Goal: Task Accomplishment & Management: Complete application form

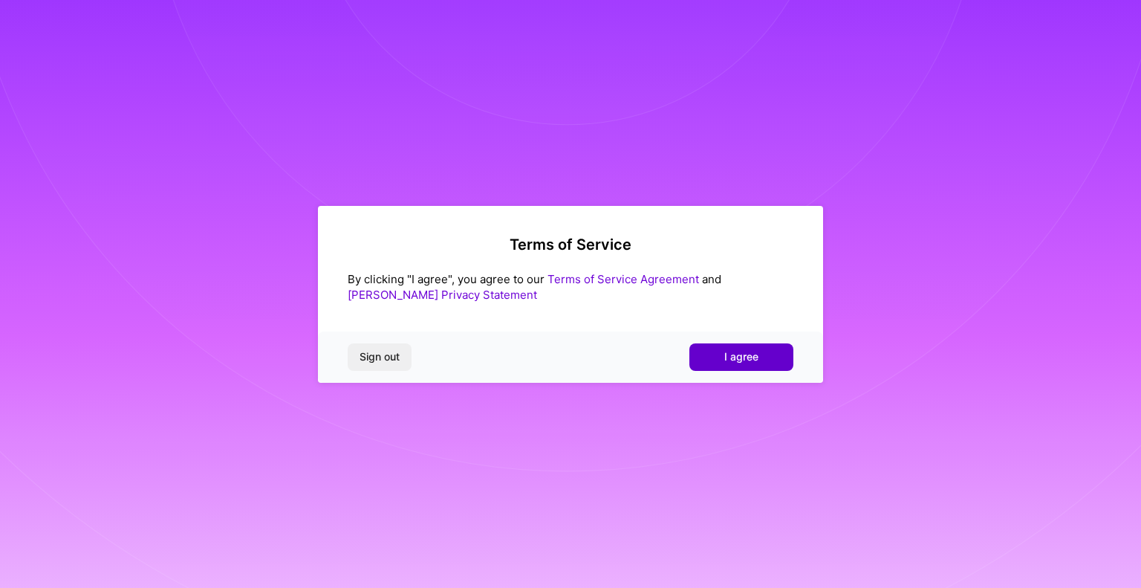
click at [738, 359] on span "I agree" at bounding box center [741, 356] width 34 height 15
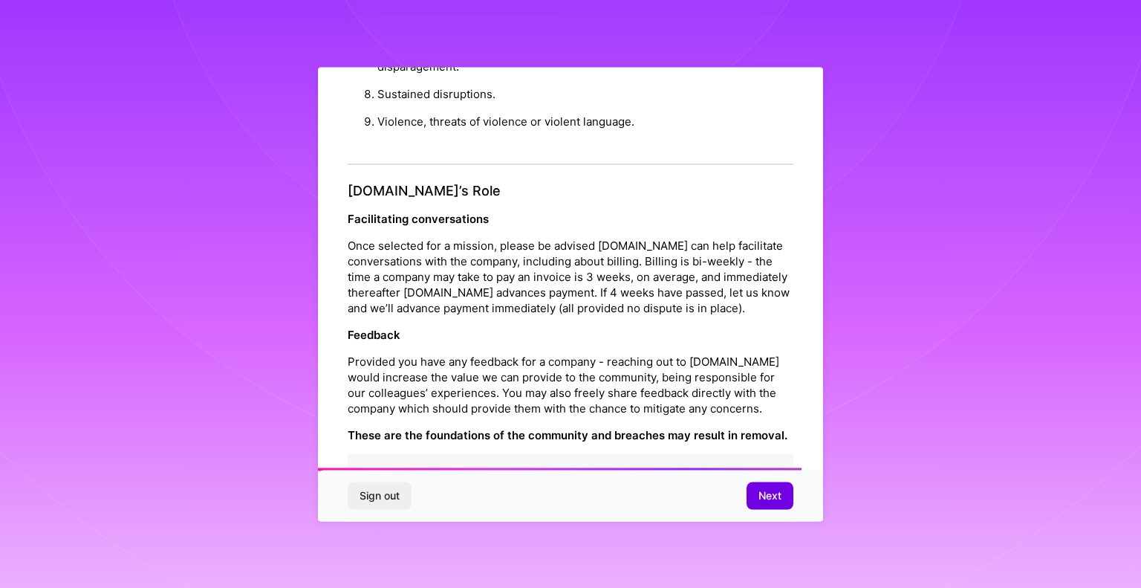
scroll to position [1651, 0]
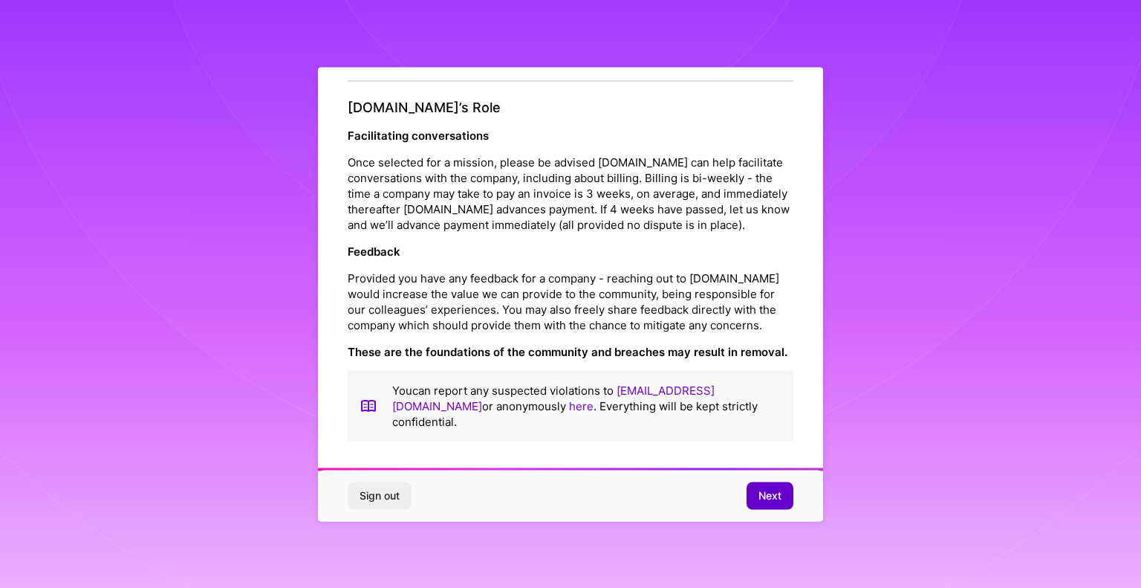
click at [765, 492] on span "Next" at bounding box center [769, 495] width 23 height 15
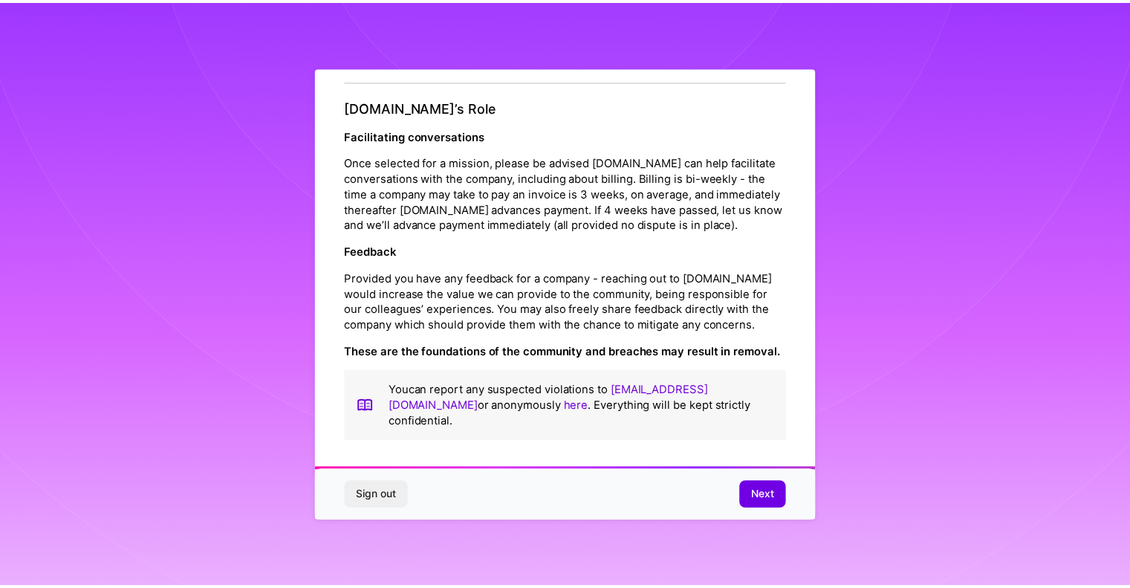
scroll to position [0, 0]
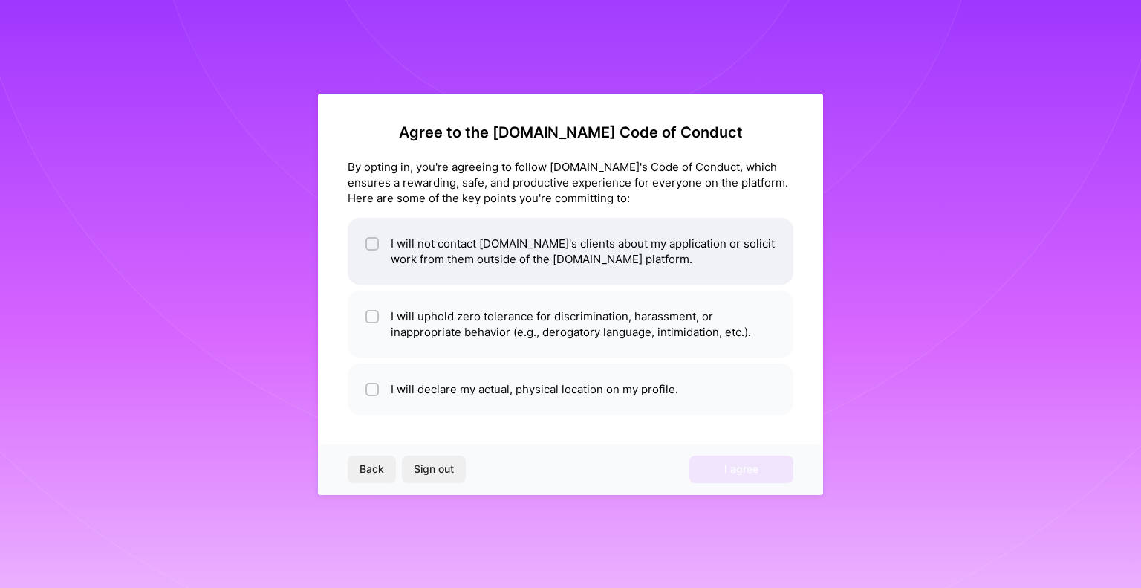
click at [376, 242] on input "checkbox" at bounding box center [373, 244] width 10 height 10
checkbox input "true"
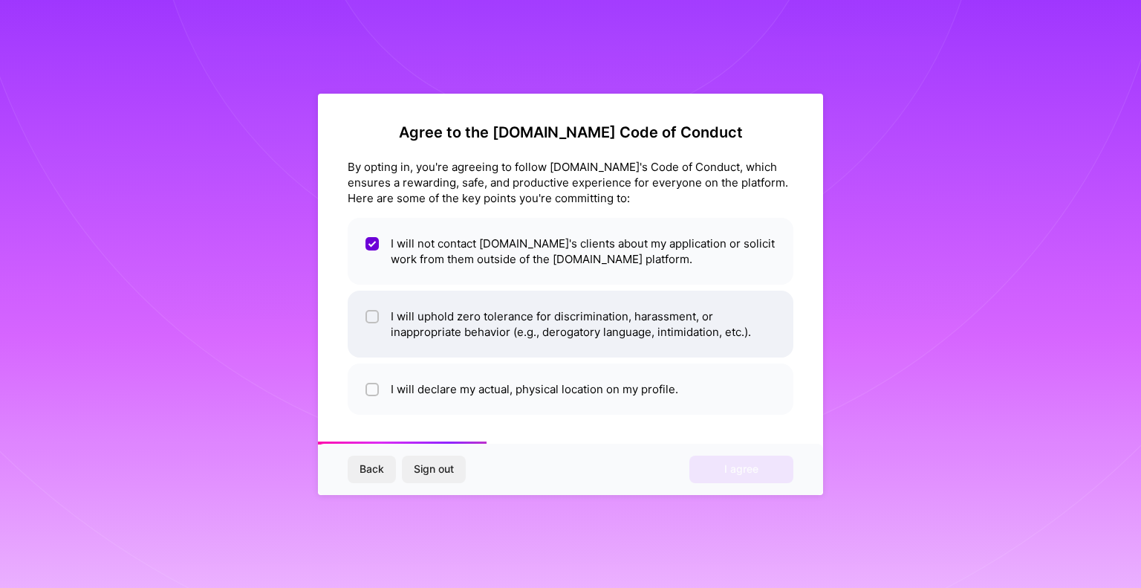
click at [374, 318] on input "checkbox" at bounding box center [373, 317] width 10 height 10
checkbox input "true"
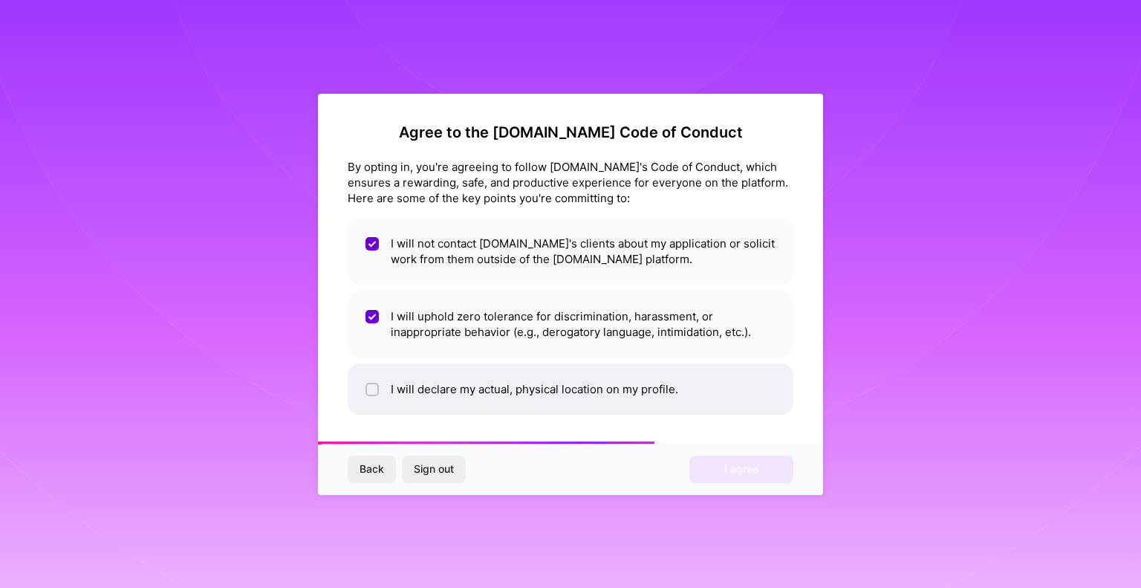
click at [370, 388] on input "checkbox" at bounding box center [373, 390] width 10 height 10
checkbox input "true"
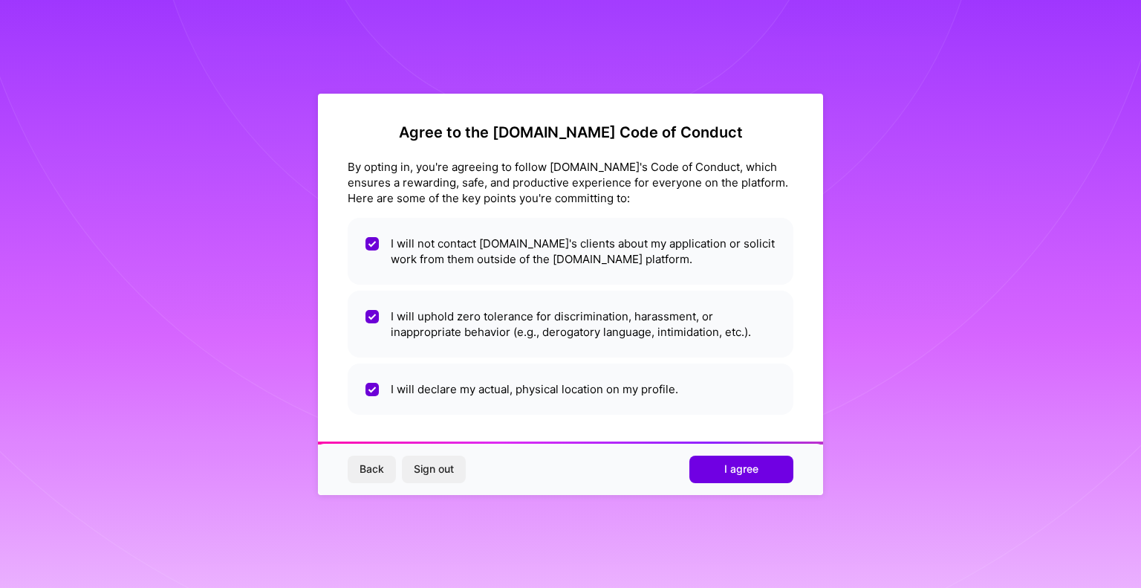
click at [752, 485] on div "Back Sign out I agree" at bounding box center [570, 468] width 505 height 51
click at [752, 478] on button "I agree" at bounding box center [741, 468] width 104 height 27
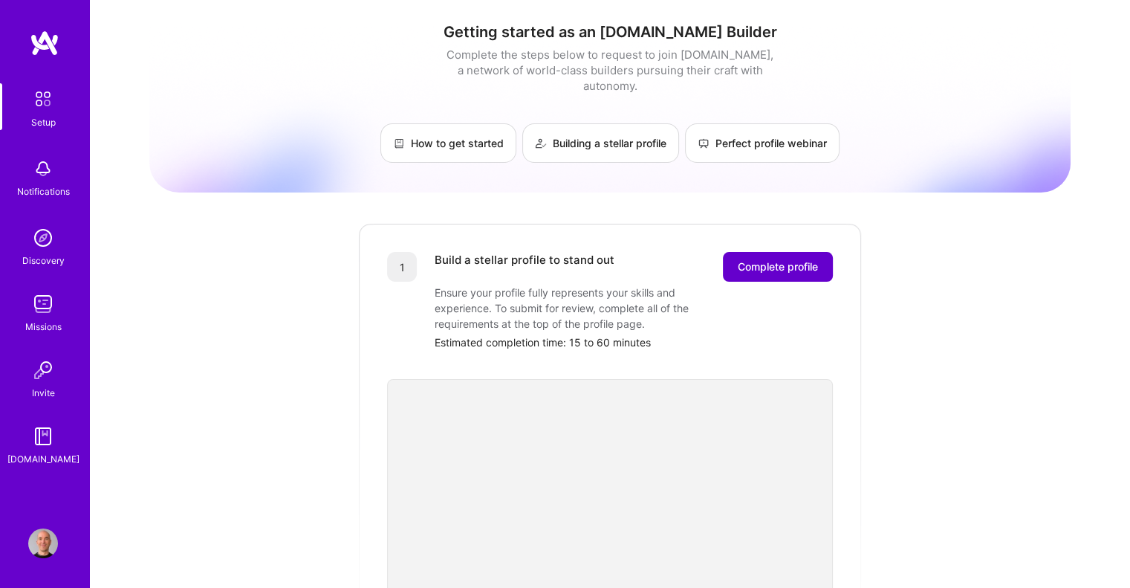
click at [794, 259] on span "Complete profile" at bounding box center [778, 266] width 80 height 15
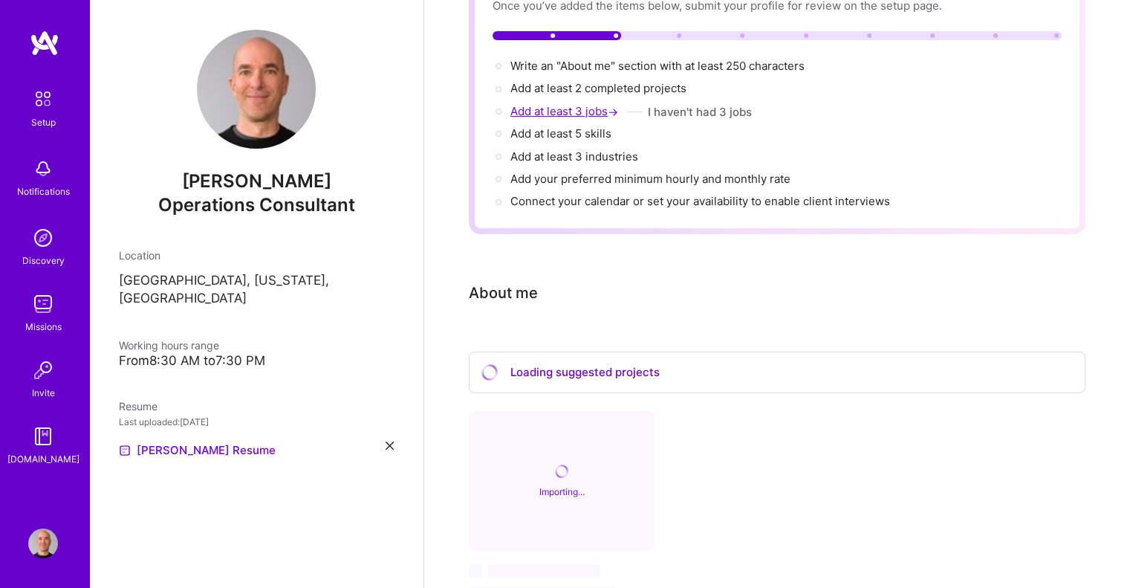
scroll to position [149, 0]
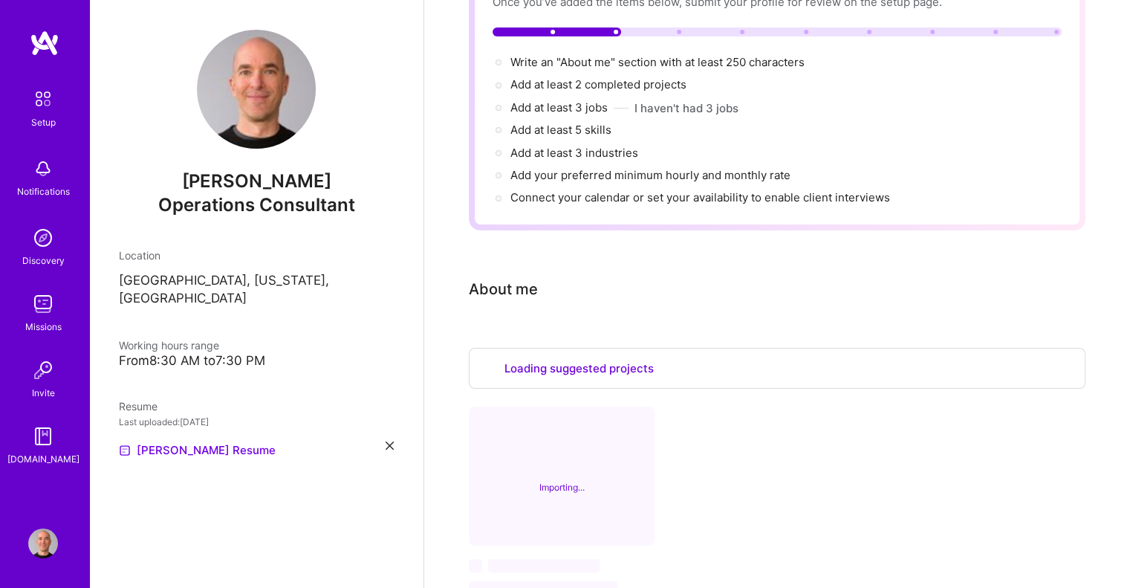
select select "US"
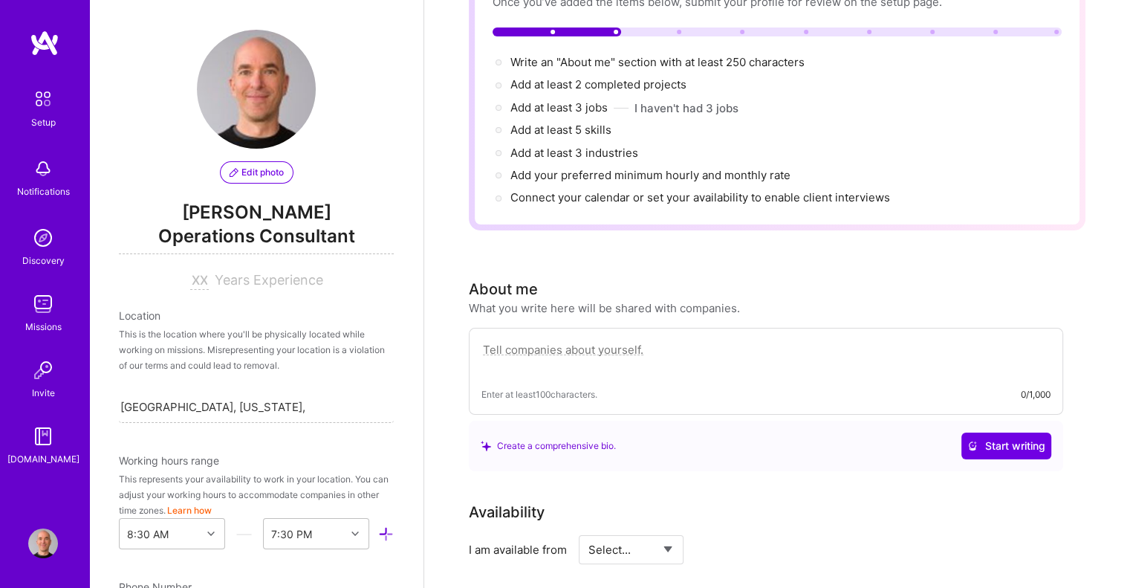
scroll to position [574, 0]
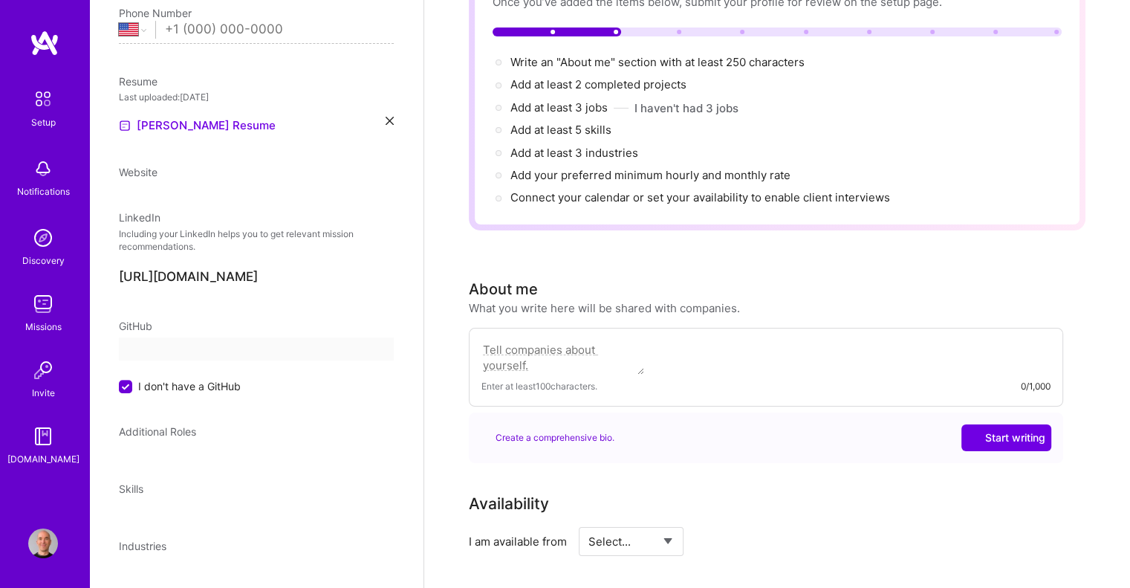
select select "US"
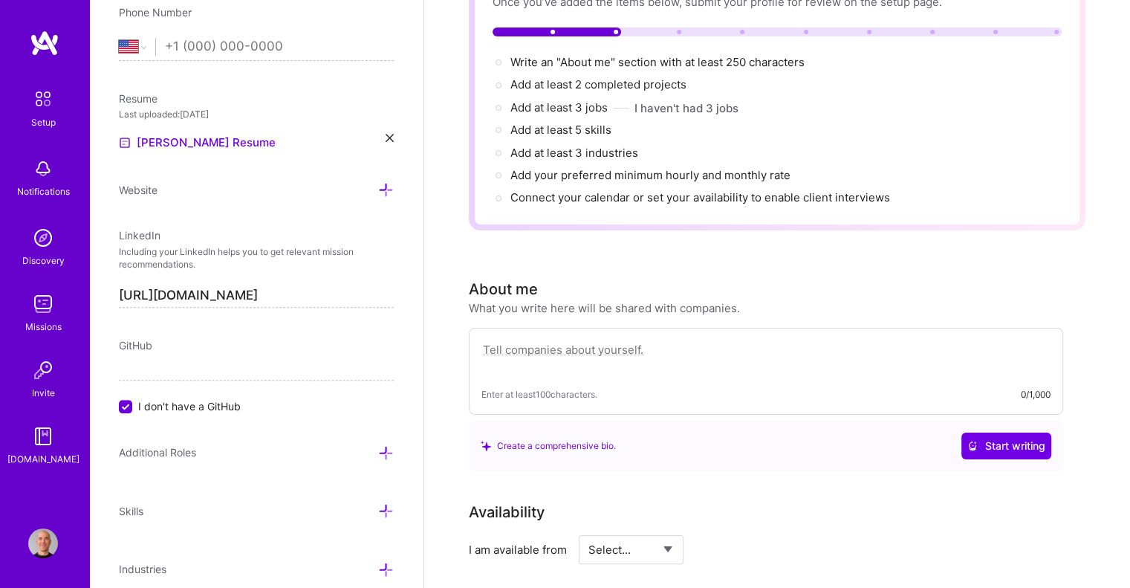
paste textarea "I help organizations implement SaaS solutions that drive measurable adoption, r…"
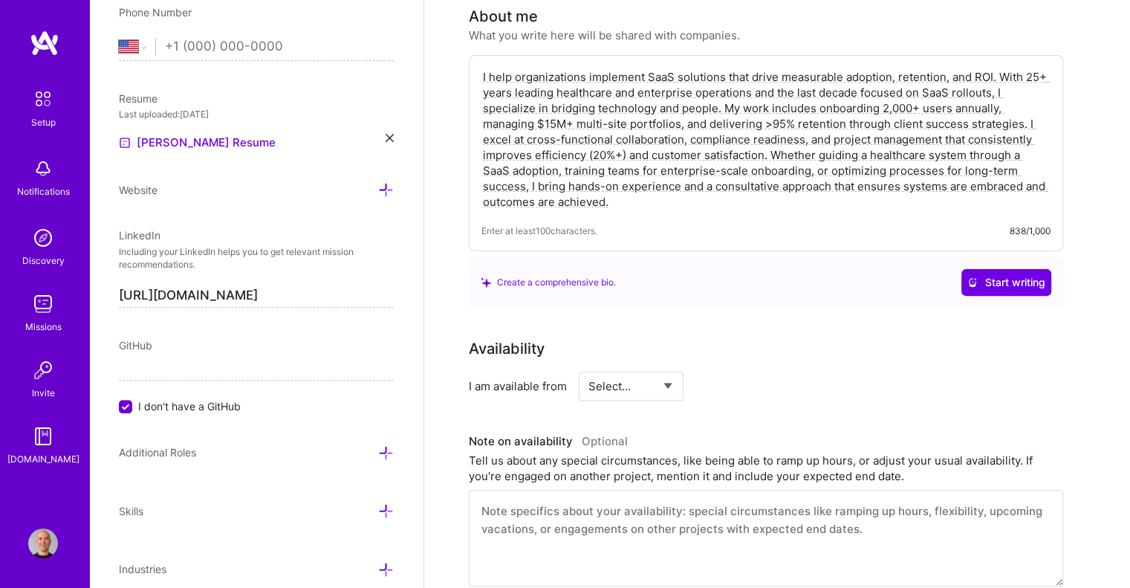
scroll to position [446, 0]
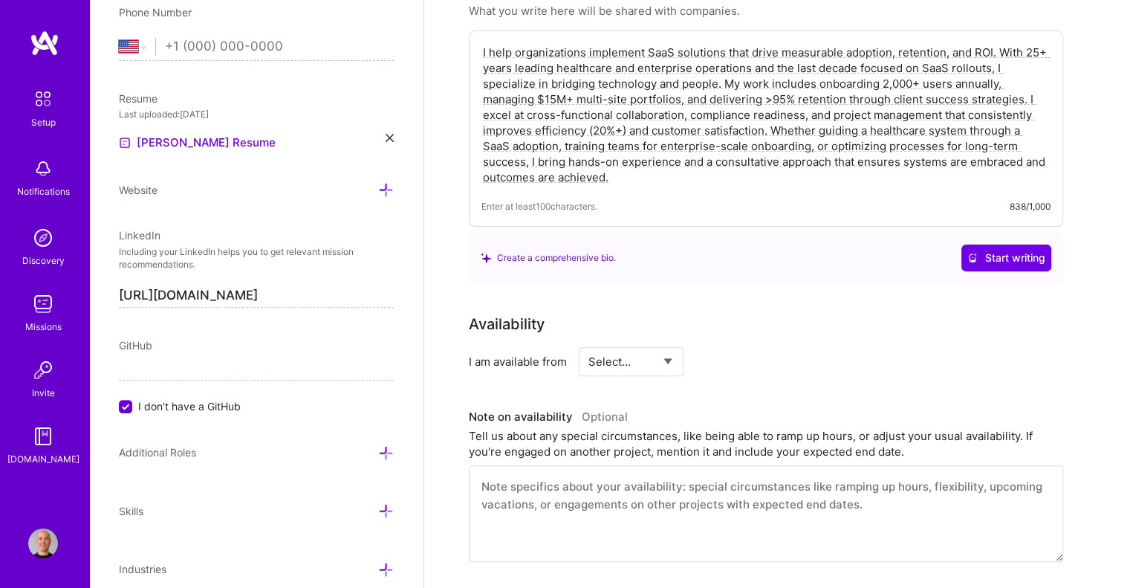
type textarea "I help organizations implement SaaS solutions that drive measurable adoption, r…"
click at [635, 342] on select "Select... Right Now Future Date Not Available" at bounding box center [630, 361] width 85 height 38
select select "Right Now"
click at [588, 342] on select "Select... Right Now Future Date Not Available" at bounding box center [630, 361] width 85 height 38
click at [762, 347] on input at bounding box center [766, 361] width 89 height 29
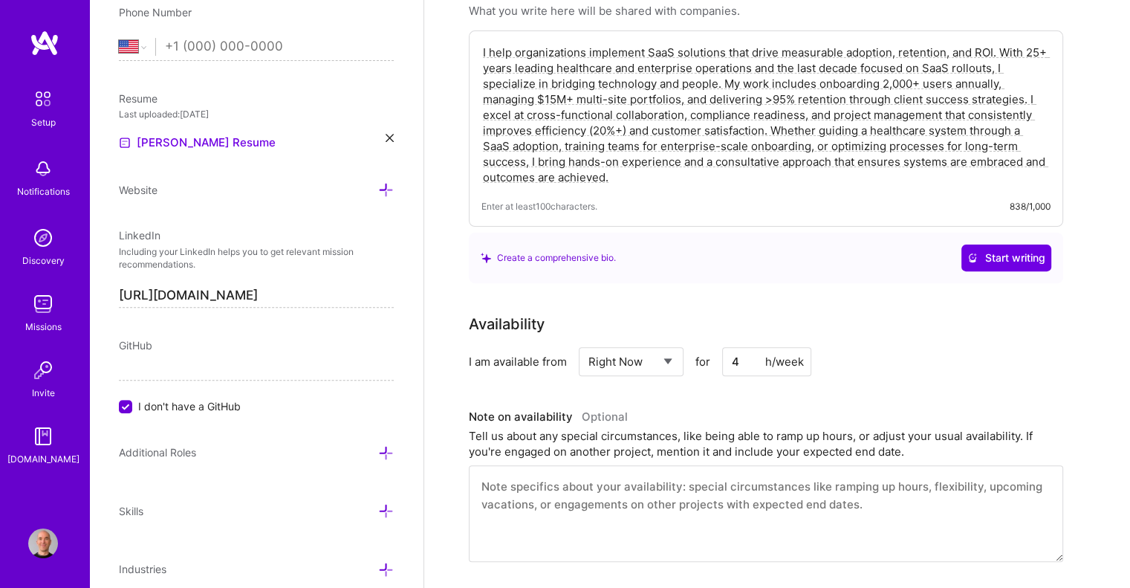
type input "40"
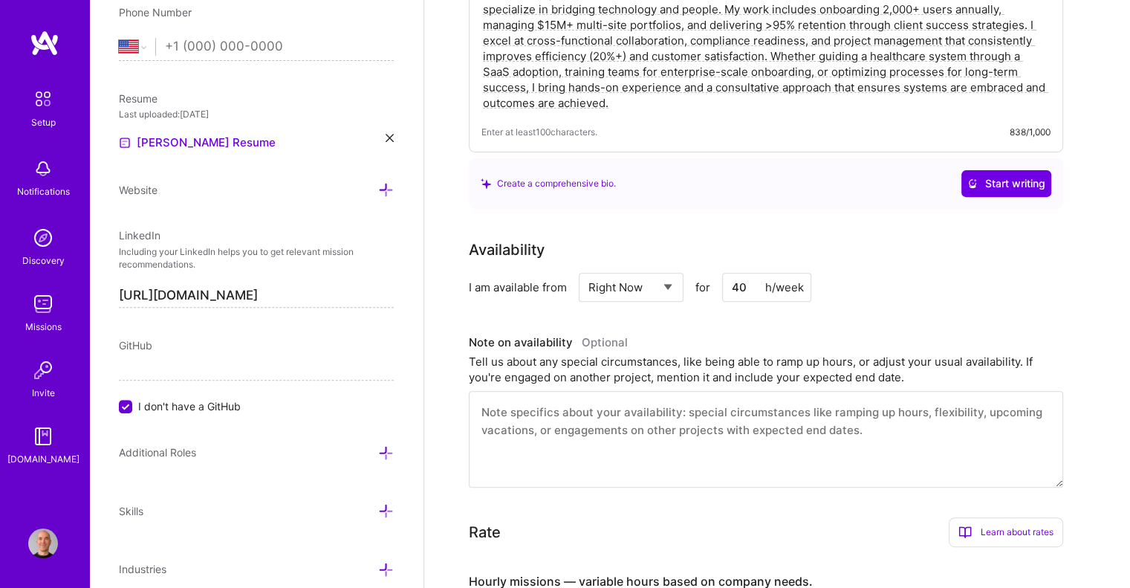
click at [739, 273] on input "40" at bounding box center [766, 287] width 89 height 29
type input "5"
type input "40"
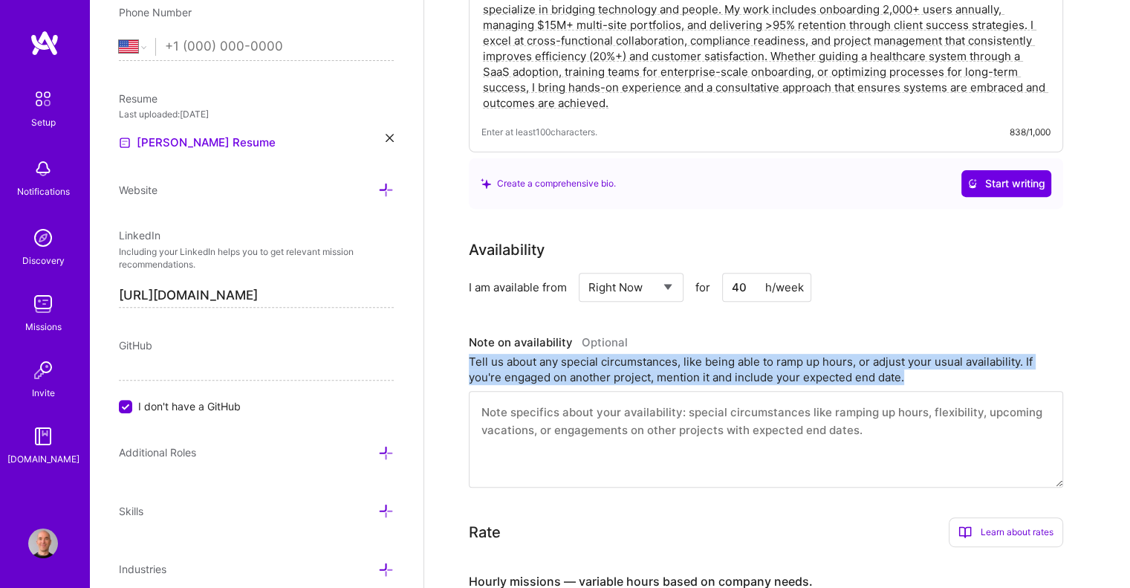
drag, startPoint x: 469, startPoint y: 336, endPoint x: 985, endPoint y: 369, distance: 516.6
click at [985, 369] on div "Note on availability Optional Tell us about any special circumstances, like bei…" at bounding box center [766, 409] width 594 height 156
copy div "Tell us about any special circumstances, like being able to ramp up hours, or a…"
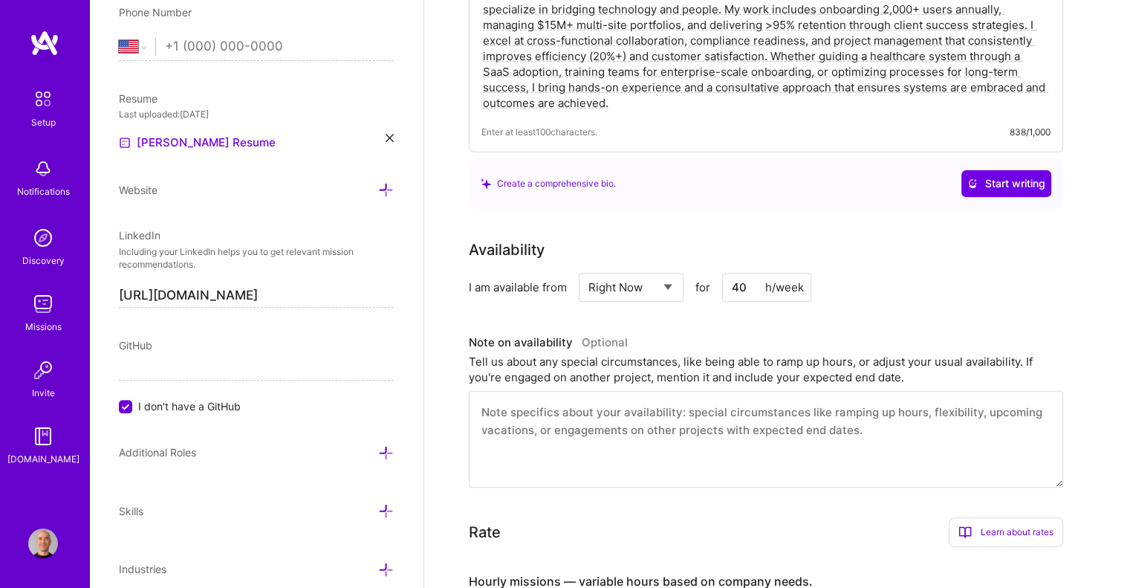
click at [532, 419] on textarea at bounding box center [766, 439] width 594 height 97
paste textarea "I am fully available and can scale hours up or down depending on project needs.…"
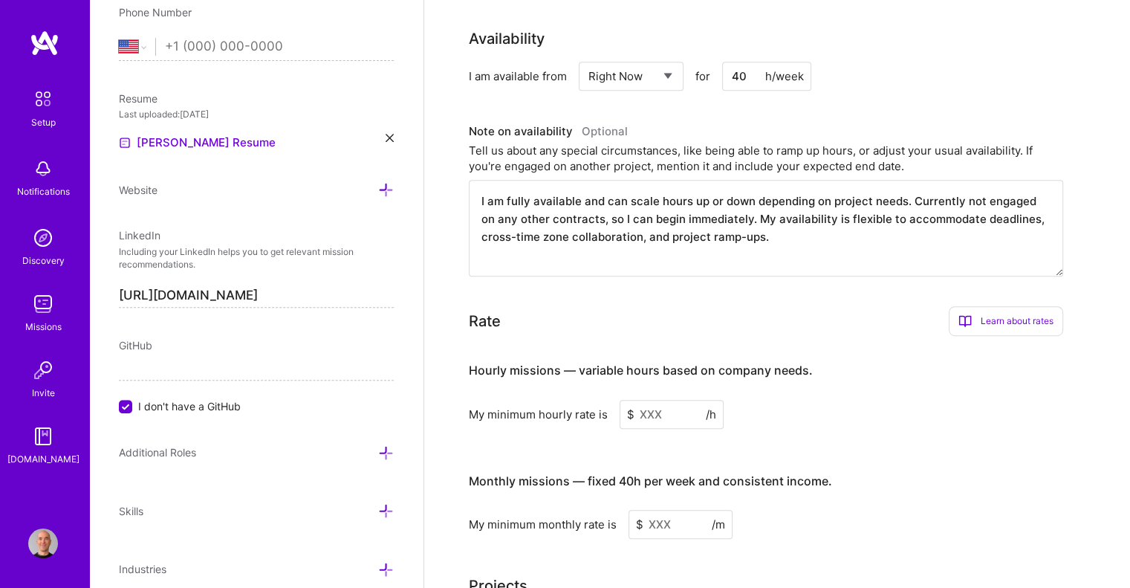
scroll to position [743, 0]
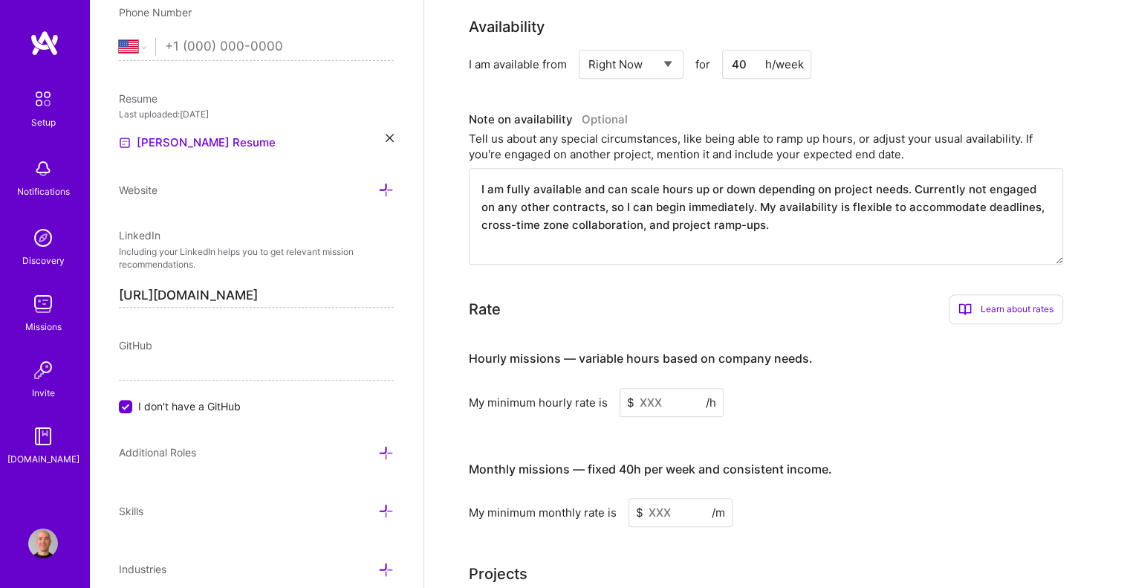
type textarea "I am fully available and can scale hours up or down depending on project needs.…"
drag, startPoint x: 464, startPoint y: 374, endPoint x: 609, endPoint y: 375, distance: 144.8
click at [609, 375] on div "Complete your profile to take the first step in unlocking full [DOMAIN_NAME] ac…" at bounding box center [777, 90] width 706 height 1546
copy div "My minimum hourly rate is"
click at [654, 362] on div "Hourly missions — variable hours based on company needs. My minimum hourly rate…" at bounding box center [766, 376] width 594 height 81
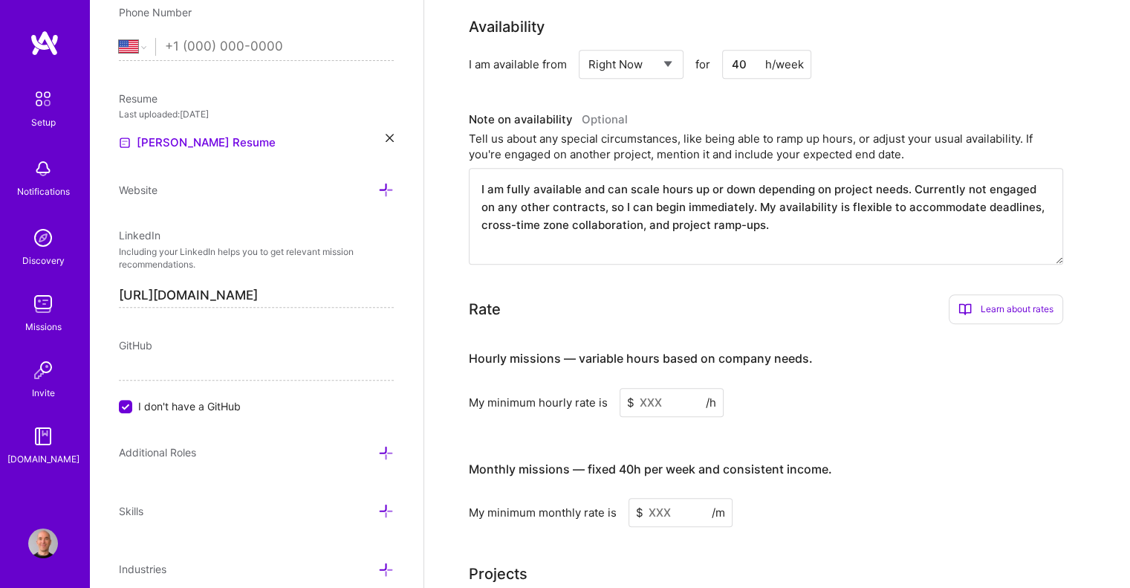
click at [650, 388] on input at bounding box center [671, 402] width 104 height 29
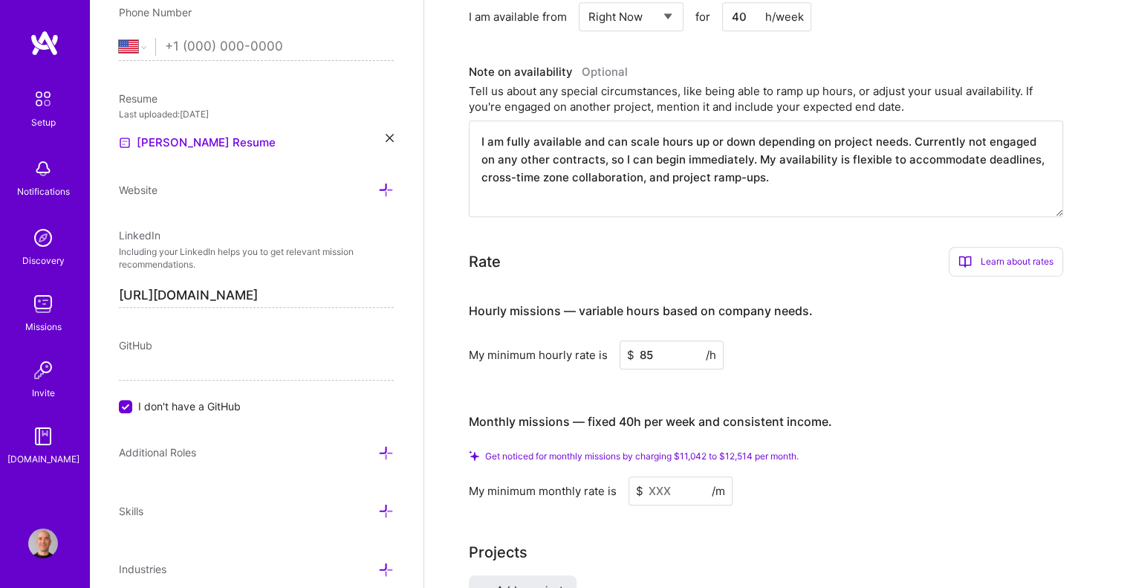
scroll to position [817, 0]
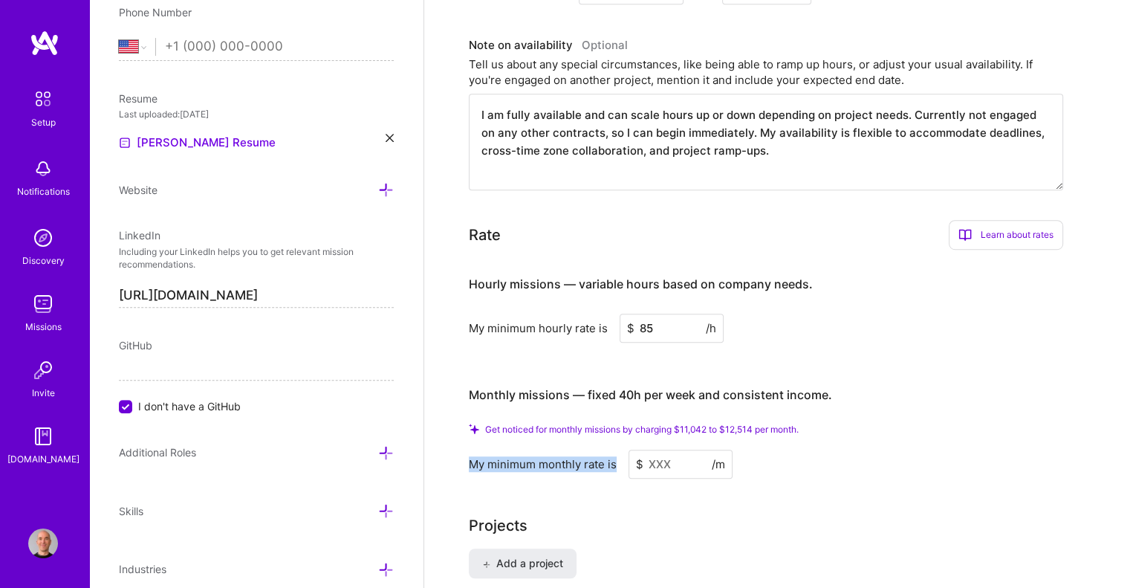
drag, startPoint x: 466, startPoint y: 438, endPoint x: 620, endPoint y: 436, distance: 153.8
click at [620, 436] on div "Complete your profile to take the first step in unlocking full [DOMAIN_NAME] ac…" at bounding box center [777, 28] width 706 height 1572
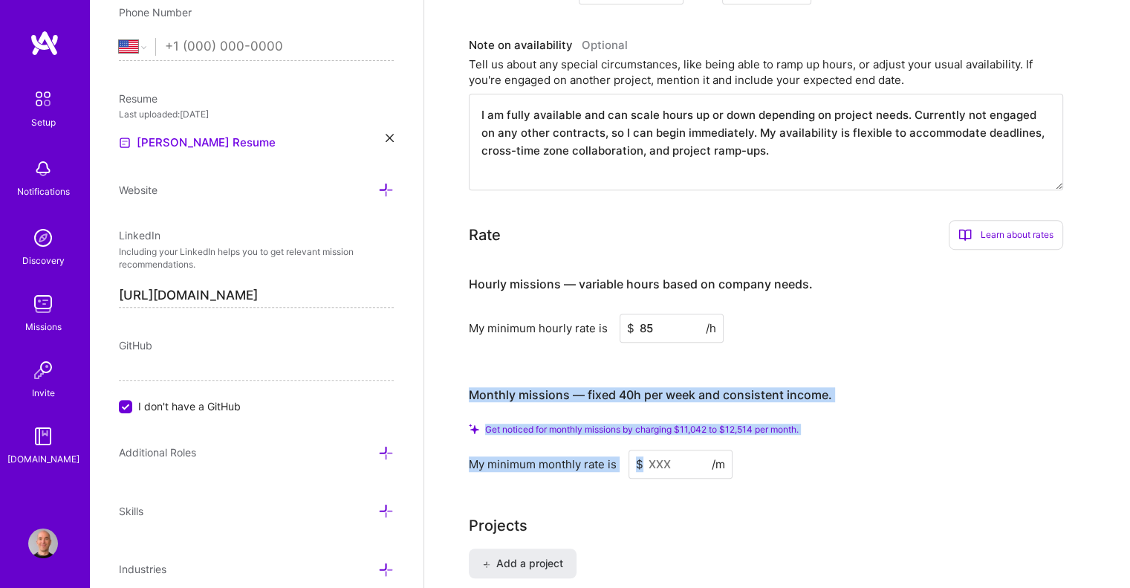
drag, startPoint x: 454, startPoint y: 365, endPoint x: 878, endPoint y: 450, distance: 432.6
click at [878, 450] on div "Complete your profile to take the first step in unlocking full [DOMAIN_NAME] ac…" at bounding box center [777, 28] width 706 height 1572
copy div "Monthly missions — fixed 40h per week and consistent income. Get noticed for mo…"
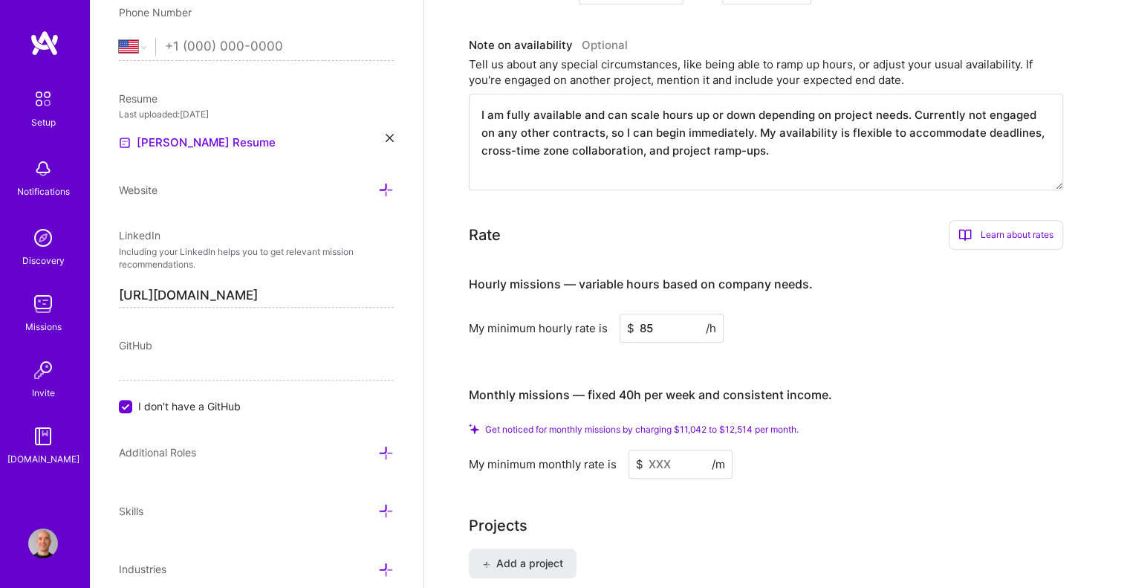
click at [678, 313] on input "85" at bounding box center [671, 327] width 104 height 29
type input "72"
click at [671, 449] on input at bounding box center [680, 463] width 104 height 29
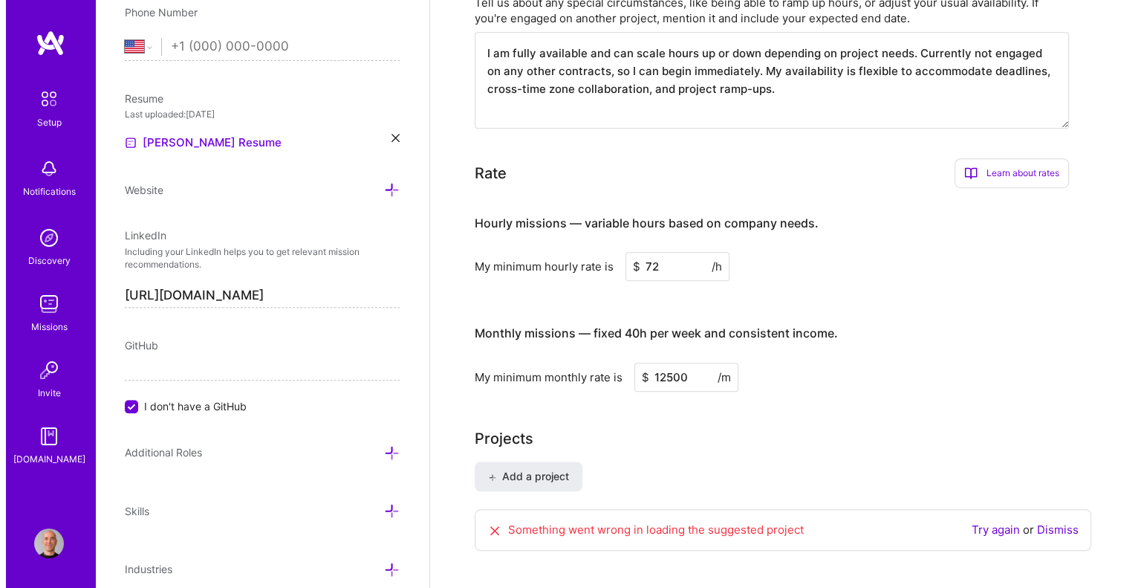
scroll to position [966, 0]
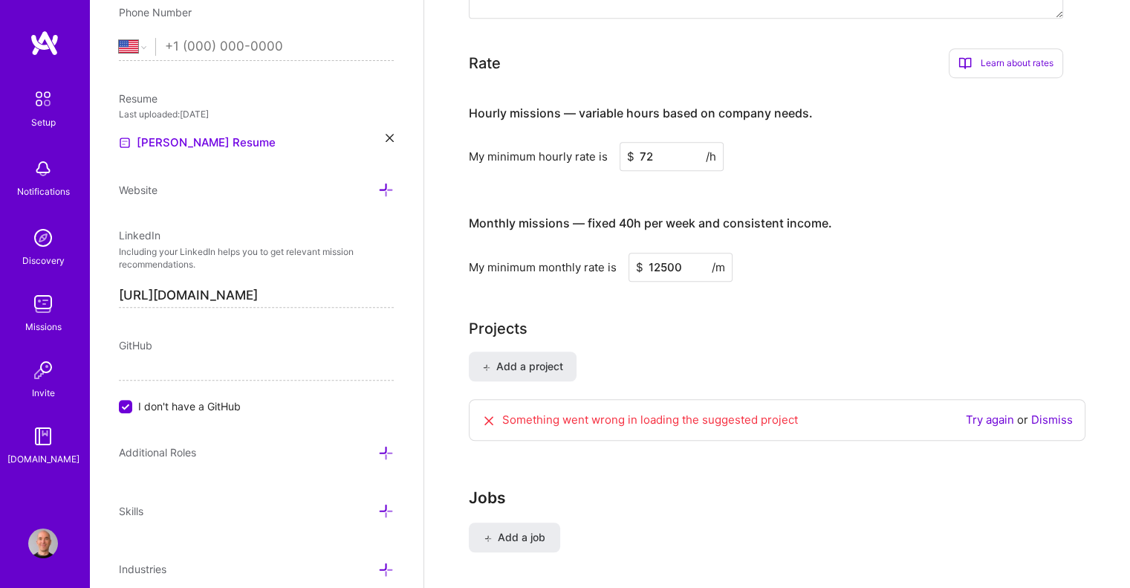
type input "12500"
drag, startPoint x: 463, startPoint y: 299, endPoint x: 592, endPoint y: 338, distance: 134.2
copy div "Projects Add a project"
click at [490, 359] on span "Add a project" at bounding box center [522, 366] width 81 height 15
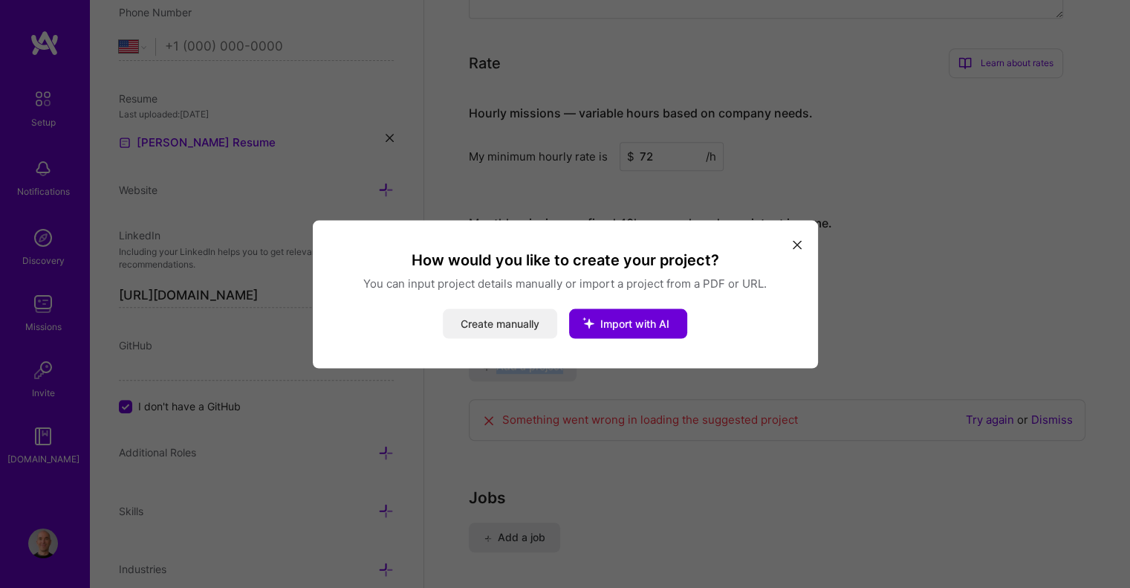
click at [498, 319] on button "Create manually" at bounding box center [500, 323] width 114 height 30
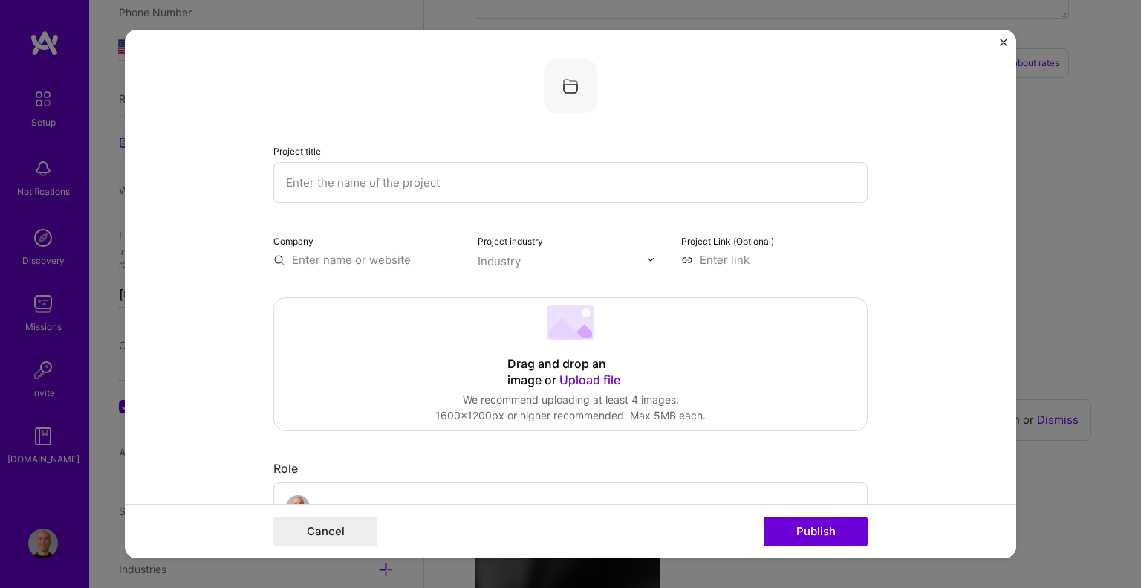
click at [350, 175] on input "text" at bounding box center [570, 182] width 594 height 41
paste input "Enterprise SaaS Rollout – Healthcare Dining Services"
type input "Enterprise SaaS Rollout – Healthcare Dining Services"
click at [329, 261] on input "text" at bounding box center [366, 260] width 186 height 16
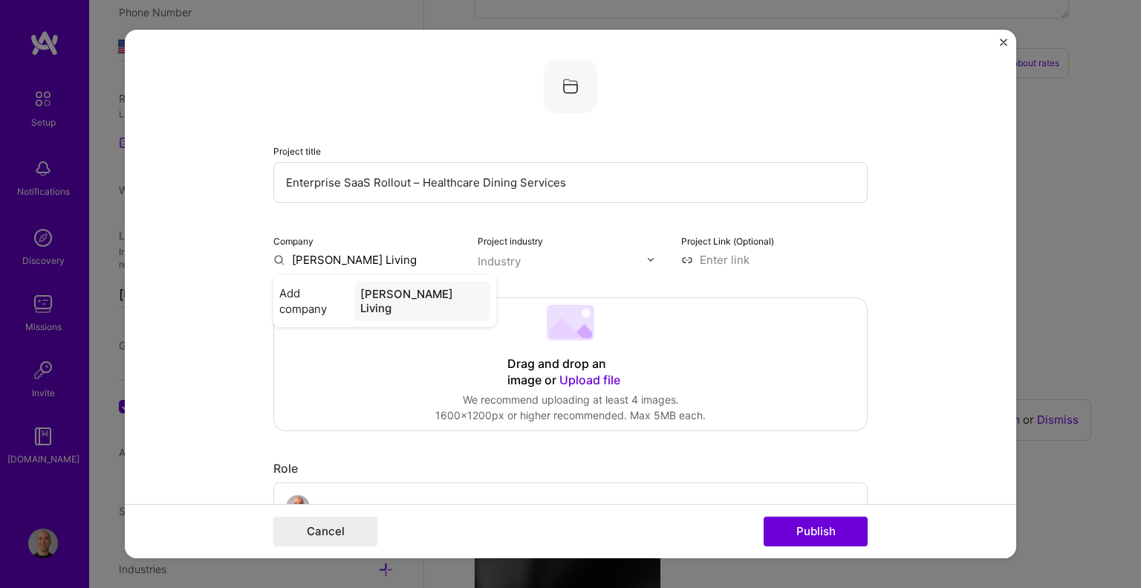
type input "[PERSON_NAME] Living"
click at [535, 256] on input "text" at bounding box center [562, 261] width 169 height 16
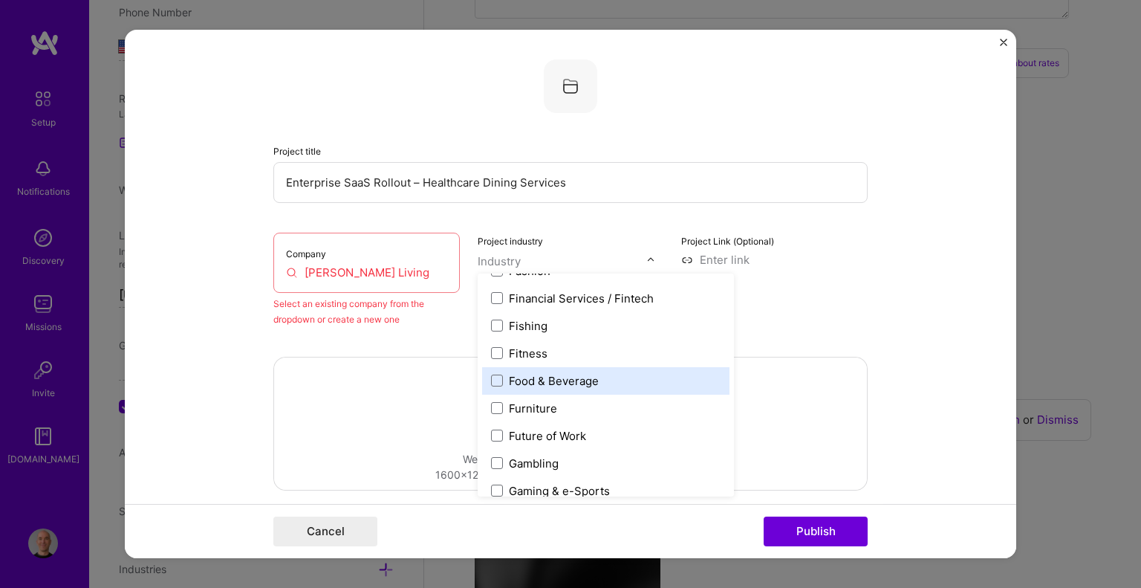
scroll to position [1783, 0]
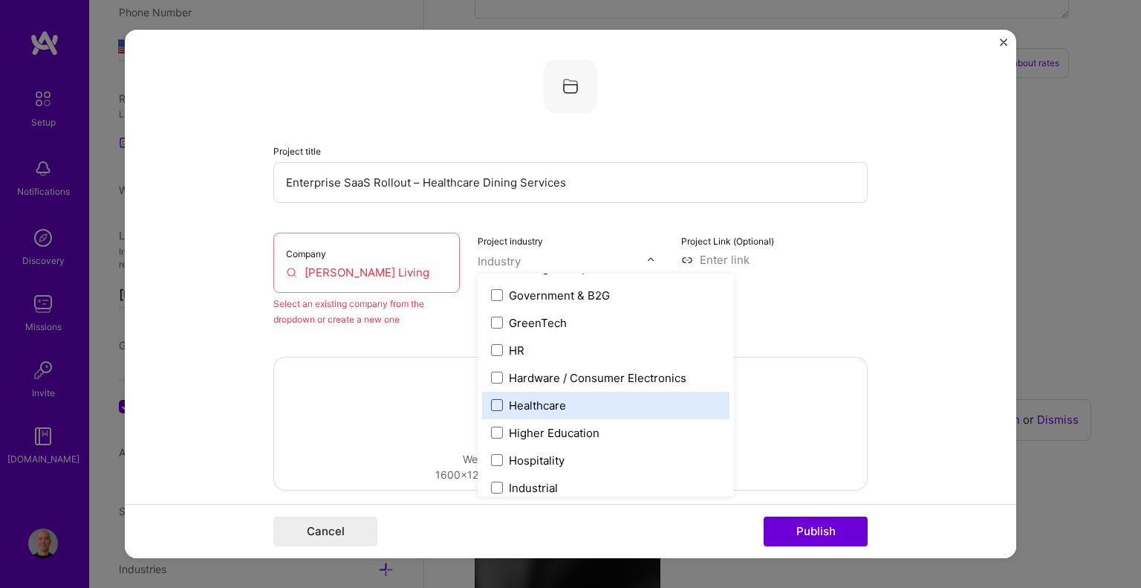
click at [493, 406] on span at bounding box center [497, 405] width 12 height 12
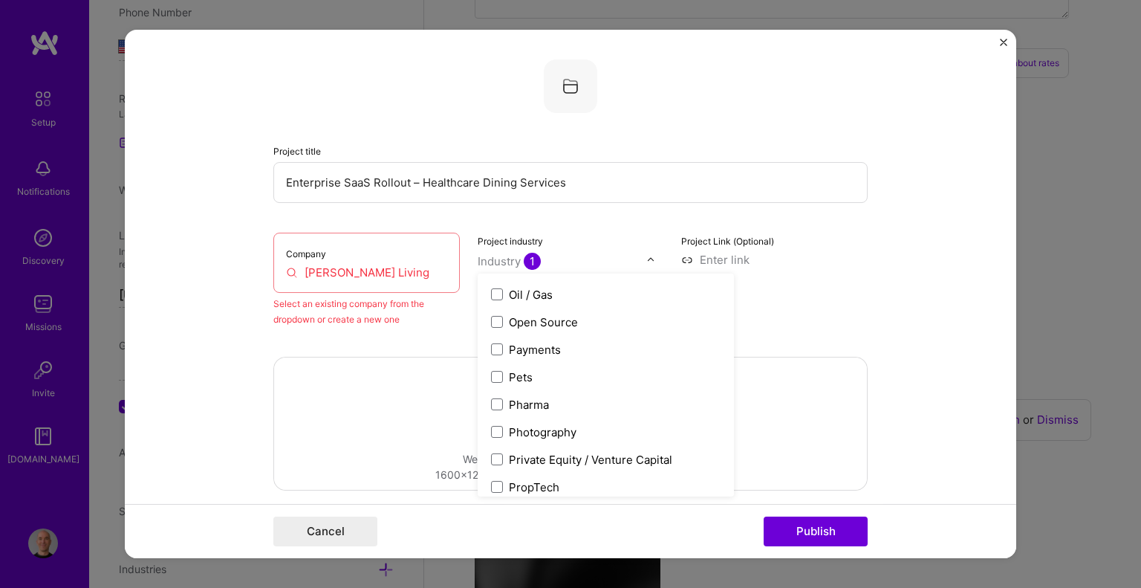
scroll to position [2823, 0]
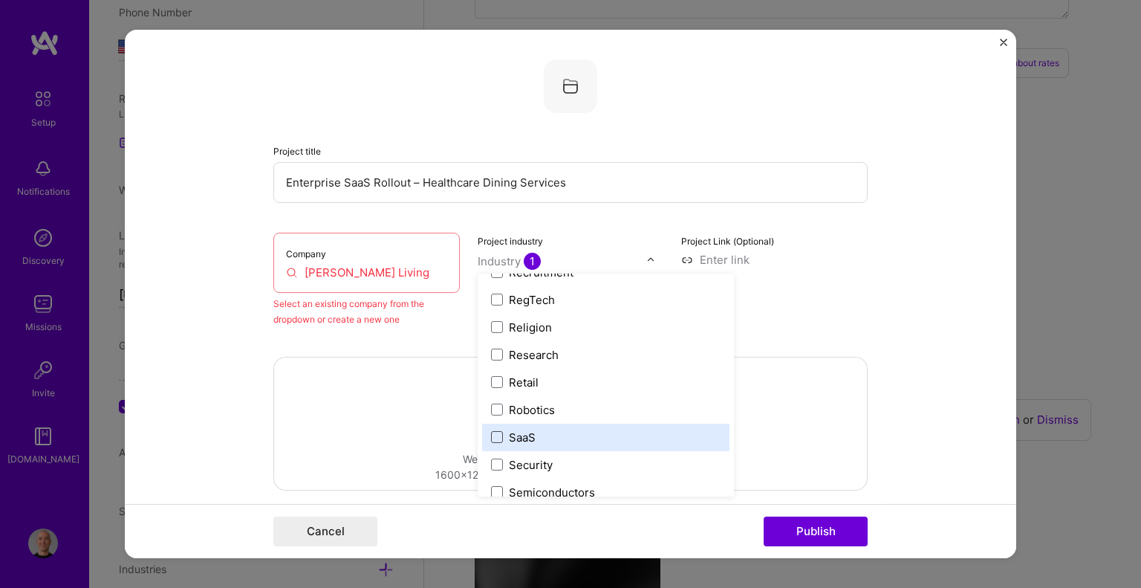
click at [491, 440] on span at bounding box center [497, 437] width 12 height 12
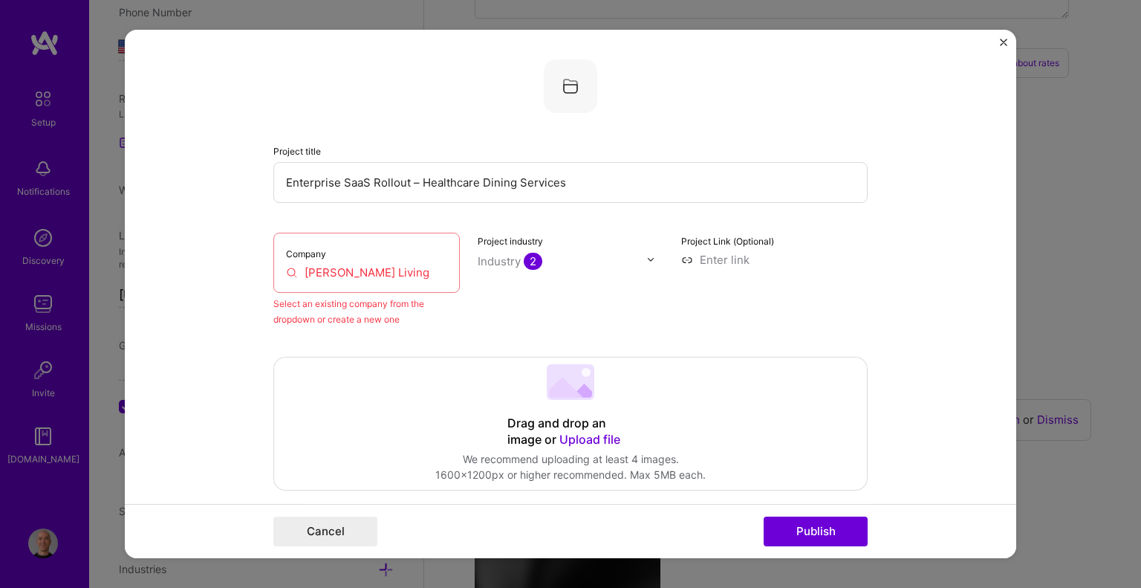
click at [871, 264] on form "Project title Enterprise SaaS Rollout – Healthcare Dining Services Company [PER…" at bounding box center [570, 294] width 891 height 529
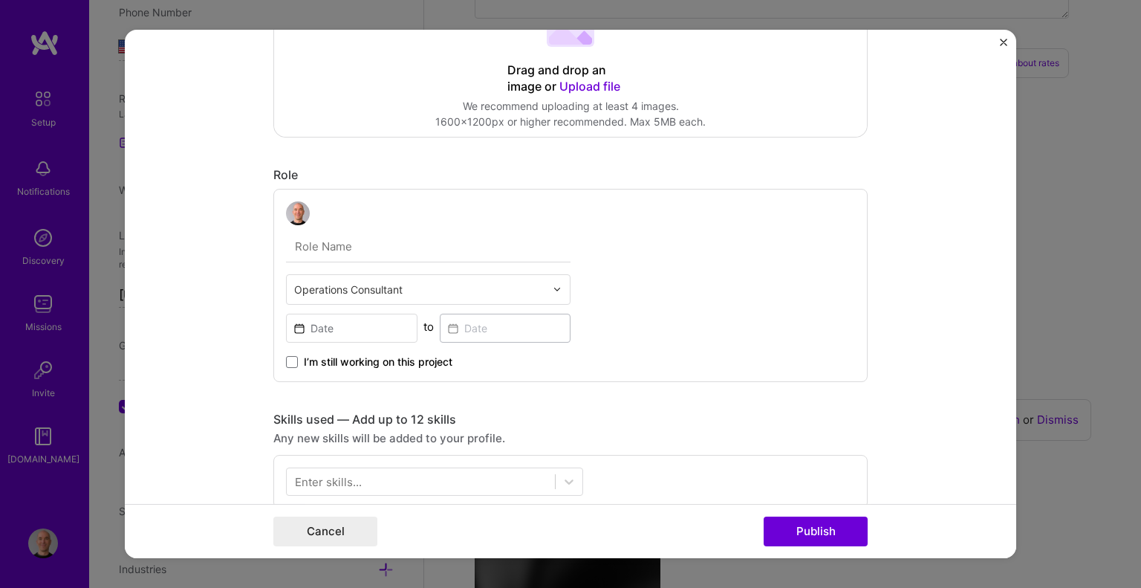
scroll to position [371, 0]
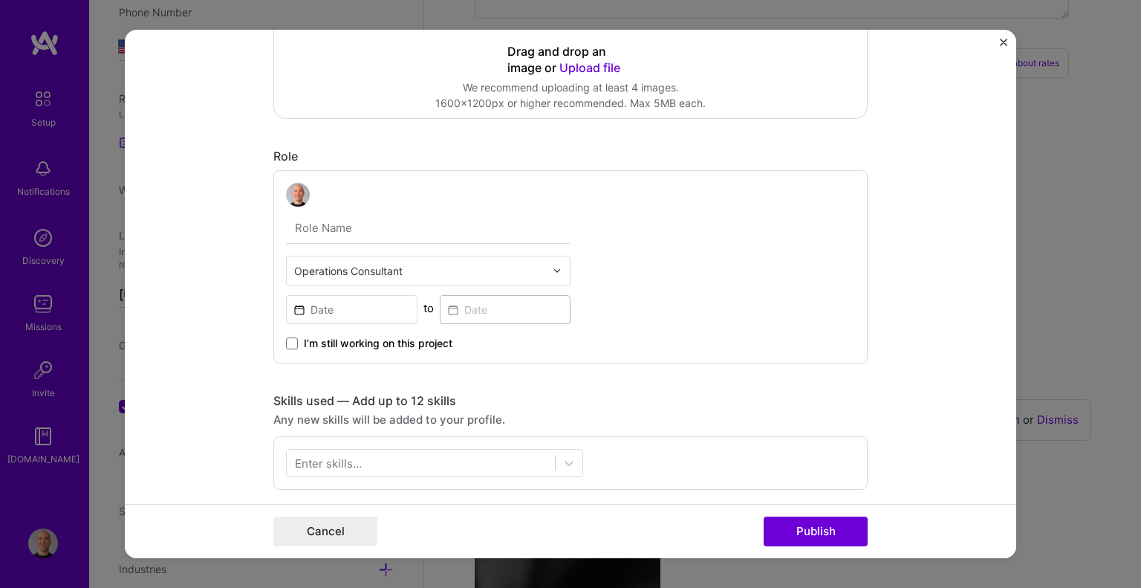
click at [330, 227] on input "text" at bounding box center [428, 227] width 284 height 31
type input "Project Manager"
click at [362, 278] on div at bounding box center [419, 270] width 251 height 19
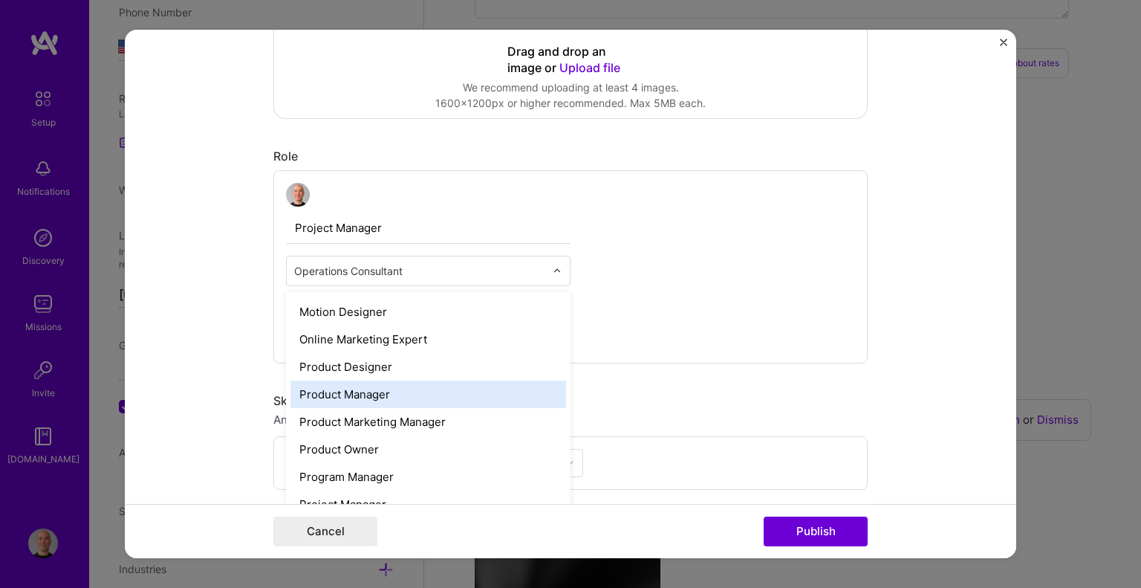
scroll to position [1337, 0]
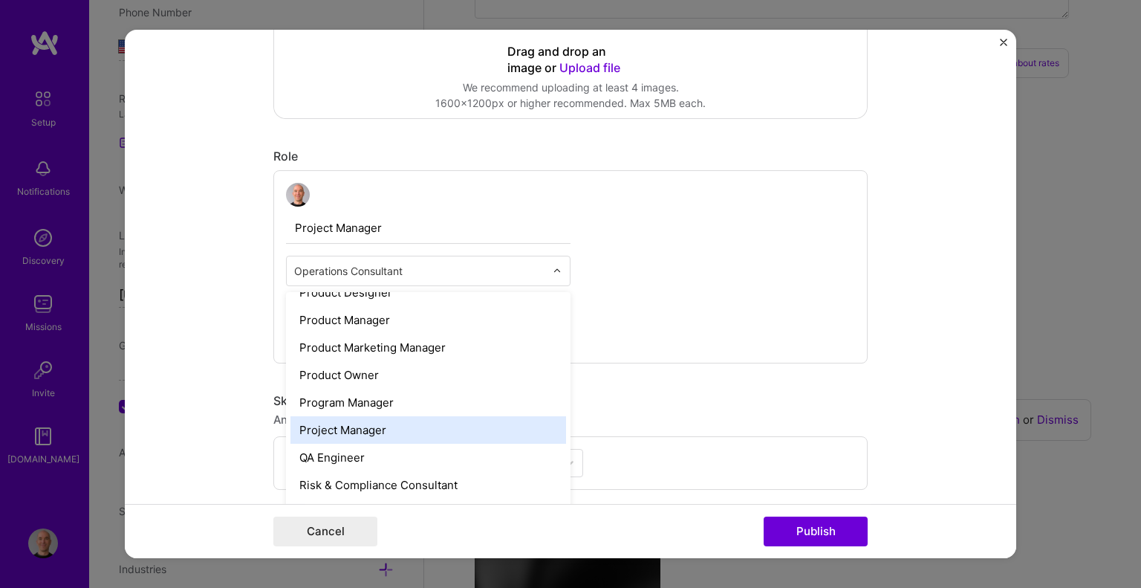
click at [345, 420] on div "Project Manager" at bounding box center [428, 429] width 276 height 27
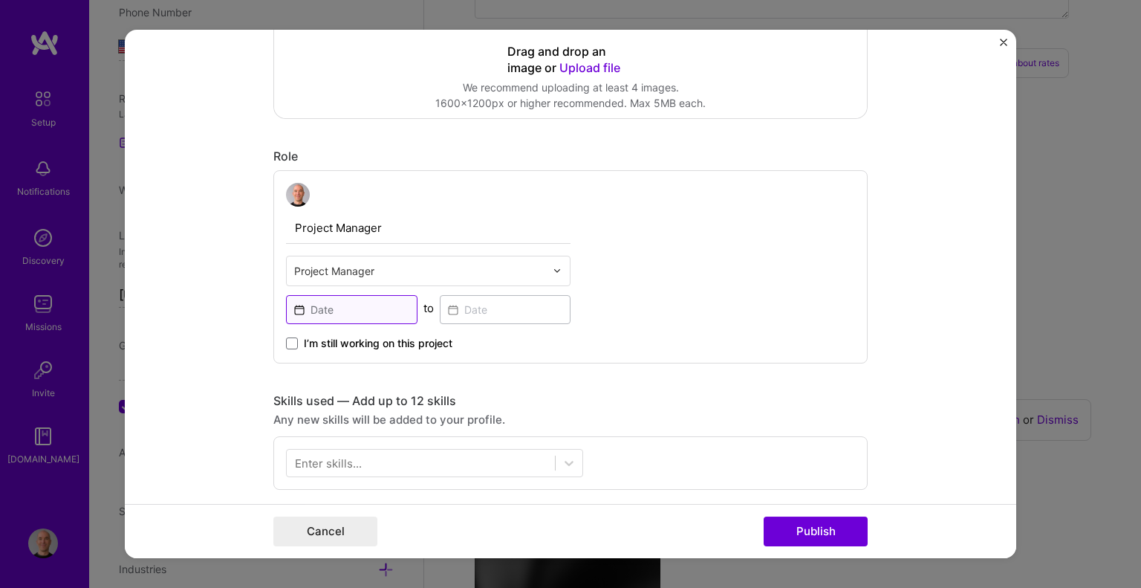
click at [318, 305] on input at bounding box center [351, 309] width 131 height 29
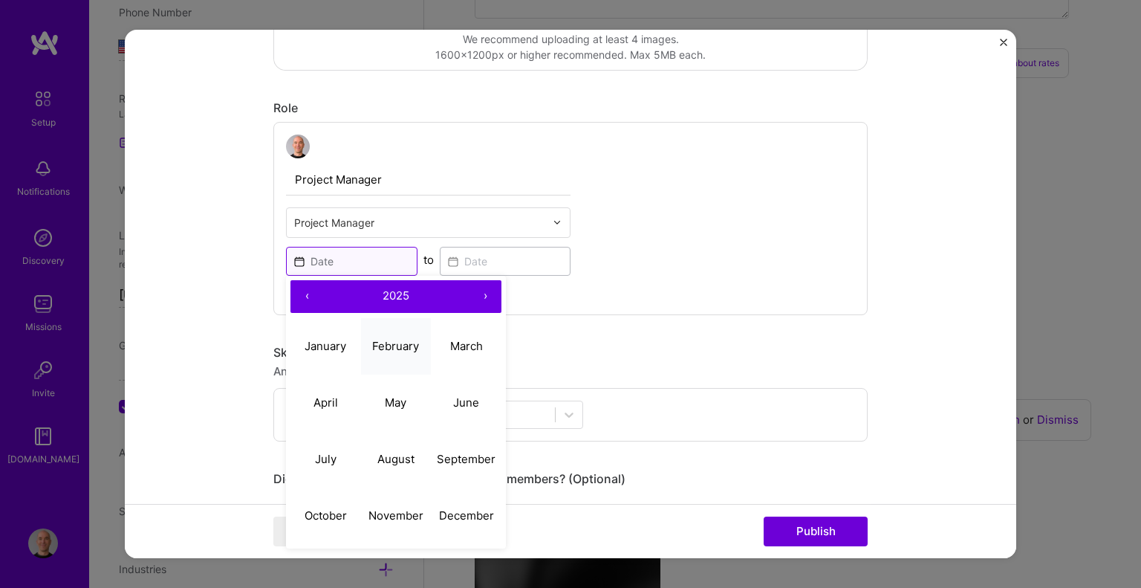
scroll to position [446, 0]
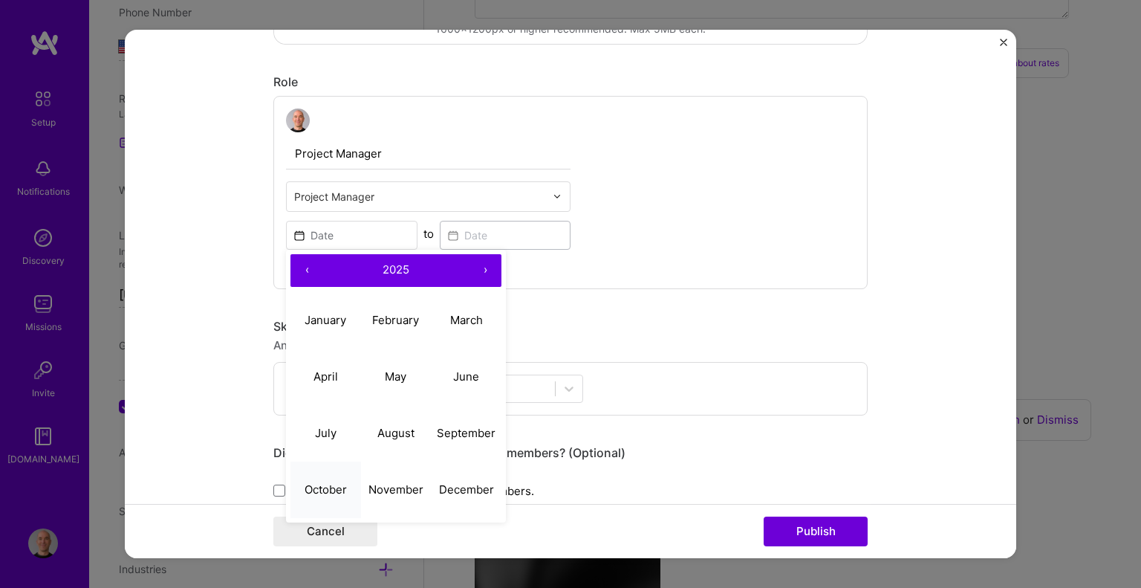
click at [325, 475] on button "October" at bounding box center [325, 489] width 71 height 56
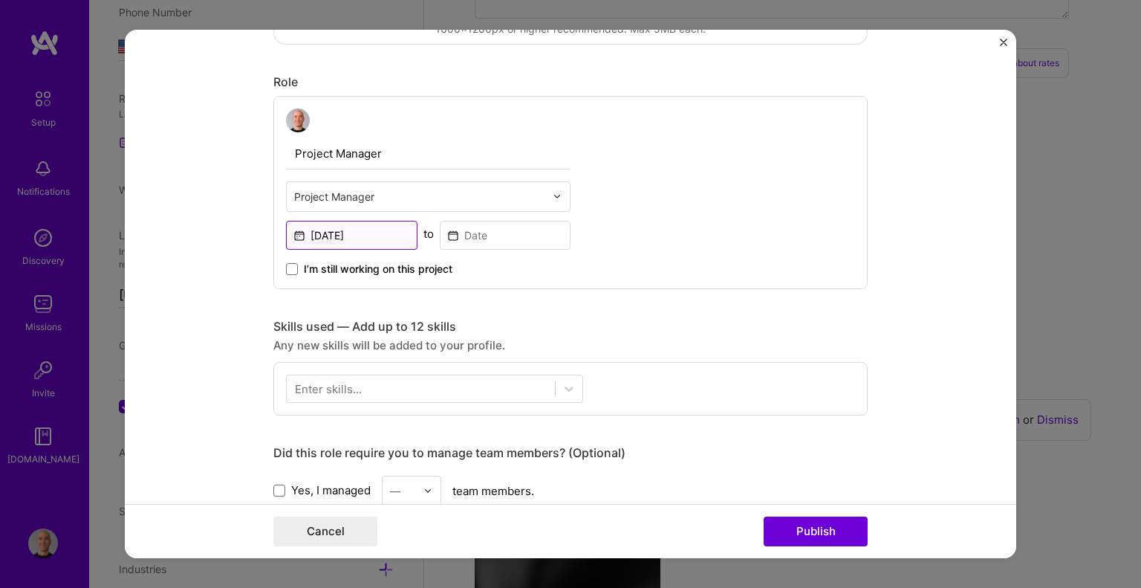
click at [362, 234] on input "[DATE]" at bounding box center [351, 235] width 131 height 29
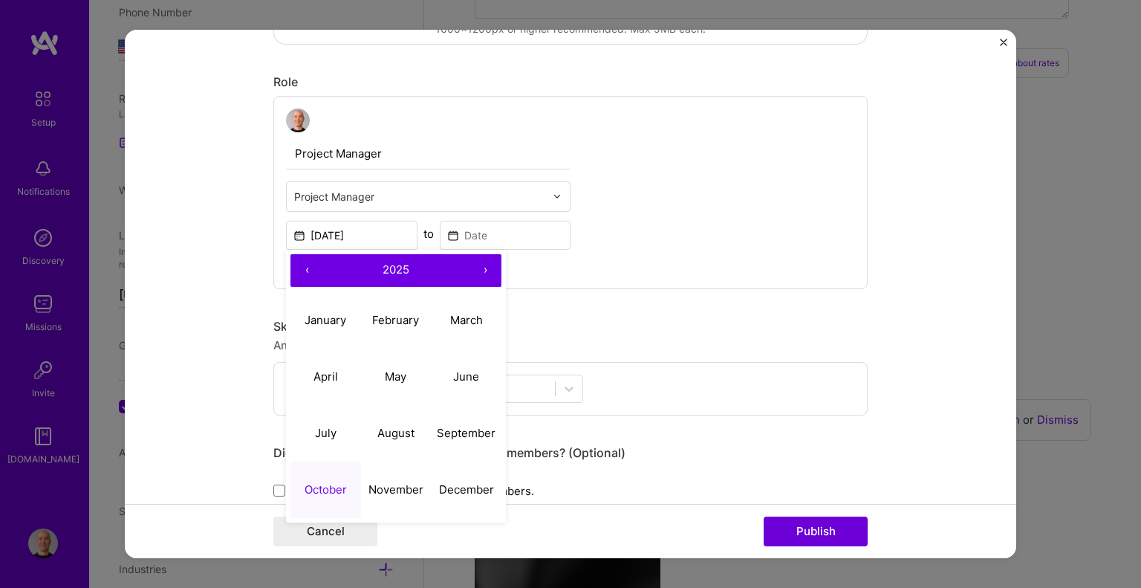
click at [295, 264] on button "‹" at bounding box center [306, 270] width 33 height 33
click at [320, 484] on abbr "October" at bounding box center [326, 489] width 42 height 14
type input "[DATE]"
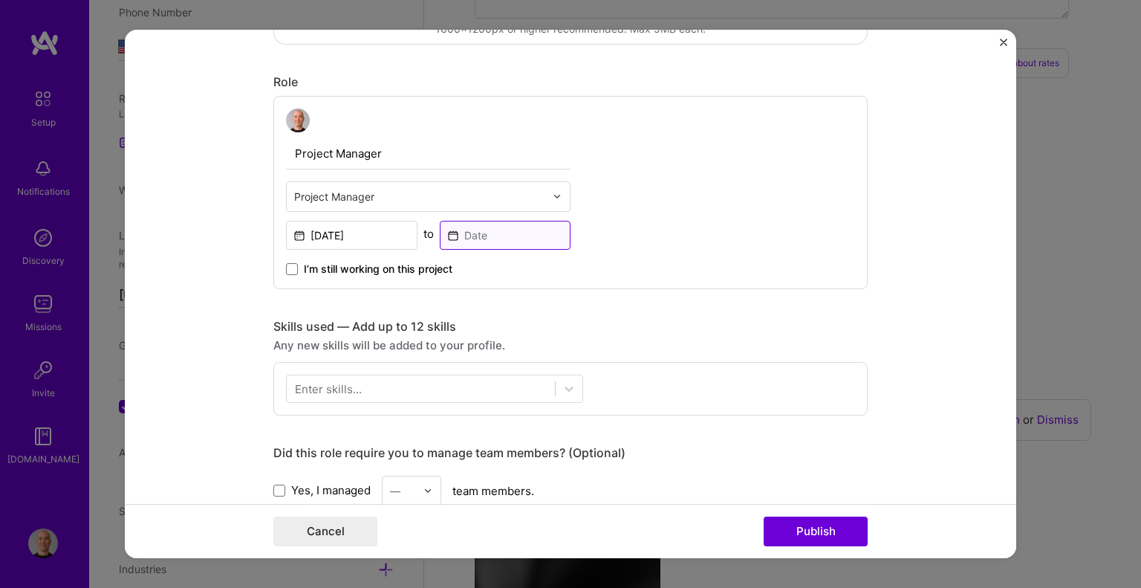
click at [449, 229] on input at bounding box center [505, 235] width 131 height 29
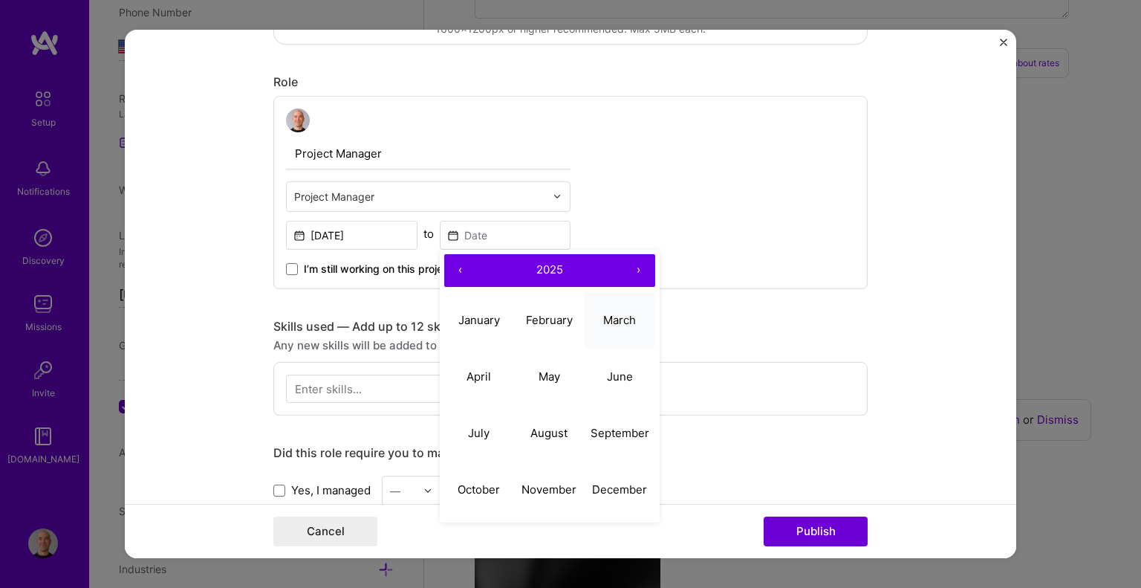
click at [604, 322] on abbr "March" at bounding box center [619, 320] width 33 height 14
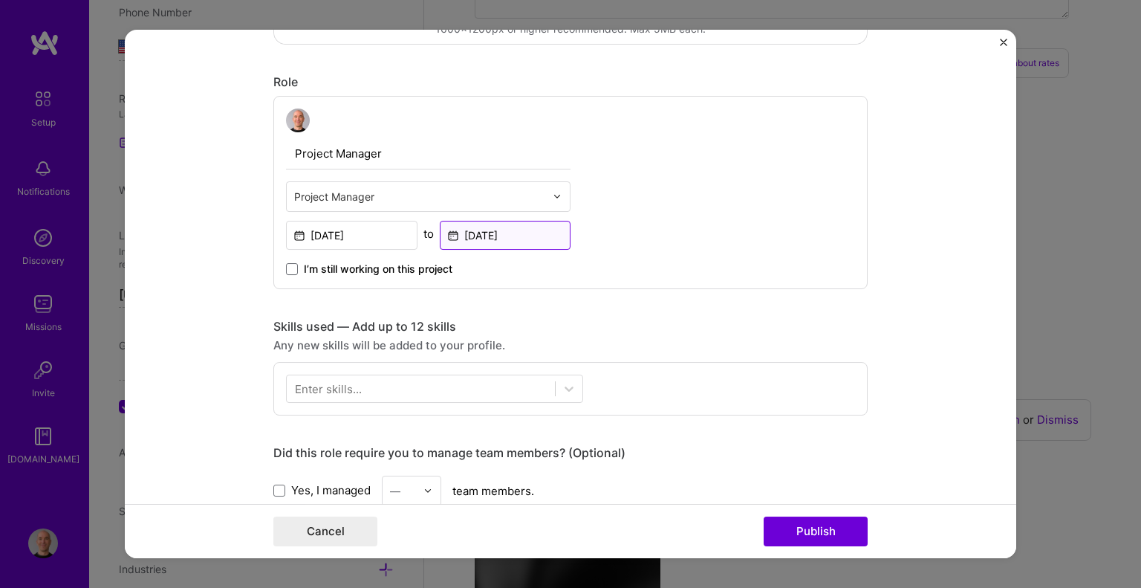
click at [490, 223] on input "[DATE]" at bounding box center [505, 235] width 131 height 29
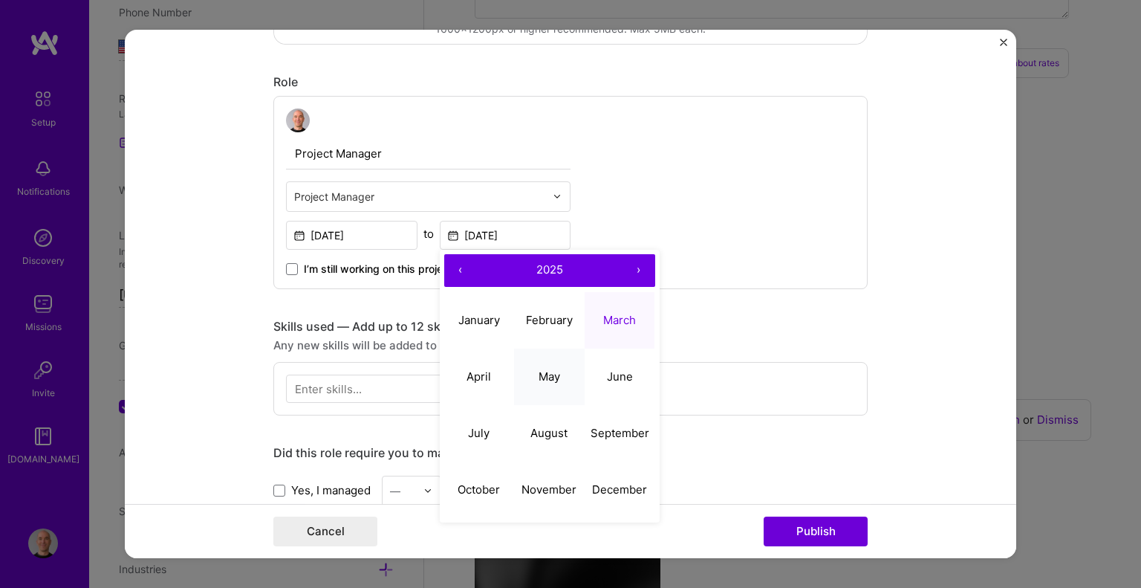
click at [553, 374] on abbr "May" at bounding box center [550, 376] width 22 height 14
type input "[DATE]"
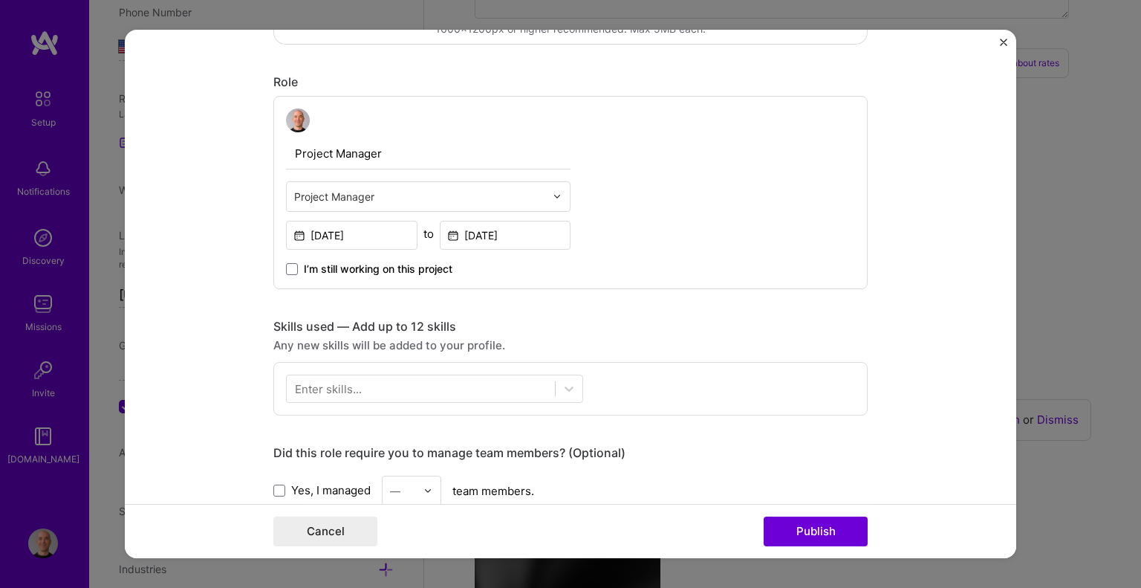
scroll to position [520, 0]
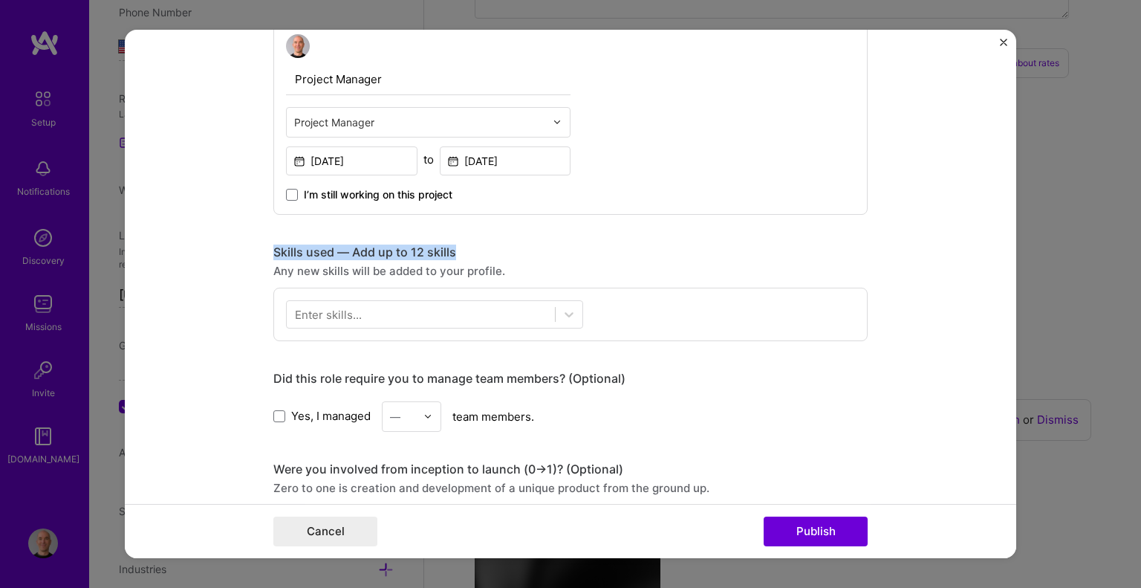
drag, startPoint x: 264, startPoint y: 246, endPoint x: 498, endPoint y: 253, distance: 233.3
click at [498, 253] on form "Project title Enterprise SaaS Rollout – Healthcare Dining Services Company [PER…" at bounding box center [570, 294] width 891 height 529
copy div "Skills used — Add up to 12 skills"
click at [400, 308] on div at bounding box center [421, 314] width 268 height 25
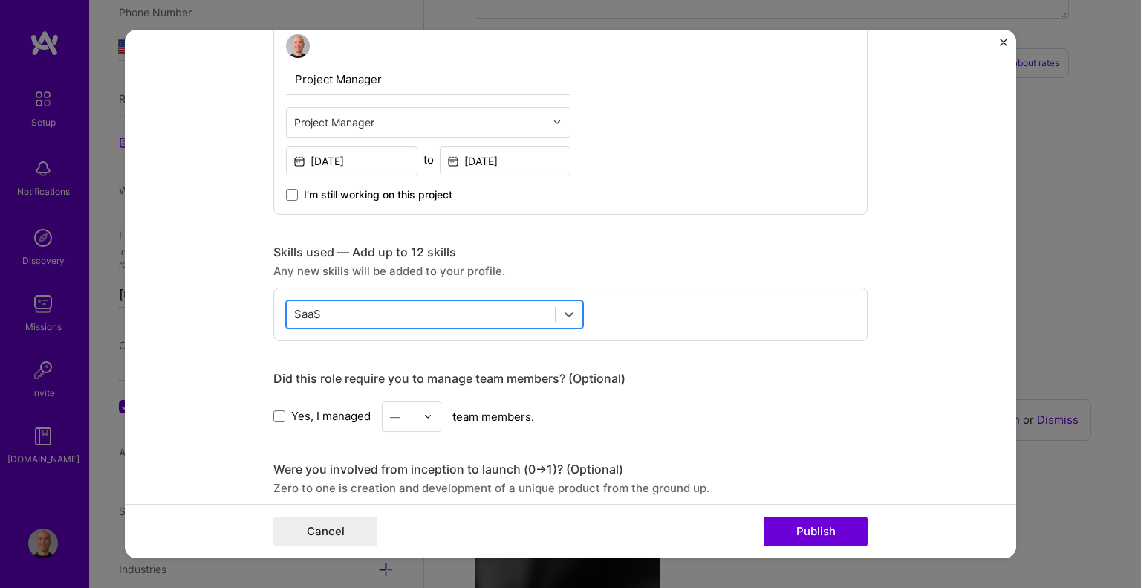
click at [400, 308] on div "SaaS SaaS" at bounding box center [421, 314] width 268 height 25
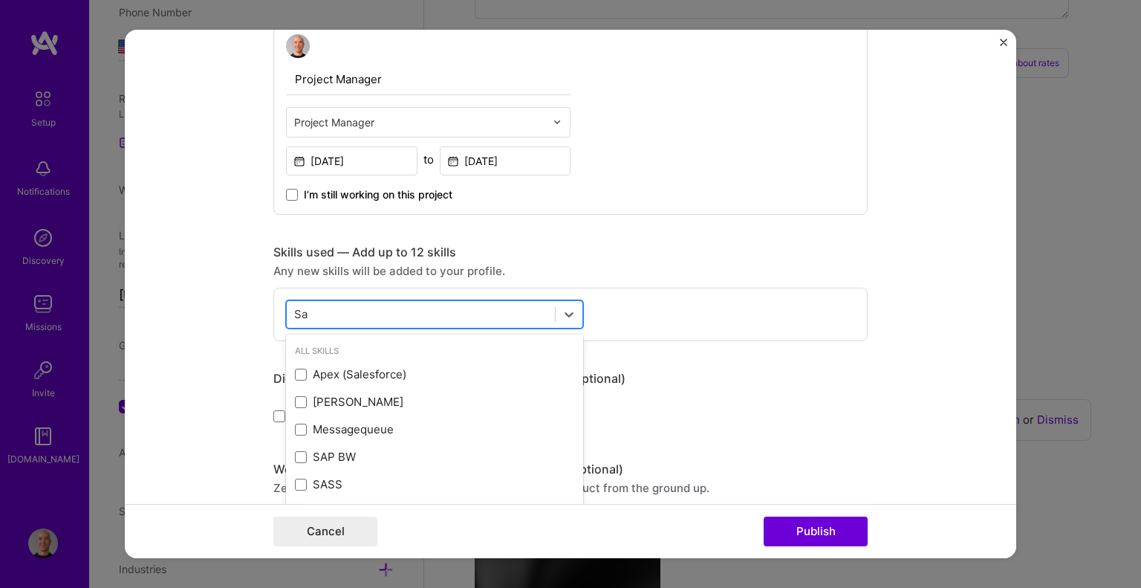
type input "S"
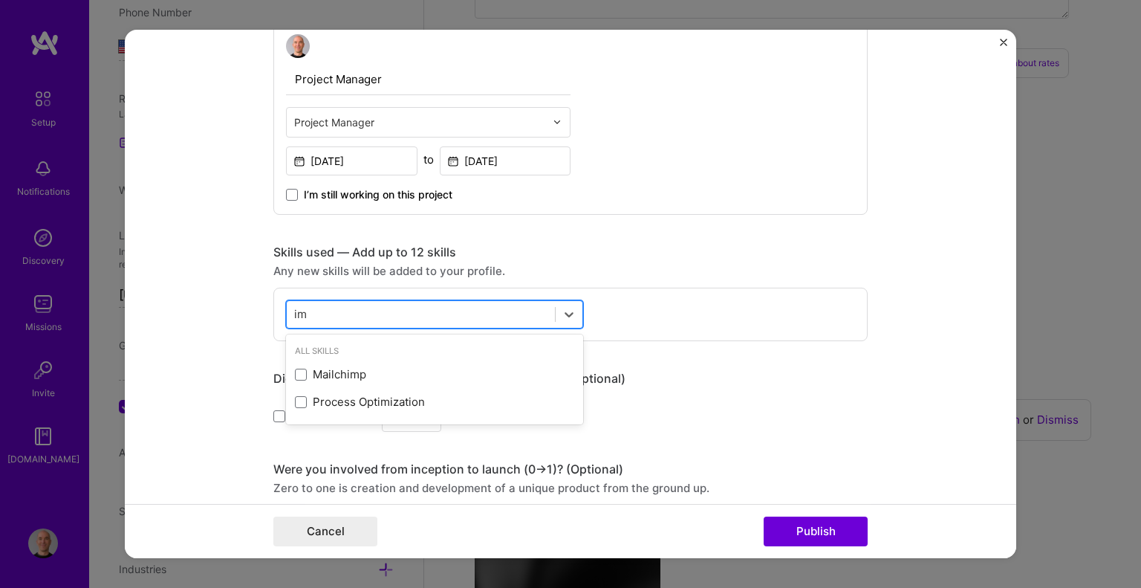
type input "i"
click at [336, 313] on div "cus cus" at bounding box center [421, 314] width 268 height 25
type input "c"
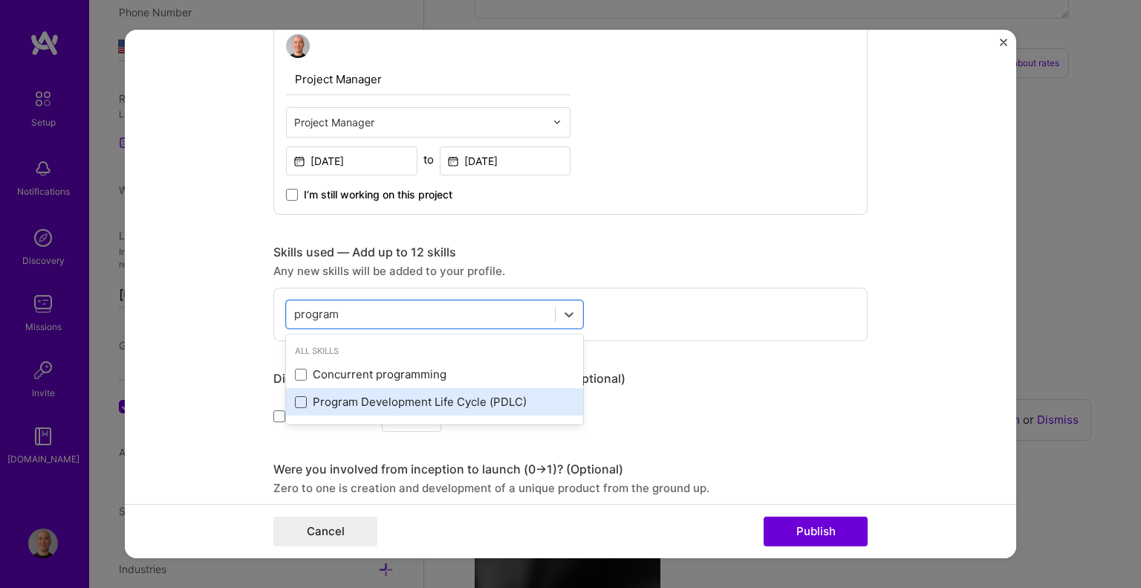
click at [295, 402] on span at bounding box center [301, 402] width 12 height 12
click at [0, 0] on input "checkbox" at bounding box center [0, 0] width 0 height 0
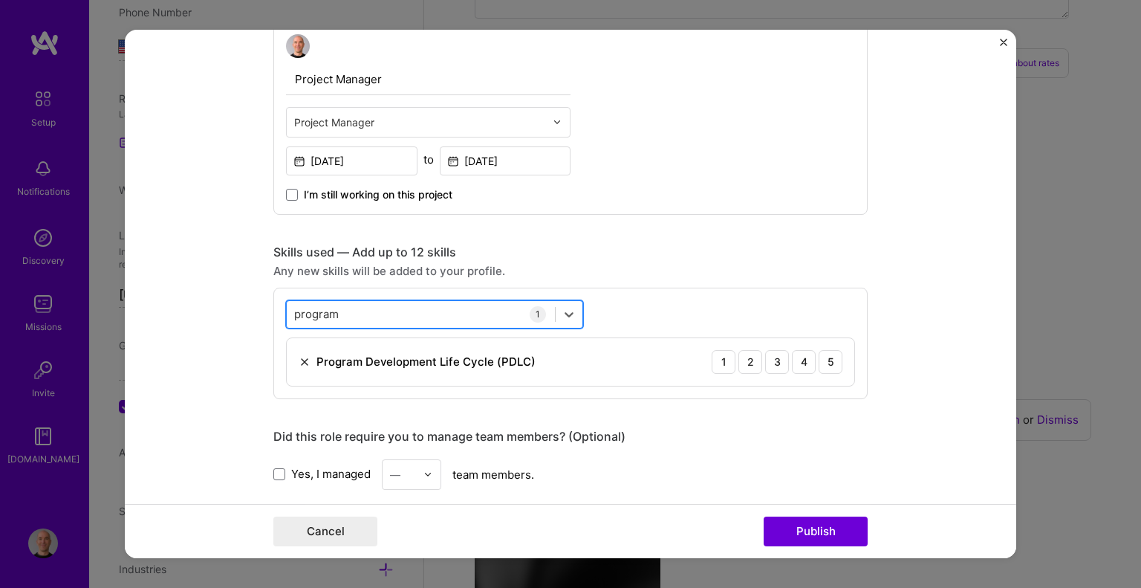
click at [339, 314] on div "program program" at bounding box center [421, 314] width 268 height 25
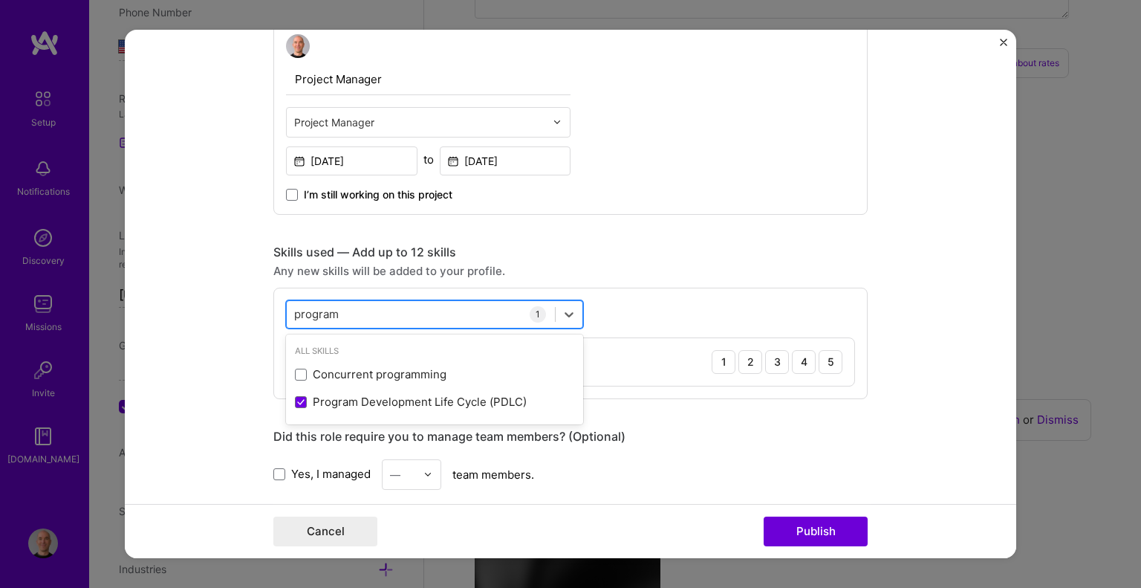
click at [339, 314] on div "program program" at bounding box center [421, 314] width 268 height 25
type input "p"
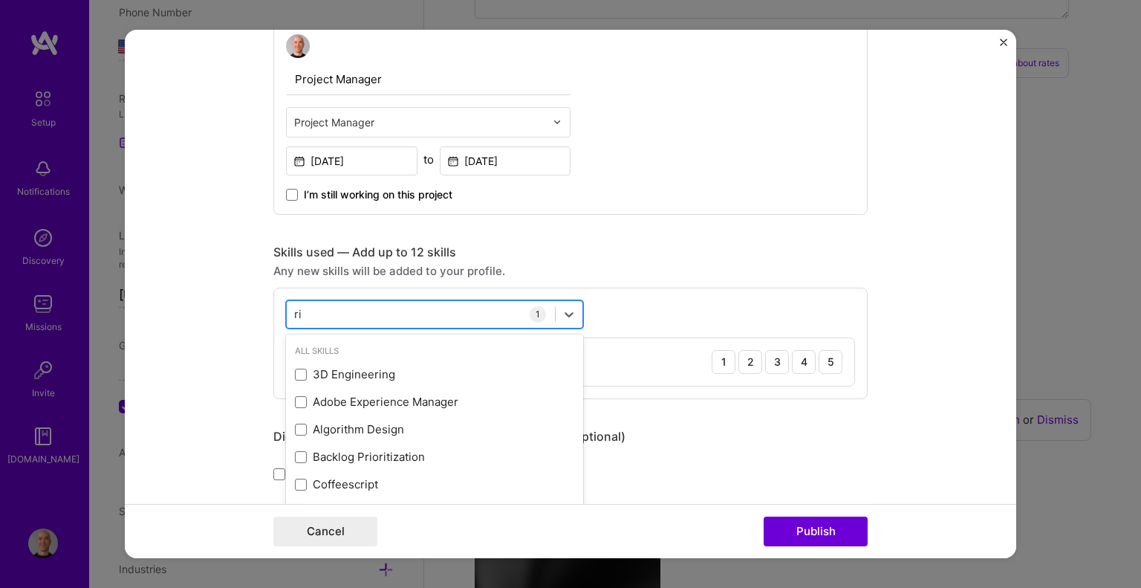
type input "r"
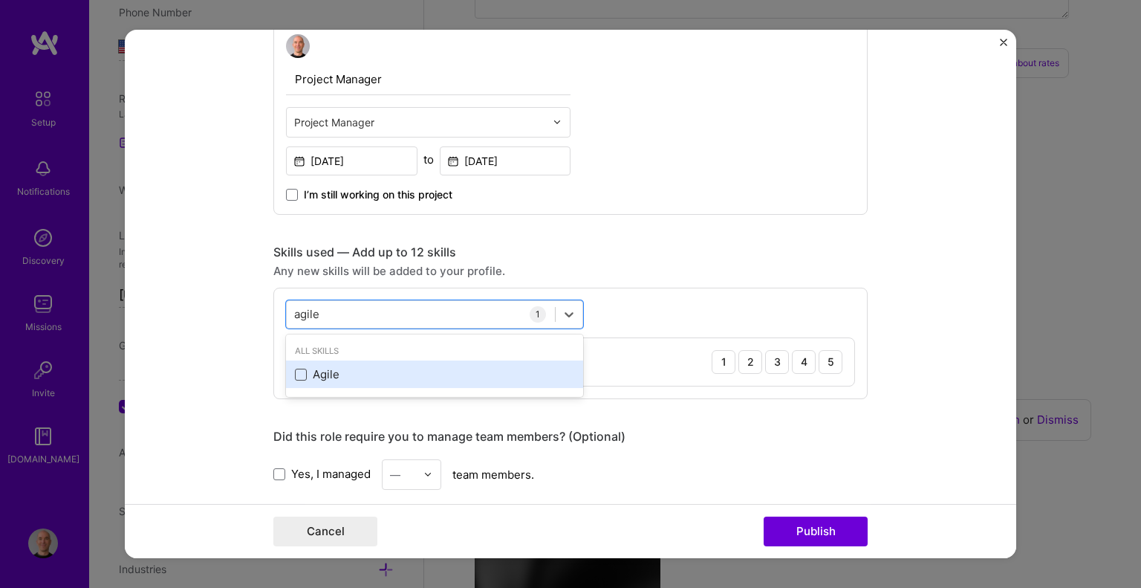
click at [298, 373] on span at bounding box center [301, 374] width 12 height 12
click at [0, 0] on input "checkbox" at bounding box center [0, 0] width 0 height 0
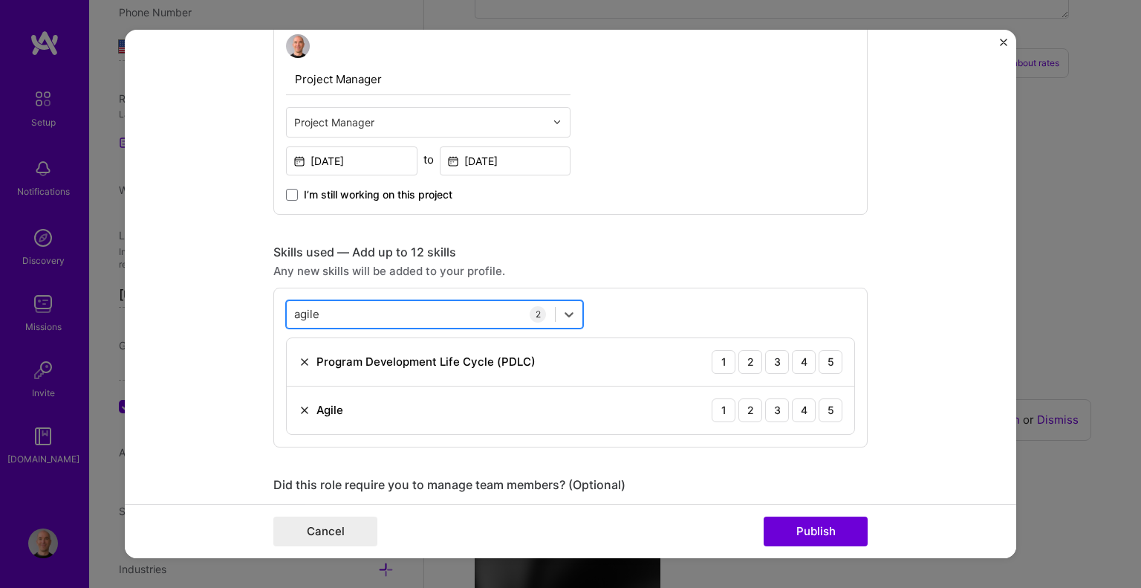
click at [331, 310] on div "agile agile" at bounding box center [421, 314] width 268 height 25
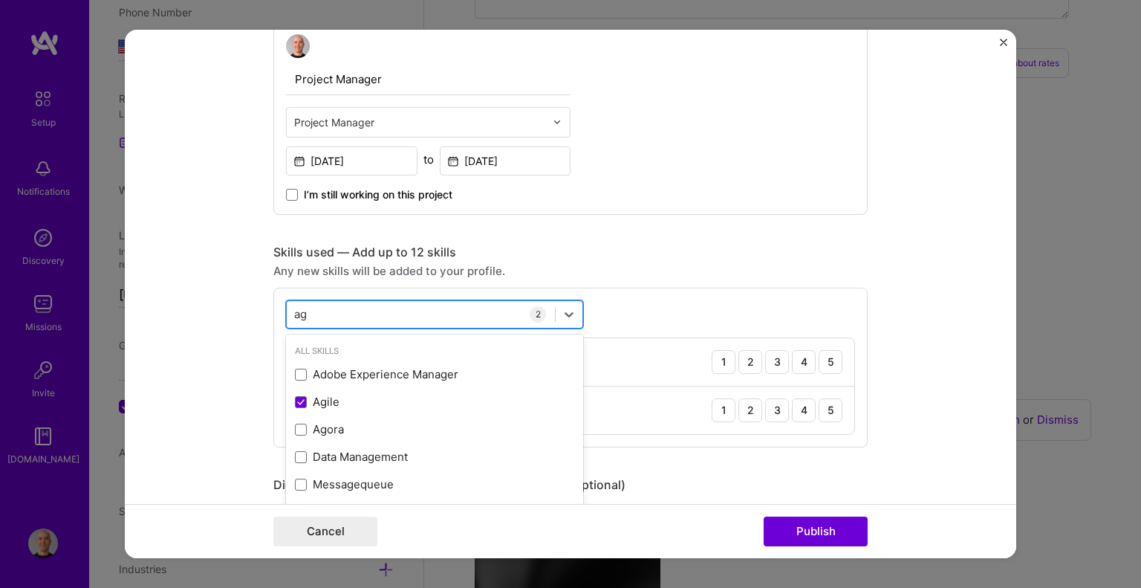
type input "a"
type input "s"
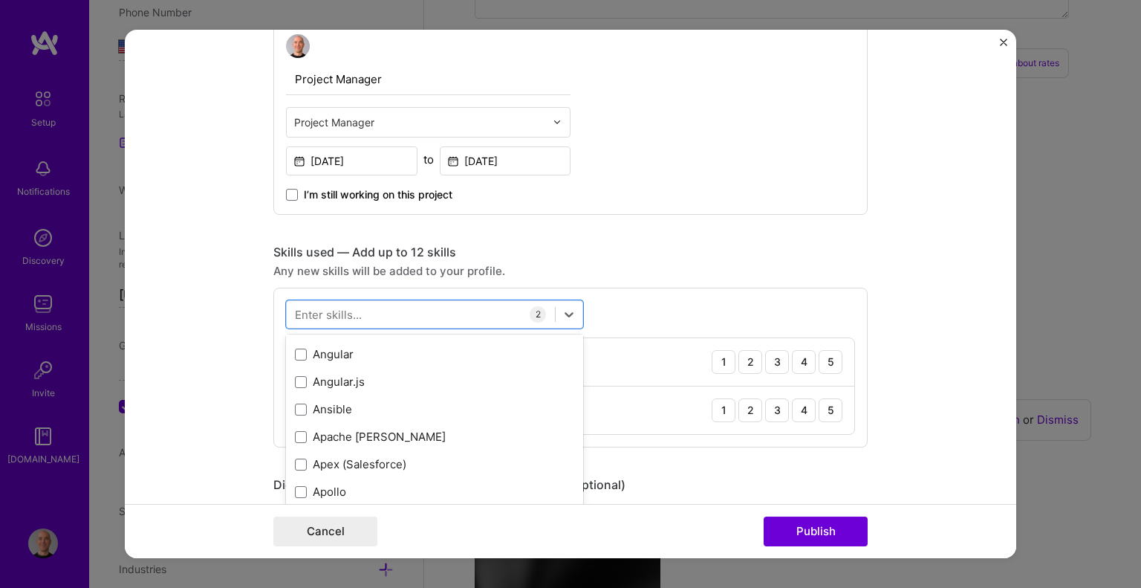
scroll to position [743, 0]
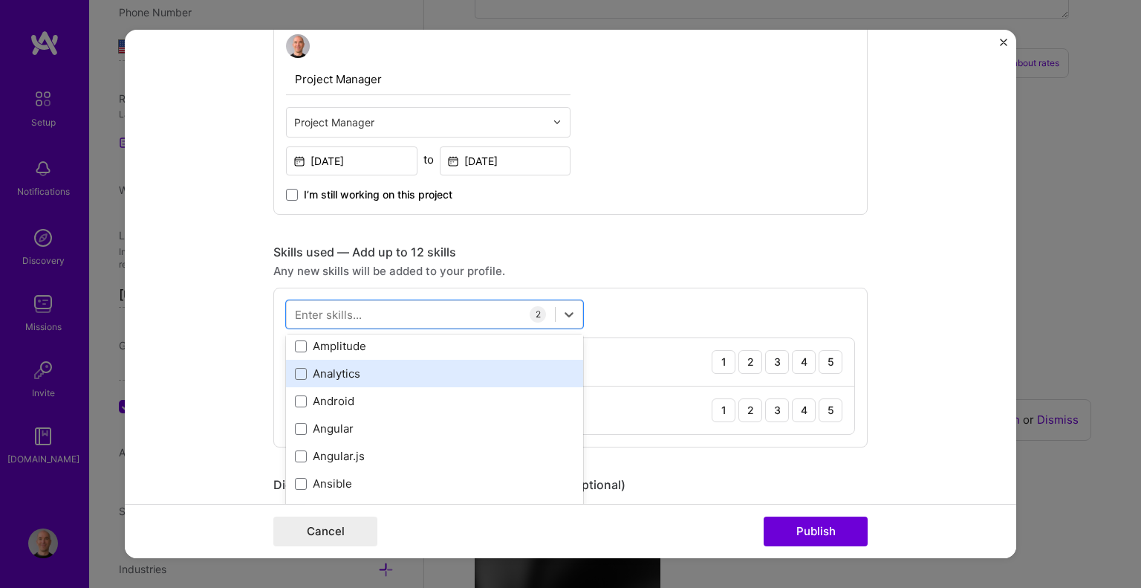
click at [287, 369] on div "Analytics" at bounding box center [434, 373] width 297 height 27
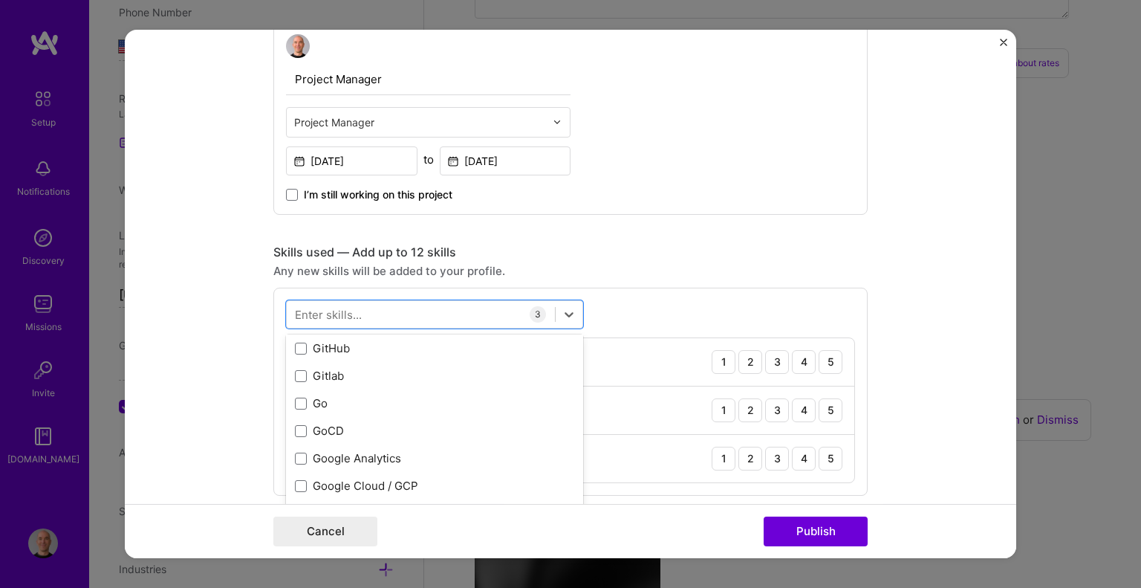
scroll to position [4085, 0]
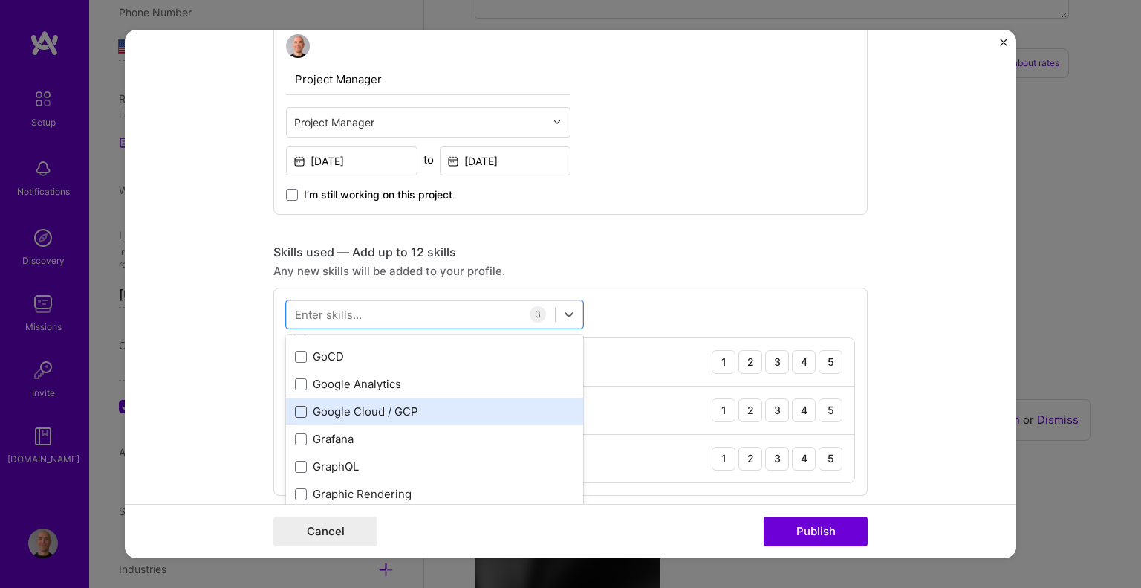
click at [295, 409] on span at bounding box center [301, 412] width 12 height 12
click at [0, 0] on input "checkbox" at bounding box center [0, 0] width 0 height 0
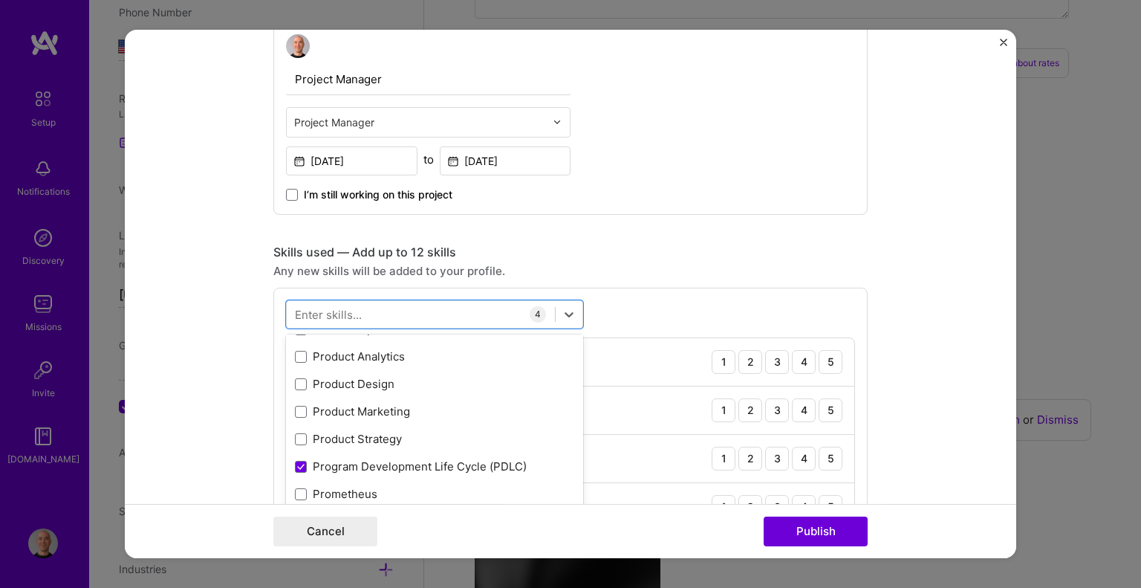
scroll to position [6759, 0]
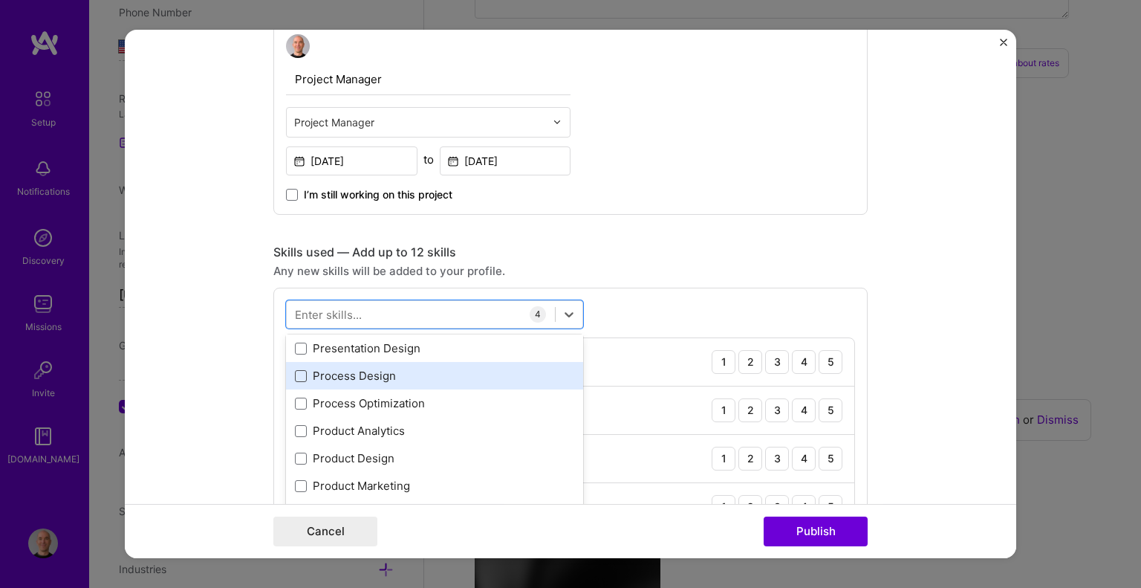
click at [297, 372] on span at bounding box center [301, 376] width 12 height 12
click at [0, 0] on input "checkbox" at bounding box center [0, 0] width 0 height 0
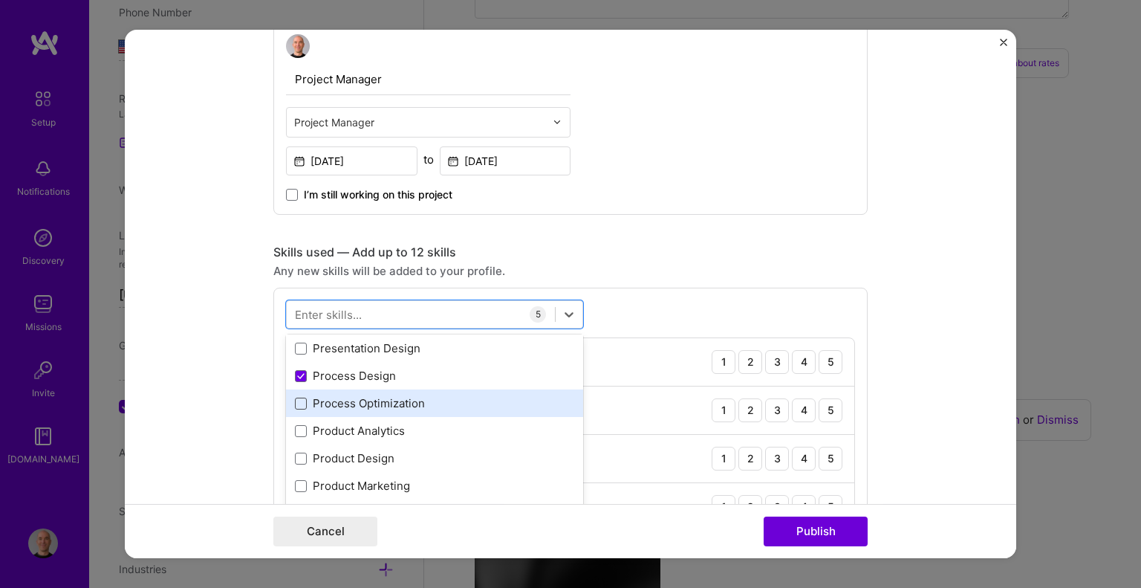
click at [295, 400] on span at bounding box center [301, 403] width 12 height 12
click at [0, 0] on input "checkbox" at bounding box center [0, 0] width 0 height 0
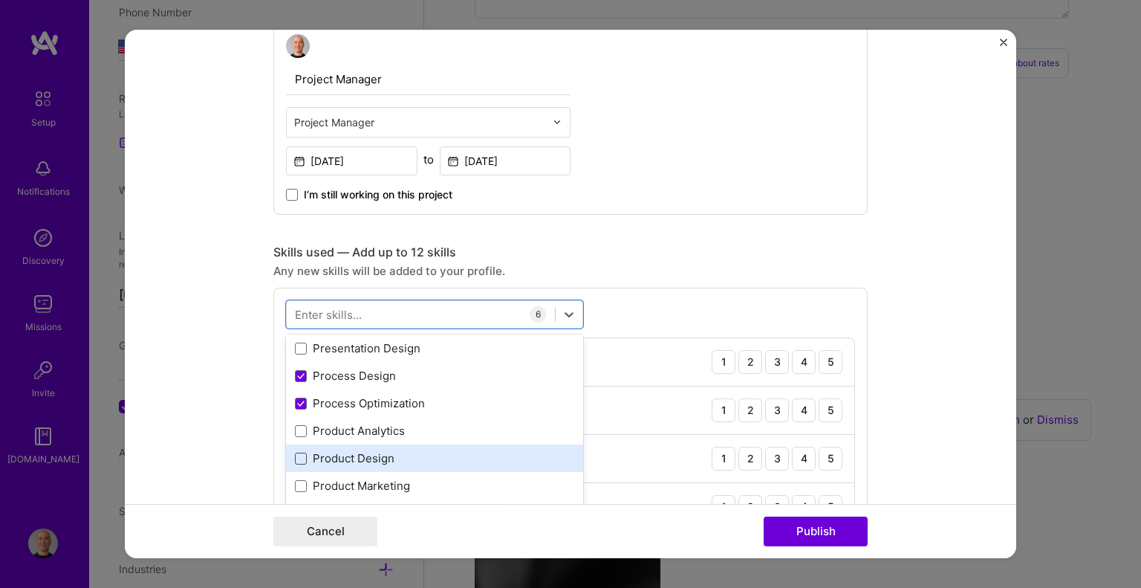
click at [295, 455] on span at bounding box center [301, 458] width 12 height 12
click at [0, 0] on input "checkbox" at bounding box center [0, 0] width 0 height 0
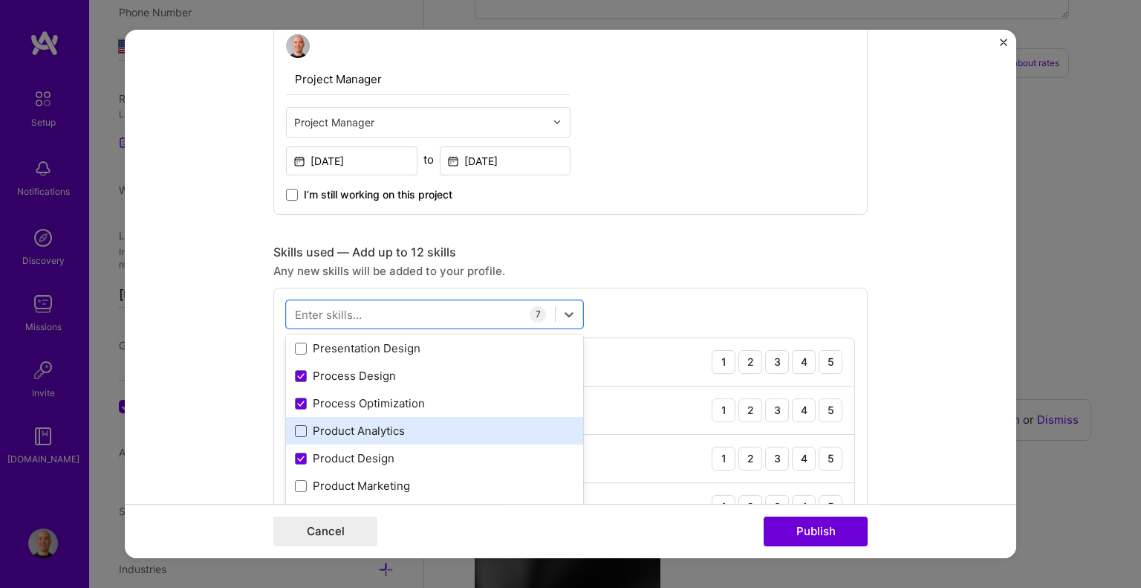
click at [295, 427] on span at bounding box center [301, 431] width 12 height 12
click at [0, 0] on input "checkbox" at bounding box center [0, 0] width 0 height 0
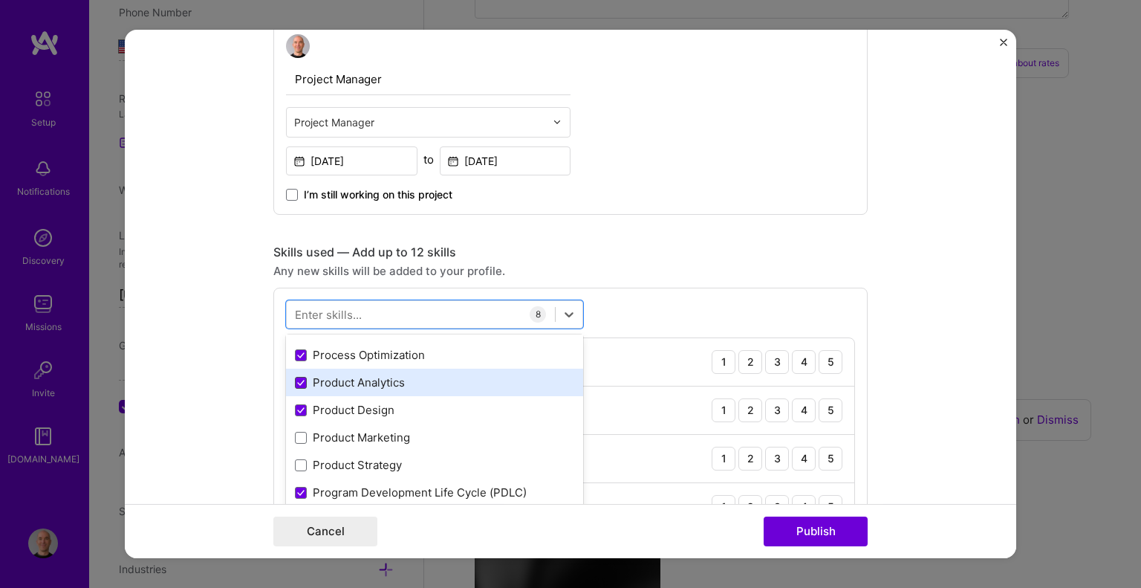
scroll to position [6834, 0]
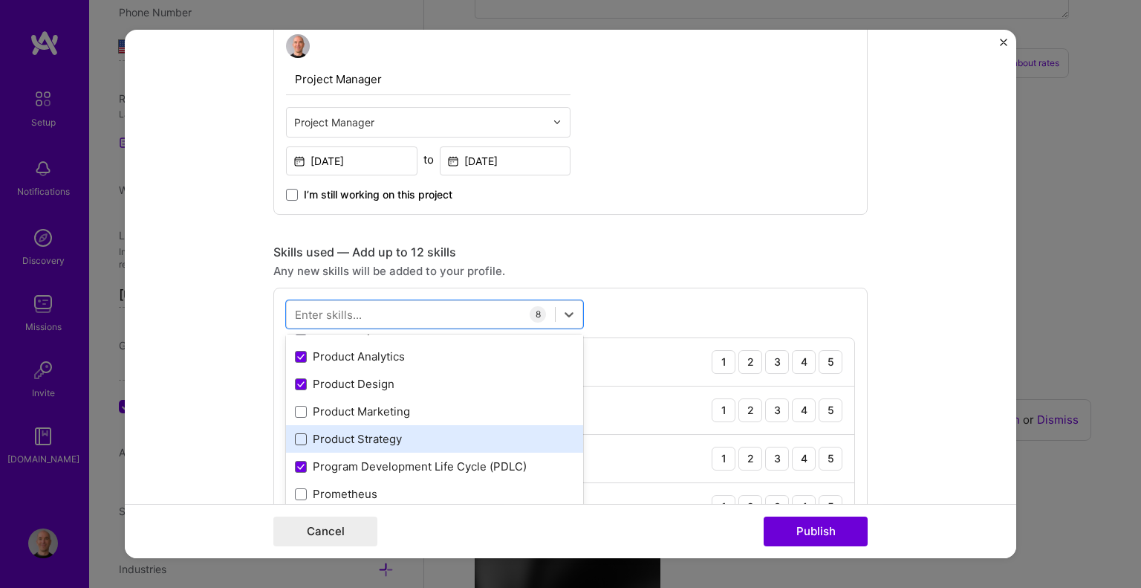
click at [295, 440] on span at bounding box center [301, 439] width 12 height 12
click at [0, 0] on input "checkbox" at bounding box center [0, 0] width 0 height 0
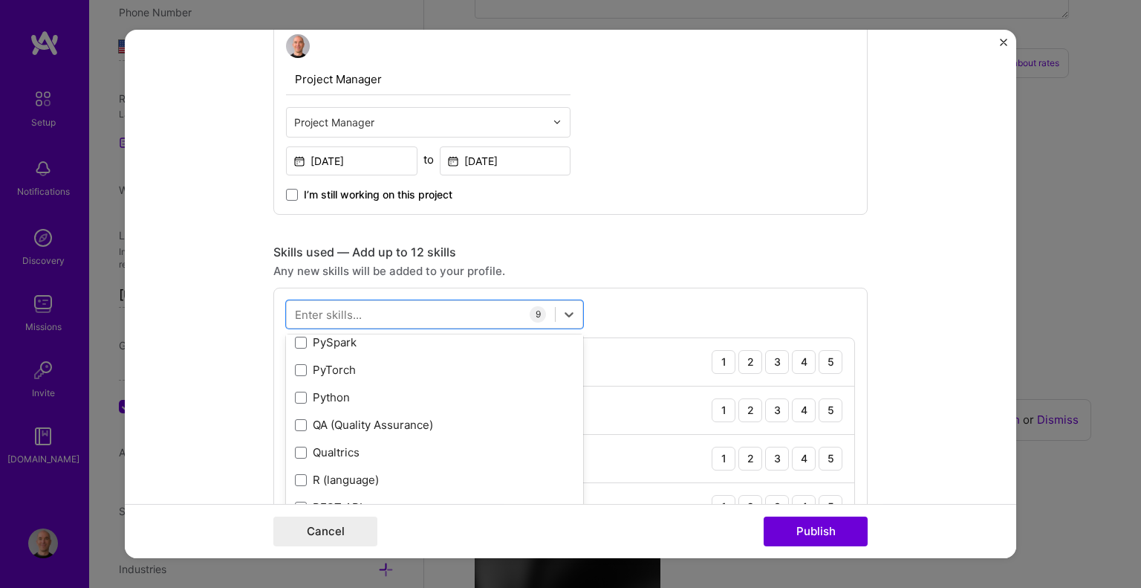
scroll to position [7131, 0]
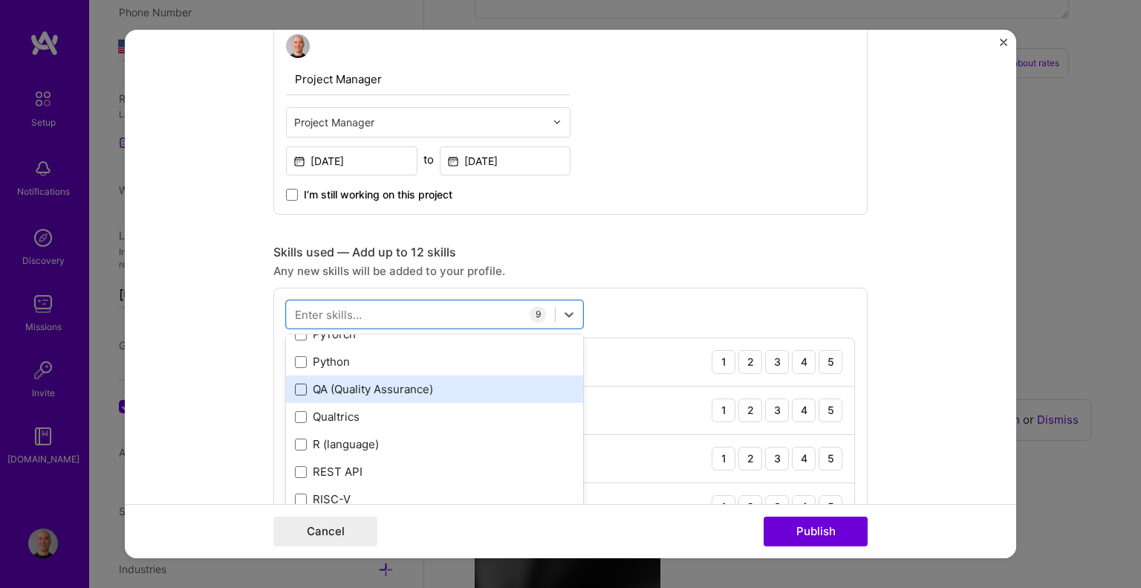
click at [299, 388] on span at bounding box center [301, 389] width 12 height 12
click at [0, 0] on input "checkbox" at bounding box center [0, 0] width 0 height 0
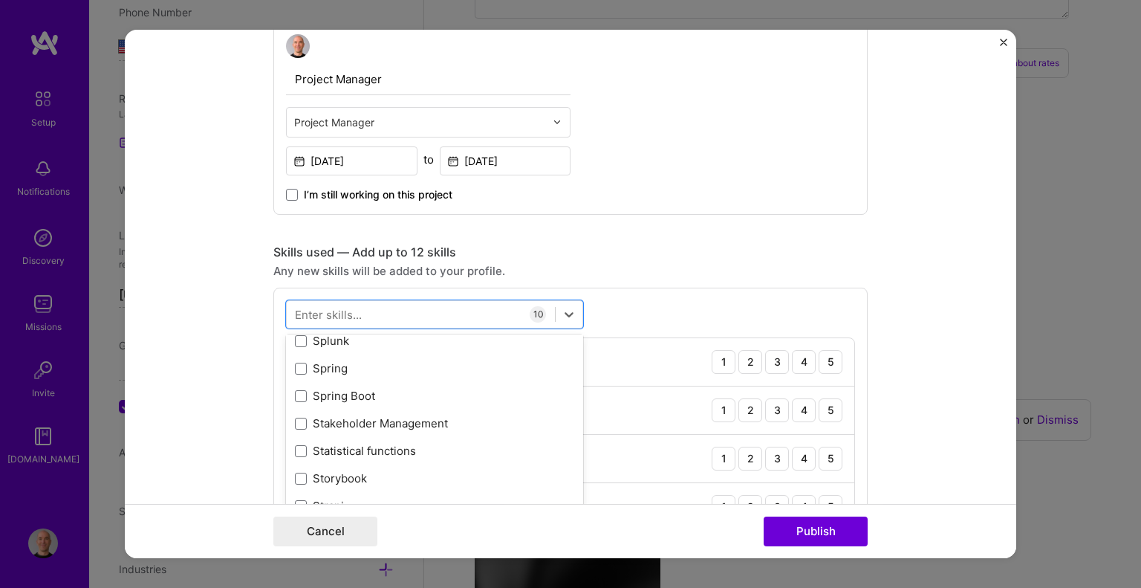
scroll to position [8765, 0]
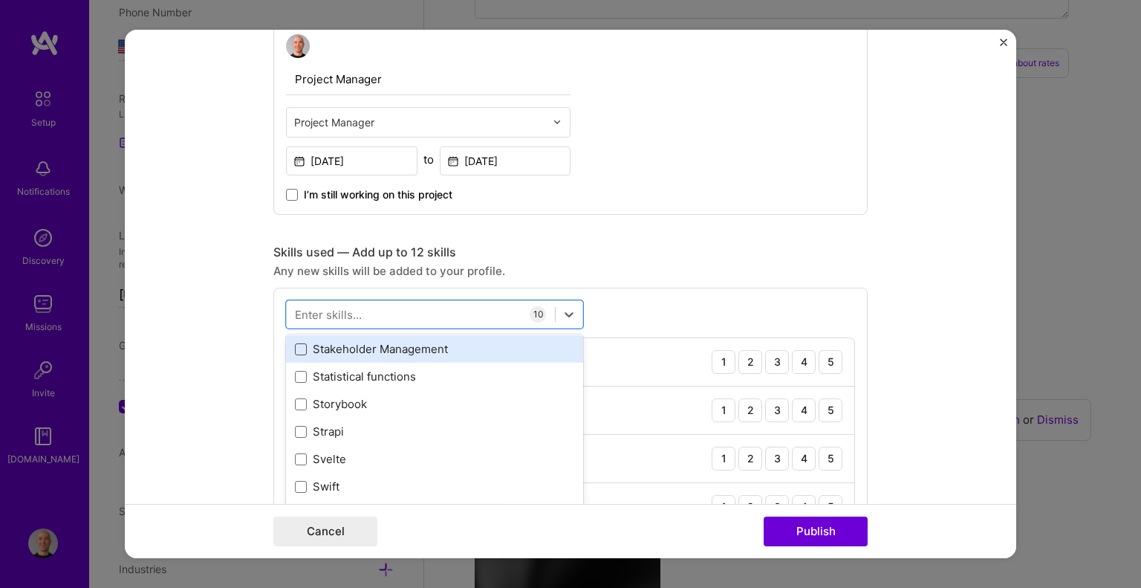
click at [296, 350] on span at bounding box center [301, 349] width 12 height 12
click at [0, 0] on input "checkbox" at bounding box center [0, 0] width 0 height 0
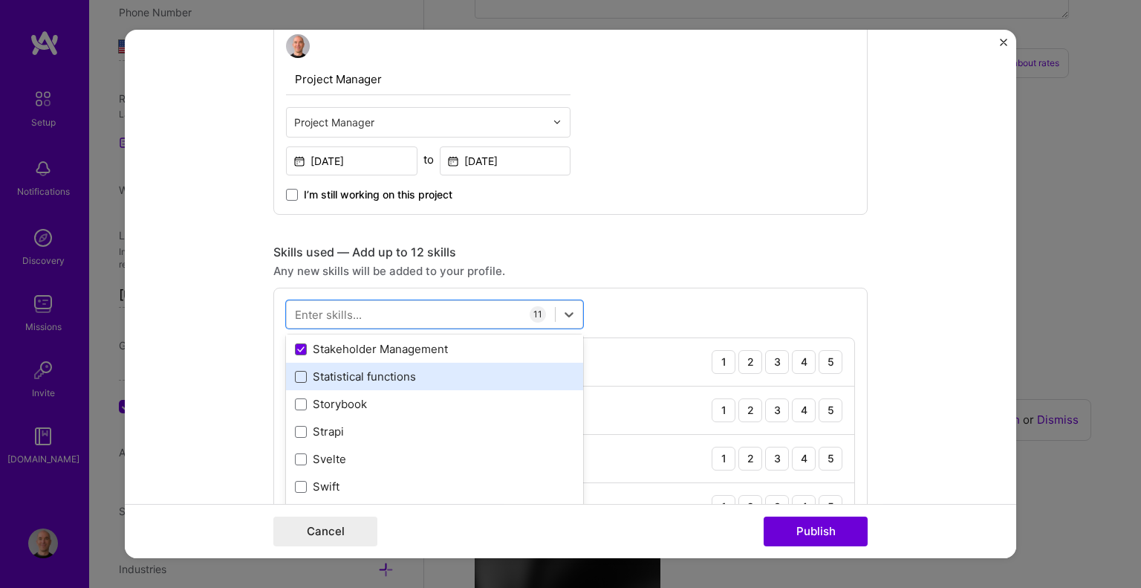
click at [295, 374] on span at bounding box center [301, 377] width 12 height 12
click at [0, 0] on input "checkbox" at bounding box center [0, 0] width 0 height 0
click at [298, 374] on icon at bounding box center [301, 376] width 6 height 4
click at [0, 0] on input "checkbox" at bounding box center [0, 0] width 0 height 0
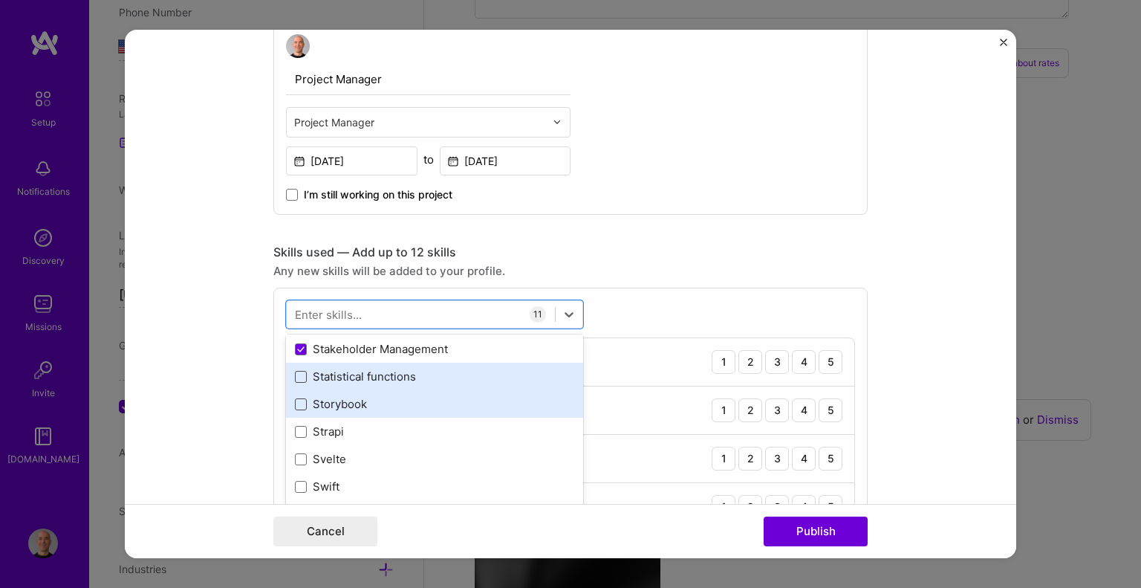
click at [295, 398] on span at bounding box center [301, 404] width 12 height 12
click at [0, 0] on input "checkbox" at bounding box center [0, 0] width 0 height 0
click at [295, 409] on div "Storybook" at bounding box center [434, 404] width 279 height 16
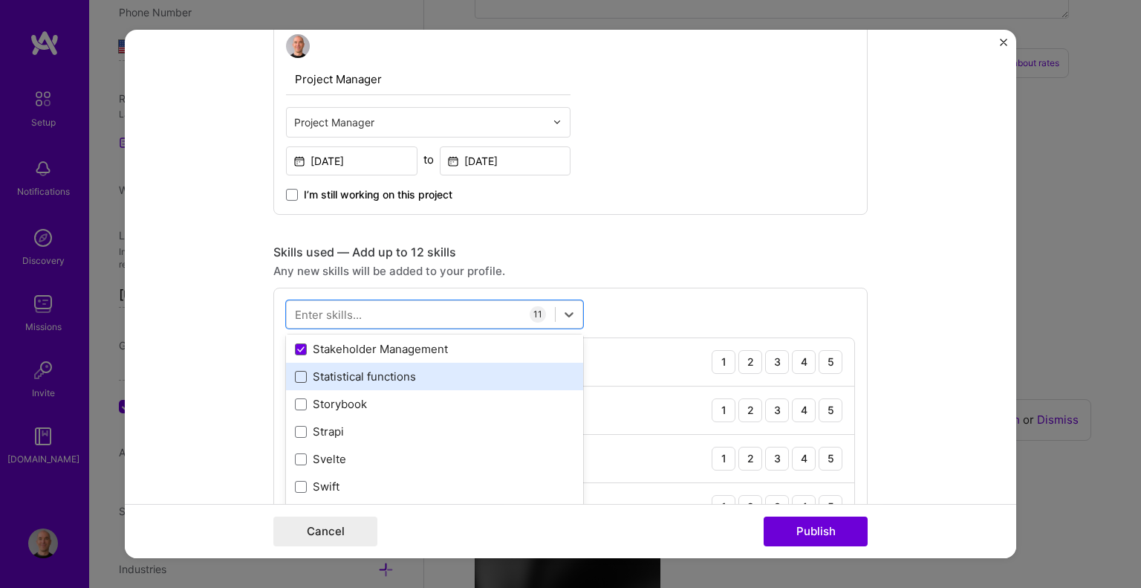
click at [295, 377] on span at bounding box center [301, 377] width 12 height 12
click at [0, 0] on input "checkbox" at bounding box center [0, 0] width 0 height 0
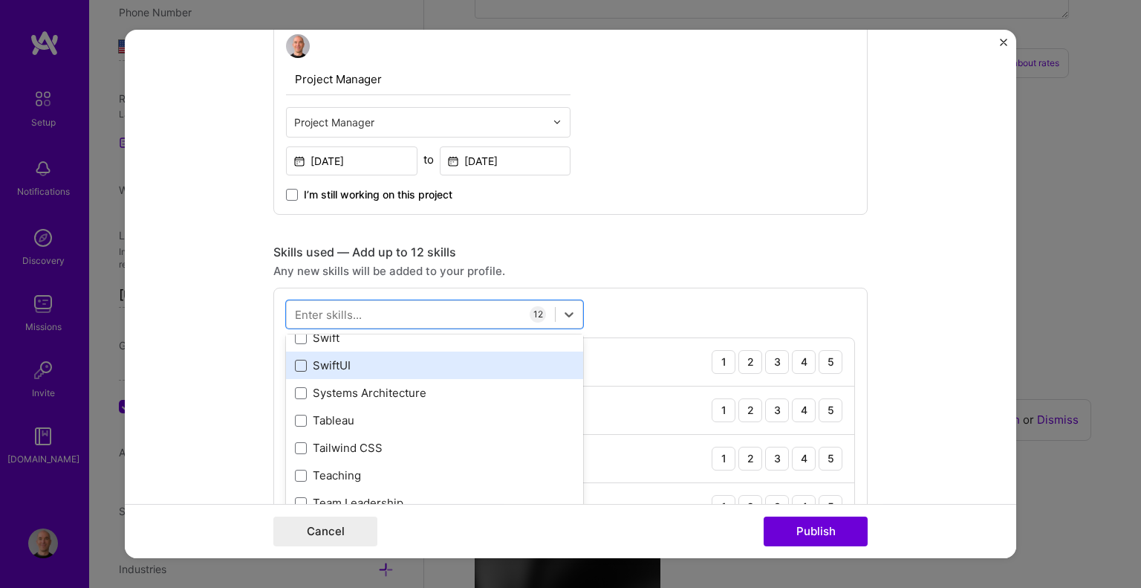
scroll to position [8988, 0]
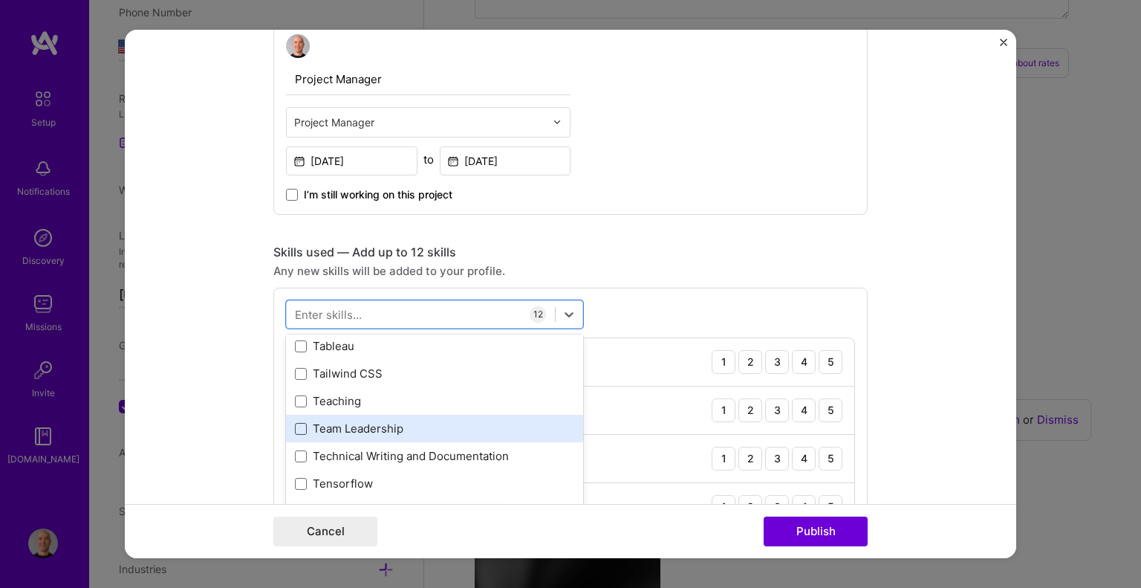
click at [295, 424] on span at bounding box center [301, 429] width 12 height 12
click at [0, 0] on input "checkbox" at bounding box center [0, 0] width 0 height 0
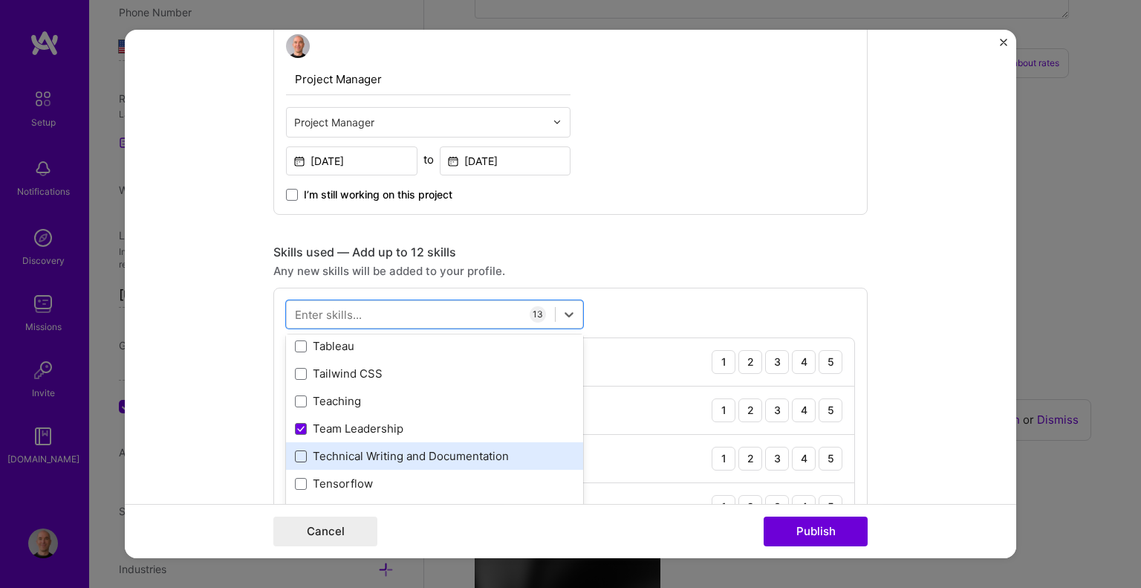
click at [295, 452] on span at bounding box center [301, 456] width 12 height 12
click at [0, 0] on input "checkbox" at bounding box center [0, 0] width 0 height 0
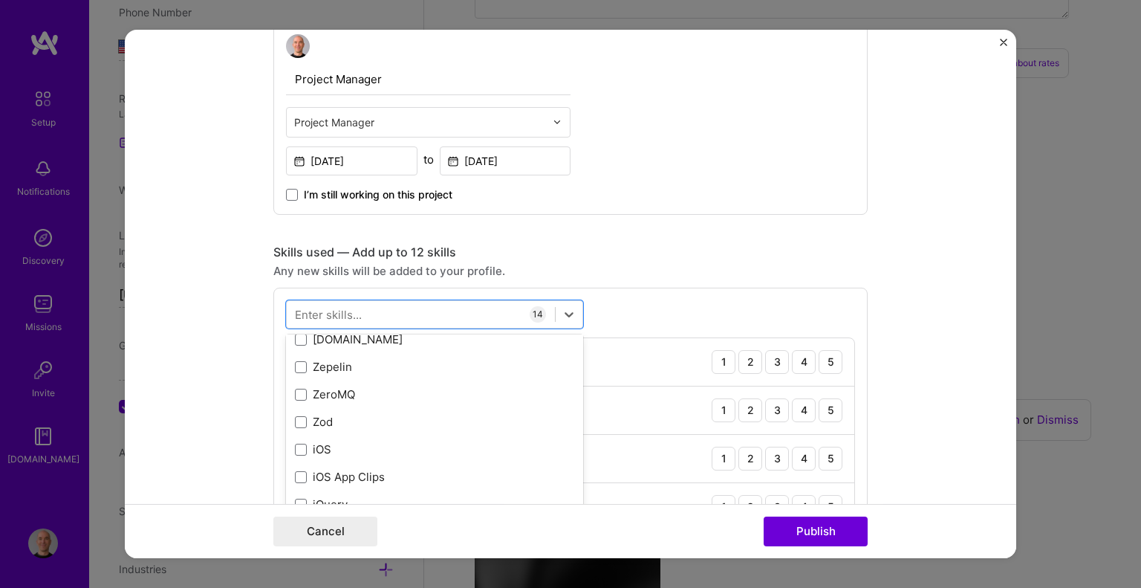
scroll to position [10201, 0]
click at [673, 252] on div "Skills used — Add up to 12 skills" at bounding box center [570, 252] width 594 height 16
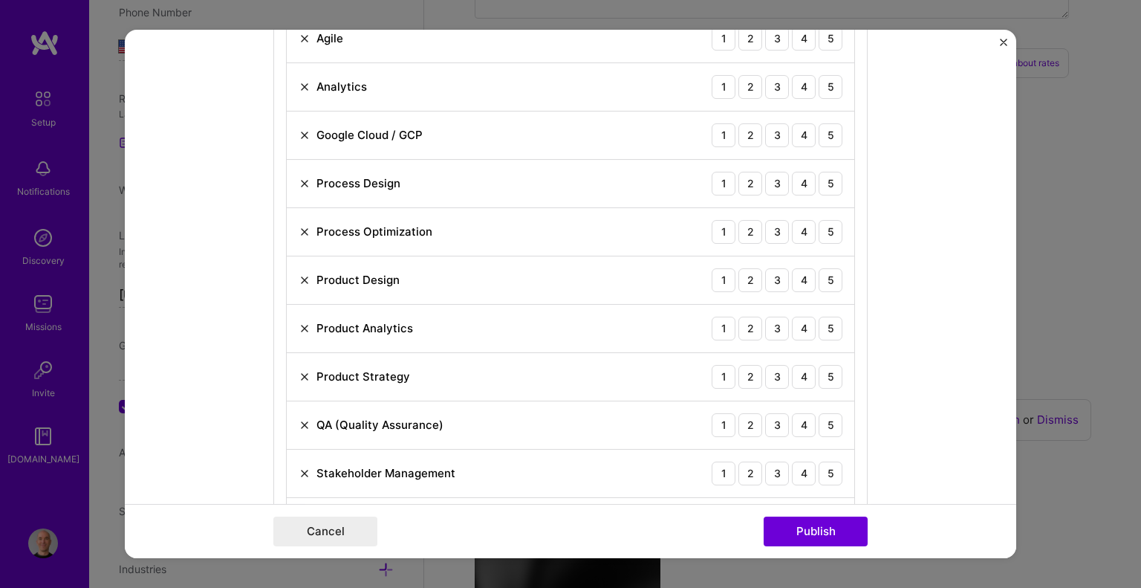
scroll to position [817, 0]
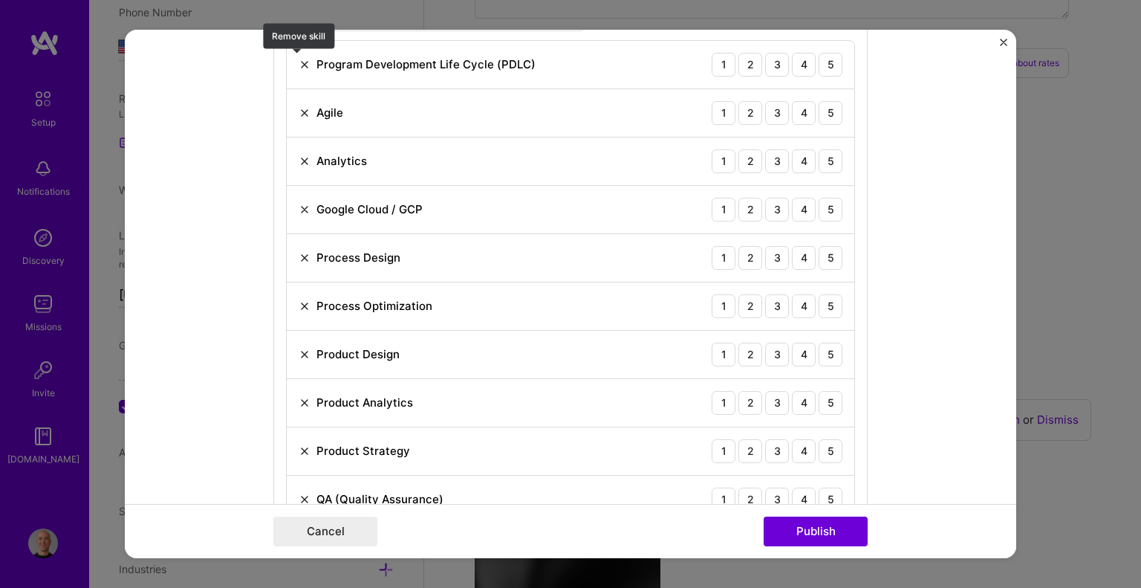
click at [299, 62] on img at bounding box center [305, 65] width 12 height 12
click at [299, 110] on img at bounding box center [305, 113] width 12 height 12
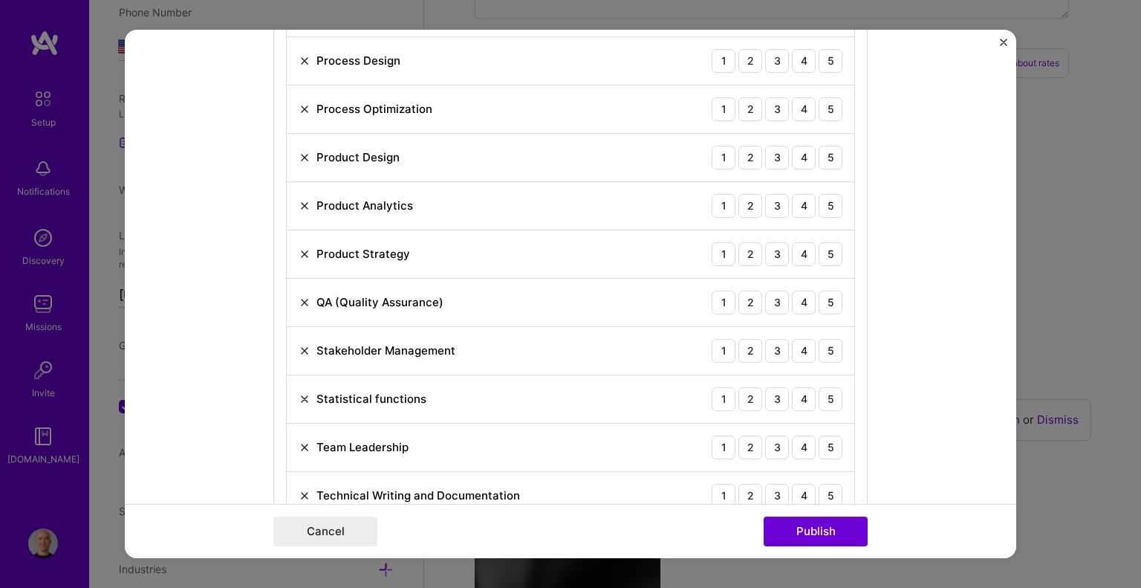
scroll to position [1066, 0]
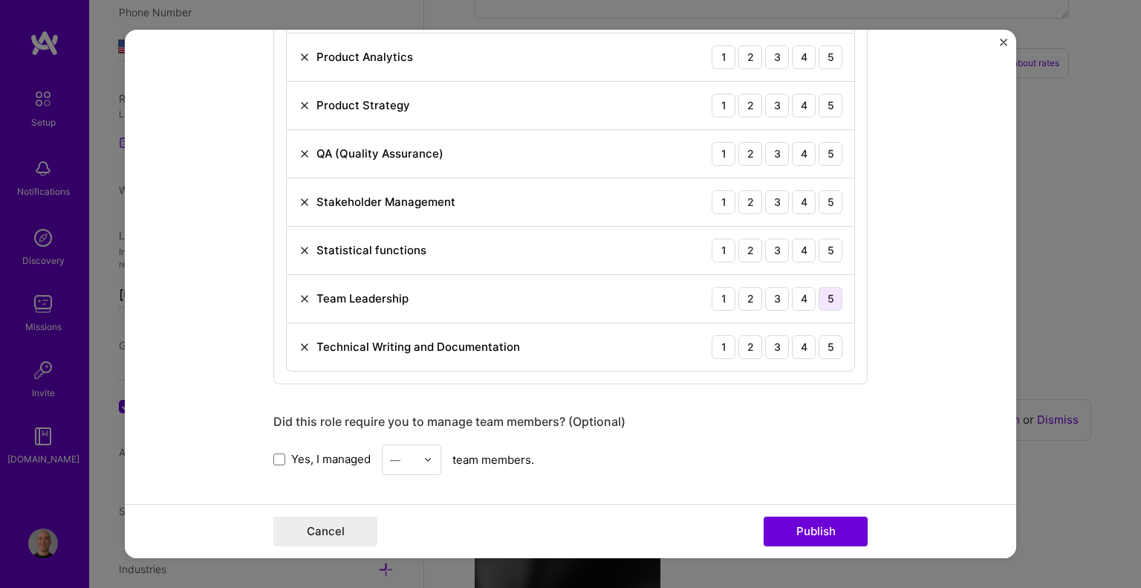
click at [830, 293] on div "5" at bounding box center [831, 299] width 24 height 24
click at [824, 344] on div "5" at bounding box center [831, 347] width 24 height 24
click at [829, 249] on div "5" at bounding box center [831, 250] width 24 height 24
click at [830, 196] on div "5" at bounding box center [831, 202] width 24 height 24
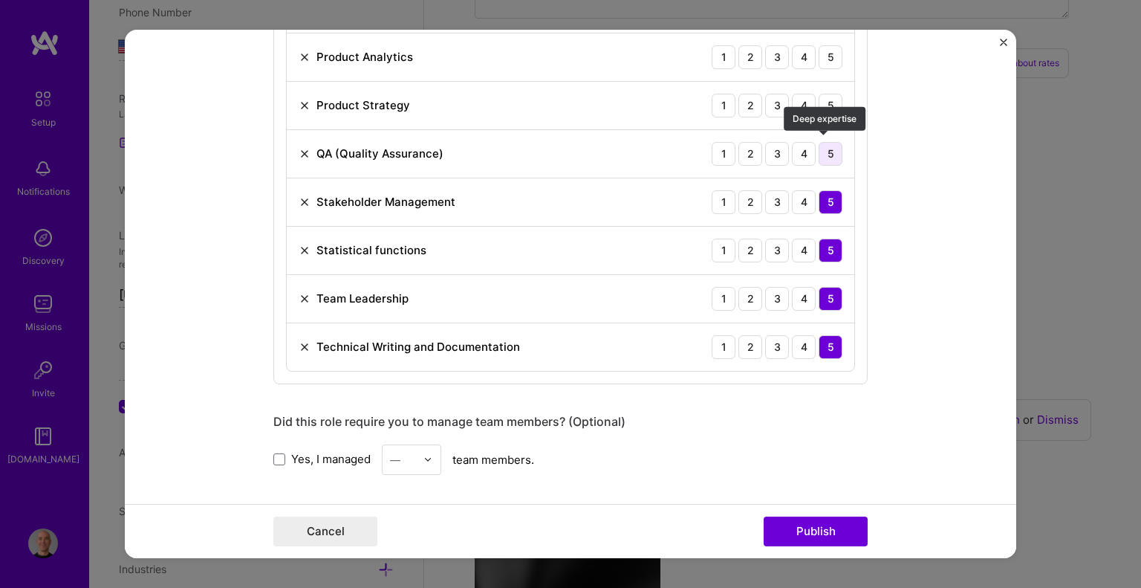
click at [828, 146] on div "5" at bounding box center [831, 154] width 24 height 24
click at [801, 99] on div "4" at bounding box center [804, 106] width 24 height 24
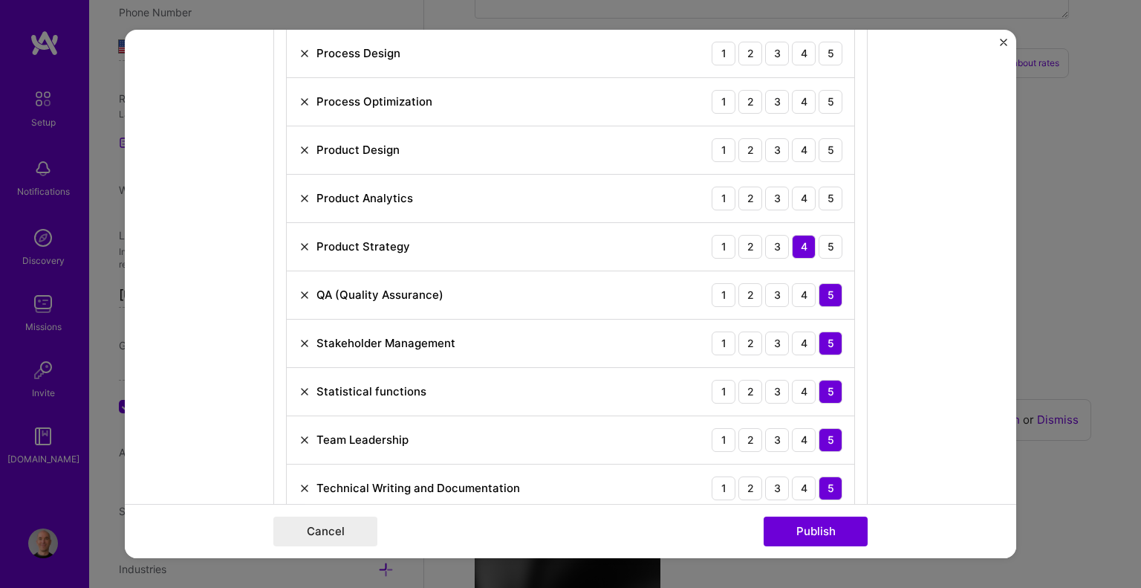
scroll to position [917, 0]
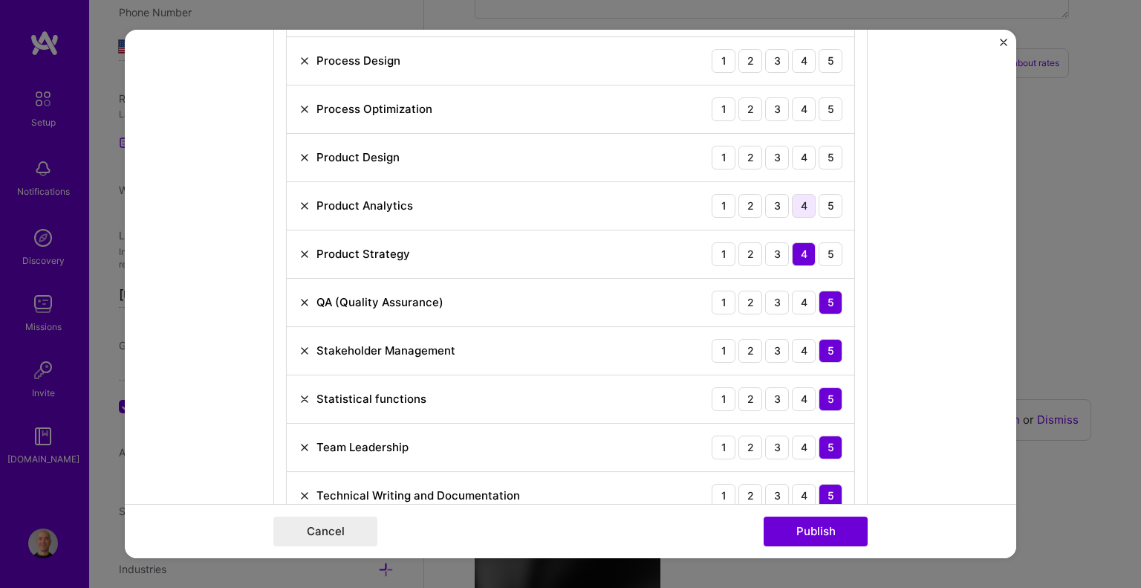
click at [797, 198] on div "4" at bounding box center [804, 206] width 24 height 24
click at [826, 156] on div "5" at bounding box center [831, 158] width 24 height 24
click at [826, 106] on div "5" at bounding box center [831, 109] width 24 height 24
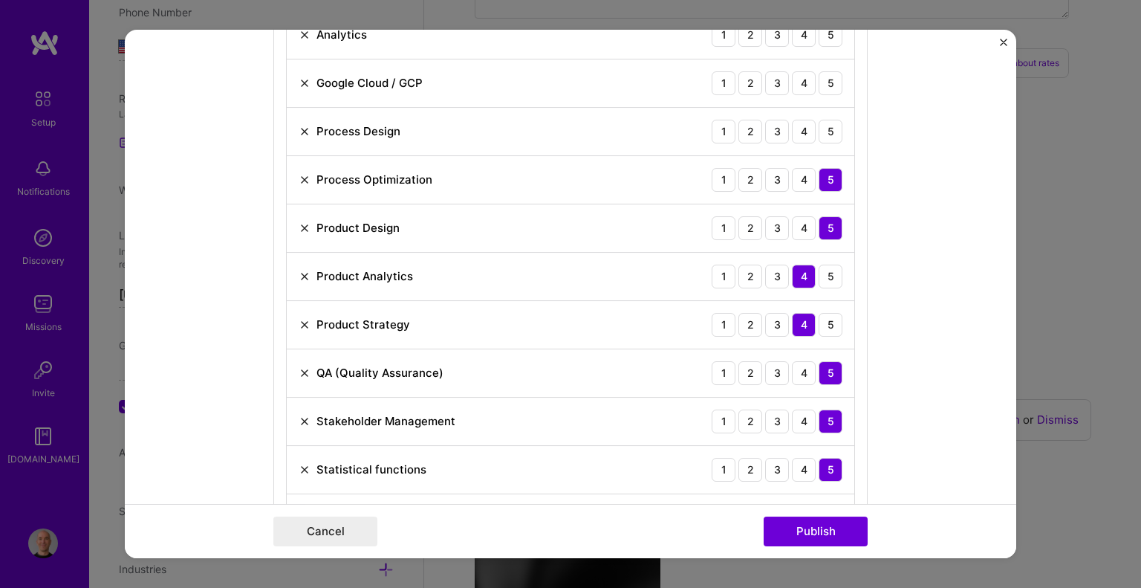
scroll to position [769, 0]
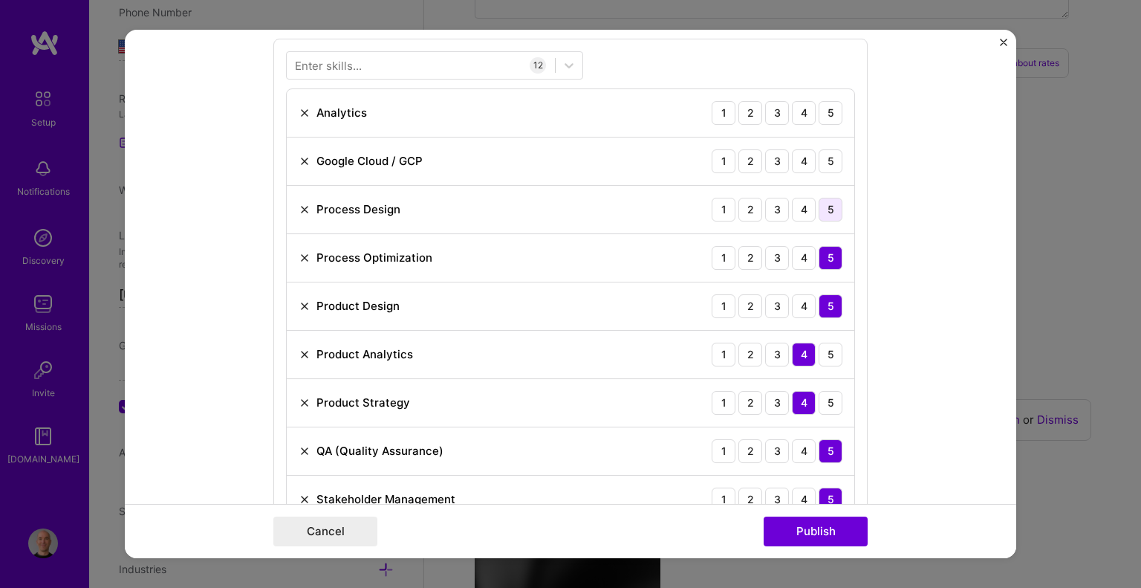
click at [830, 208] on div "5" at bounding box center [831, 210] width 24 height 24
click at [796, 160] on div "4" at bounding box center [804, 161] width 24 height 24
click at [821, 107] on div "5" at bounding box center [831, 113] width 24 height 24
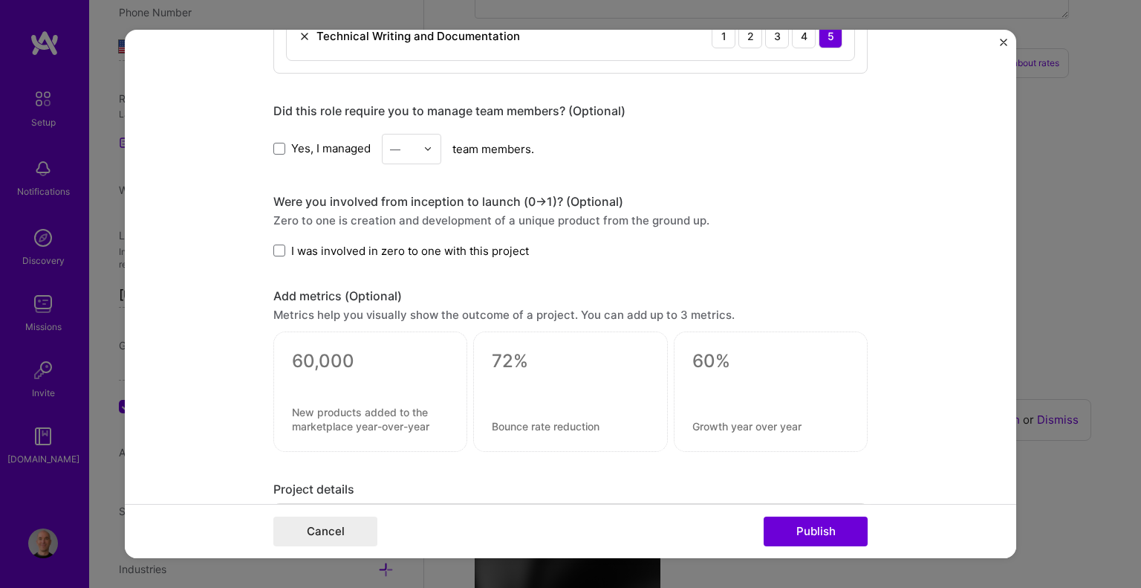
scroll to position [1289, 0]
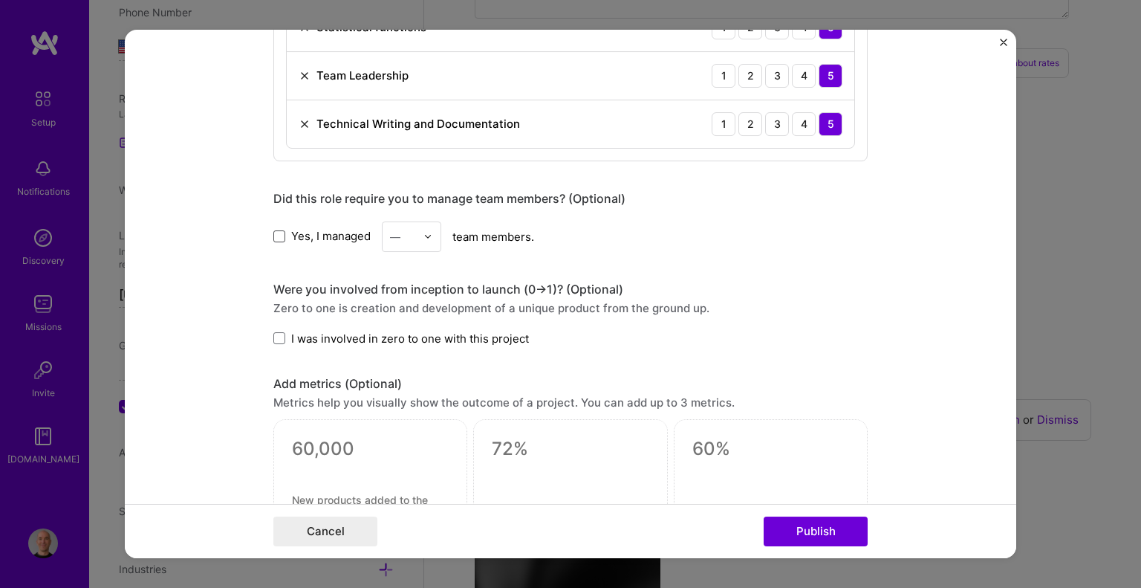
click at [279, 232] on span at bounding box center [279, 236] width 12 height 12
click at [0, 0] on input "Yes, I managed" at bounding box center [0, 0] width 0 height 0
click at [423, 232] on img at bounding box center [427, 236] width 9 height 9
click at [402, 401] on div "6" at bounding box center [411, 413] width 51 height 27
click at [424, 222] on div at bounding box center [431, 236] width 17 height 29
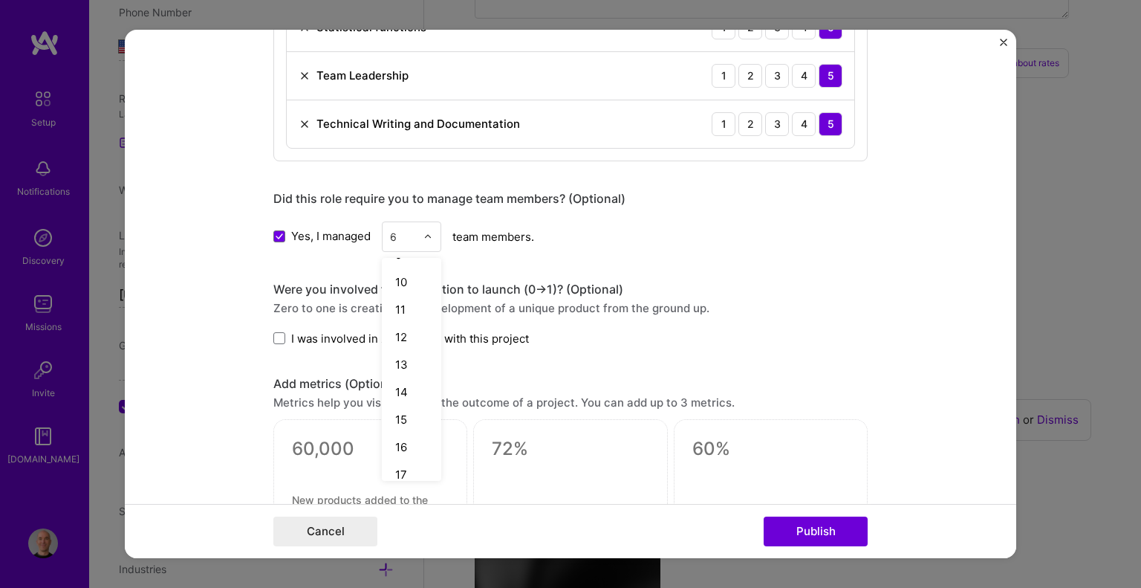
scroll to position [446, 0]
click at [405, 454] on div "25+" at bounding box center [411, 462] width 51 height 27
click at [276, 336] on span at bounding box center [279, 338] width 12 height 12
click at [0, 0] on input "I was involved in zero to one with this project" at bounding box center [0, 0] width 0 height 0
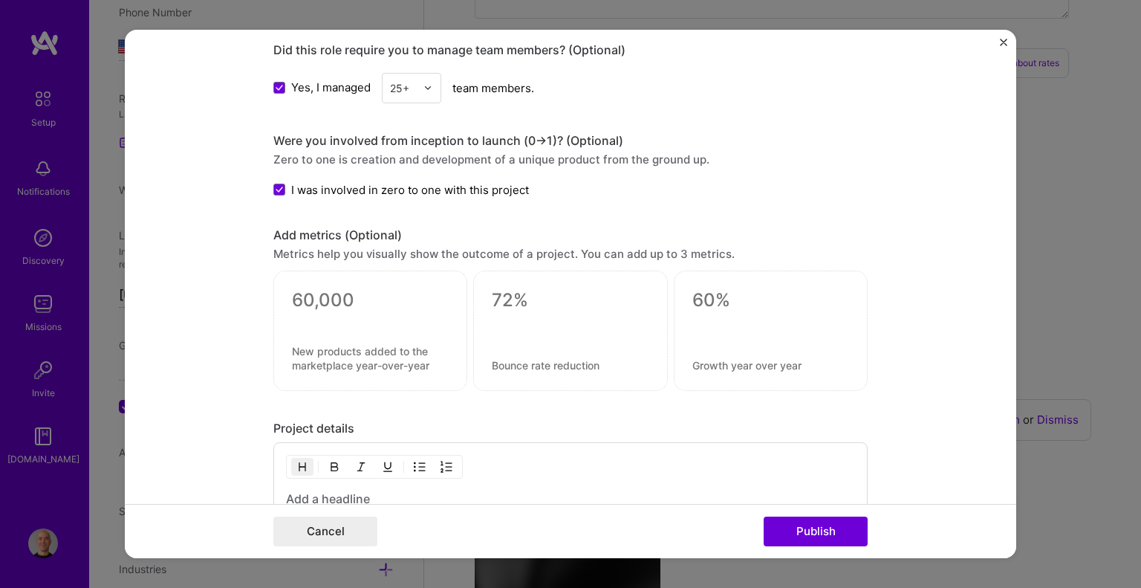
scroll to position [1512, 0]
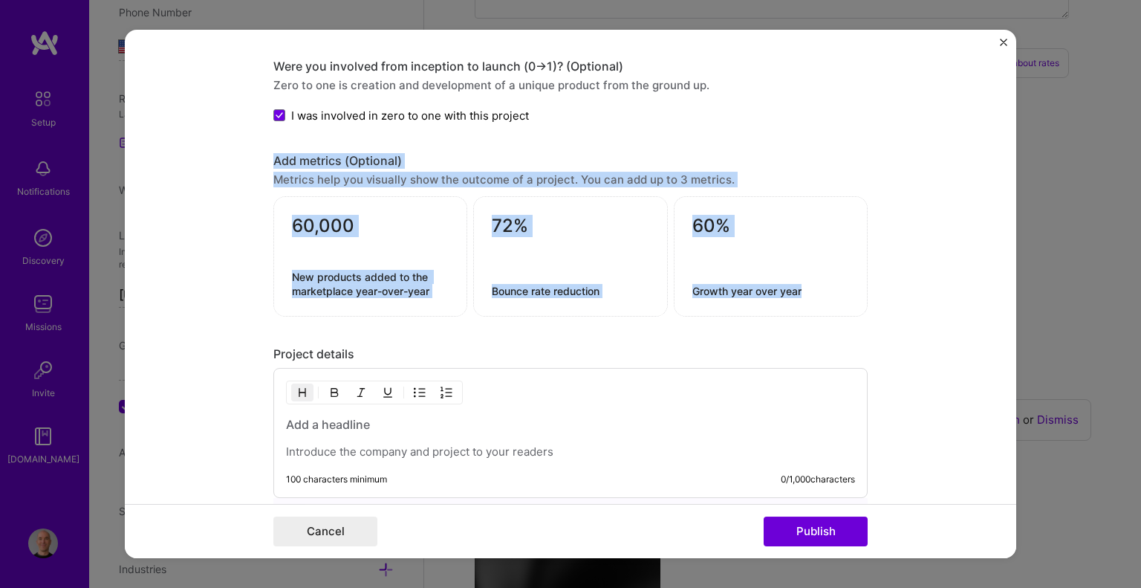
drag, startPoint x: 257, startPoint y: 149, endPoint x: 793, endPoint y: 295, distance: 555.2
click at [793, 295] on form "Project title Enterprise SaaS Rollout – Healthcare Dining Services Company [PER…" at bounding box center [570, 294] width 891 height 529
copy div "Add metrics (Optional) Metrics help you visually show the outcome of a project.…"
click at [303, 220] on textarea at bounding box center [370, 226] width 157 height 22
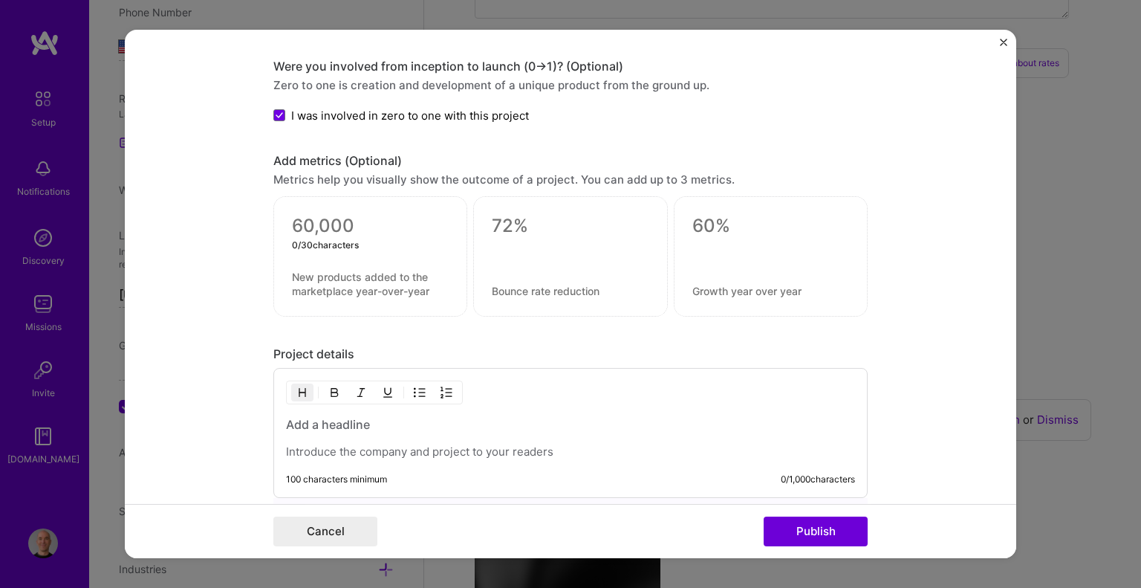
paste textarea
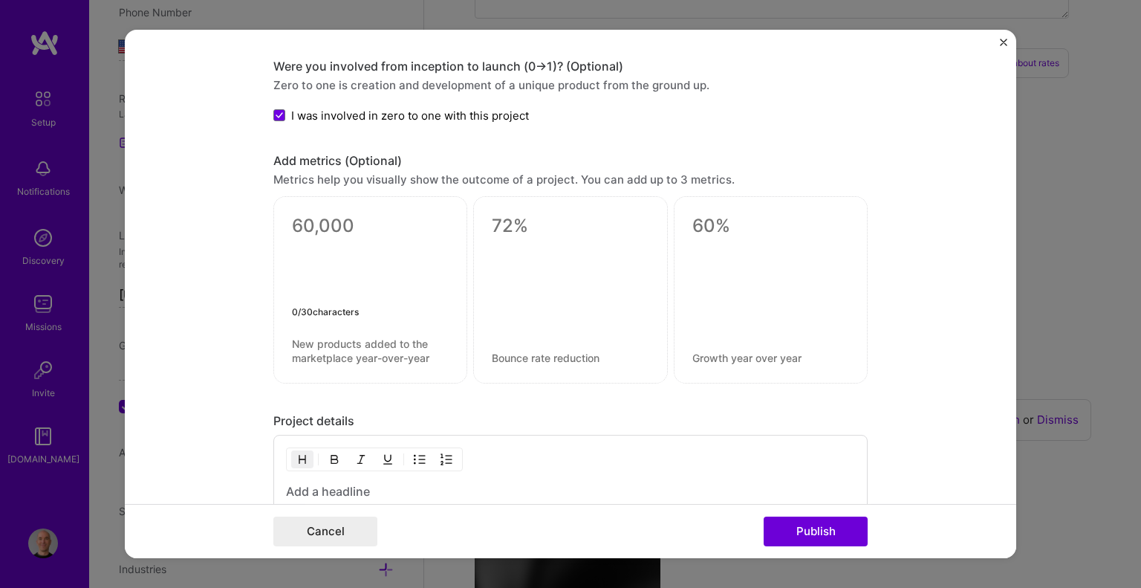
drag, startPoint x: 288, startPoint y: 216, endPoint x: 360, endPoint y: 271, distance: 90.0
click at [361, 269] on textarea at bounding box center [370, 259] width 157 height 89
drag, startPoint x: 386, startPoint y: 344, endPoint x: 297, endPoint y: 290, distance: 103.3
click at [297, 290] on div "0 / 80 characters" at bounding box center [370, 289] width 194 height 187
click at [292, 218] on textarea at bounding box center [370, 259] width 157 height 89
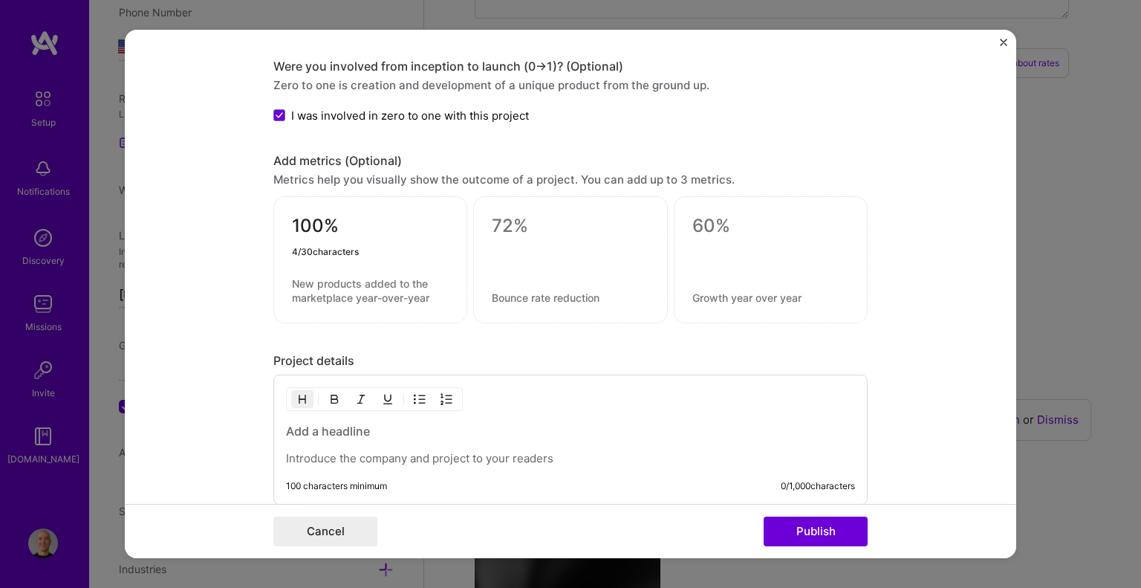
type textarea "100%"
click at [295, 283] on textarea at bounding box center [370, 290] width 157 height 28
paste textarea "Product adoption achieved across multi-site SaaS rollout"
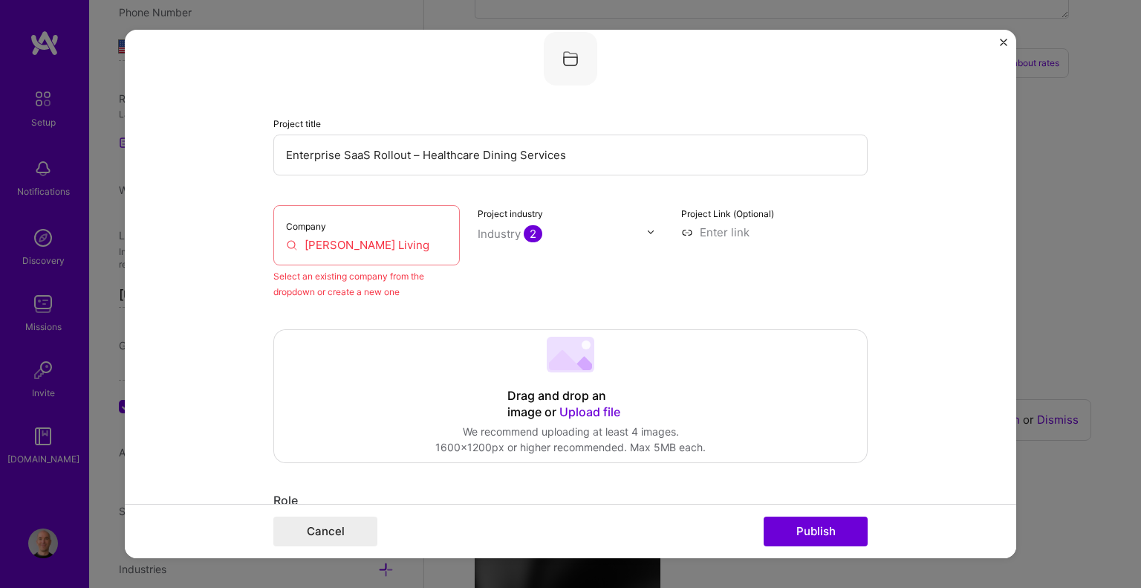
scroll to position [26, 0]
type textarea "Product adoption achieved across multi-site SaaS rollout"
click at [350, 252] on input "[PERSON_NAME] Living" at bounding box center [366, 246] width 161 height 16
click at [286, 244] on input "[PERSON_NAME] Living" at bounding box center [366, 246] width 161 height 16
click at [306, 238] on input "[PERSON_NAME] Living" at bounding box center [366, 246] width 161 height 16
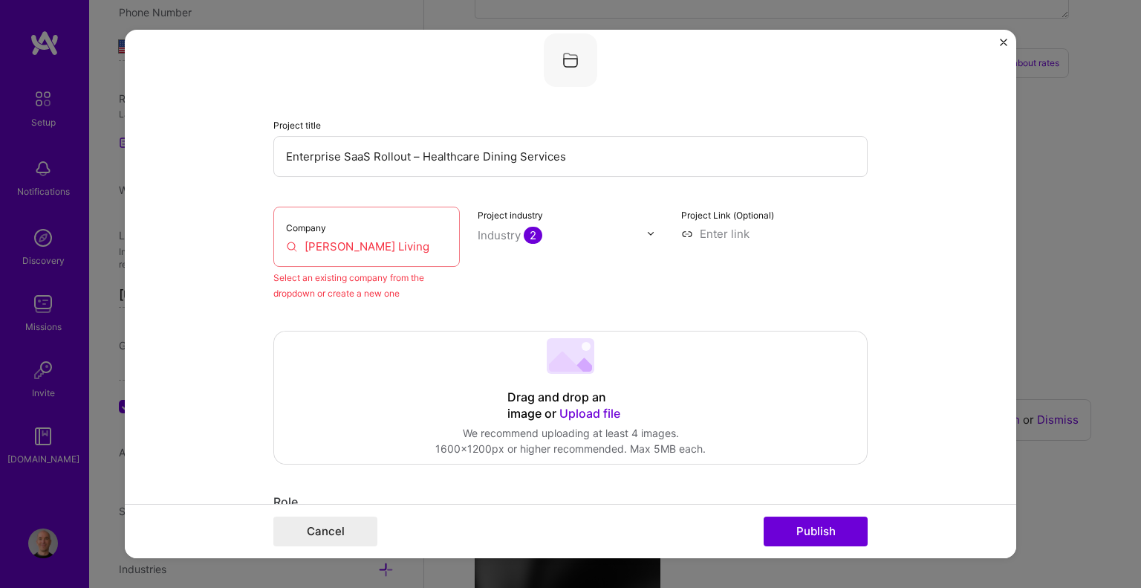
click at [306, 238] on input "[PERSON_NAME] Living" at bounding box center [366, 246] width 161 height 16
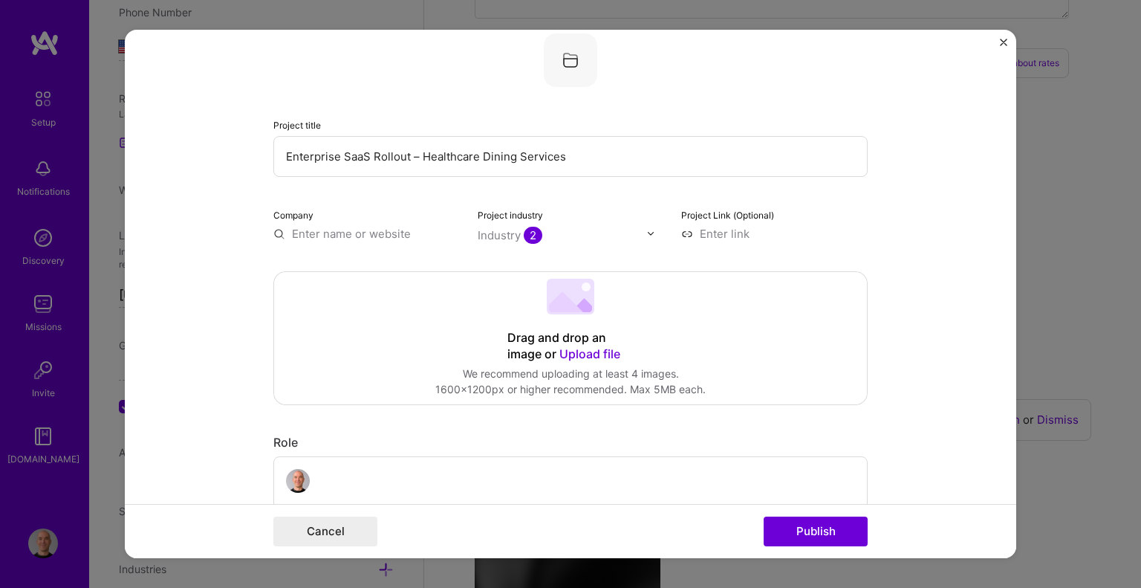
click at [367, 230] on input "text" at bounding box center [366, 234] width 186 height 16
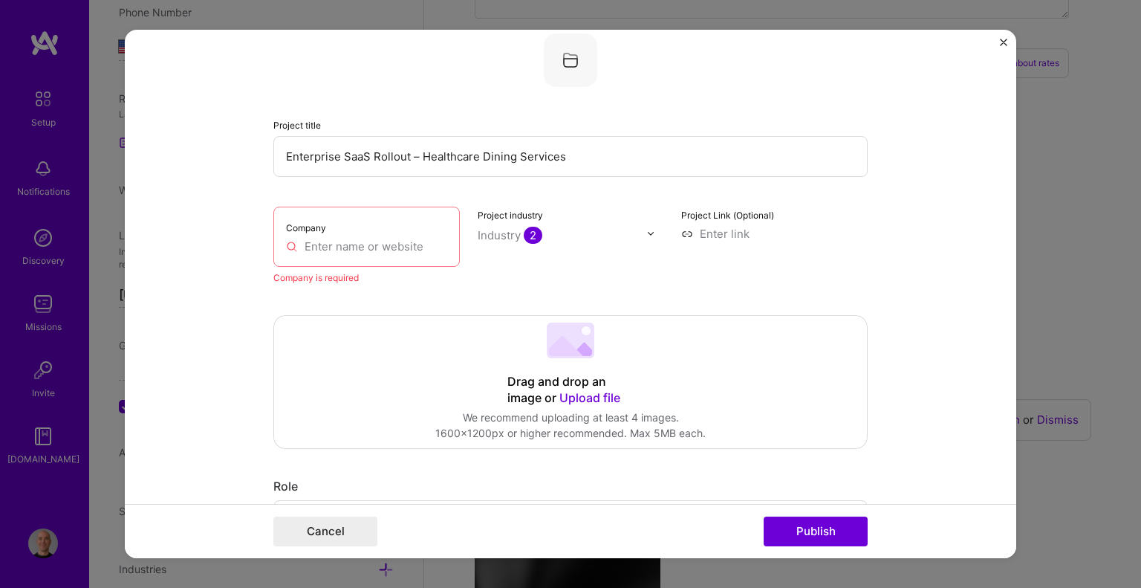
click at [324, 235] on div "Company" at bounding box center [366, 236] width 186 height 60
click at [317, 244] on input "text" at bounding box center [366, 246] width 161 height 16
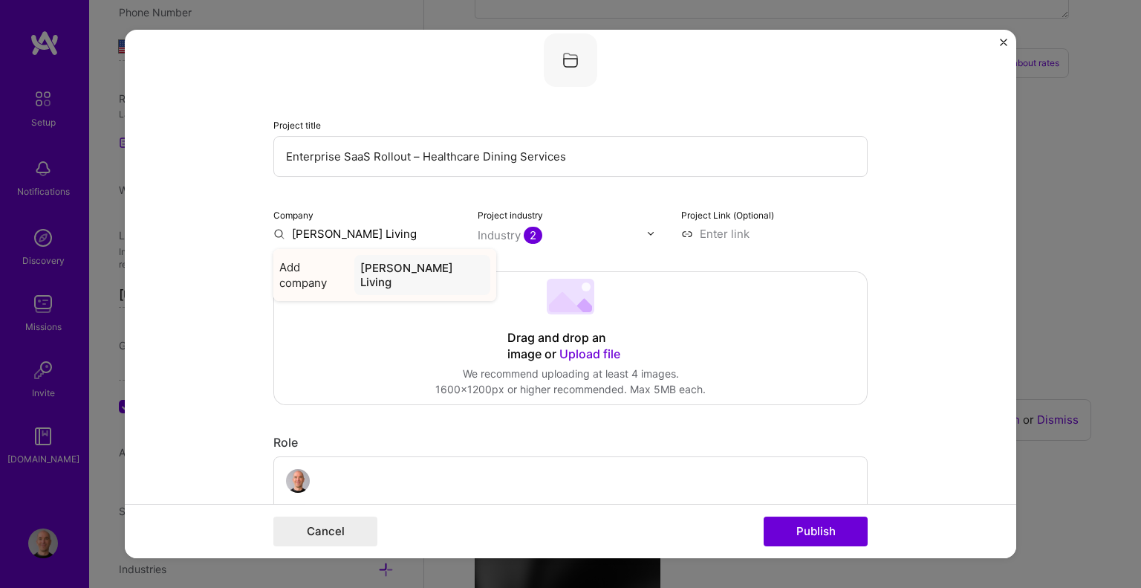
type input "[PERSON_NAME] Living"
click at [319, 261] on span "Add company" at bounding box center [313, 274] width 69 height 31
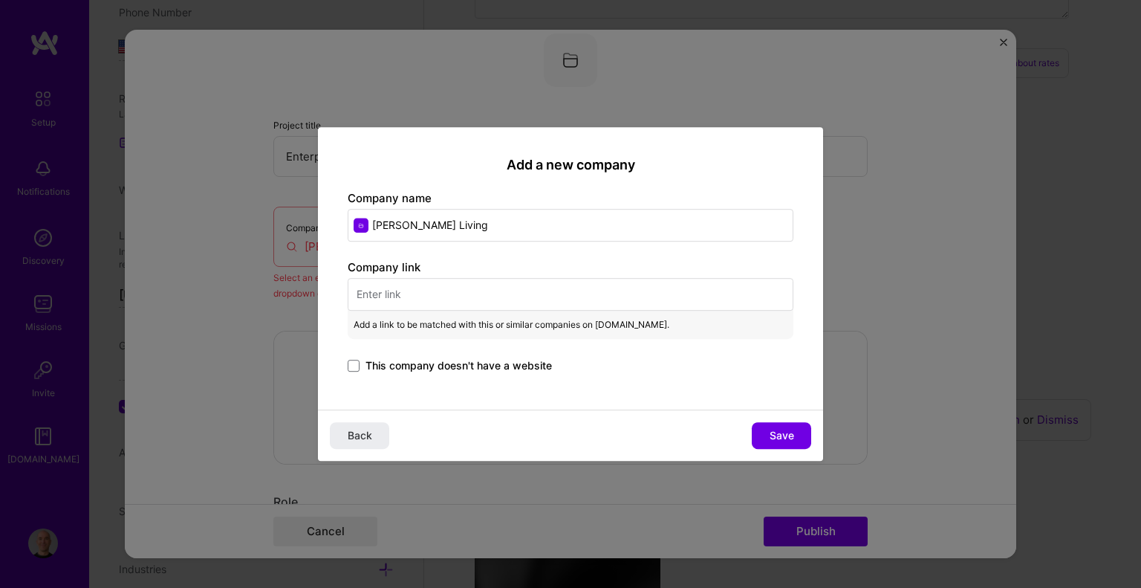
click at [383, 296] on input "text" at bounding box center [571, 294] width 446 height 33
paste input "[URL][DOMAIN_NAME]"
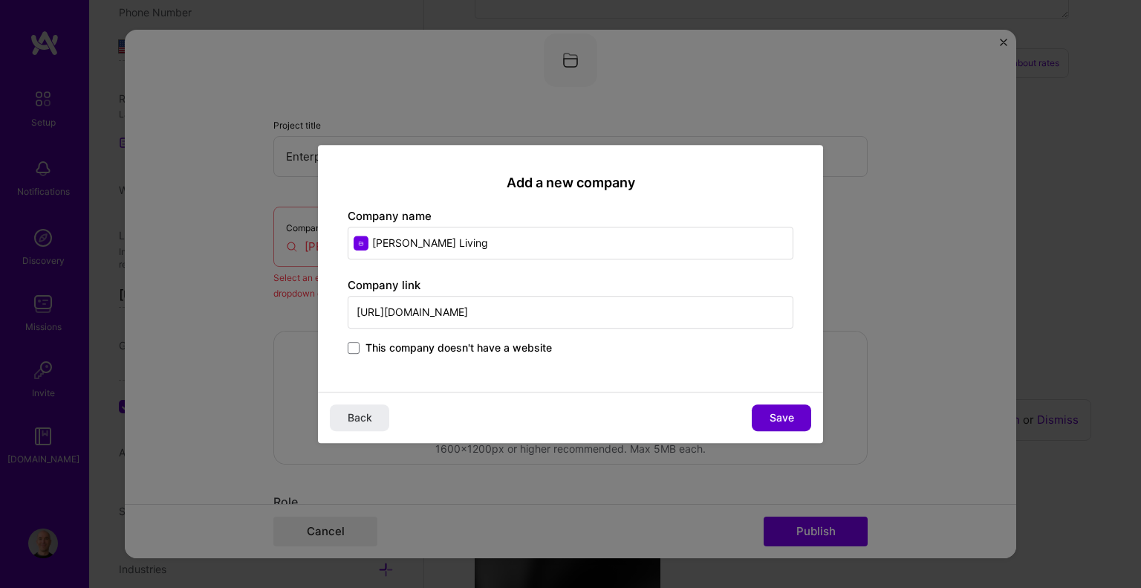
type input "[URL][DOMAIN_NAME]"
click at [764, 418] on button "Save" at bounding box center [781, 417] width 59 height 27
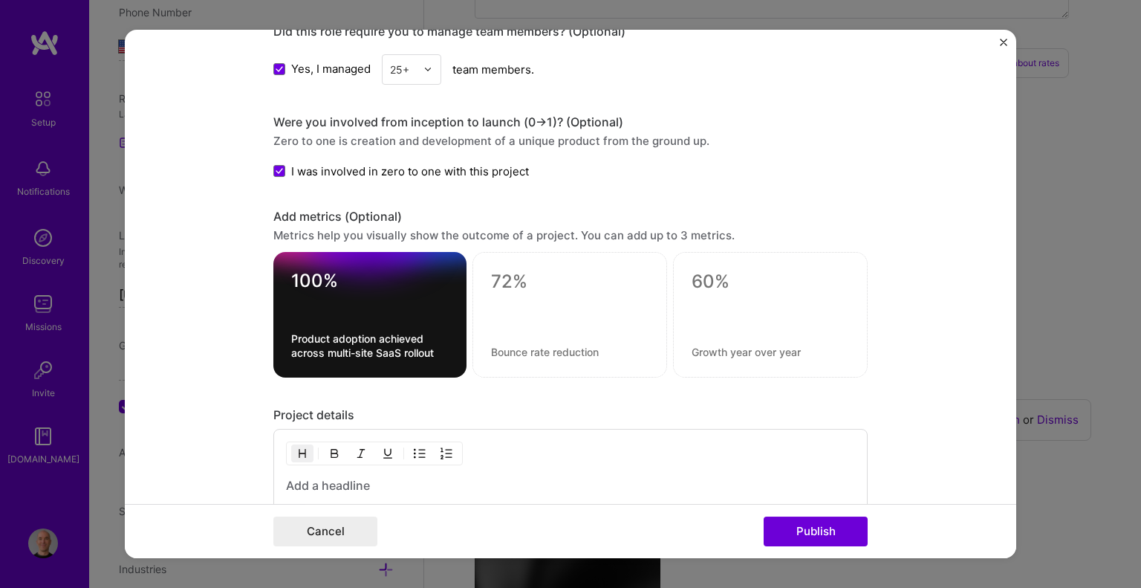
scroll to position [1512, 0]
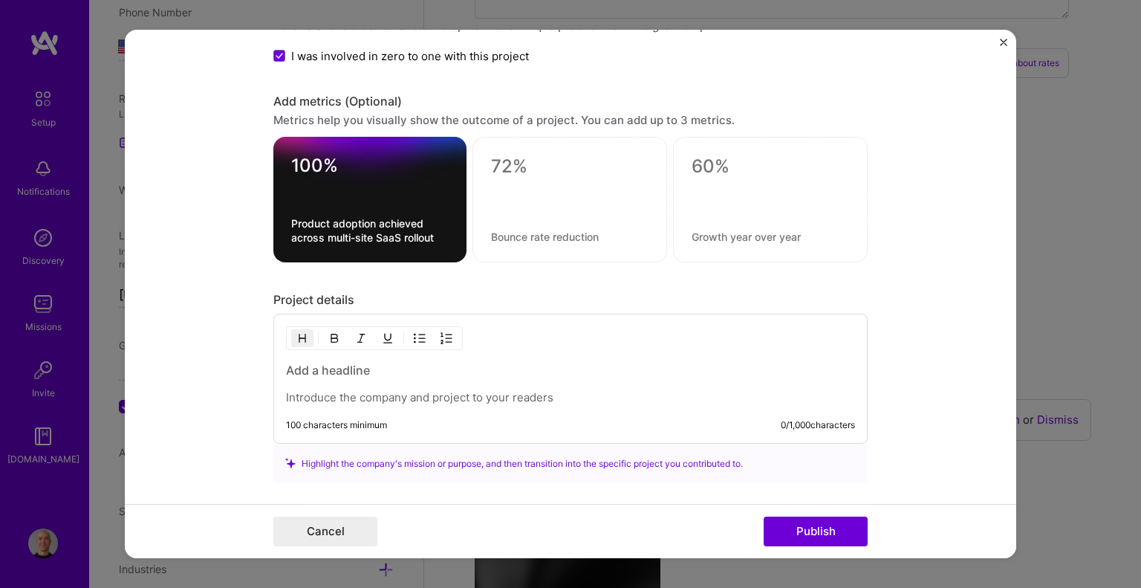
click at [504, 171] on textarea at bounding box center [569, 166] width 157 height 22
type textarea "20%"
click at [492, 230] on textarea at bounding box center [569, 237] width 157 height 14
paste textarea "Operational efficiency improvement through workflow optimization"
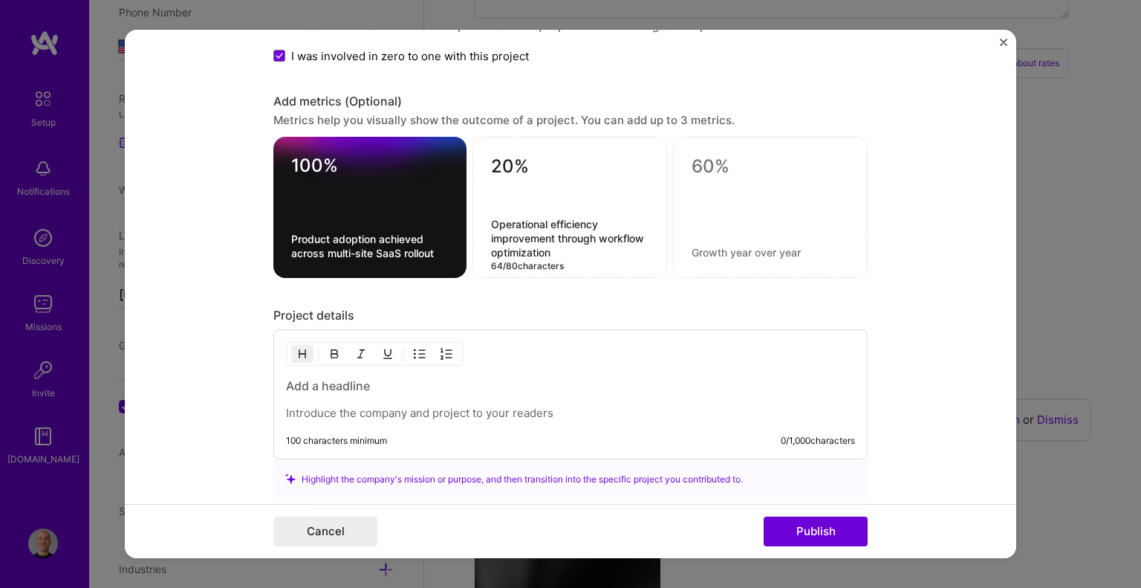
type textarea "Operational efficiency improvement through workflow optimization"
click at [736, 208] on div at bounding box center [770, 207] width 195 height 141
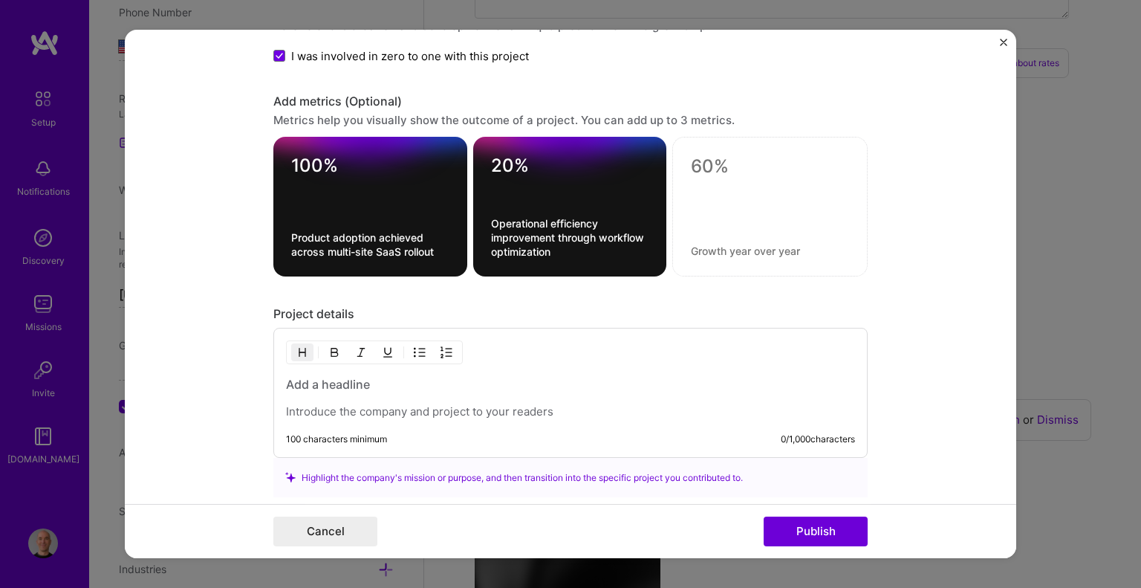
click at [728, 183] on div at bounding box center [769, 207] width 195 height 140
click at [701, 160] on textarea at bounding box center [770, 166] width 158 height 22
type textarea "34%"
click at [695, 244] on textarea at bounding box center [770, 251] width 158 height 14
paste textarea "Revenue increase [DATE] post-implementation"
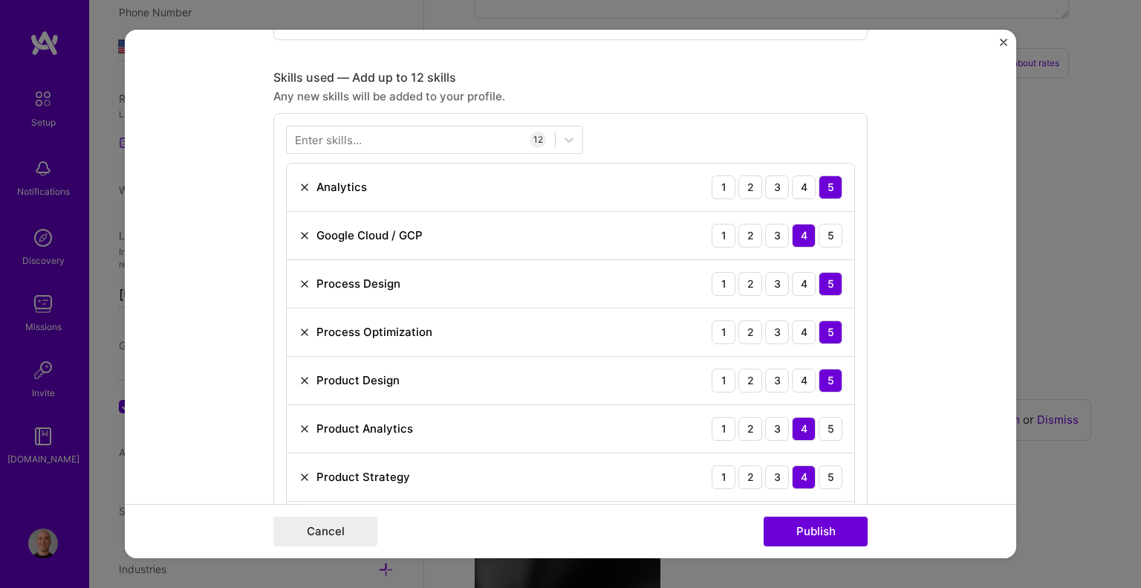
scroll to position [472, 0]
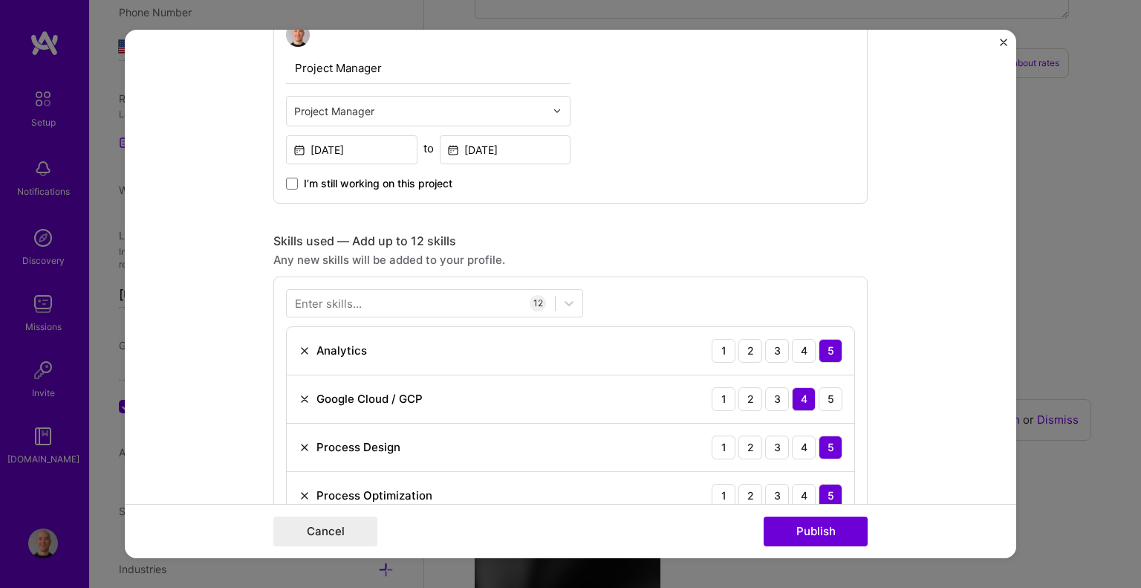
type textarea "Revenue increase [DATE] post-implementation"
click at [342, 153] on input "[DATE]" at bounding box center [351, 149] width 131 height 29
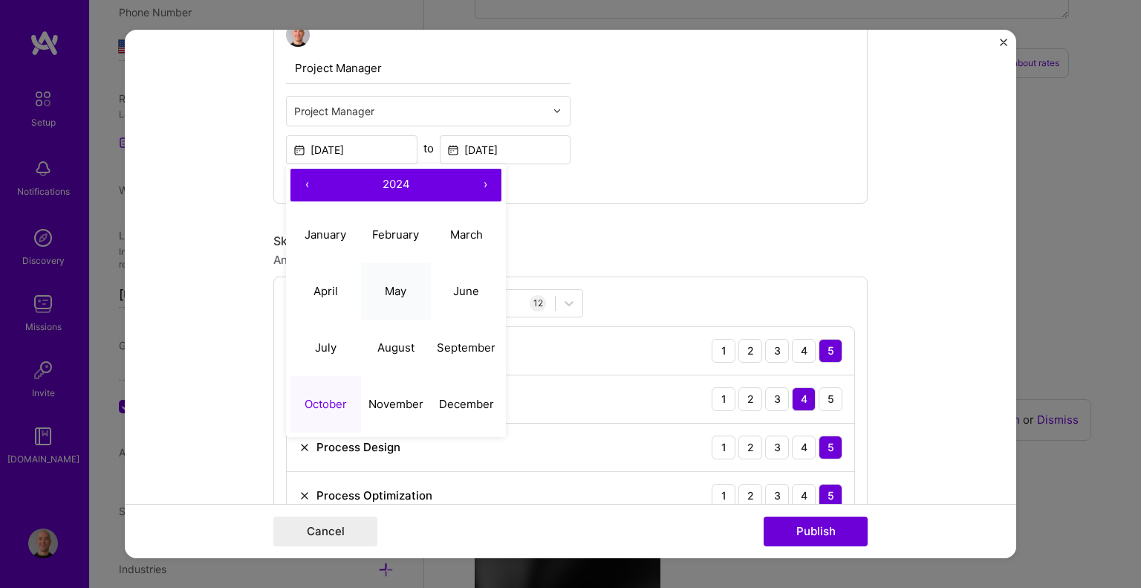
click at [392, 282] on button "May" at bounding box center [396, 291] width 71 height 56
type input "[DATE]"
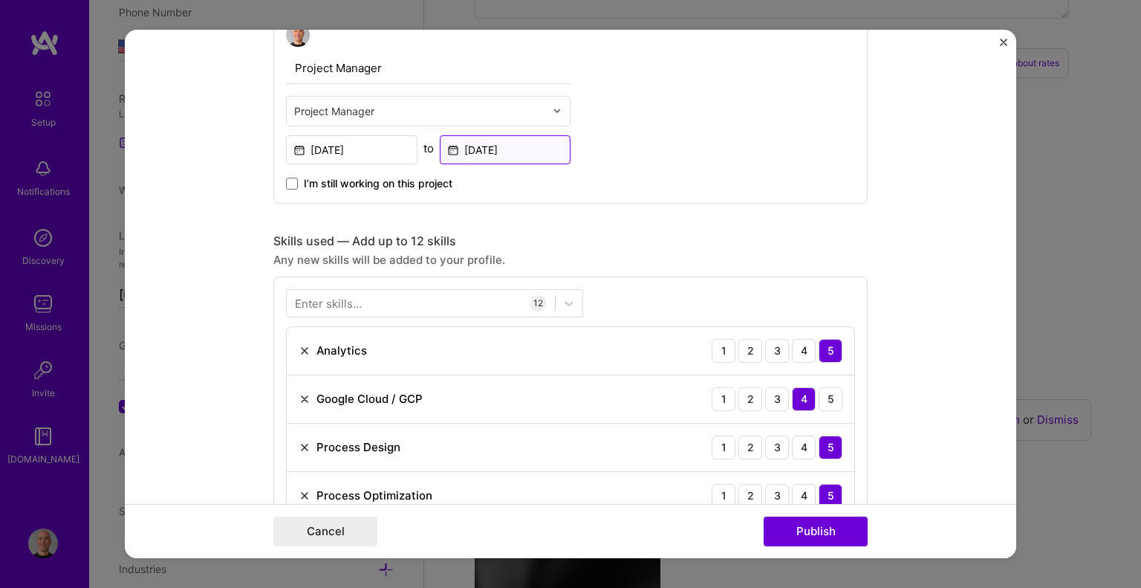
click at [498, 148] on input "[DATE]" at bounding box center [505, 149] width 131 height 29
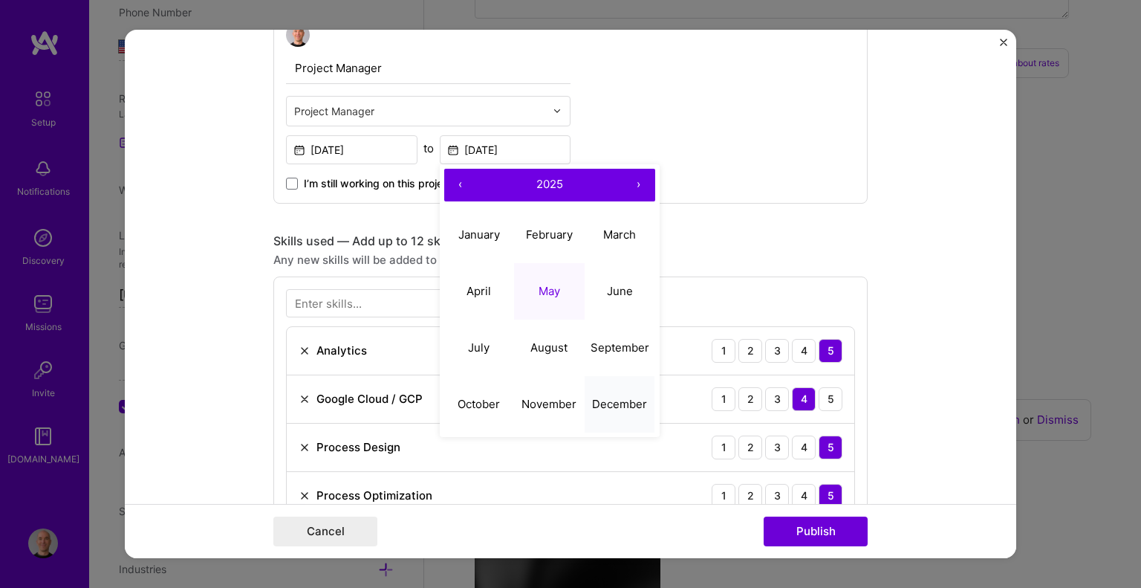
click at [603, 397] on abbr "December" at bounding box center [619, 404] width 55 height 14
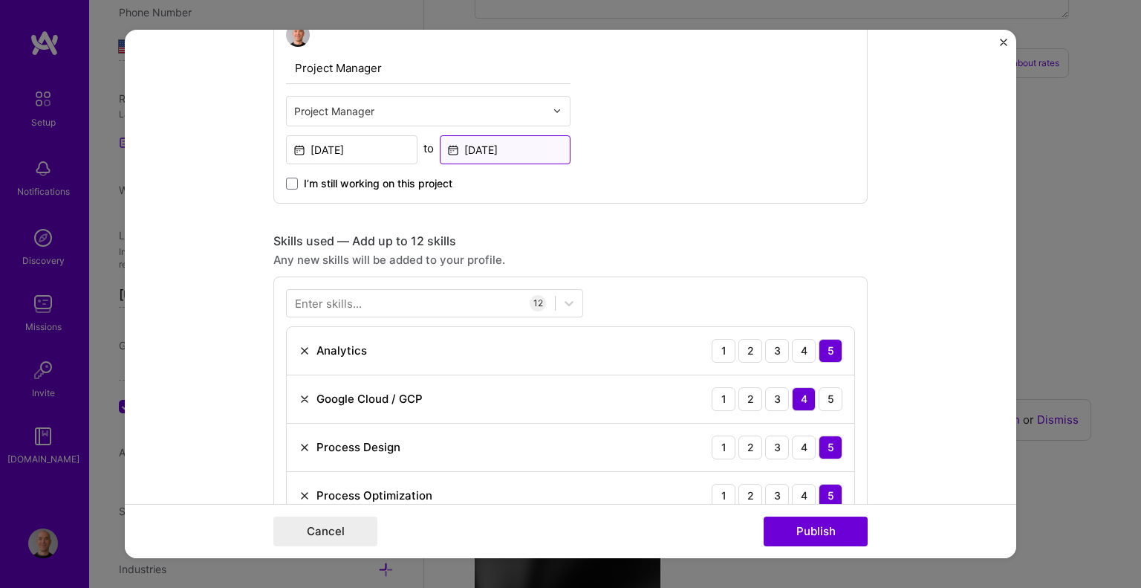
click at [479, 146] on input "[DATE]" at bounding box center [505, 149] width 131 height 29
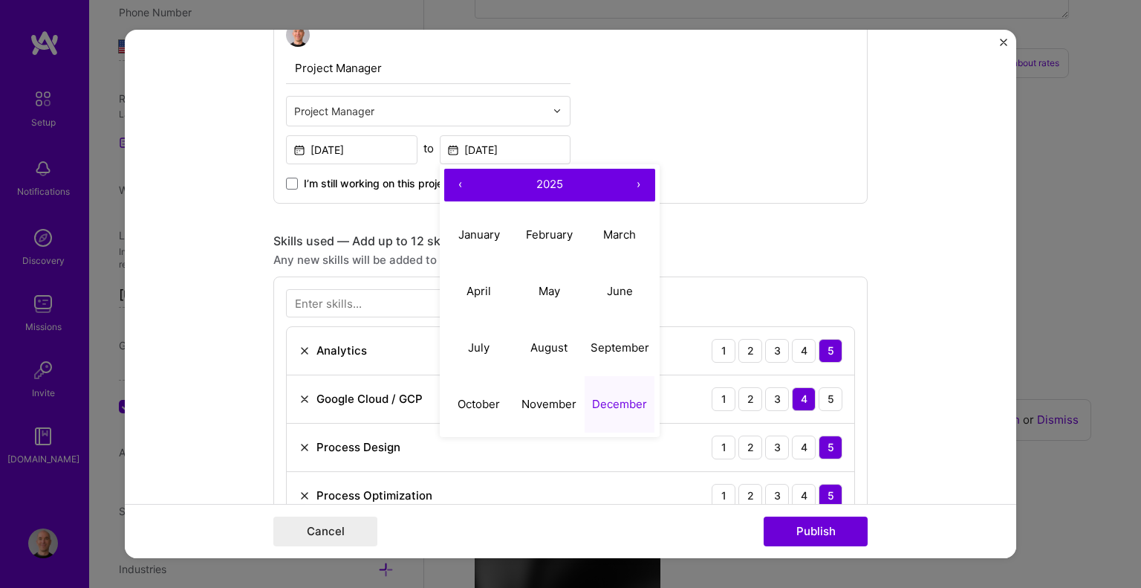
click at [462, 185] on button "‹" at bounding box center [460, 185] width 33 height 33
click at [612, 406] on abbr "December" at bounding box center [619, 404] width 55 height 14
type input "[DATE]"
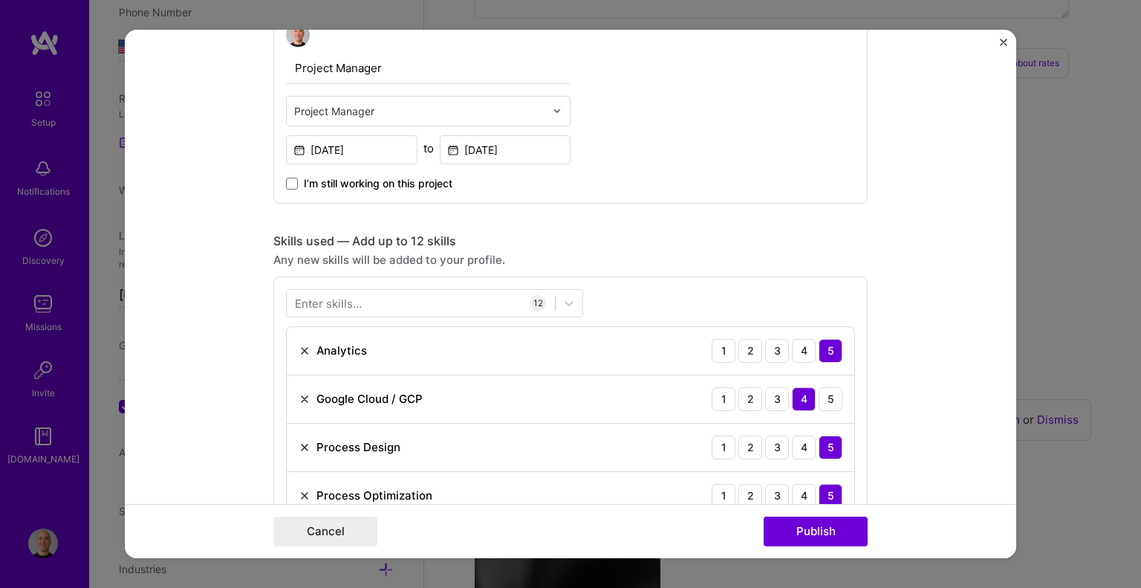
click at [654, 176] on div "Project Manager Project Manager [DATE] to [DATE] I’m still working on this proj…" at bounding box center [570, 106] width 594 height 193
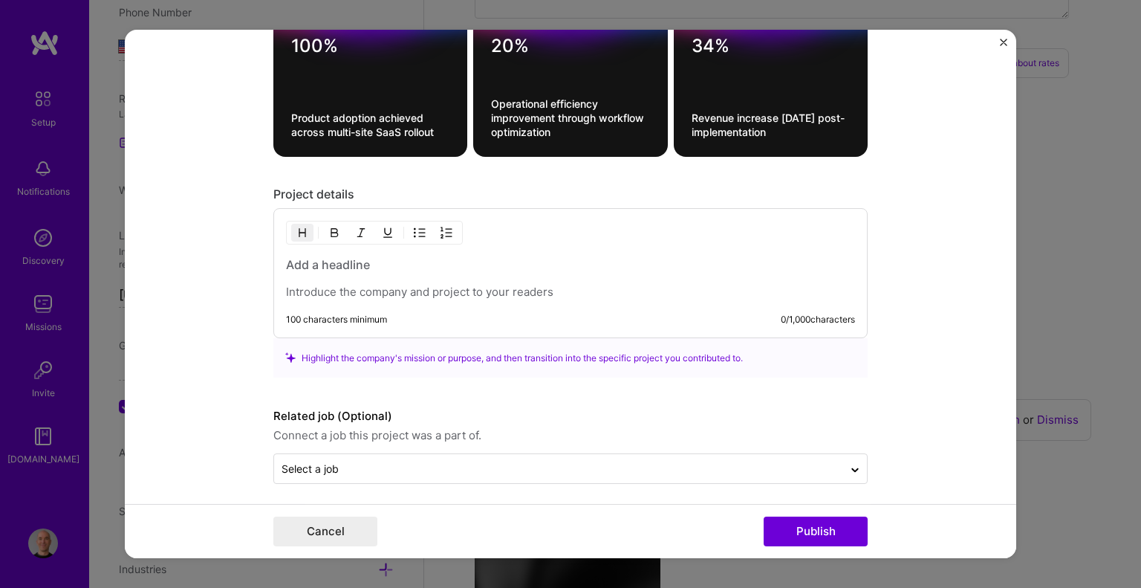
scroll to position [1633, 0]
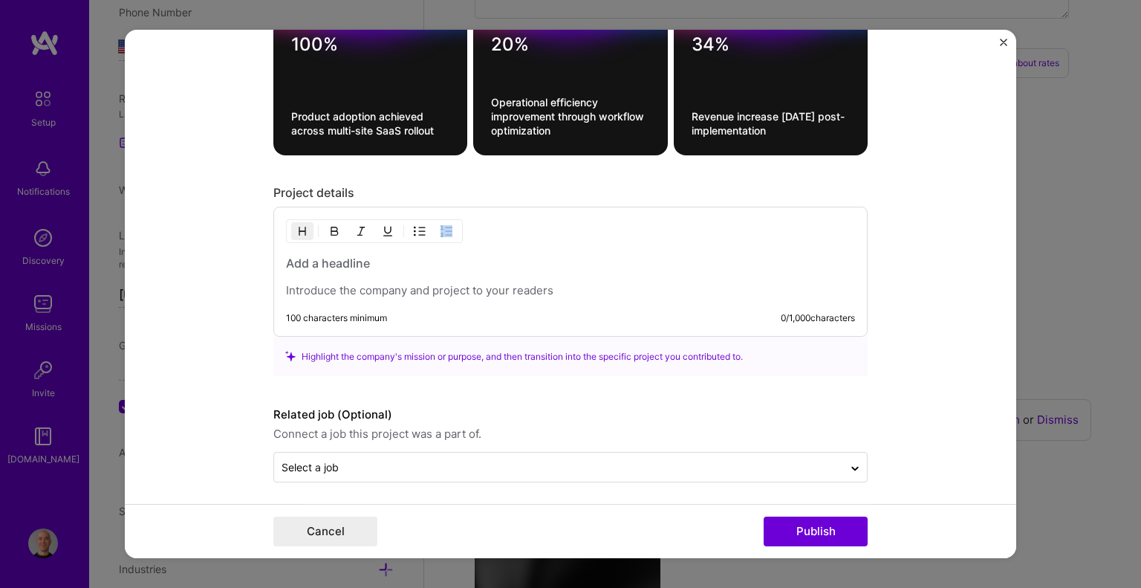
drag, startPoint x: 279, startPoint y: 284, endPoint x: 579, endPoint y: 284, distance: 300.8
click at [579, 284] on div "100 characters minimum 0 / 1,000 characters" at bounding box center [570, 271] width 594 height 130
click at [383, 288] on p at bounding box center [570, 290] width 569 height 15
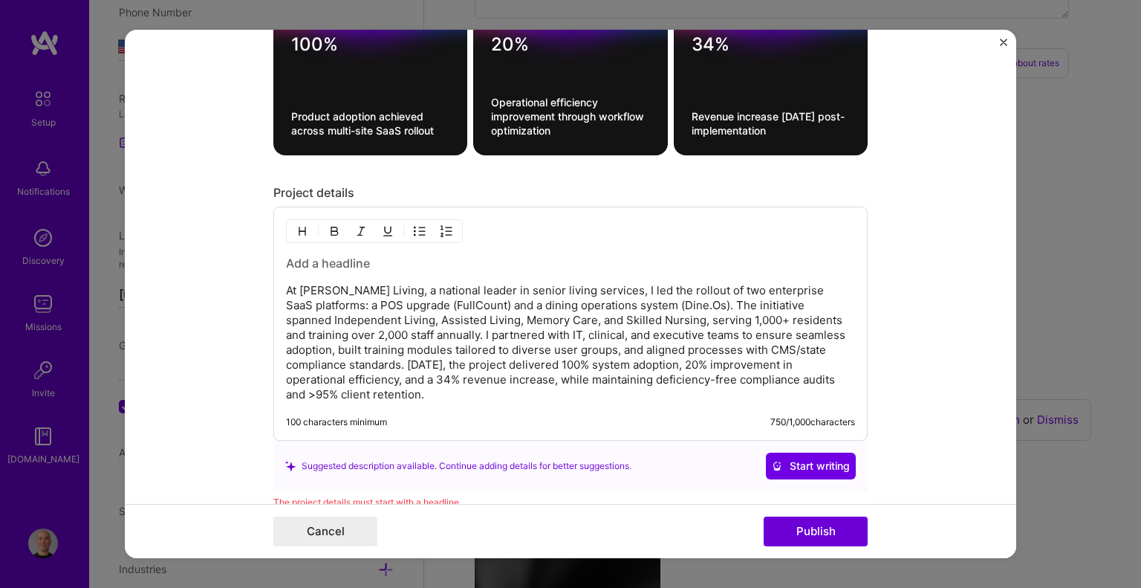
click at [301, 255] on h3 at bounding box center [570, 263] width 569 height 16
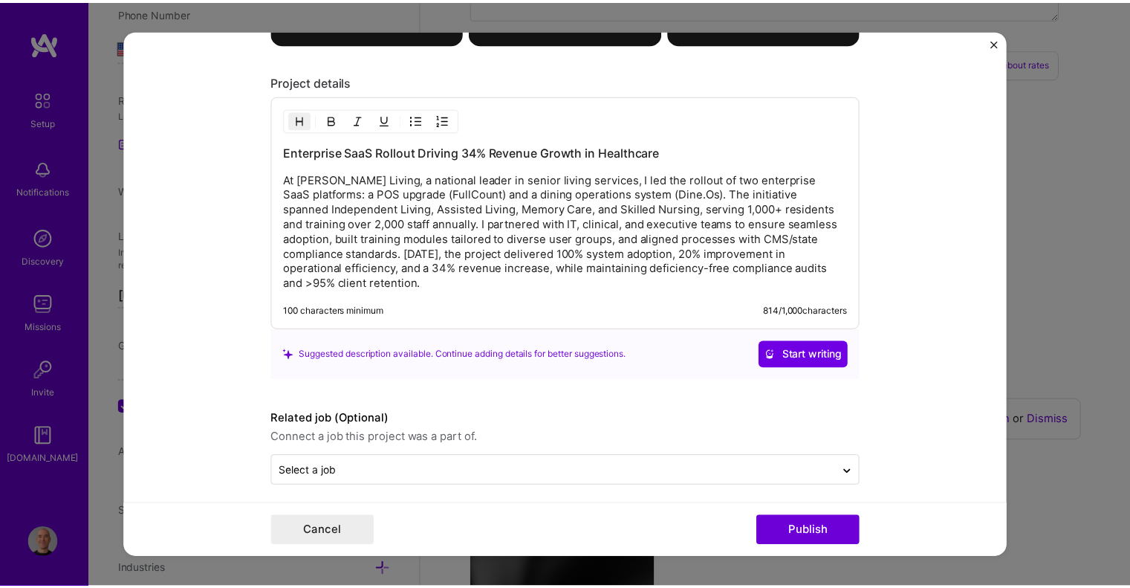
scroll to position [1748, 0]
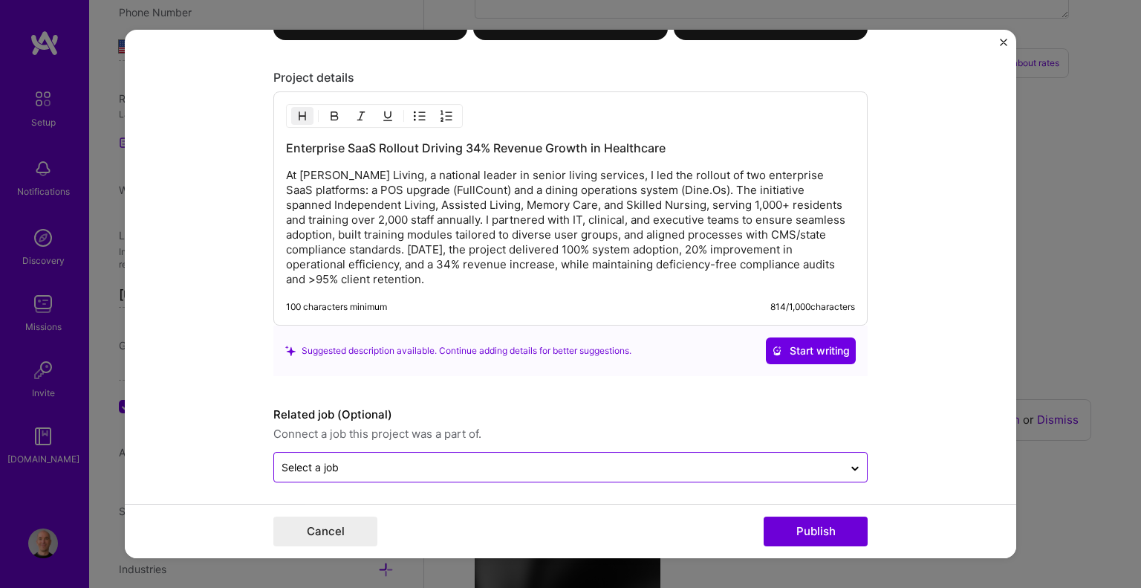
click at [365, 459] on input "text" at bounding box center [559, 467] width 554 height 16
click at [476, 461] on input "text" at bounding box center [559, 467] width 554 height 16
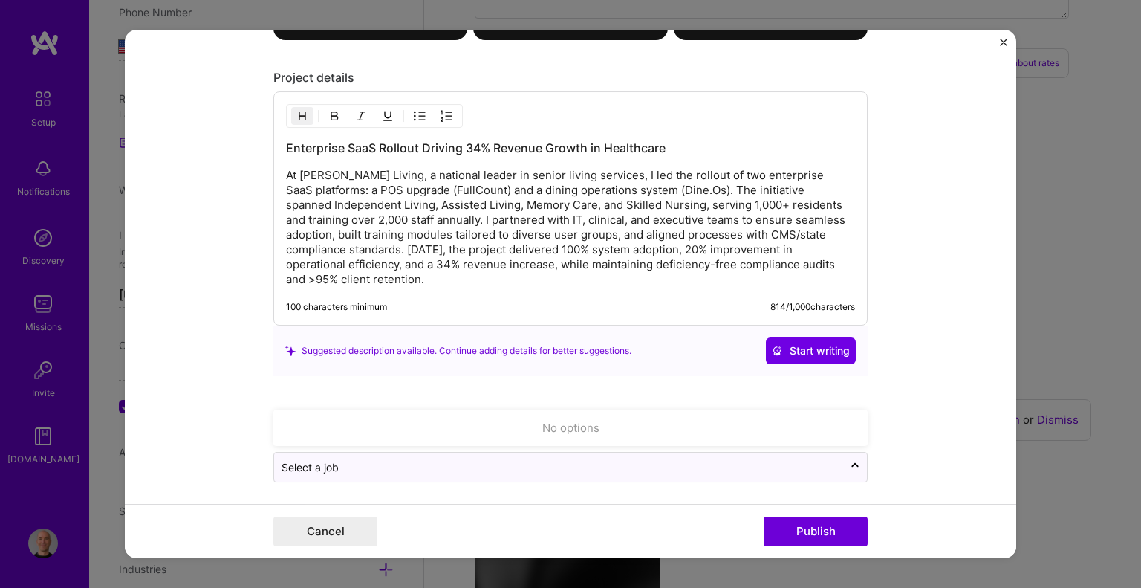
click at [257, 417] on form "Project title Enterprise SaaS Rollout – Healthcare Dining Services Company [PER…" at bounding box center [570, 294] width 891 height 529
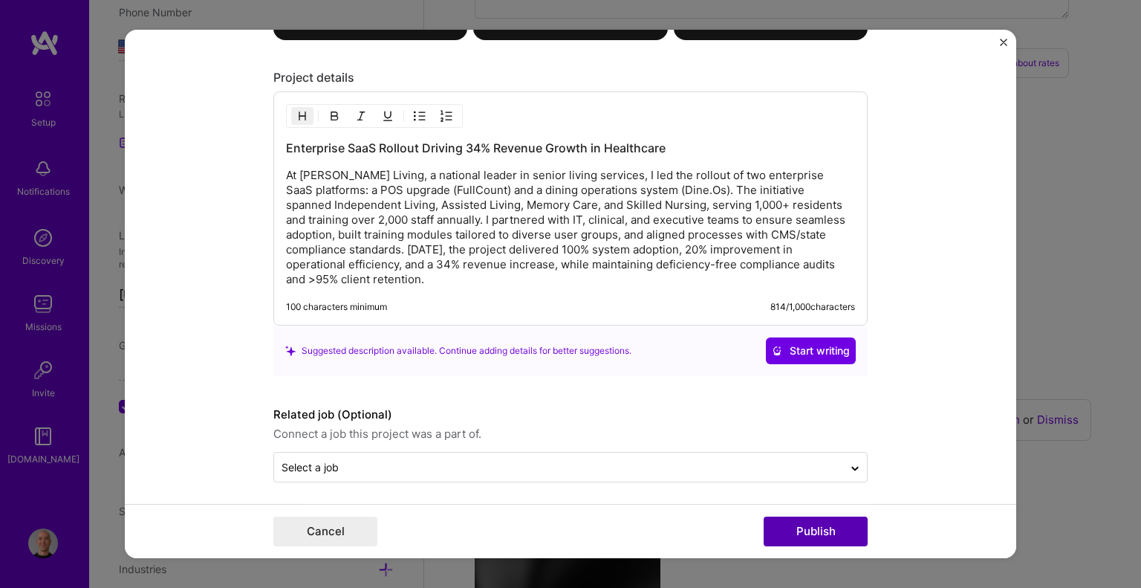
click at [813, 535] on button "Publish" at bounding box center [816, 531] width 104 height 30
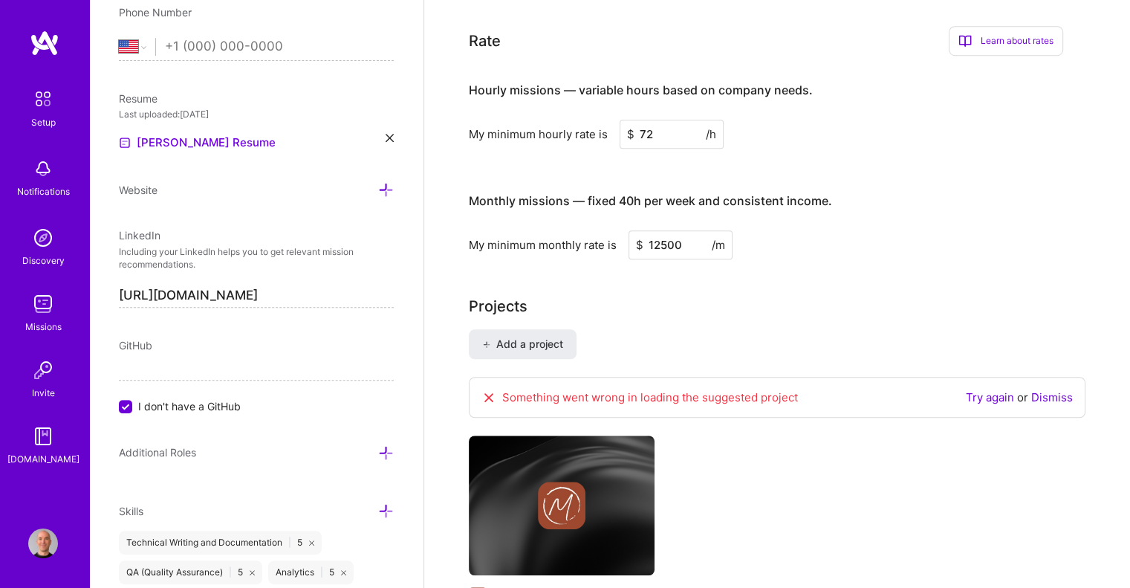
click at [983, 390] on link "Try again" at bounding box center [990, 397] width 48 height 14
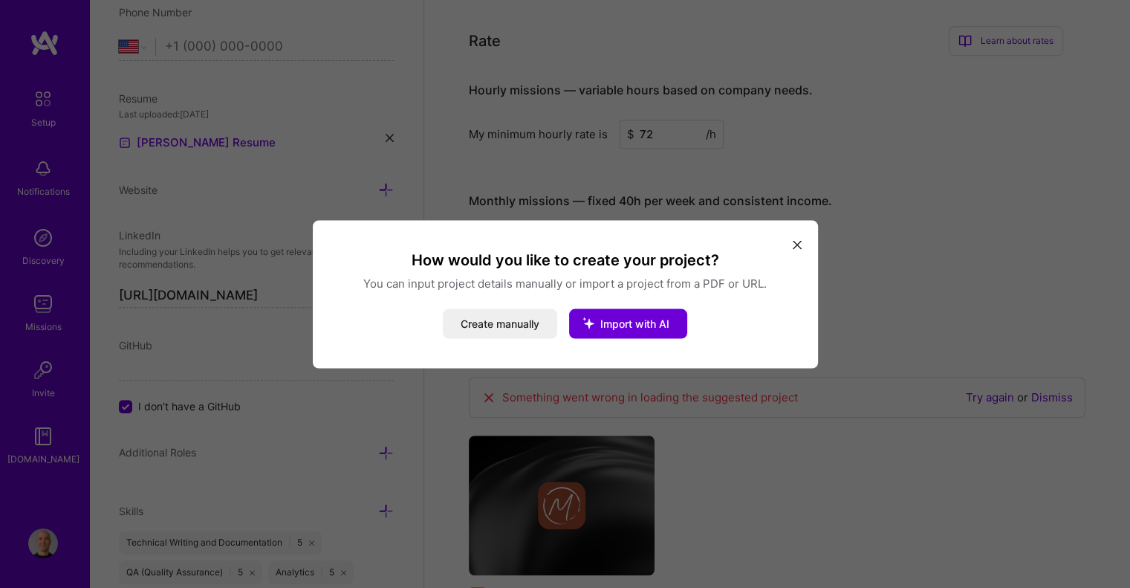
click at [796, 241] on icon "modal" at bounding box center [797, 245] width 9 height 9
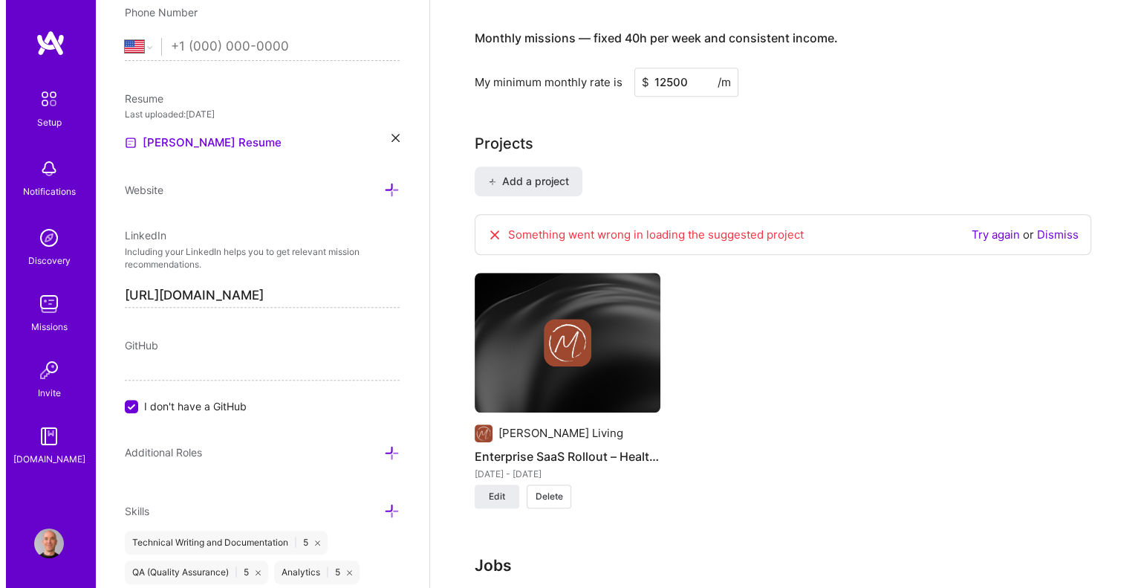
scroll to position [1203, 0]
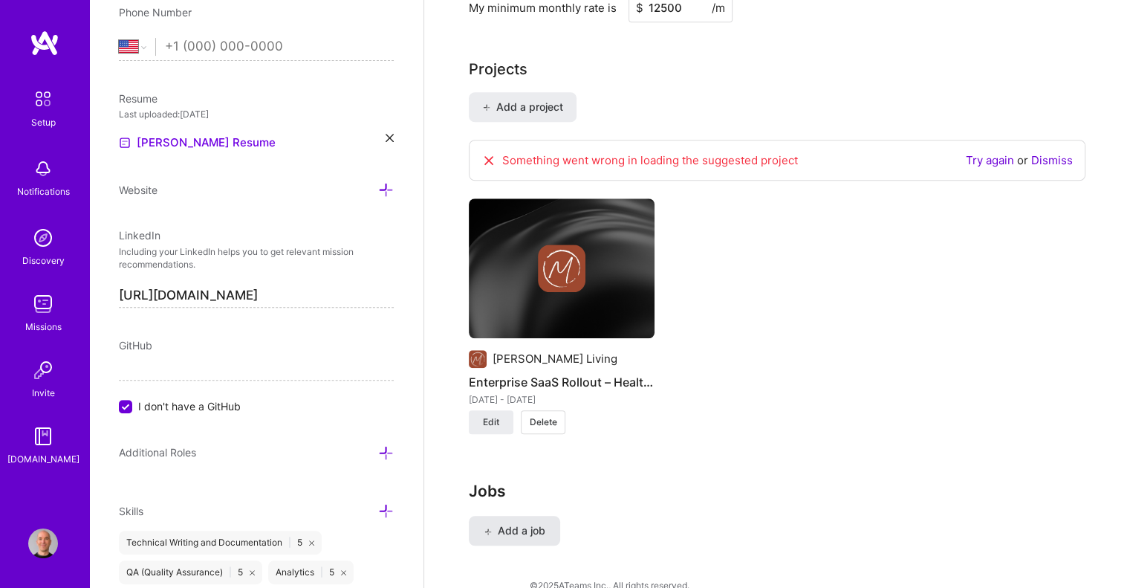
click at [513, 523] on span "Add a job" at bounding box center [515, 530] width 62 height 15
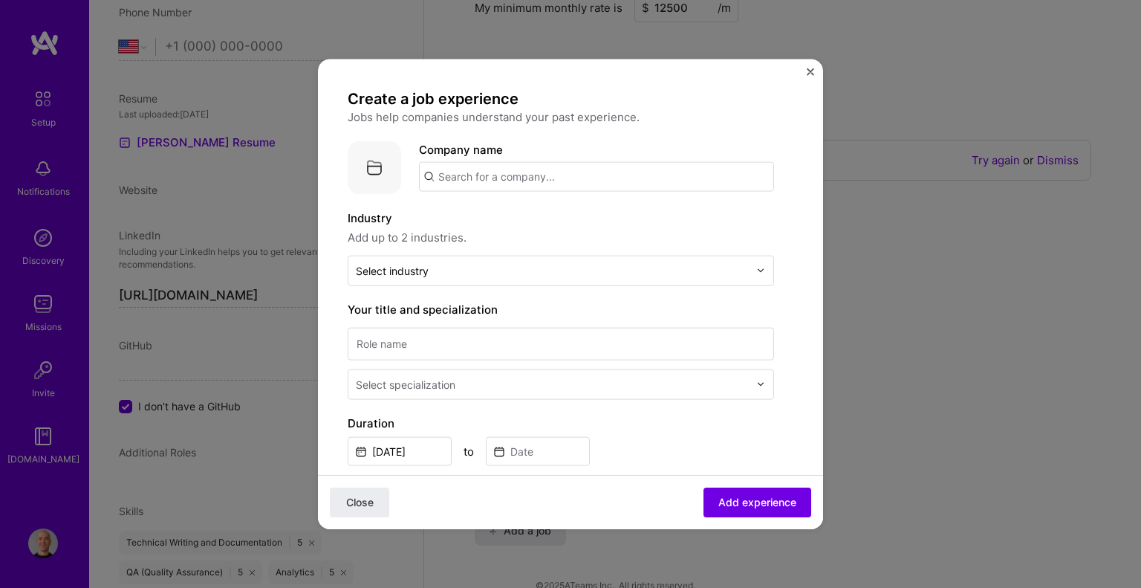
click at [469, 178] on input "text" at bounding box center [596, 176] width 355 height 30
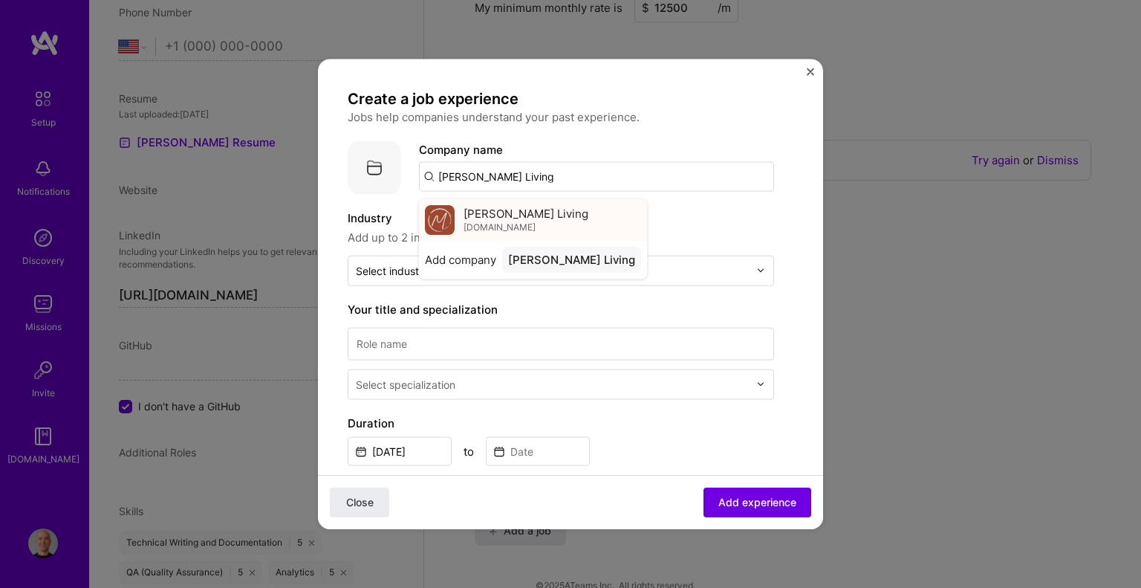
type input "[PERSON_NAME] Living"
click at [491, 223] on span "[DOMAIN_NAME]" at bounding box center [499, 227] width 72 height 12
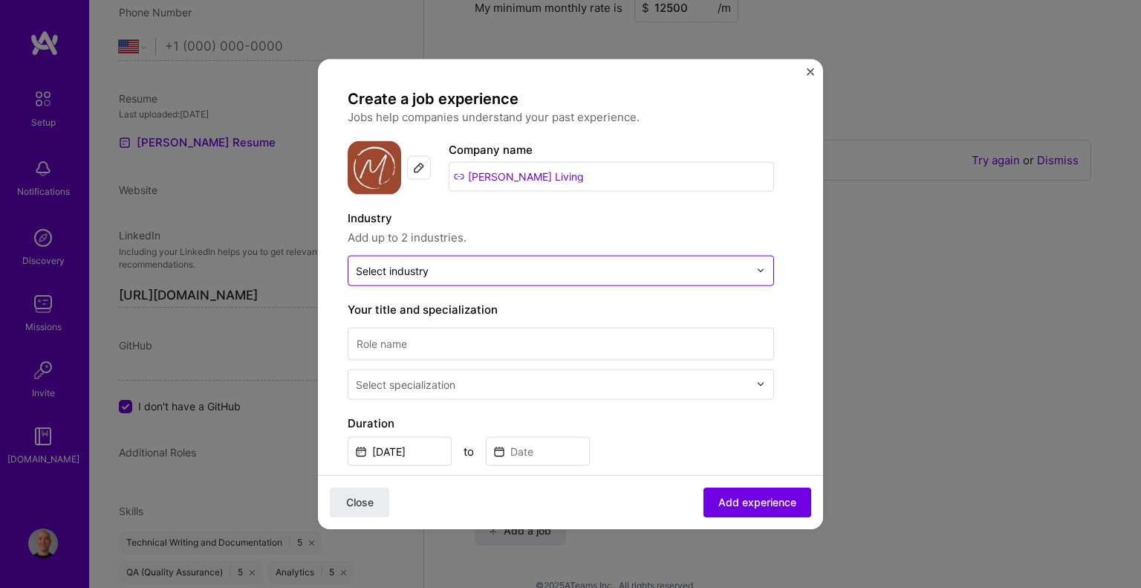
click at [407, 265] on div "Select industry 0" at bounding box center [392, 270] width 73 height 16
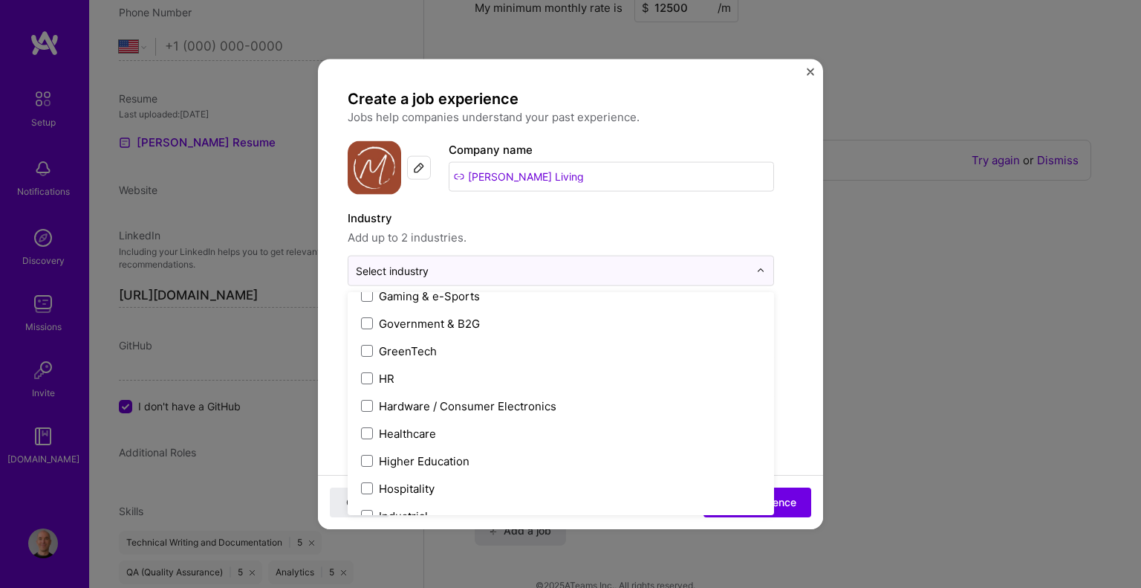
scroll to position [1783, 0]
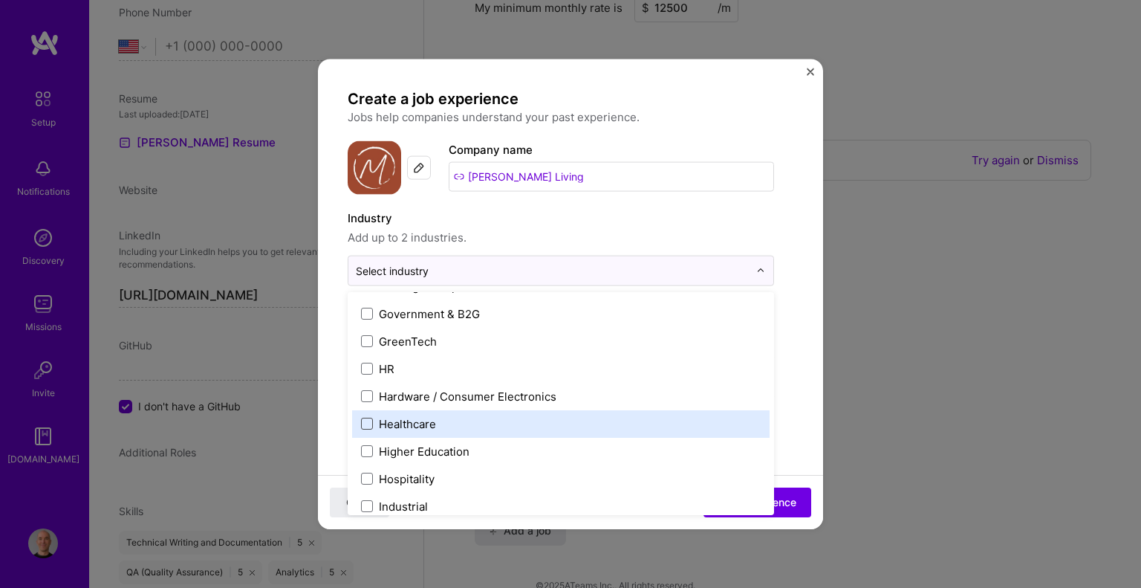
click at [368, 421] on span at bounding box center [367, 423] width 12 height 12
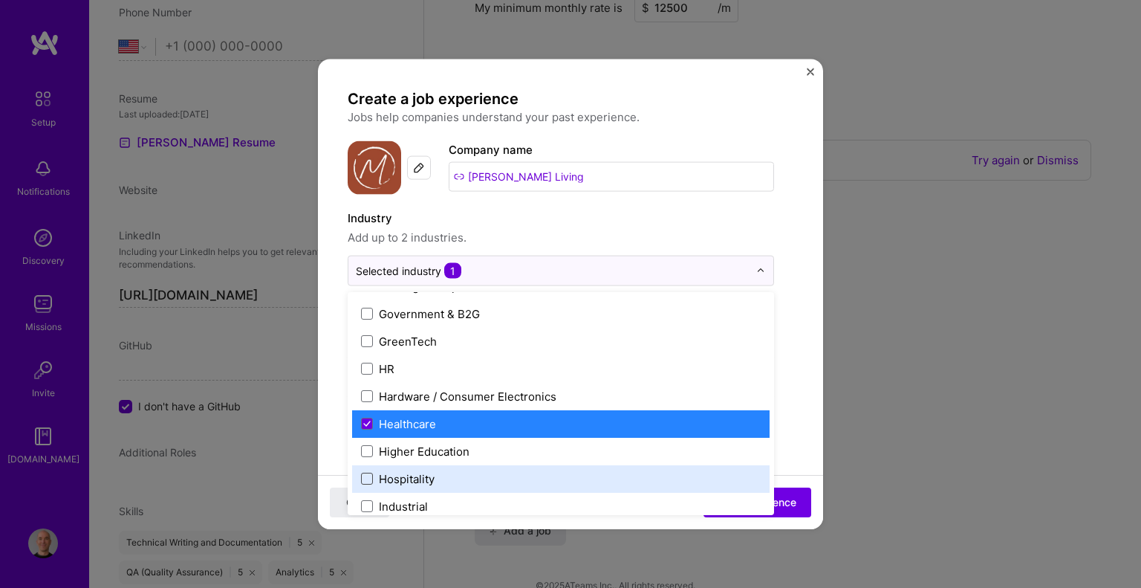
click at [366, 481] on span at bounding box center [367, 478] width 12 height 12
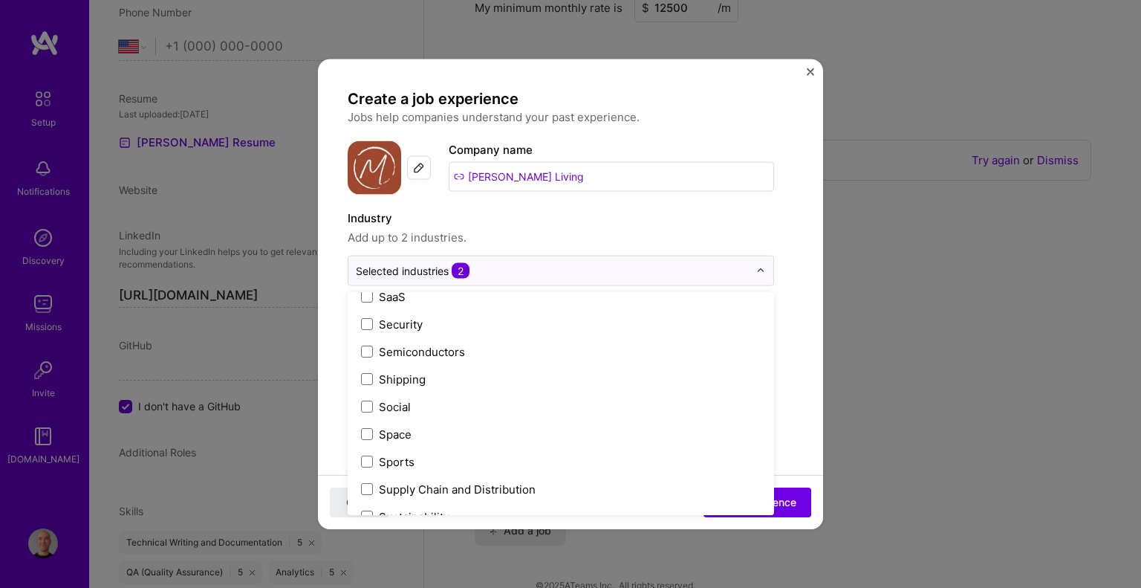
scroll to position [2935, 0]
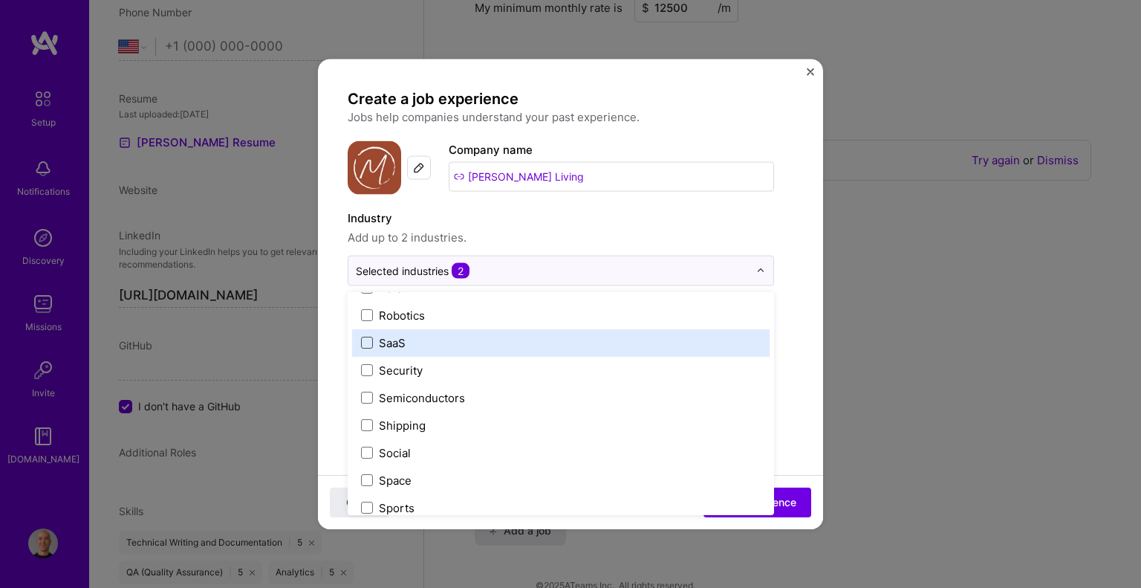
click at [369, 346] on span at bounding box center [367, 342] width 12 height 12
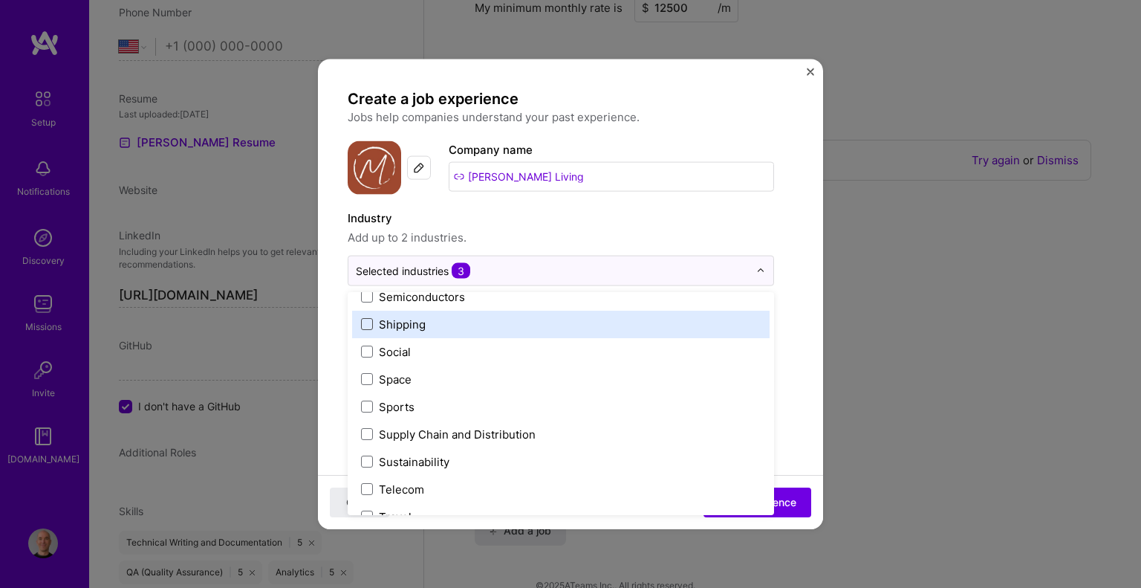
scroll to position [3084, 0]
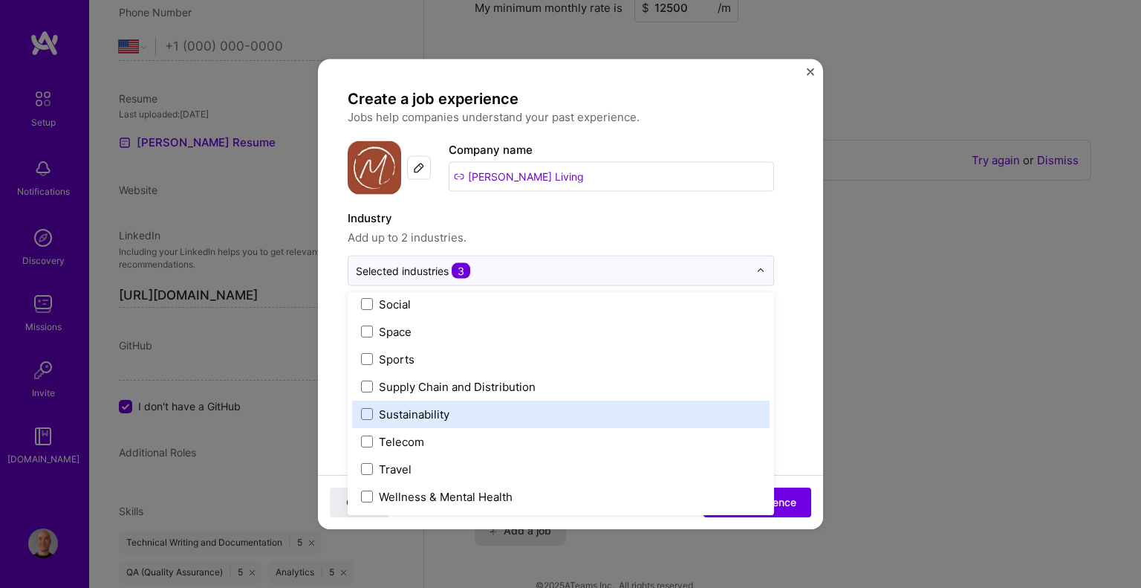
click at [790, 357] on form "Create a job experience Jobs help companies understand your past experience. Co…" at bounding box center [570, 589] width 505 height 1003
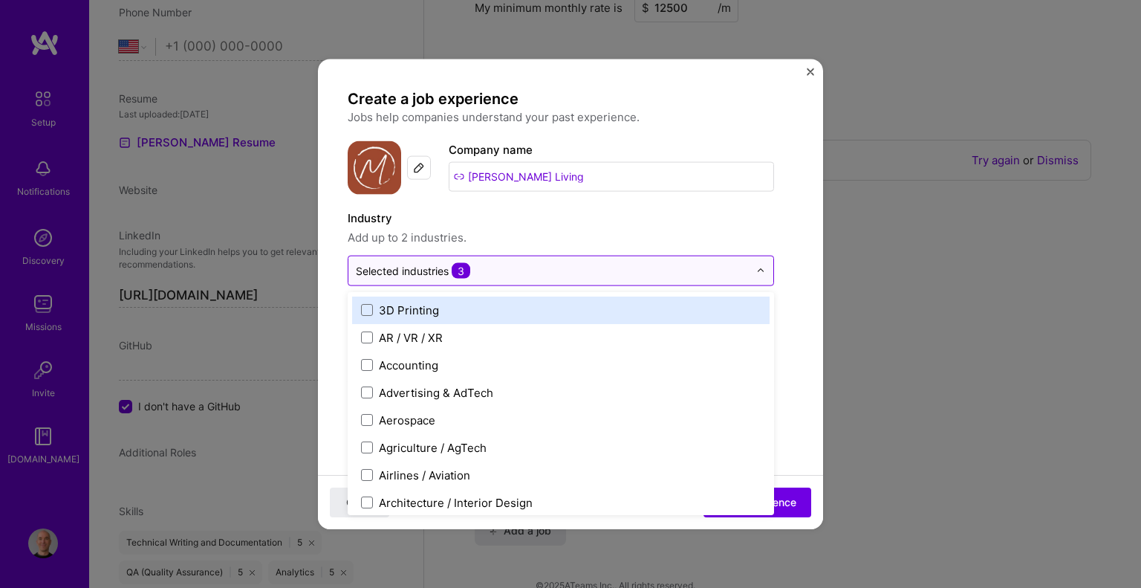
click at [452, 265] on div "Selected industries 3" at bounding box center [413, 270] width 114 height 16
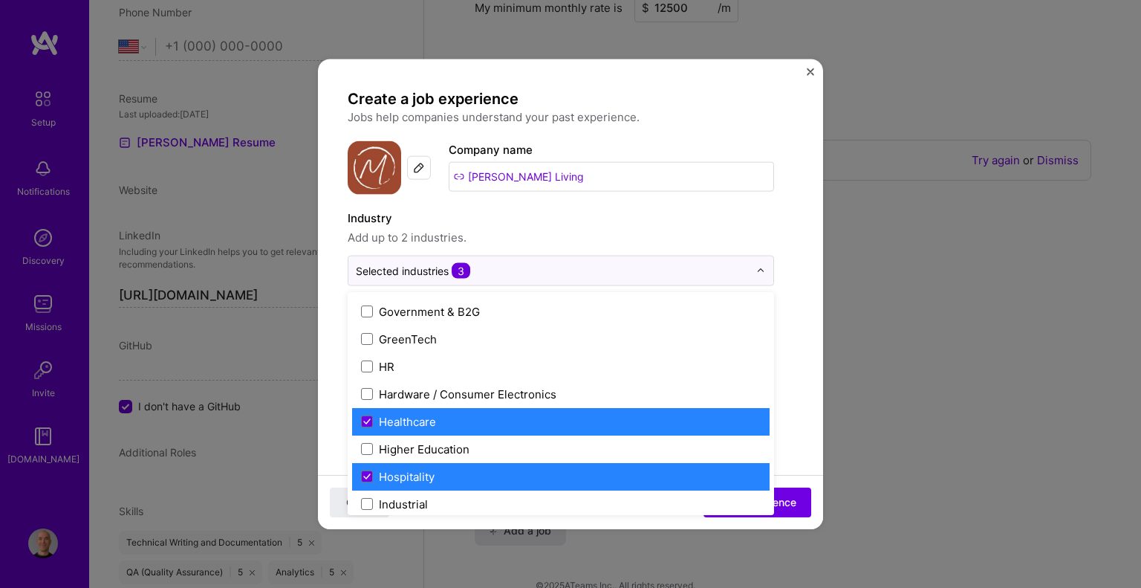
scroll to position [1857, 0]
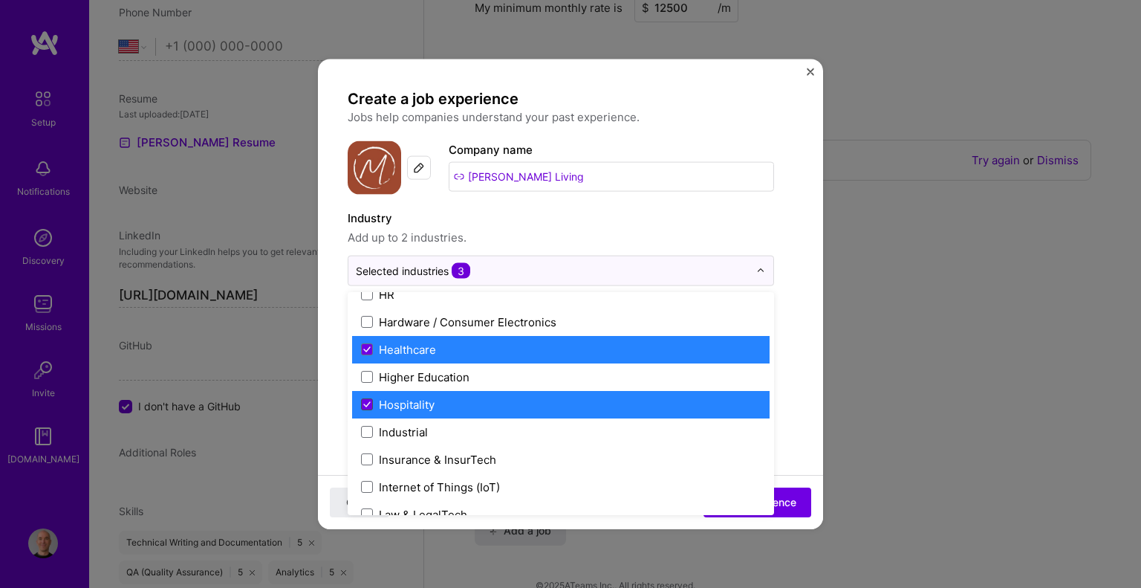
click at [365, 401] on icon at bounding box center [366, 404] width 7 height 6
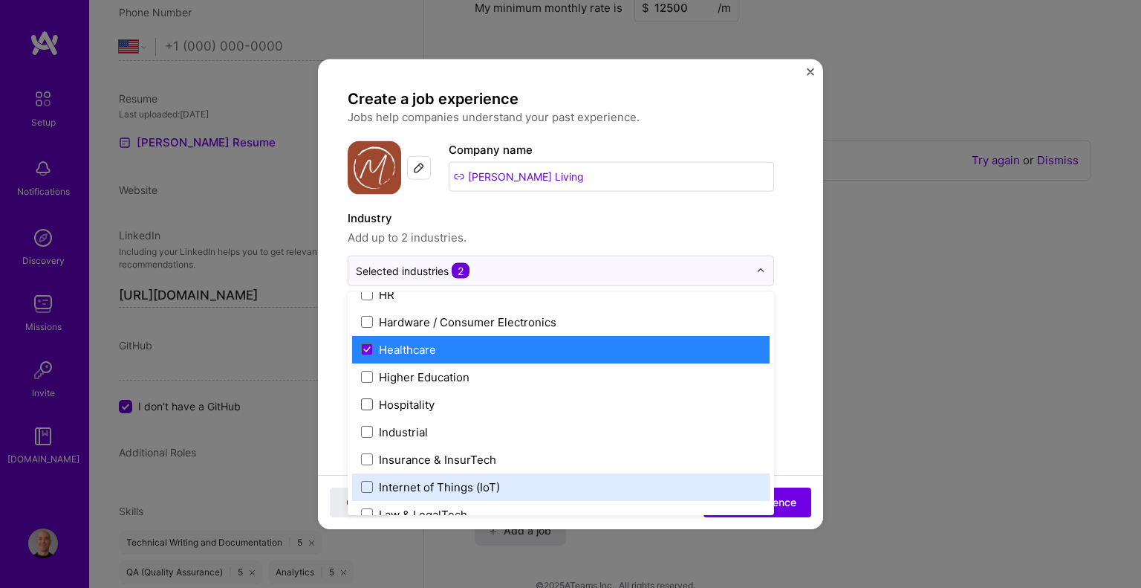
click at [787, 245] on form "Create a job experience Jobs help companies understand your past experience. Co…" at bounding box center [570, 577] width 505 height 978
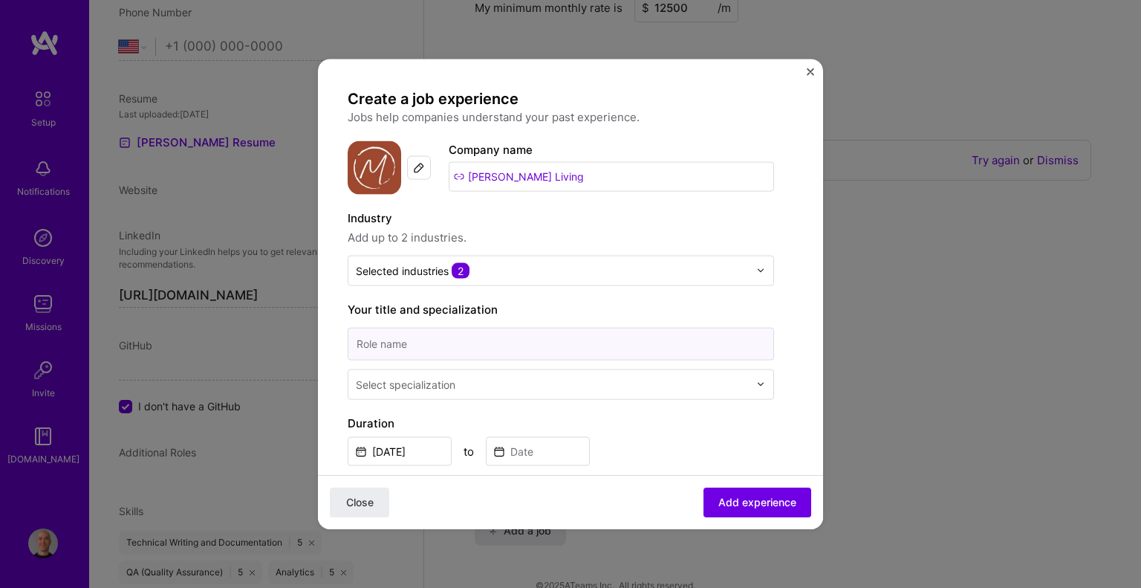
click at [458, 339] on input at bounding box center [561, 343] width 426 height 33
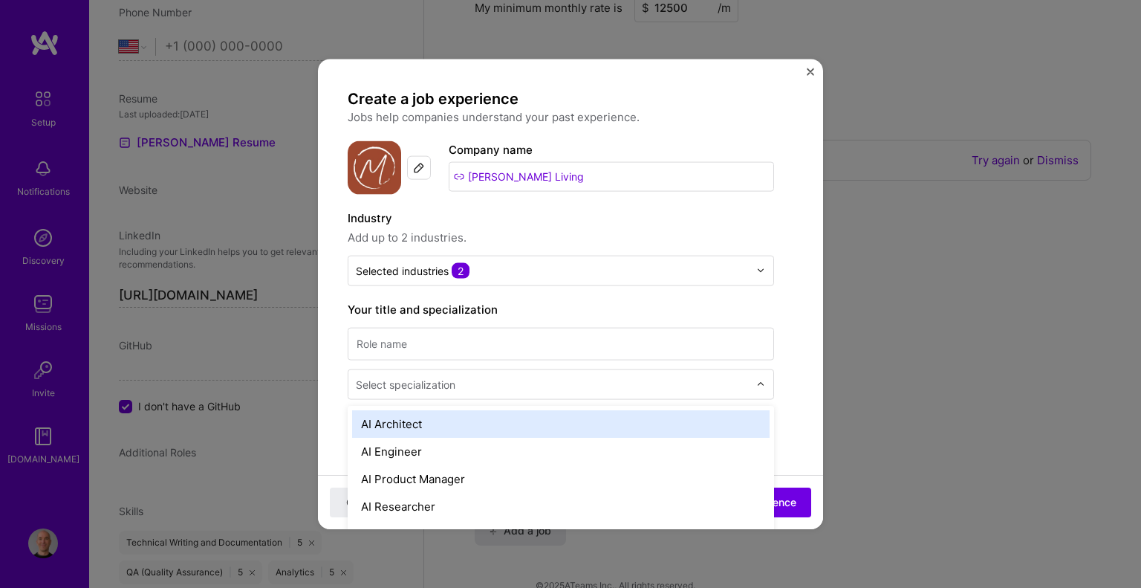
click at [395, 383] on div "Select specialization" at bounding box center [406, 384] width 100 height 16
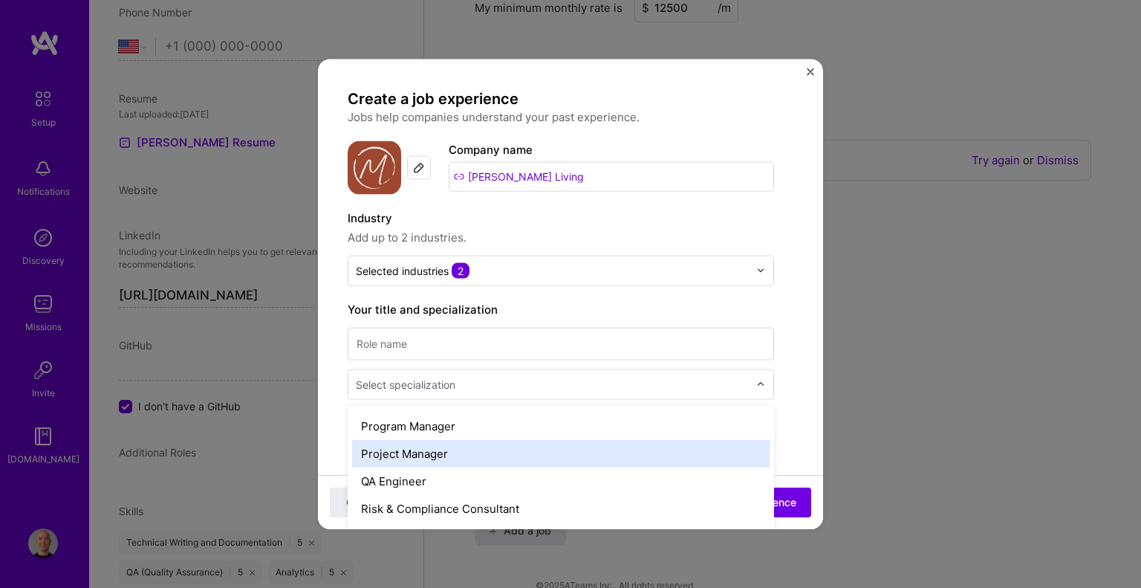
scroll to position [1486, 0]
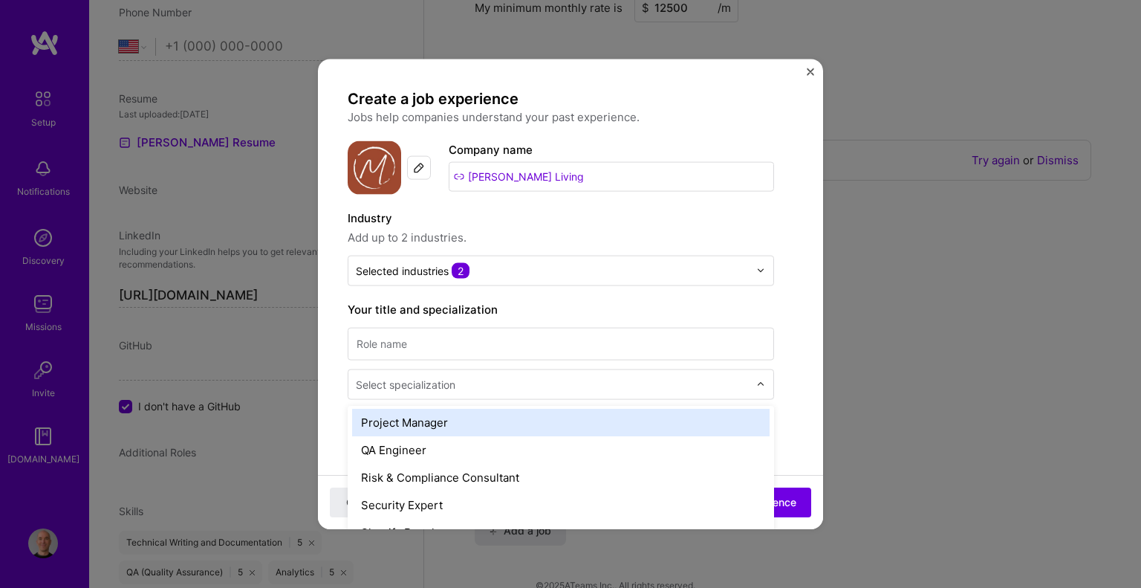
click at [423, 425] on div "Project Manager" at bounding box center [560, 421] width 417 height 27
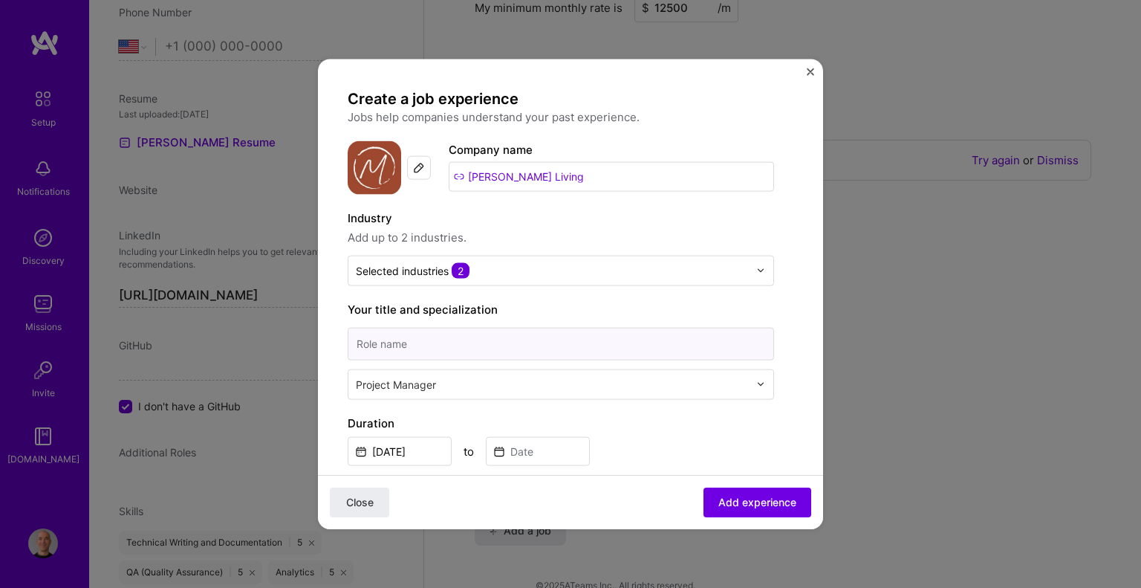
click at [374, 345] on input at bounding box center [561, 343] width 426 height 33
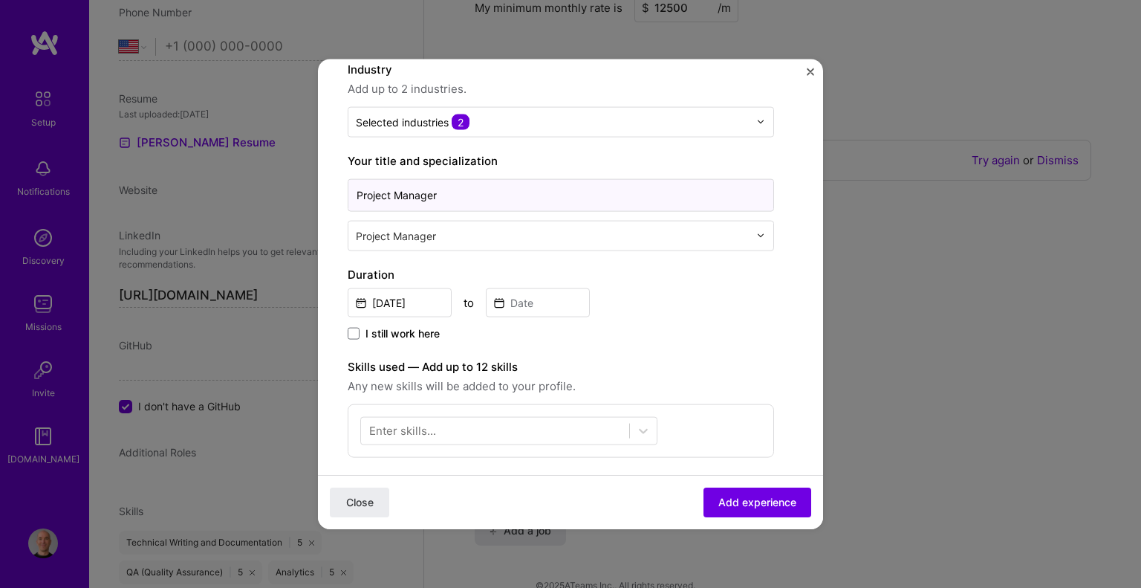
type input "Project Manager"
click at [395, 299] on input "[DATE]" at bounding box center [400, 301] width 104 height 29
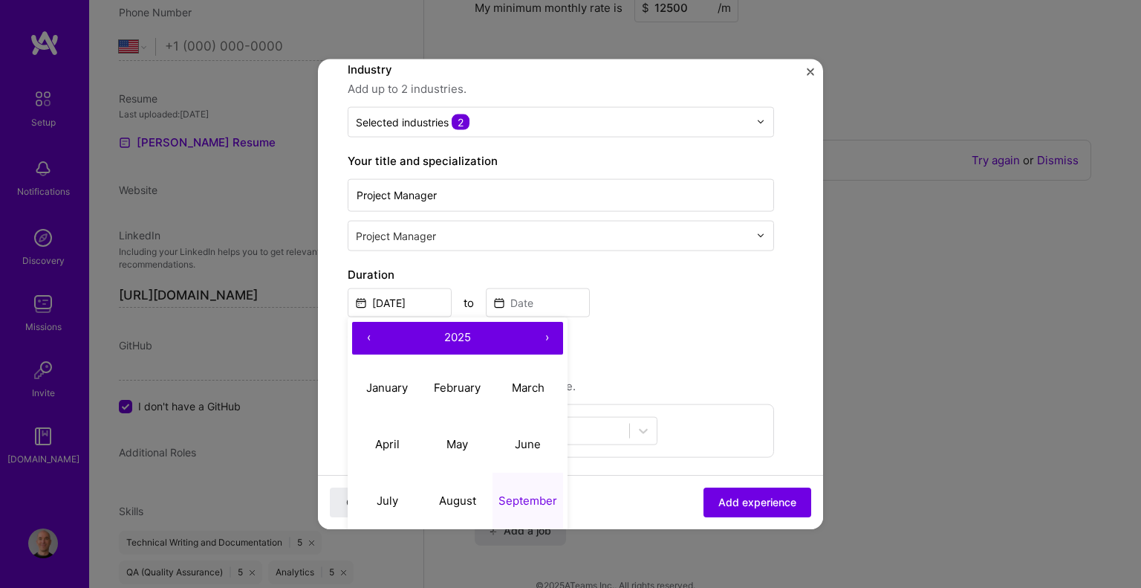
click at [368, 333] on button "‹" at bounding box center [368, 337] width 33 height 33
click at [446, 437] on abbr "May" at bounding box center [457, 444] width 22 height 14
type input "[DATE]"
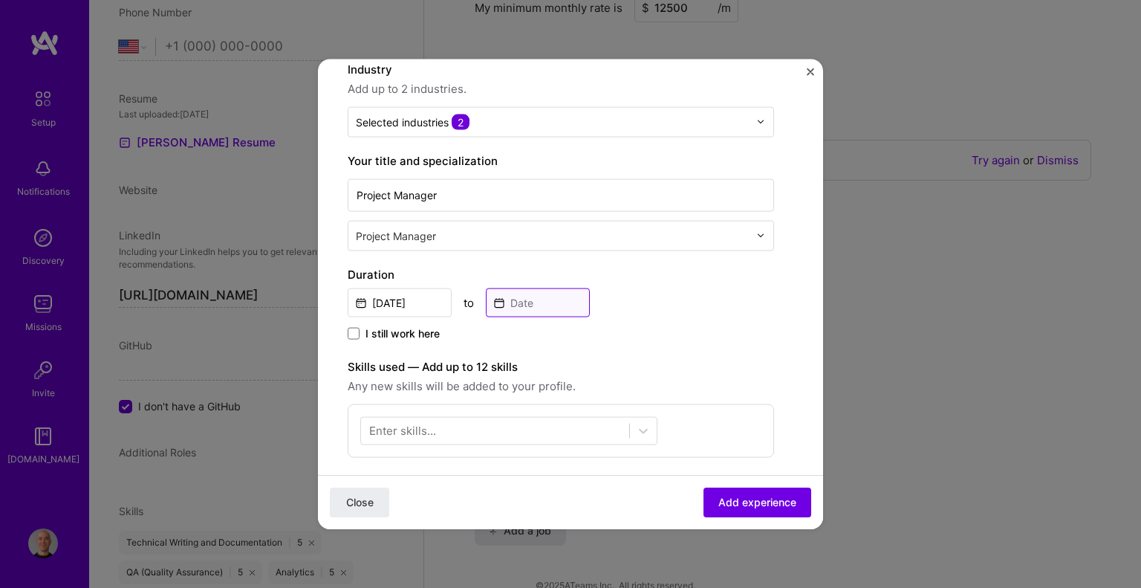
click at [515, 290] on input at bounding box center [538, 301] width 104 height 29
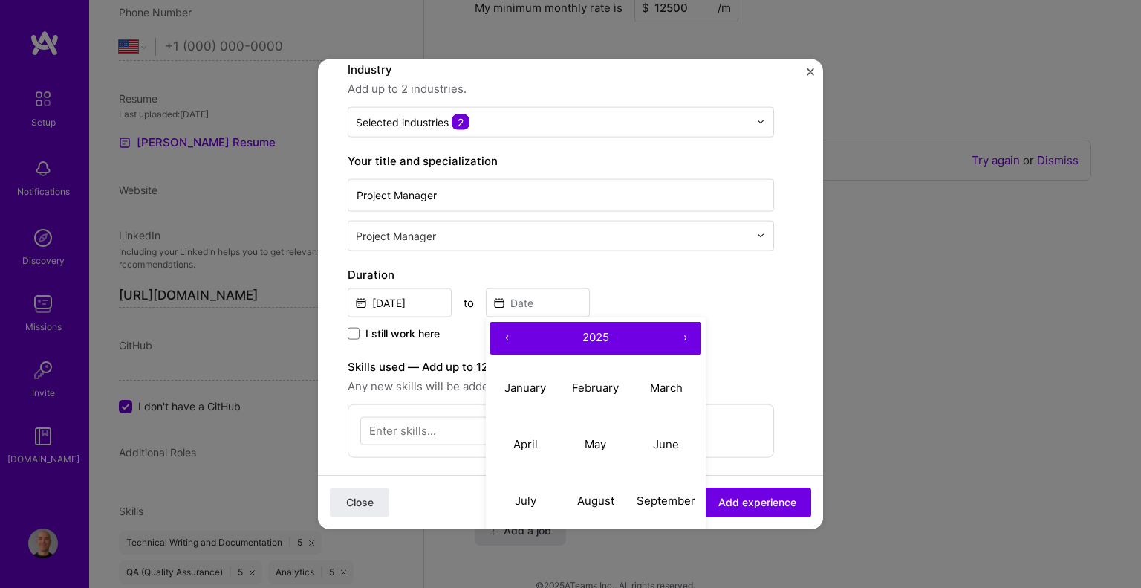
click at [521, 351] on button "‹" at bounding box center [506, 337] width 33 height 33
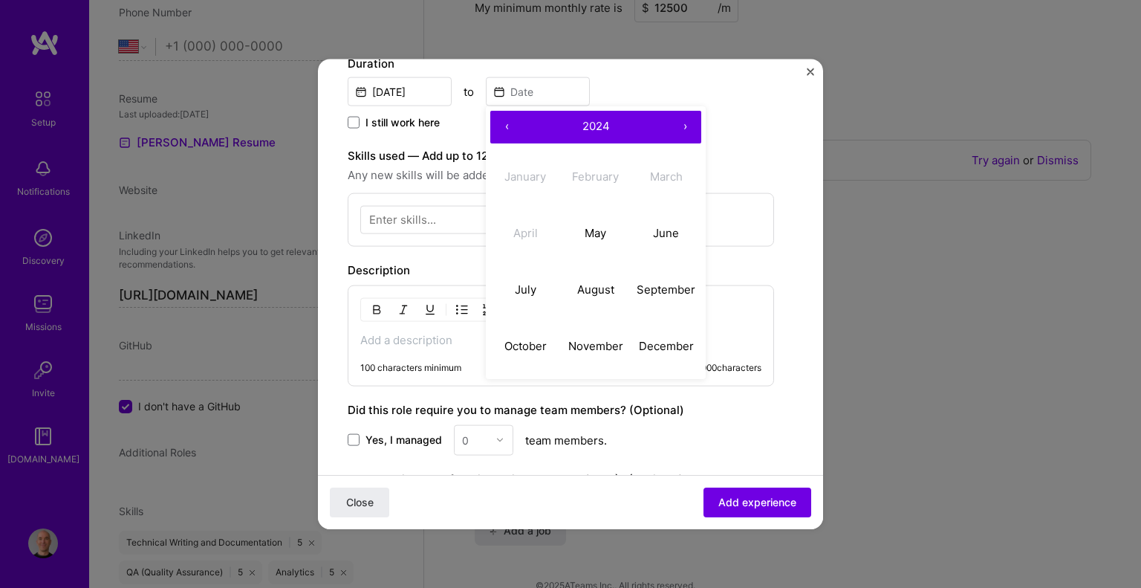
scroll to position [371, 0]
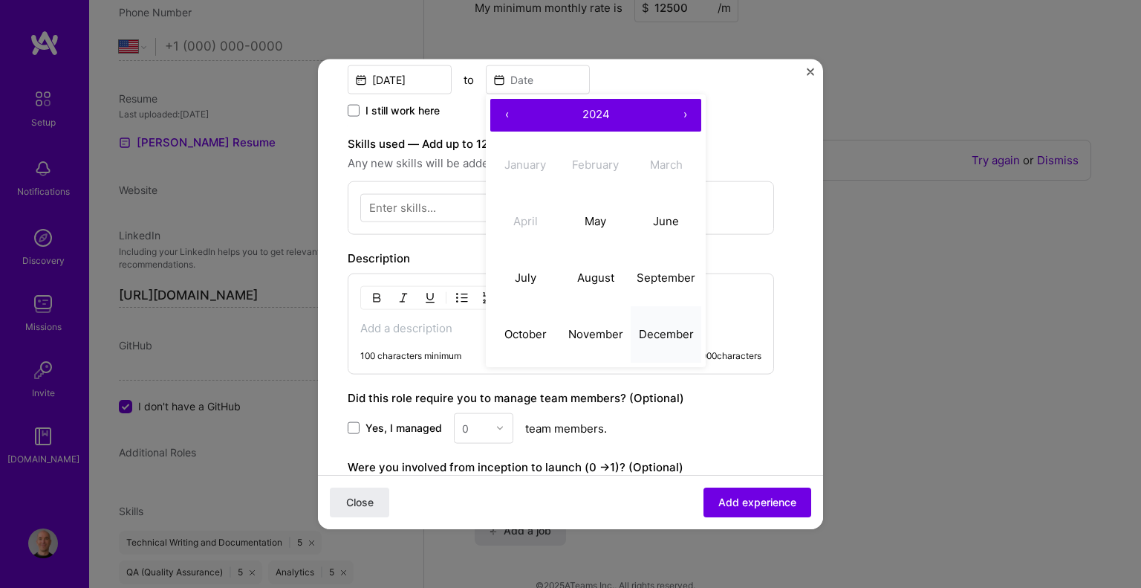
click at [660, 328] on abbr "December" at bounding box center [666, 334] width 55 height 14
type input "[DATE]"
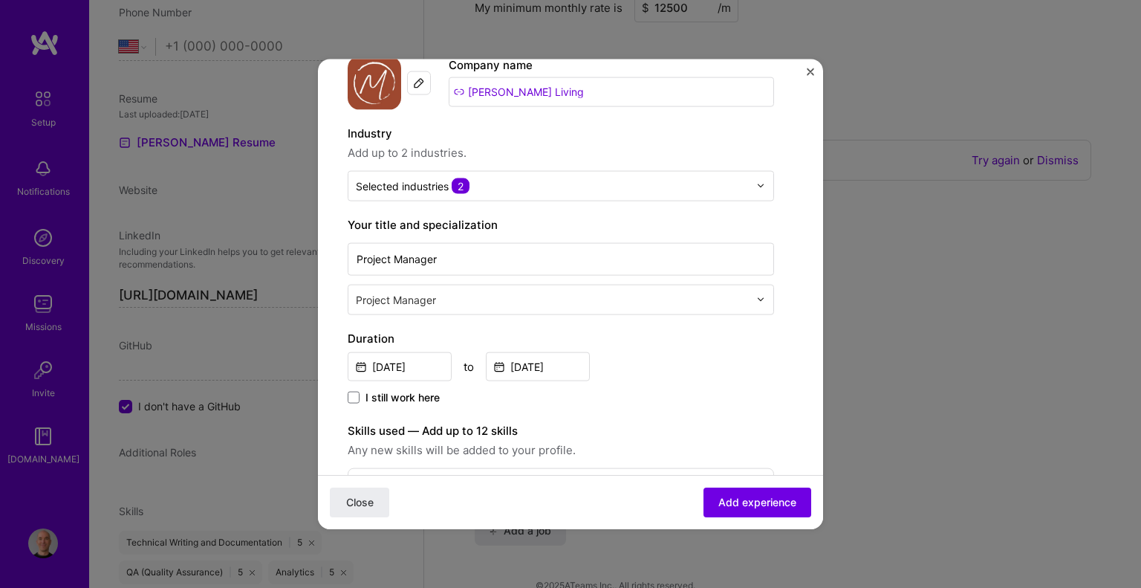
scroll to position [0, 0]
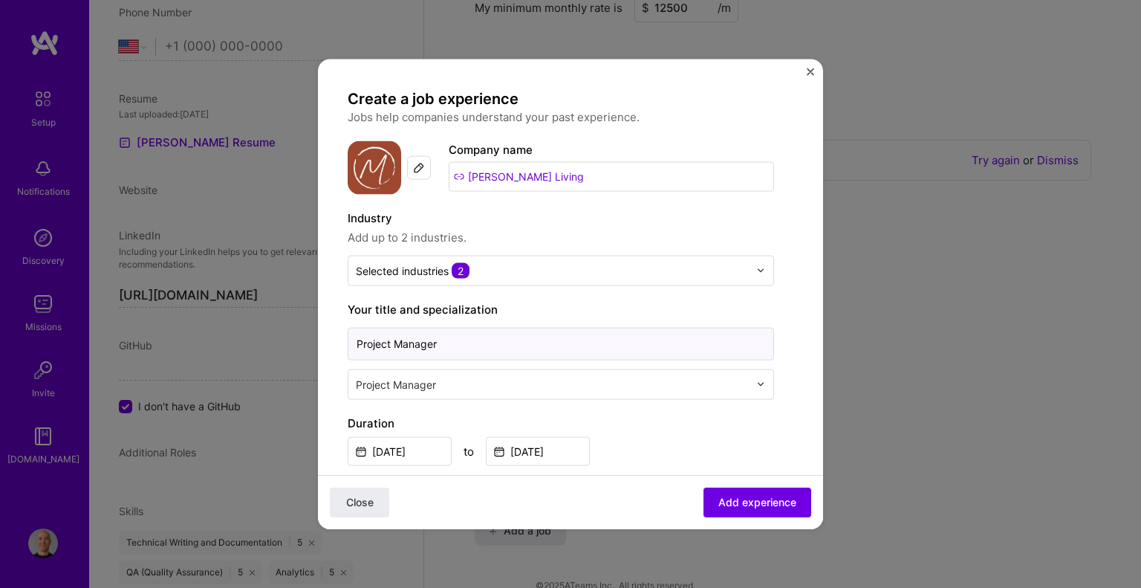
click at [473, 338] on input "Project Manager" at bounding box center [561, 343] width 426 height 33
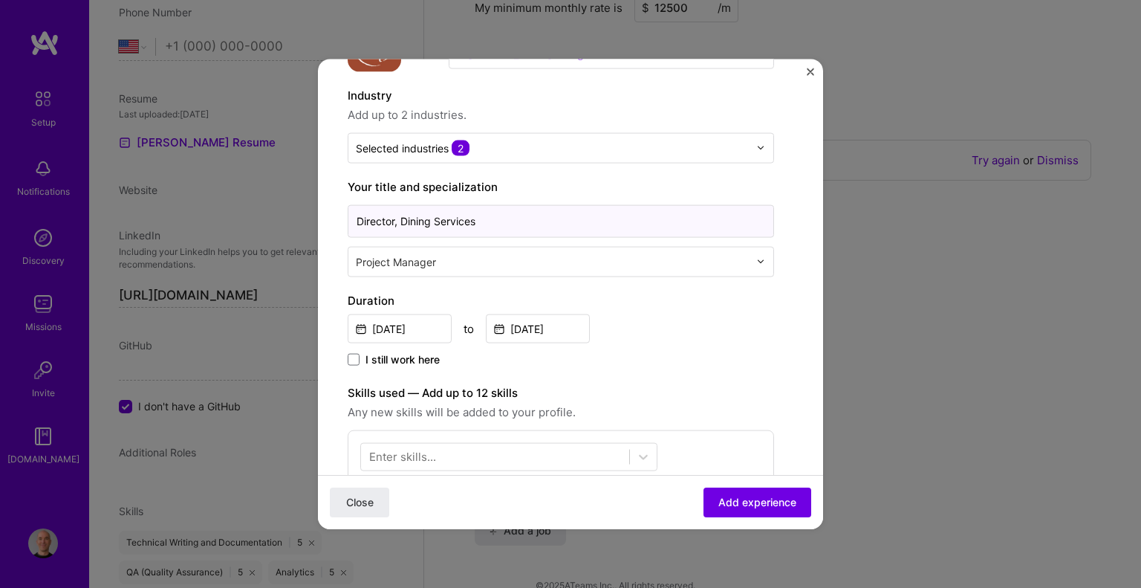
scroll to position [149, 0]
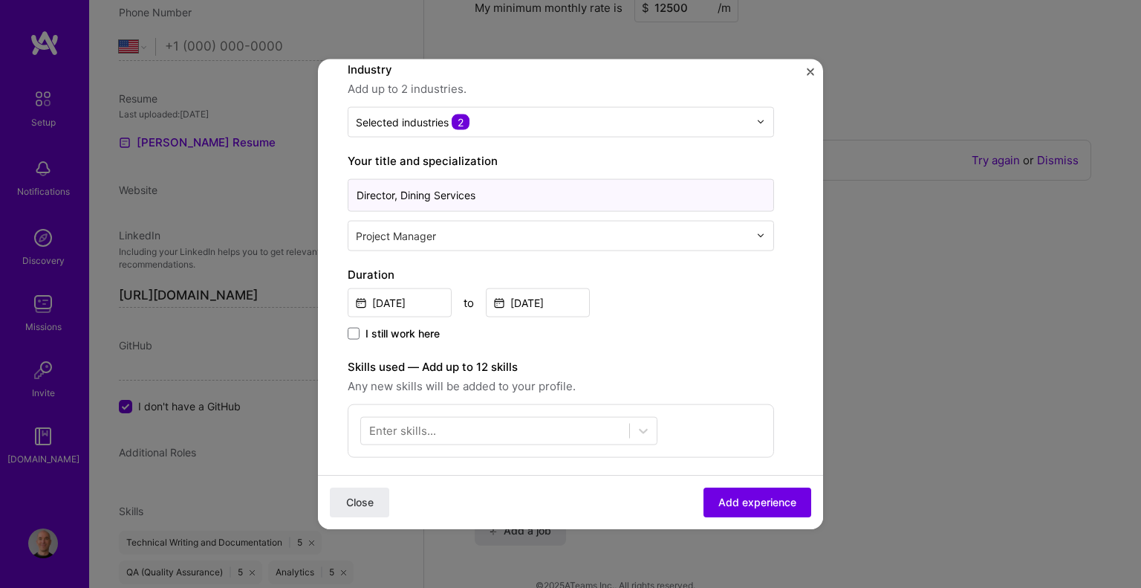
type input "Director, Dining Services"
click at [398, 302] on input "[DATE]" at bounding box center [400, 301] width 104 height 29
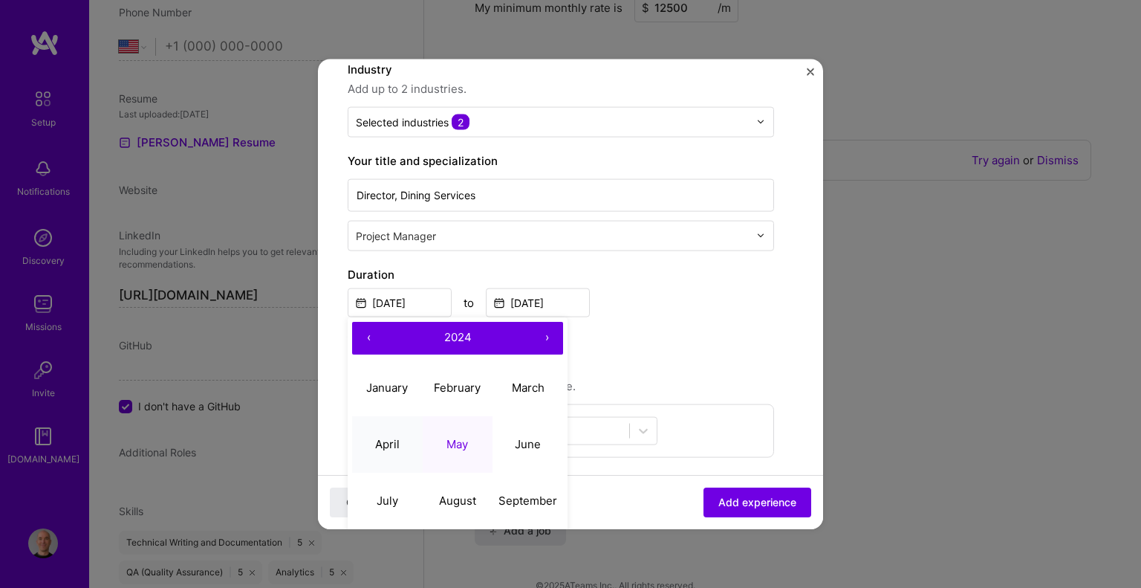
click at [394, 435] on button "April" at bounding box center [387, 444] width 71 height 56
type input "[DATE]"
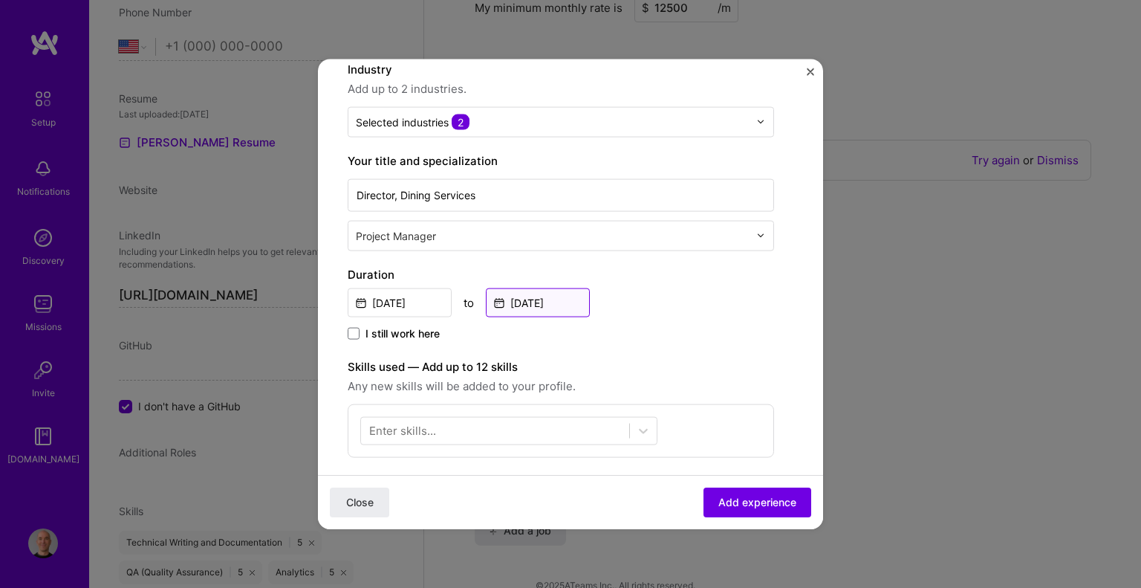
click at [539, 305] on input "[DATE]" at bounding box center [538, 301] width 104 height 29
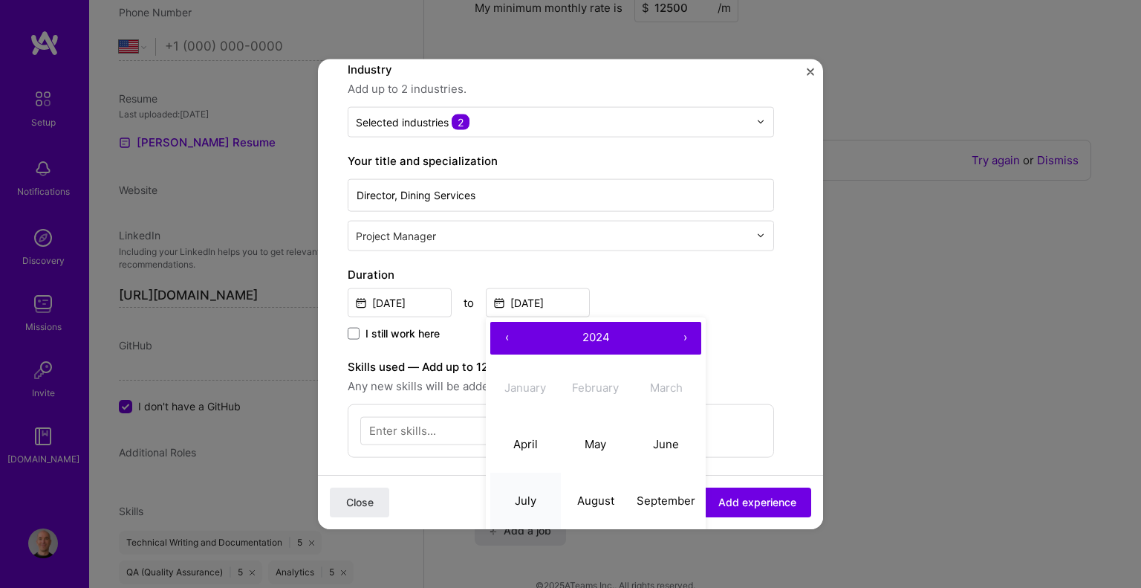
click at [530, 496] on abbr "July" at bounding box center [526, 500] width 22 height 14
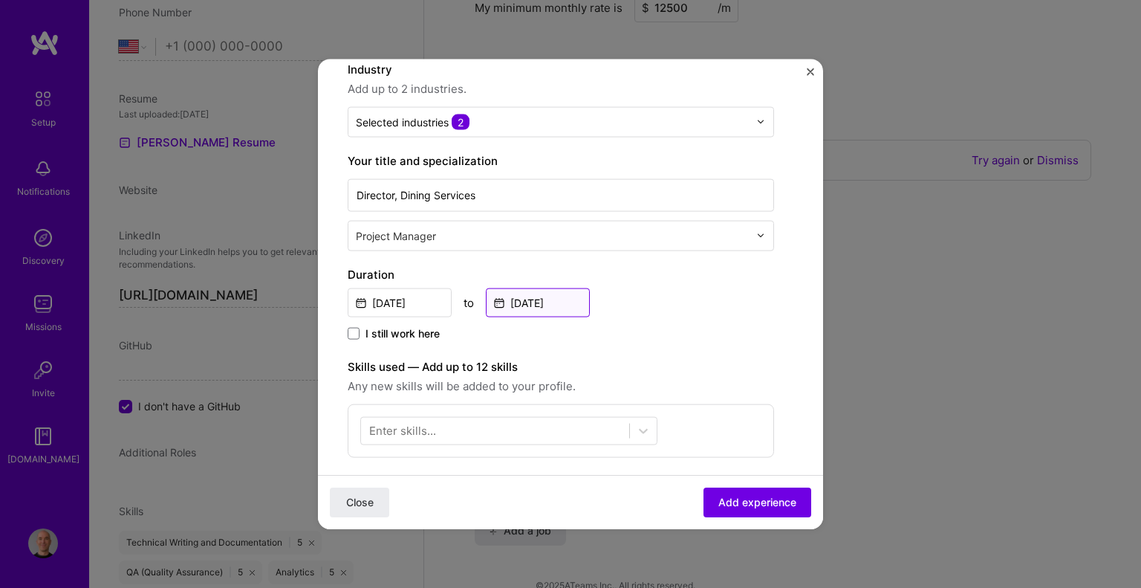
click at [555, 302] on input "[DATE]" at bounding box center [538, 301] width 104 height 29
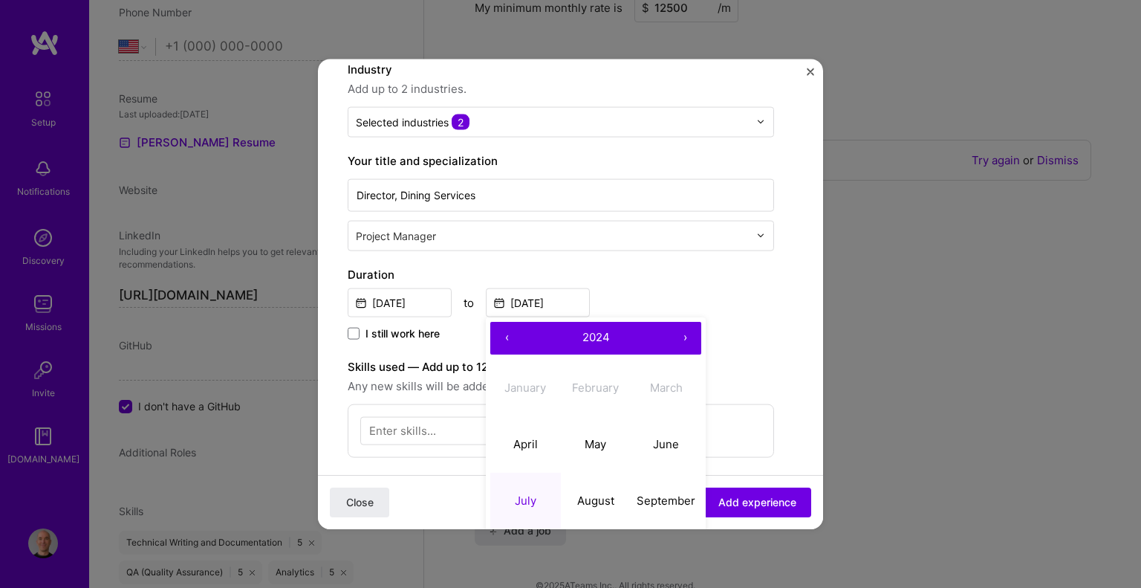
click at [679, 340] on button "›" at bounding box center [684, 337] width 33 height 33
click at [523, 495] on abbr "July" at bounding box center [526, 500] width 22 height 14
type input "[DATE]"
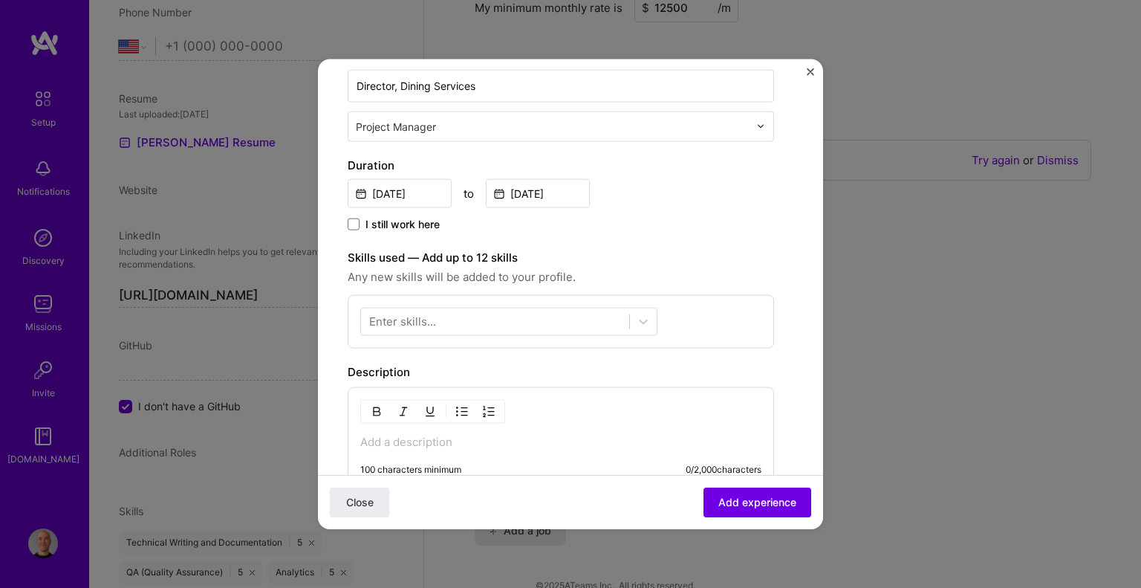
scroll to position [297, 0]
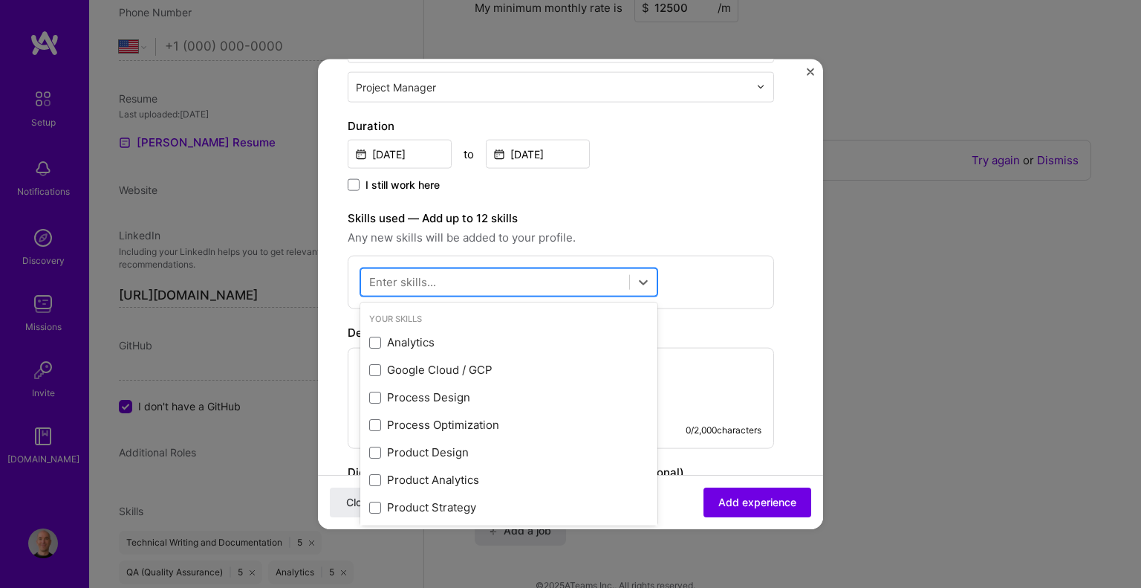
click at [475, 290] on div at bounding box center [495, 282] width 268 height 25
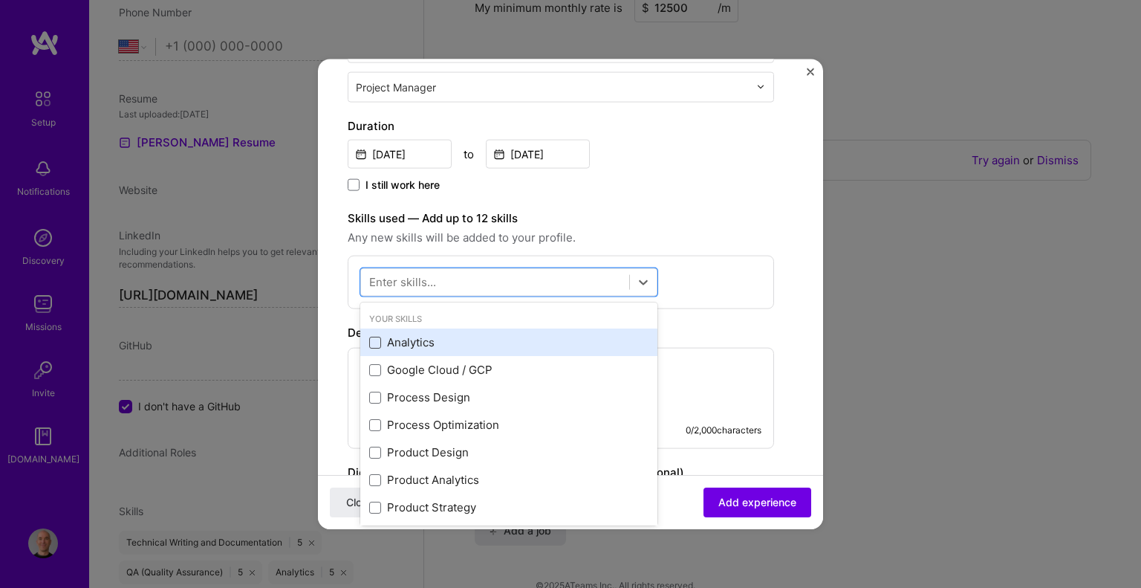
click at [374, 341] on span at bounding box center [375, 342] width 12 height 12
click at [0, 0] on input "checkbox" at bounding box center [0, 0] width 0 height 0
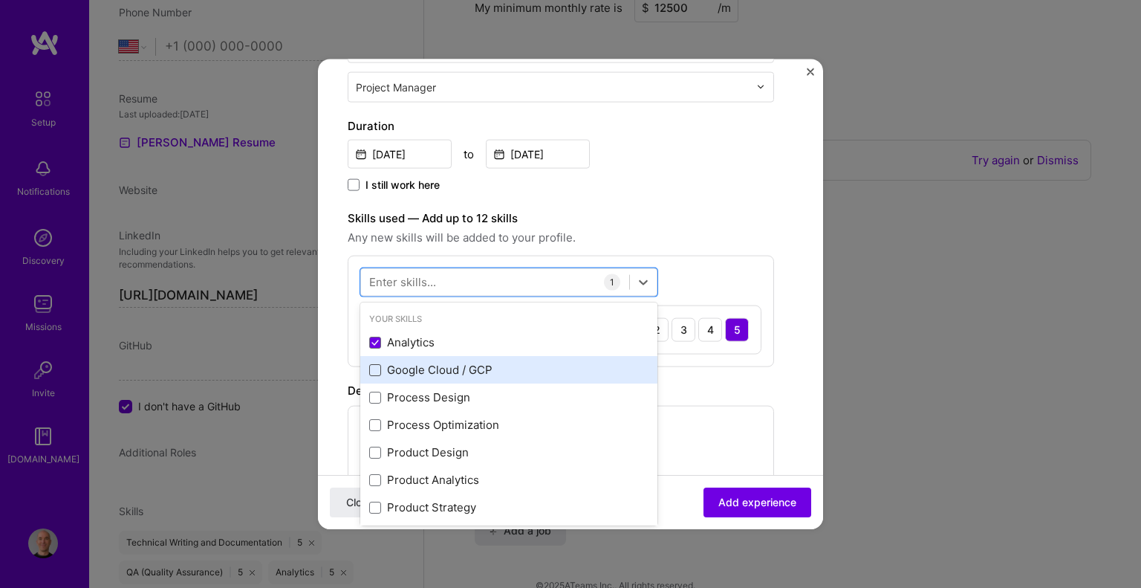
click at [376, 366] on span at bounding box center [375, 369] width 12 height 12
click at [0, 0] on input "checkbox" at bounding box center [0, 0] width 0 height 0
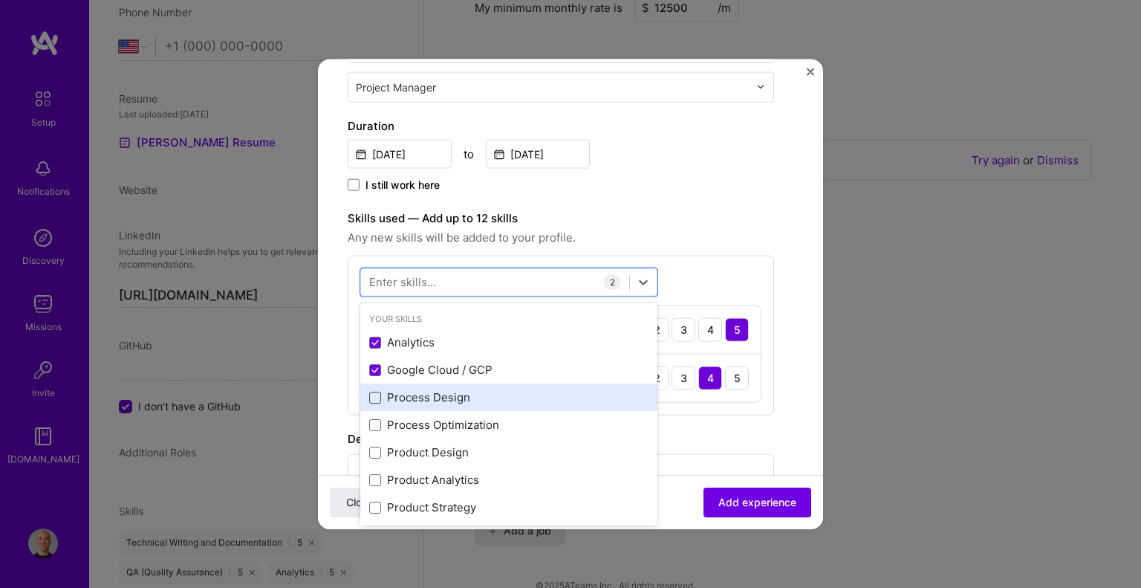
click at [377, 397] on span at bounding box center [375, 397] width 12 height 12
click at [0, 0] on input "checkbox" at bounding box center [0, 0] width 0 height 0
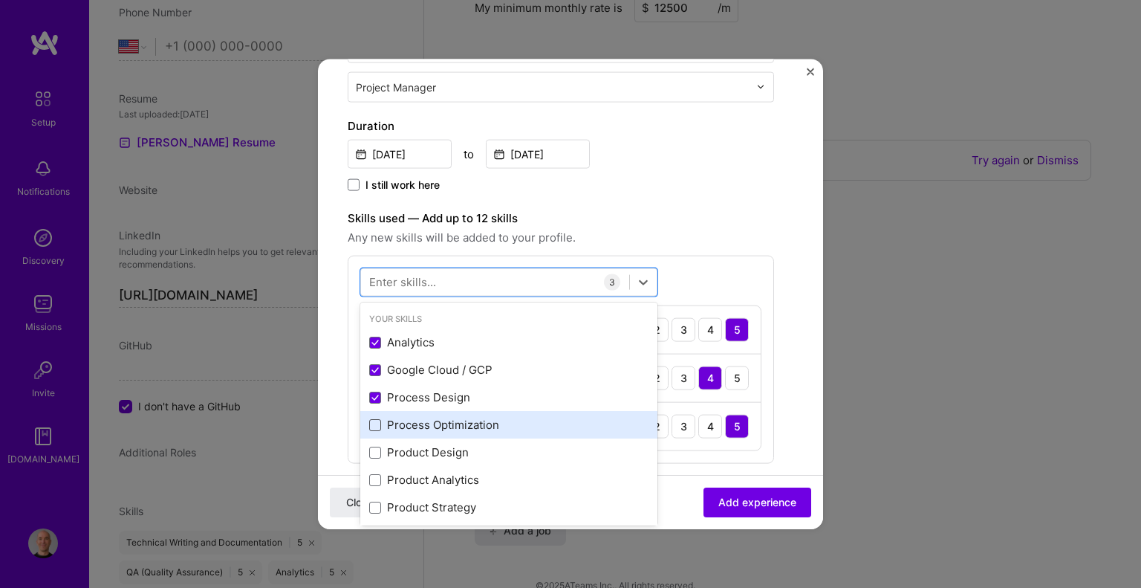
click at [377, 425] on span at bounding box center [375, 424] width 12 height 12
click at [0, 0] on input "checkbox" at bounding box center [0, 0] width 0 height 0
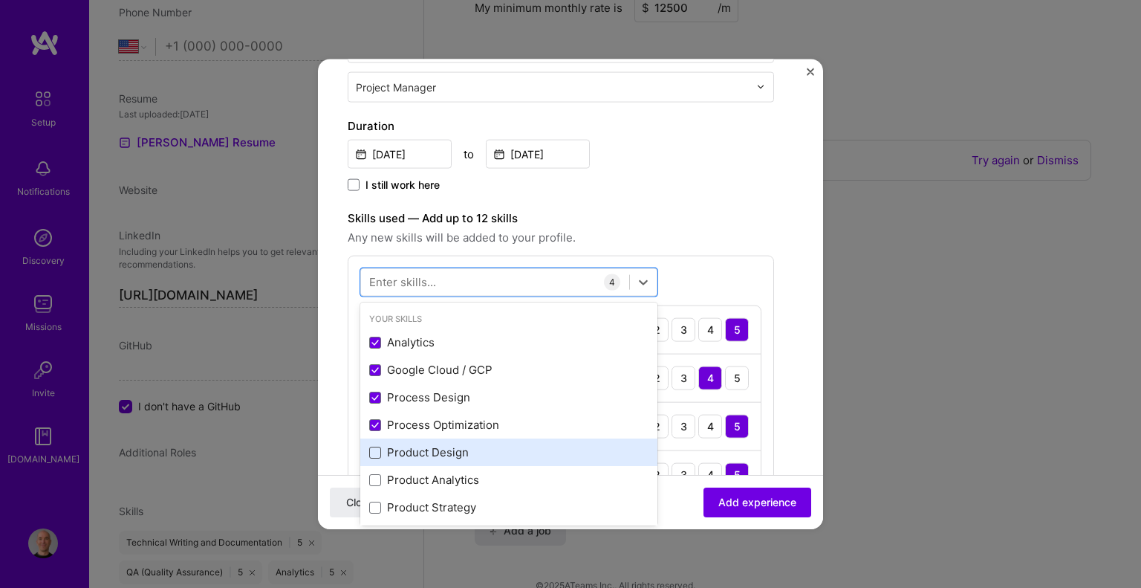
click at [376, 446] on span at bounding box center [375, 452] width 12 height 12
click at [0, 0] on input "checkbox" at bounding box center [0, 0] width 0 height 0
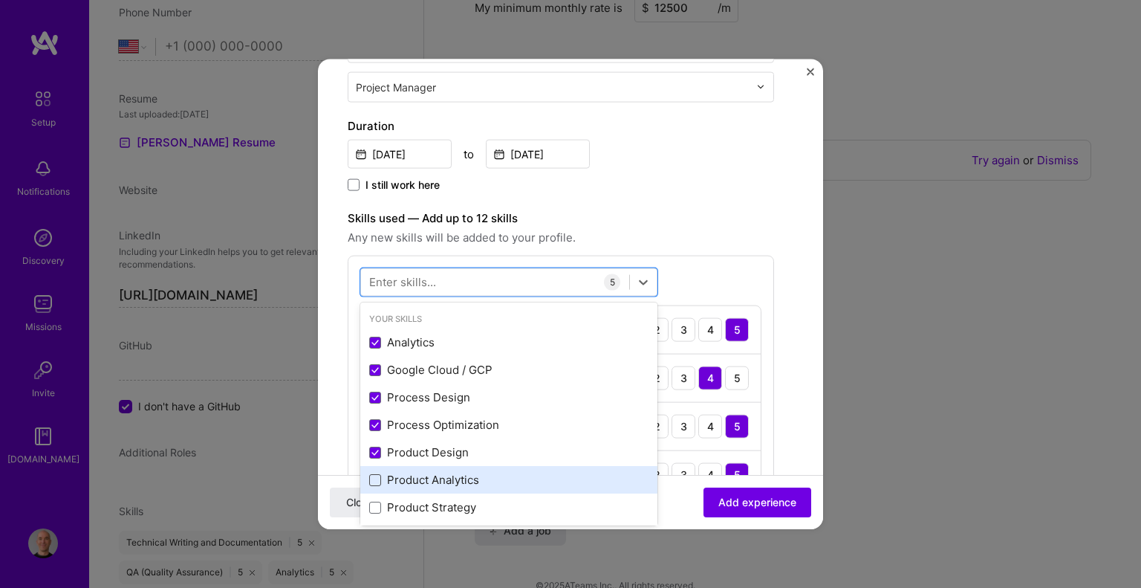
click at [373, 482] on span at bounding box center [375, 479] width 12 height 12
click at [0, 0] on input "checkbox" at bounding box center [0, 0] width 0 height 0
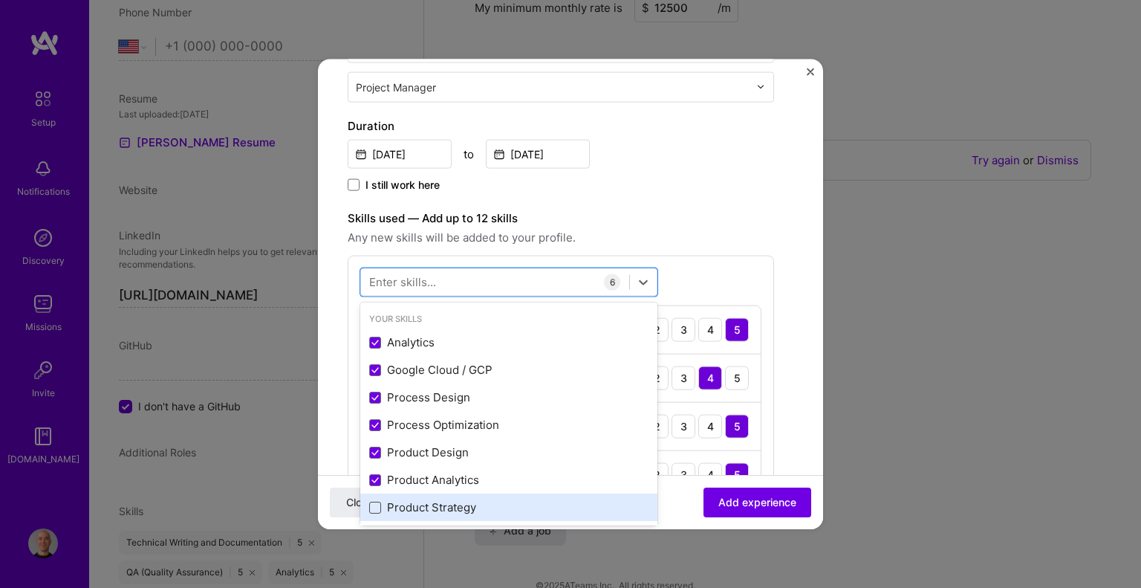
click at [374, 512] on span at bounding box center [375, 507] width 12 height 12
click at [0, 0] on input "checkbox" at bounding box center [0, 0] width 0 height 0
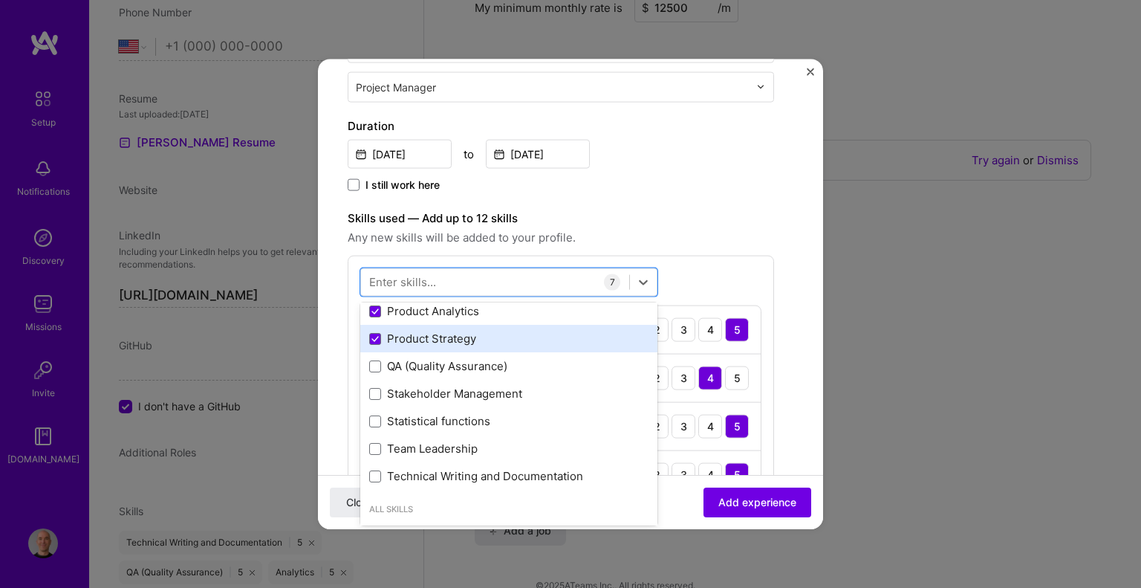
scroll to position [149, 0]
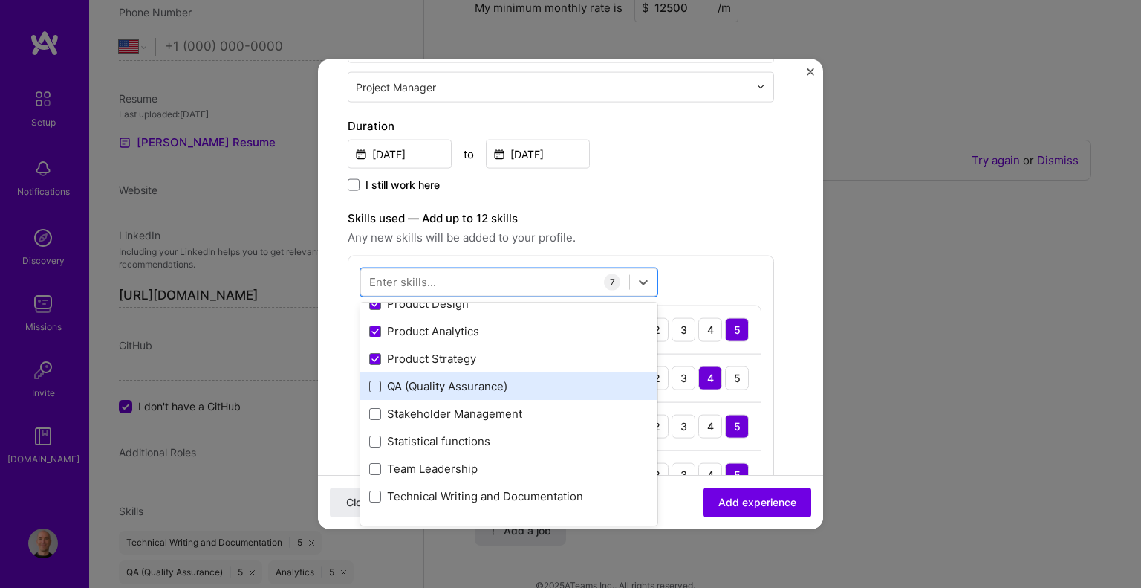
click at [373, 383] on span at bounding box center [375, 386] width 12 height 12
click at [0, 0] on input "checkbox" at bounding box center [0, 0] width 0 height 0
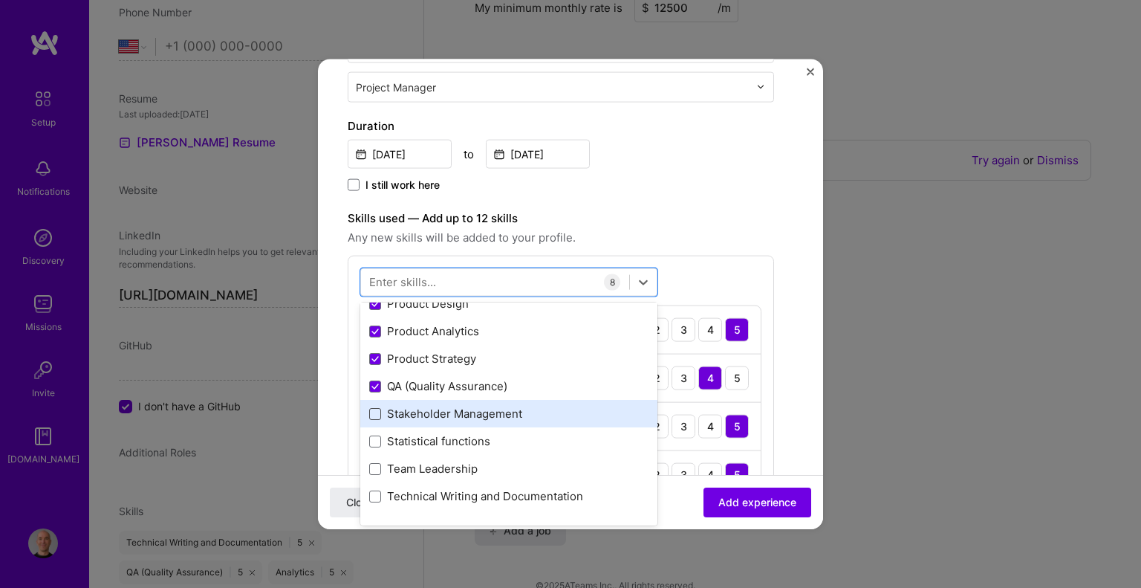
click at [374, 417] on span at bounding box center [375, 413] width 12 height 12
click at [0, 0] on input "checkbox" at bounding box center [0, 0] width 0 height 0
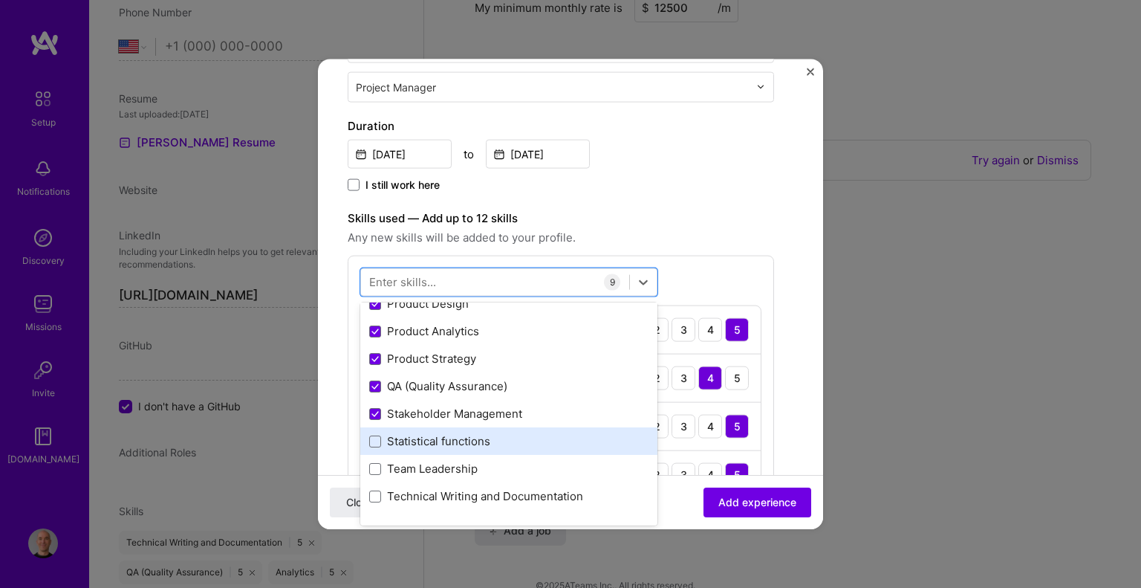
click at [374, 433] on div "Statistical functions" at bounding box center [508, 441] width 279 height 16
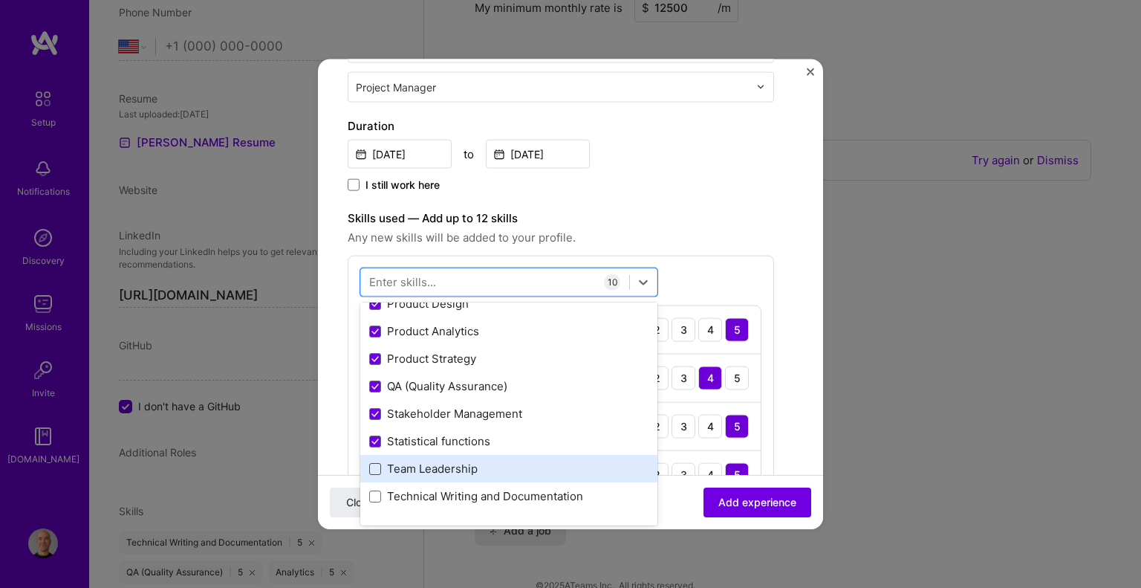
click at [375, 467] on span at bounding box center [375, 468] width 12 height 12
click at [0, 0] on input "checkbox" at bounding box center [0, 0] width 0 height 0
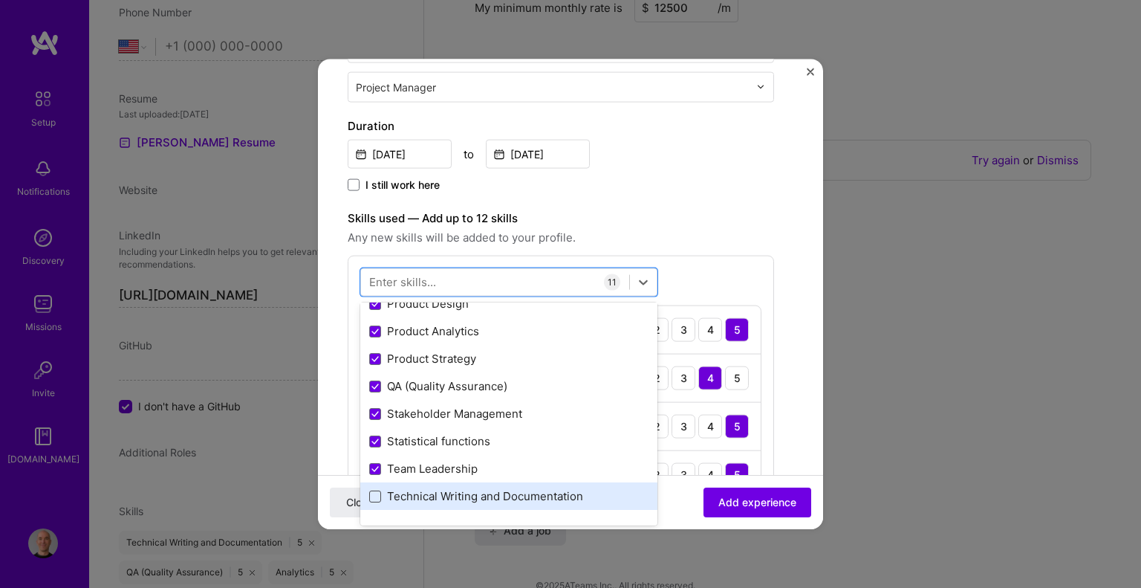
click at [376, 495] on span at bounding box center [375, 495] width 12 height 12
click at [0, 0] on input "checkbox" at bounding box center [0, 0] width 0 height 0
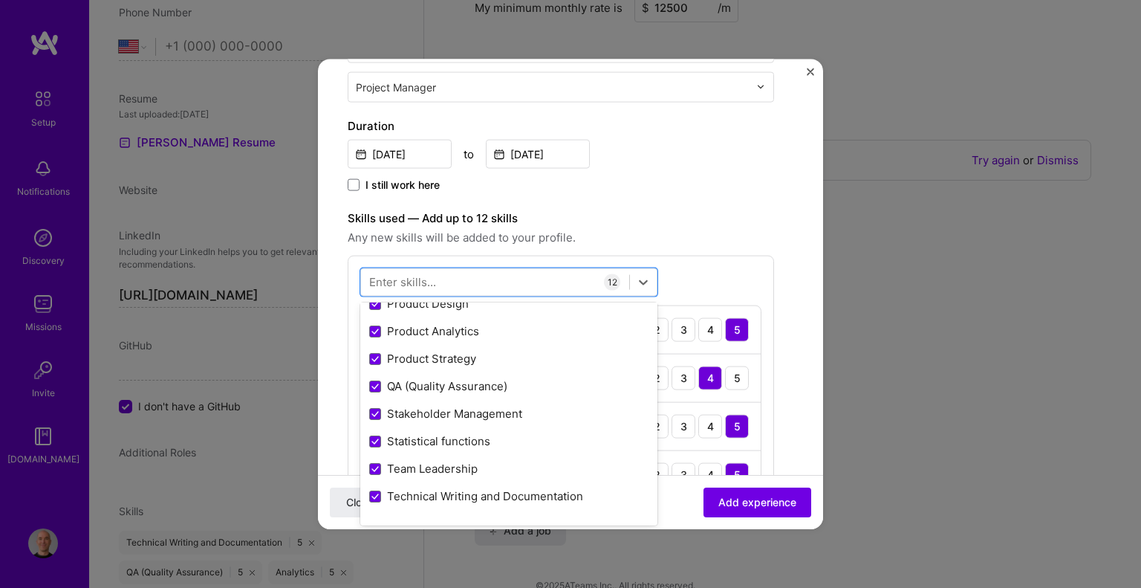
click at [631, 206] on div "Create a job experience Jobs help companies understand your past experience. Co…" at bounding box center [561, 532] width 426 height 1483
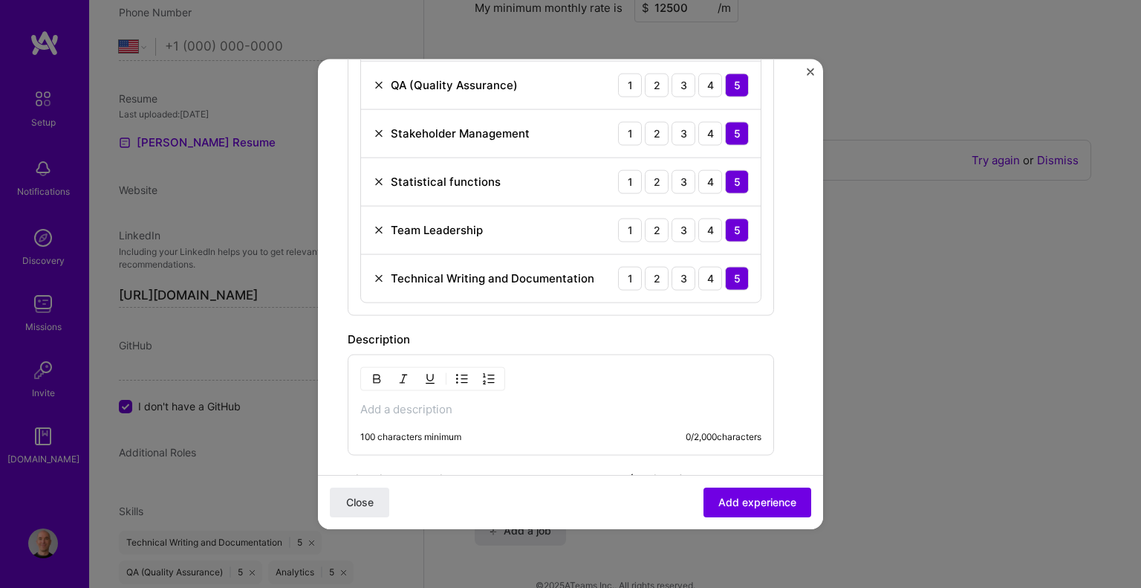
scroll to position [1040, 0]
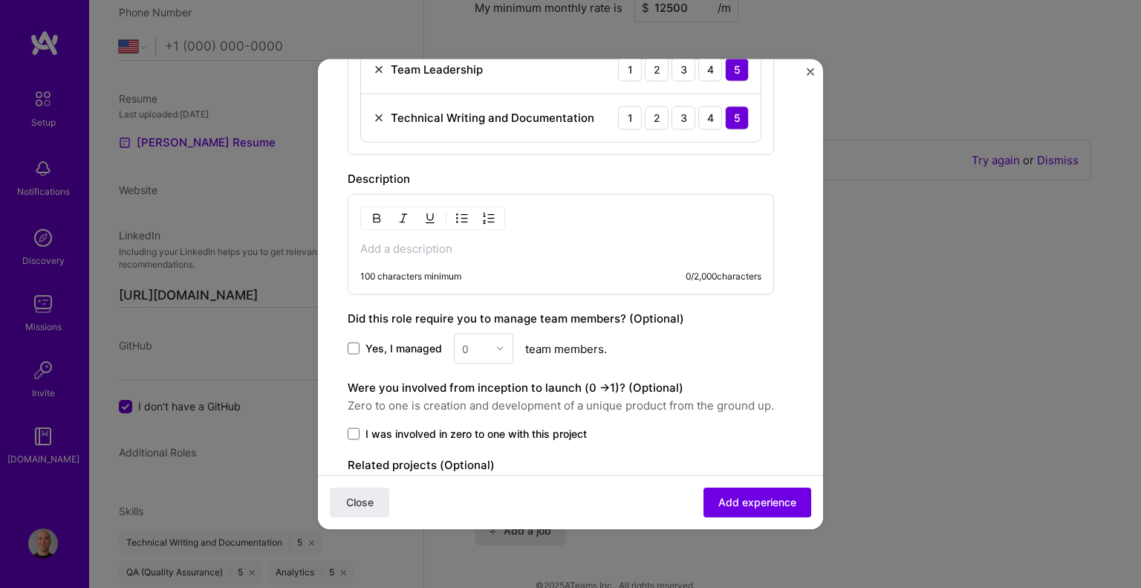
click at [428, 249] on p at bounding box center [560, 248] width 401 height 15
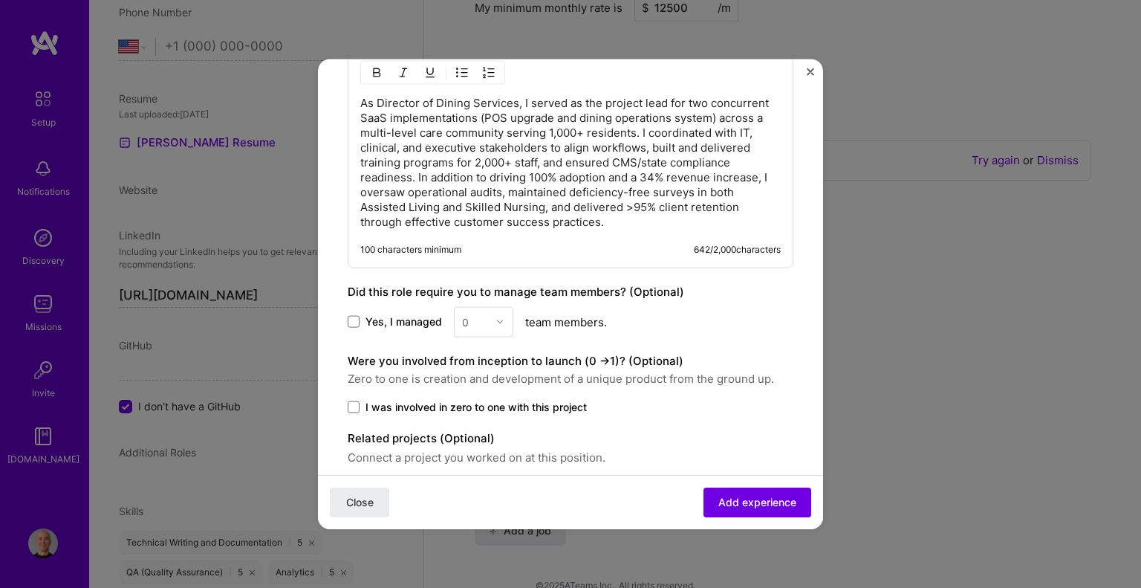
scroll to position [1188, 0]
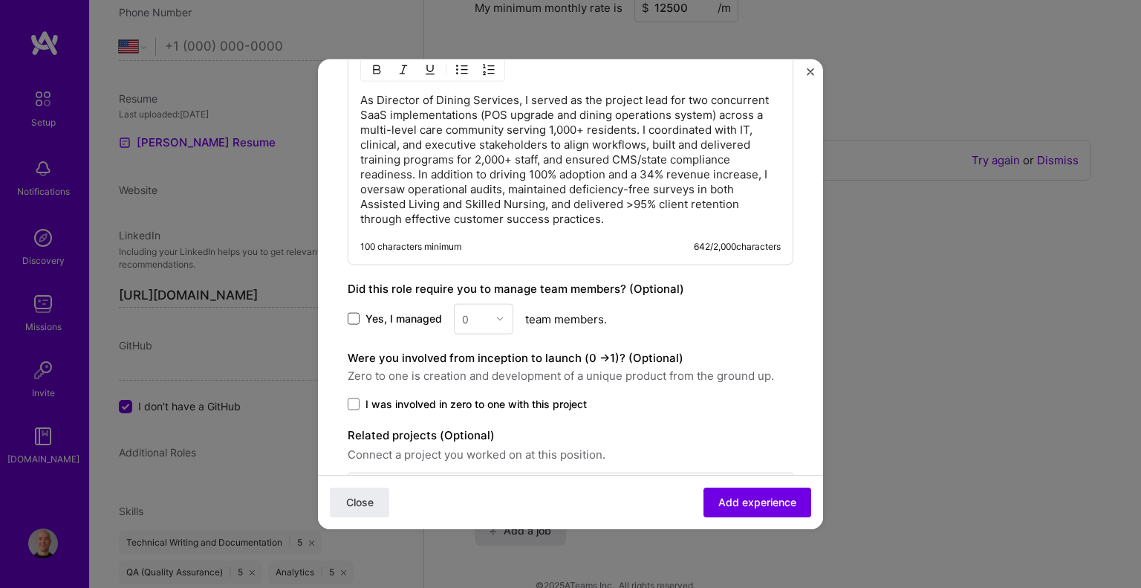
click at [354, 313] on span at bounding box center [354, 319] width 12 height 12
click at [0, 0] on input "Yes, I managed" at bounding box center [0, 0] width 0 height 0
click at [495, 316] on img at bounding box center [499, 318] width 9 height 9
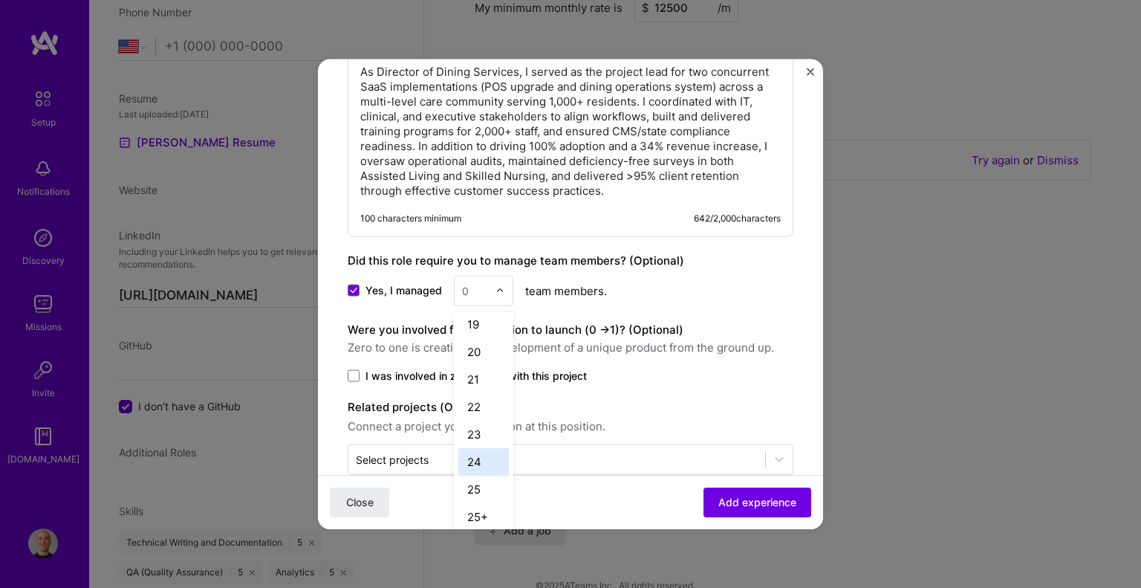
scroll to position [1241, 0]
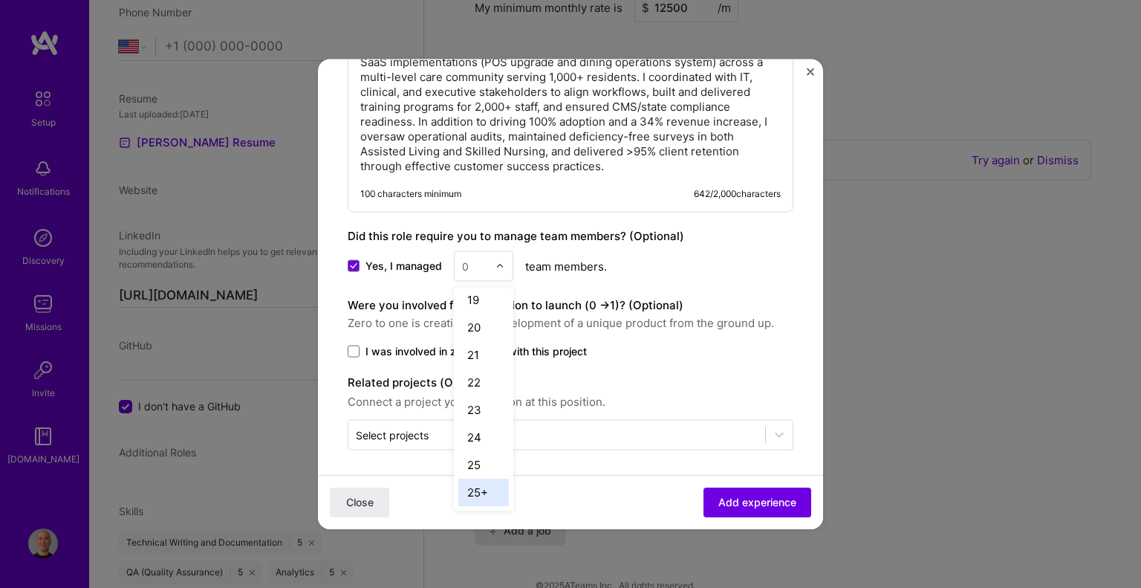
click at [478, 487] on div "25+" at bounding box center [483, 491] width 51 height 27
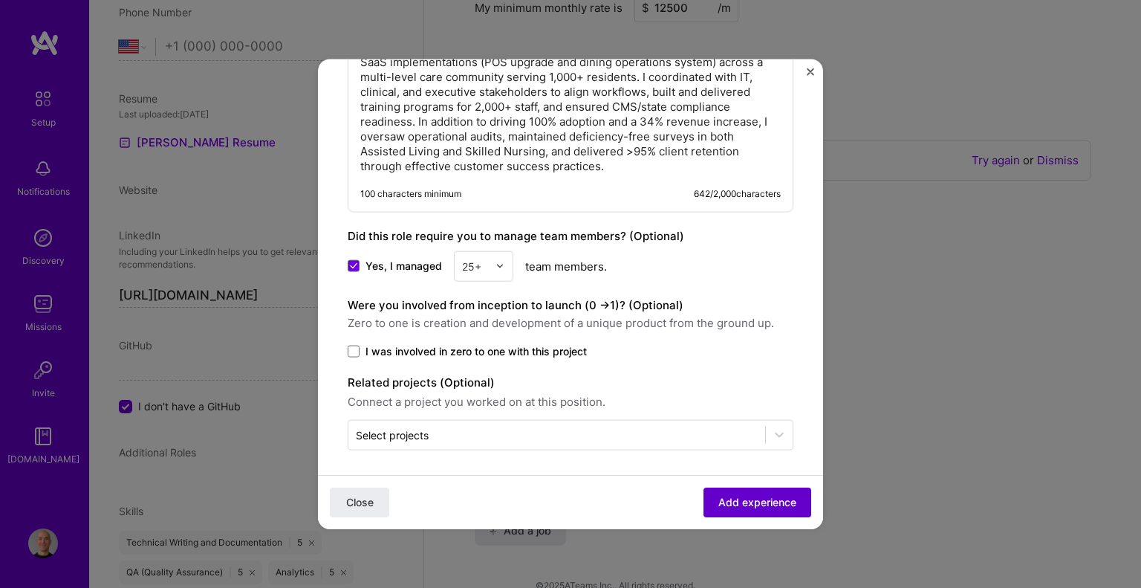
click at [773, 510] on button "Add experience" at bounding box center [757, 502] width 108 height 30
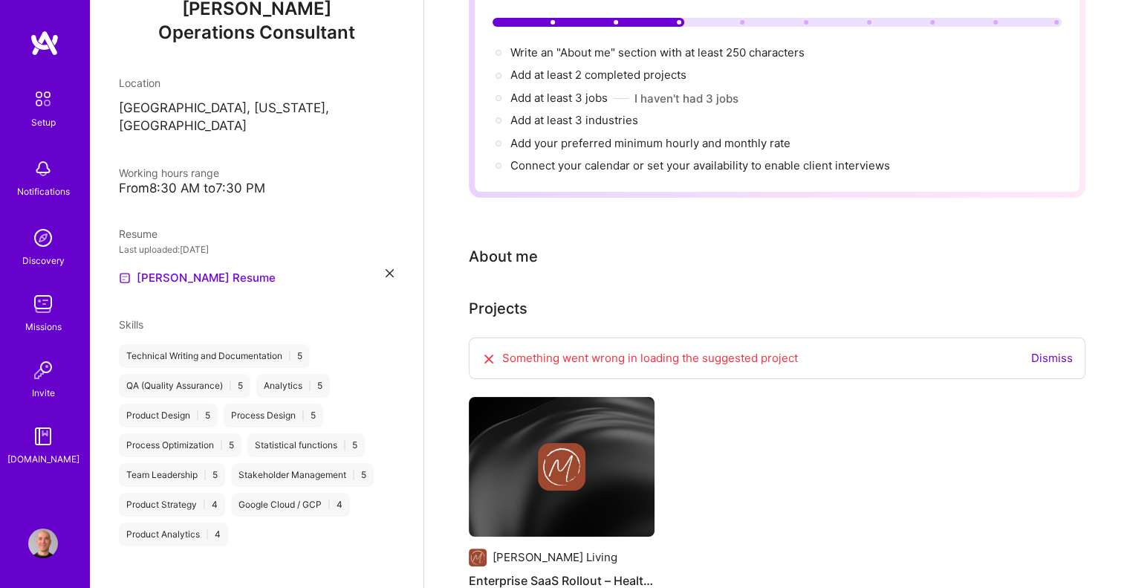
scroll to position [0, 0]
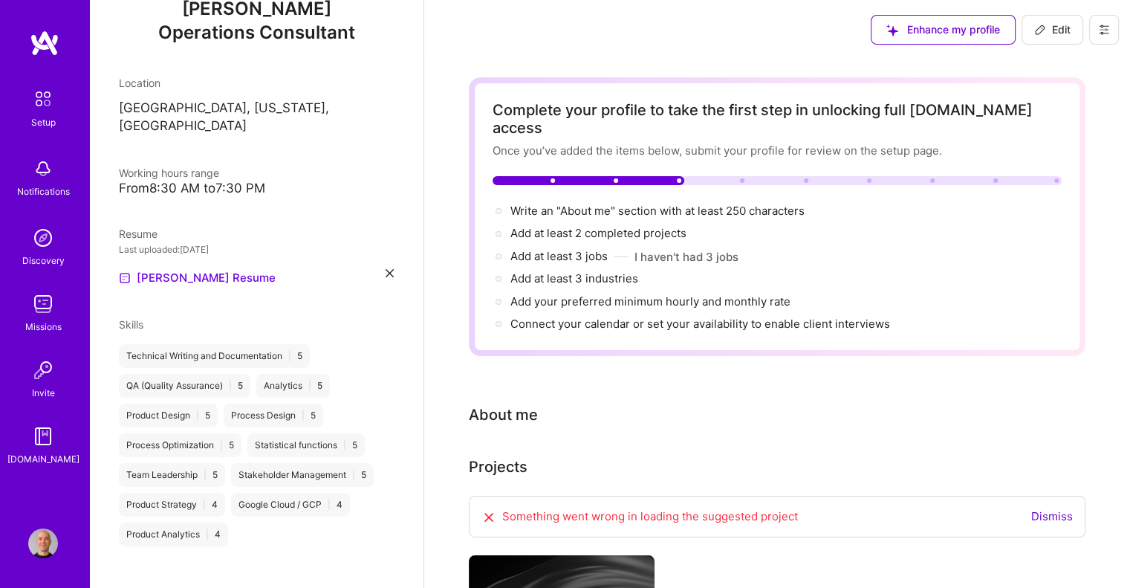
click at [1049, 509] on link "Dismiss" at bounding box center [1052, 516] width 42 height 14
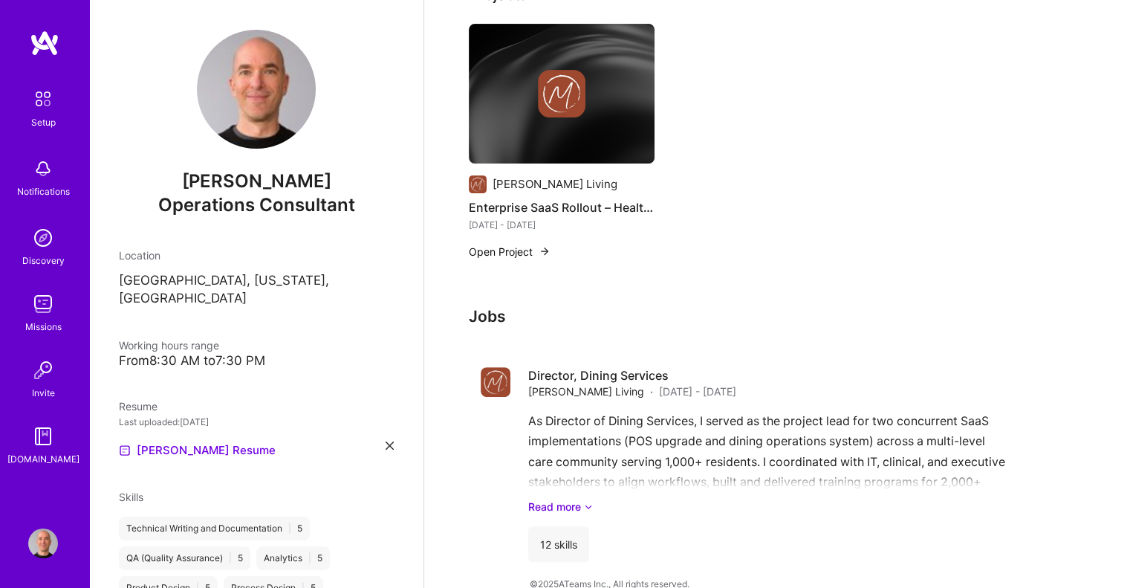
click at [40, 48] on img at bounding box center [45, 43] width 30 height 27
click at [48, 106] on img at bounding box center [42, 98] width 31 height 31
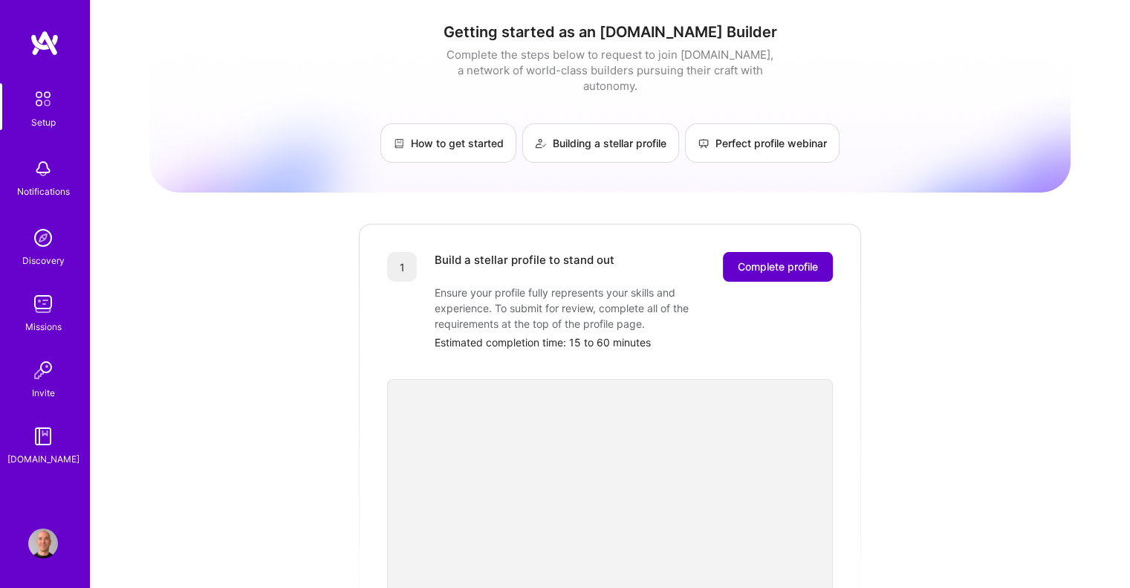
click at [755, 259] on span "Complete profile" at bounding box center [778, 266] width 80 height 15
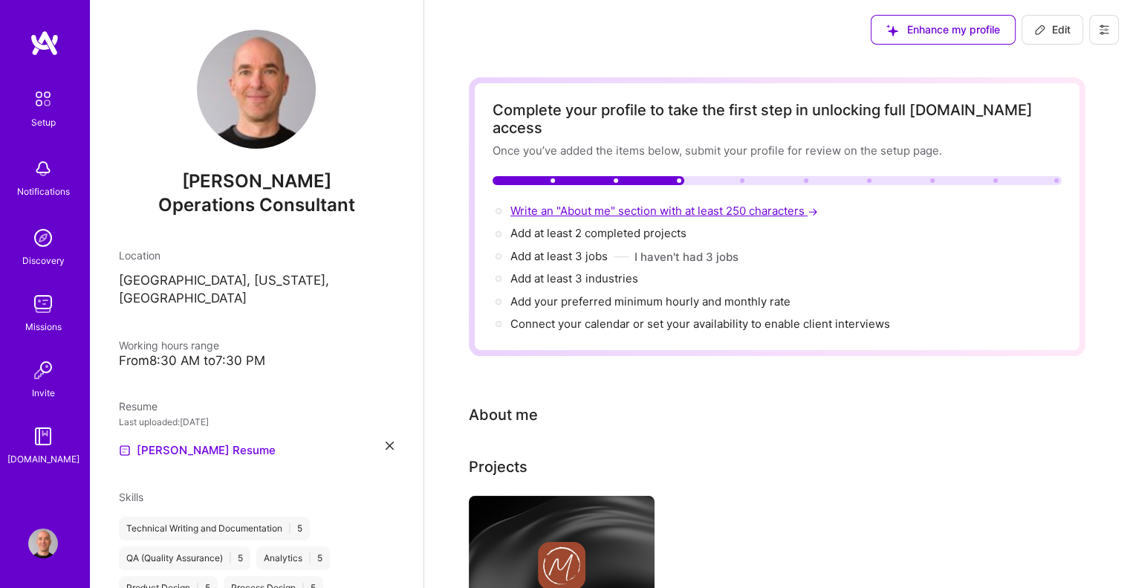
click at [611, 204] on span "Write an "About me" section with at least 250 characters →" at bounding box center [665, 211] width 310 height 14
select select "US"
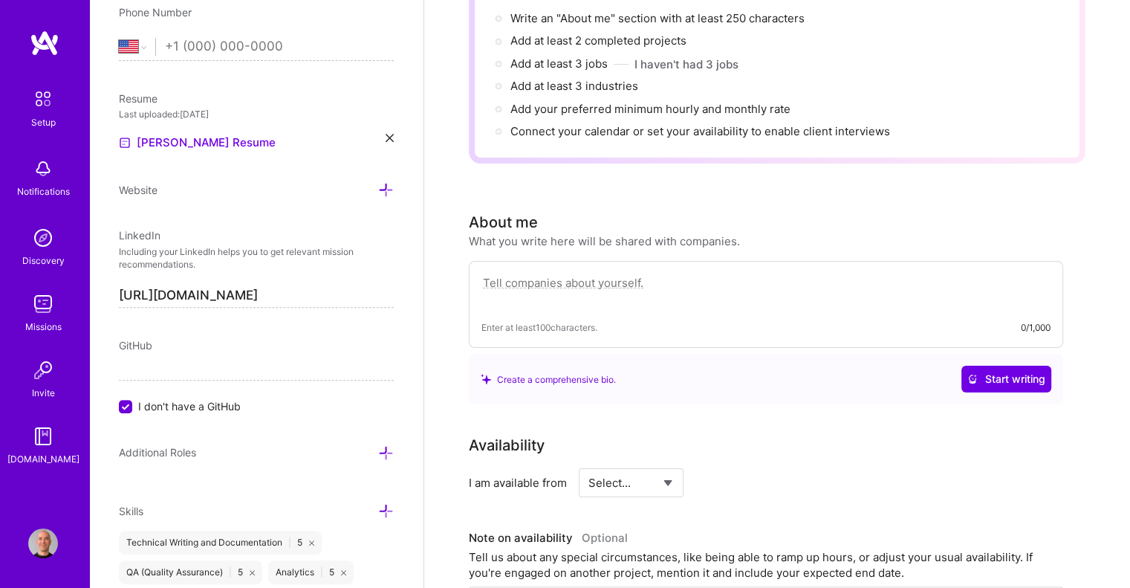
scroll to position [223, 0]
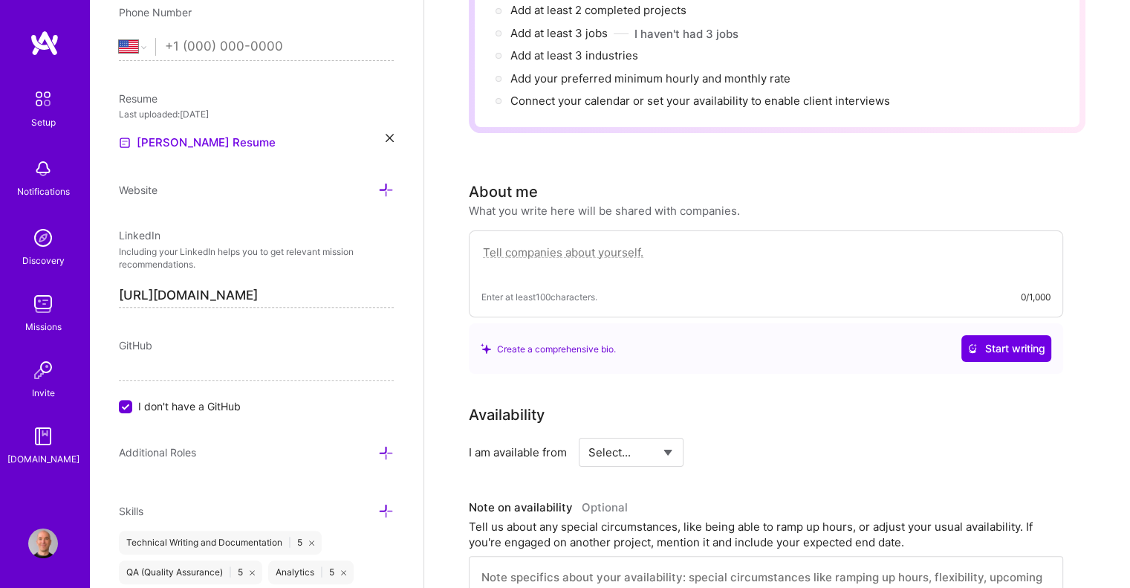
click at [535, 243] on textarea at bounding box center [765, 260] width 569 height 34
paste textarea "I help organizations implement SaaS solutions that drive measurable adoption, r…"
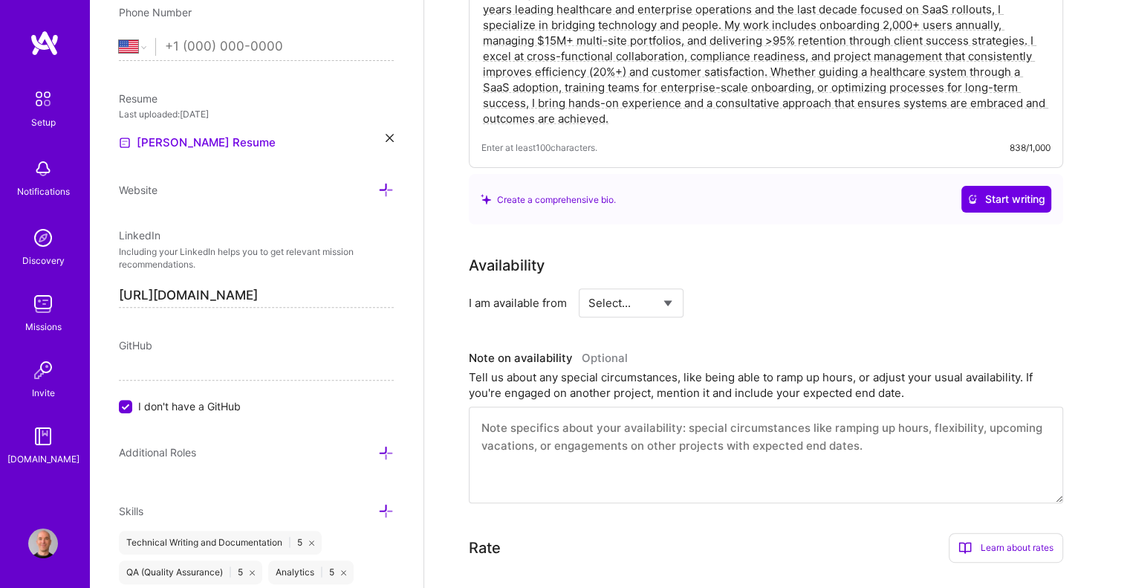
scroll to position [520, 0]
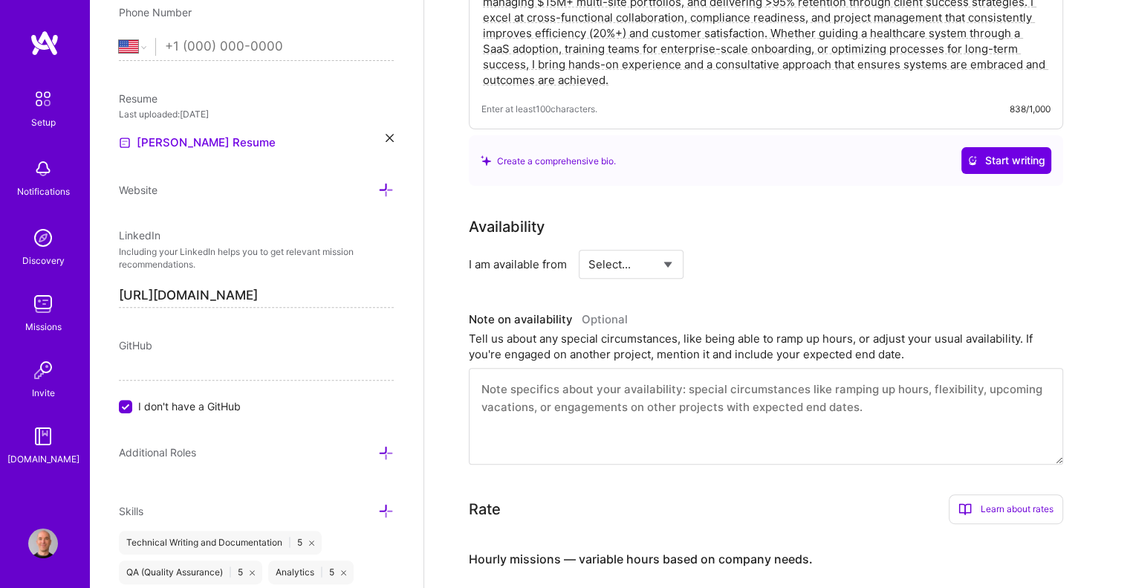
type textarea "I help organizations implement SaaS solutions that drive measurable adoption, r…"
click at [632, 247] on select "Select... Right Now Future Date Not Available" at bounding box center [630, 264] width 85 height 38
select select "Right Now"
click at [588, 245] on select "Select... Right Now Future Date Not Available" at bounding box center [630, 264] width 85 height 38
click at [532, 371] on textarea at bounding box center [766, 416] width 594 height 97
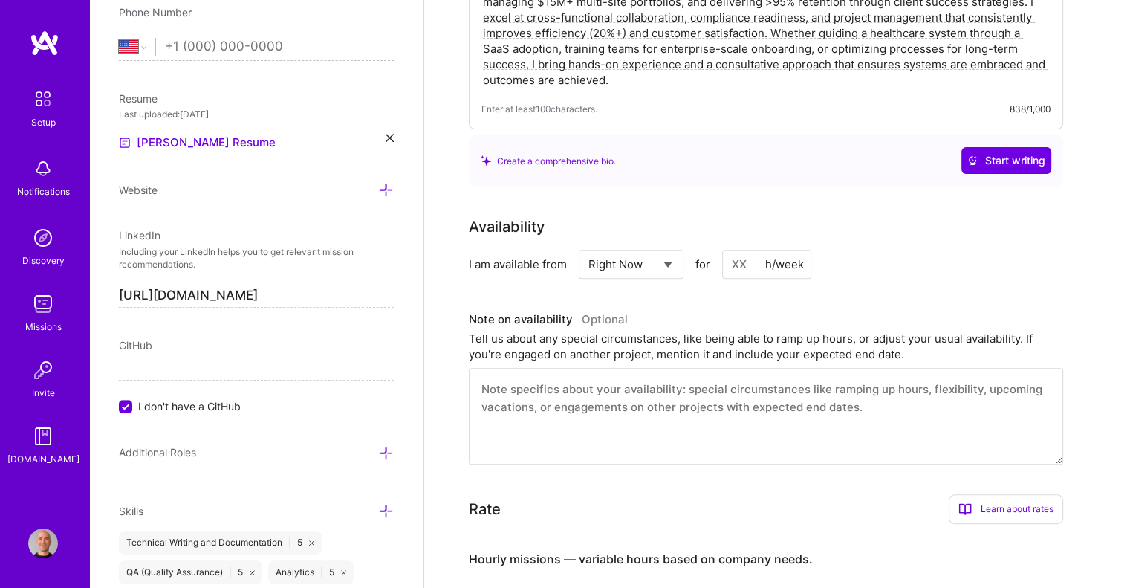
paste textarea "I am fully available and can scale hours up or down depending on project needs.…"
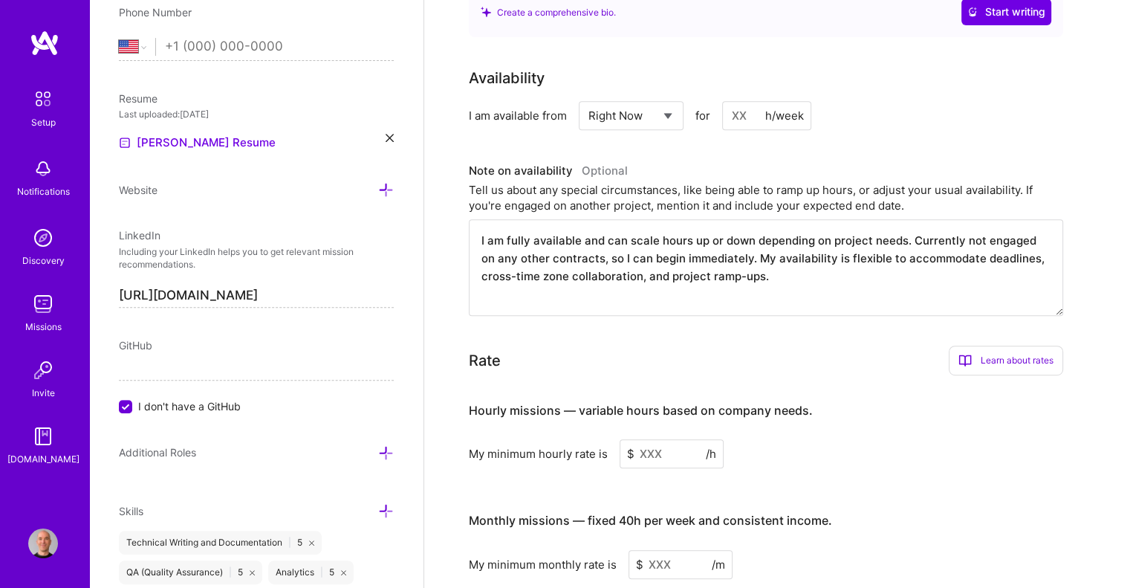
scroll to position [743, 0]
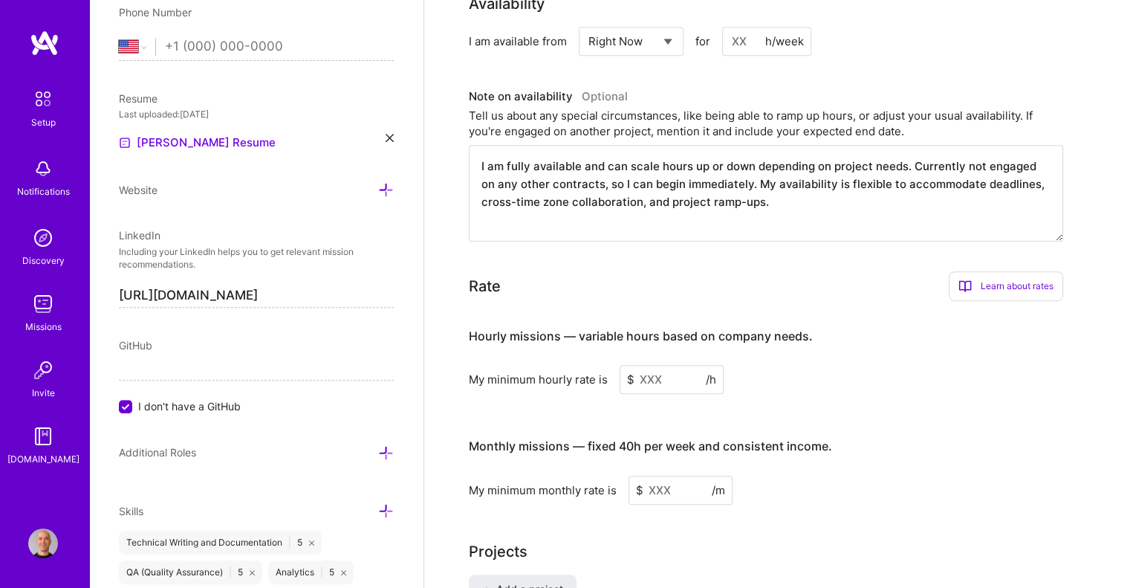
type textarea "I am fully available and can scale hours up or down depending on project needs.…"
click at [657, 365] on input at bounding box center [671, 379] width 104 height 29
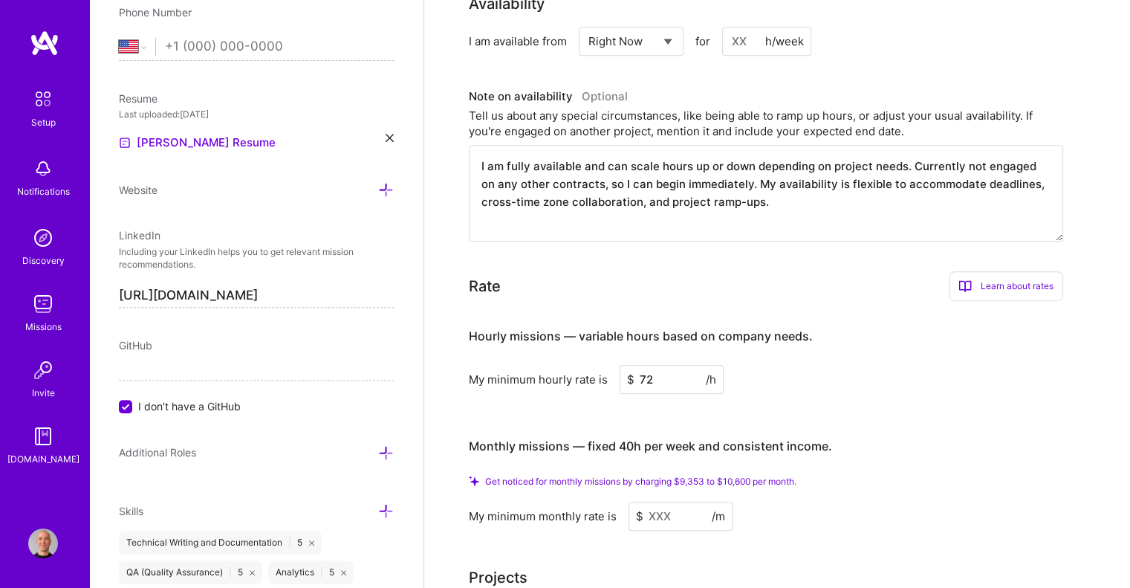
type input "72"
click at [648, 501] on input at bounding box center [680, 515] width 104 height 29
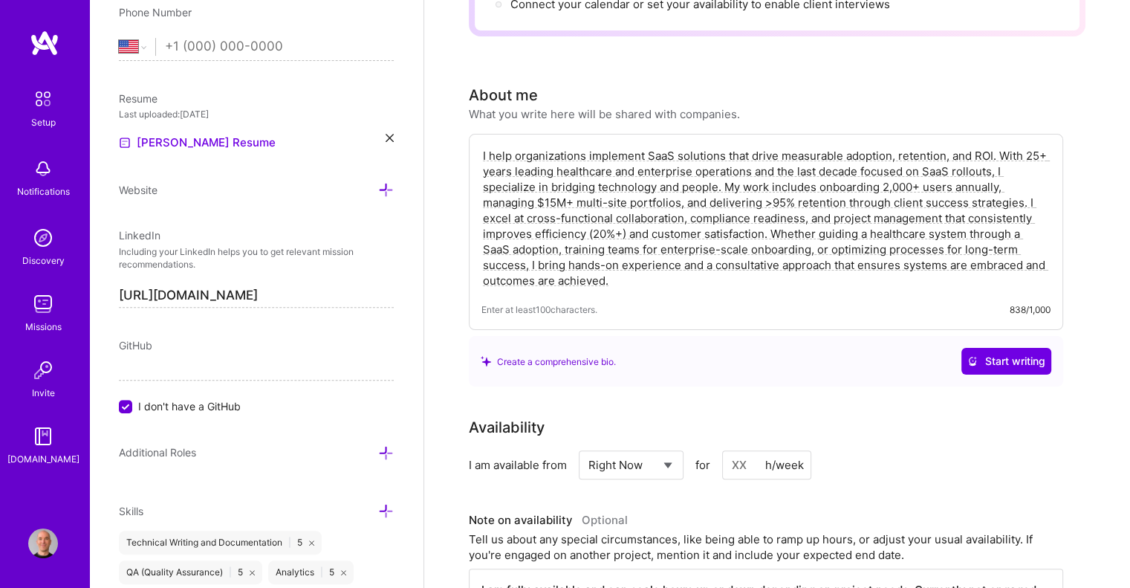
scroll to position [0, 0]
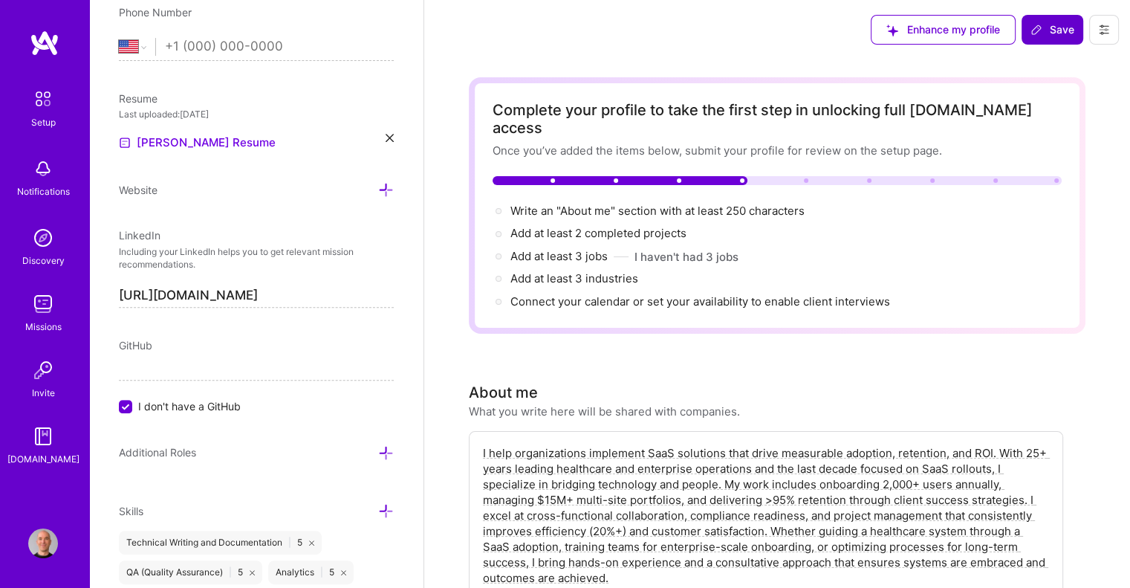
type input "12500"
click at [1061, 34] on span "Save" at bounding box center [1052, 29] width 44 height 15
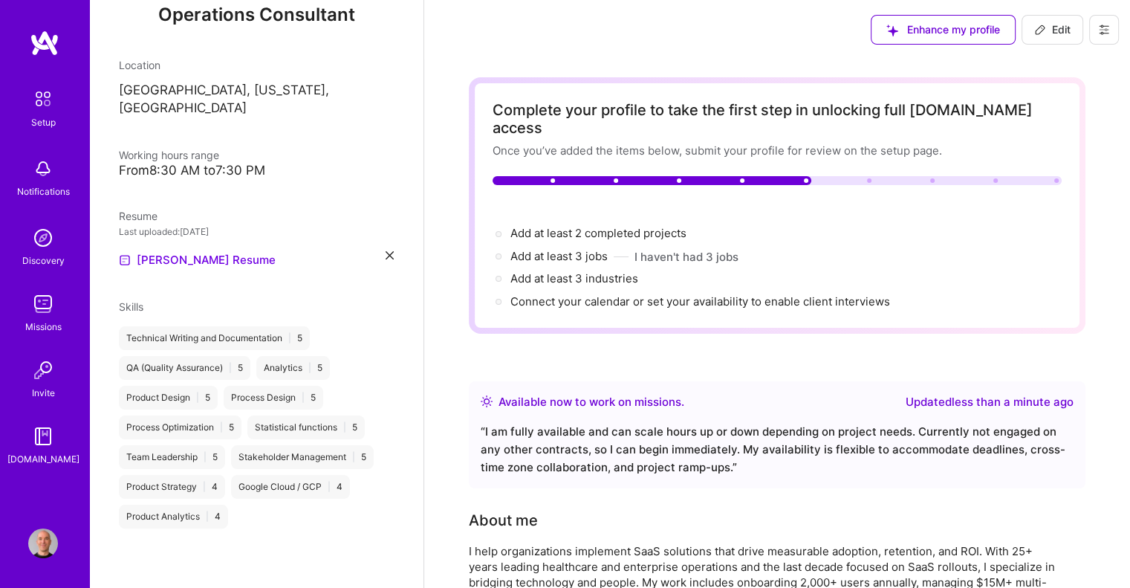
scroll to position [172, 0]
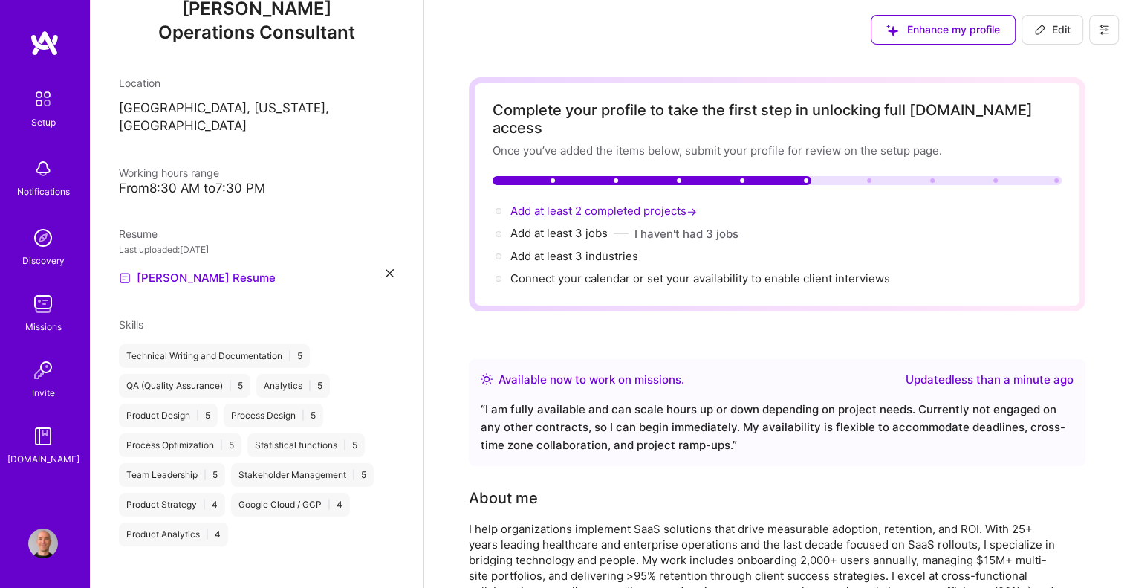
click at [565, 204] on span "Add at least 2 completed projects →" at bounding box center [604, 211] width 189 height 14
select select "US"
select select "Right Now"
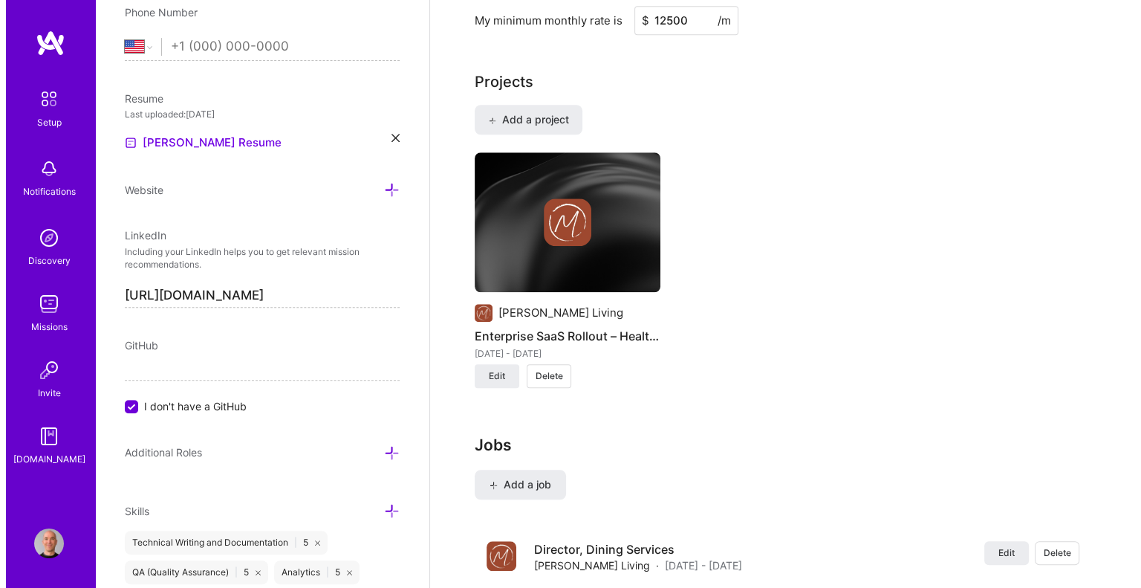
scroll to position [1067, 0]
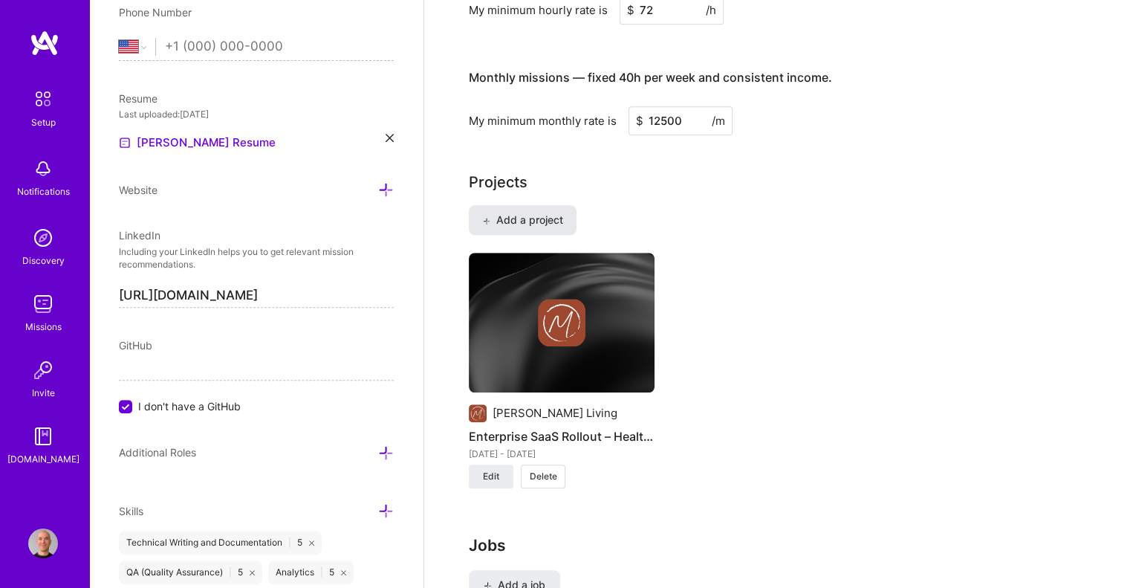
click at [517, 212] on span "Add a project" at bounding box center [522, 219] width 81 height 15
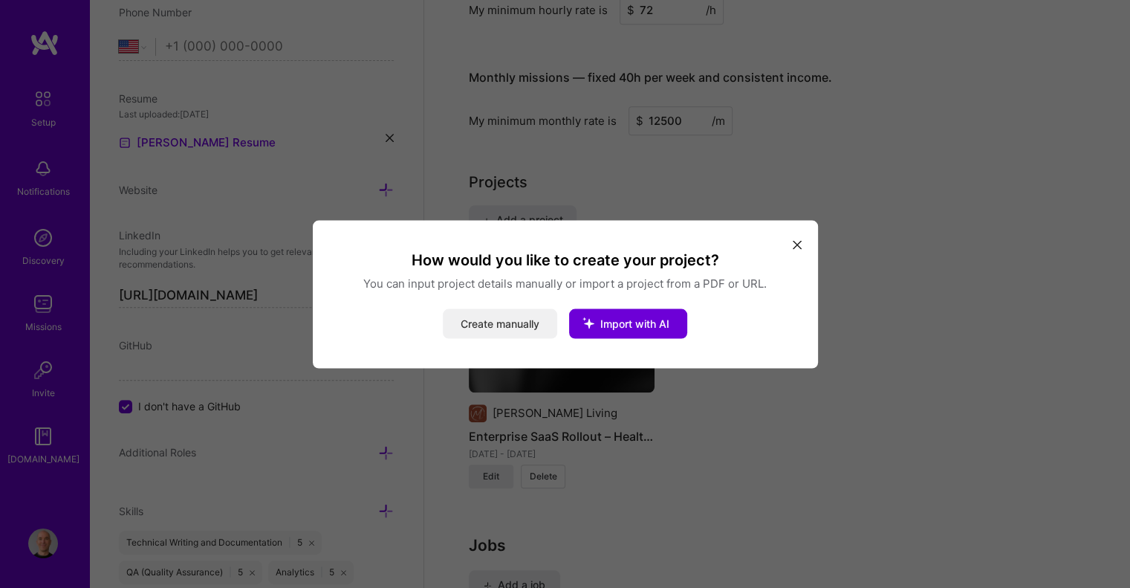
click at [508, 328] on button "Create manually" at bounding box center [500, 323] width 114 height 30
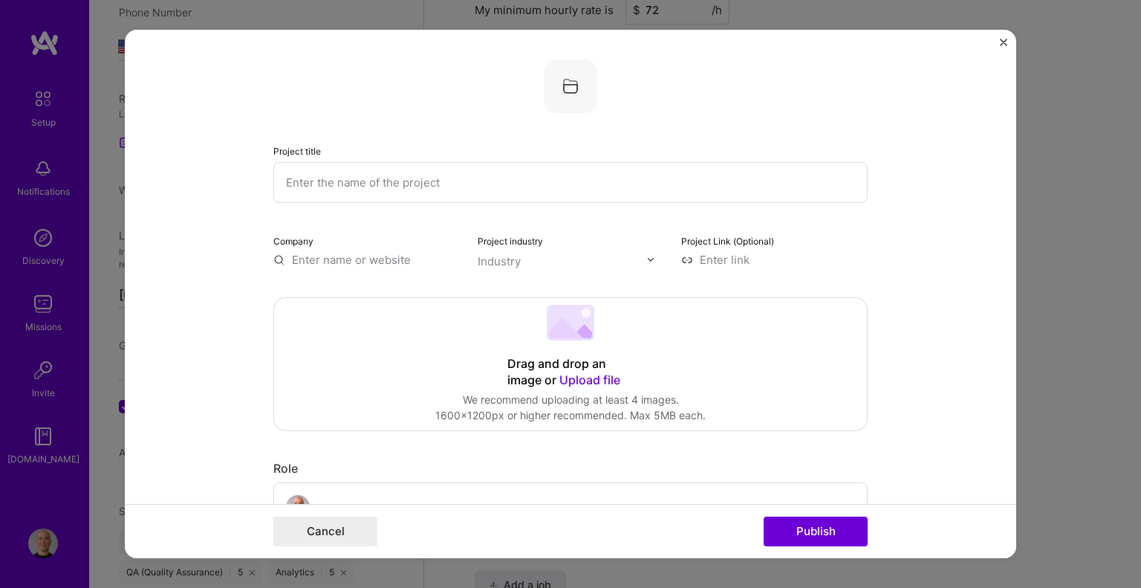
click at [389, 183] on input "text" at bounding box center [570, 182] width 594 height 41
paste input "Multi-Site Compliance & Client Success Program – Healthcare Services Group"
type input "Multi-Site Compliance & Client Success Program – Healthcare Services Group"
click at [294, 253] on input "text" at bounding box center [366, 260] width 186 height 16
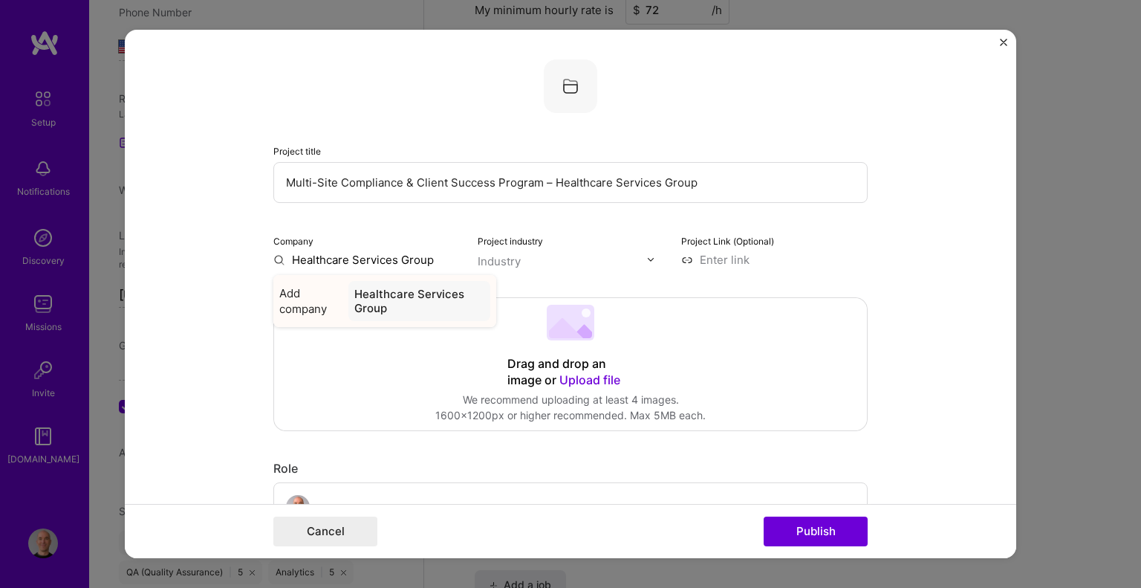
type input "Healthcare Services Group"
click at [309, 296] on span "Add company" at bounding box center [310, 300] width 63 height 31
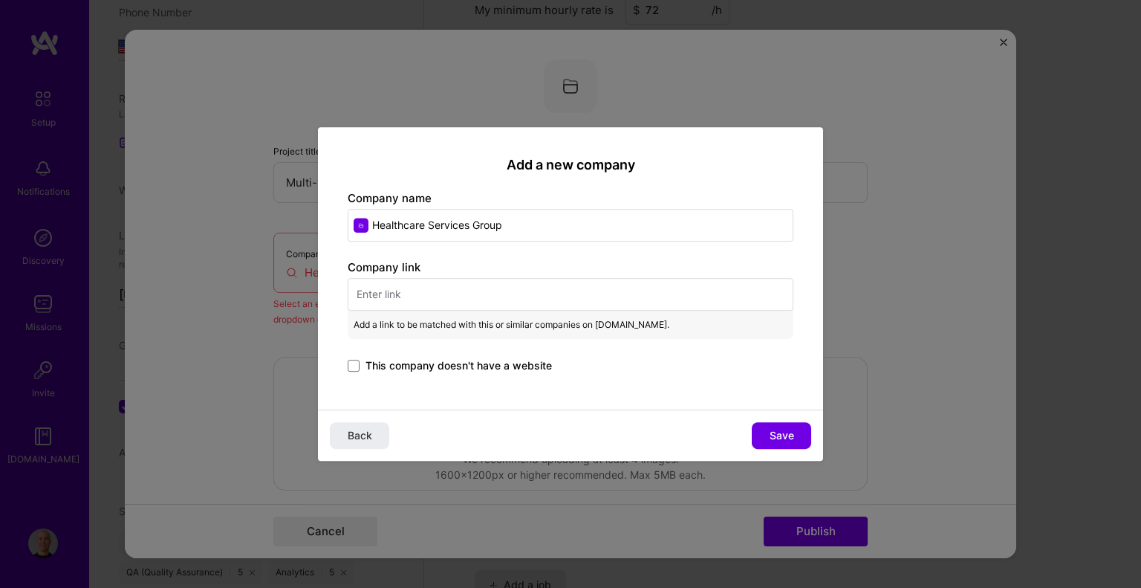
click at [404, 296] on input "text" at bounding box center [571, 294] width 446 height 33
paste input "[URL][DOMAIN_NAME]"
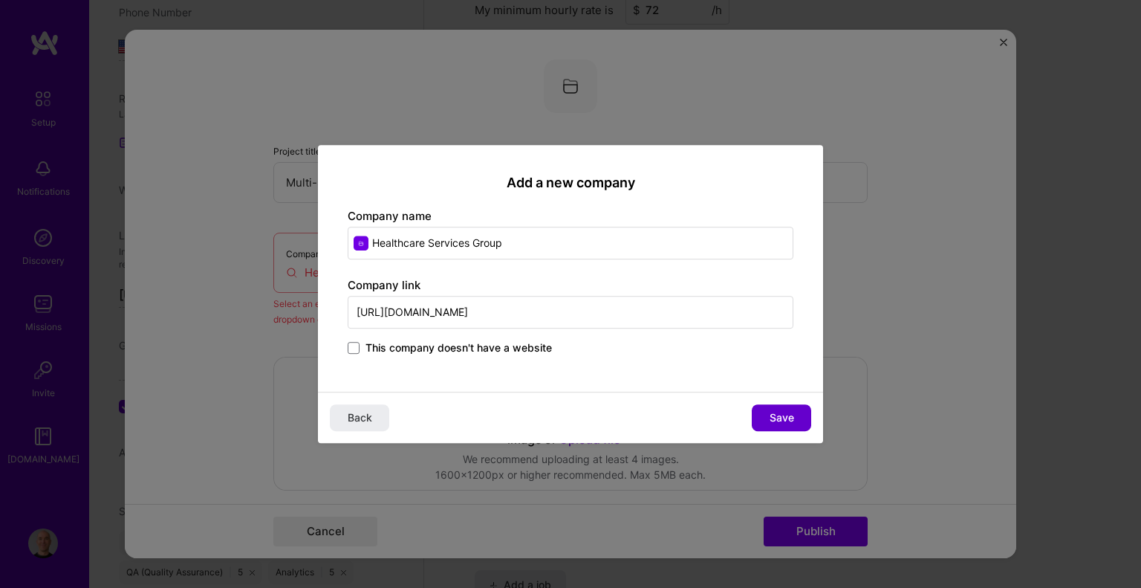
type input "[URL][DOMAIN_NAME]"
click at [788, 421] on span "Save" at bounding box center [782, 417] width 25 height 15
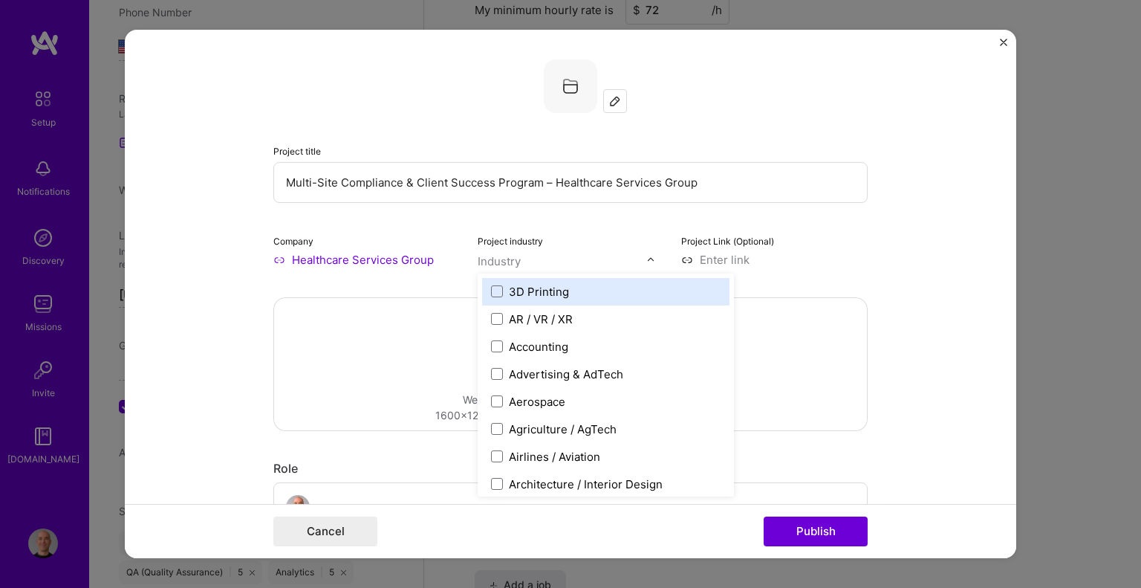
click at [496, 258] on div "Industry" at bounding box center [499, 261] width 43 height 16
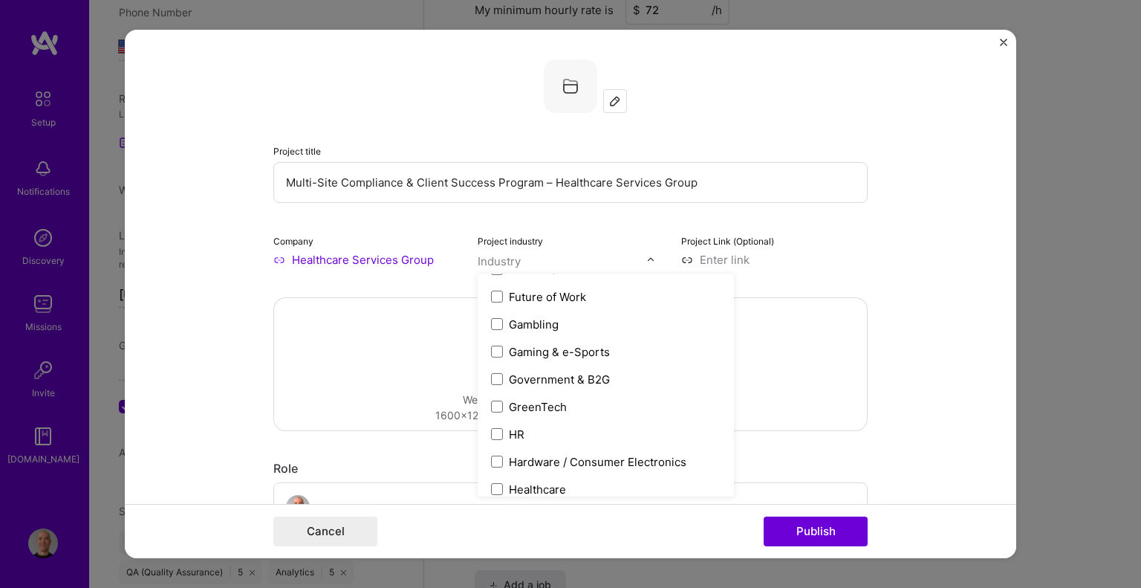
scroll to position [1783, 0]
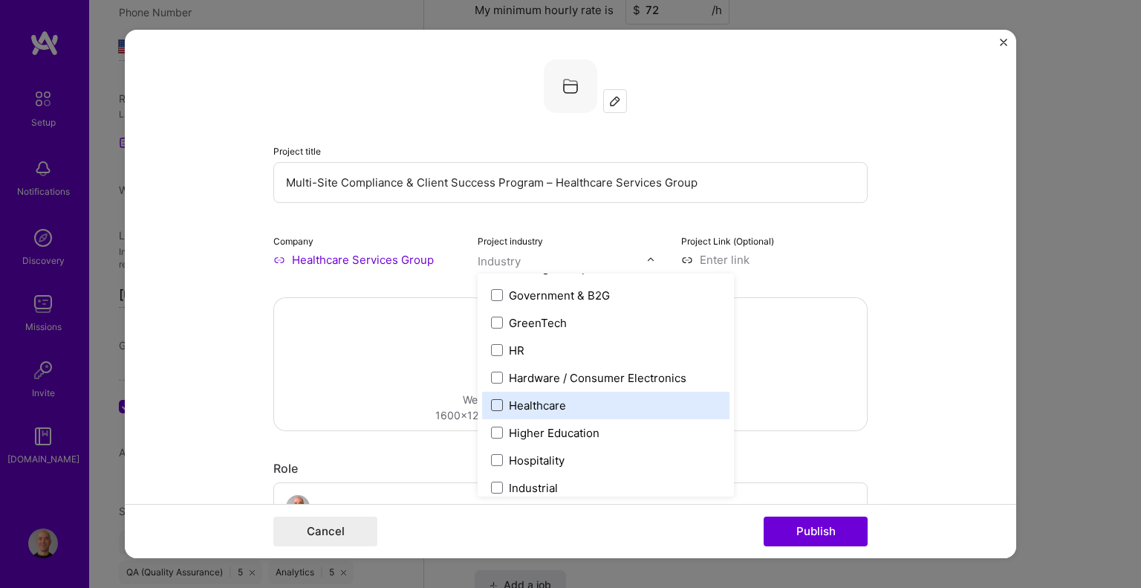
click at [491, 399] on span at bounding box center [497, 405] width 12 height 12
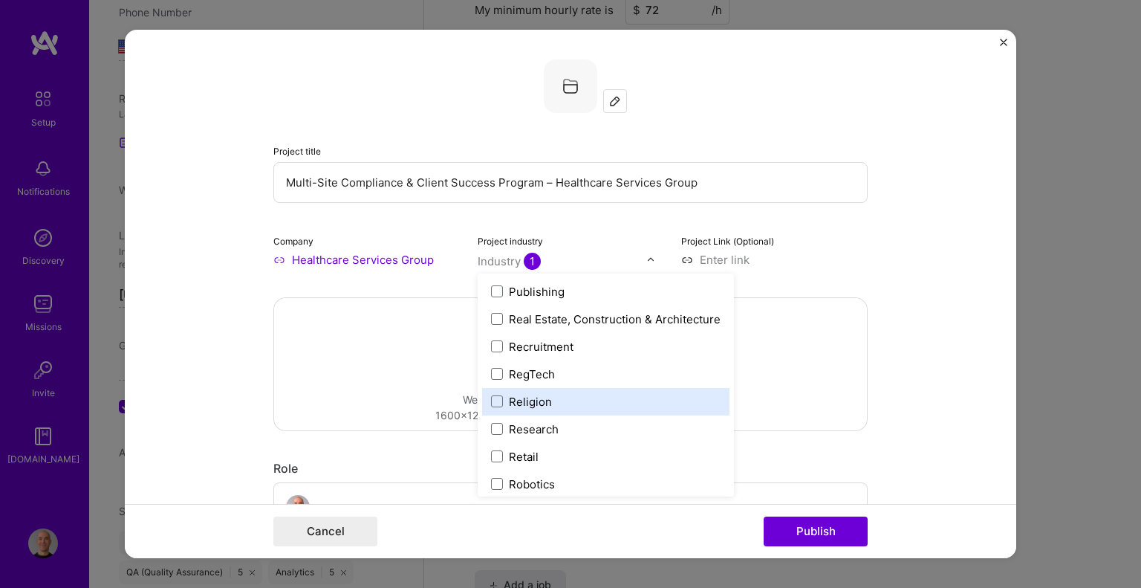
scroll to position [2897, 0]
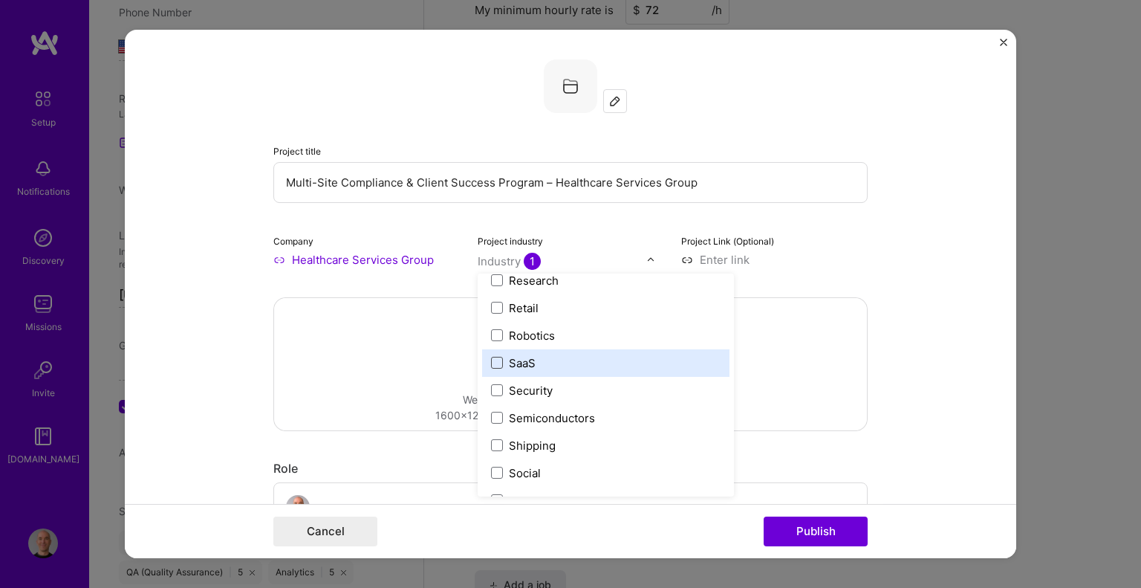
click at [495, 362] on span at bounding box center [497, 363] width 12 height 12
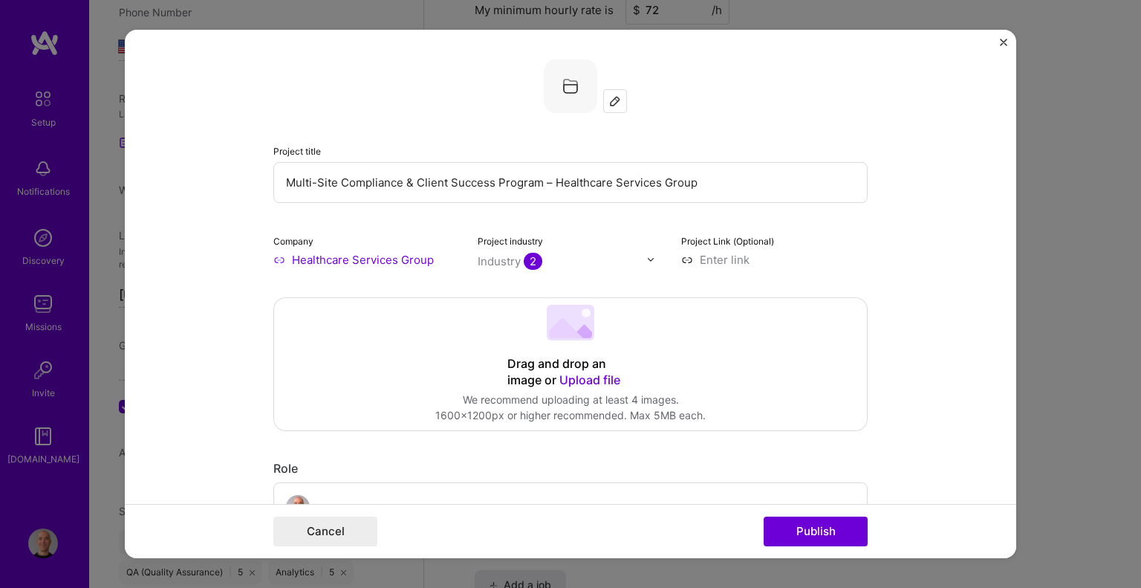
click at [960, 258] on form "Project title Multi-Site Compliance & Client Success Program – Healthcare Servi…" at bounding box center [570, 294] width 891 height 529
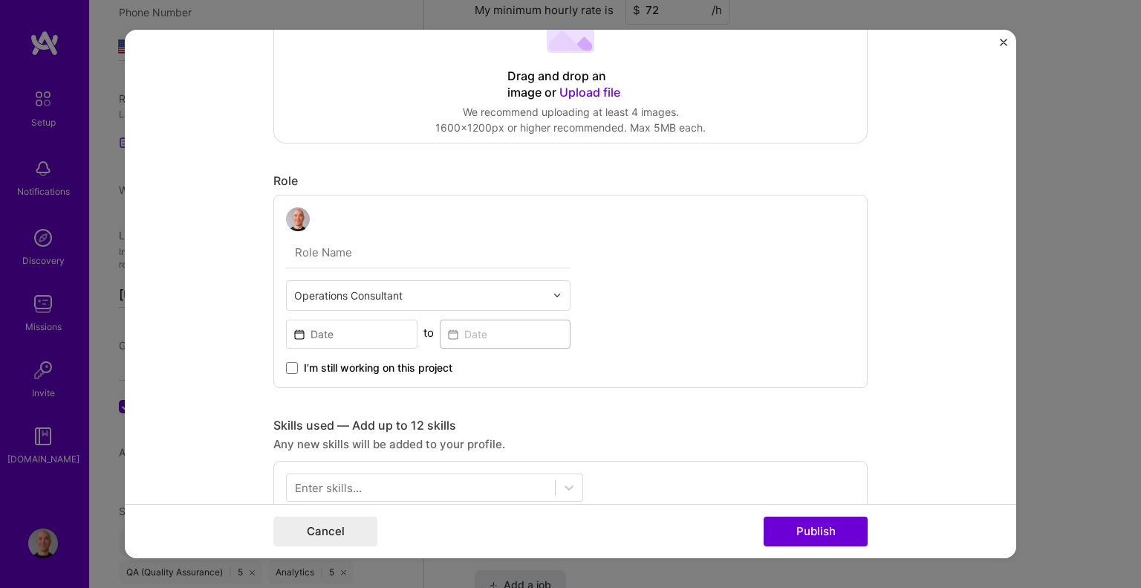
scroll to position [297, 0]
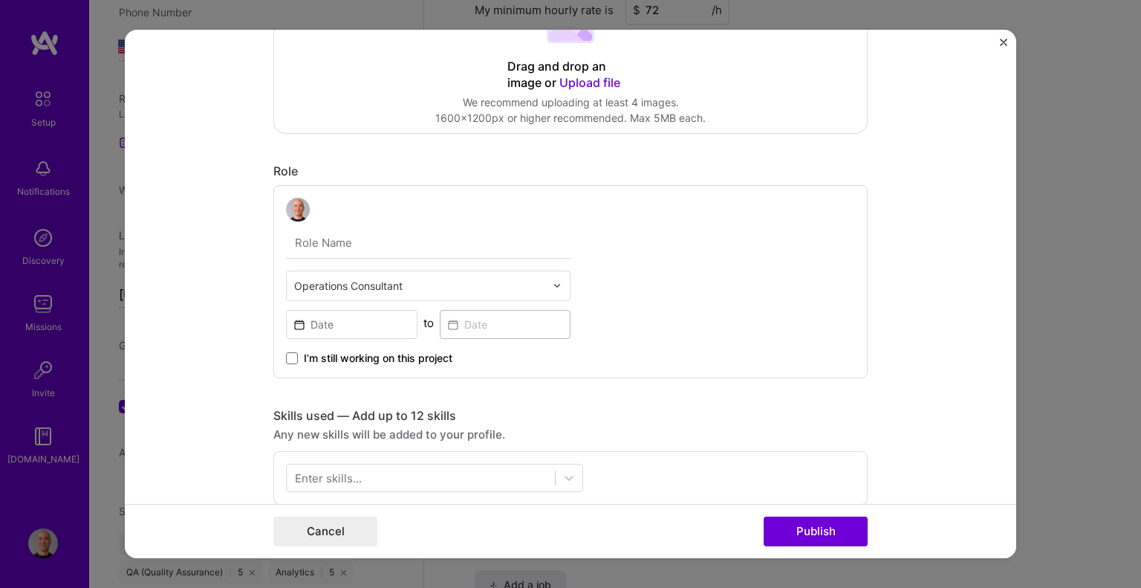
click at [318, 247] on input "text" at bounding box center [428, 242] width 284 height 31
type input "District Manager"
click at [300, 316] on input at bounding box center [351, 324] width 131 height 29
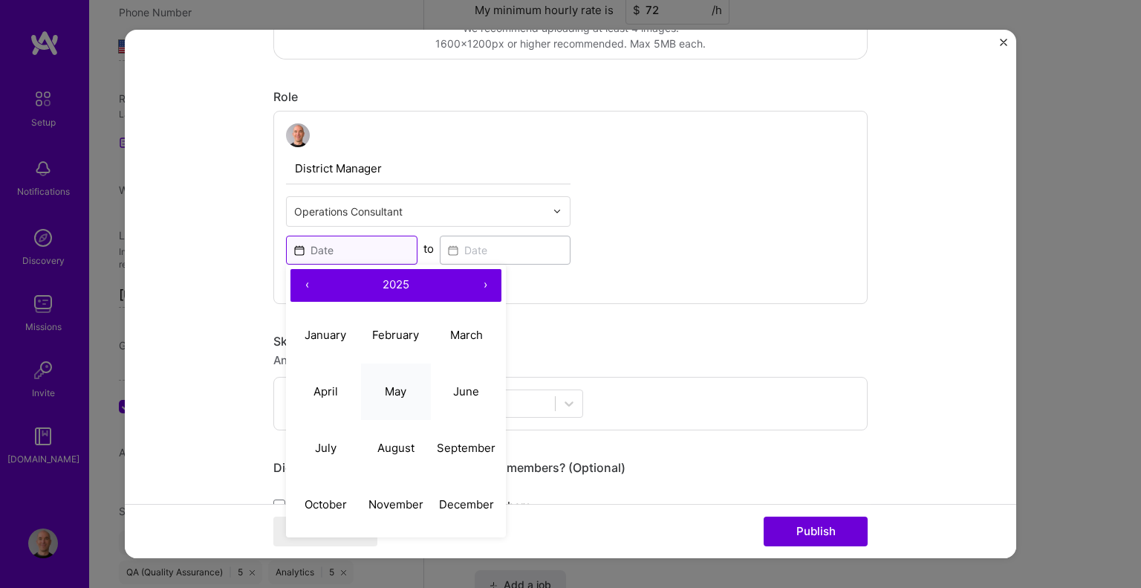
scroll to position [446, 0]
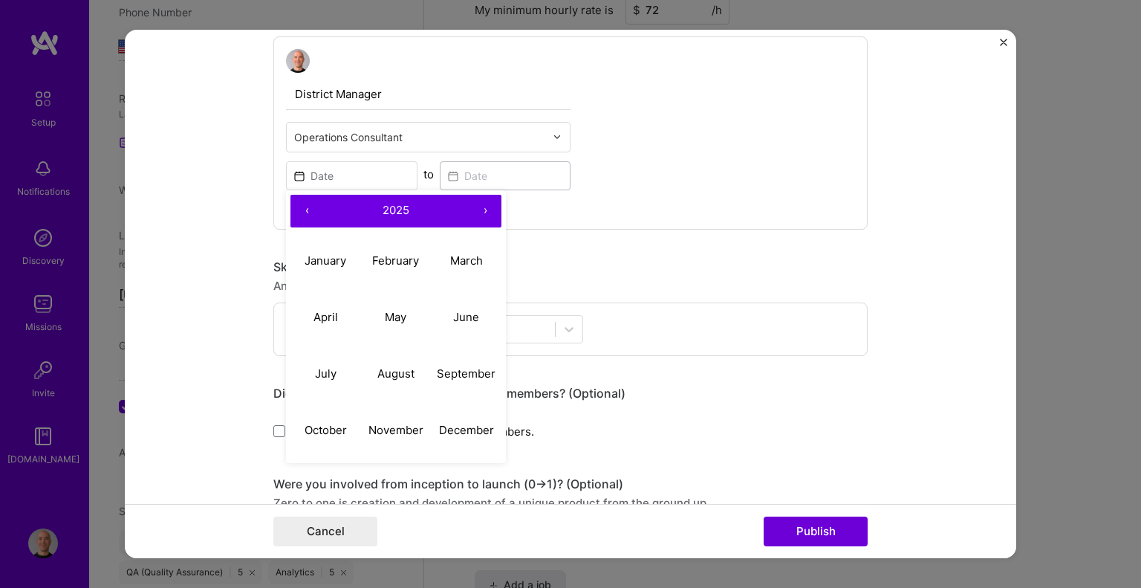
click at [300, 210] on button "‹" at bounding box center [306, 211] width 33 height 33
click at [478, 209] on button "›" at bounding box center [485, 211] width 33 height 33
click at [461, 258] on abbr "March" at bounding box center [466, 260] width 33 height 14
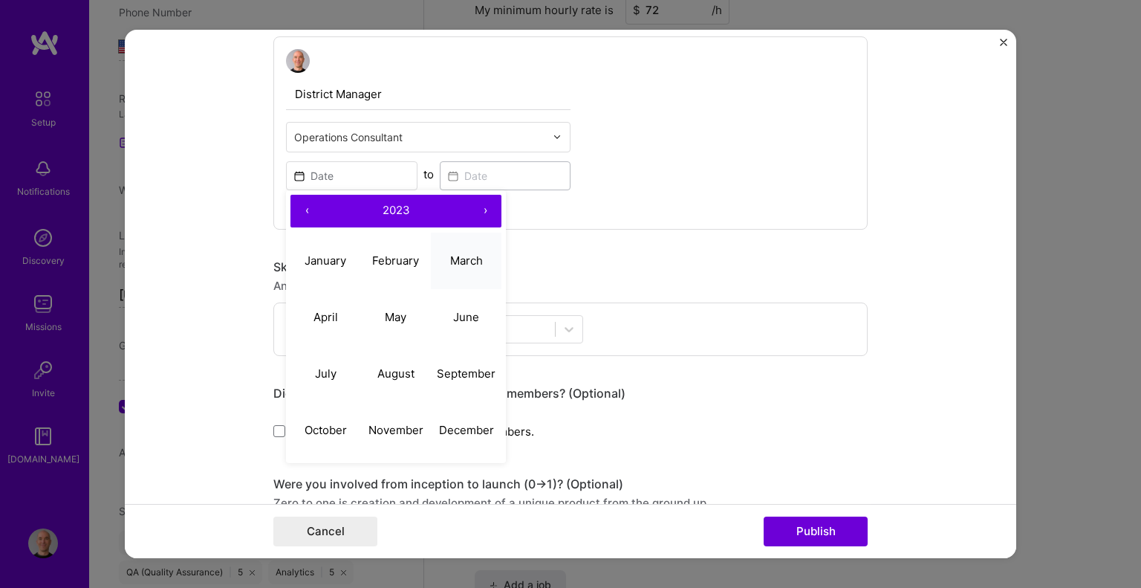
type input "[DATE]"
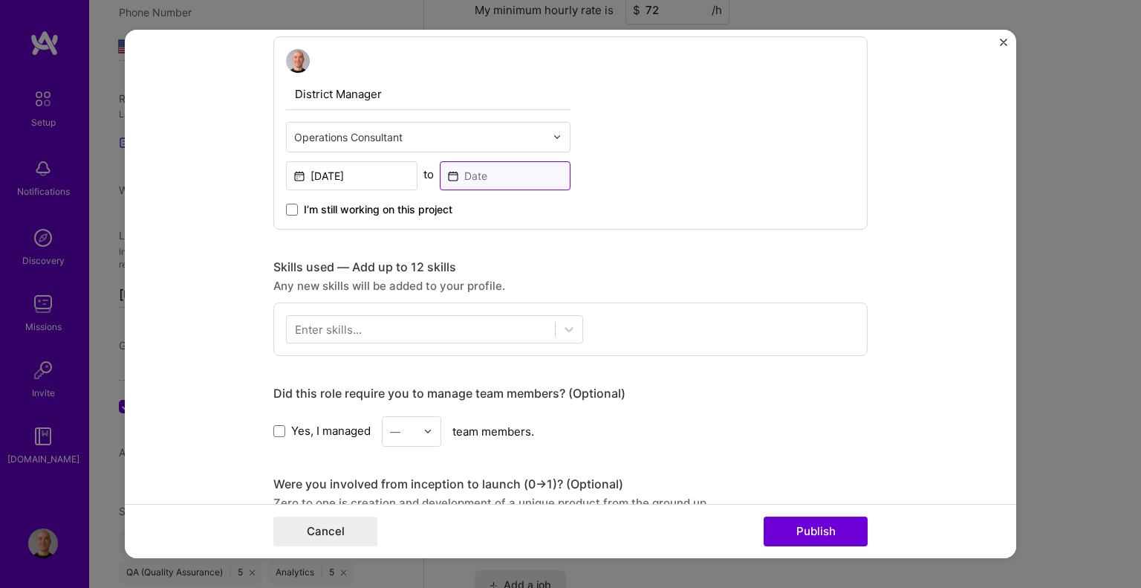
click at [455, 175] on input at bounding box center [505, 175] width 131 height 29
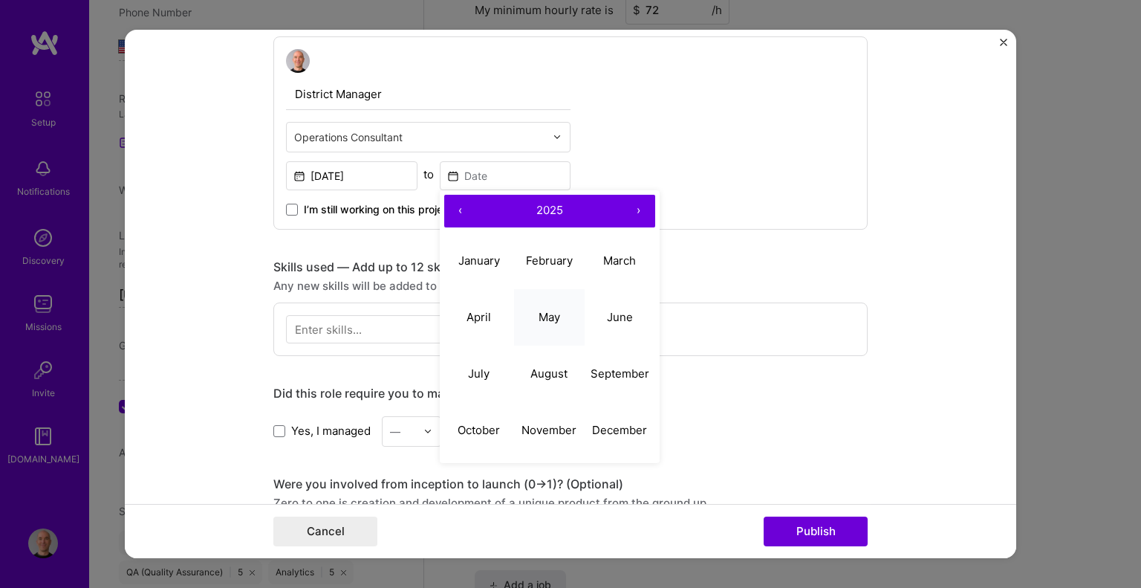
click at [540, 314] on abbr "May" at bounding box center [550, 317] width 22 height 14
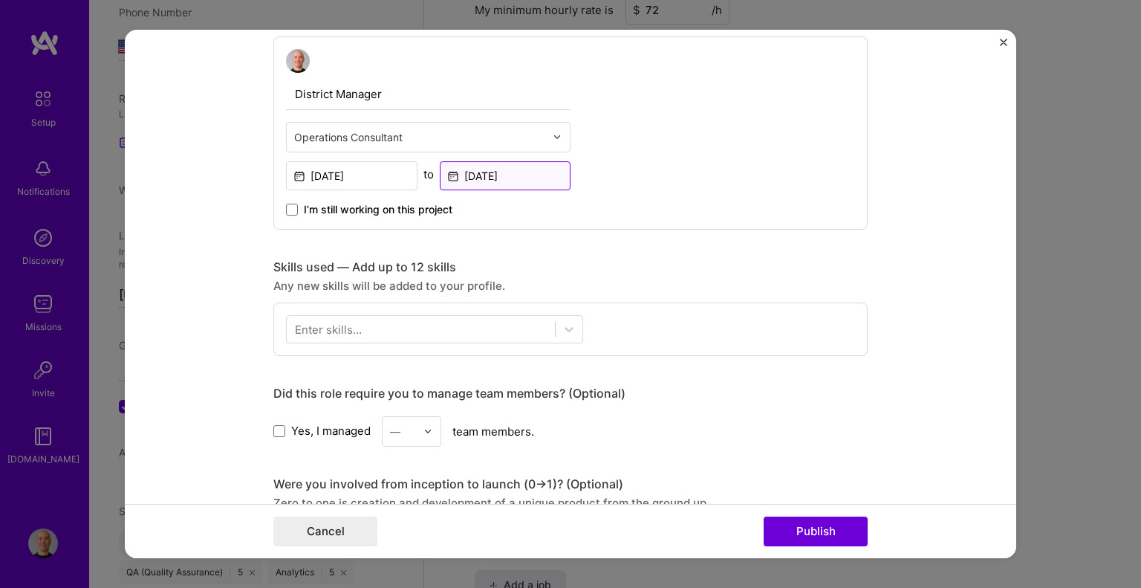
click at [484, 170] on input "[DATE]" at bounding box center [505, 175] width 131 height 29
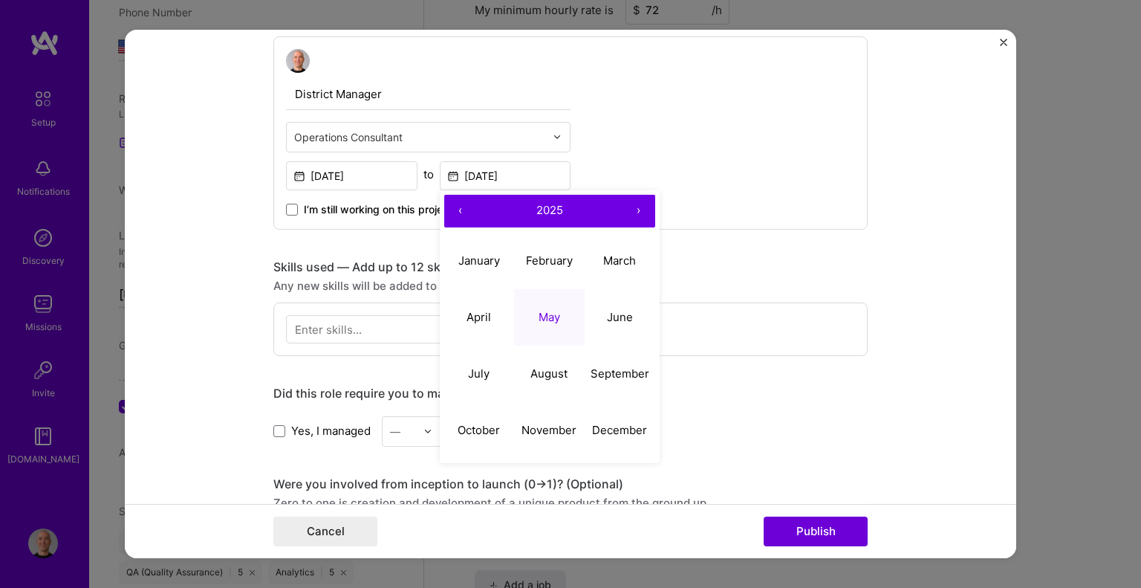
click at [453, 209] on button "‹" at bounding box center [460, 211] width 33 height 33
click at [617, 307] on button "June" at bounding box center [620, 317] width 71 height 56
type input "[DATE]"
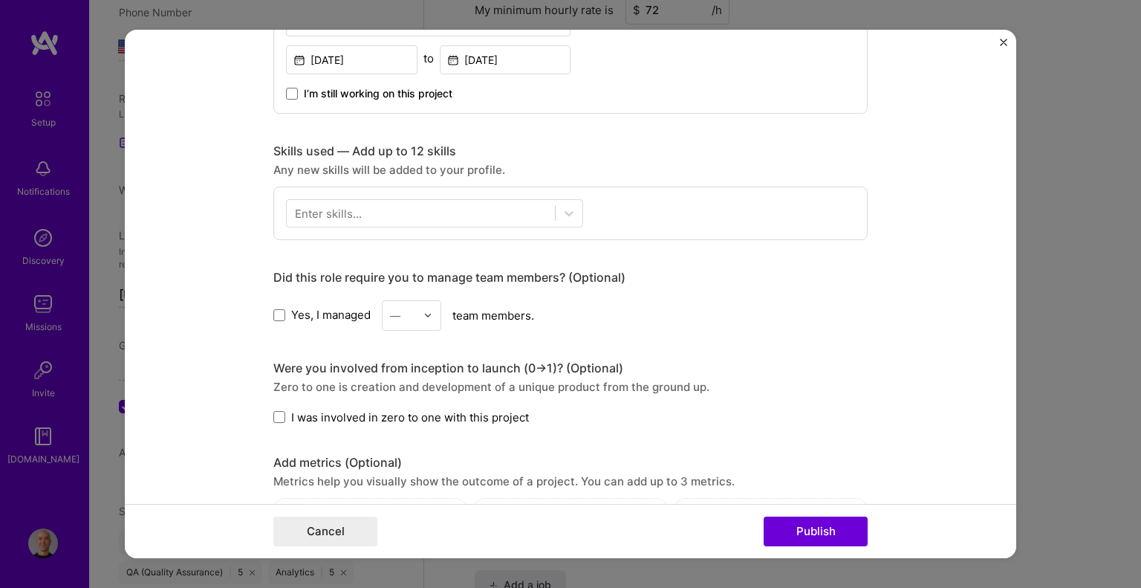
scroll to position [594, 0]
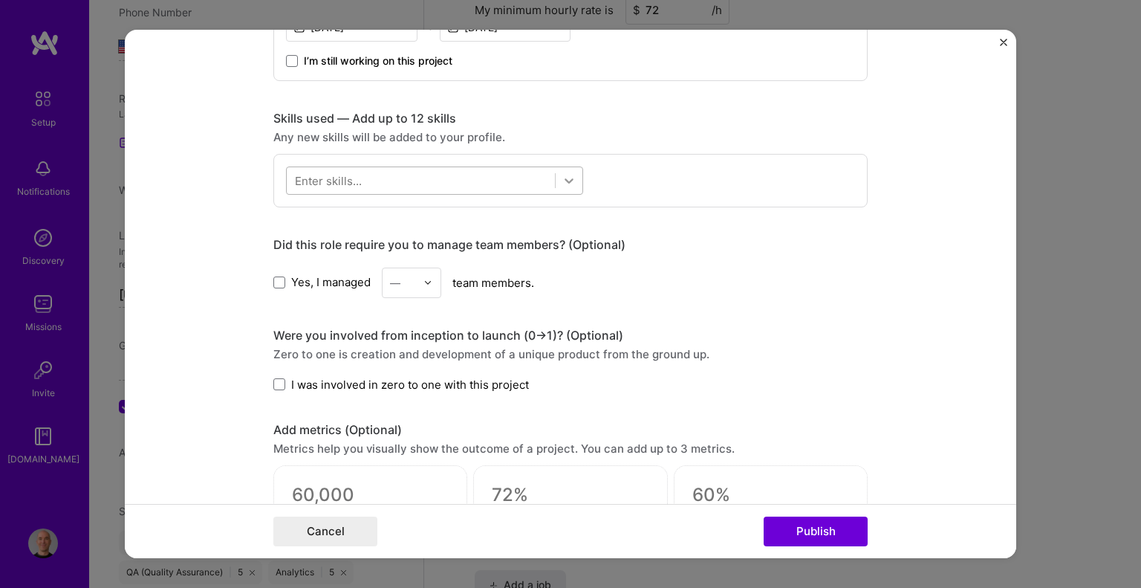
click at [562, 174] on icon at bounding box center [569, 180] width 15 height 15
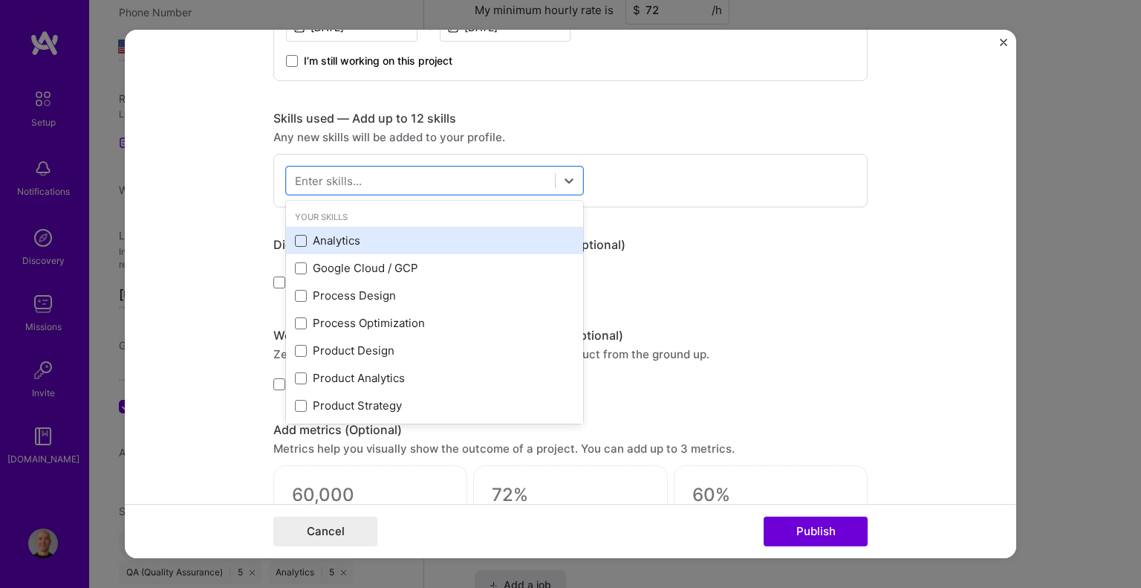
click at [295, 236] on span at bounding box center [301, 241] width 12 height 12
click at [0, 0] on input "checkbox" at bounding box center [0, 0] width 0 height 0
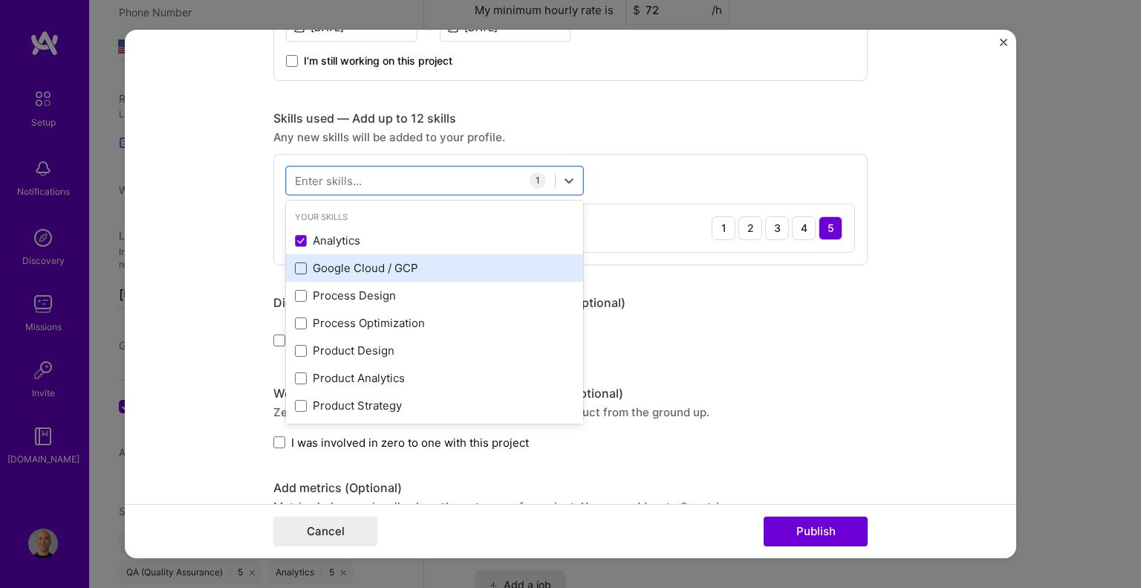
click at [296, 264] on span at bounding box center [301, 268] width 12 height 12
click at [0, 0] on input "checkbox" at bounding box center [0, 0] width 0 height 0
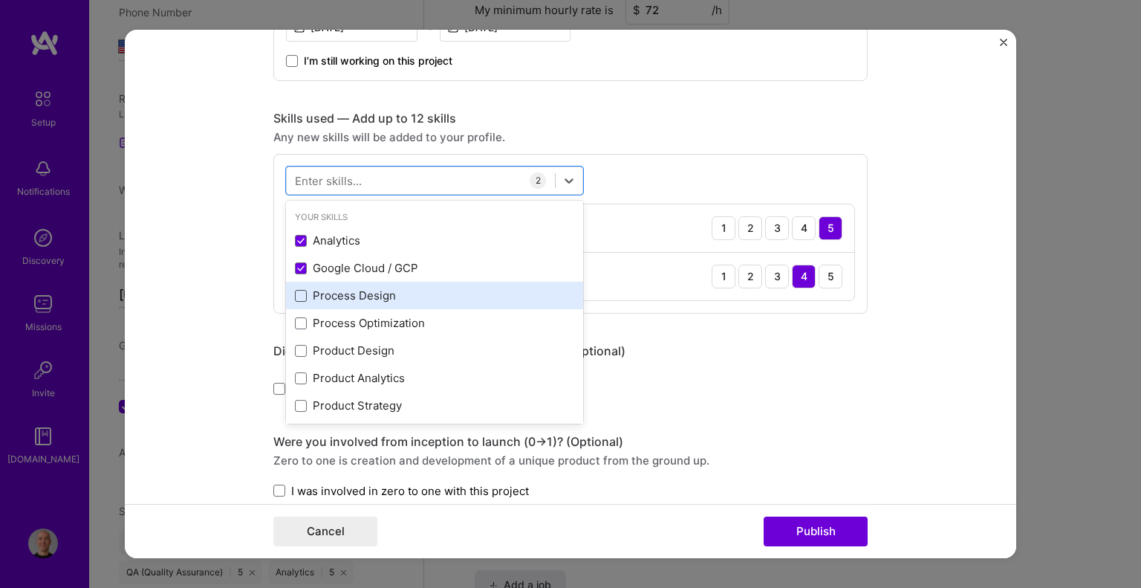
click at [296, 298] on span at bounding box center [301, 296] width 12 height 12
click at [0, 0] on input "checkbox" at bounding box center [0, 0] width 0 height 0
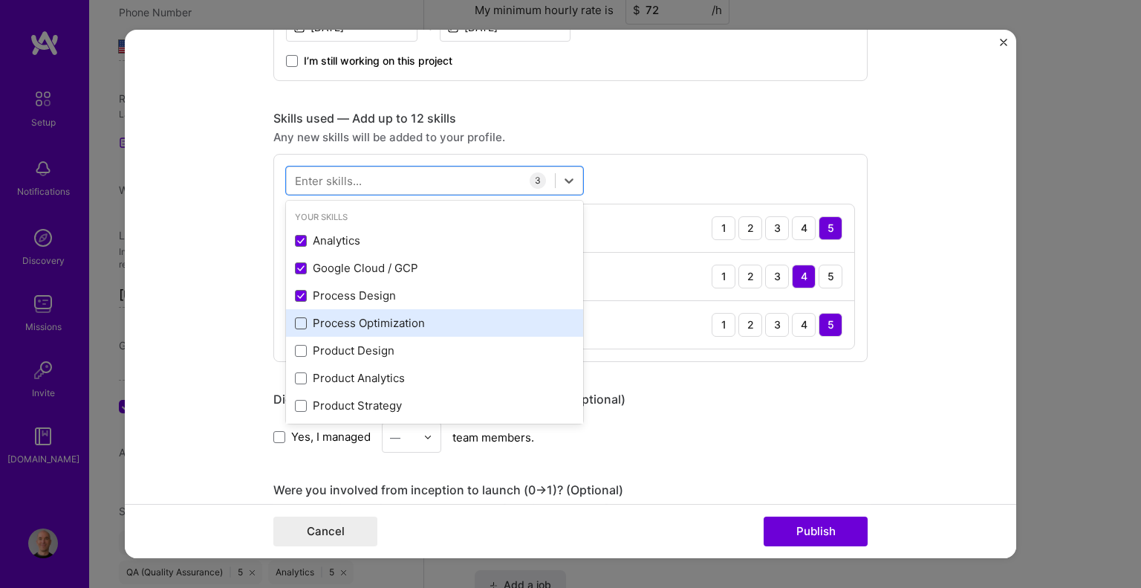
click at [296, 321] on span at bounding box center [301, 323] width 12 height 12
click at [0, 0] on input "checkbox" at bounding box center [0, 0] width 0 height 0
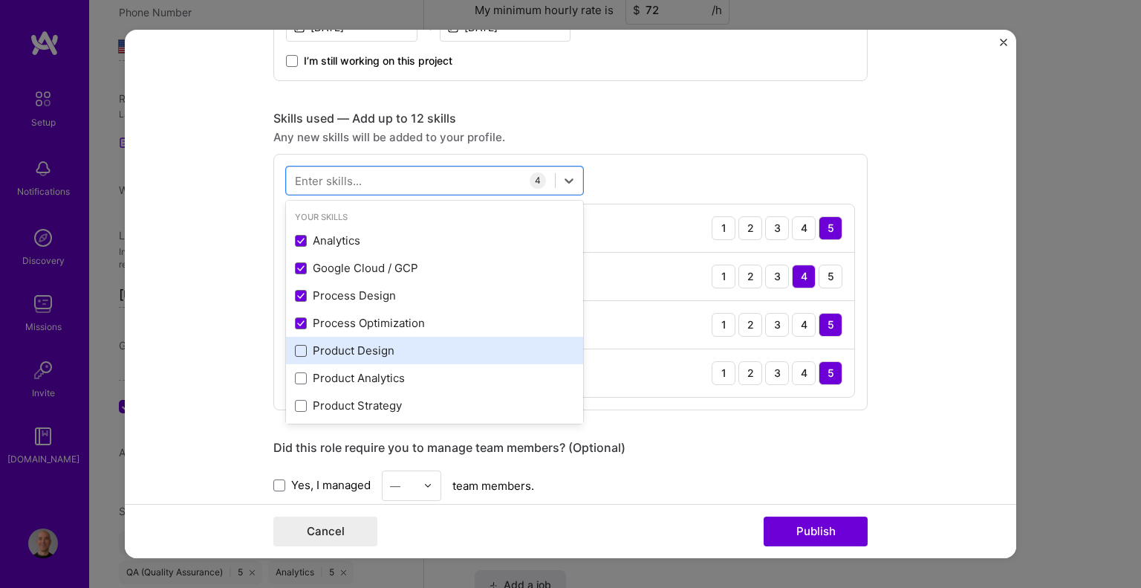
click at [297, 347] on span at bounding box center [301, 351] width 12 height 12
click at [0, 0] on input "checkbox" at bounding box center [0, 0] width 0 height 0
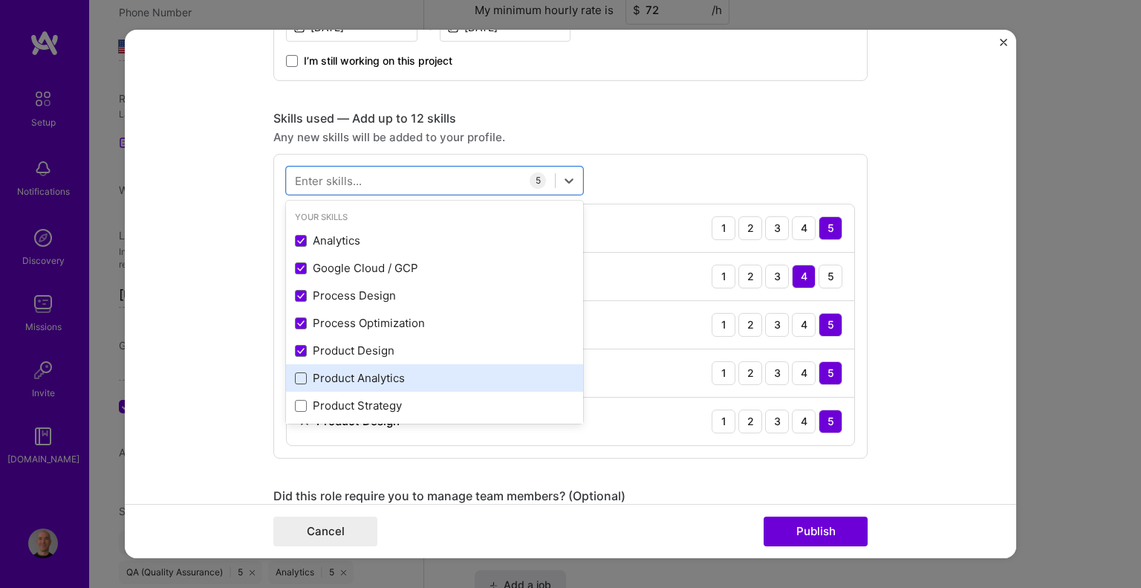
click at [297, 382] on span at bounding box center [301, 378] width 12 height 12
click at [0, 0] on input "checkbox" at bounding box center [0, 0] width 0 height 0
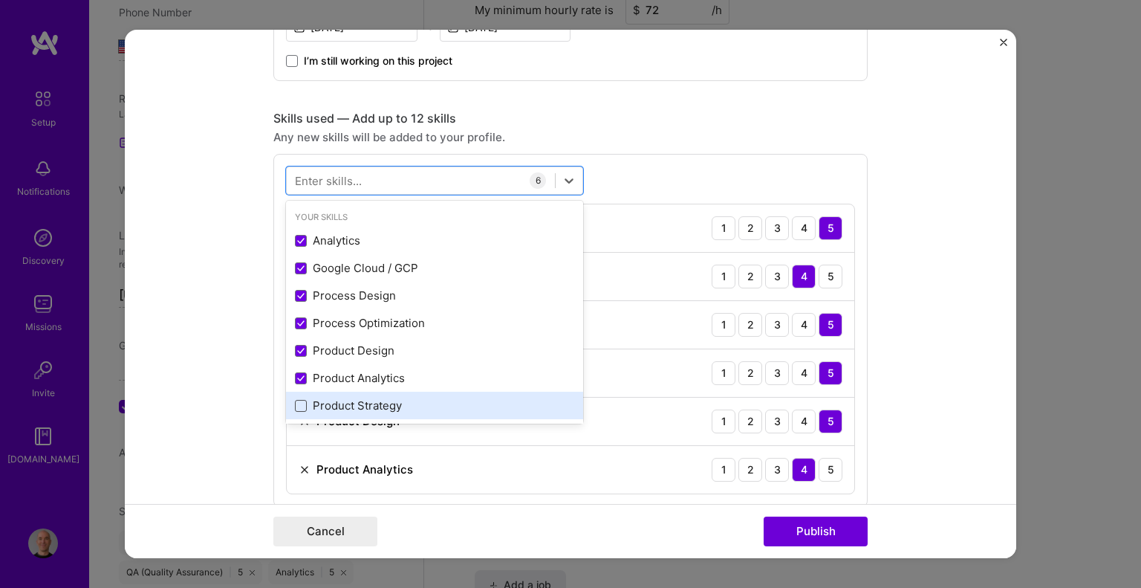
click at [297, 404] on span at bounding box center [301, 406] width 12 height 12
click at [0, 0] on input "checkbox" at bounding box center [0, 0] width 0 height 0
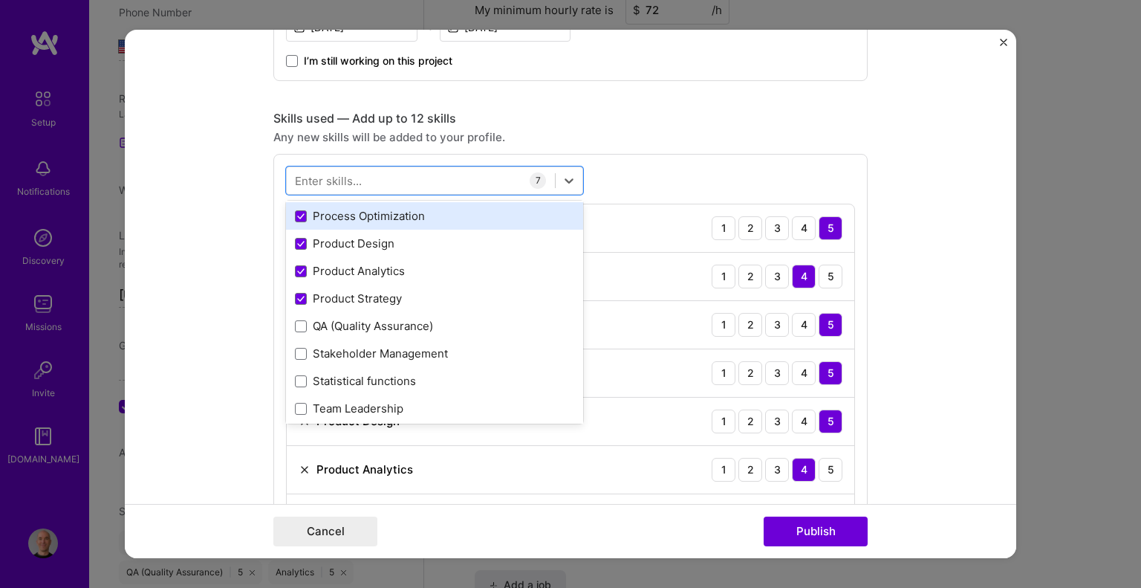
scroll to position [223, 0]
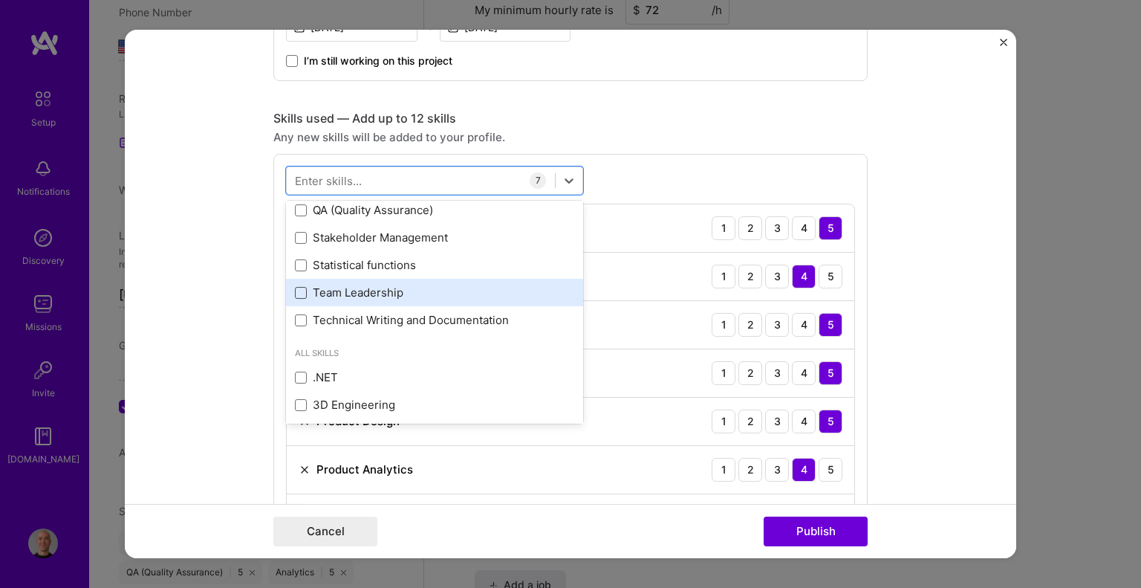
drag, startPoint x: 297, startPoint y: 314, endPoint x: 299, endPoint y: 287, distance: 26.8
click at [297, 315] on span at bounding box center [301, 320] width 12 height 12
click at [0, 0] on input "checkbox" at bounding box center [0, 0] width 0 height 0
click at [299, 284] on div "Team Leadership" at bounding box center [434, 292] width 279 height 16
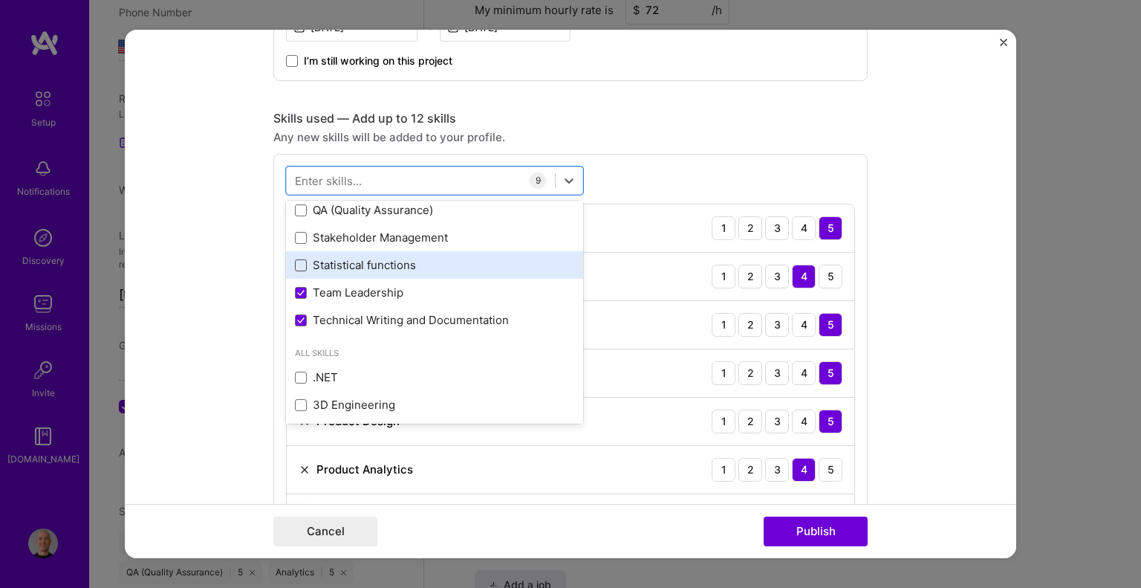
click at [300, 267] on span at bounding box center [301, 265] width 12 height 12
click at [0, 0] on input "checkbox" at bounding box center [0, 0] width 0 height 0
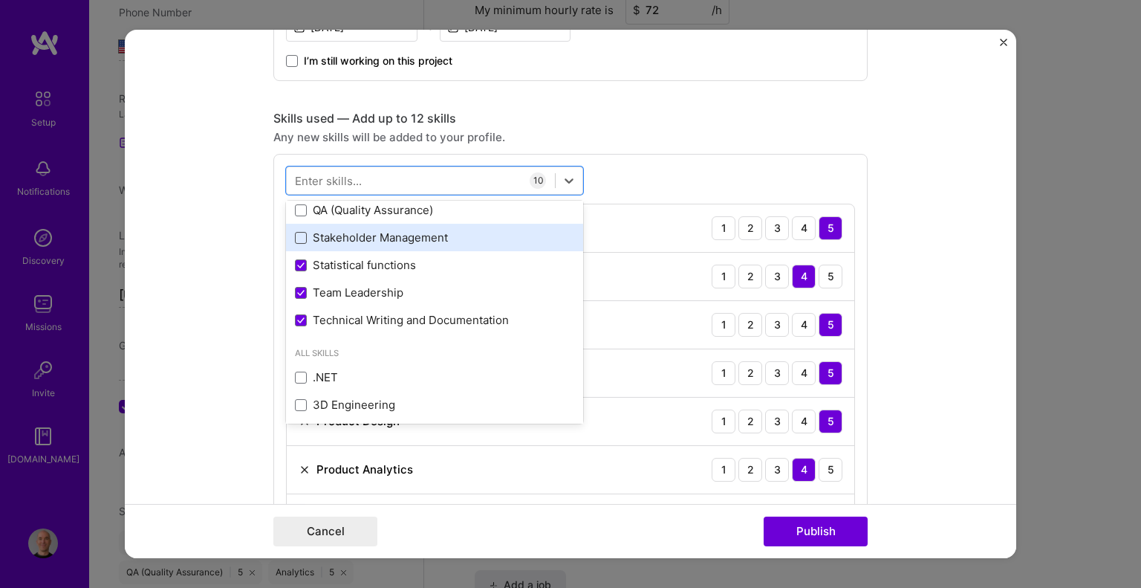
click at [296, 235] on span at bounding box center [301, 238] width 12 height 12
click at [0, 0] on input "checkbox" at bounding box center [0, 0] width 0 height 0
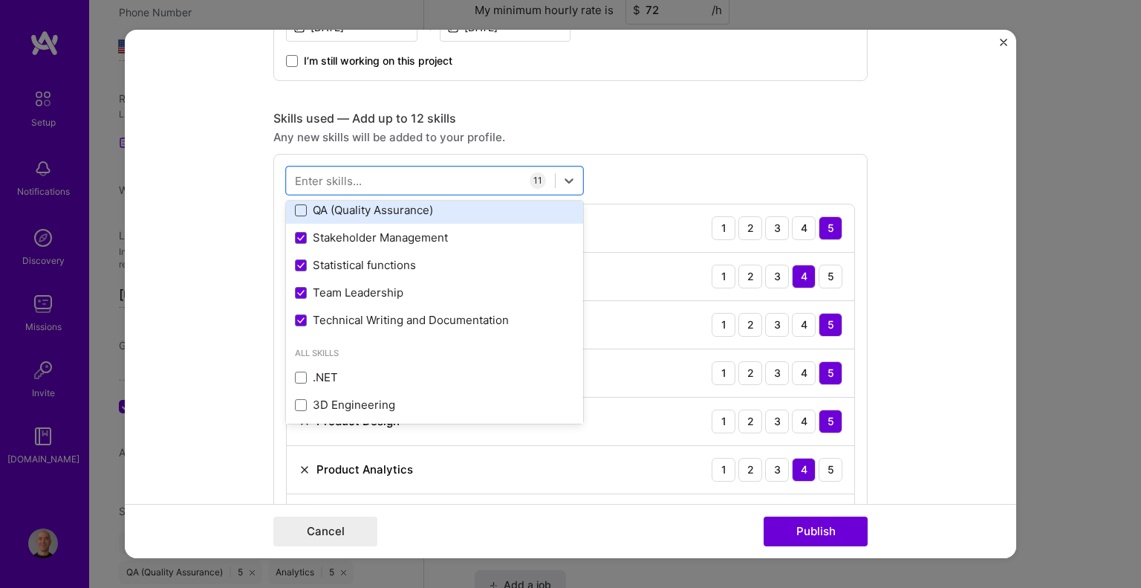
click at [296, 204] on span at bounding box center [301, 210] width 12 height 12
click at [0, 0] on input "checkbox" at bounding box center [0, 0] width 0 height 0
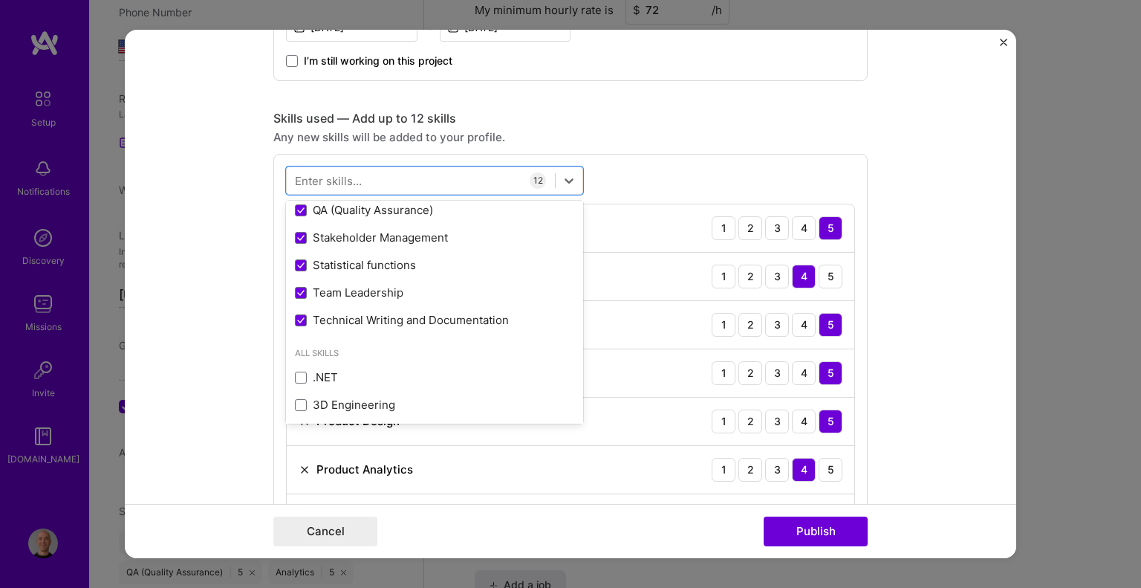
click at [229, 186] on form "Project title Multi-Site Compliance & Client Success Program – Healthcare Servi…" at bounding box center [570, 294] width 891 height 529
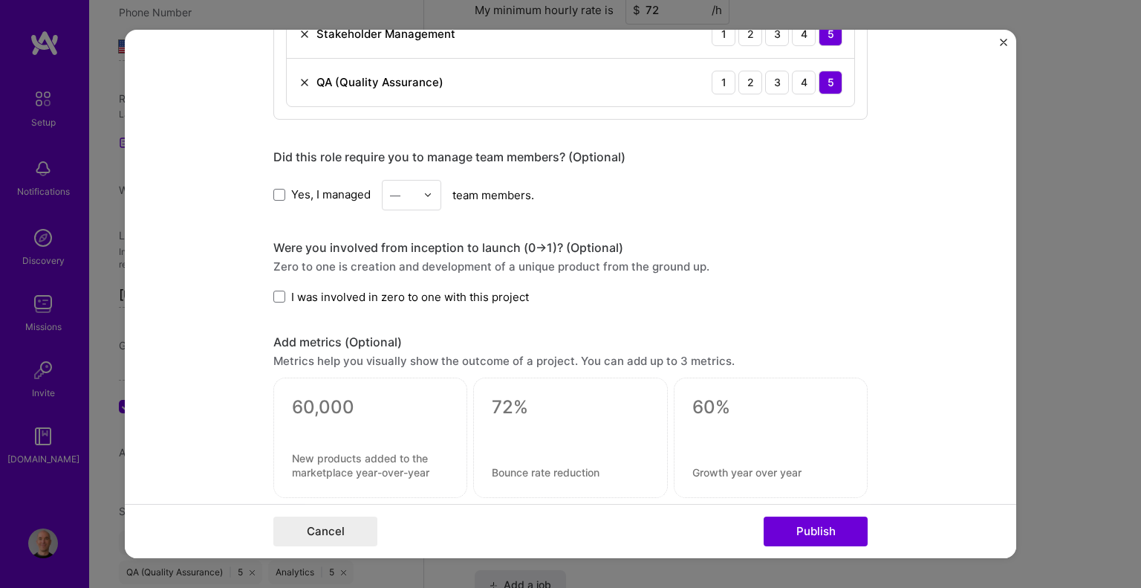
scroll to position [1263, 0]
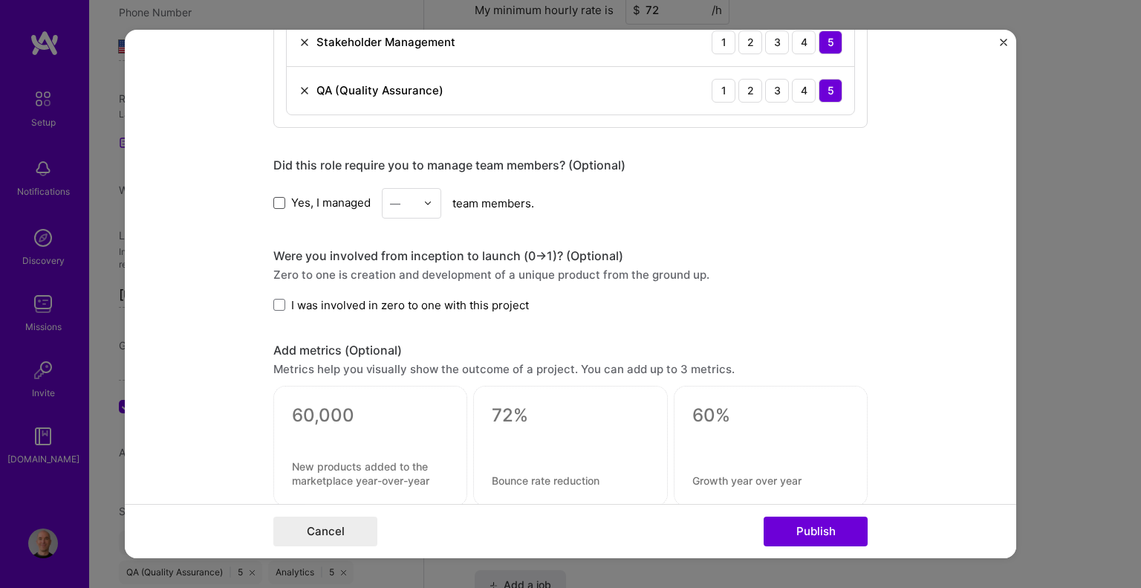
click at [273, 201] on span at bounding box center [279, 203] width 12 height 12
click at [0, 0] on input "Yes, I managed" at bounding box center [0, 0] width 0 height 0
click at [428, 198] on div at bounding box center [431, 203] width 17 height 29
click at [407, 417] on div "25+" at bounding box center [411, 429] width 51 height 27
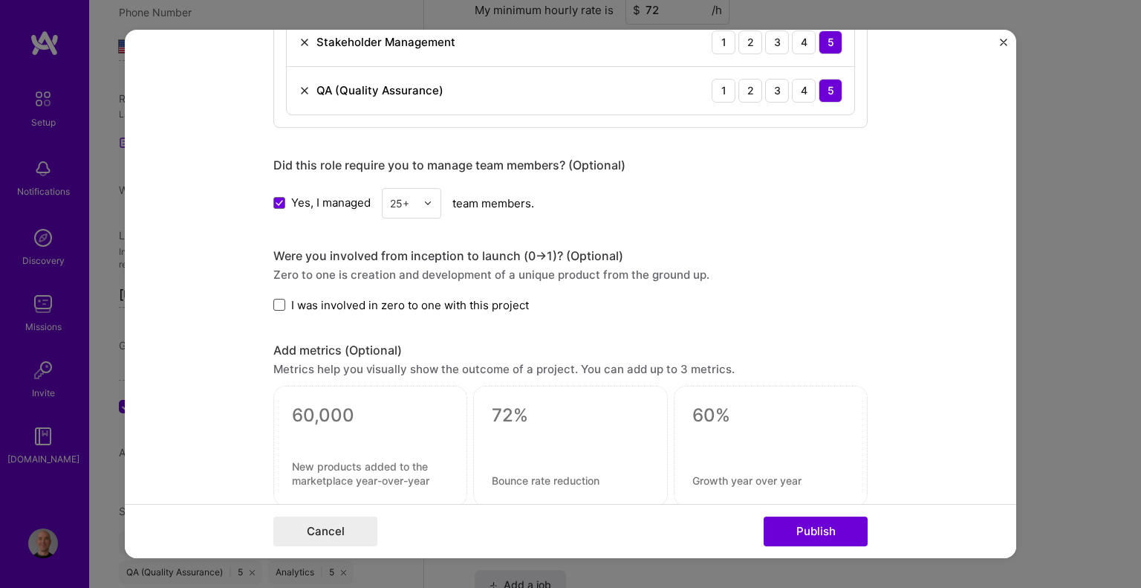
click at [278, 302] on span at bounding box center [279, 305] width 12 height 12
click at [0, 0] on input "I was involved in zero to one with this project" at bounding box center [0, 0] width 0 height 0
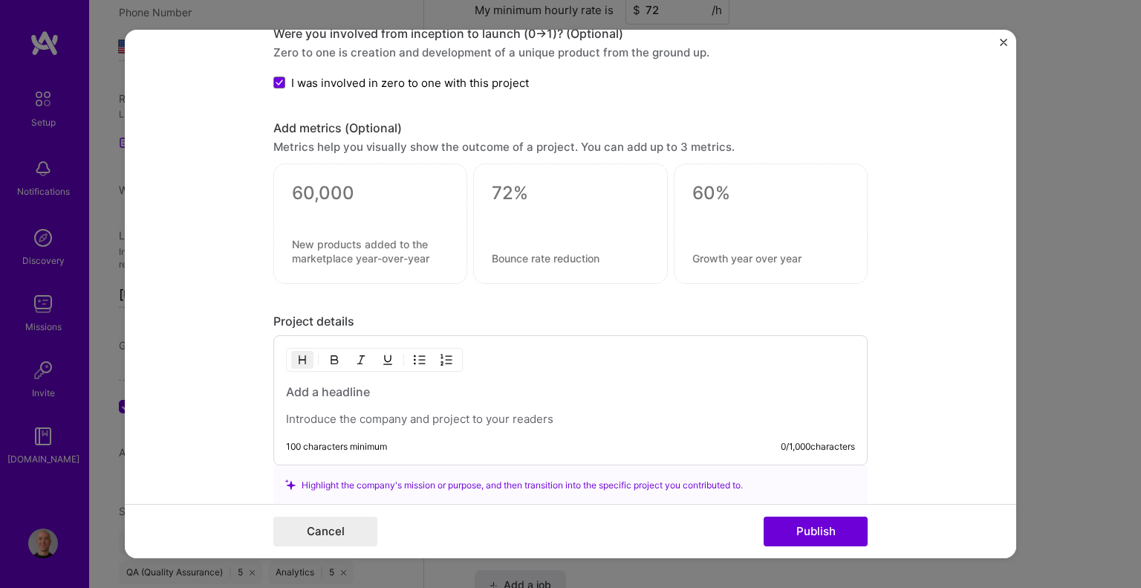
scroll to position [1486, 0]
click at [309, 191] on textarea at bounding box center [370, 192] width 157 height 22
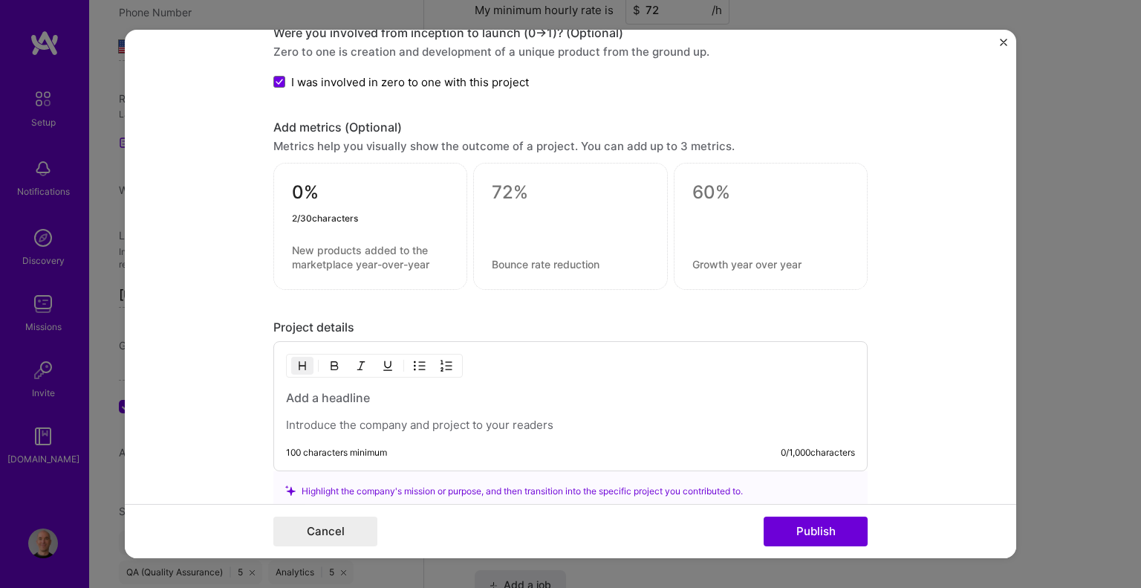
type textarea "0%"
click at [293, 255] on textarea at bounding box center [370, 257] width 157 height 28
paste textarea "improvement in compliance metrics"
type textarea "improvement in compliance metrics"
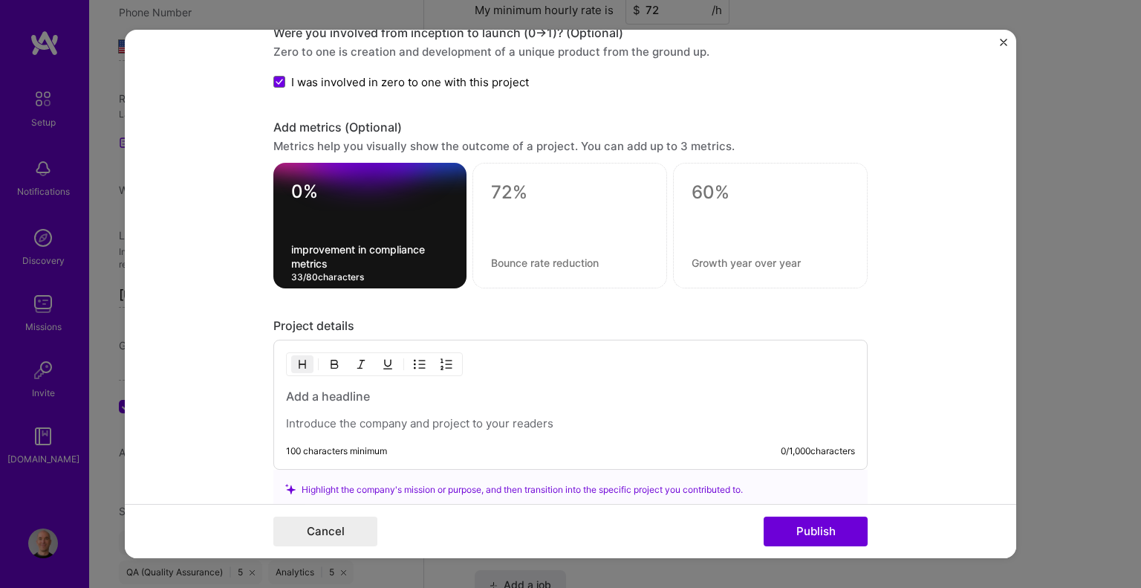
click at [563, 216] on div at bounding box center [569, 221] width 157 height 16
click at [511, 183] on textarea at bounding box center [569, 192] width 157 height 22
type textarea "95%"
click at [502, 264] on div "95% 3 / 30 characters" at bounding box center [569, 226] width 195 height 126
paste textarea "client retention rate across 12 facilities"
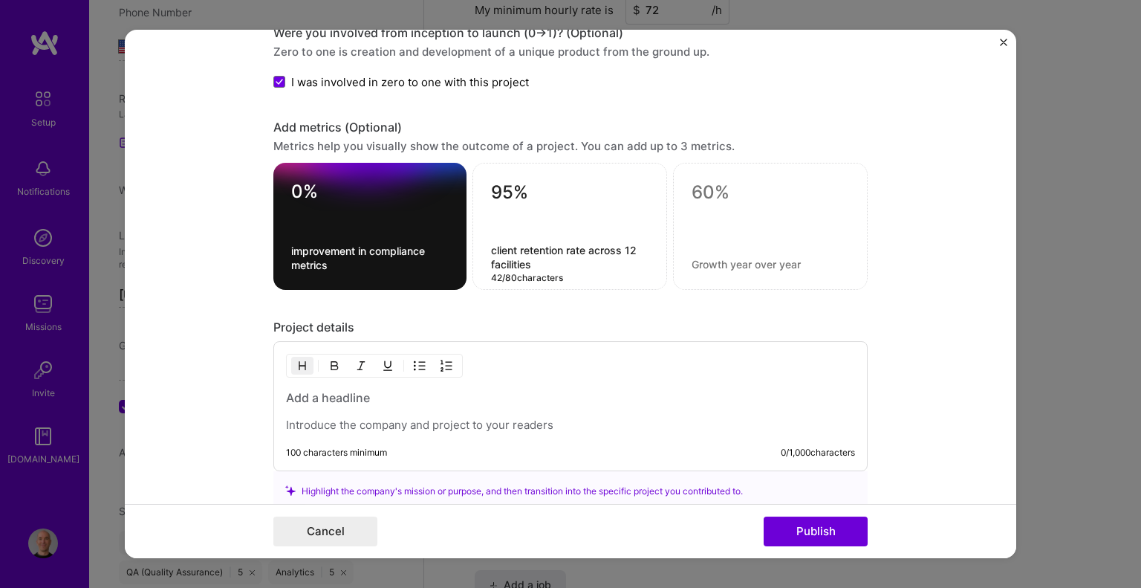
type textarea "client retention rate across 12 facilities"
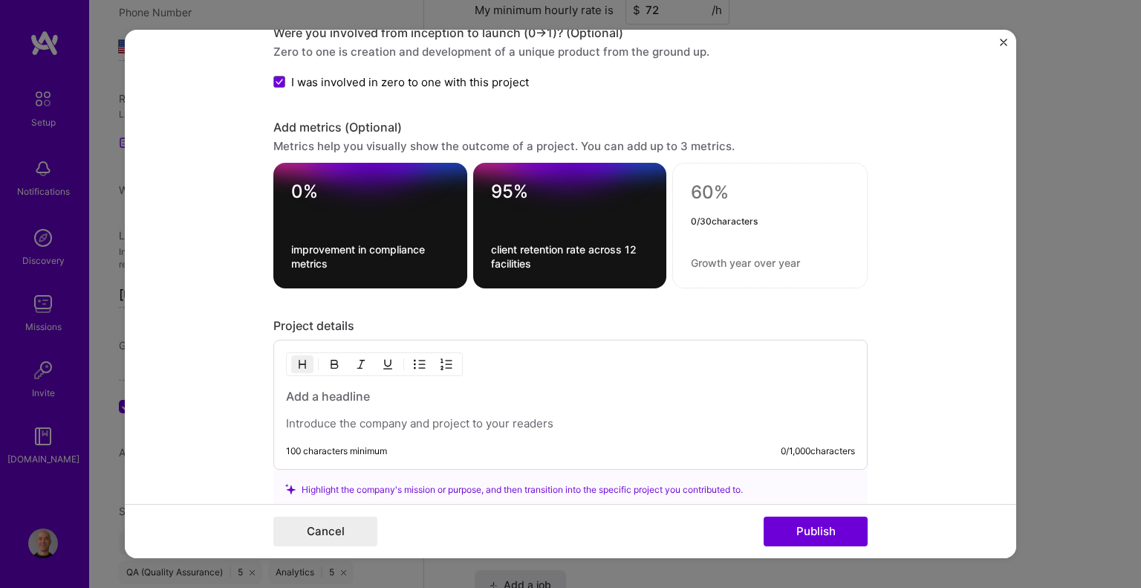
click at [718, 197] on textarea at bounding box center [770, 192] width 158 height 22
paste textarea "revenue vs. 8% target"
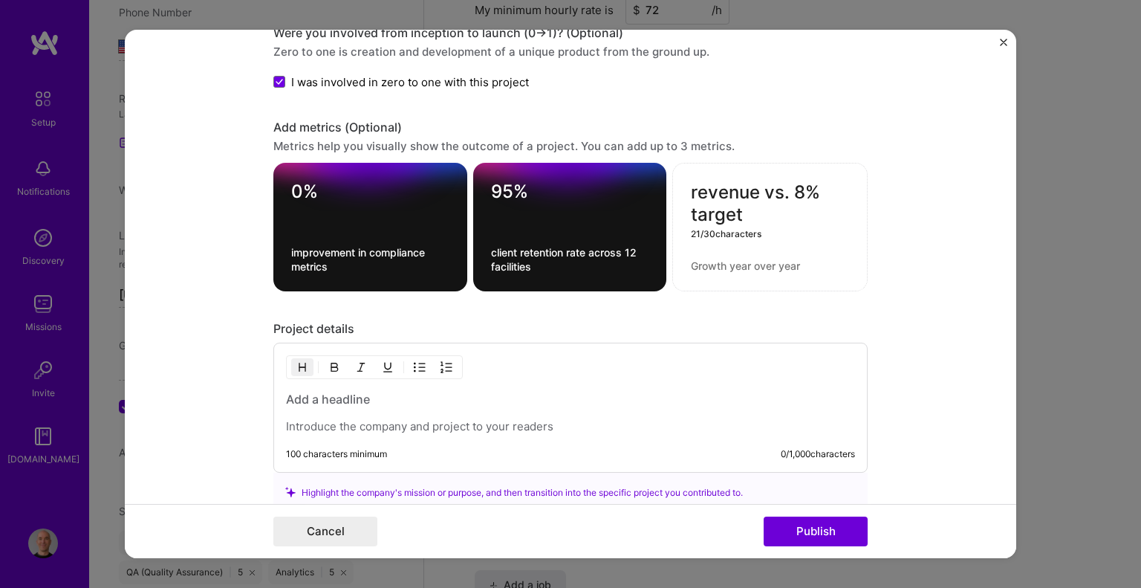
drag, startPoint x: 753, startPoint y: 208, endPoint x: 684, endPoint y: 173, distance: 77.4
click at [684, 173] on div "revenue vs. 8% target 21 / 30 characters" at bounding box center [769, 227] width 195 height 129
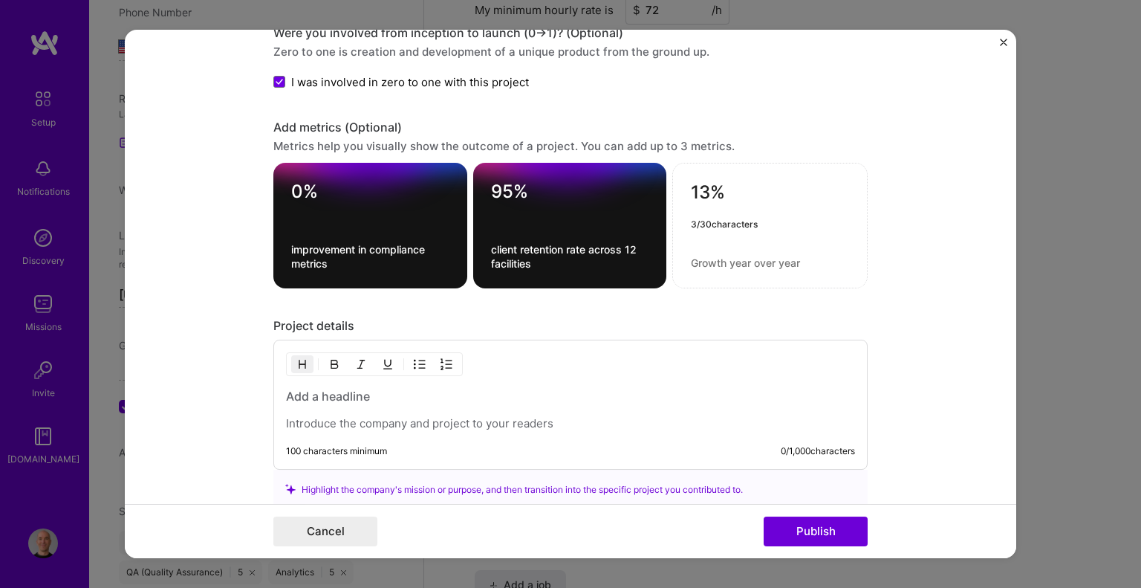
type textarea "13%"
click at [696, 264] on div "13% 0 / 80 characters" at bounding box center [769, 226] width 195 height 126
paste textarea "revenue vs. 8% target"
type textarea "revenue vs. 8% target"
click at [229, 317] on form "Project title Multi-Site Compliance & Client Success Program – Healthcare Servi…" at bounding box center [570, 294] width 891 height 529
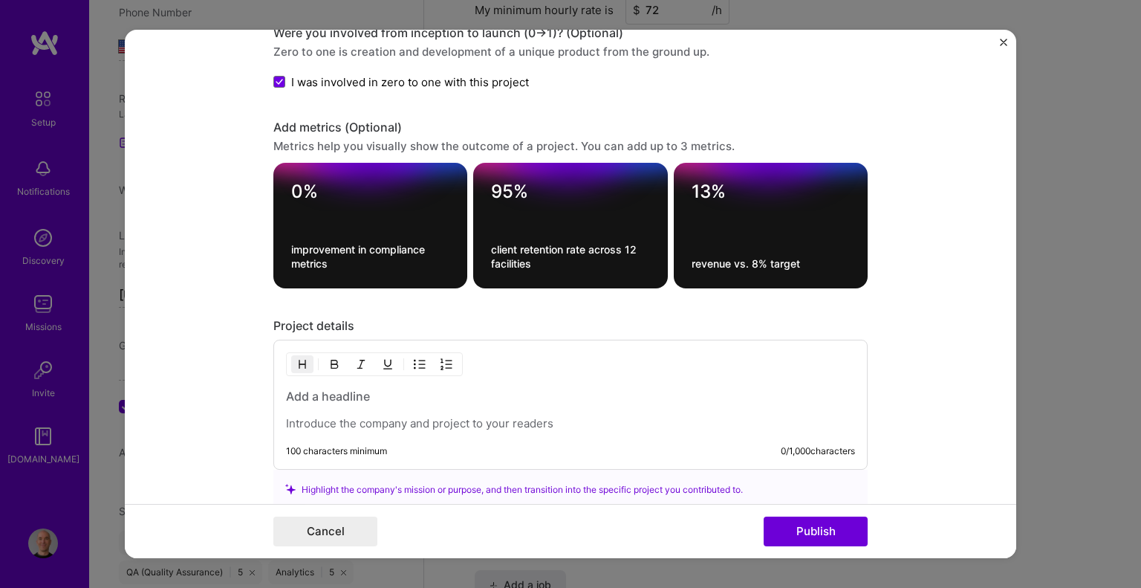
click at [339, 417] on p at bounding box center [570, 423] width 569 height 15
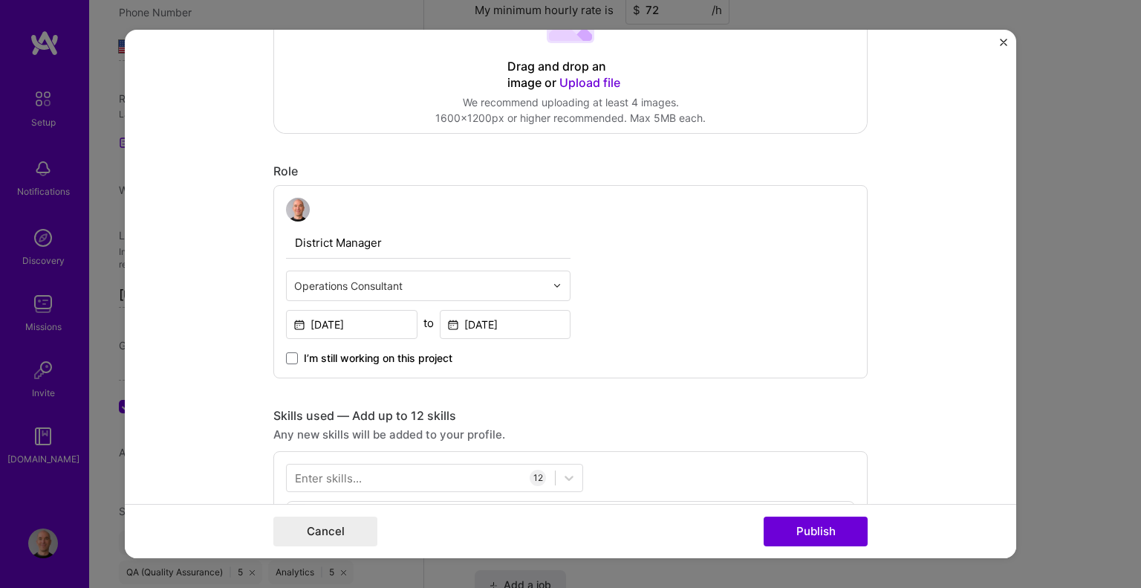
scroll to position [0, 0]
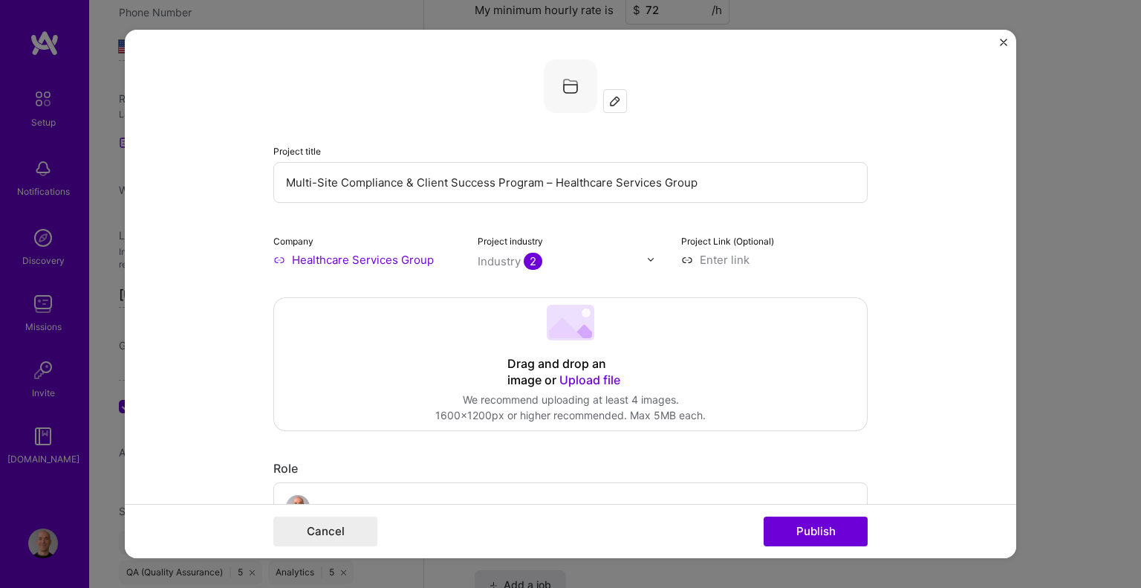
drag, startPoint x: 280, startPoint y: 180, endPoint x: 894, endPoint y: 210, distance: 615.0
click at [894, 210] on form "Project title Multi-Site Compliance & Client Success Program – Healthcare Servi…" at bounding box center [570, 294] width 891 height 529
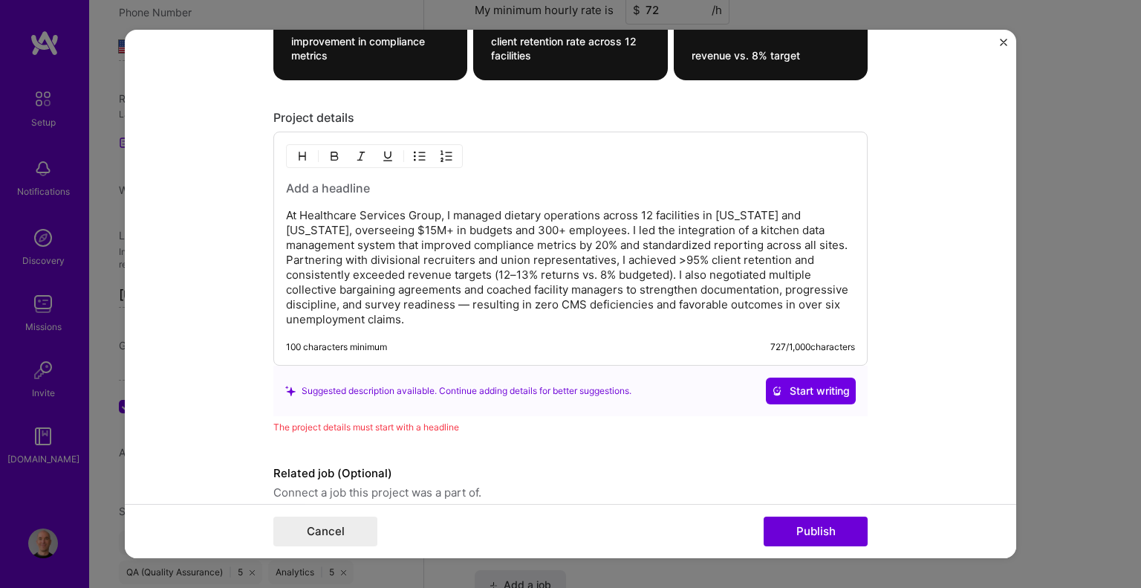
scroll to position [1604, 0]
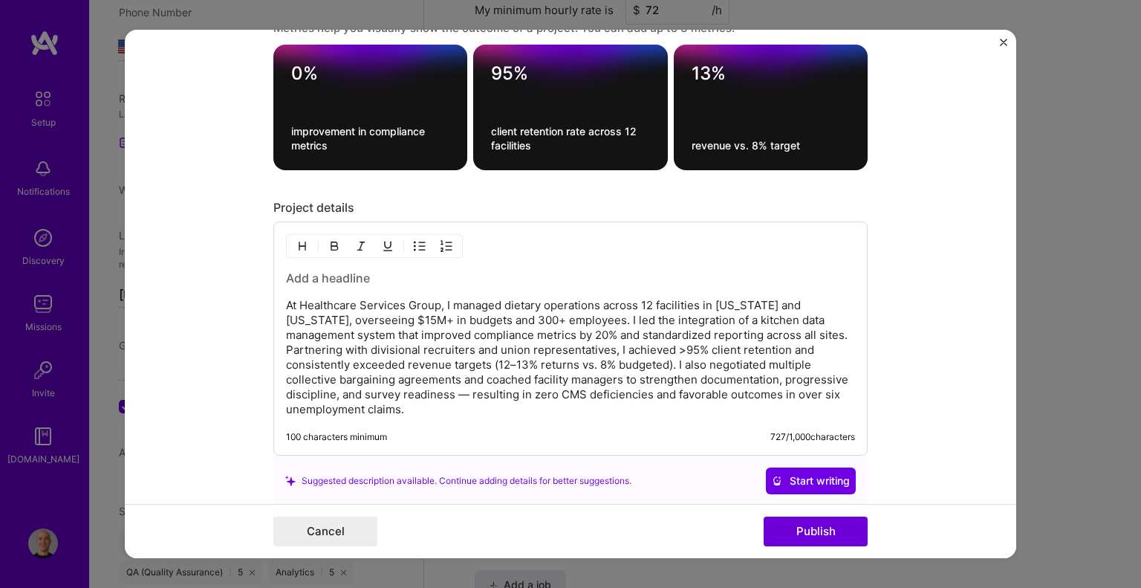
click at [308, 270] on h3 at bounding box center [570, 278] width 569 height 16
click at [305, 273] on h3 at bounding box center [570, 278] width 569 height 16
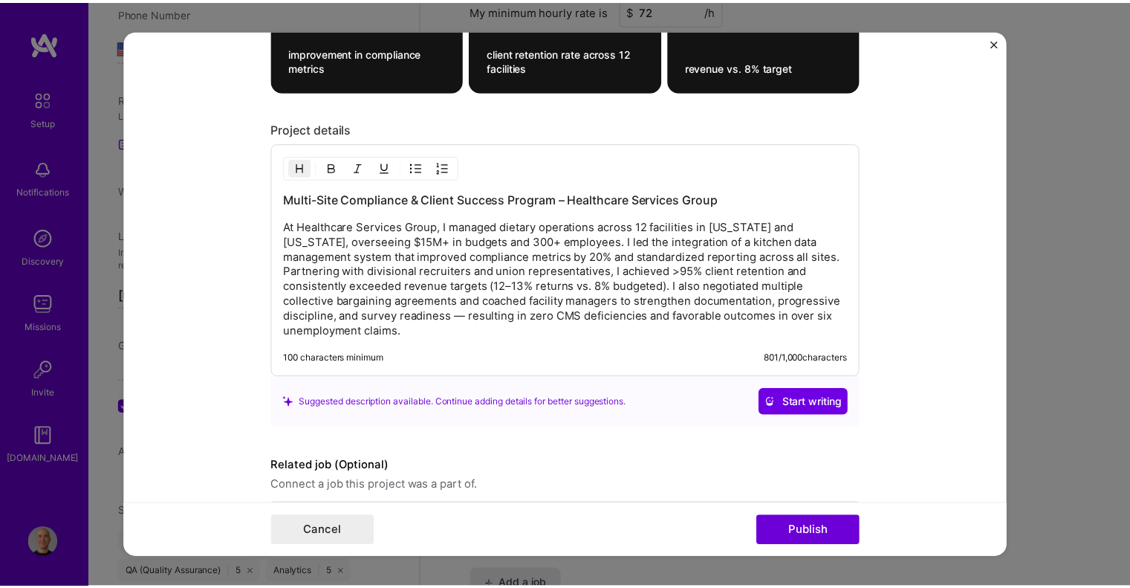
scroll to position [1734, 0]
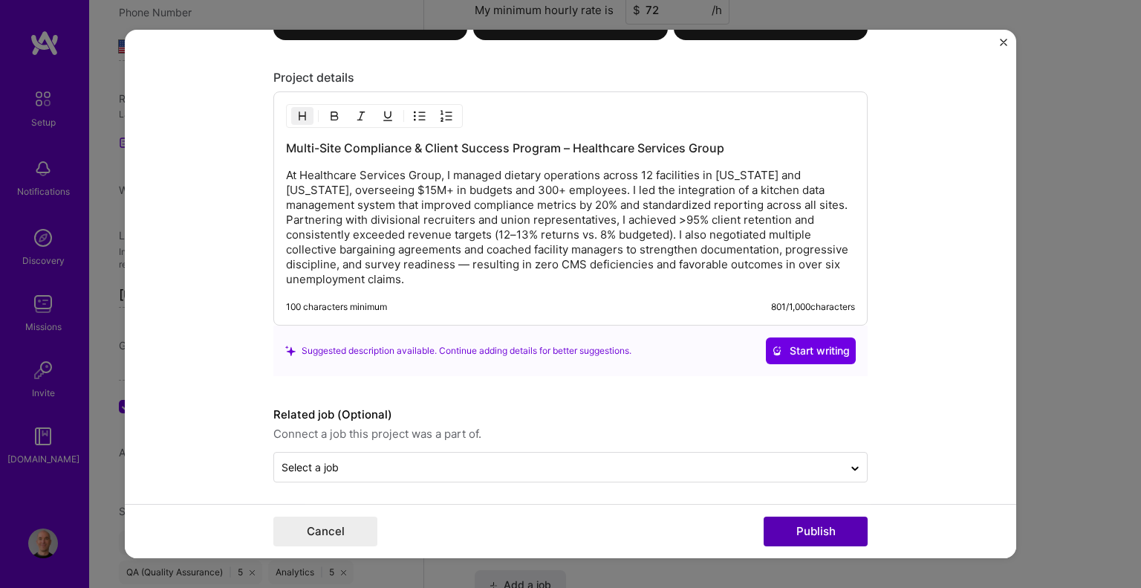
click at [795, 526] on button "Publish" at bounding box center [816, 531] width 104 height 30
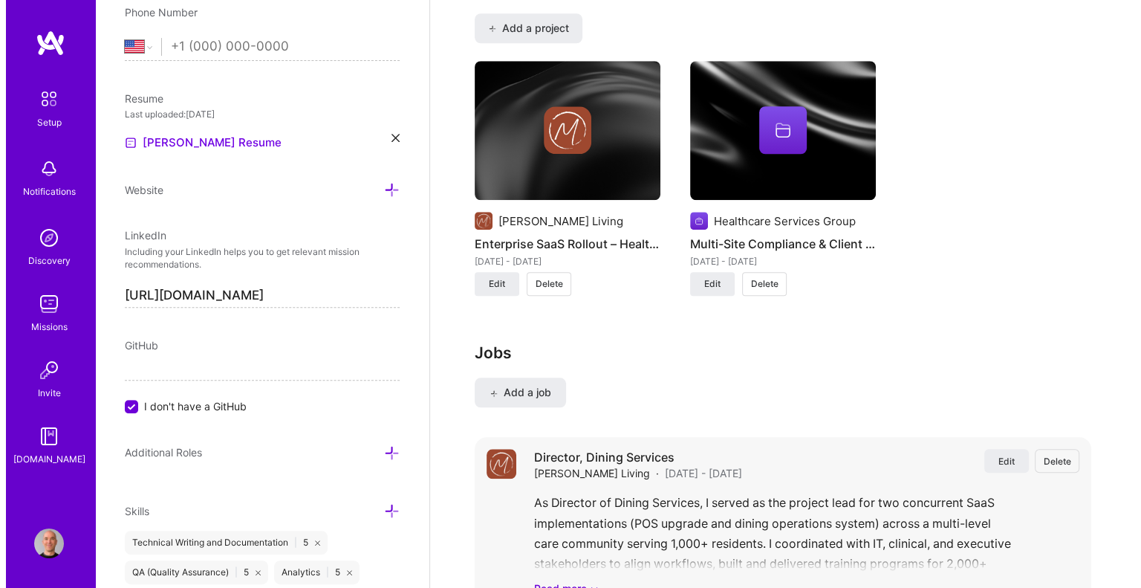
scroll to position [1289, 0]
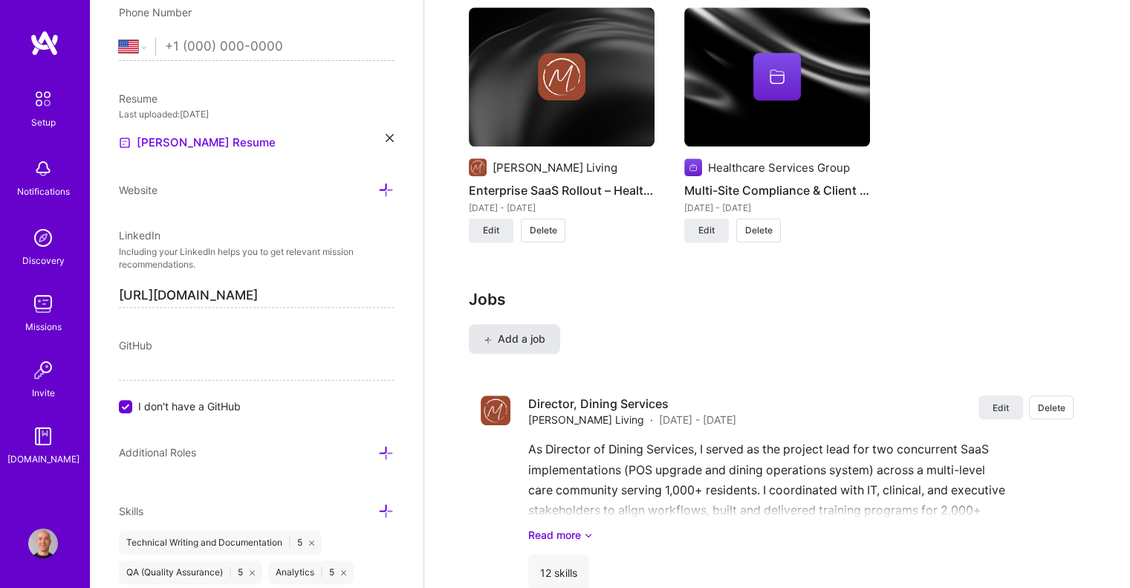
click at [514, 331] on span "Add a job" at bounding box center [515, 338] width 62 height 15
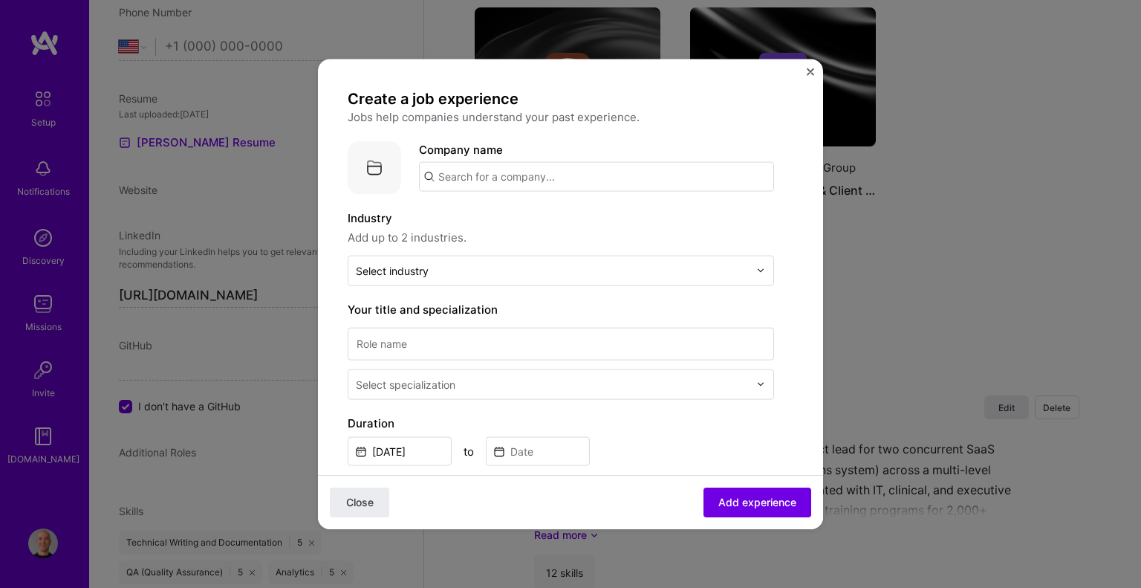
click at [443, 174] on input "text" at bounding box center [596, 176] width 355 height 30
type input "Healthcare Services Group"
click at [526, 221] on div "Healthcare Services Group" at bounding box center [580, 217] width 157 height 26
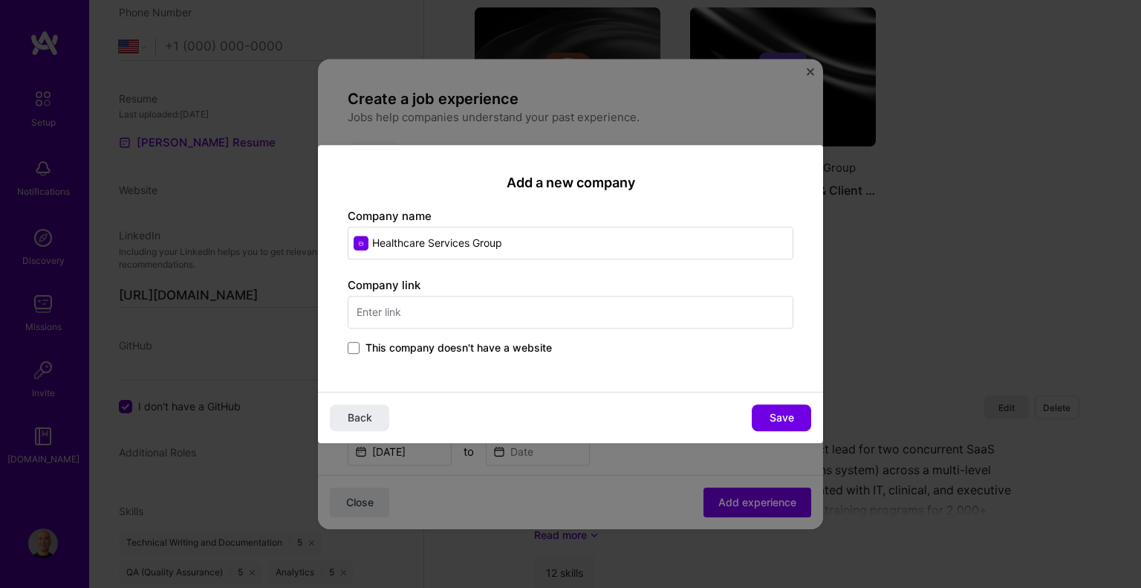
click at [420, 316] on input "text" at bounding box center [571, 312] width 446 height 33
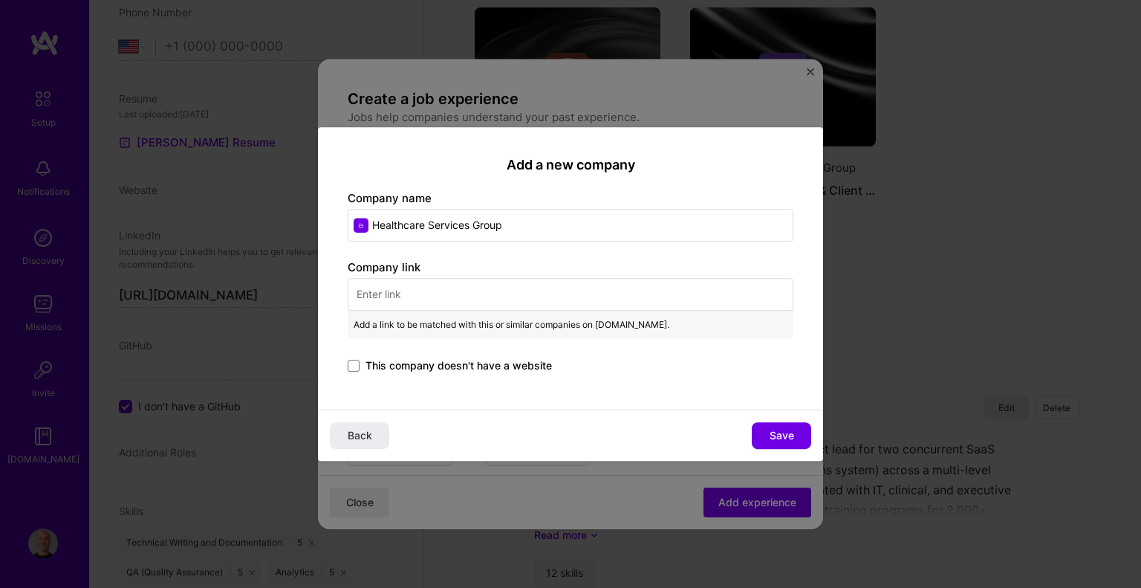
paste input "[URL][DOMAIN_NAME]"
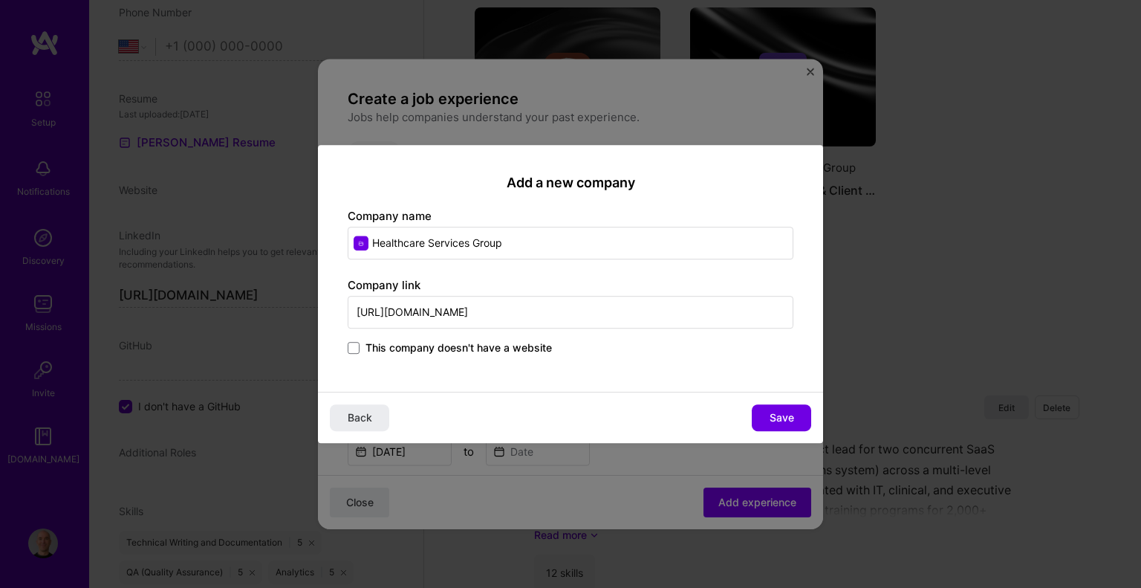
click at [437, 315] on input "[URL][DOMAIN_NAME]" at bounding box center [571, 312] width 446 height 33
paste input "[DOMAIN_NAME][URL]"
type input "[URL][DOMAIN_NAME]"
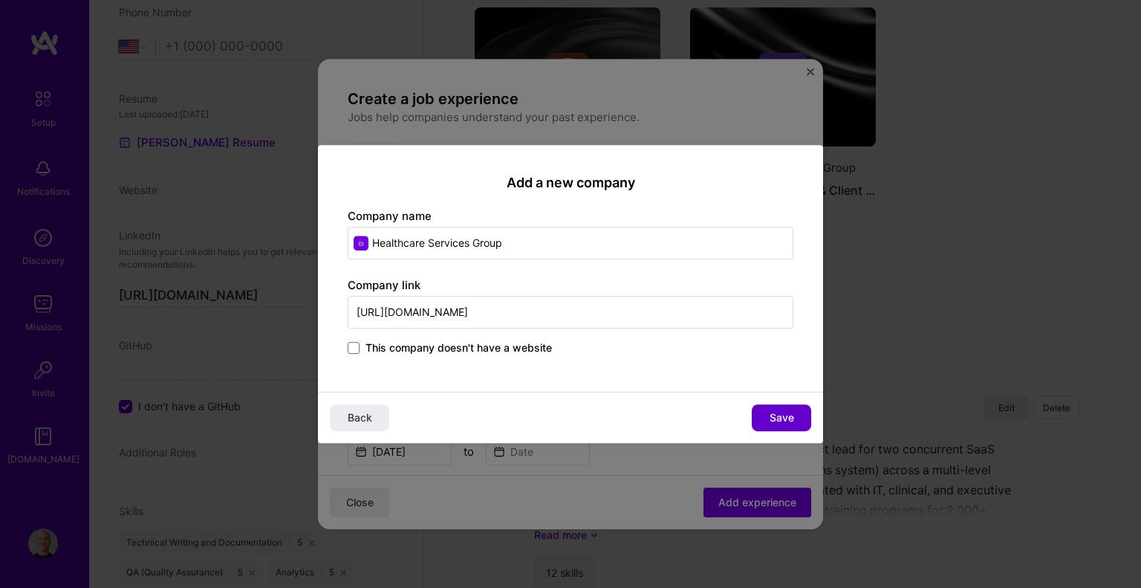
click at [777, 411] on span "Save" at bounding box center [782, 417] width 25 height 15
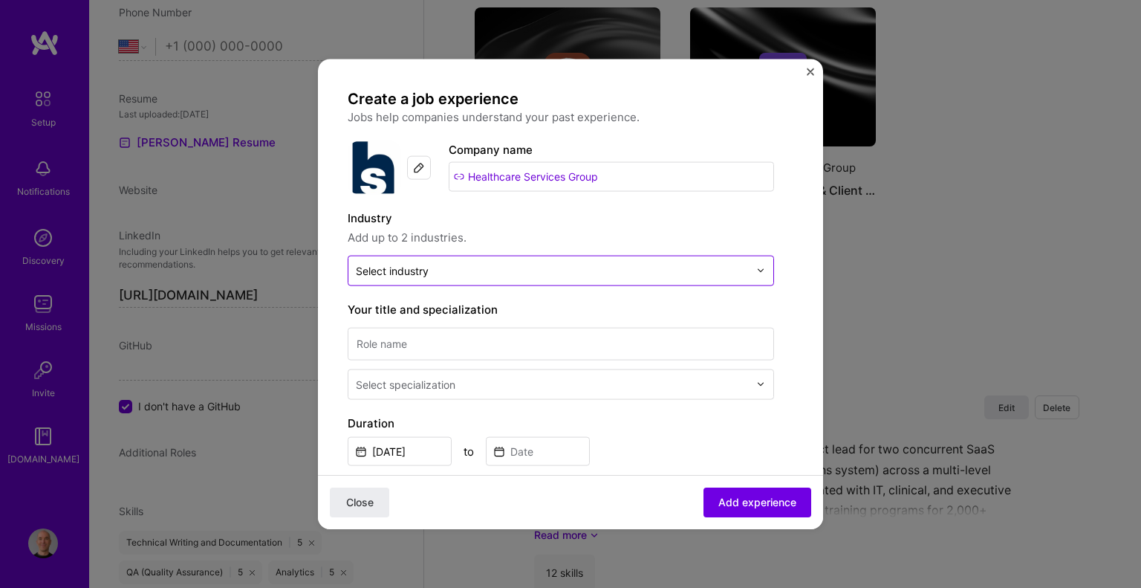
click at [489, 275] on input "text" at bounding box center [552, 270] width 393 height 16
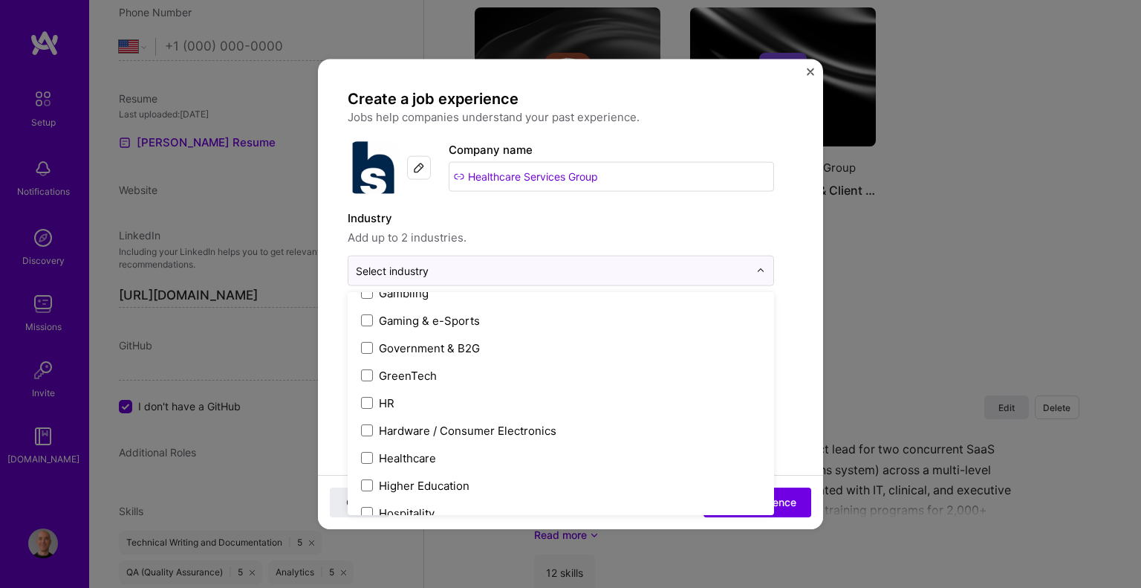
scroll to position [1783, 0]
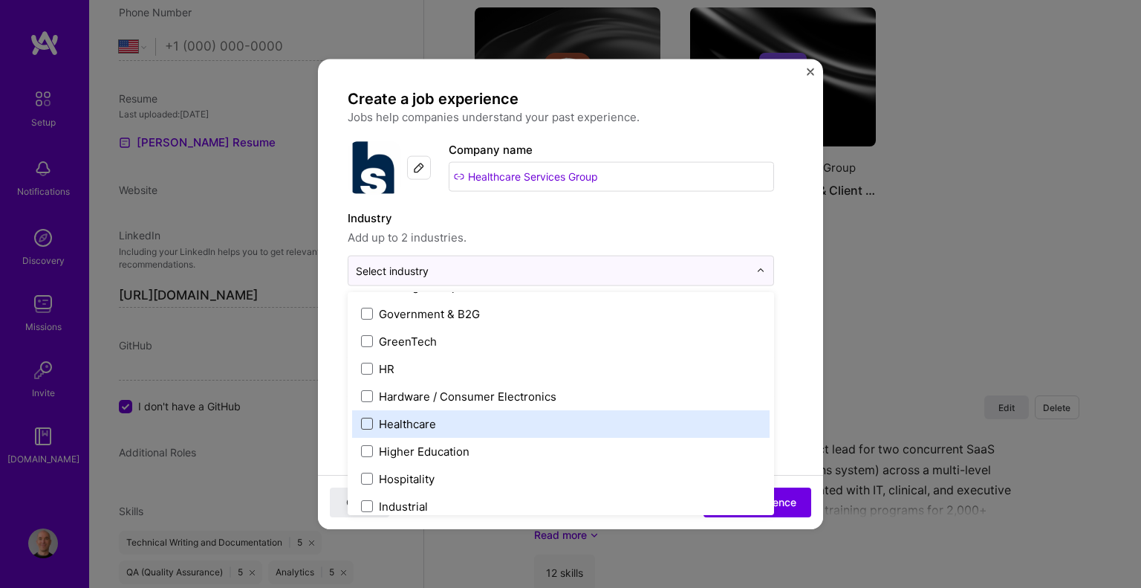
click at [368, 424] on span at bounding box center [367, 423] width 12 height 12
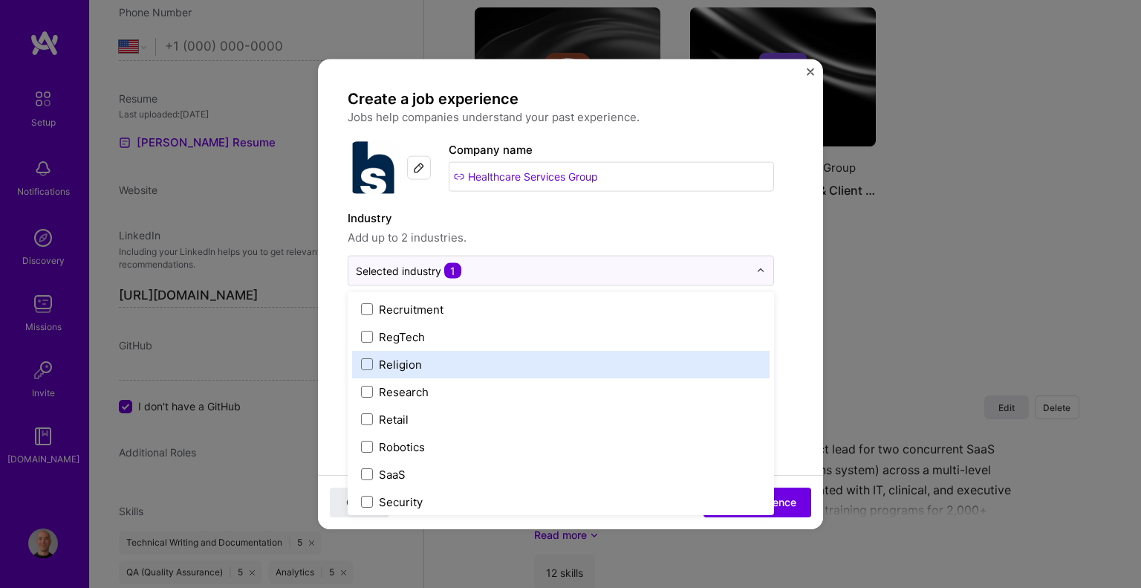
scroll to position [2897, 0]
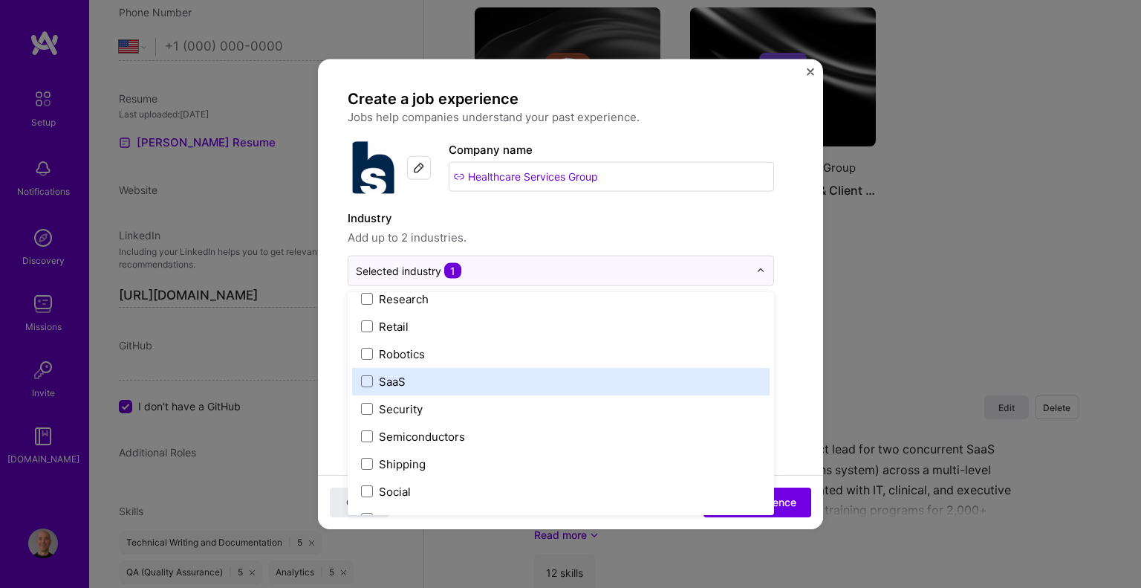
click at [365, 388] on label "SaaS" at bounding box center [561, 381] width 400 height 16
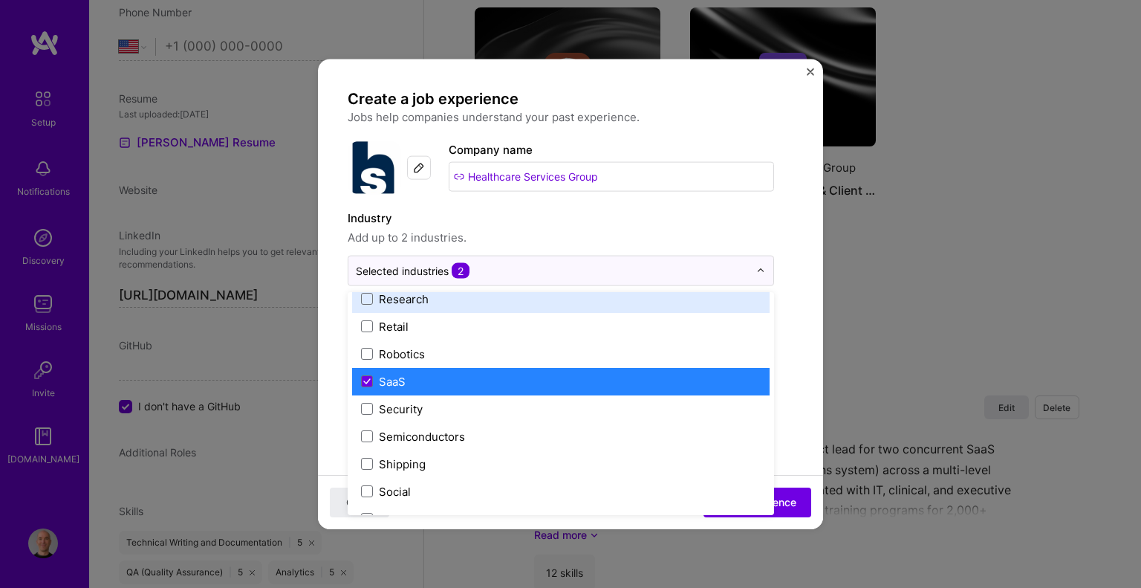
click at [601, 211] on label "Industry" at bounding box center [561, 218] width 426 height 18
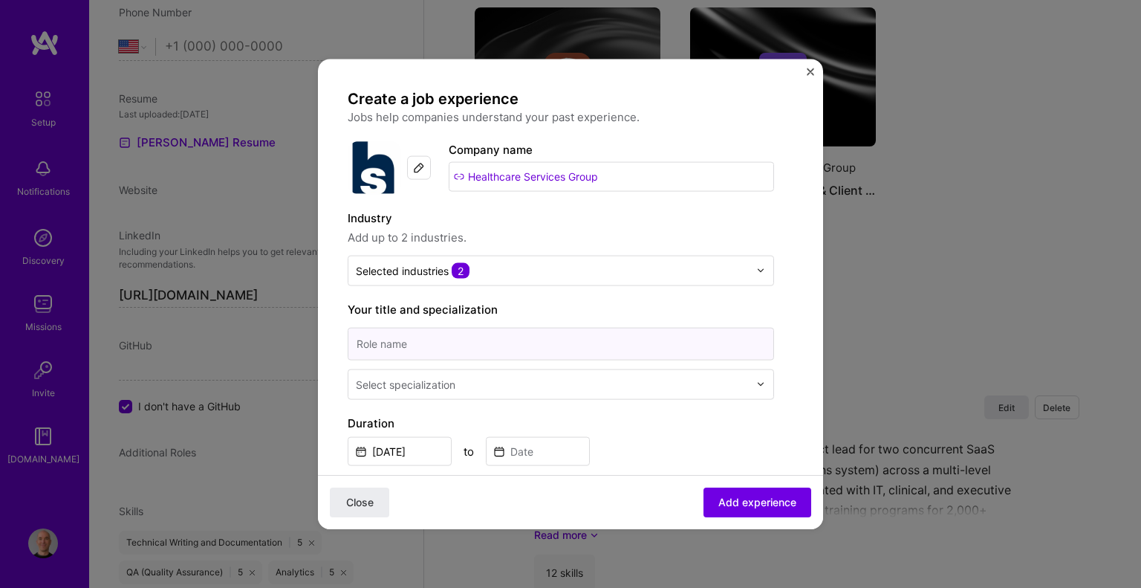
click at [422, 344] on input at bounding box center [561, 343] width 426 height 33
type input "District Manager"
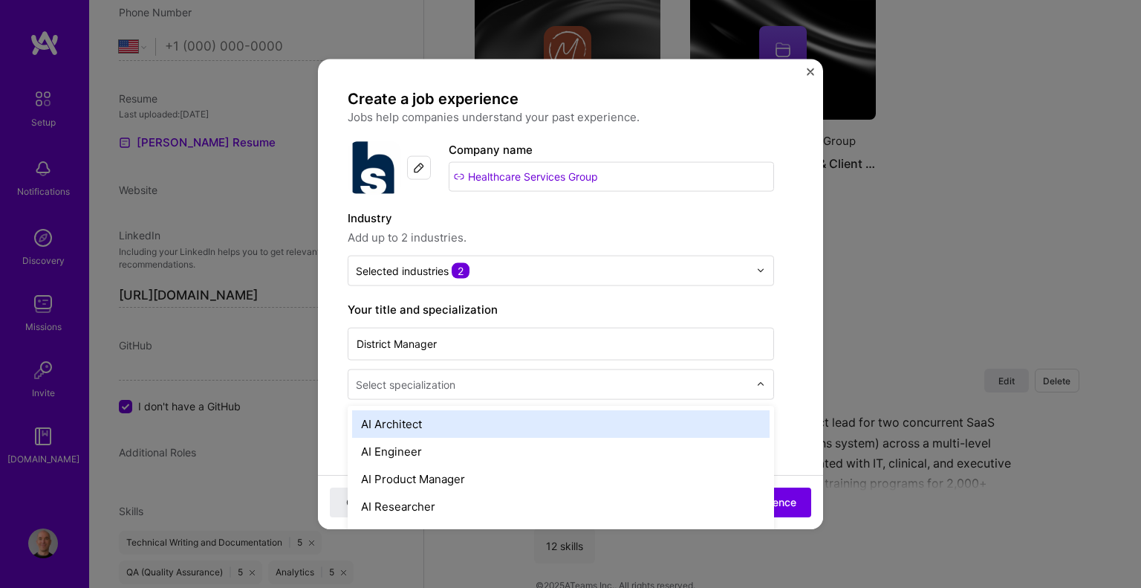
click at [410, 382] on div "Select specialization" at bounding box center [406, 384] width 100 height 16
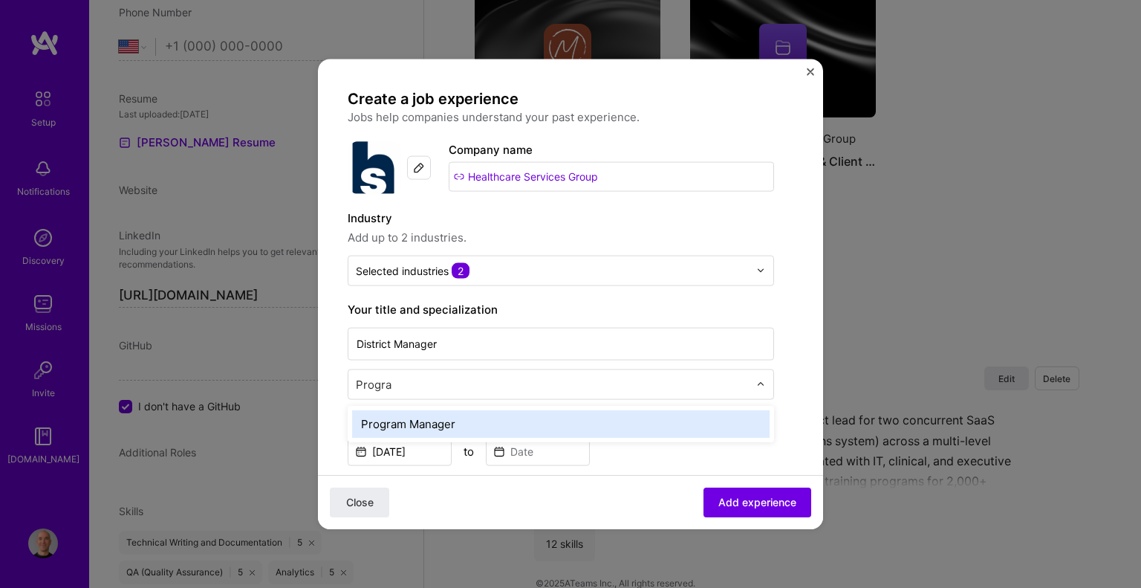
type input "Program"
click at [416, 420] on div "Program Manager" at bounding box center [560, 422] width 417 height 27
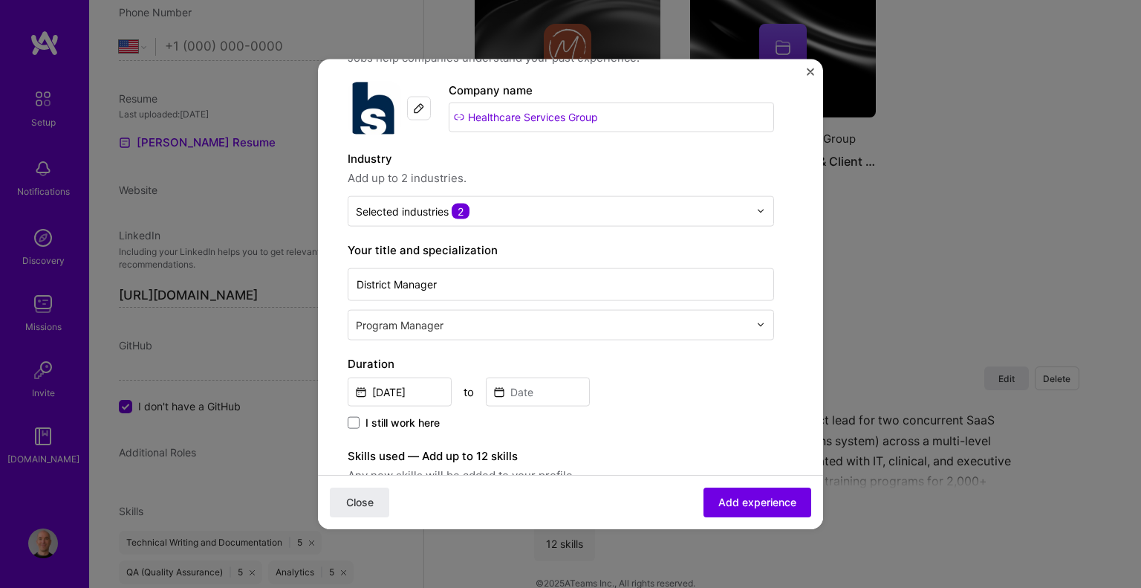
scroll to position [149, 0]
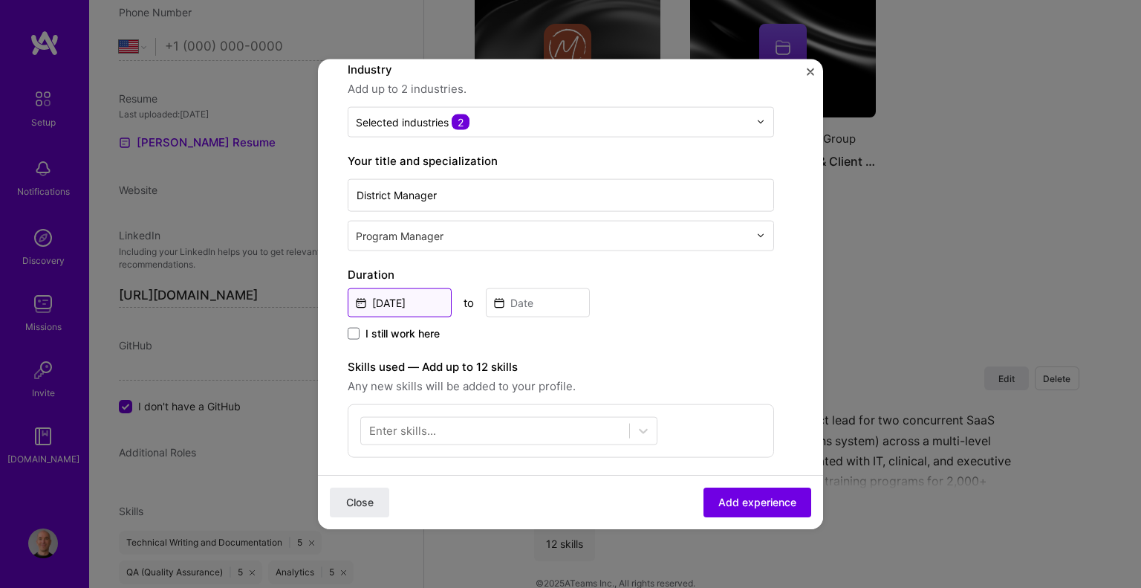
click at [372, 299] on input "[DATE]" at bounding box center [400, 301] width 104 height 29
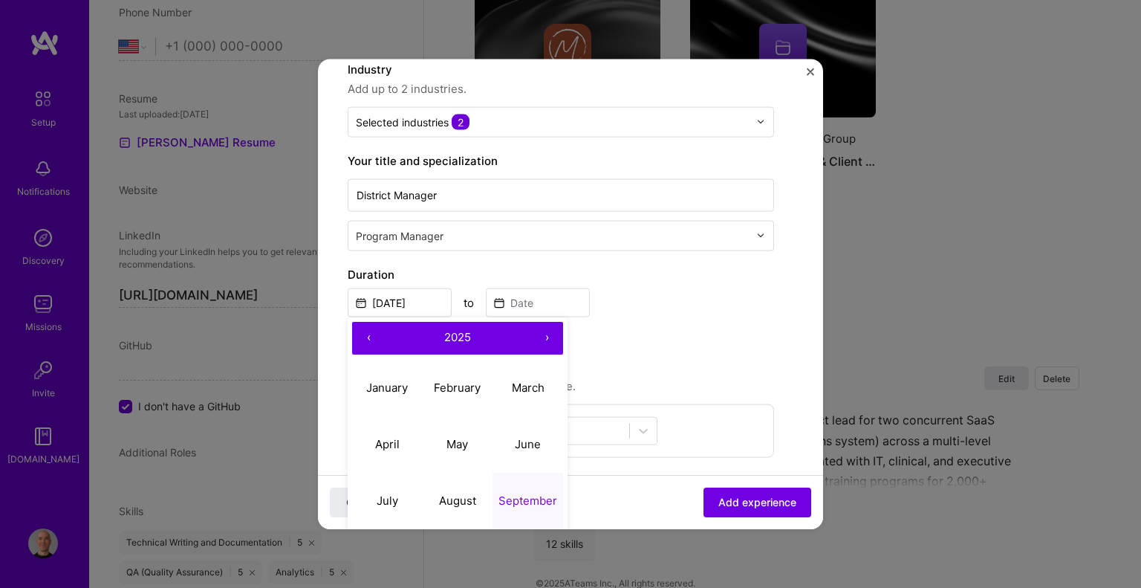
click at [368, 336] on button "‹" at bounding box center [368, 337] width 33 height 33
click at [388, 437] on abbr "April" at bounding box center [387, 444] width 25 height 14
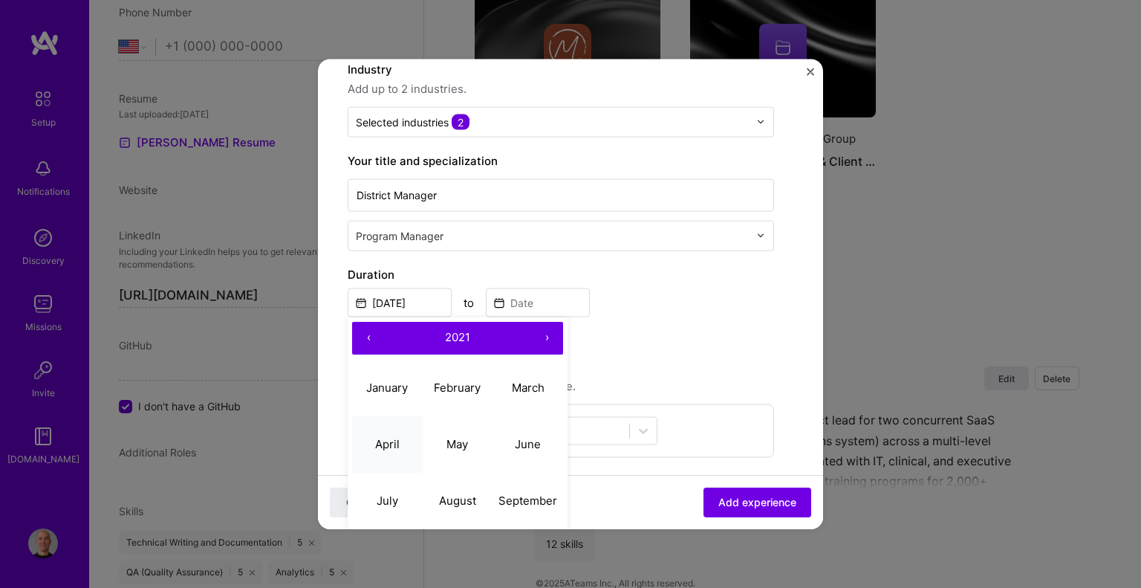
type input "[DATE]"
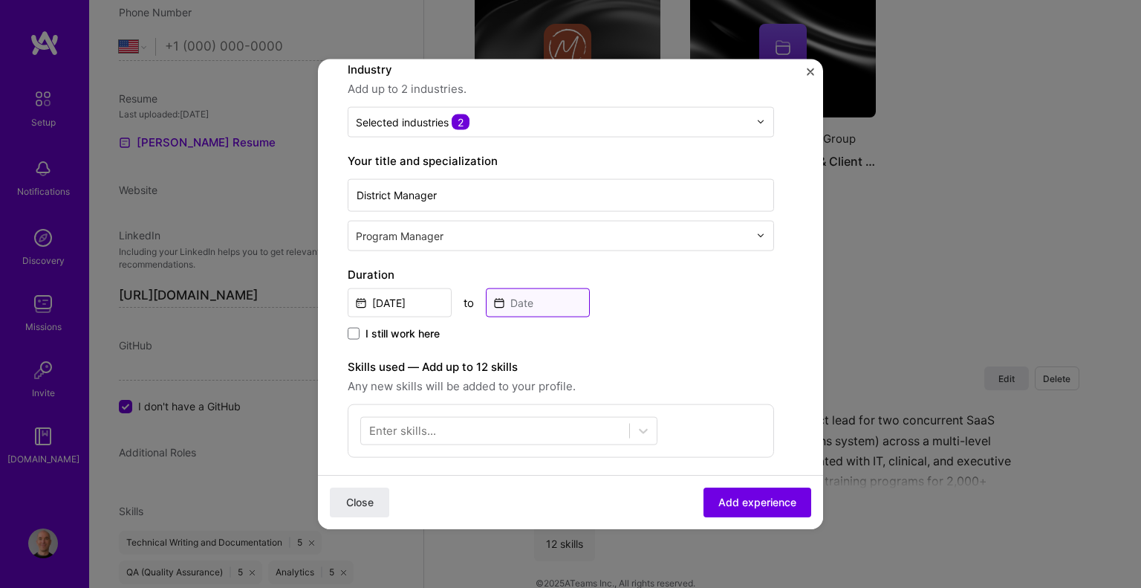
click at [520, 305] on input at bounding box center [538, 301] width 104 height 29
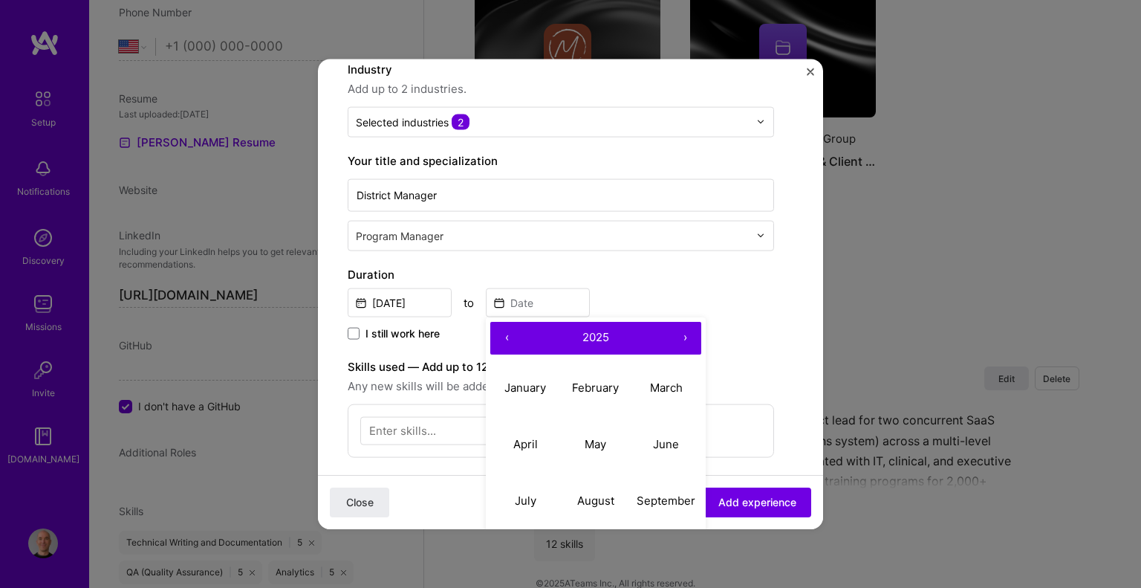
click at [504, 330] on button "‹" at bounding box center [506, 337] width 33 height 33
click at [683, 339] on button "›" at bounding box center [684, 337] width 33 height 33
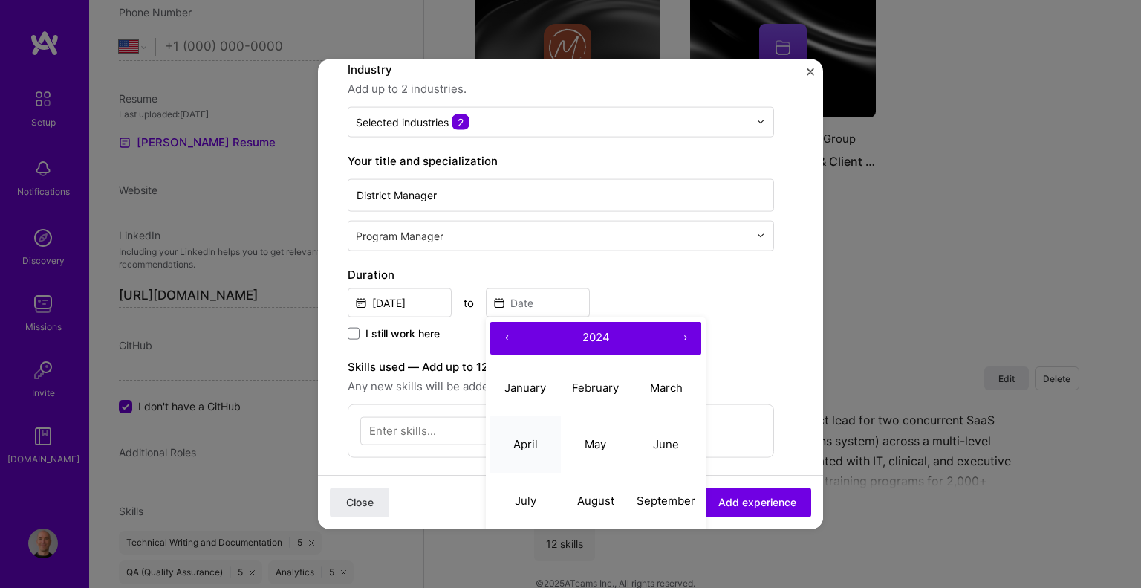
click at [534, 437] on abbr "April" at bounding box center [525, 444] width 25 height 14
type input "[DATE]"
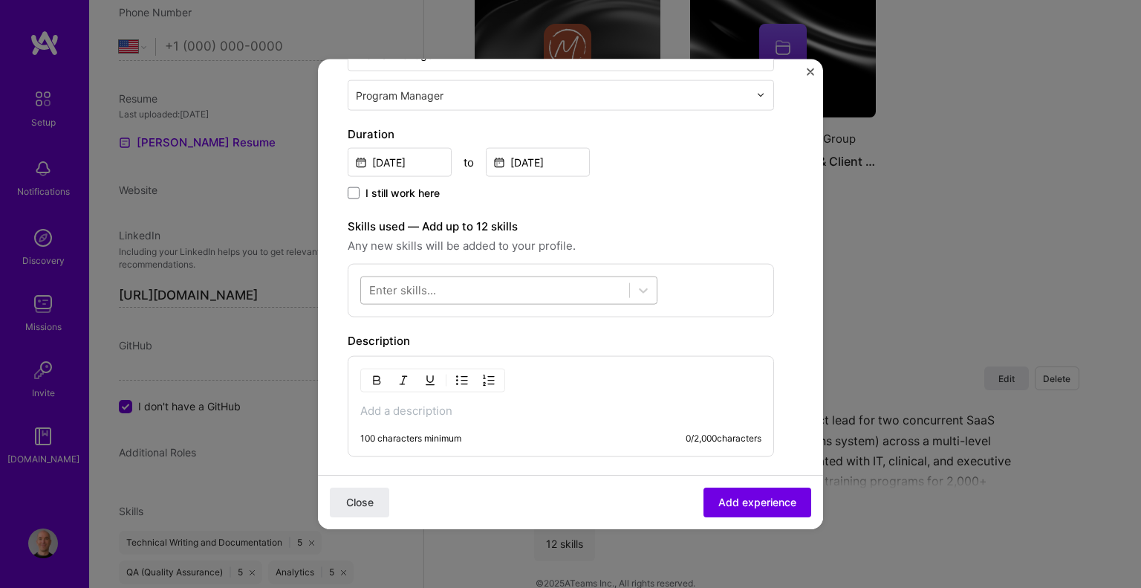
scroll to position [297, 0]
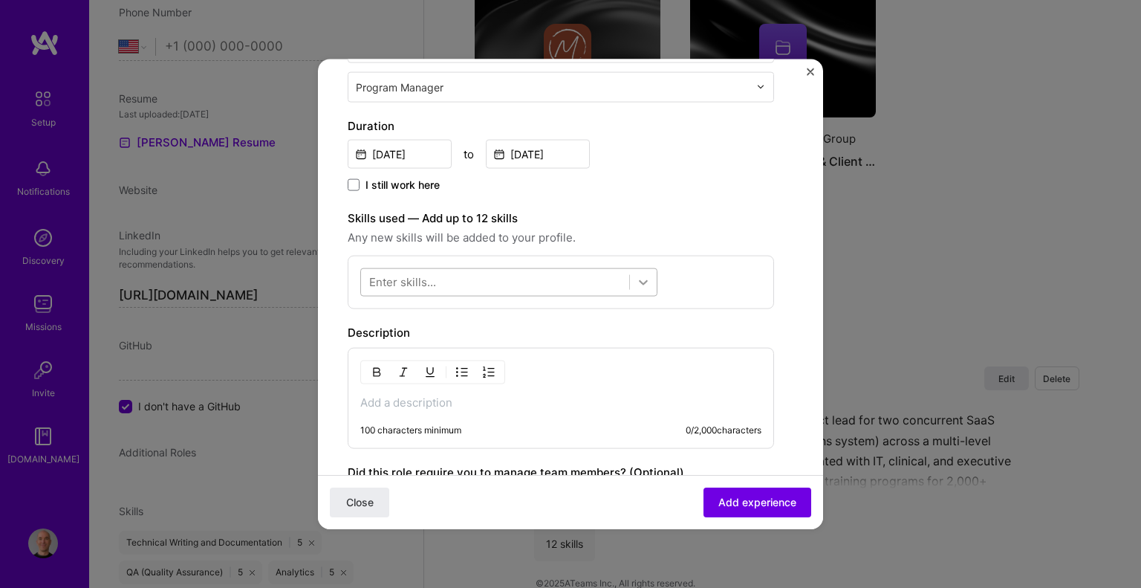
click at [645, 279] on icon at bounding box center [643, 281] width 15 height 15
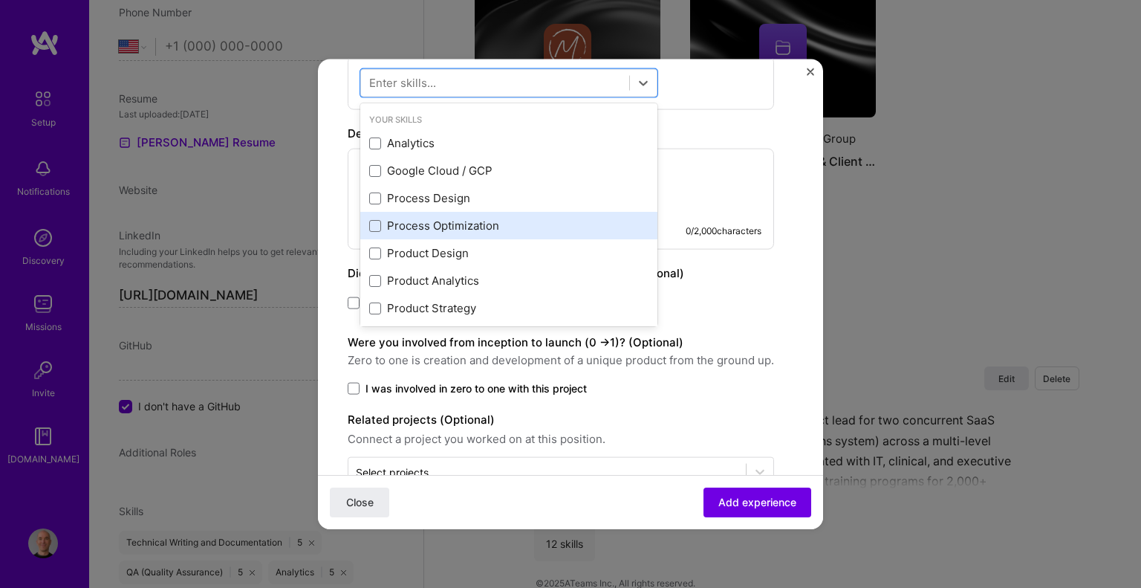
scroll to position [520, 0]
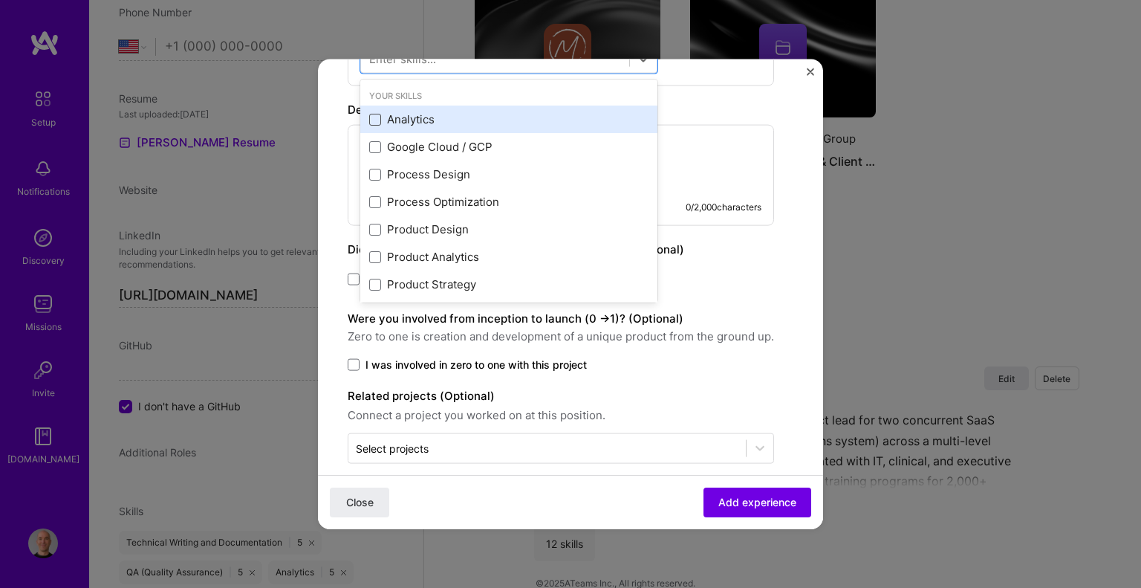
click at [374, 122] on span at bounding box center [375, 119] width 12 height 12
click at [0, 0] on input "checkbox" at bounding box center [0, 0] width 0 height 0
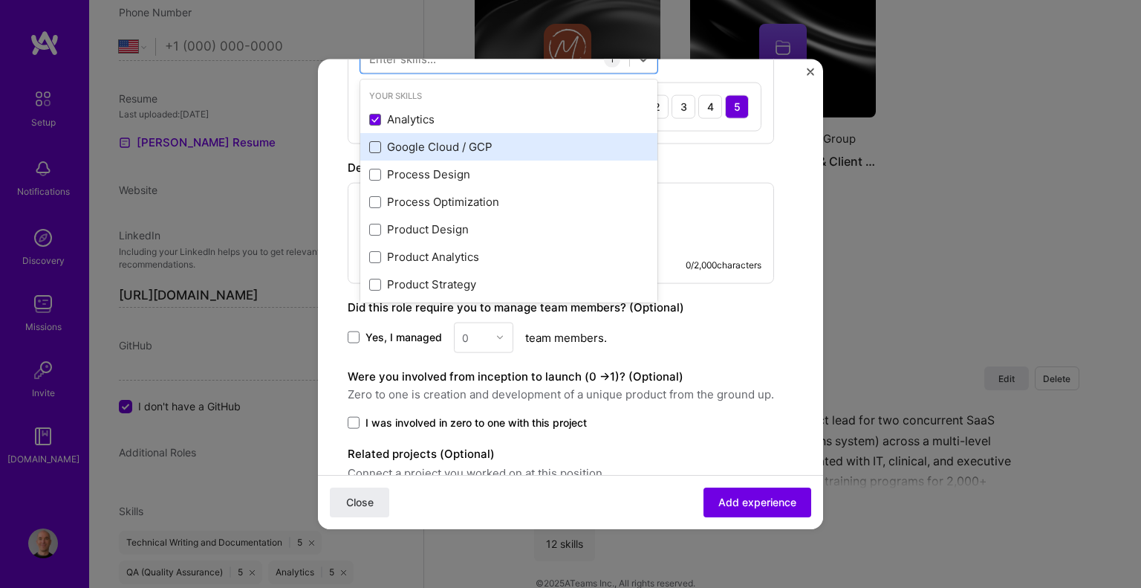
click at [374, 145] on span at bounding box center [375, 146] width 12 height 12
click at [0, 0] on input "checkbox" at bounding box center [0, 0] width 0 height 0
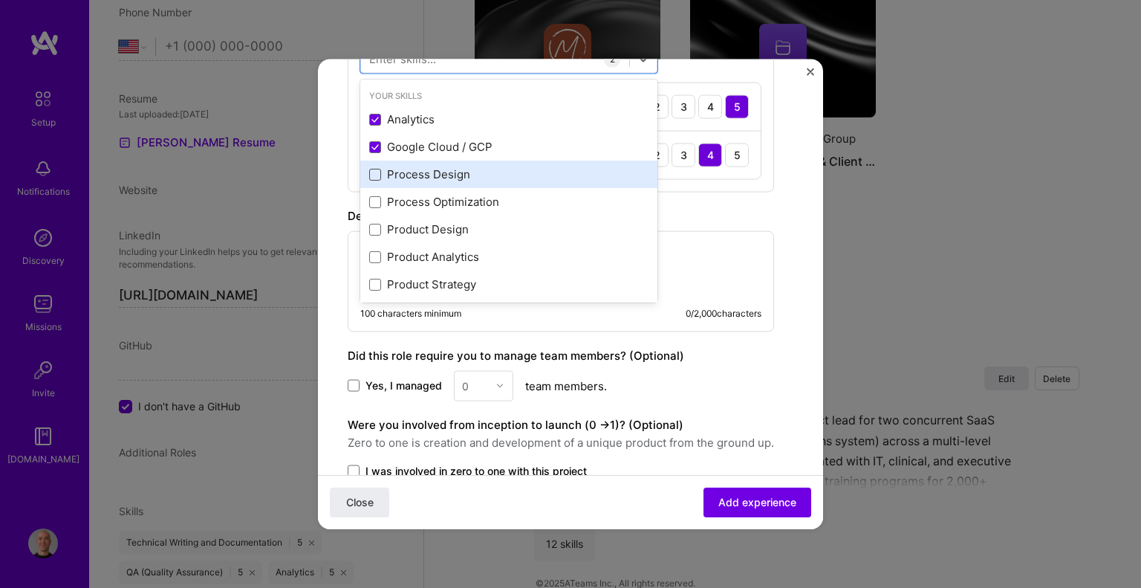
click at [374, 174] on span at bounding box center [375, 174] width 12 height 12
click at [0, 0] on input "checkbox" at bounding box center [0, 0] width 0 height 0
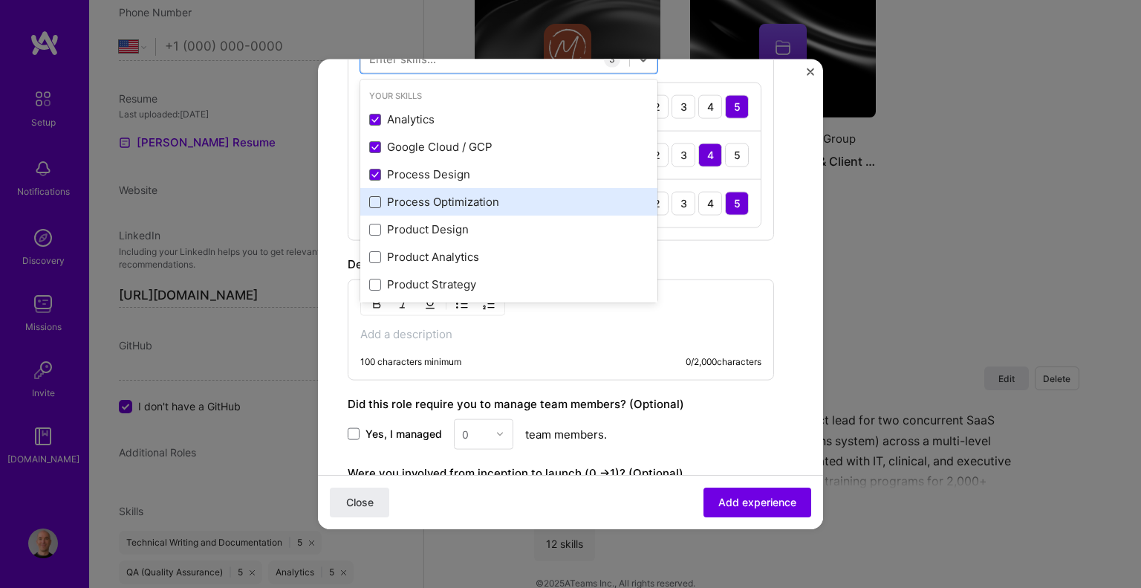
click at [372, 198] on span at bounding box center [375, 201] width 12 height 12
click at [0, 0] on input "checkbox" at bounding box center [0, 0] width 0 height 0
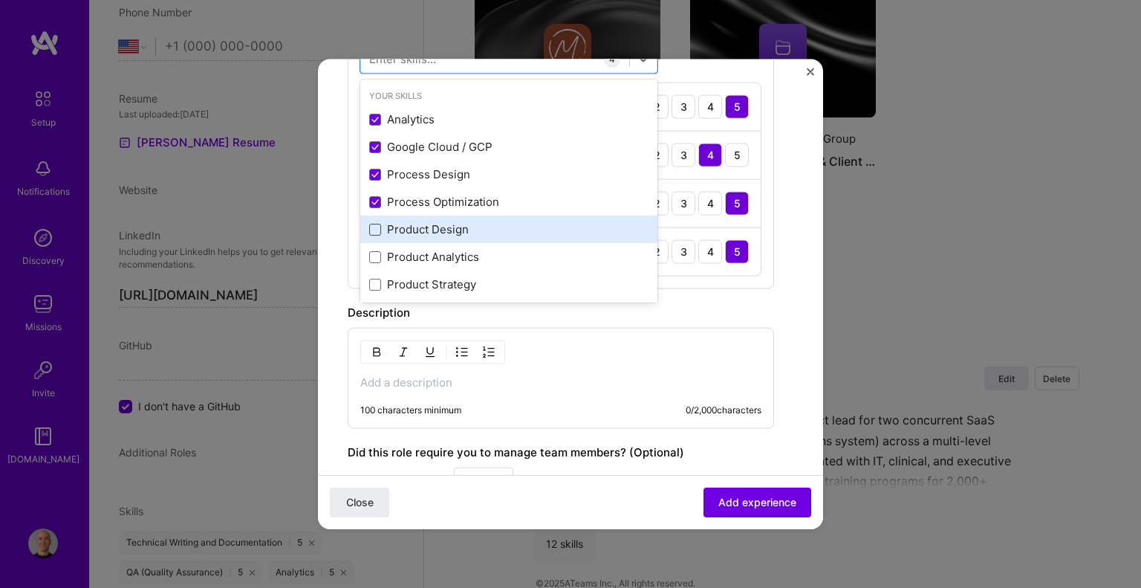
click at [371, 228] on span at bounding box center [375, 229] width 12 height 12
click at [0, 0] on input "checkbox" at bounding box center [0, 0] width 0 height 0
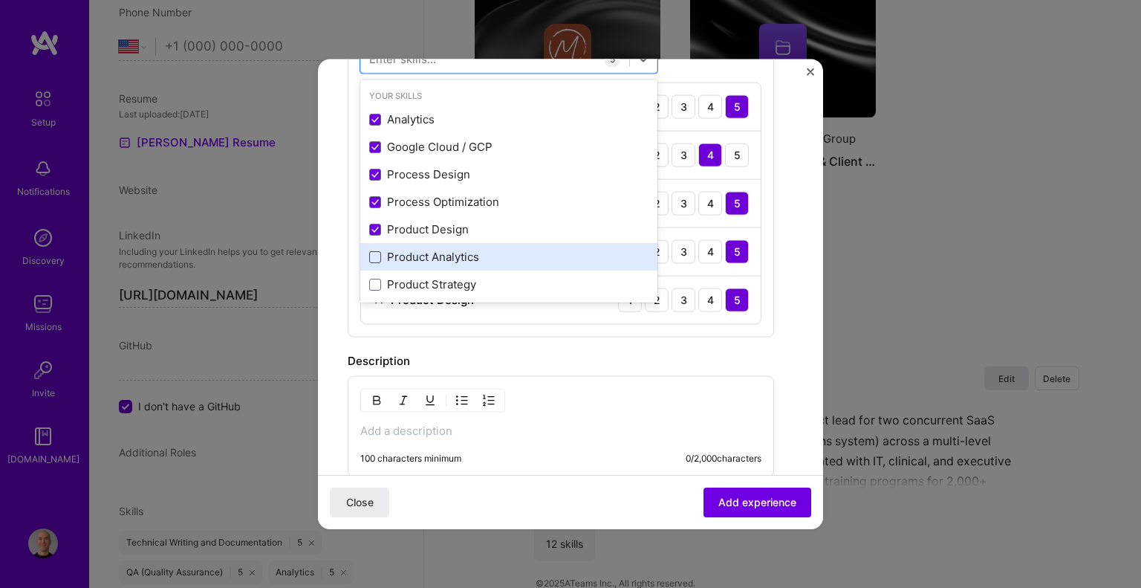
click at [373, 258] on span at bounding box center [375, 256] width 12 height 12
click at [0, 0] on input "checkbox" at bounding box center [0, 0] width 0 height 0
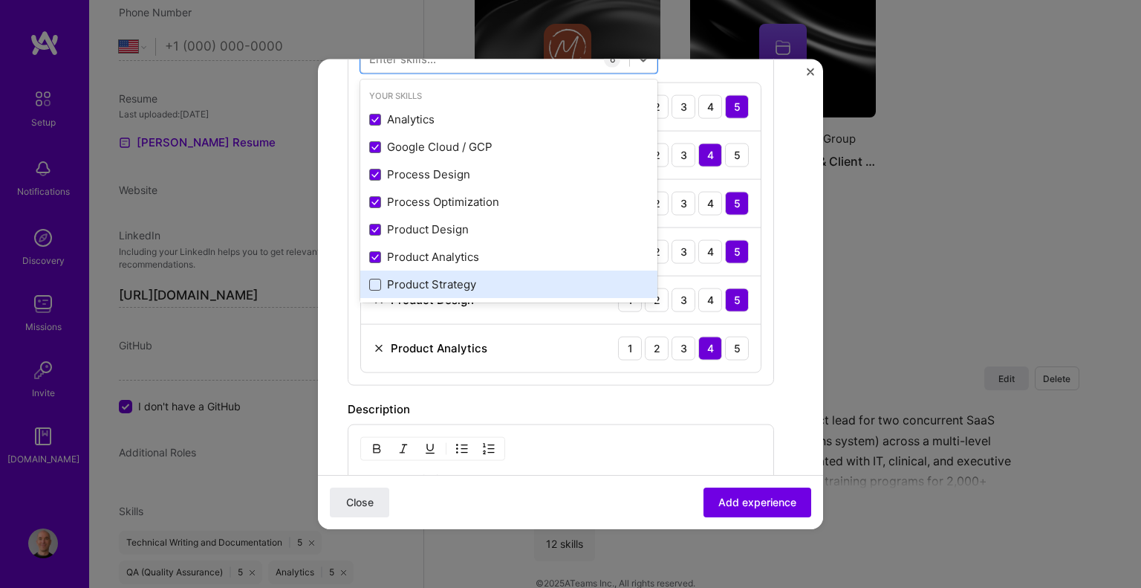
click at [373, 280] on span at bounding box center [375, 284] width 12 height 12
click at [0, 0] on input "checkbox" at bounding box center [0, 0] width 0 height 0
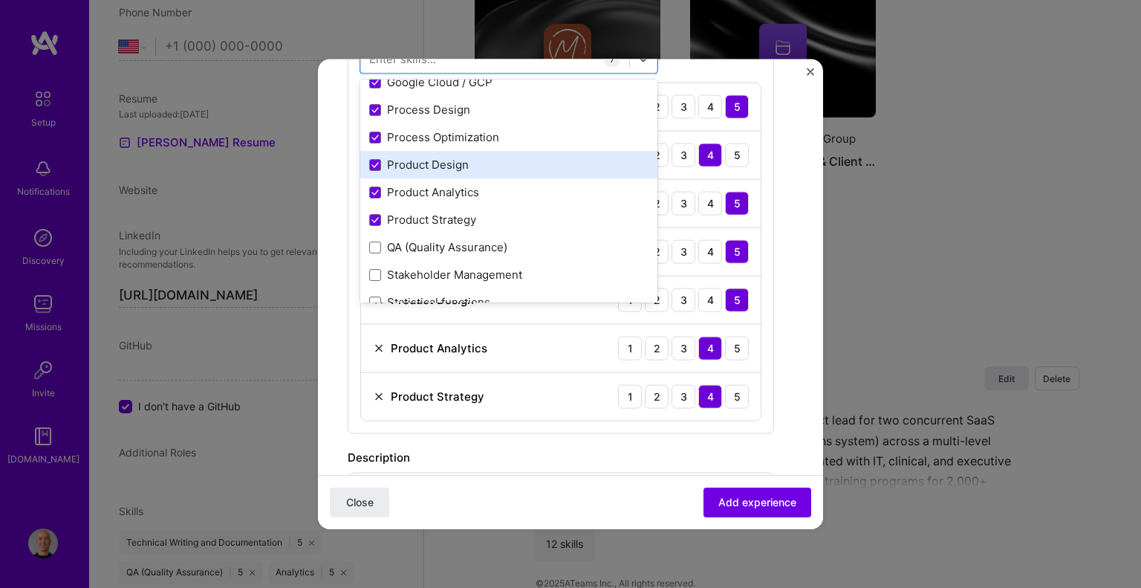
scroll to position [149, 0]
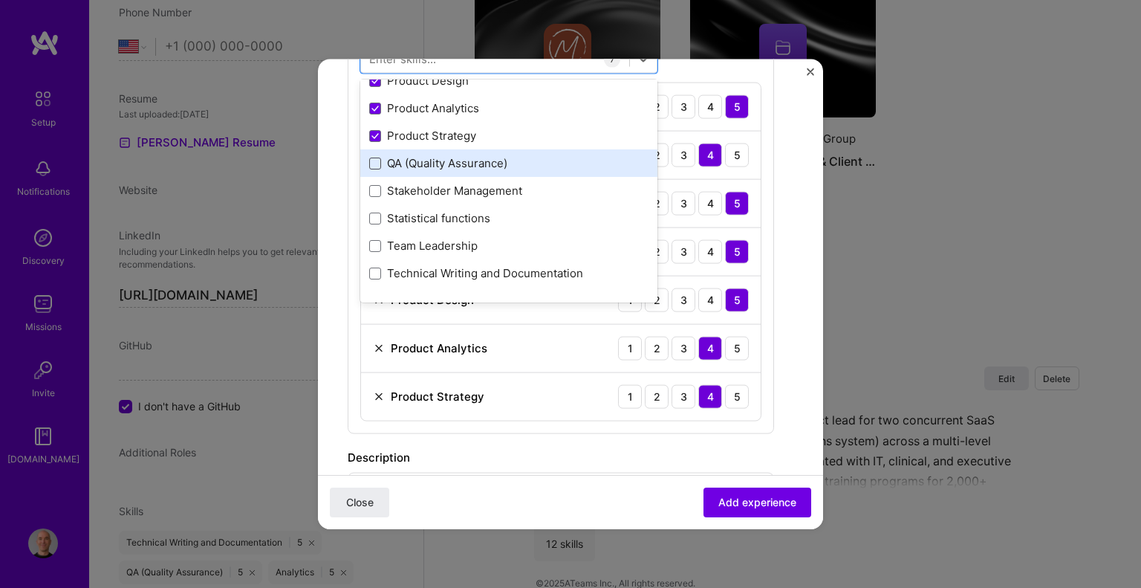
click at [378, 163] on span at bounding box center [375, 163] width 12 height 12
click at [0, 0] on input "checkbox" at bounding box center [0, 0] width 0 height 0
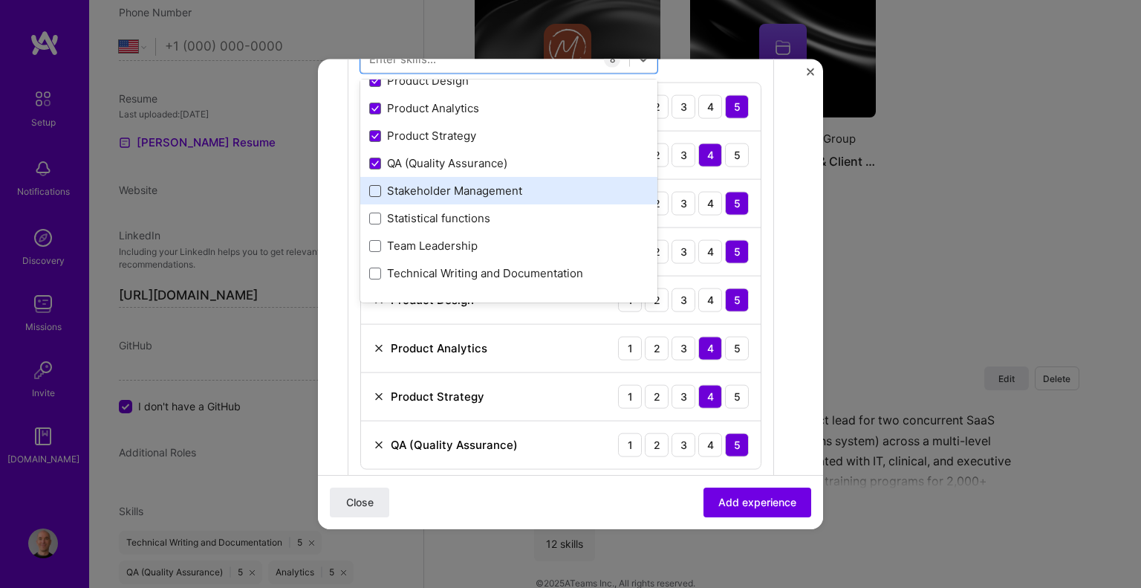
click at [374, 188] on span at bounding box center [375, 190] width 12 height 12
click at [0, 0] on input "checkbox" at bounding box center [0, 0] width 0 height 0
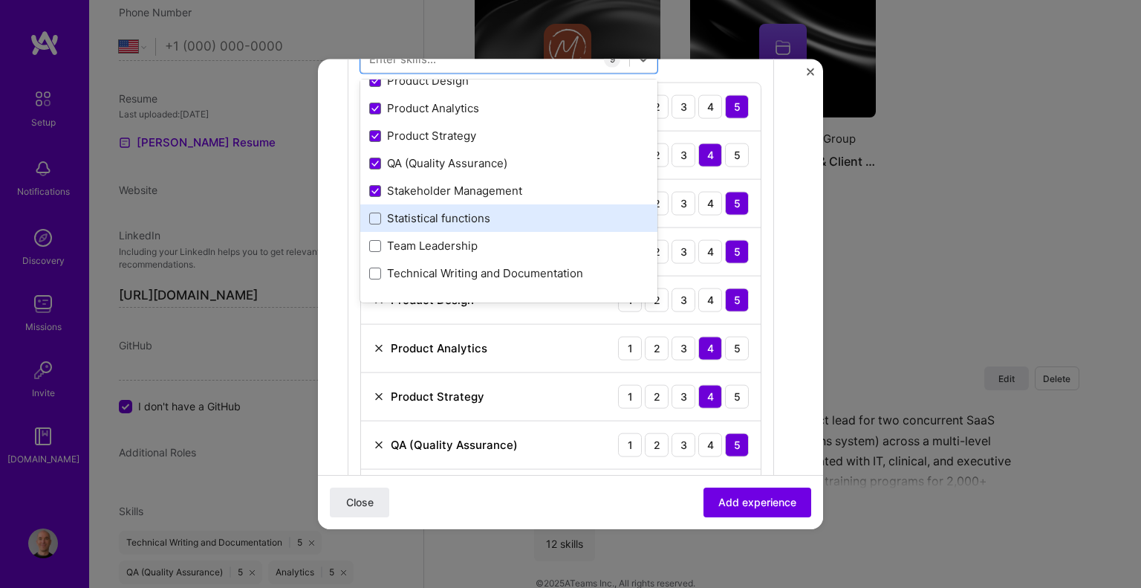
click at [374, 210] on div "Statistical functions" at bounding box center [508, 218] width 279 height 16
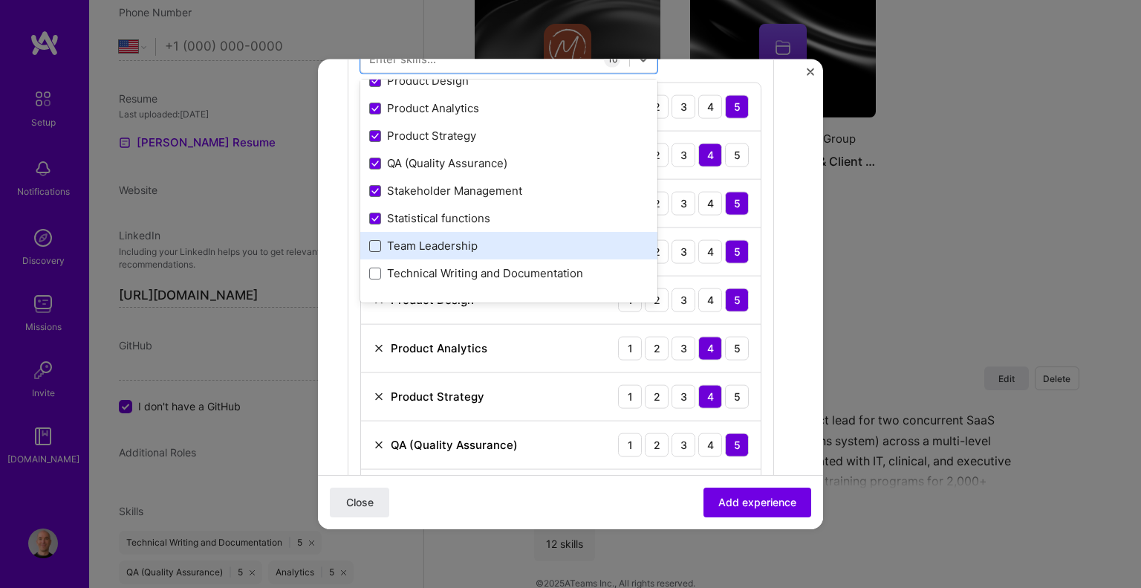
click at [373, 241] on span at bounding box center [375, 245] width 12 height 12
click at [0, 0] on input "checkbox" at bounding box center [0, 0] width 0 height 0
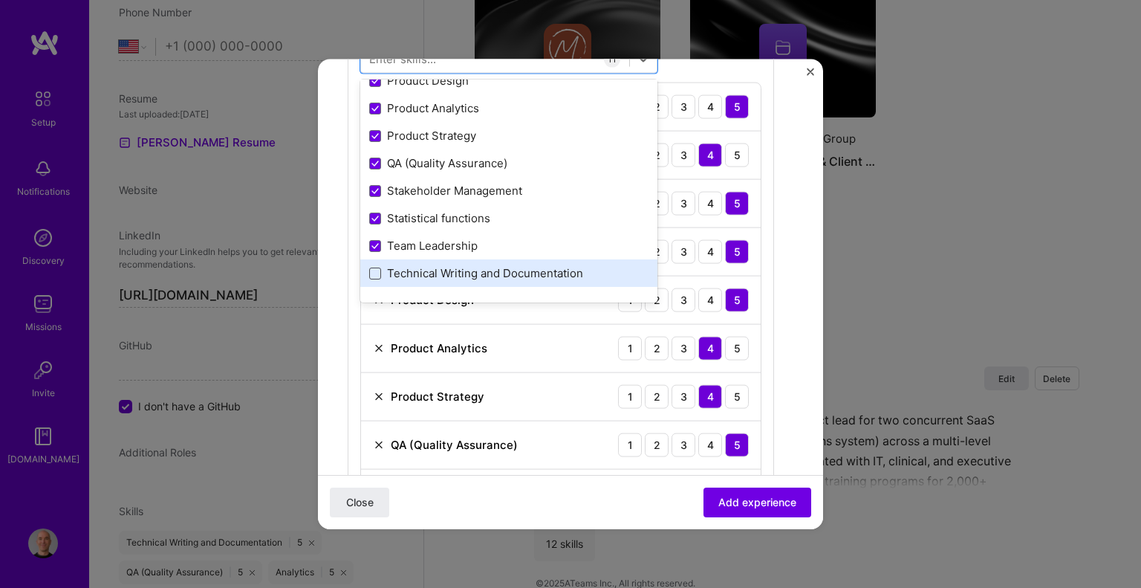
click at [374, 273] on span at bounding box center [375, 273] width 12 height 12
click at [0, 0] on input "checkbox" at bounding box center [0, 0] width 0 height 0
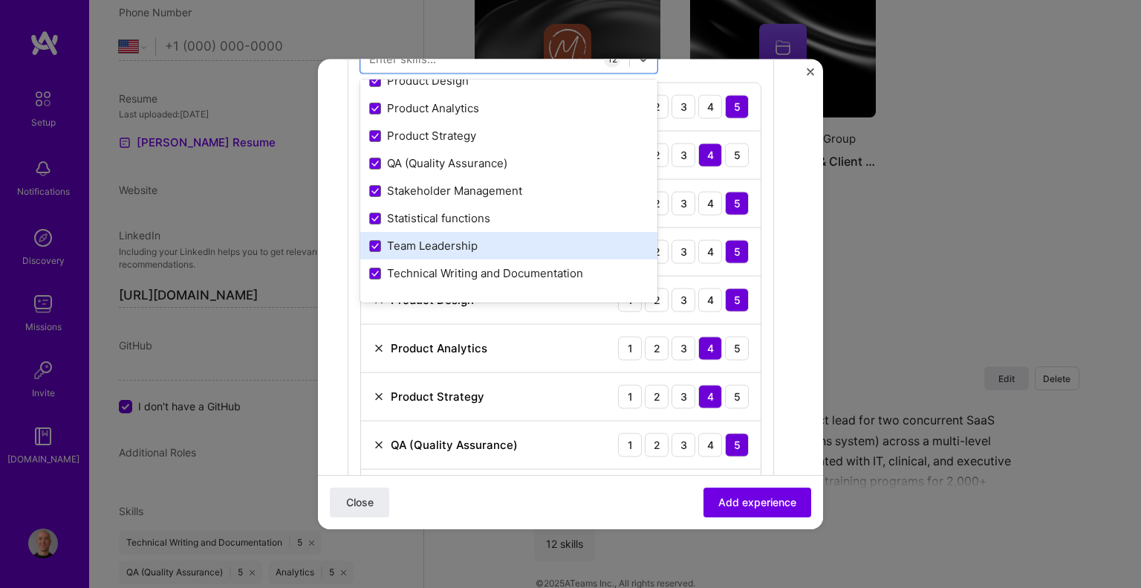
scroll to position [297, 0]
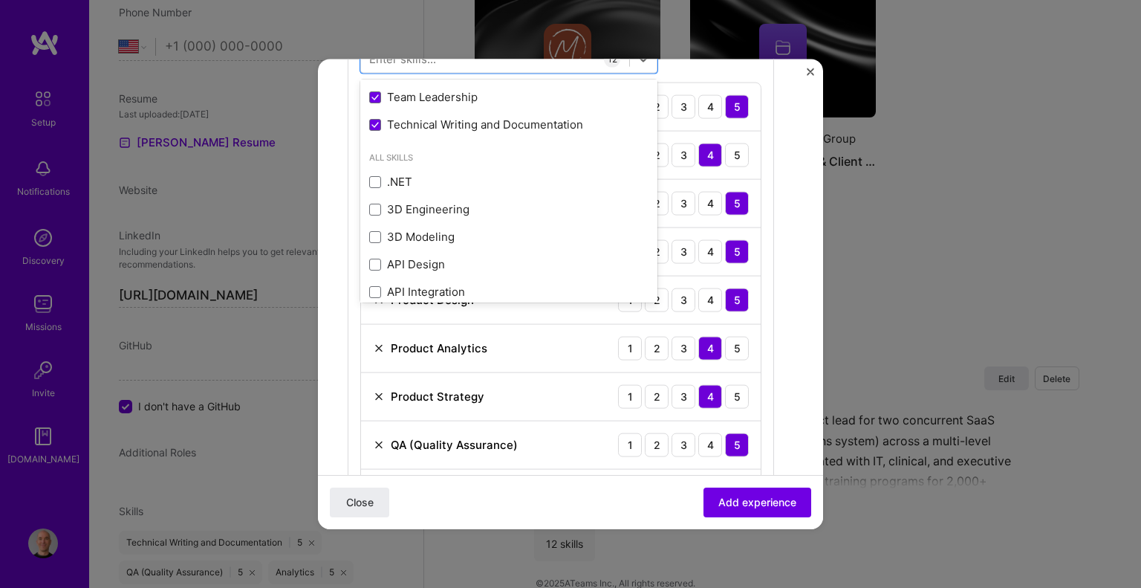
click at [799, 340] on form "Create a job experience Jobs help companies understand your past experience. Co…" at bounding box center [570, 351] width 505 height 1567
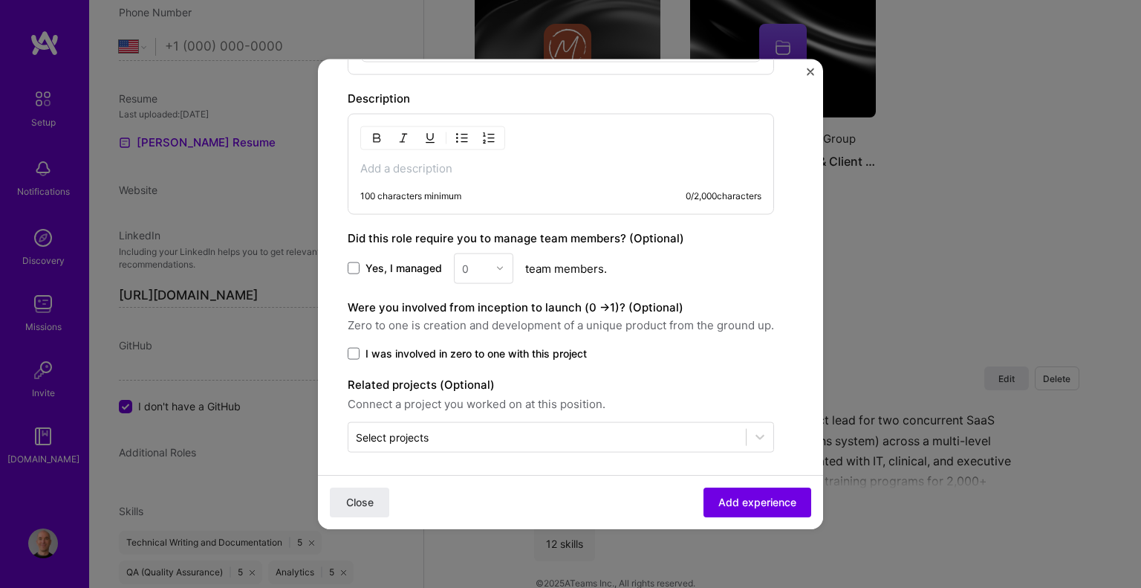
scroll to position [1122, 0]
click at [404, 164] on p at bounding box center [560, 165] width 401 height 15
click at [356, 264] on span at bounding box center [354, 266] width 12 height 12
click at [0, 0] on input "Yes, I managed" at bounding box center [0, 0] width 0 height 0
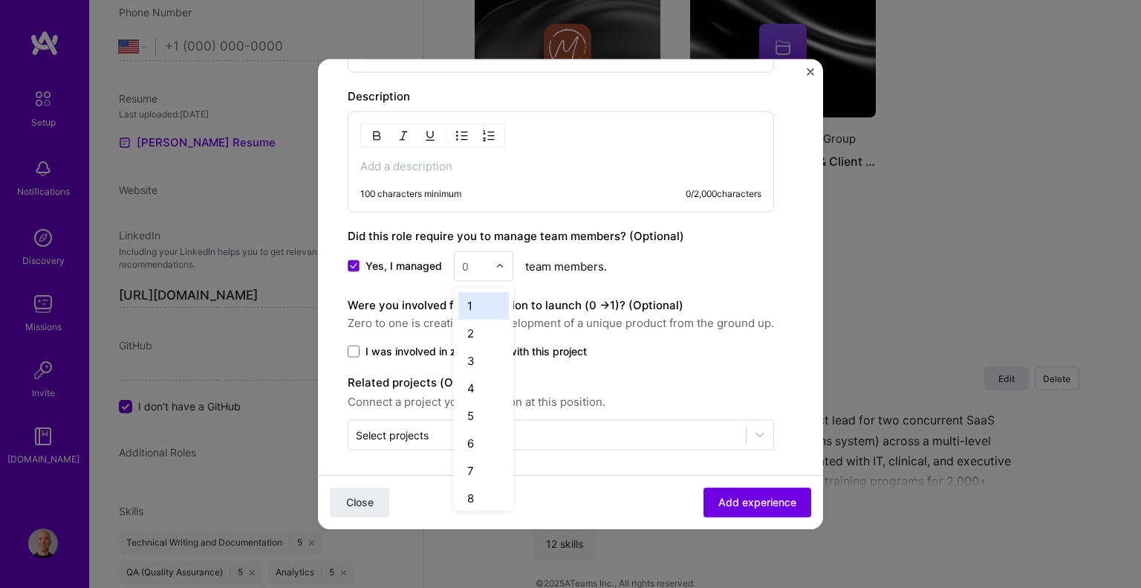
click at [505, 266] on div at bounding box center [503, 265] width 17 height 29
click at [487, 485] on div "25+" at bounding box center [483, 491] width 51 height 27
click at [392, 165] on p at bounding box center [560, 165] width 401 height 15
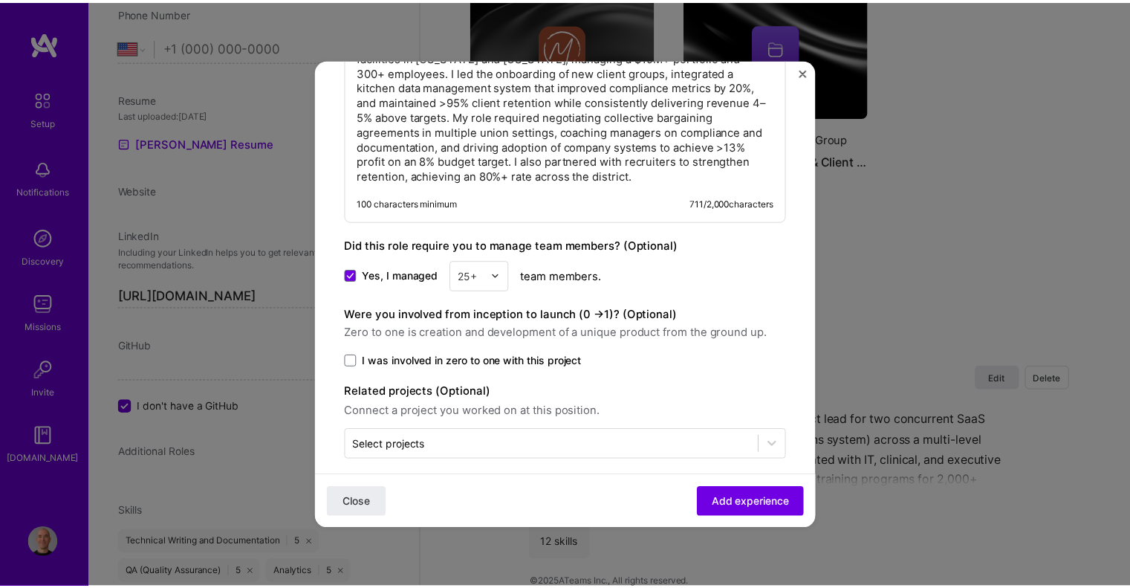
scroll to position [1256, 0]
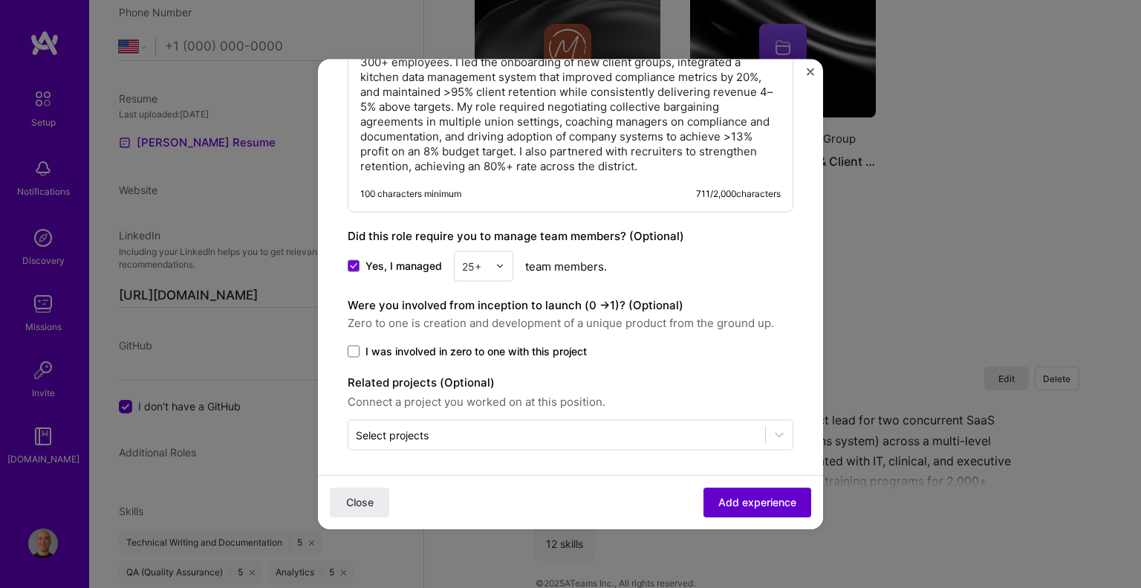
click at [721, 499] on span "Add experience" at bounding box center [757, 502] width 78 height 15
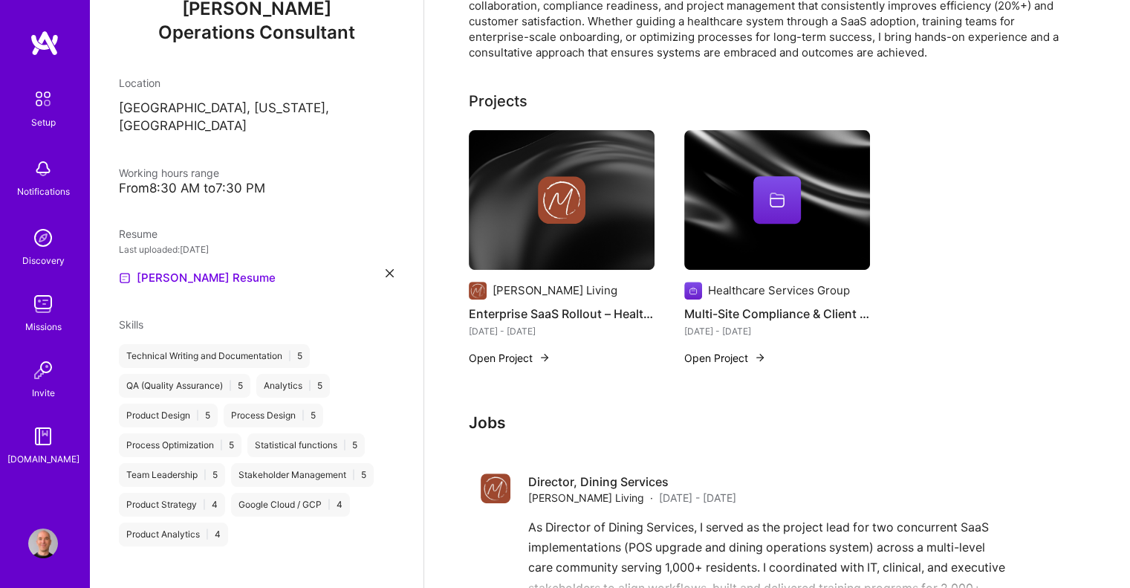
scroll to position [547, 0]
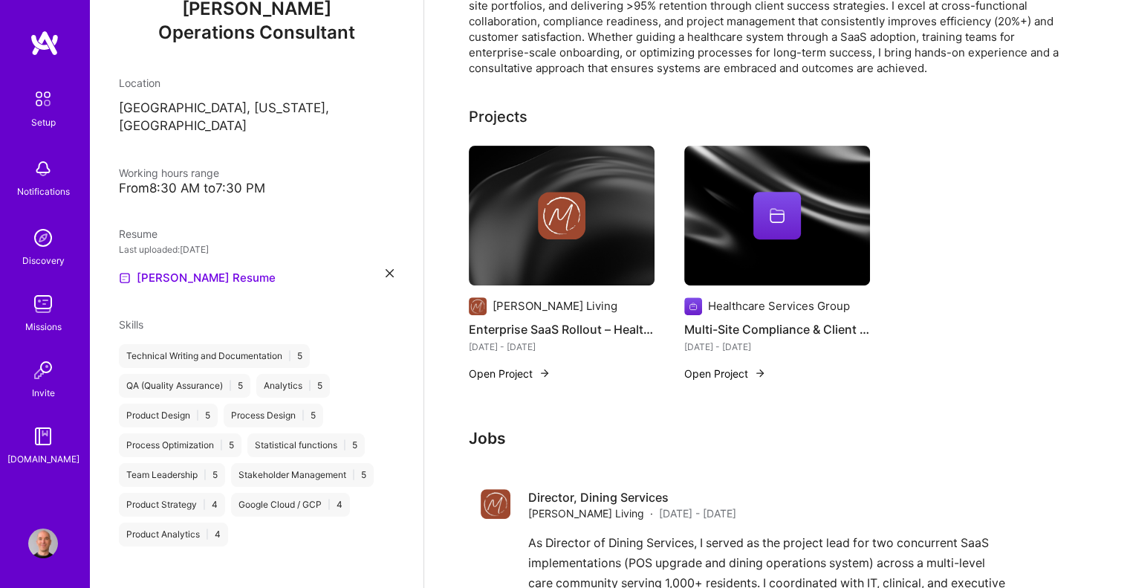
click at [720, 365] on button "Open Project" at bounding box center [725, 373] width 82 height 16
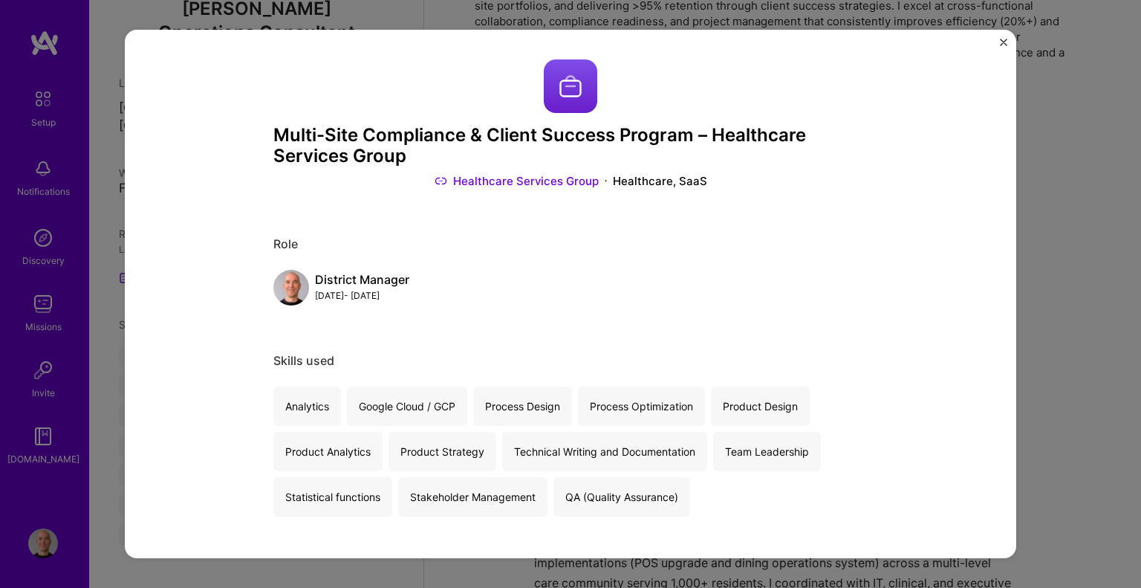
click at [475, 179] on link "Healthcare Services Group" at bounding box center [517, 181] width 164 height 16
click at [1005, 42] on img "Close" at bounding box center [1003, 42] width 7 height 7
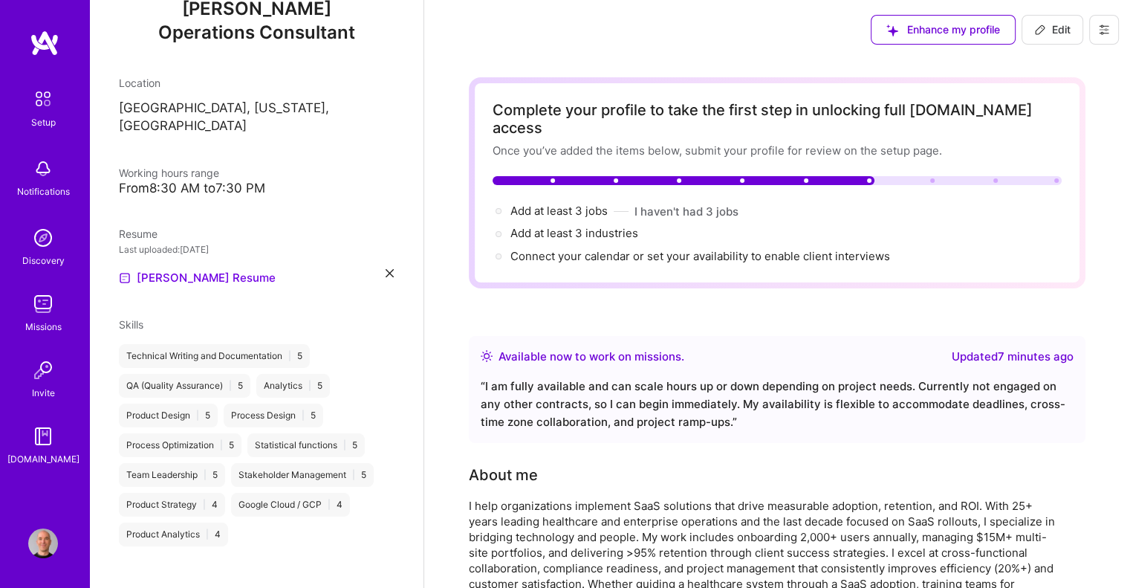
click at [1035, 27] on icon at bounding box center [1040, 30] width 12 height 12
select select "US"
select select "Right Now"
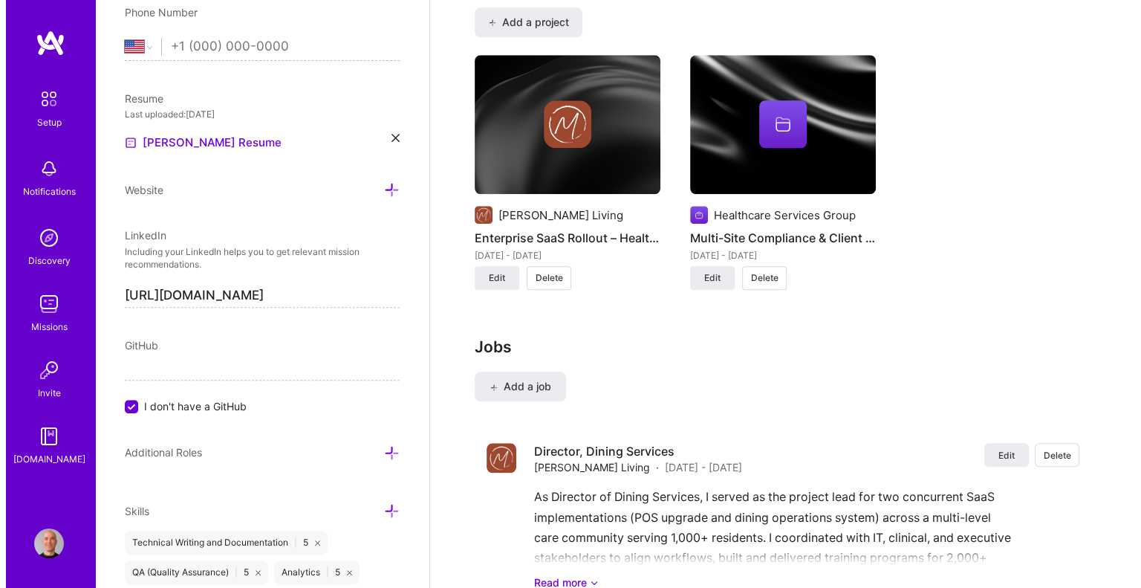
scroll to position [1263, 0]
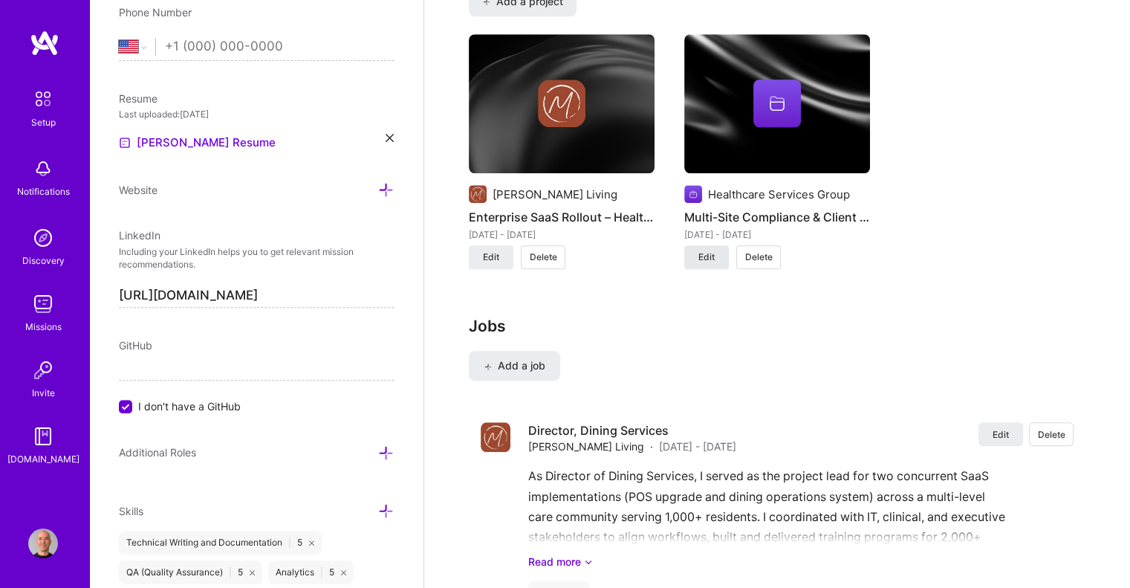
click at [700, 250] on span "Edit" at bounding box center [706, 256] width 16 height 13
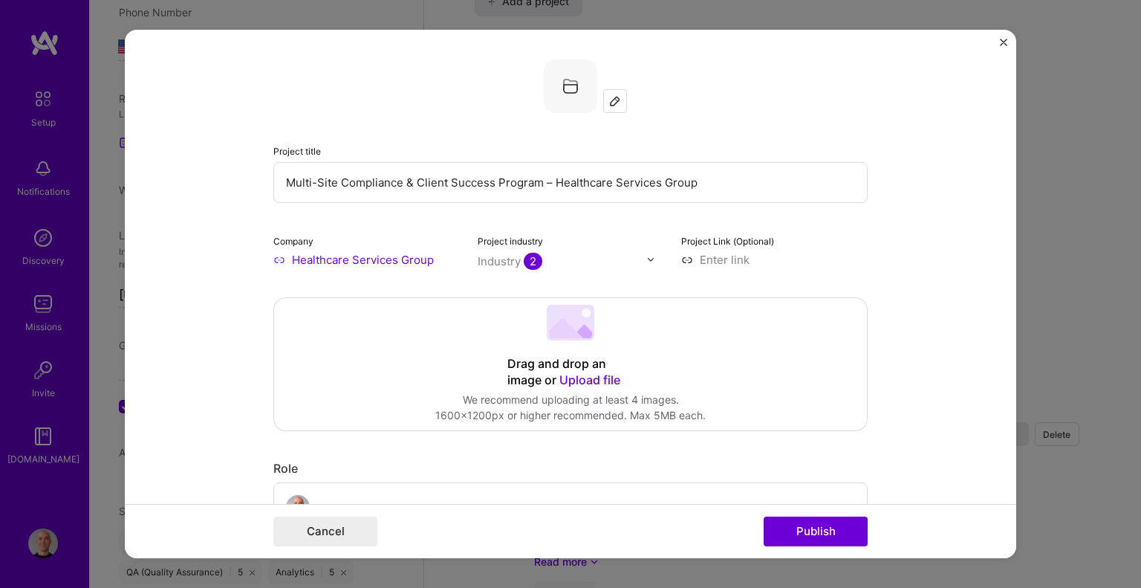
click at [421, 255] on input "Healthcare Services Group" at bounding box center [366, 260] width 186 height 16
drag, startPoint x: 429, startPoint y: 257, endPoint x: 238, endPoint y: 241, distance: 191.5
click at [238, 241] on form "Project title Multi-Site Compliance & Client Success Program – Healthcare Servi…" at bounding box center [570, 294] width 891 height 529
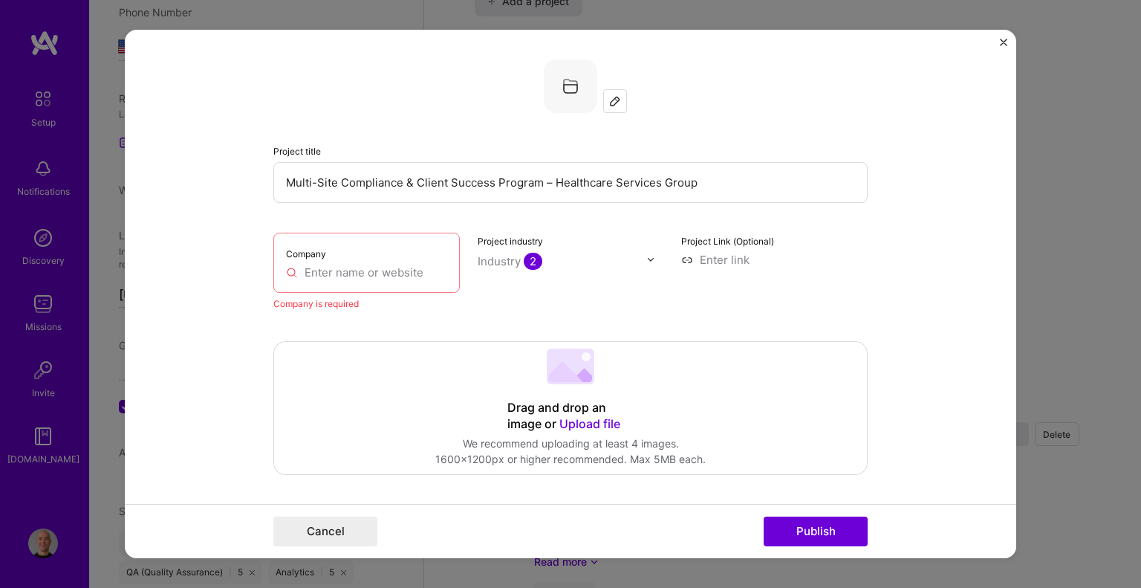
paste input "[URL][DOMAIN_NAME]"
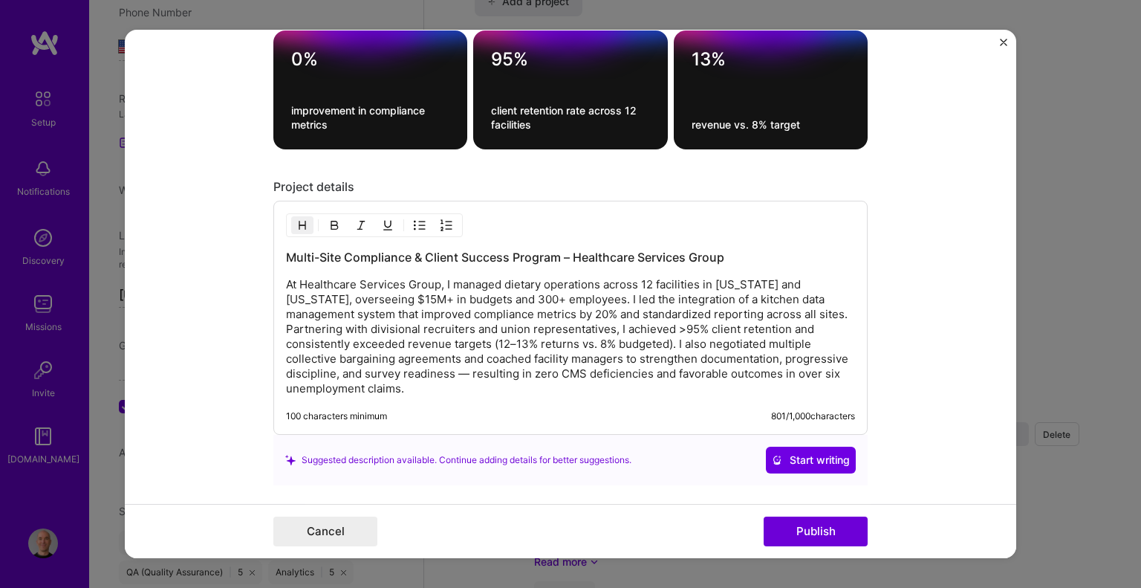
scroll to position [1634, 0]
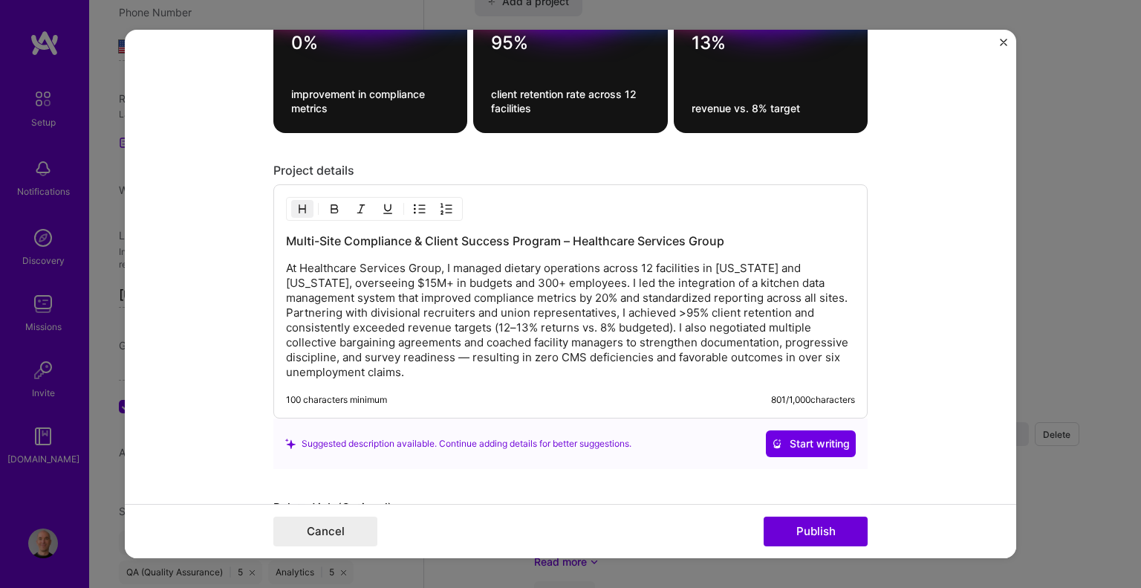
type input "[URL][DOMAIN_NAME]"
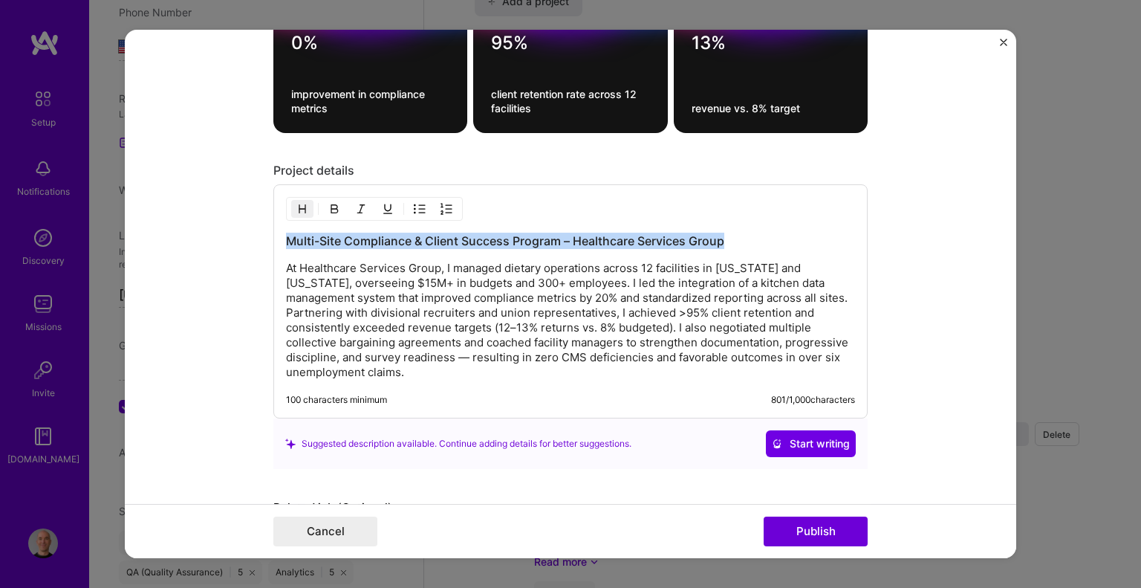
drag, startPoint x: 280, startPoint y: 231, endPoint x: 850, endPoint y: 203, distance: 571.1
click at [850, 203] on div "Multi-Site Compliance & Client Success Program – Healthcare Services Group At H…" at bounding box center [570, 301] width 594 height 234
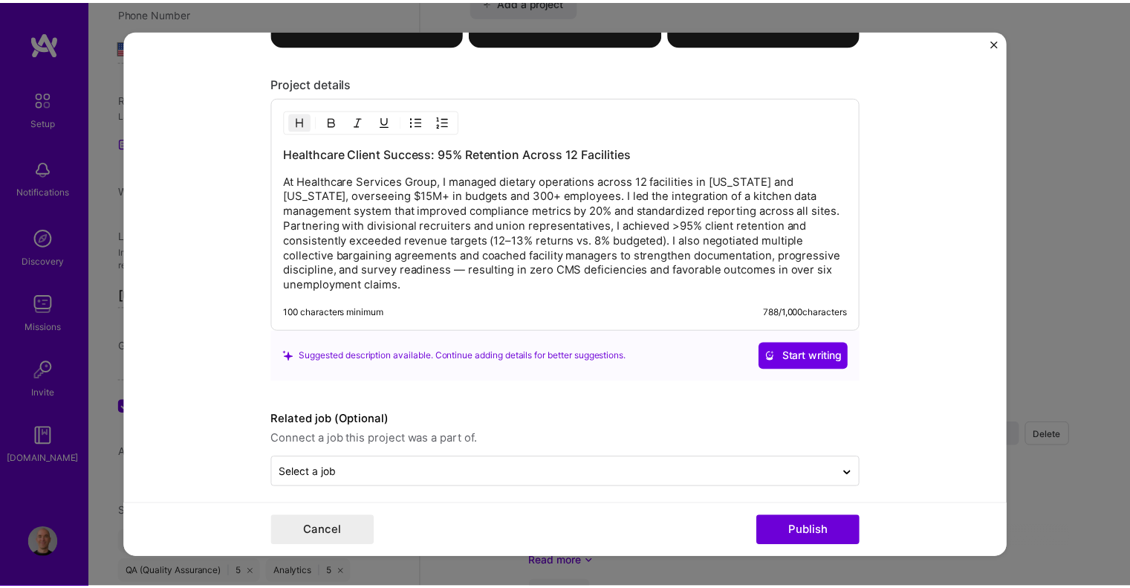
scroll to position [1727, 0]
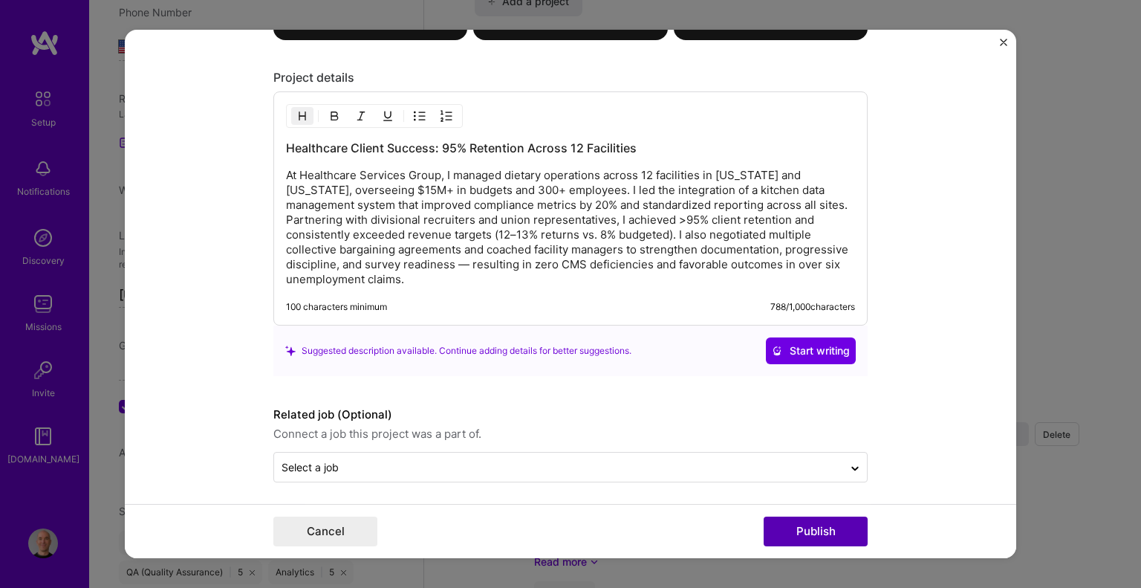
click at [820, 531] on button "Publish" at bounding box center [816, 531] width 104 height 30
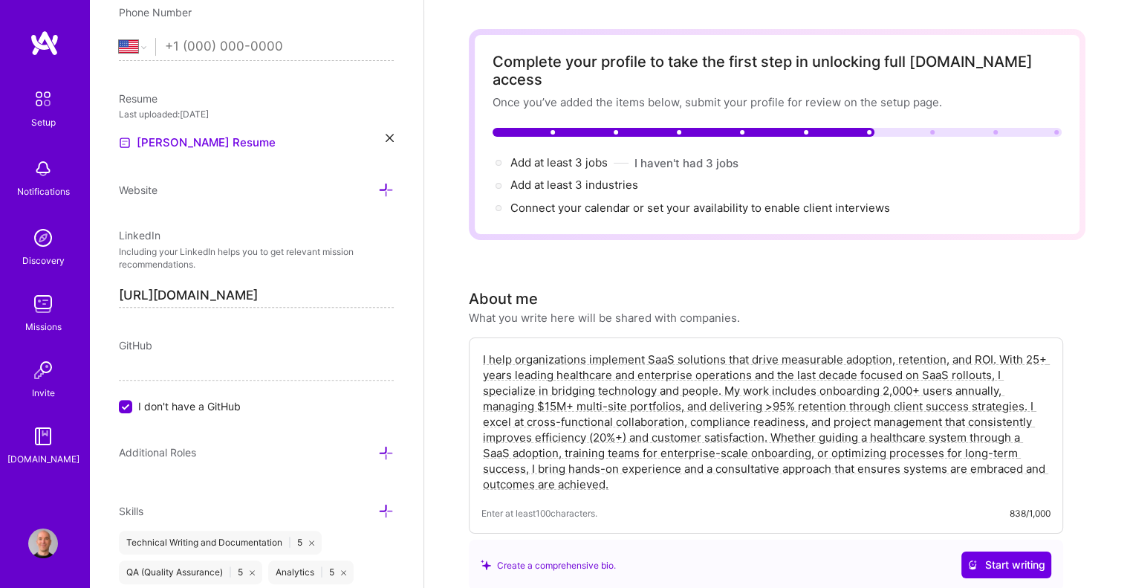
scroll to position [0, 0]
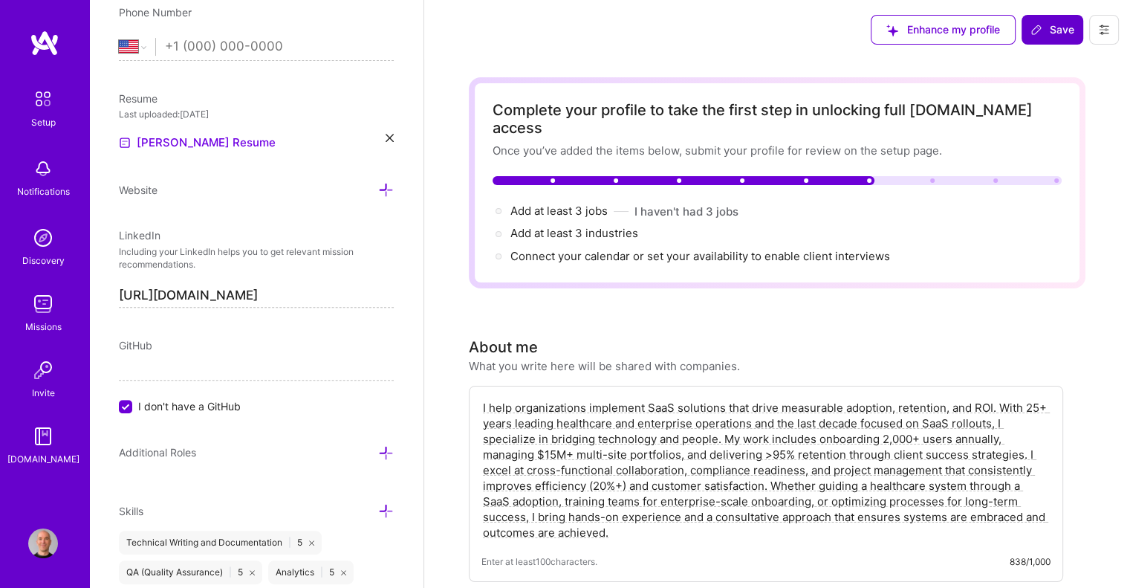
click at [1050, 24] on span "Save" at bounding box center [1052, 29] width 44 height 15
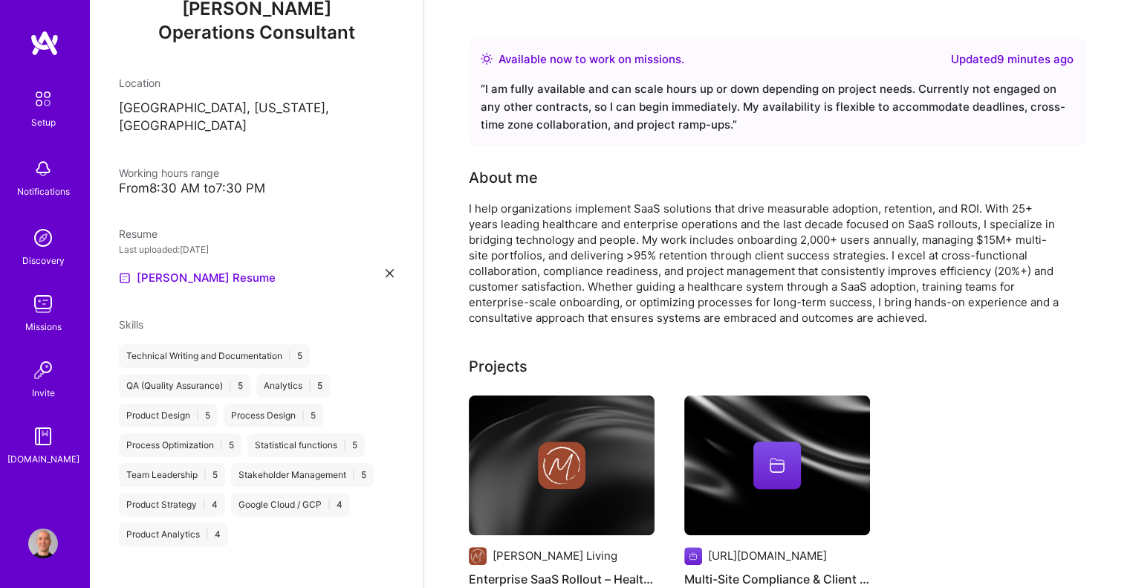
scroll to position [594, 0]
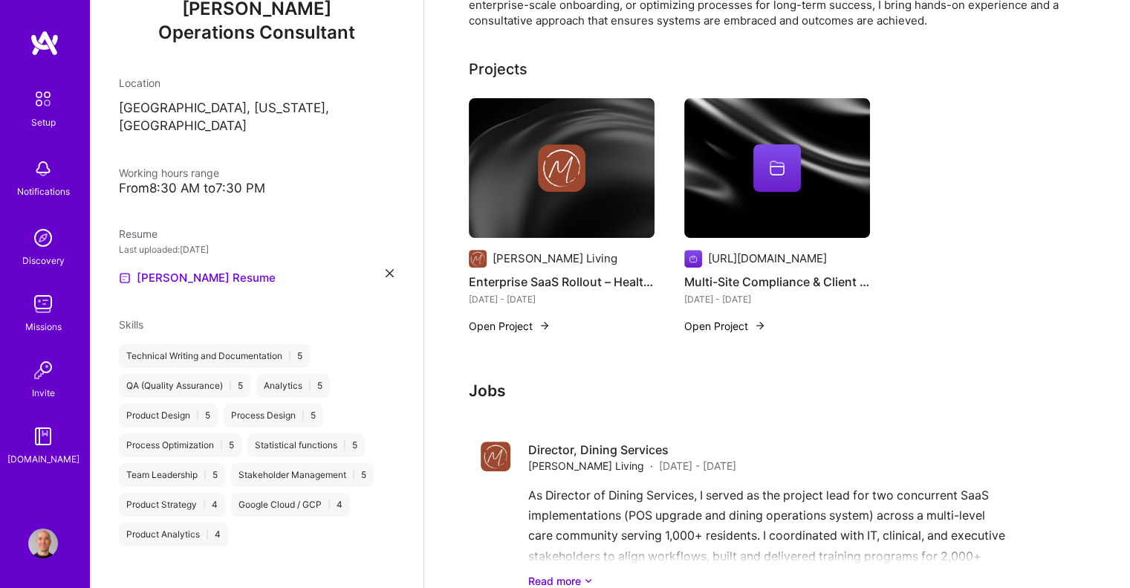
click at [758, 166] on div at bounding box center [777, 168] width 48 height 48
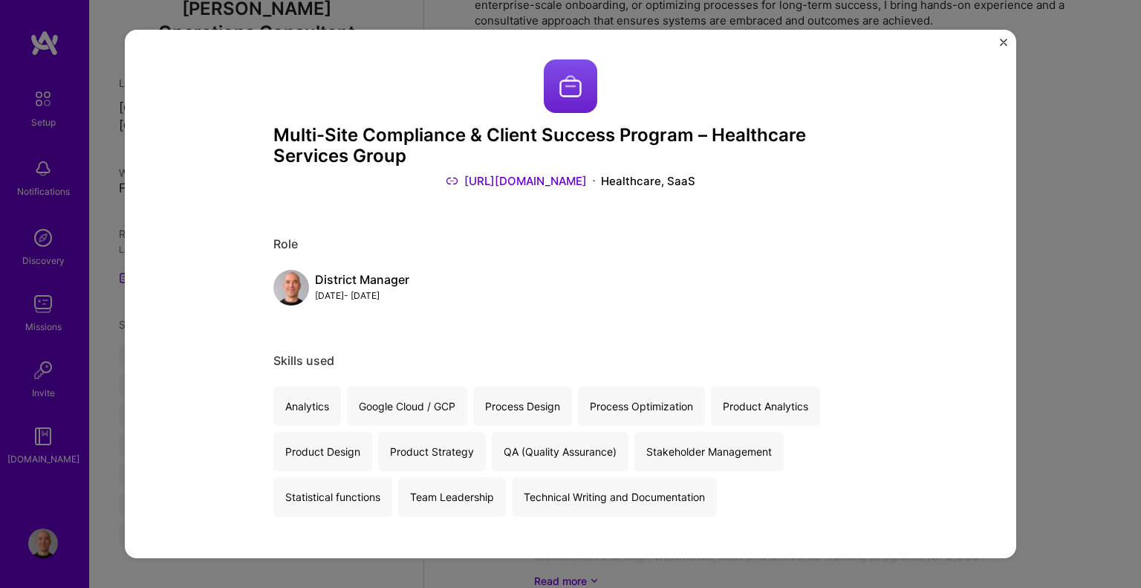
click at [1001, 39] on img "Close" at bounding box center [1003, 42] width 7 height 7
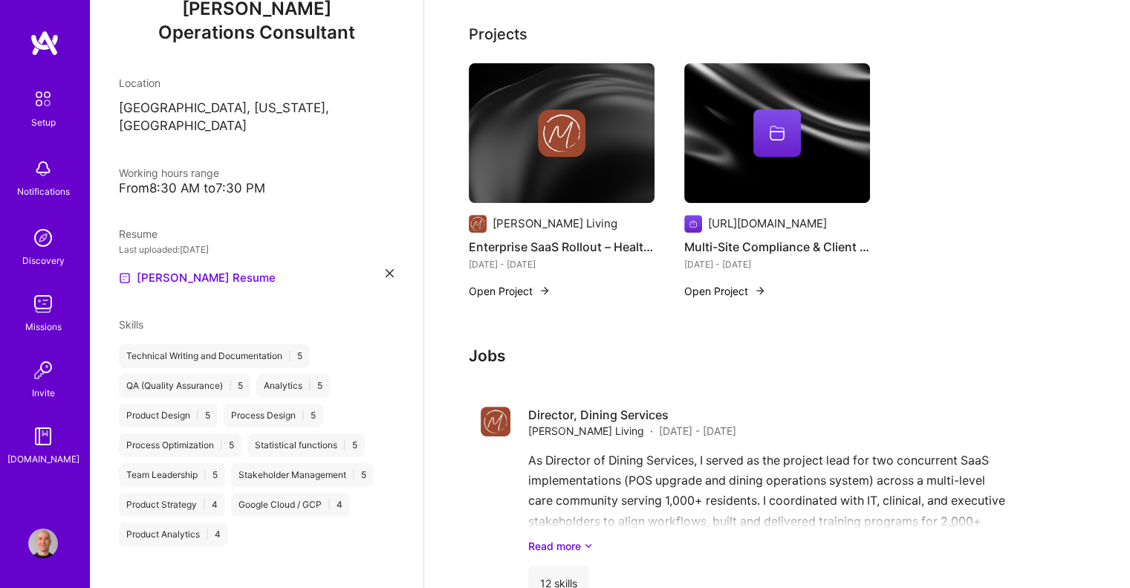
scroll to position [520, 0]
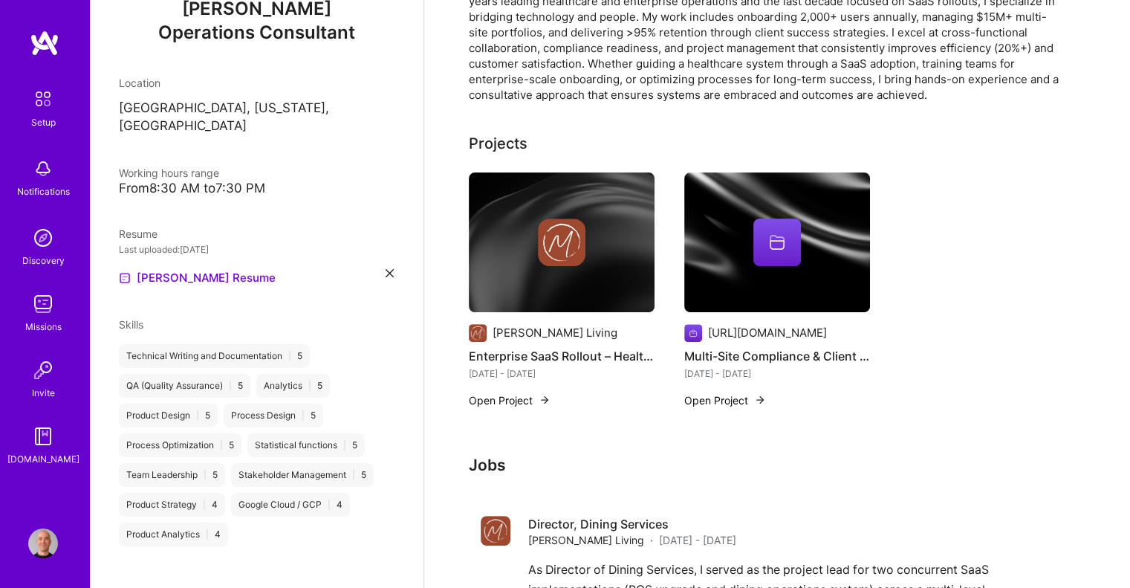
click at [722, 392] on button "Open Project" at bounding box center [725, 400] width 82 height 16
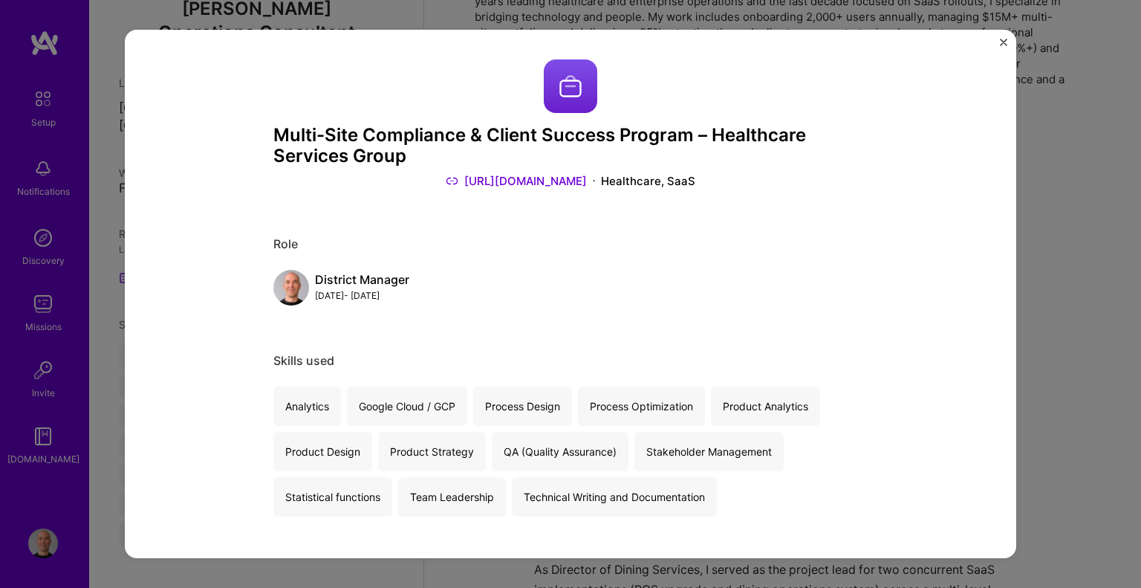
click at [1002, 40] on img "Close" at bounding box center [1003, 42] width 7 height 7
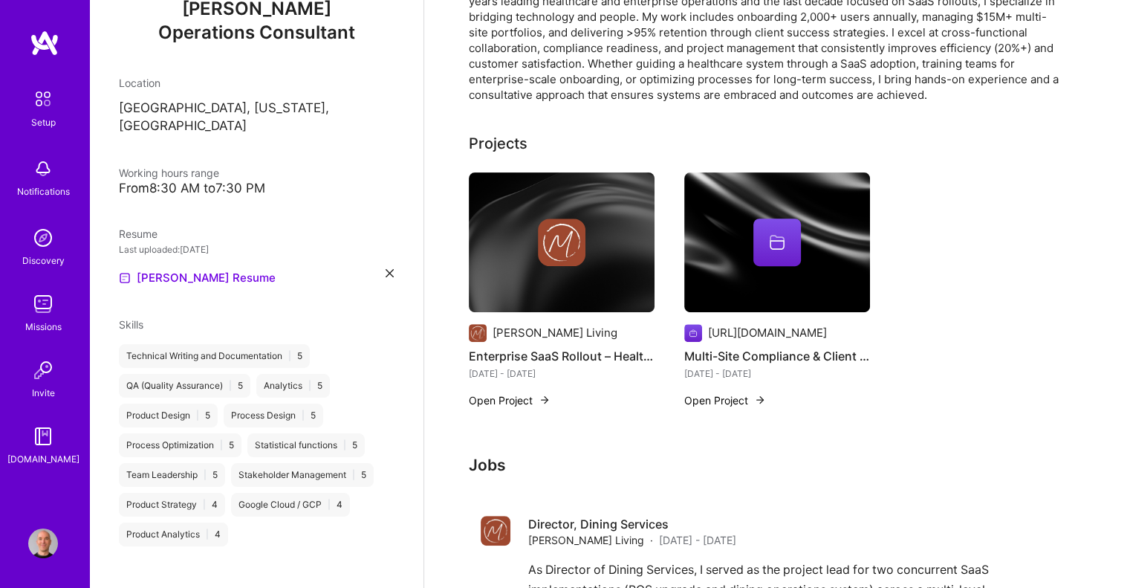
click at [51, 177] on img at bounding box center [43, 169] width 30 height 30
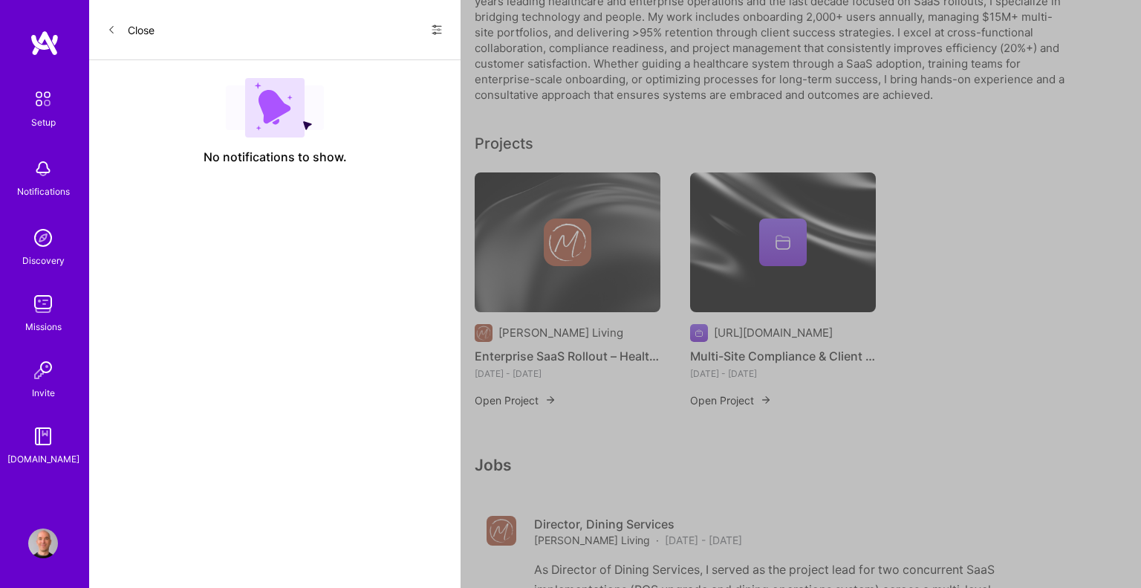
click at [124, 24] on button "Close" at bounding box center [131, 30] width 48 height 24
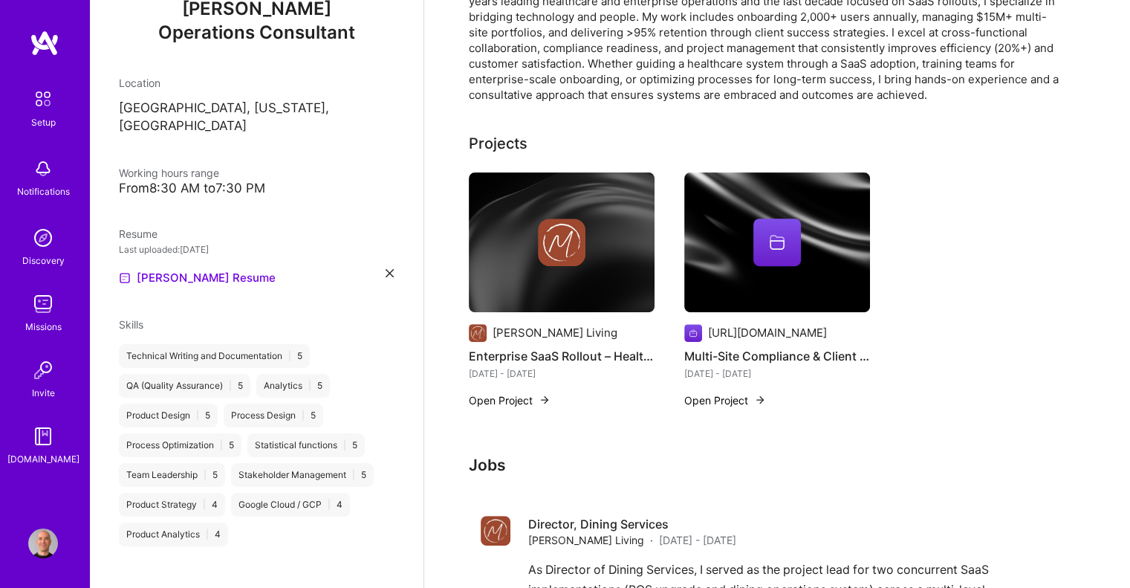
click at [790, 238] on div at bounding box center [777, 242] width 48 height 48
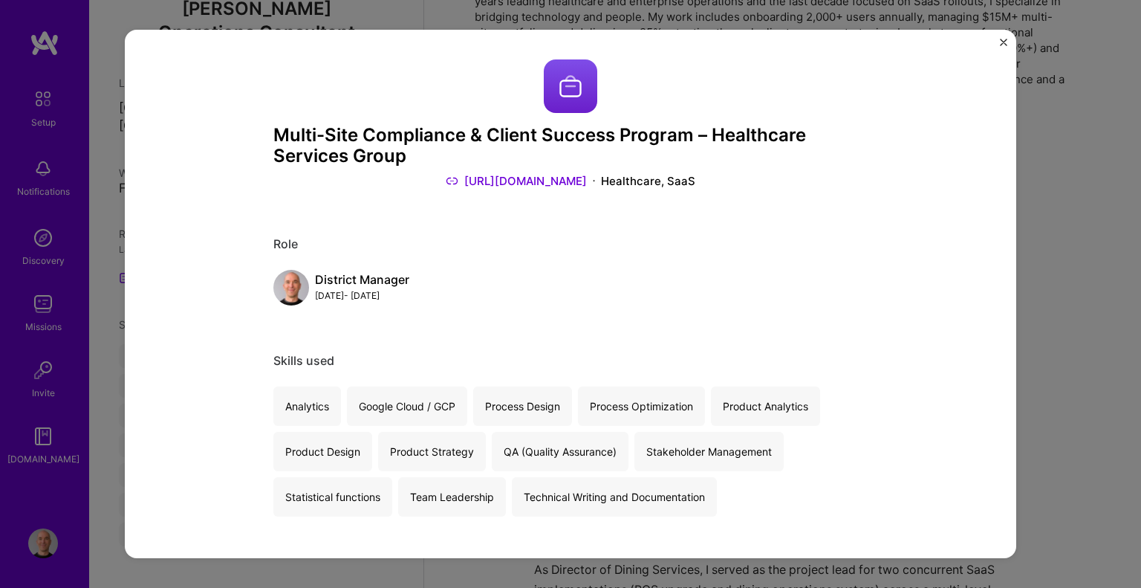
click at [1003, 46] on button "Close" at bounding box center [1003, 47] width 7 height 16
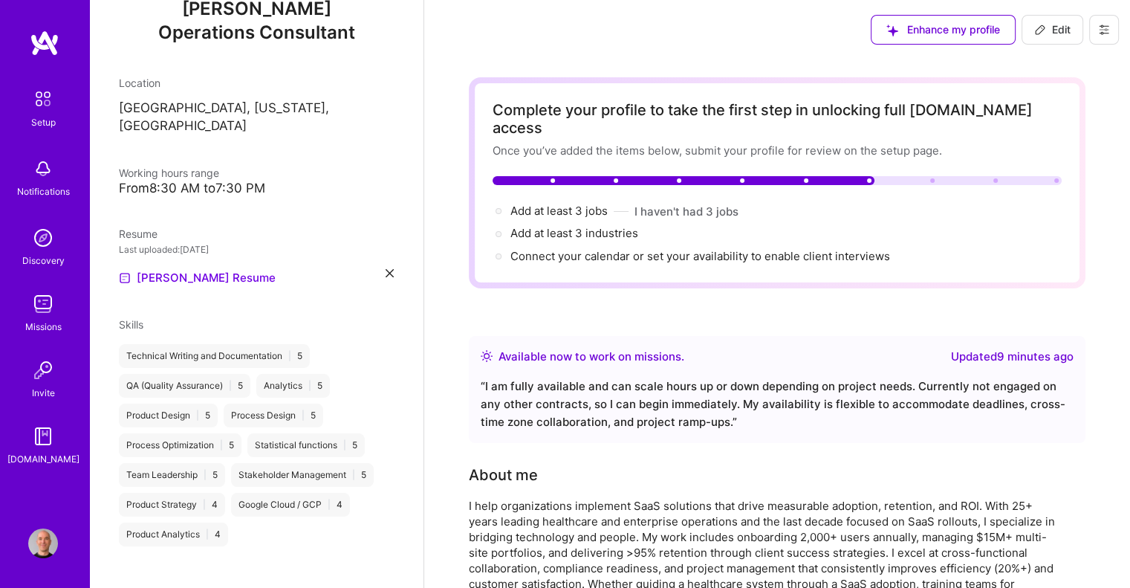
click at [1040, 20] on button "Edit" at bounding box center [1052, 30] width 62 height 30
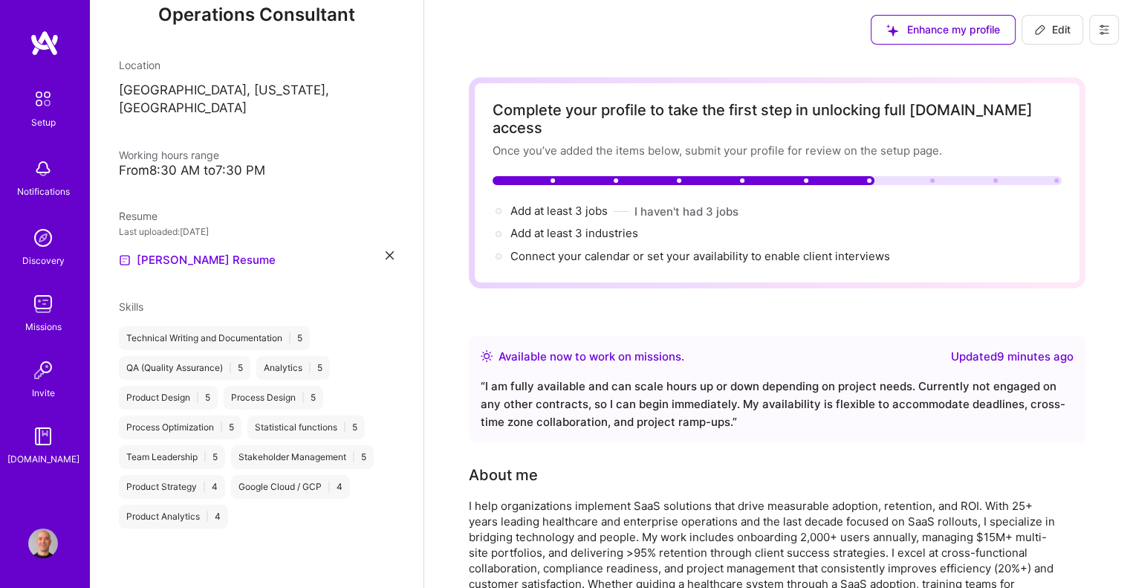
select select "US"
select select "Right Now"
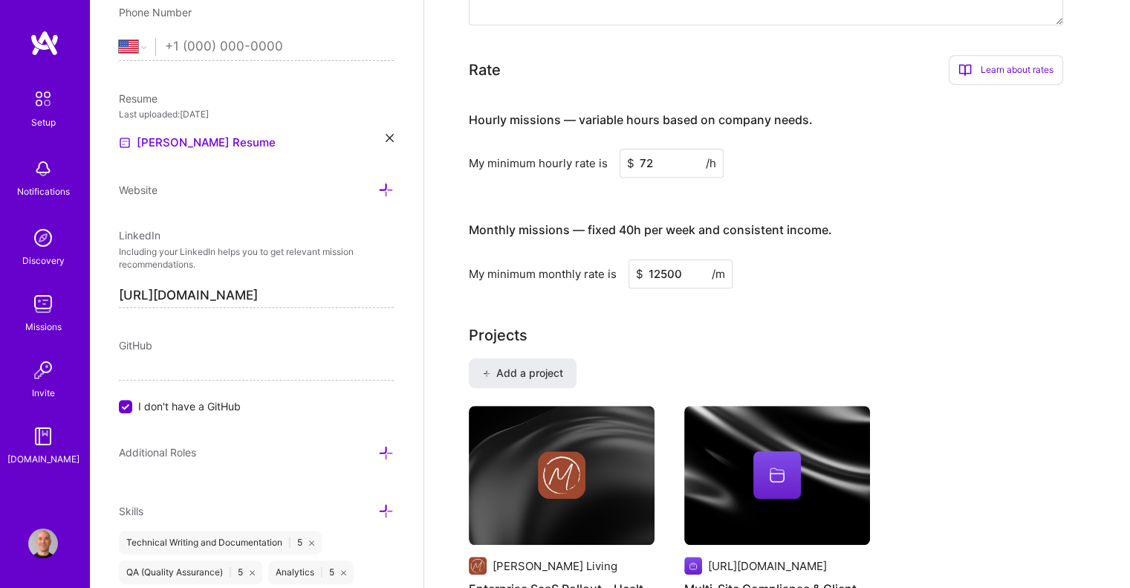
scroll to position [1188, 0]
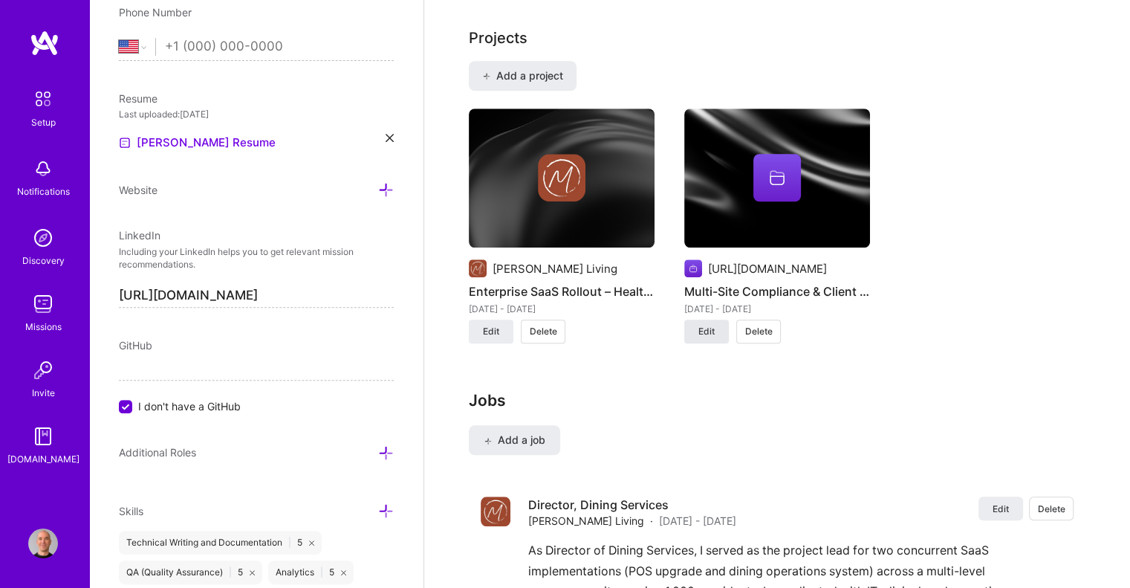
click at [716, 319] on button "Edit" at bounding box center [706, 331] width 45 height 24
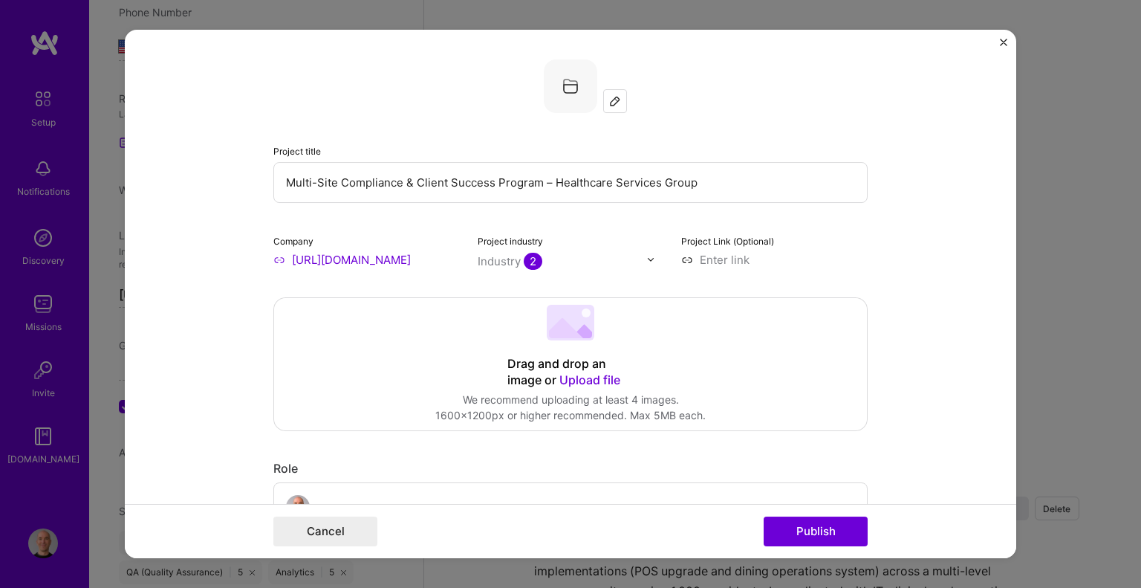
click at [403, 255] on input "[URL][DOMAIN_NAME]" at bounding box center [366, 260] width 186 height 16
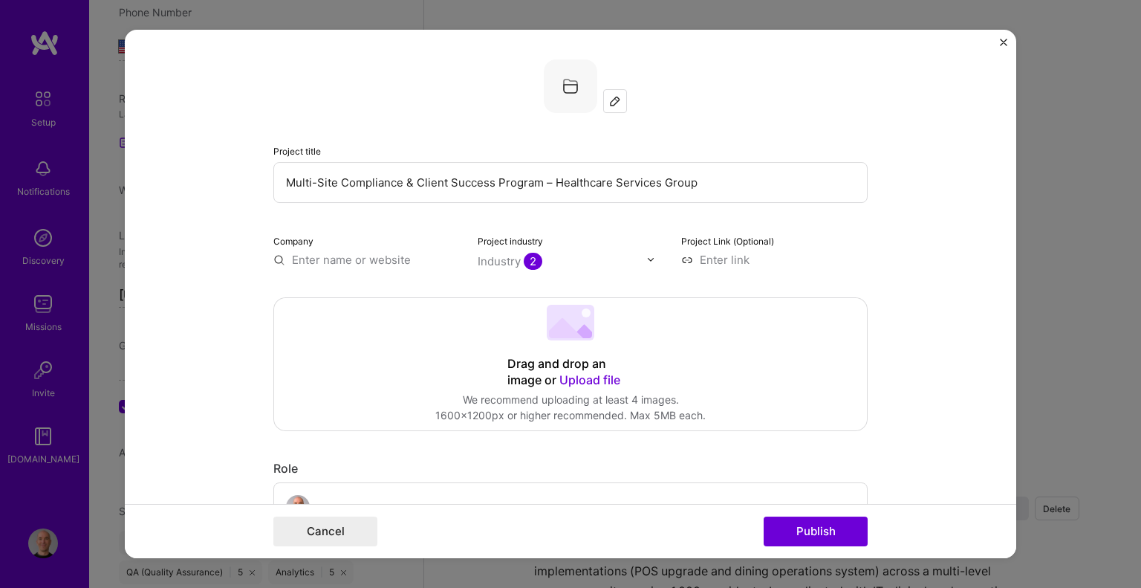
click at [609, 100] on img at bounding box center [615, 101] width 12 height 12
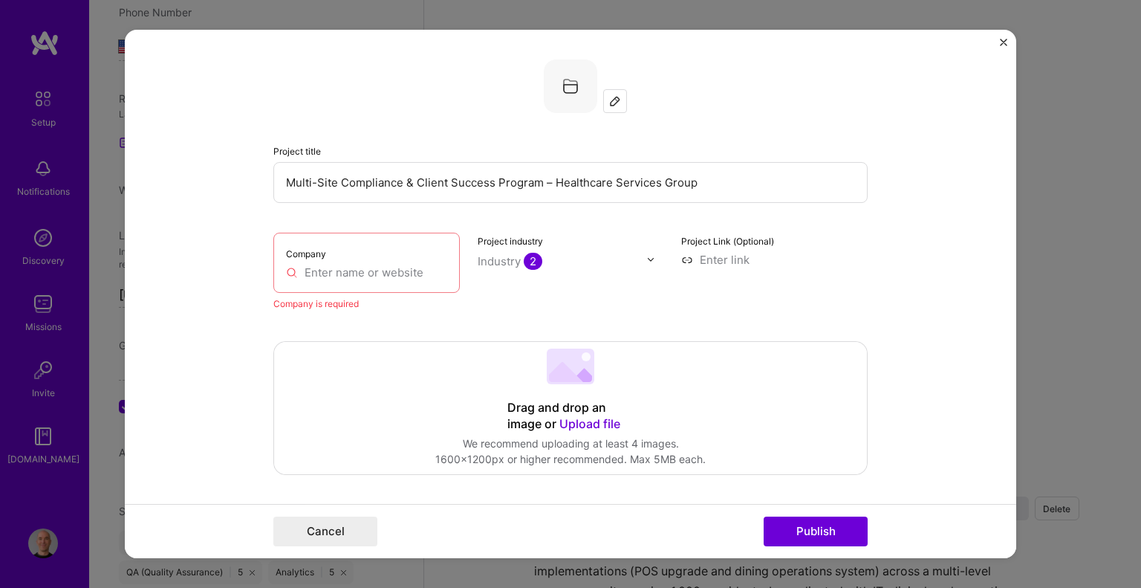
click at [609, 101] on img at bounding box center [615, 101] width 12 height 12
click at [325, 273] on input "text" at bounding box center [366, 272] width 161 height 16
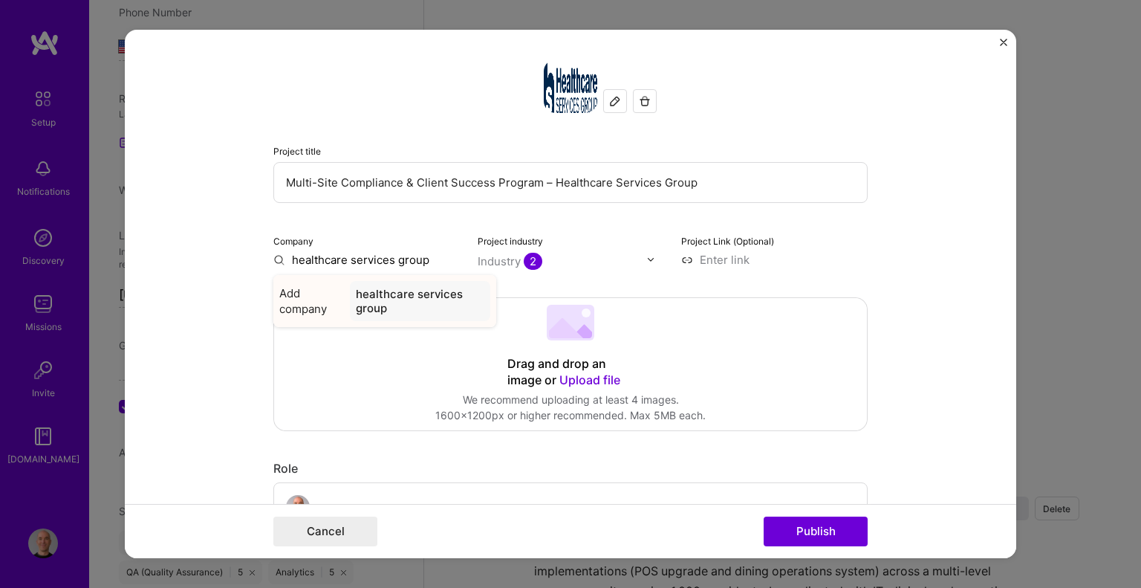
type input "healthcare services group"
click at [388, 294] on div "healthcare services group" at bounding box center [420, 301] width 140 height 40
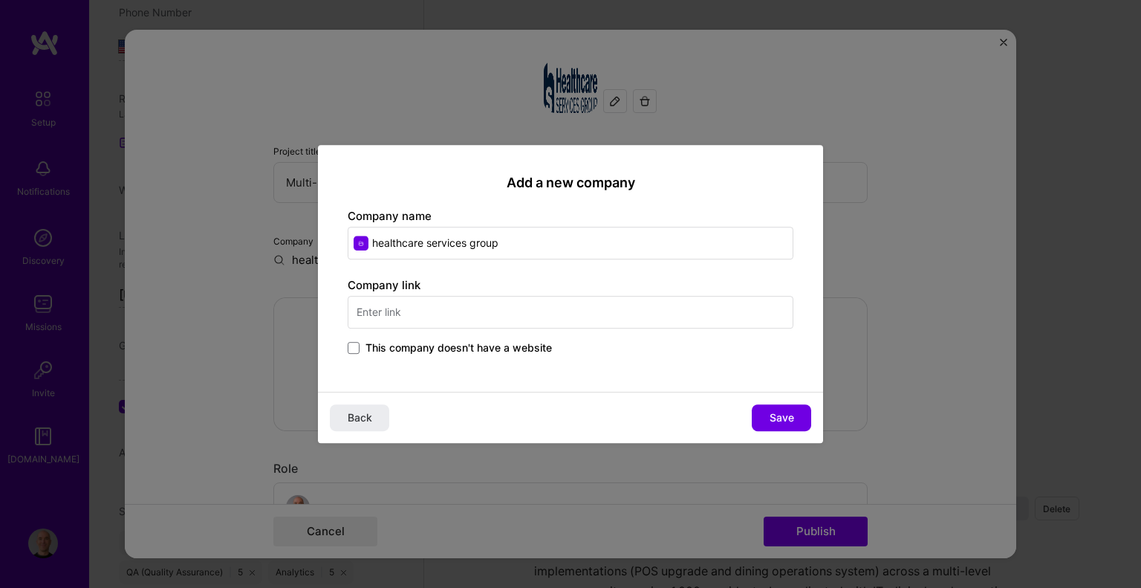
click at [510, 247] on input "healthcare services group" at bounding box center [571, 243] width 446 height 33
type input "Healthcare Services Group"
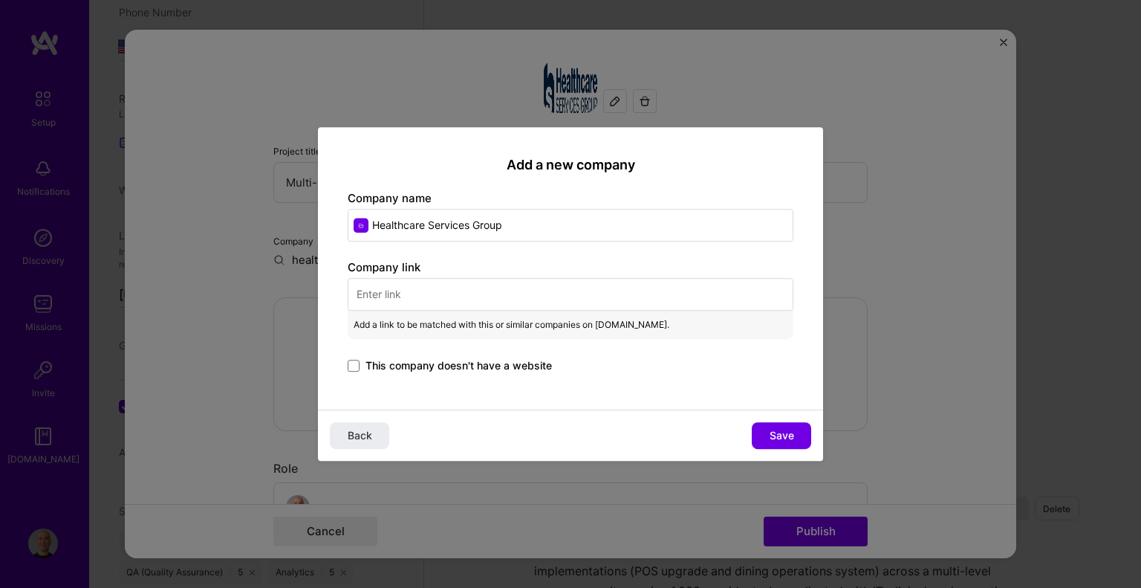
click at [397, 290] on input "text" at bounding box center [571, 294] width 446 height 33
paste input "[URL][DOMAIN_NAME]"
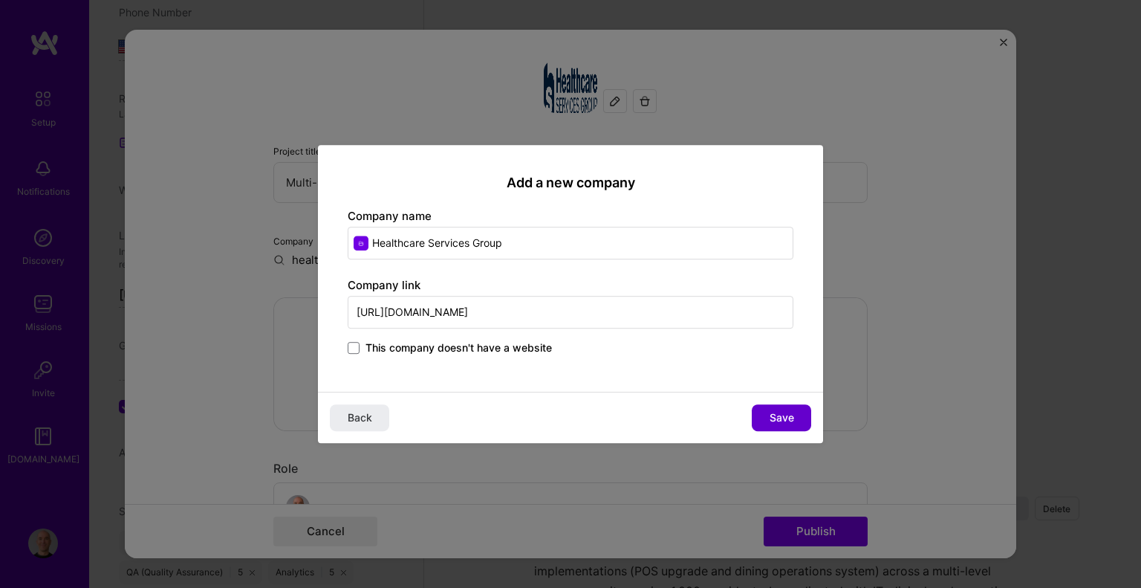
type input "[URL][DOMAIN_NAME]"
click at [781, 413] on span "Save" at bounding box center [782, 417] width 25 height 15
type input "Healthcare Services Group"
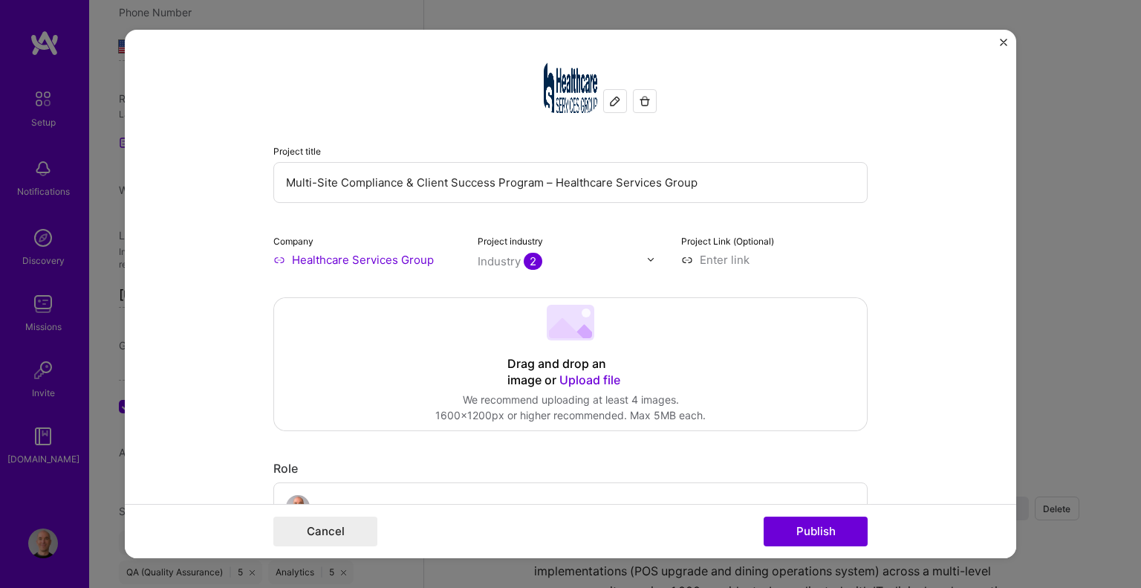
click at [633, 97] on button "button" at bounding box center [645, 101] width 24 height 24
click at [805, 524] on button "Publish" at bounding box center [816, 531] width 104 height 30
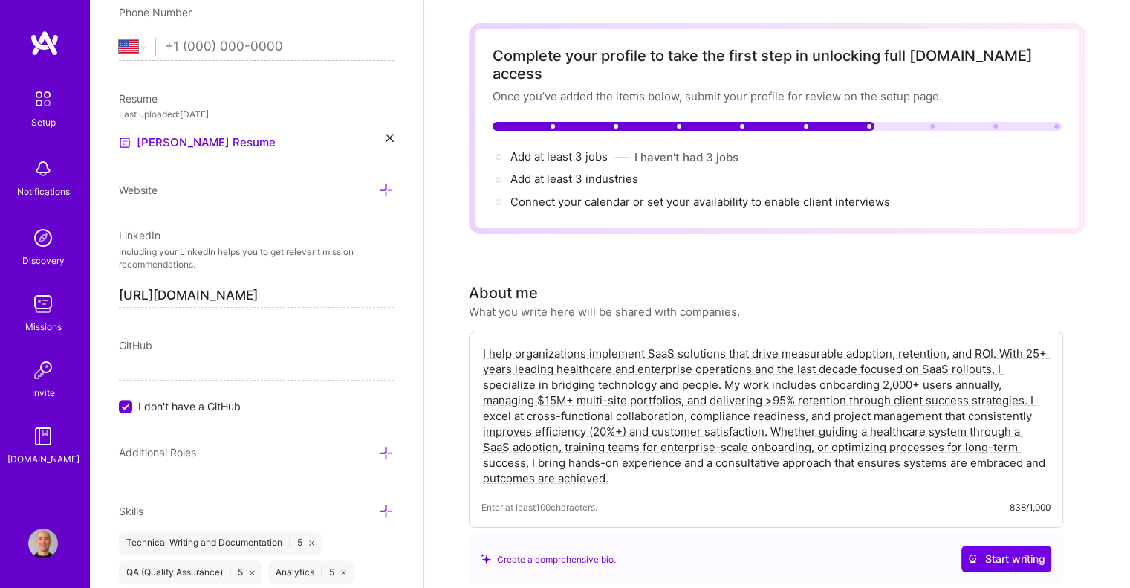
scroll to position [0, 0]
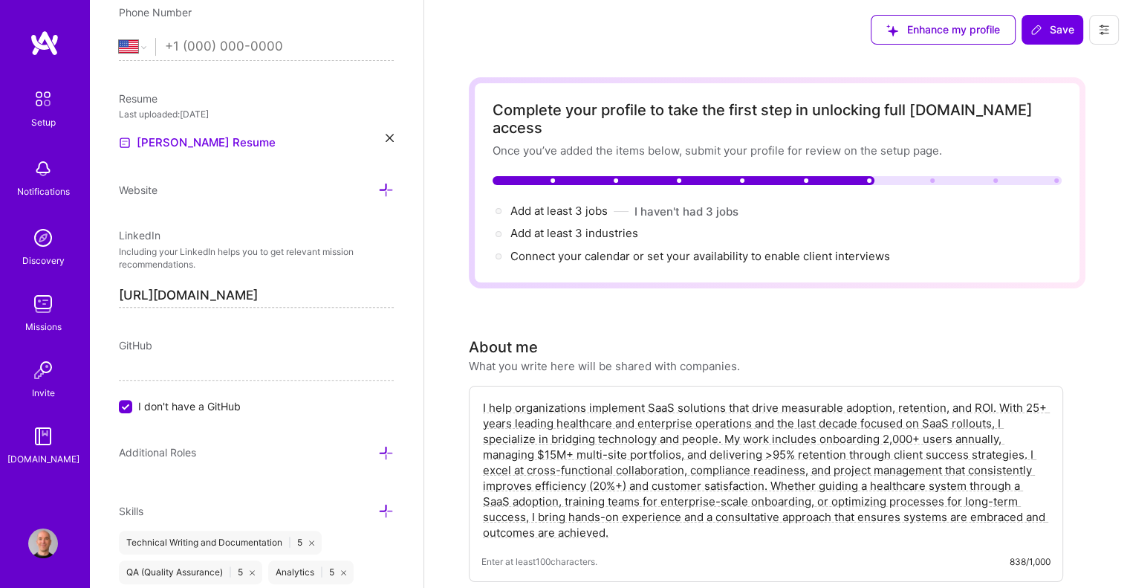
click at [1045, 45] on div "Enhance my profile Save" at bounding box center [994, 29] width 270 height 59
click at [1047, 34] on span "Save" at bounding box center [1052, 29] width 44 height 15
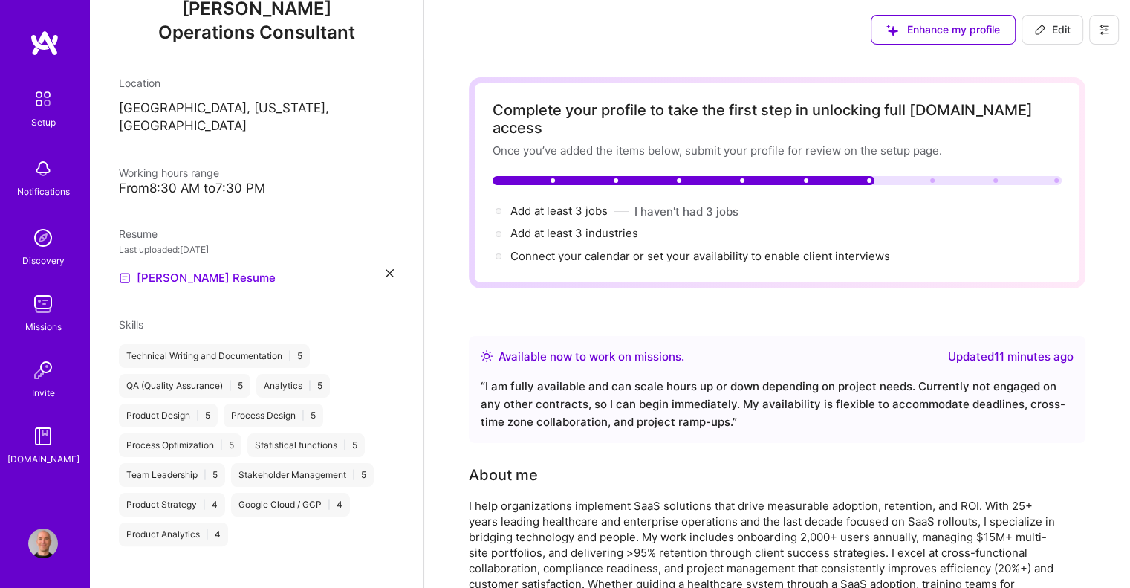
click at [1057, 35] on span "Edit" at bounding box center [1052, 29] width 36 height 15
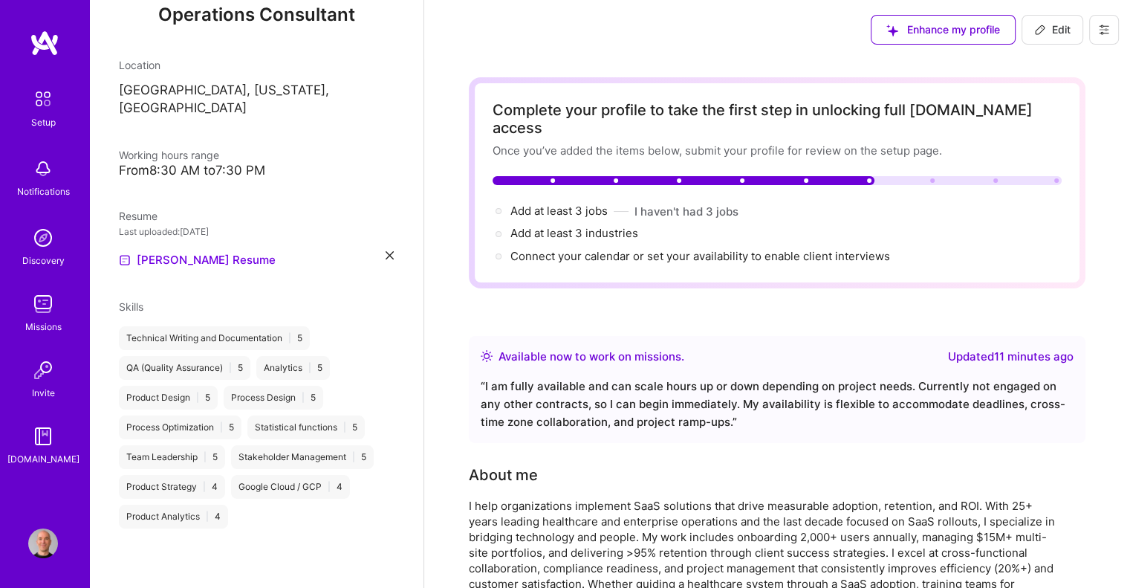
select select "US"
select select "Right Now"
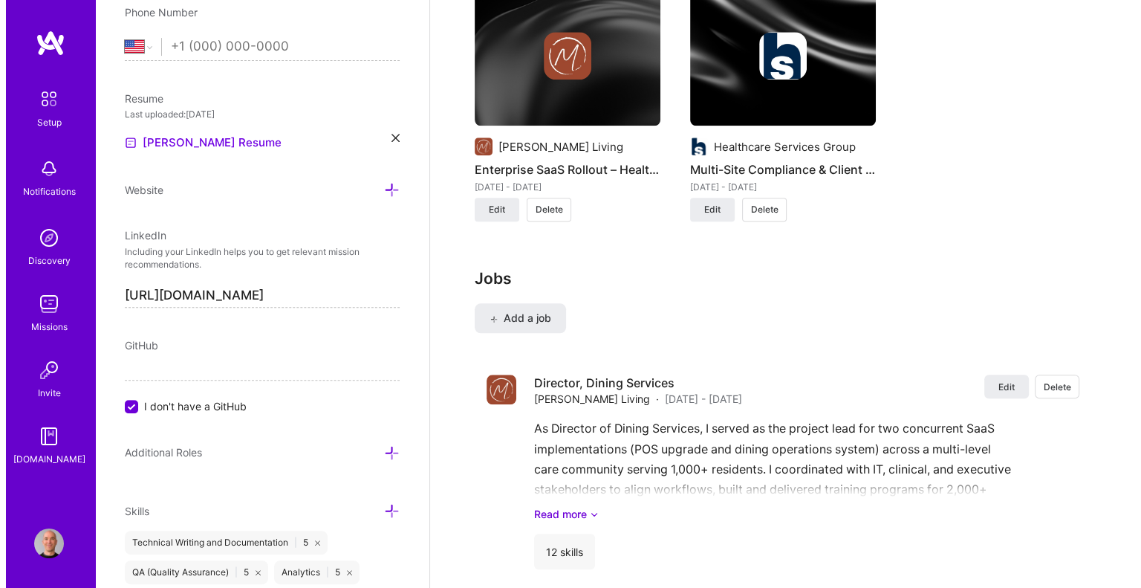
scroll to position [1337, 0]
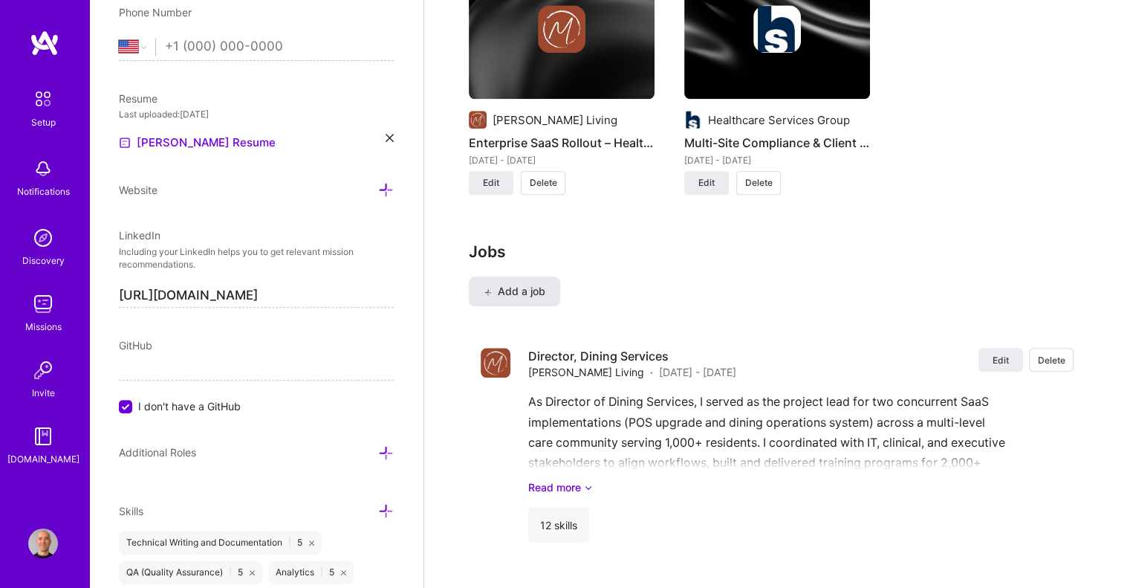
click at [508, 284] on span "Add a job" at bounding box center [515, 291] width 62 height 15
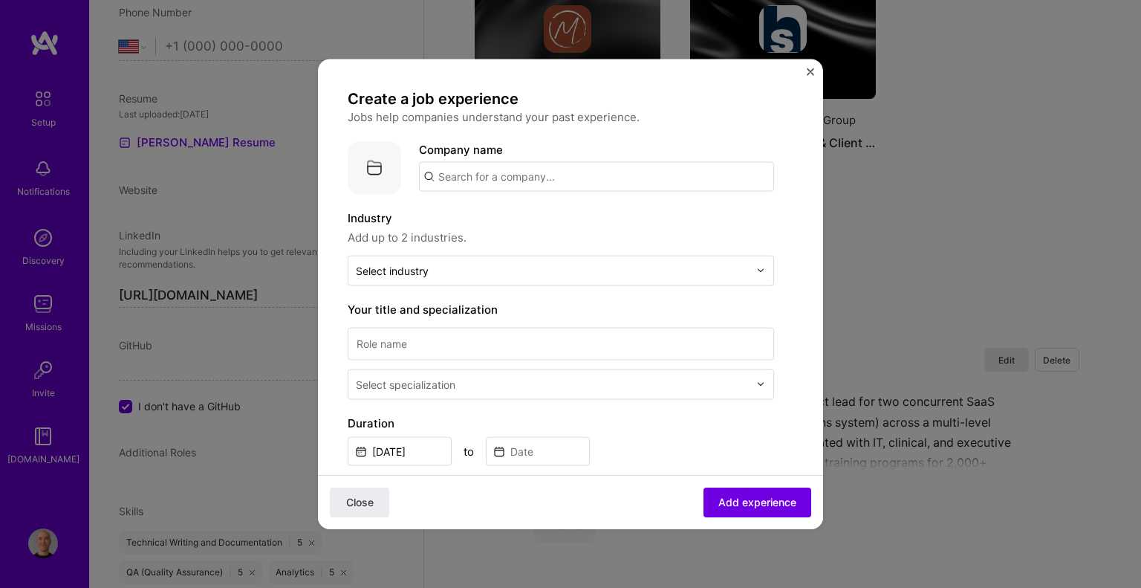
click at [460, 175] on input "text" at bounding box center [596, 176] width 355 height 30
type input "[PERSON_NAME] Living"
click at [463, 222] on span "Add company" at bounding box center [460, 217] width 71 height 16
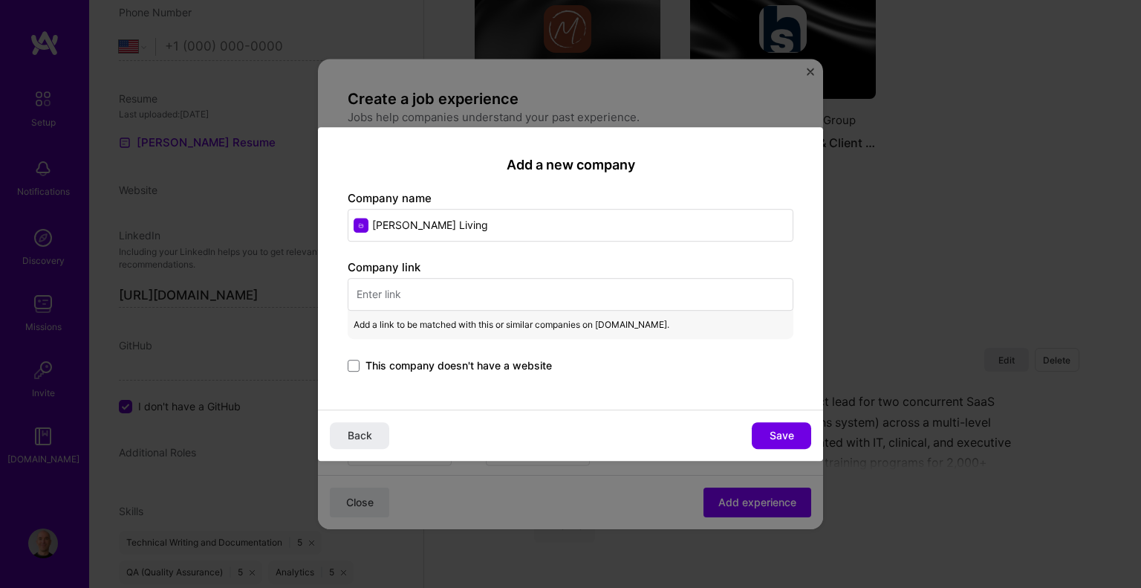
click at [397, 284] on input "text" at bounding box center [571, 294] width 446 height 33
paste input "[URL][DOMAIN_NAME]"
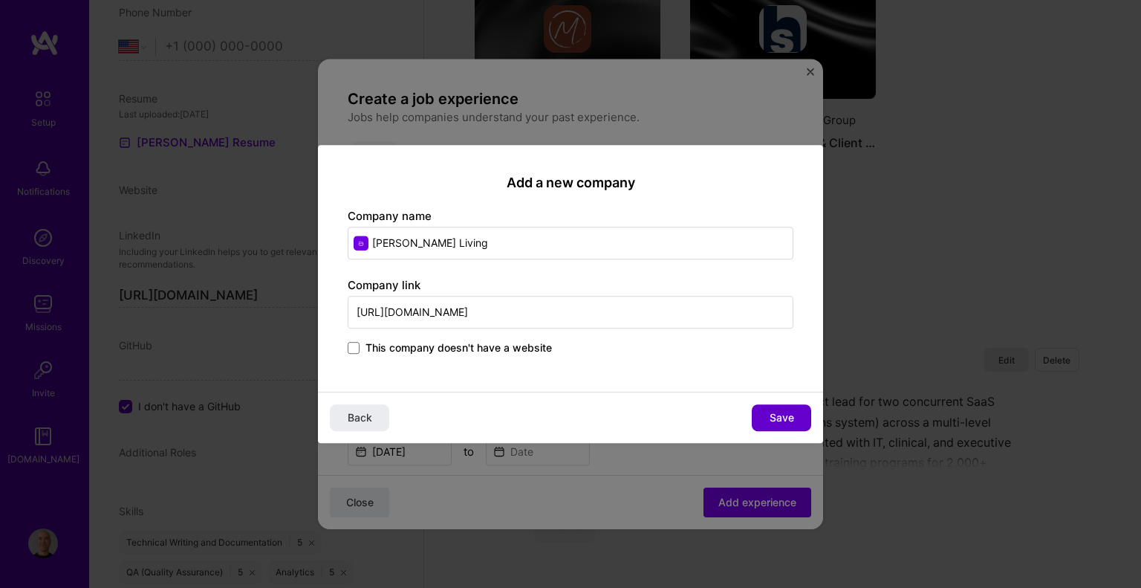
type input "[URL][DOMAIN_NAME]"
click at [770, 415] on span "Save" at bounding box center [782, 417] width 25 height 15
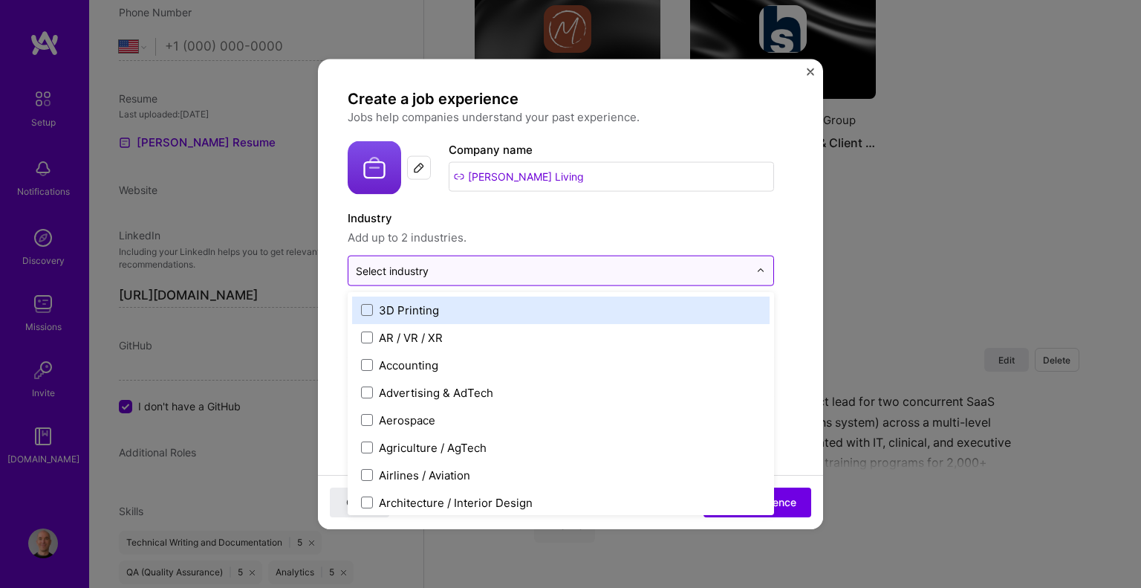
click at [461, 264] on input "text" at bounding box center [552, 270] width 393 height 16
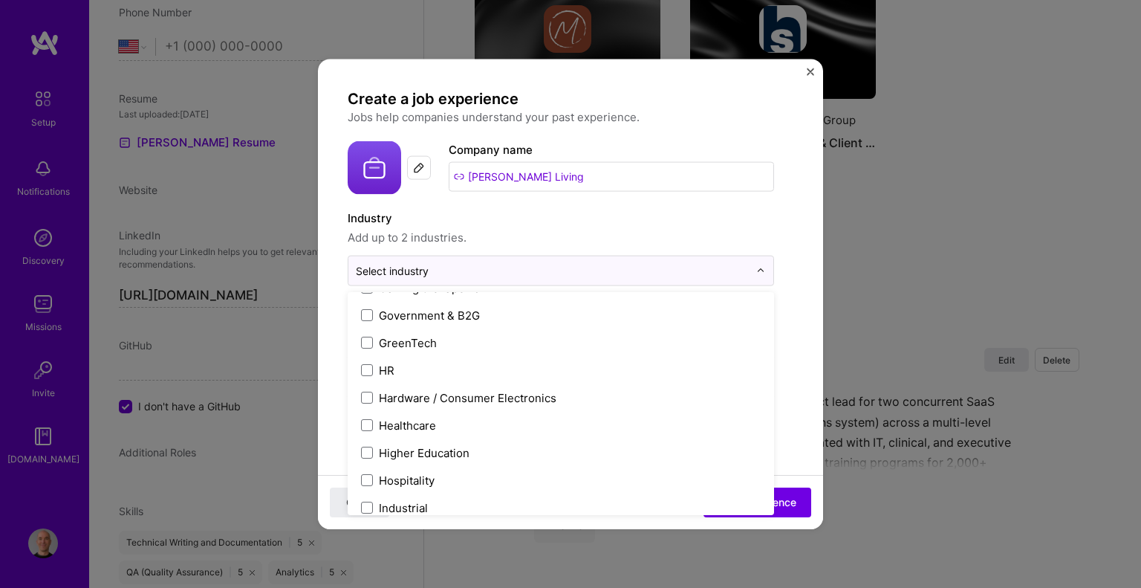
scroll to position [1783, 0]
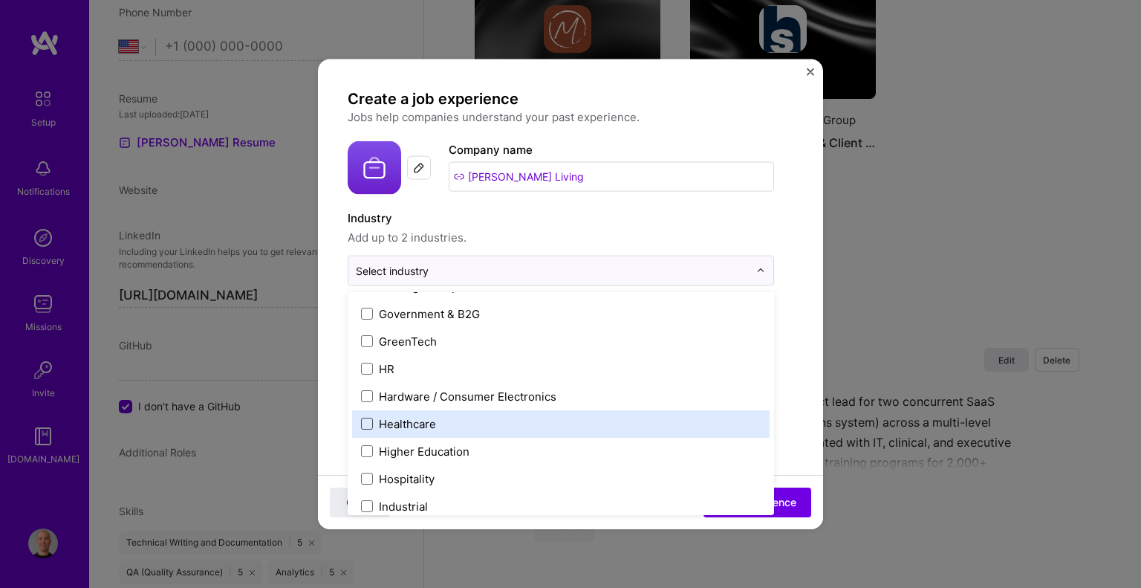
click at [365, 423] on span at bounding box center [367, 423] width 12 height 12
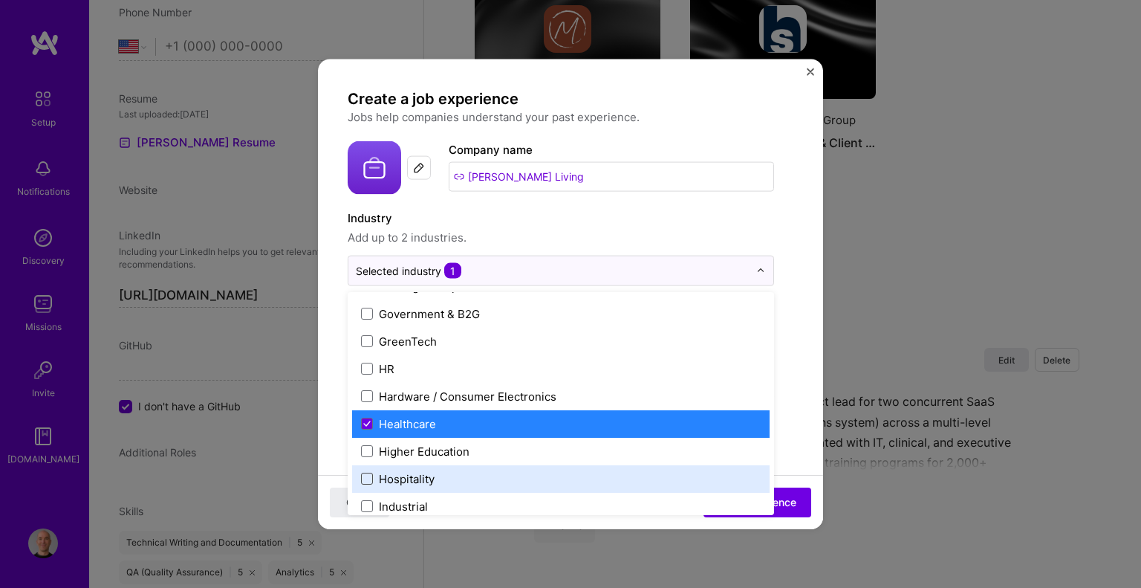
click at [365, 473] on span at bounding box center [367, 478] width 12 height 12
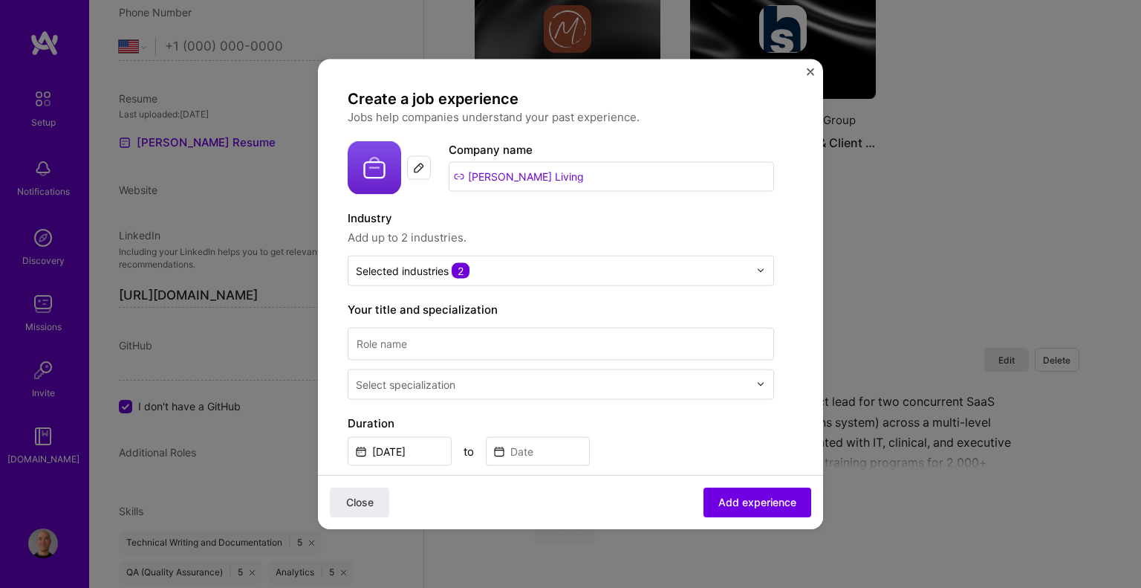
click at [622, 219] on label "Industry" at bounding box center [561, 218] width 426 height 18
click at [418, 351] on input at bounding box center [561, 343] width 426 height 33
type input "Resident District Manager"
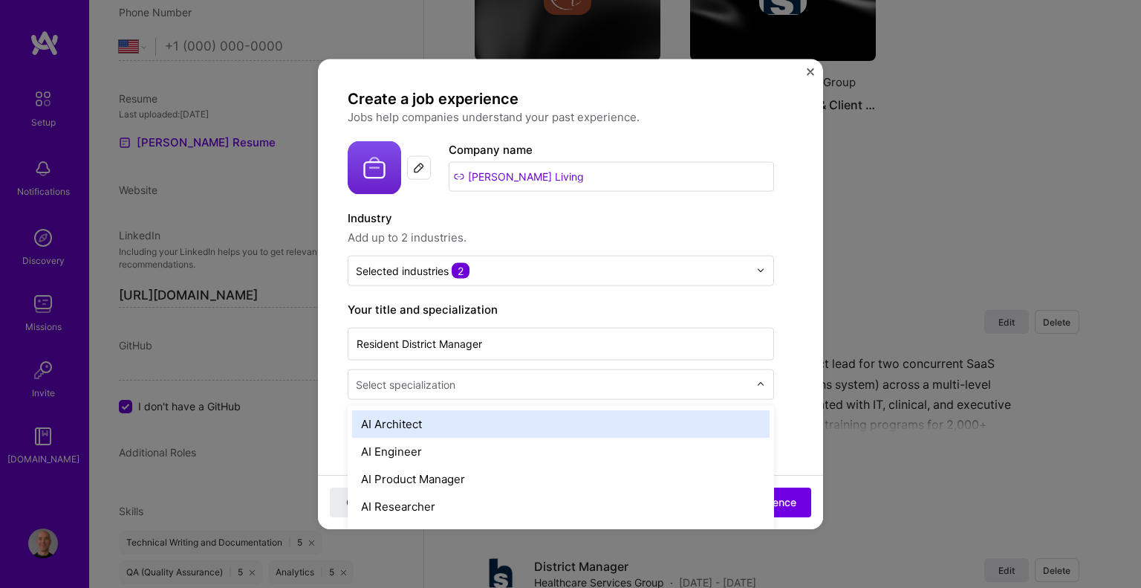
click at [406, 380] on div "Select specialization" at bounding box center [406, 384] width 100 height 16
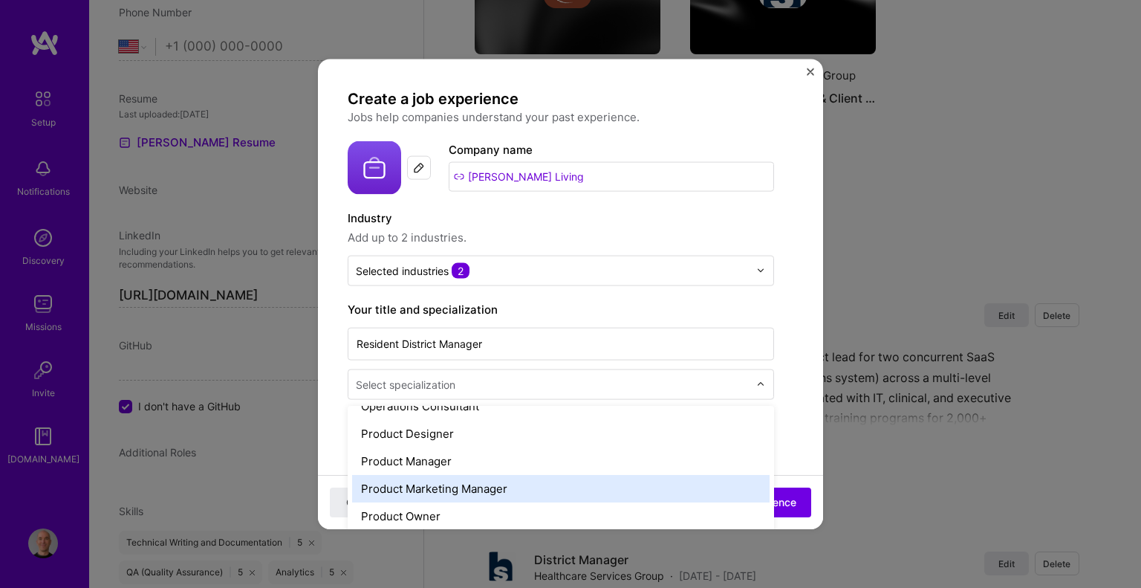
scroll to position [1411, 0]
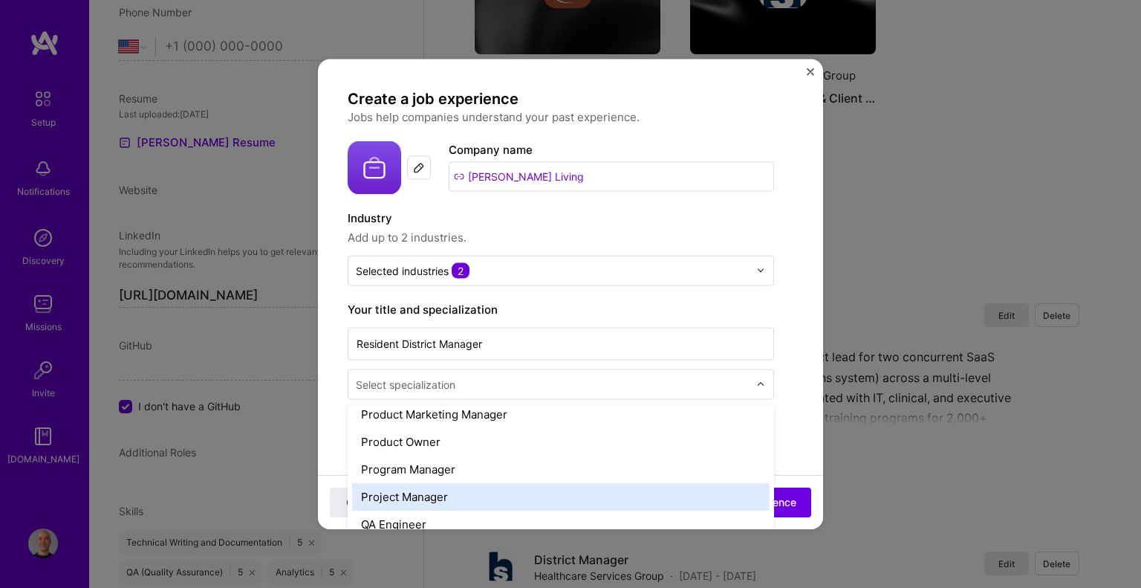
click at [420, 492] on div "Project Manager" at bounding box center [560, 495] width 417 height 27
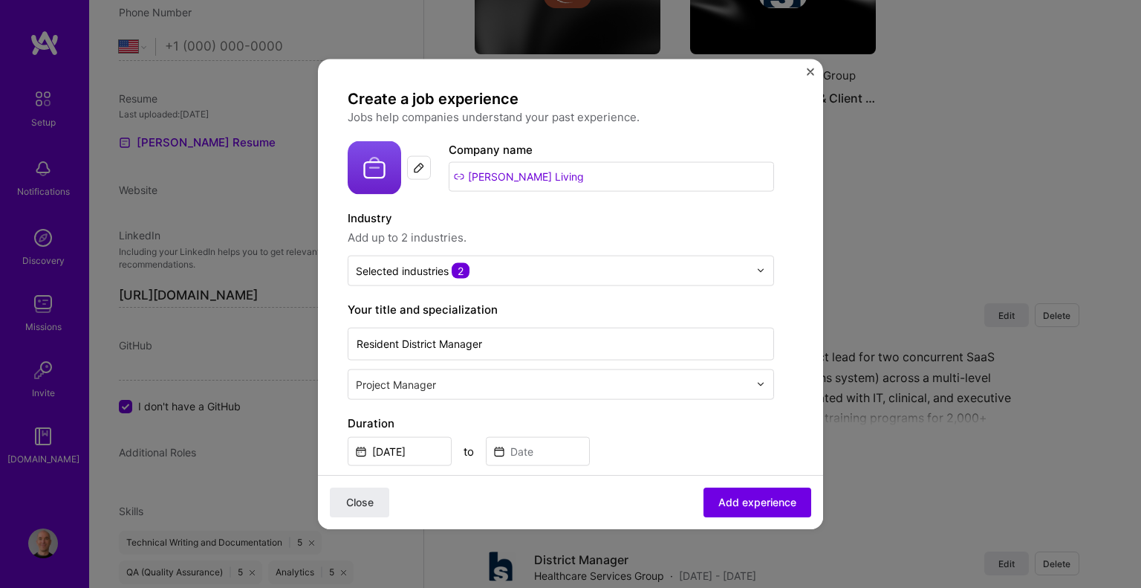
scroll to position [74, 0]
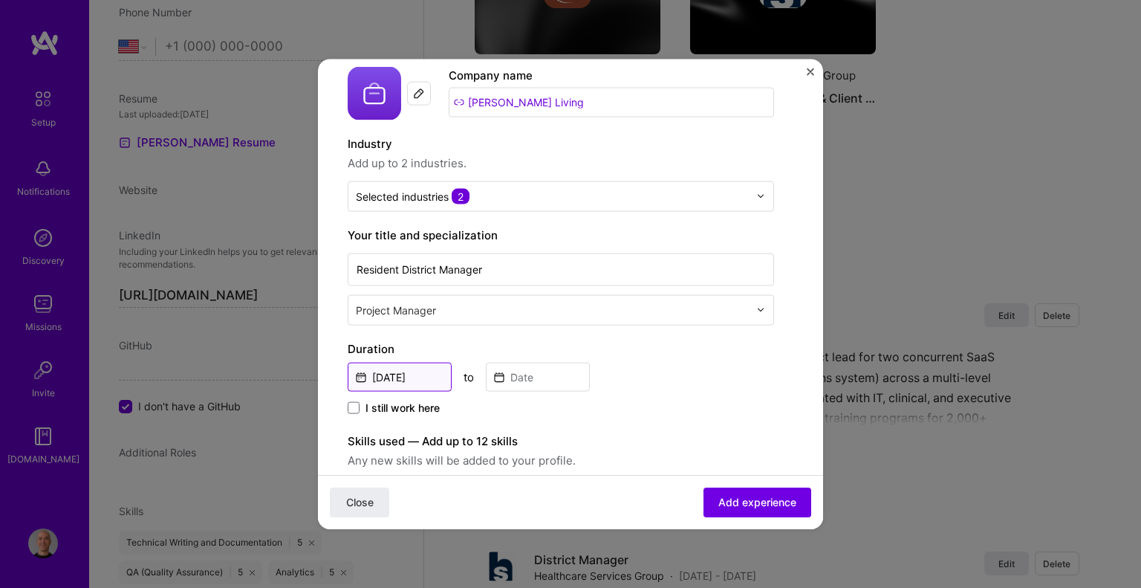
click at [408, 374] on input "[DATE]" at bounding box center [400, 376] width 104 height 29
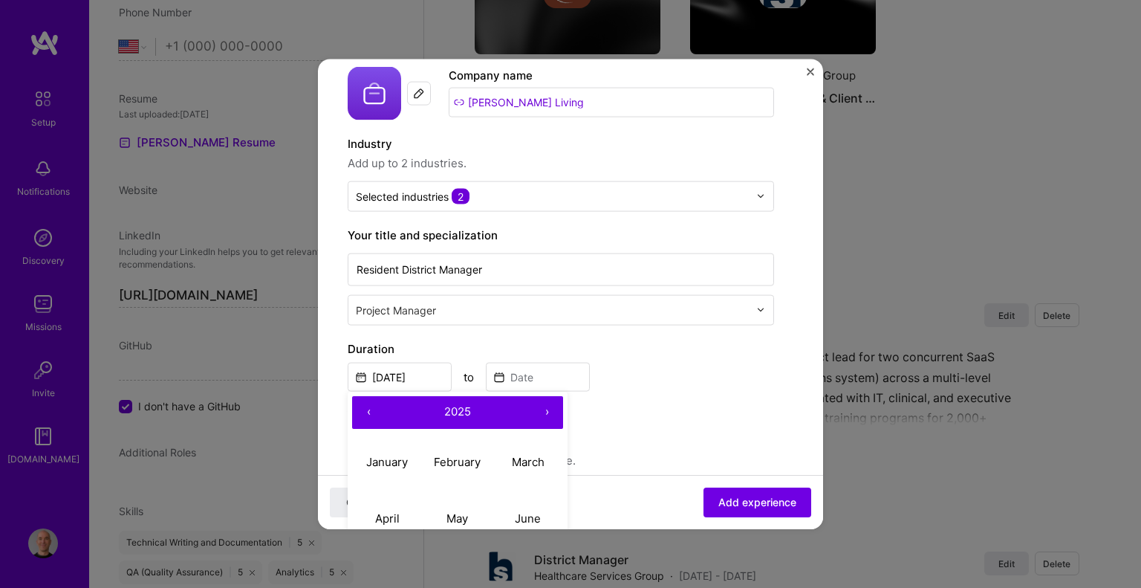
click at [368, 411] on button "‹" at bounding box center [368, 411] width 33 height 33
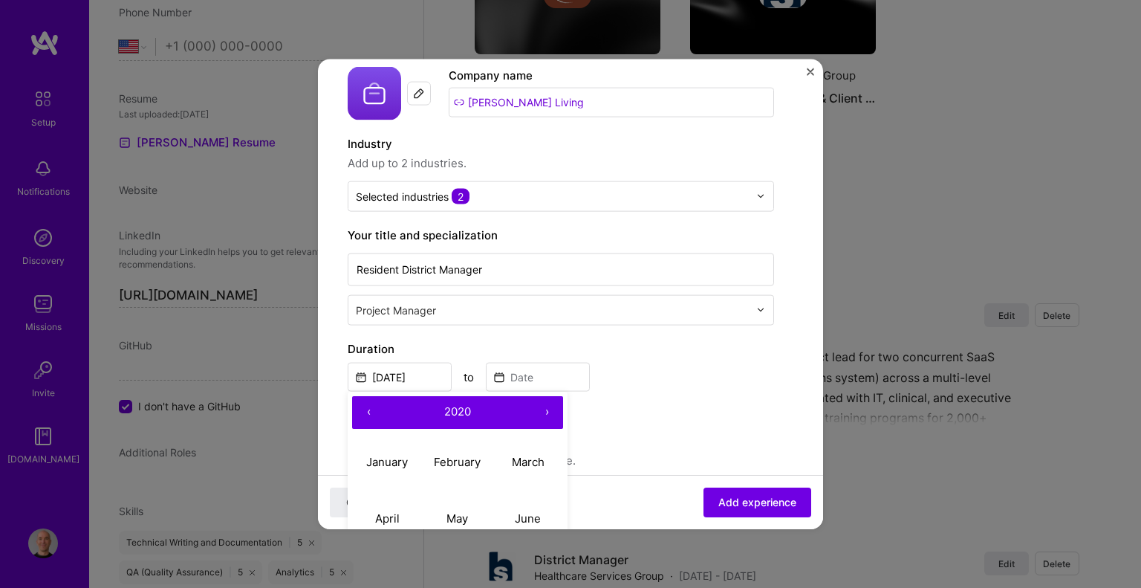
click at [368, 411] on button "‹" at bounding box center [368, 411] width 33 height 33
click at [466, 456] on abbr "February" at bounding box center [457, 462] width 47 height 14
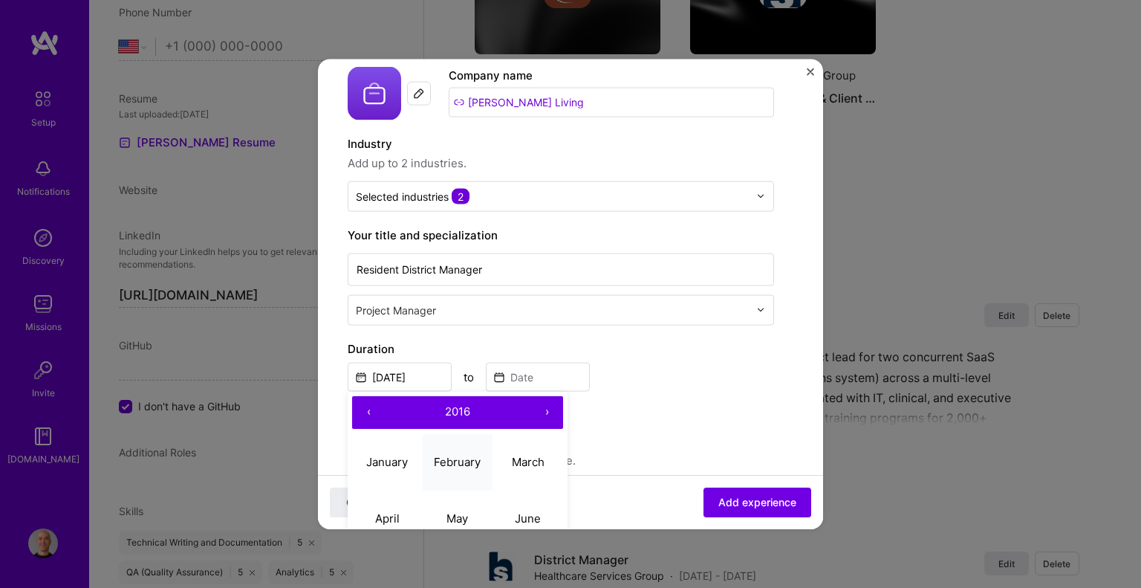
type input "[DATE]"
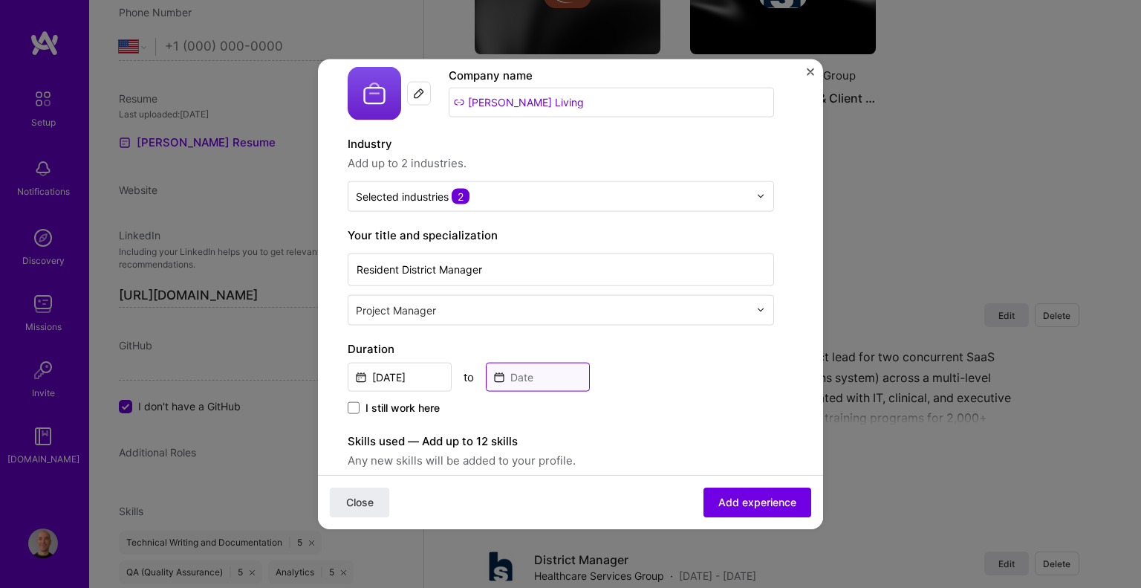
click at [530, 379] on input at bounding box center [538, 376] width 104 height 29
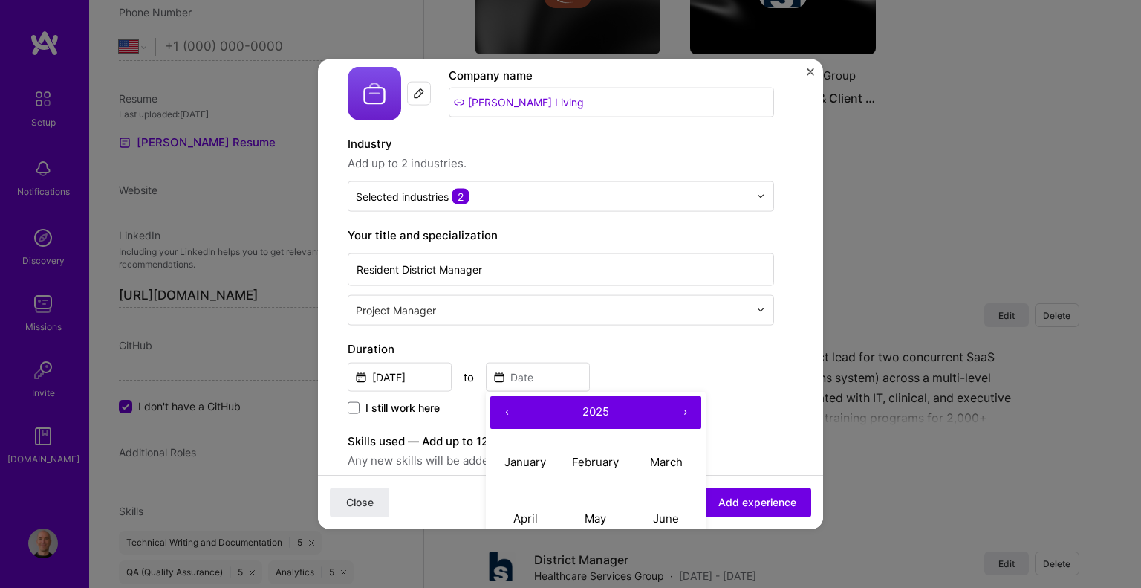
click at [509, 403] on button "‹" at bounding box center [506, 411] width 33 height 33
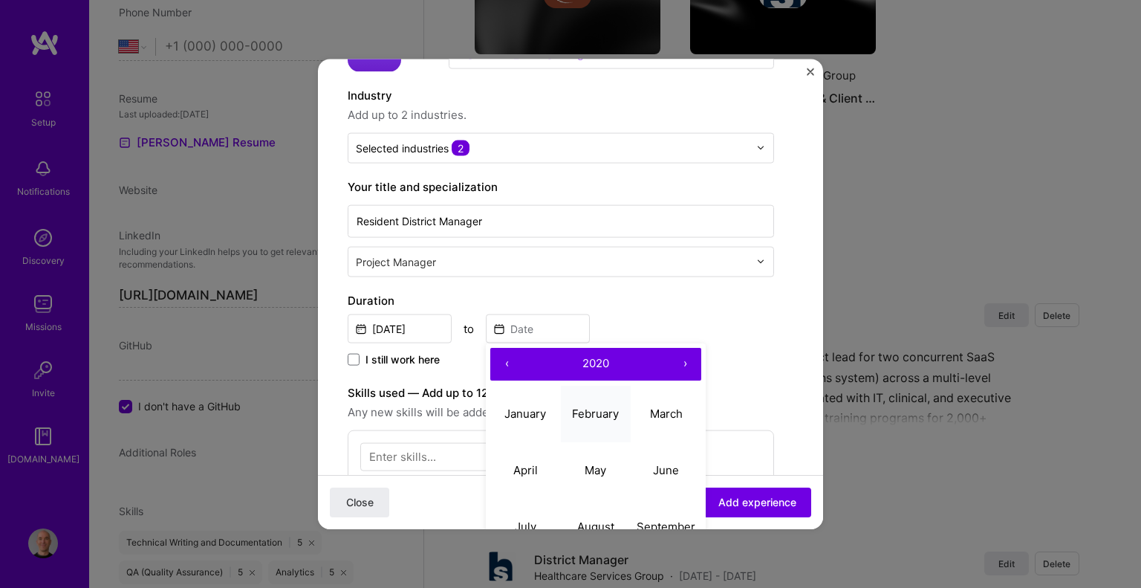
scroll to position [149, 0]
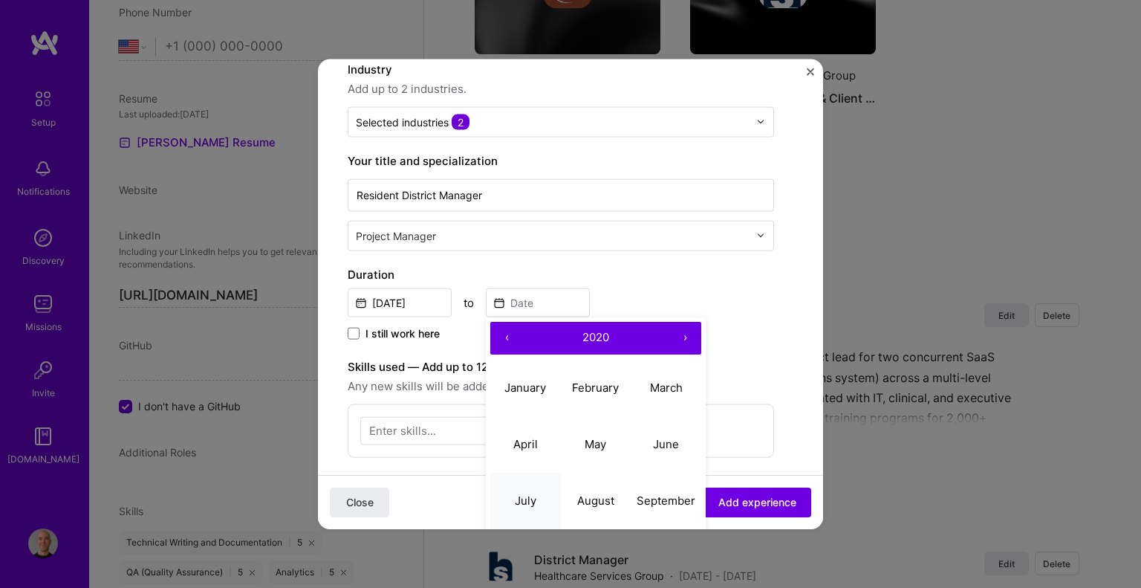
click at [529, 489] on button "July" at bounding box center [525, 500] width 71 height 56
type input "[DATE]"
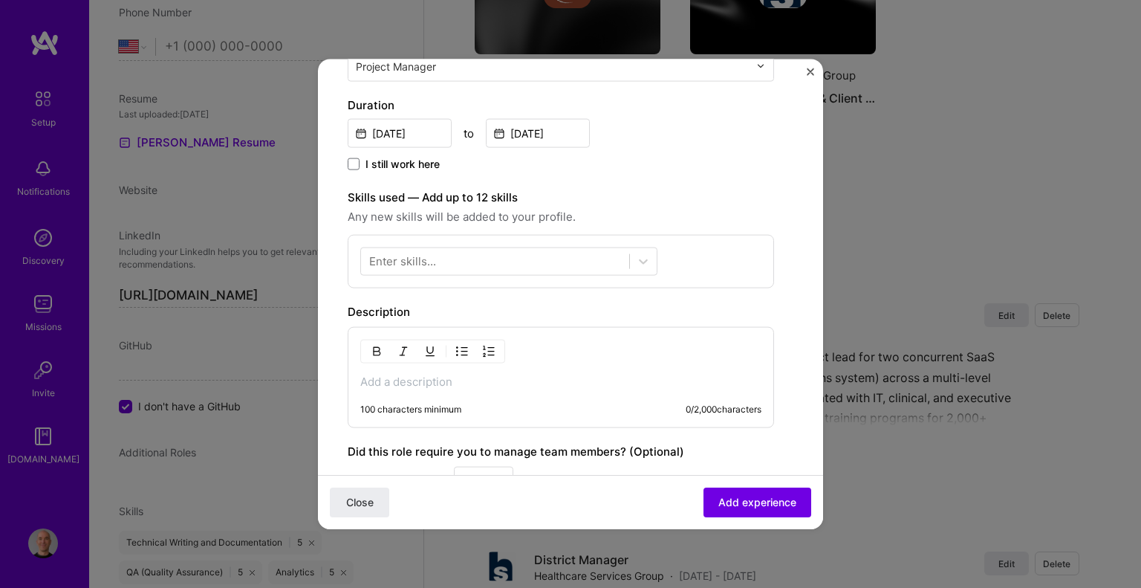
scroll to position [371, 0]
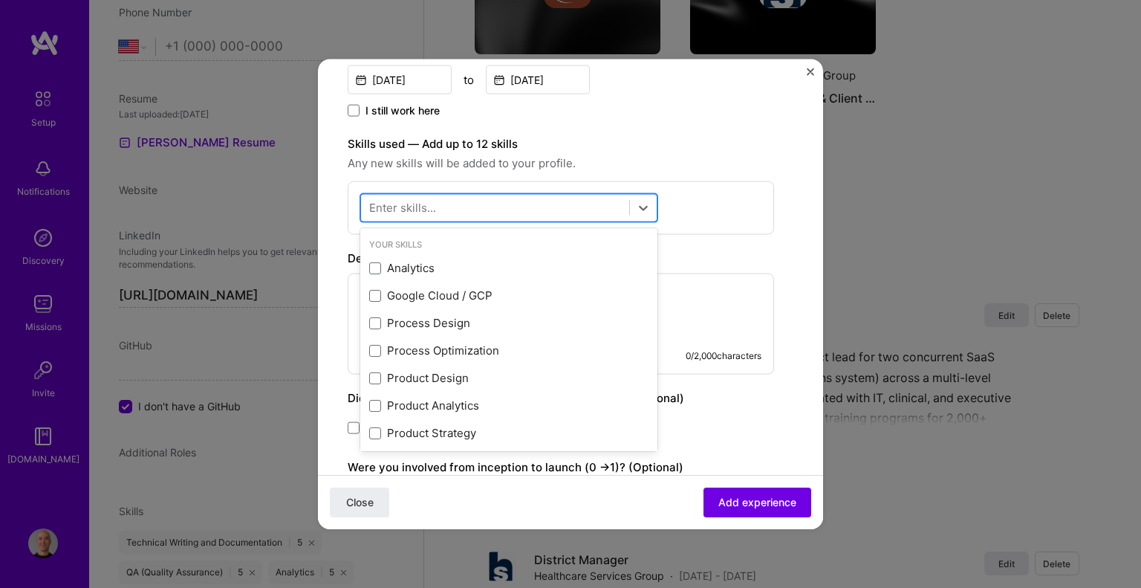
click at [518, 197] on div at bounding box center [495, 207] width 268 height 25
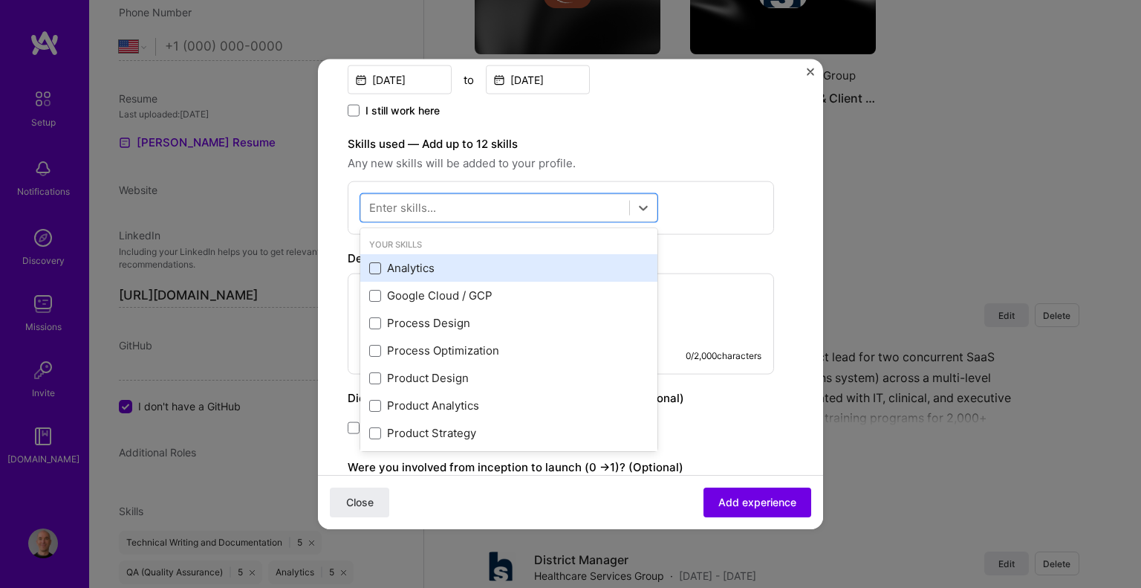
click at [374, 267] on span at bounding box center [375, 267] width 12 height 12
click at [0, 0] on input "checkbox" at bounding box center [0, 0] width 0 height 0
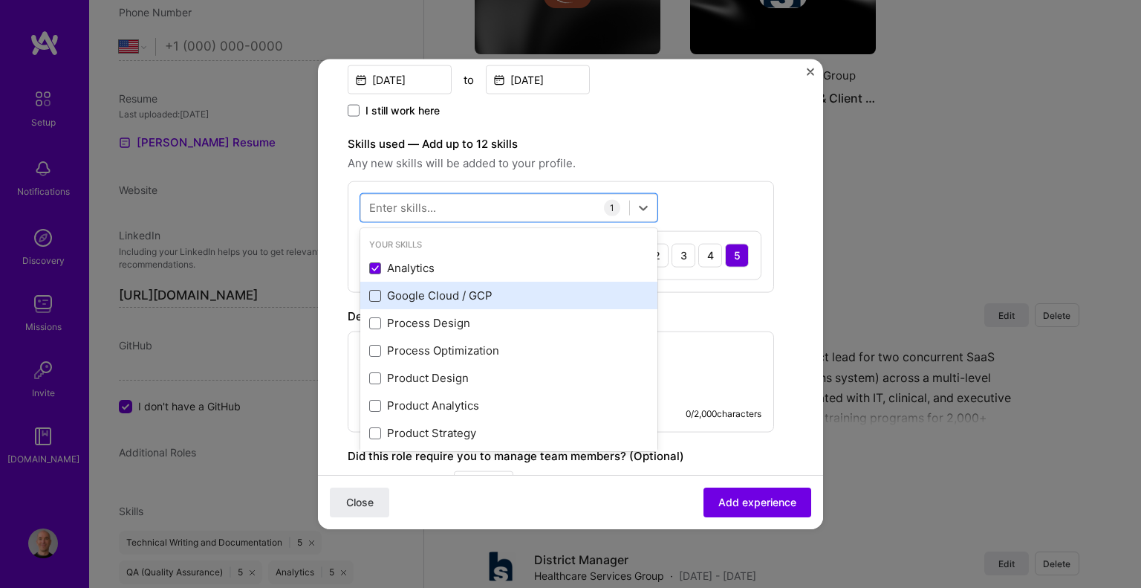
click at [370, 299] on span at bounding box center [375, 295] width 12 height 12
click at [0, 0] on input "checkbox" at bounding box center [0, 0] width 0 height 0
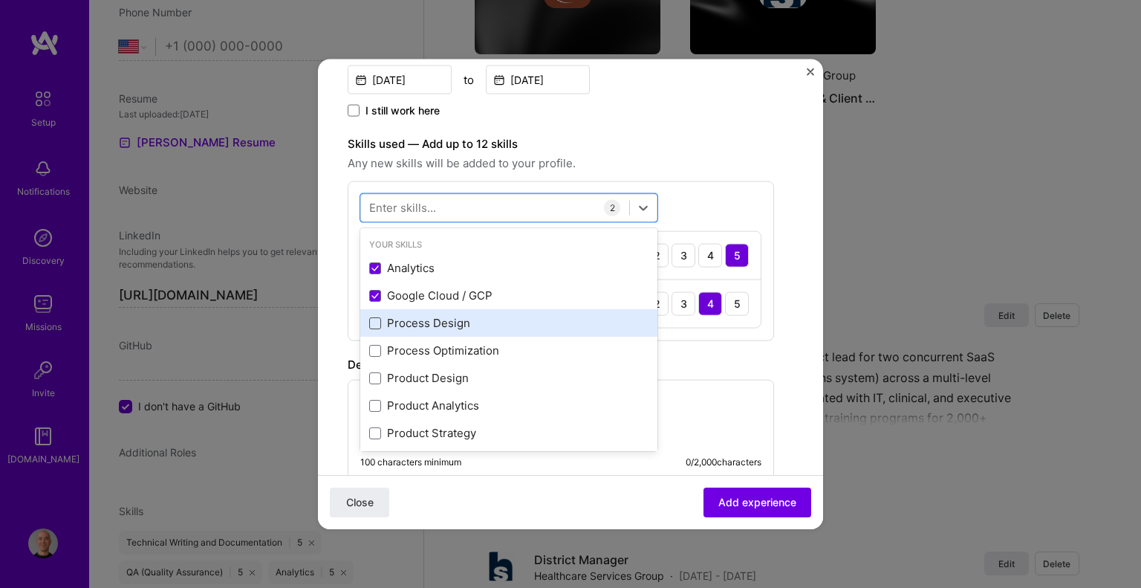
click at [371, 317] on span at bounding box center [375, 322] width 12 height 12
click at [0, 0] on input "checkbox" at bounding box center [0, 0] width 0 height 0
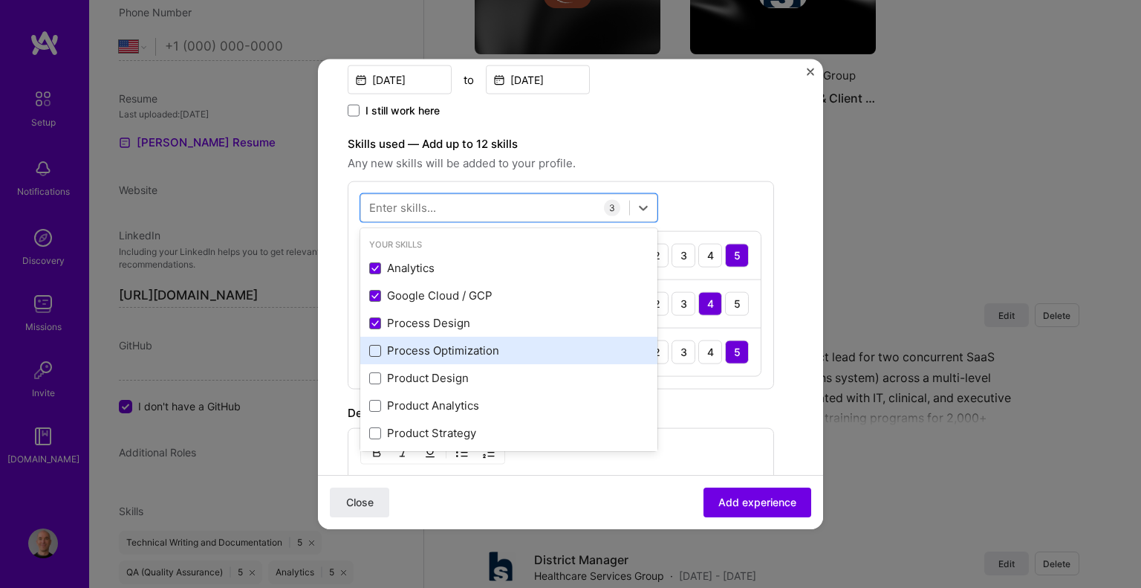
click at [374, 352] on span at bounding box center [375, 350] width 12 height 12
click at [0, 0] on input "checkbox" at bounding box center [0, 0] width 0 height 0
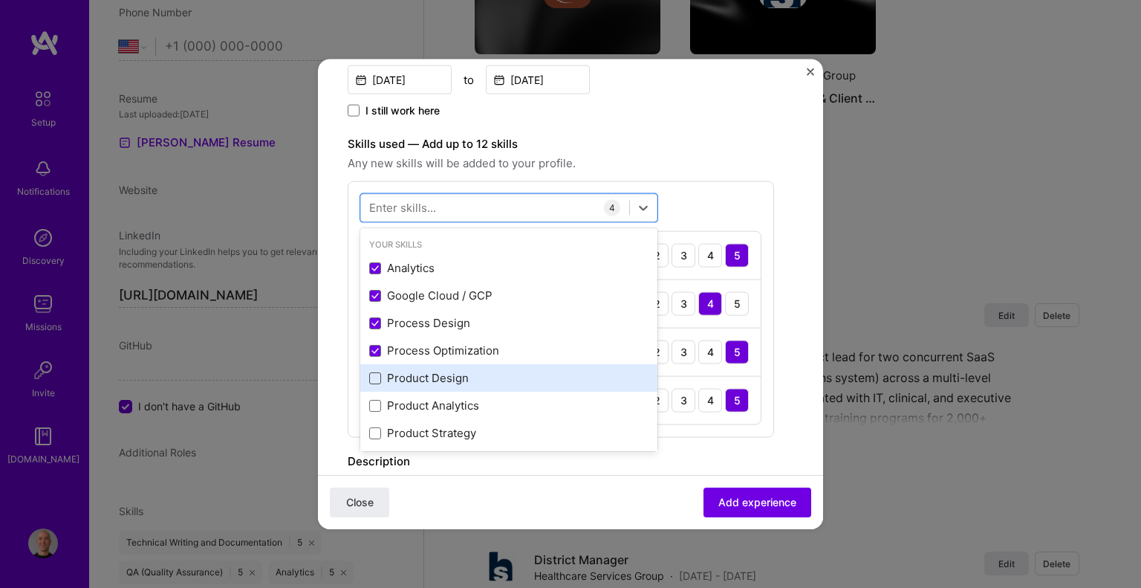
click at [375, 377] on span at bounding box center [375, 377] width 12 height 12
click at [0, 0] on input "checkbox" at bounding box center [0, 0] width 0 height 0
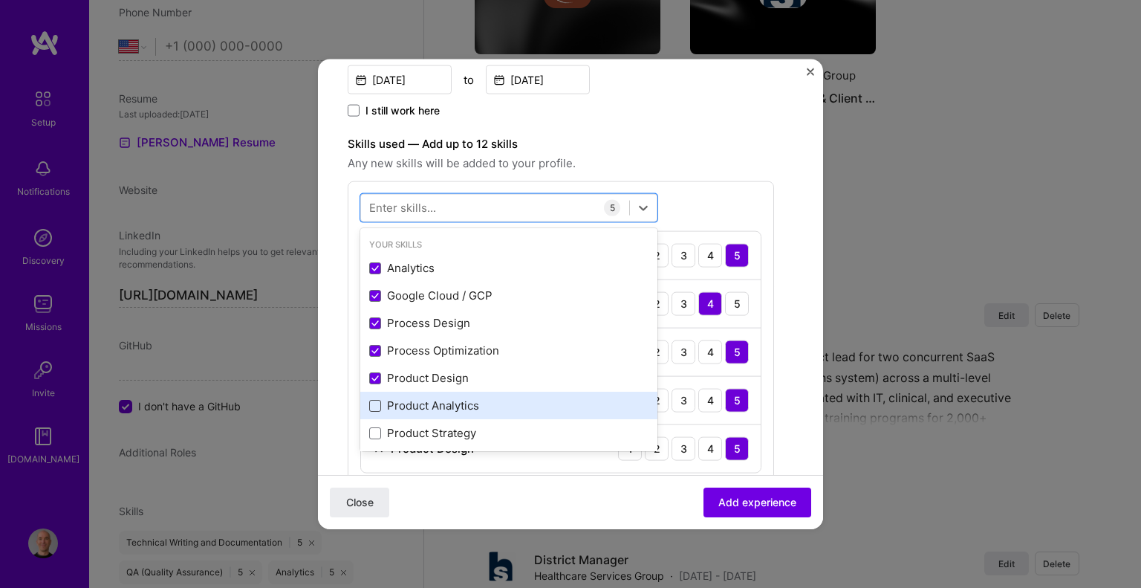
click at [374, 407] on span at bounding box center [375, 405] width 12 height 12
click at [0, 0] on input "checkbox" at bounding box center [0, 0] width 0 height 0
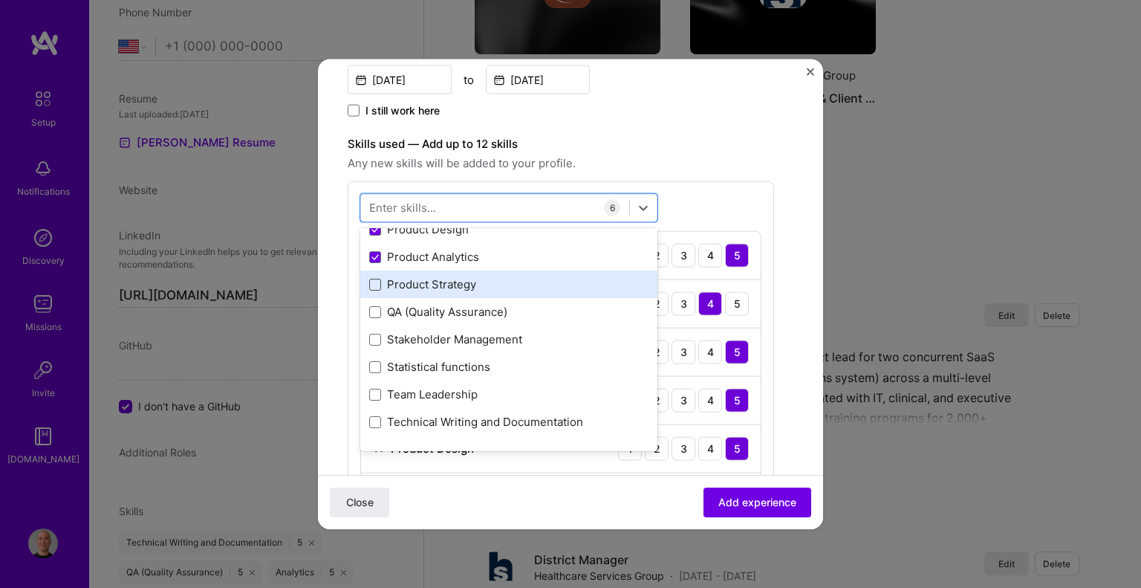
click at [377, 281] on span at bounding box center [375, 284] width 12 height 12
click at [0, 0] on input "checkbox" at bounding box center [0, 0] width 0 height 0
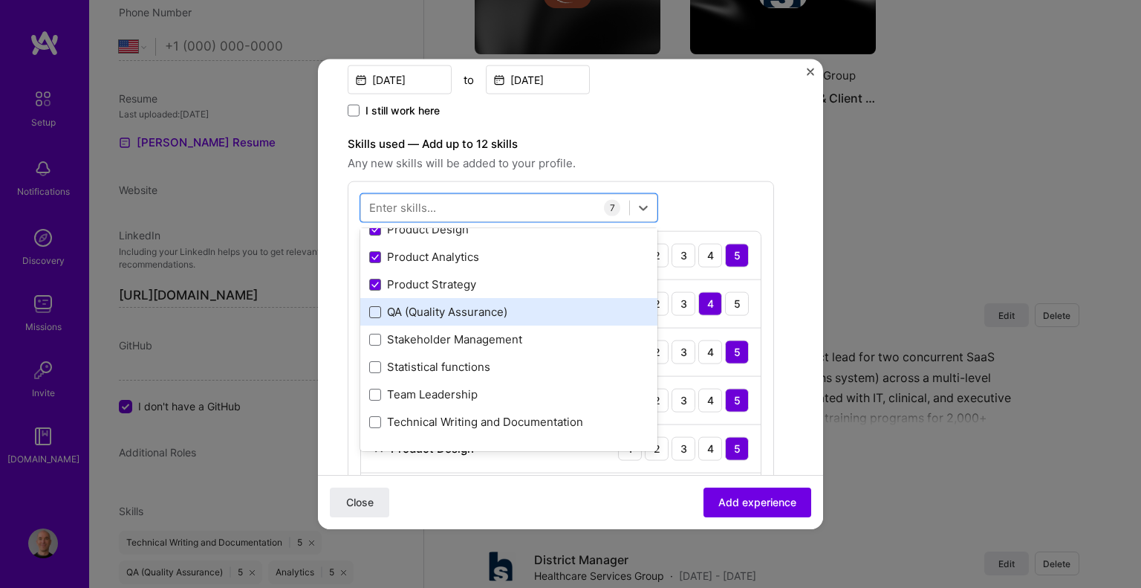
click at [373, 310] on span at bounding box center [375, 311] width 12 height 12
click at [0, 0] on input "checkbox" at bounding box center [0, 0] width 0 height 0
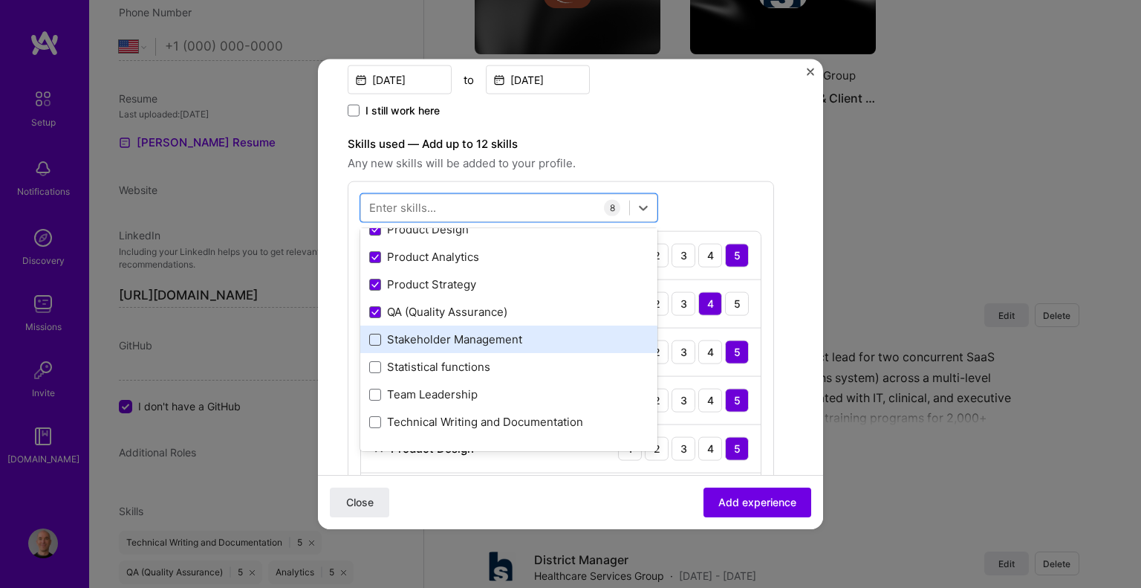
click at [372, 339] on span at bounding box center [375, 339] width 12 height 12
click at [0, 0] on input "checkbox" at bounding box center [0, 0] width 0 height 0
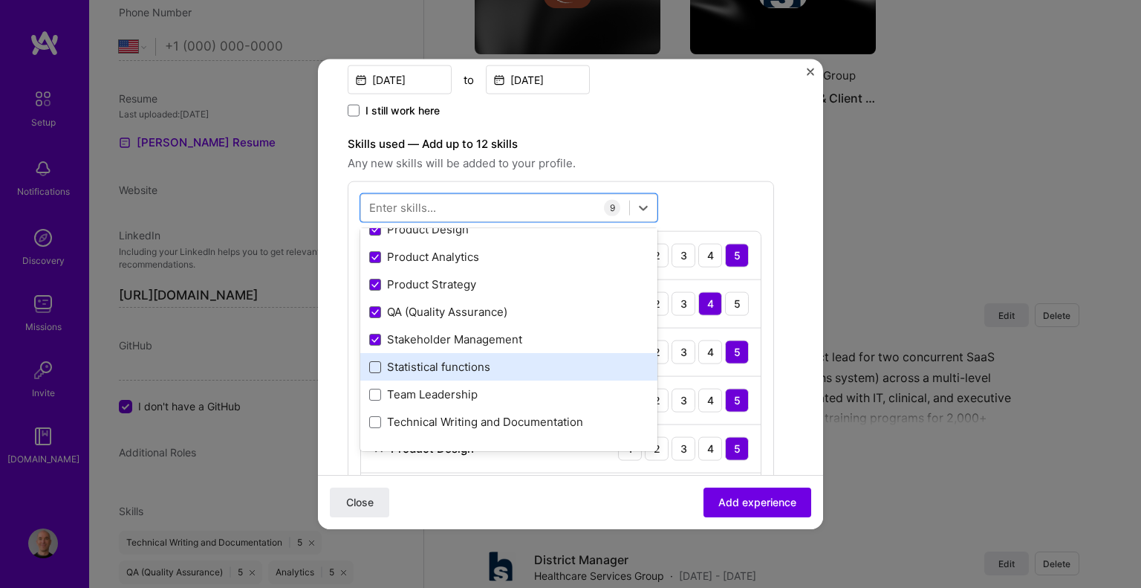
click at [371, 368] on span at bounding box center [375, 366] width 12 height 12
click at [0, 0] on input "checkbox" at bounding box center [0, 0] width 0 height 0
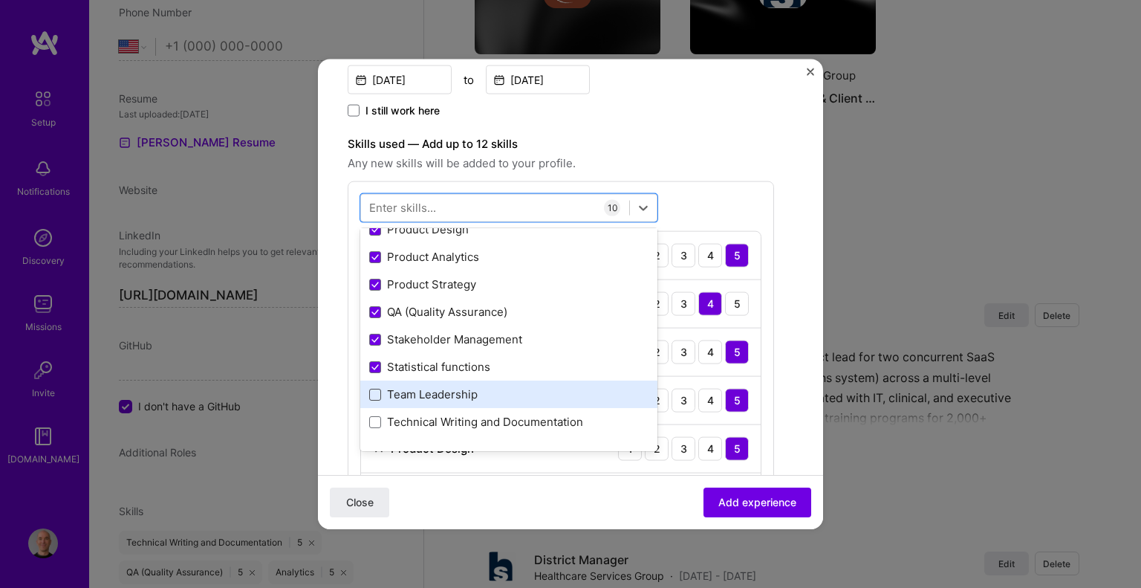
click at [372, 388] on span at bounding box center [375, 394] width 12 height 12
click at [0, 0] on input "checkbox" at bounding box center [0, 0] width 0 height 0
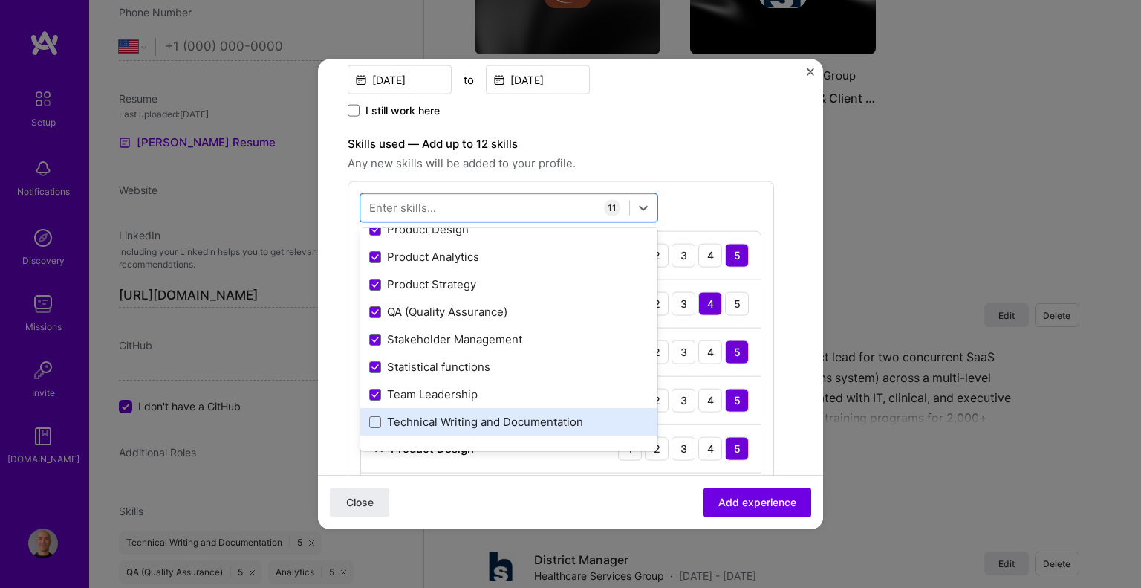
click at [374, 412] on div "Technical Writing and Documentation" at bounding box center [508, 421] width 297 height 27
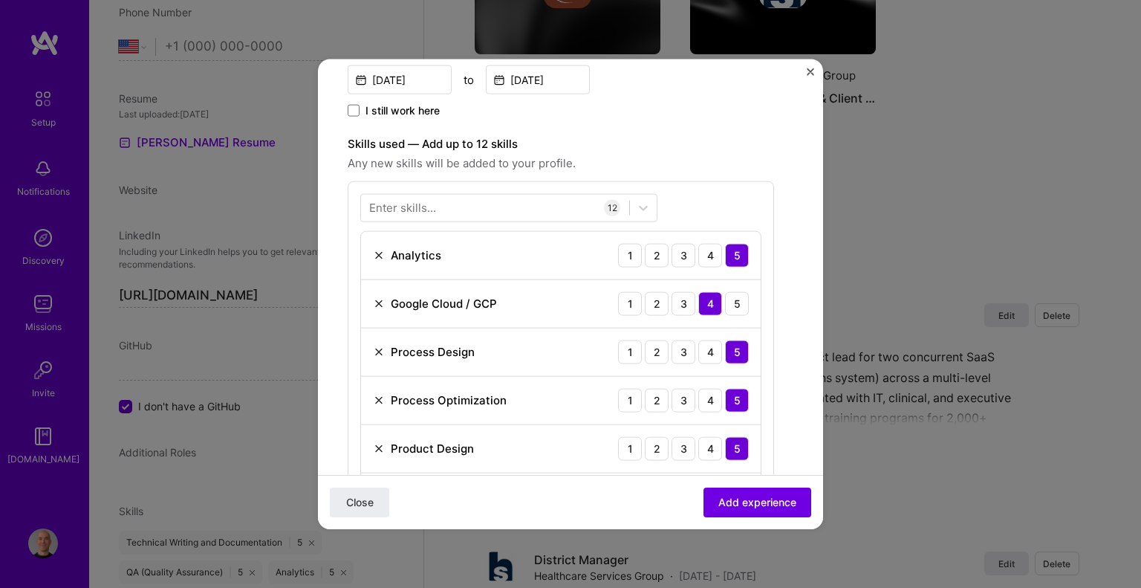
click at [716, 154] on span "Any new skills will be added to your profile." at bounding box center [561, 163] width 426 height 18
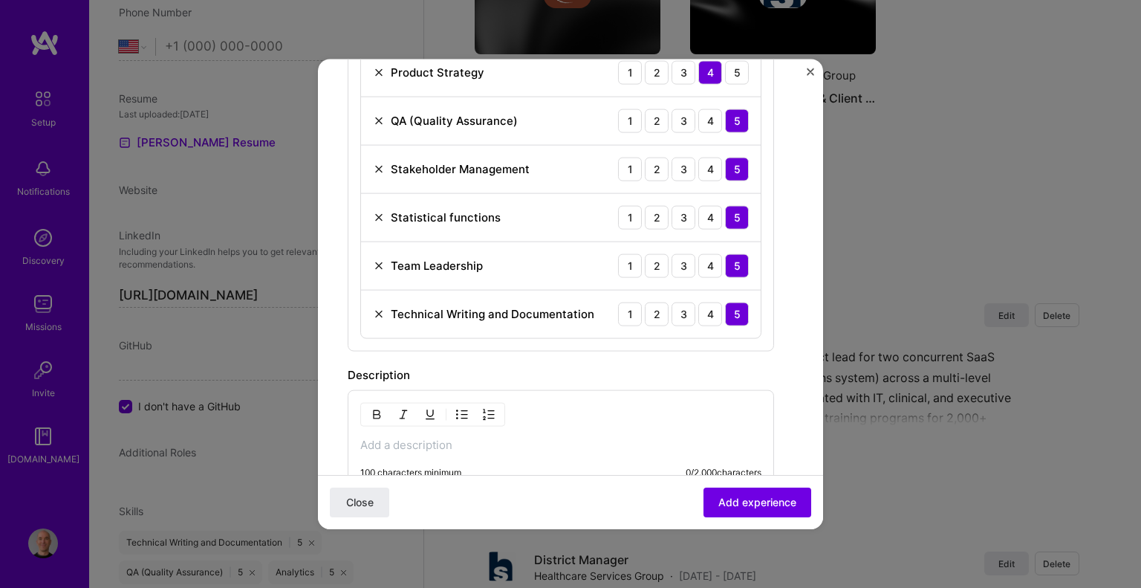
scroll to position [966, 0]
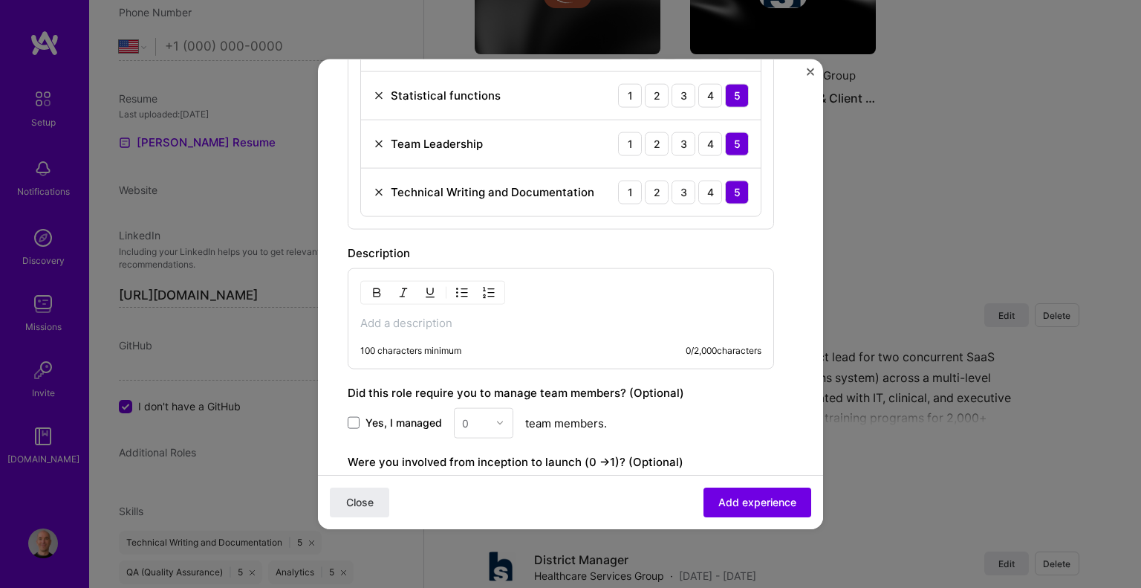
click at [392, 351] on div "100 characters minimum" at bounding box center [410, 350] width 101 height 12
click at [391, 323] on p at bounding box center [560, 322] width 401 height 15
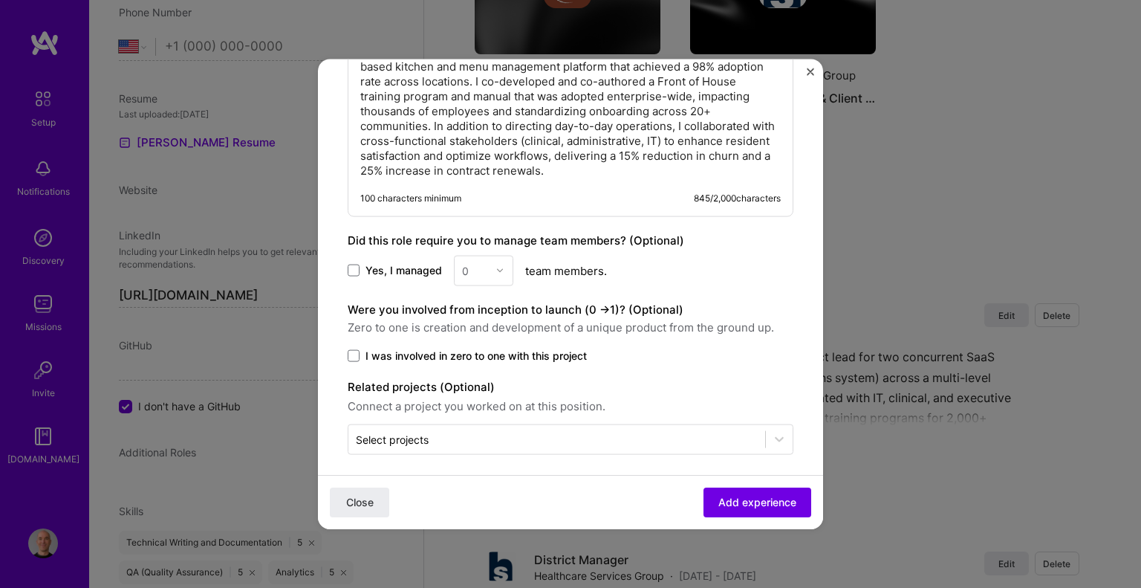
scroll to position [1286, 0]
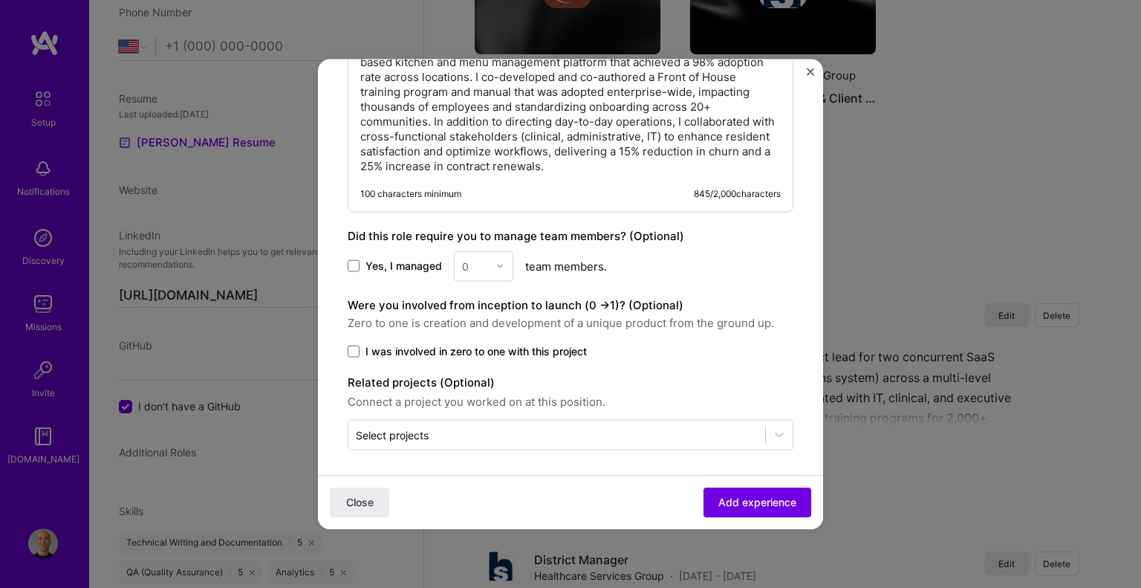
click at [500, 264] on div "0" at bounding box center [483, 265] width 59 height 30
click at [496, 258] on div "0" at bounding box center [483, 265] width 59 height 30
click at [357, 261] on span at bounding box center [354, 266] width 12 height 12
click at [0, 0] on input "Yes, I managed" at bounding box center [0, 0] width 0 height 0
click at [504, 263] on div at bounding box center [503, 265] width 17 height 29
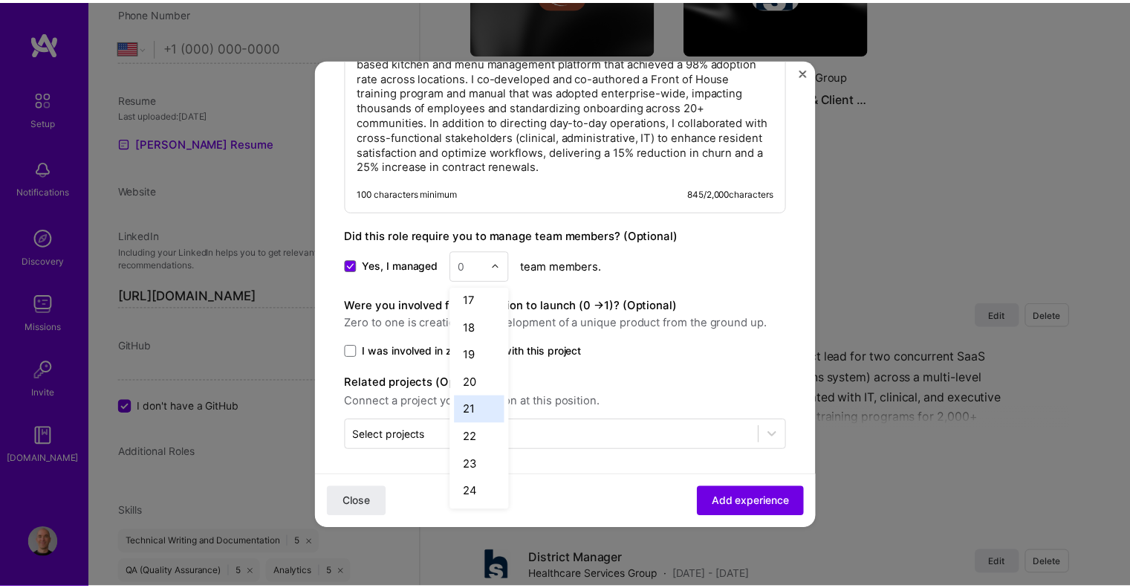
scroll to position [501, 0]
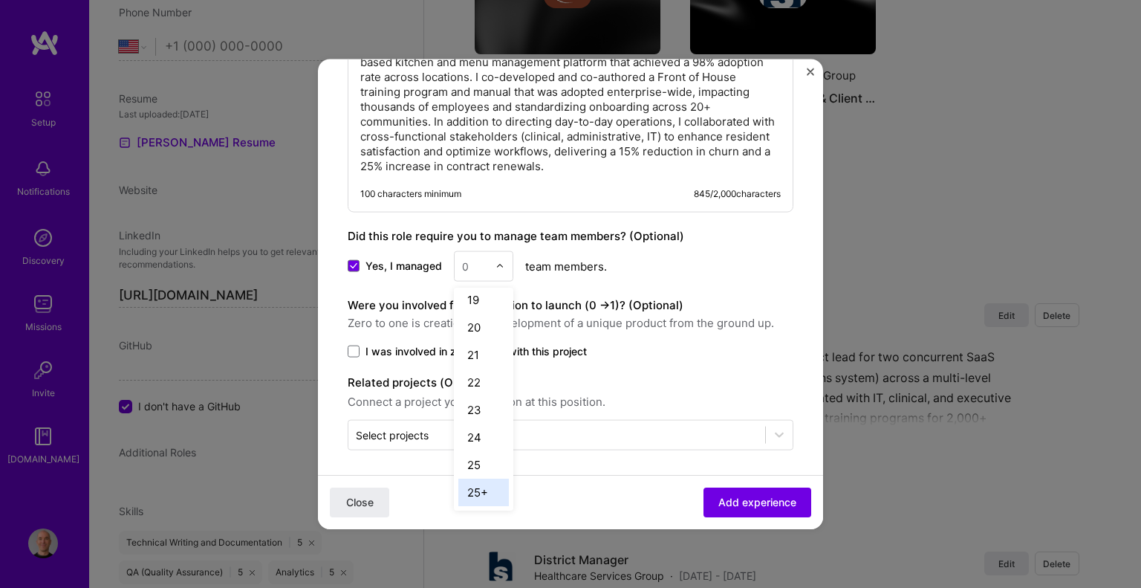
click at [481, 488] on div "25+" at bounding box center [483, 491] width 51 height 27
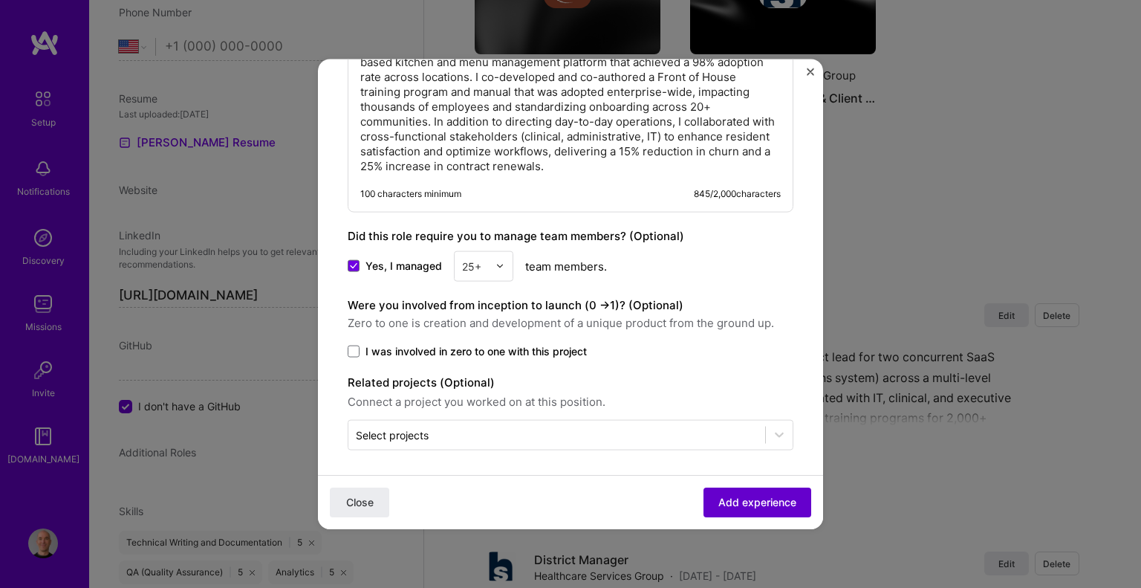
click at [725, 504] on span "Add experience" at bounding box center [757, 502] width 78 height 15
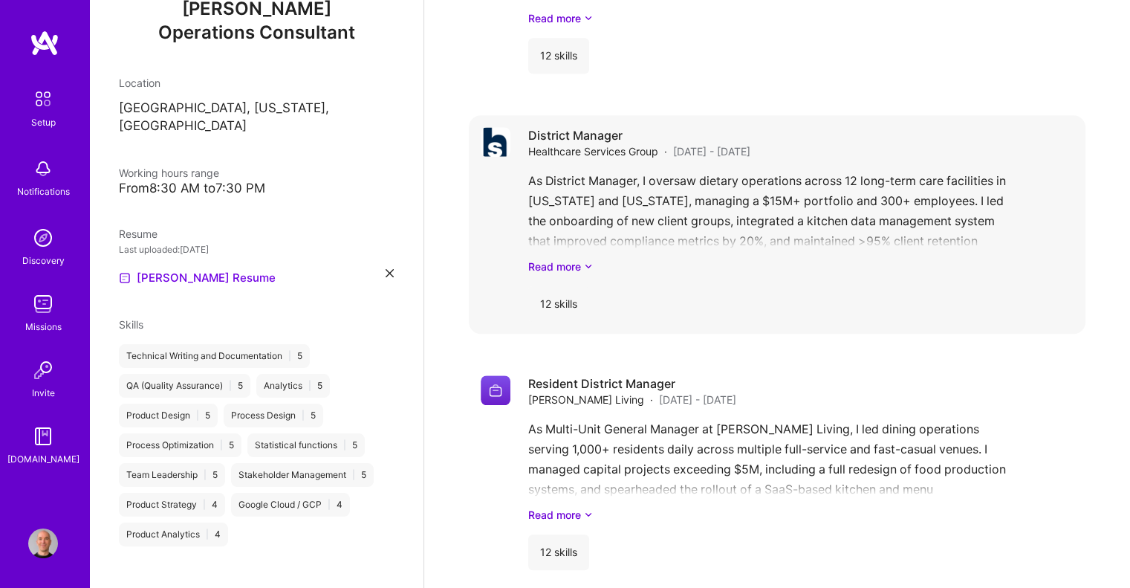
scroll to position [1144, 0]
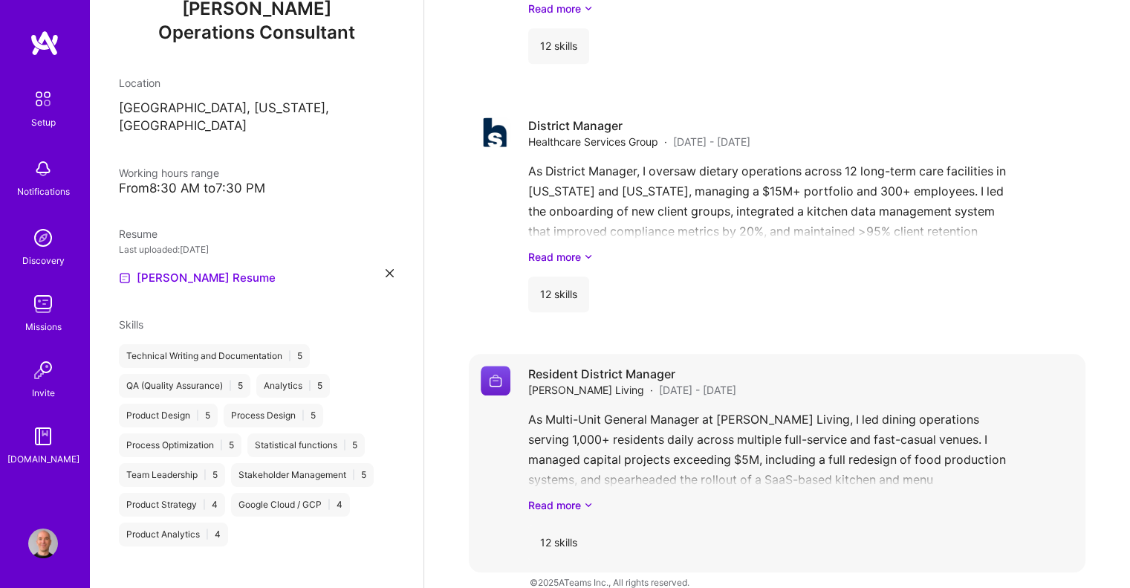
click at [493, 365] on img at bounding box center [496, 380] width 30 height 30
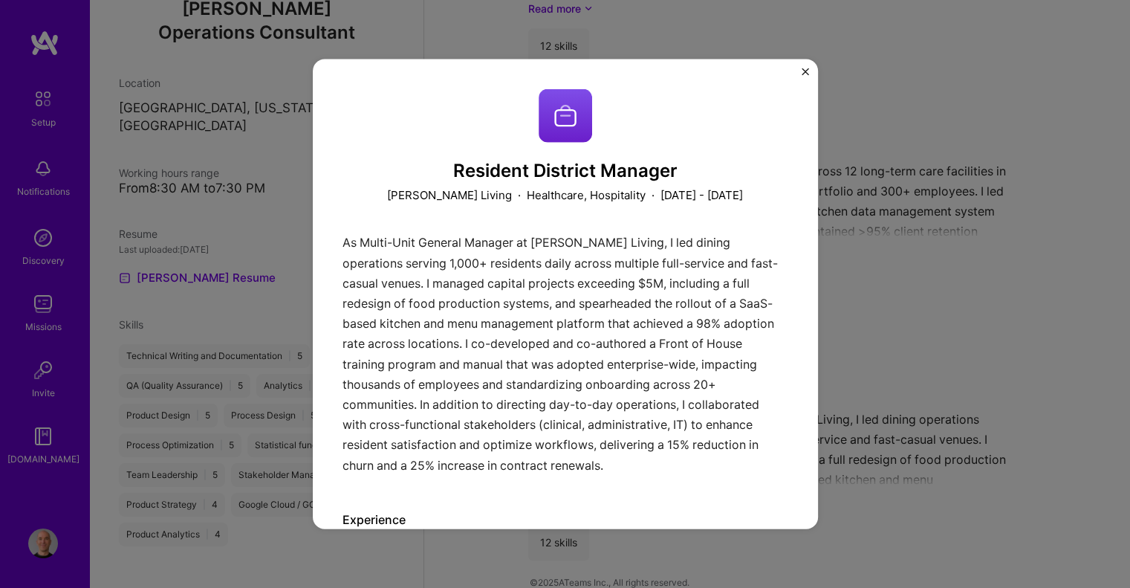
click at [556, 116] on img at bounding box center [565, 114] width 53 height 53
click at [807, 70] on img "Close" at bounding box center [804, 71] width 7 height 7
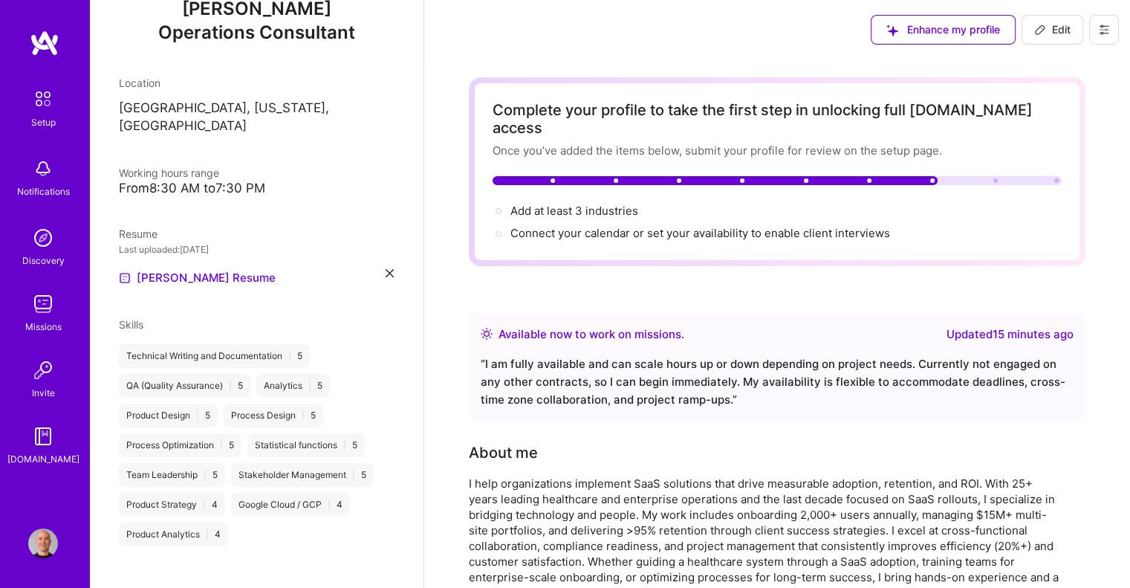
click at [1064, 25] on span "Edit" at bounding box center [1052, 29] width 36 height 15
select select "US"
select select "Right Now"
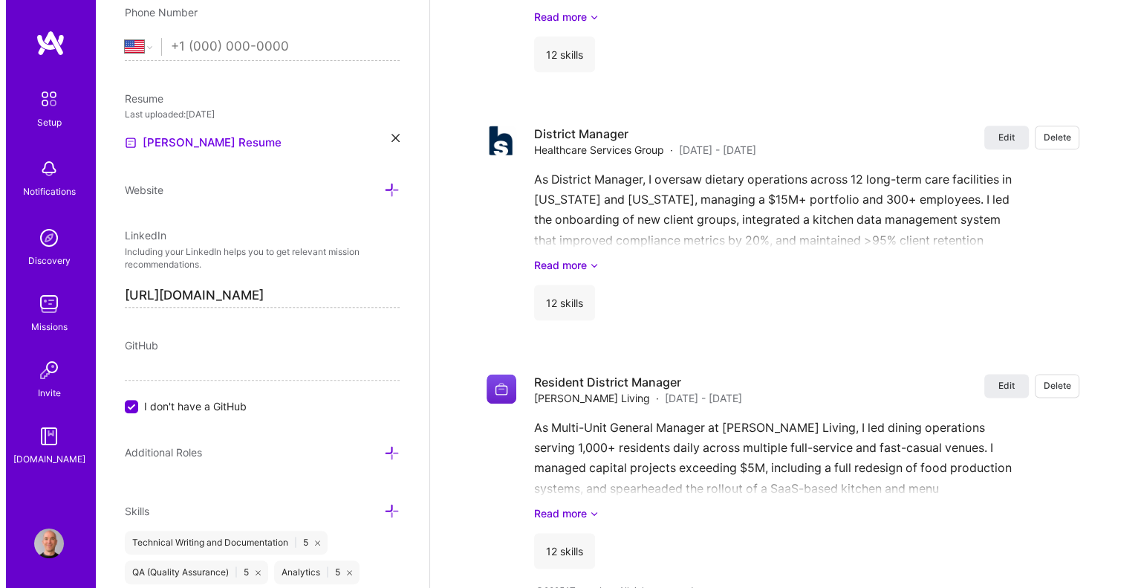
scroll to position [1792, 0]
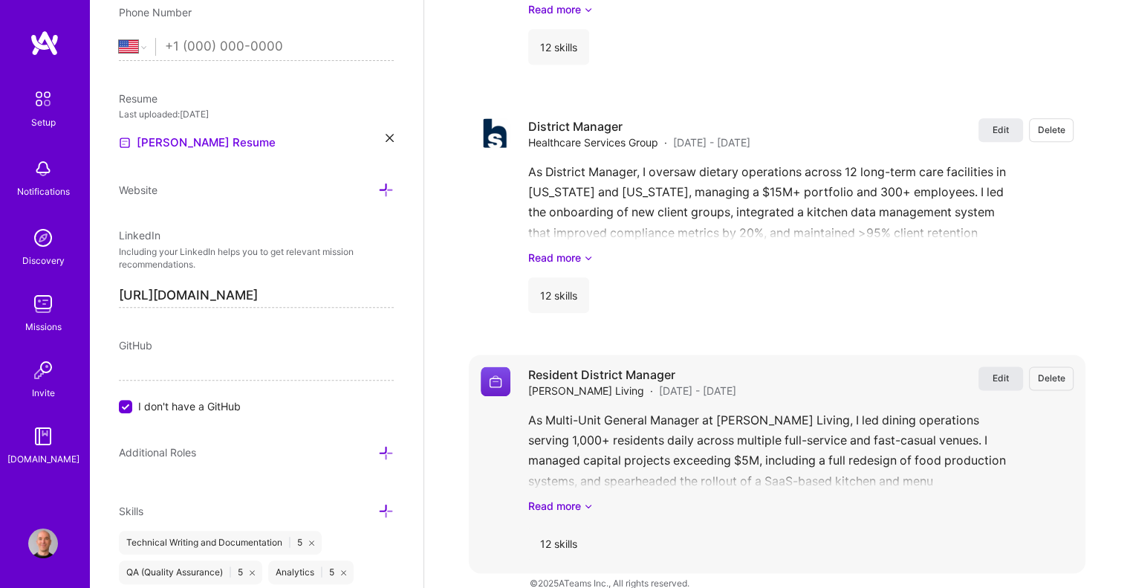
click at [1001, 371] on span "Edit" at bounding box center [1000, 377] width 16 height 13
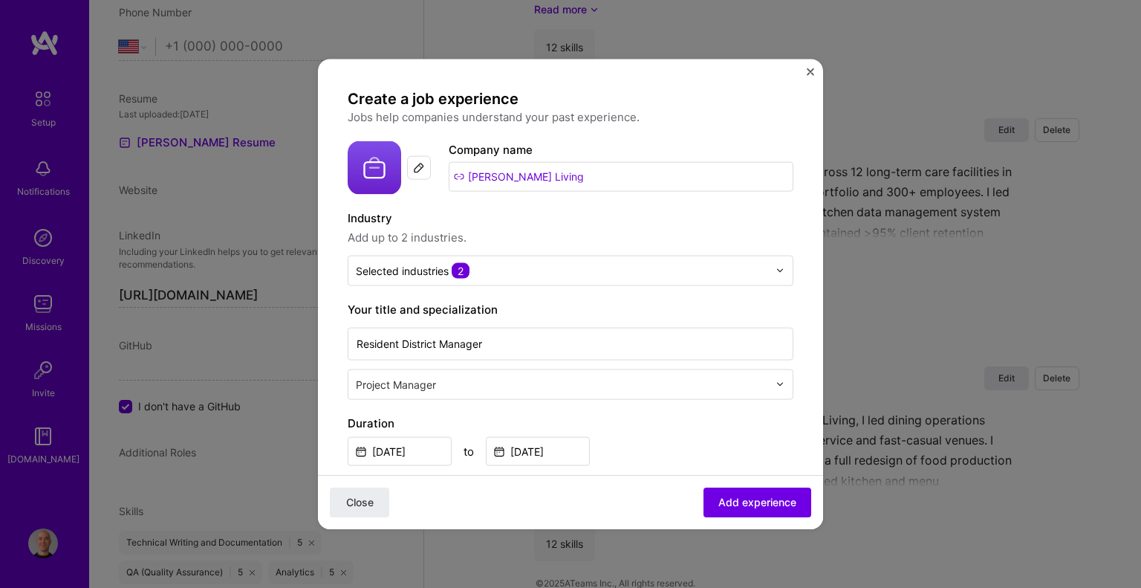
click at [492, 176] on input "[PERSON_NAME] Living" at bounding box center [621, 176] width 345 height 30
click at [455, 175] on input "[PERSON_NAME] Living" at bounding box center [621, 176] width 345 height 30
click at [576, 166] on input "[PERSON_NAME] Living" at bounding box center [621, 176] width 345 height 30
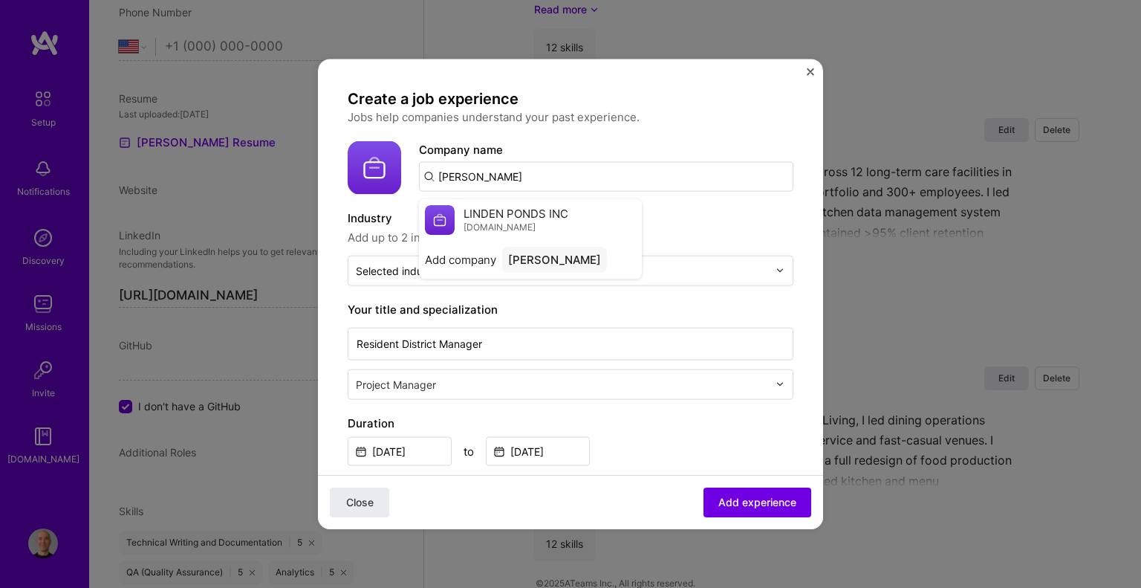
type input "[PERSON_NAME] Living"
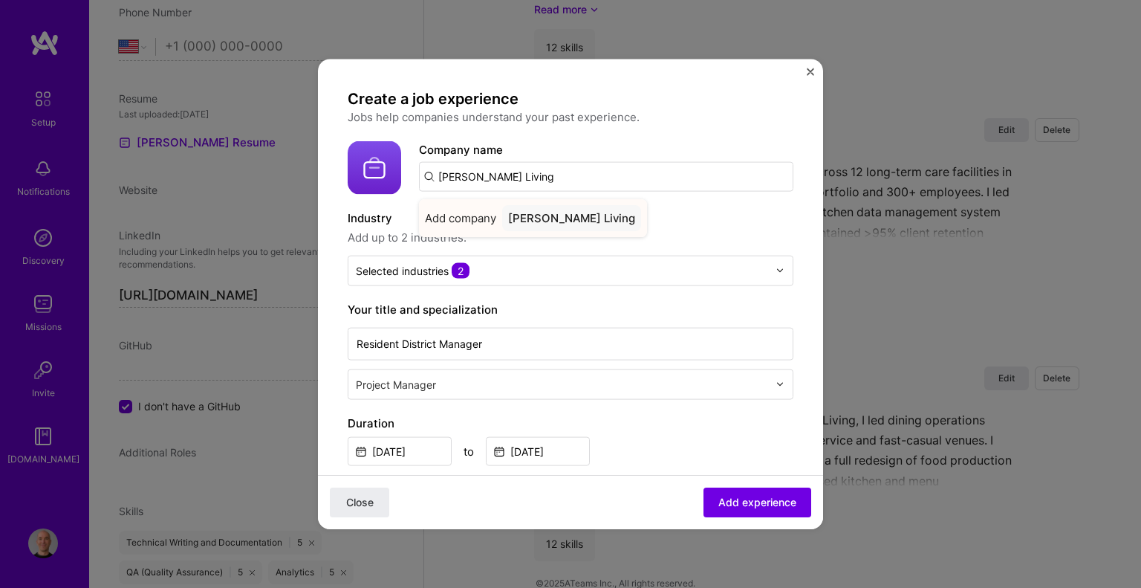
click at [466, 215] on span "Add company" at bounding box center [460, 217] width 71 height 16
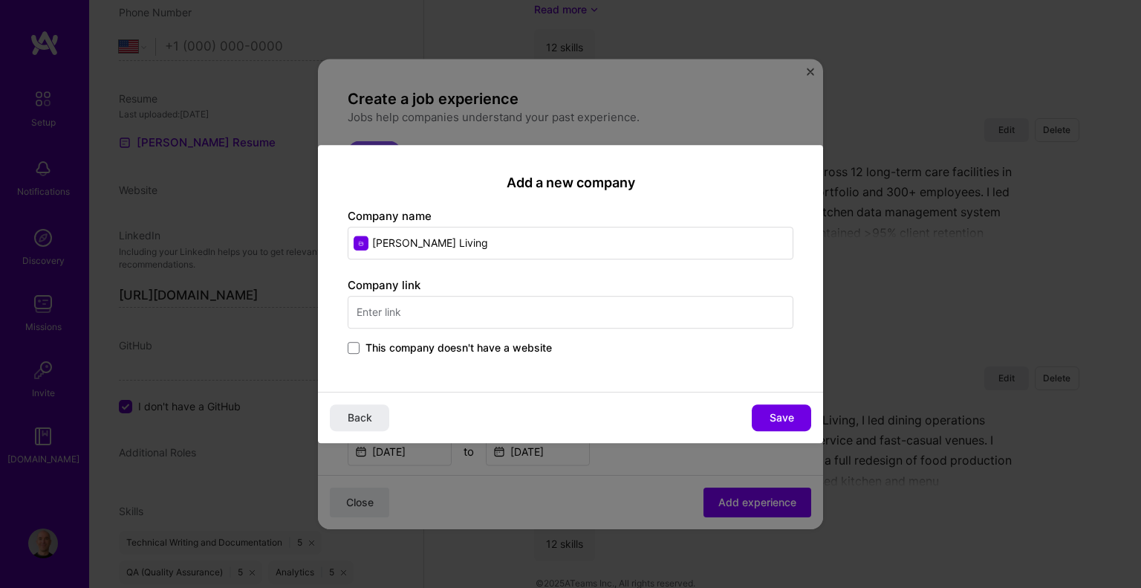
click at [377, 310] on input "text" at bounding box center [571, 312] width 446 height 33
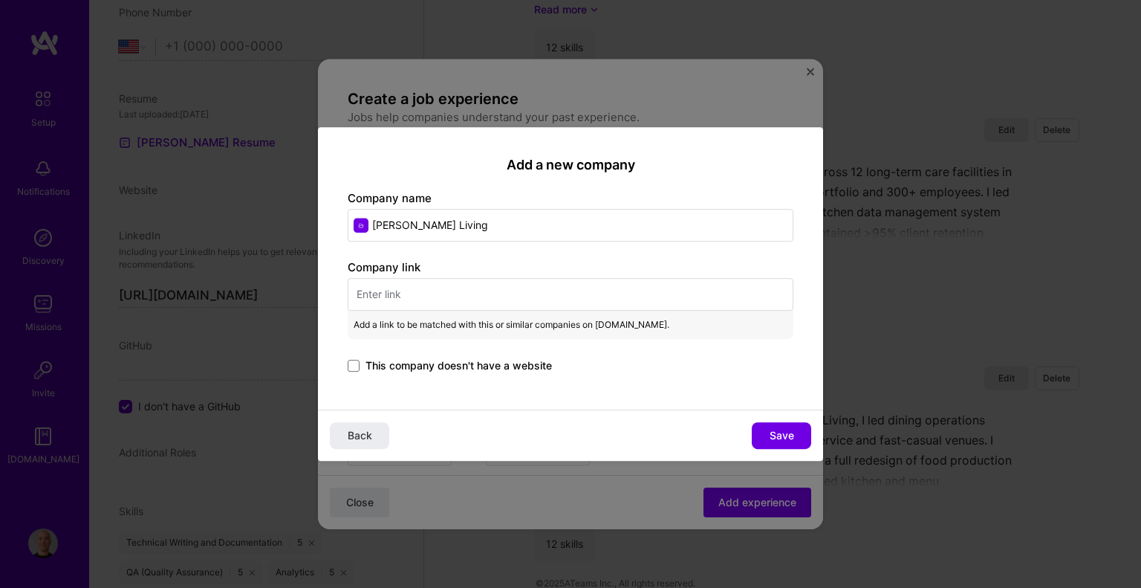
paste input "As Multi-Unit General Manager at [PERSON_NAME] Living, I led dining operations …"
type input "As Multi-Unit General Manager at [PERSON_NAME] Living, I led dining operations …"
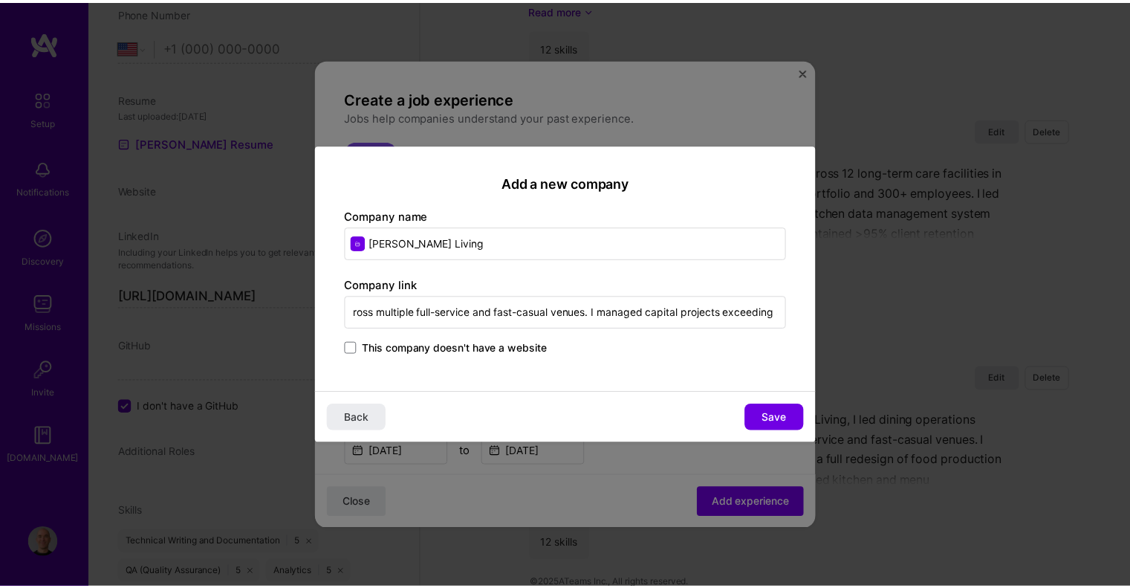
scroll to position [0, 0]
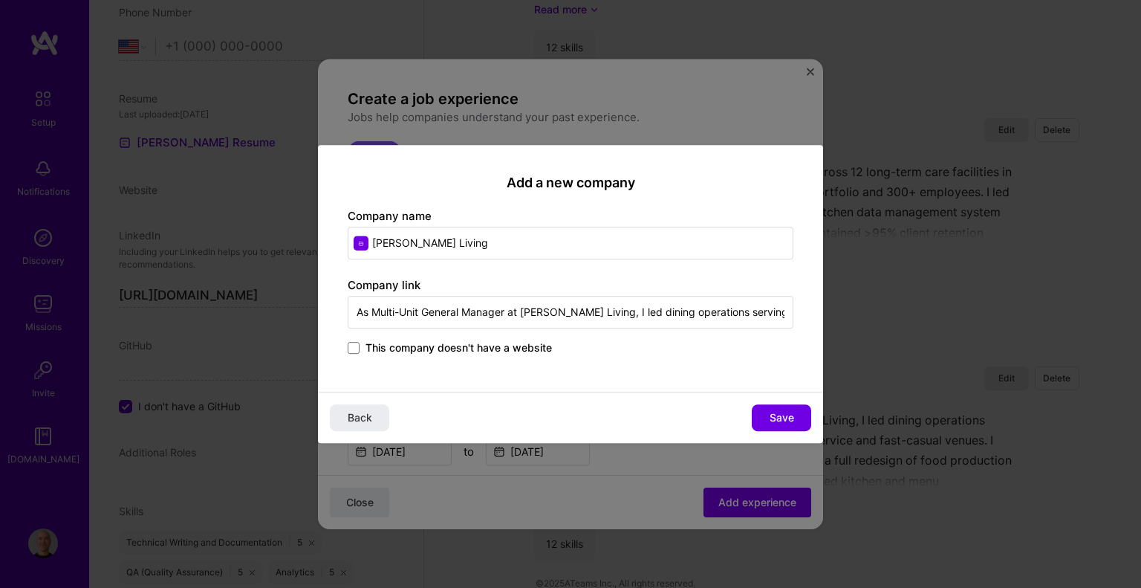
drag, startPoint x: 787, startPoint y: 309, endPoint x: 0, endPoint y: 194, distance: 795.7
click at [0, 194] on div "Add a new company Company name [PERSON_NAME] Living Company link As Multi-Unit …" at bounding box center [570, 294] width 1141 height 588
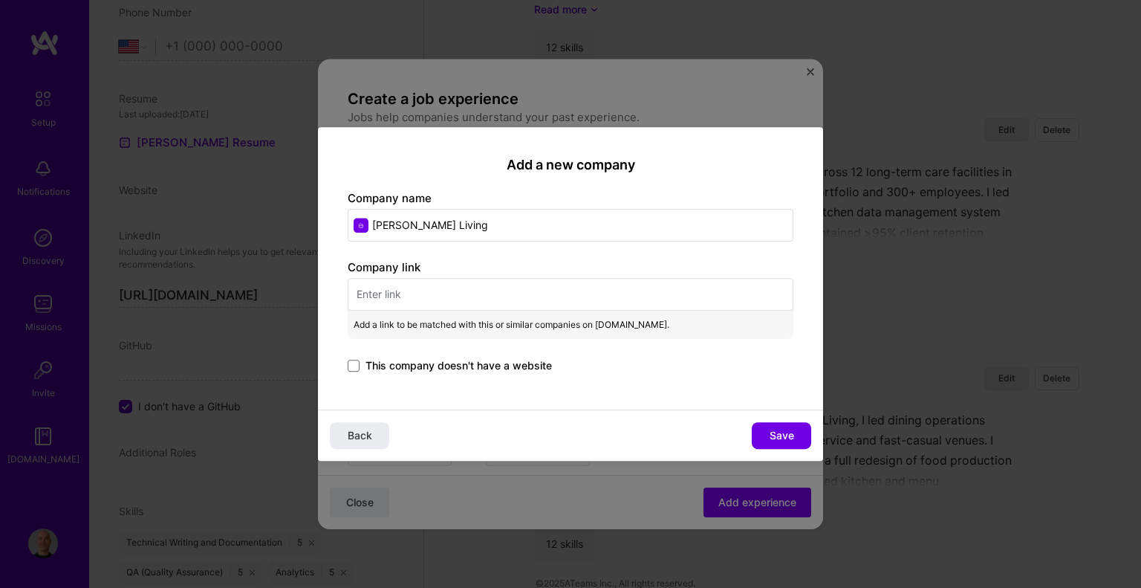
click at [379, 293] on input "text" at bounding box center [571, 294] width 446 height 33
paste input "[URL][DOMAIN_NAME]"
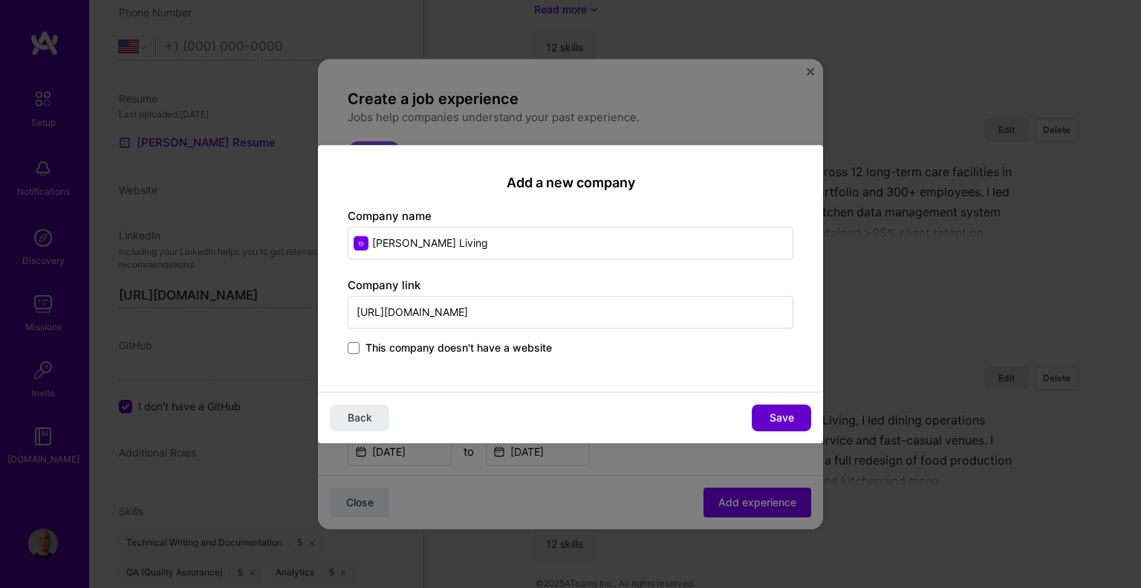
type input "[URL][DOMAIN_NAME]"
click at [785, 413] on span "Save" at bounding box center [782, 417] width 25 height 15
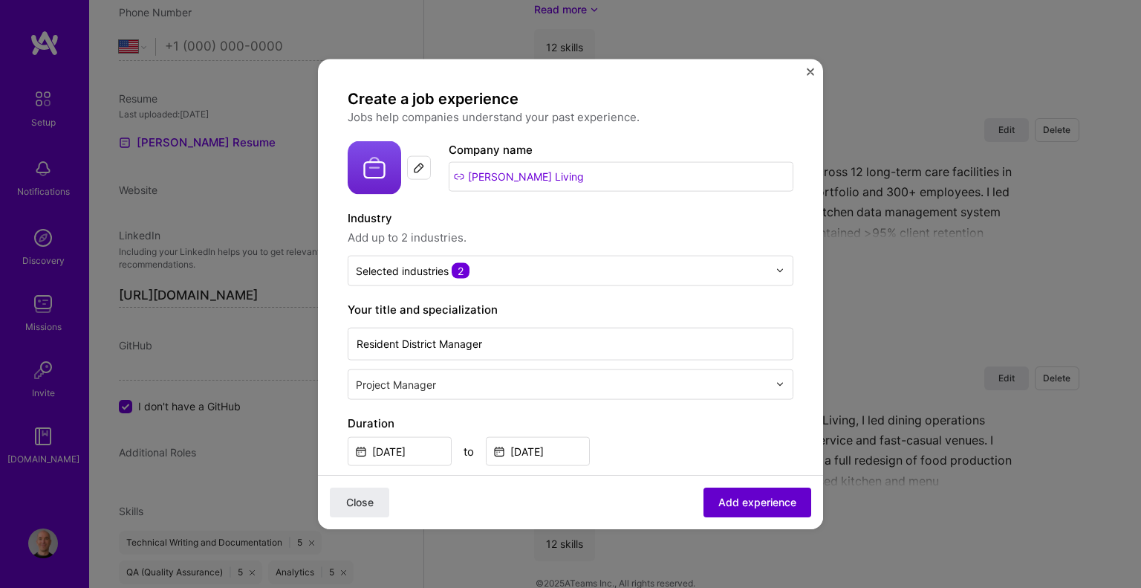
click at [740, 503] on span "Add experience" at bounding box center [757, 502] width 78 height 15
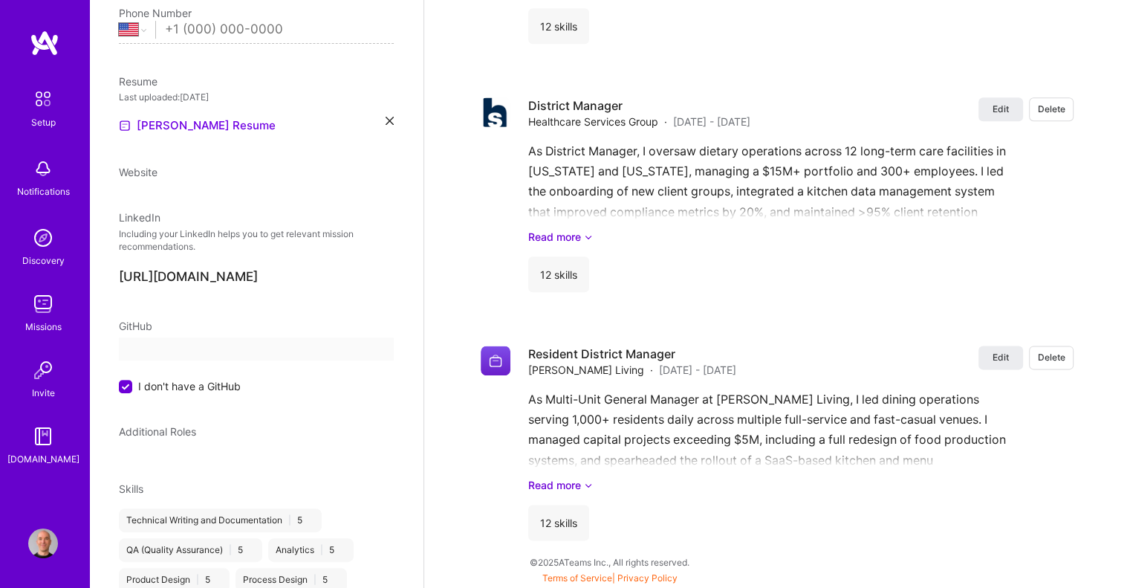
select select "US"
select select "Right Now"
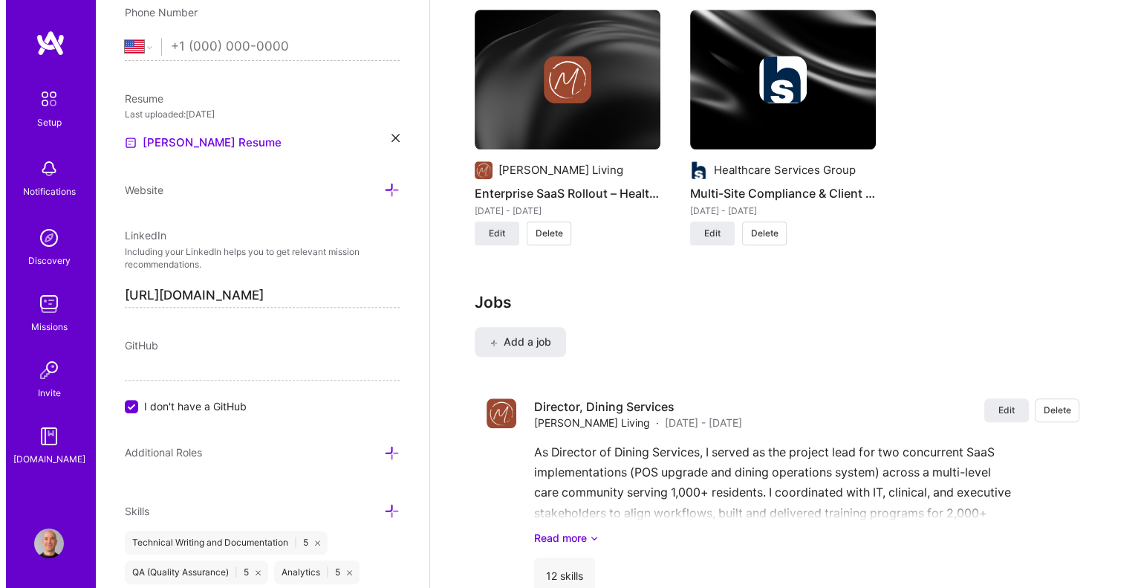
scroll to position [1124, 0]
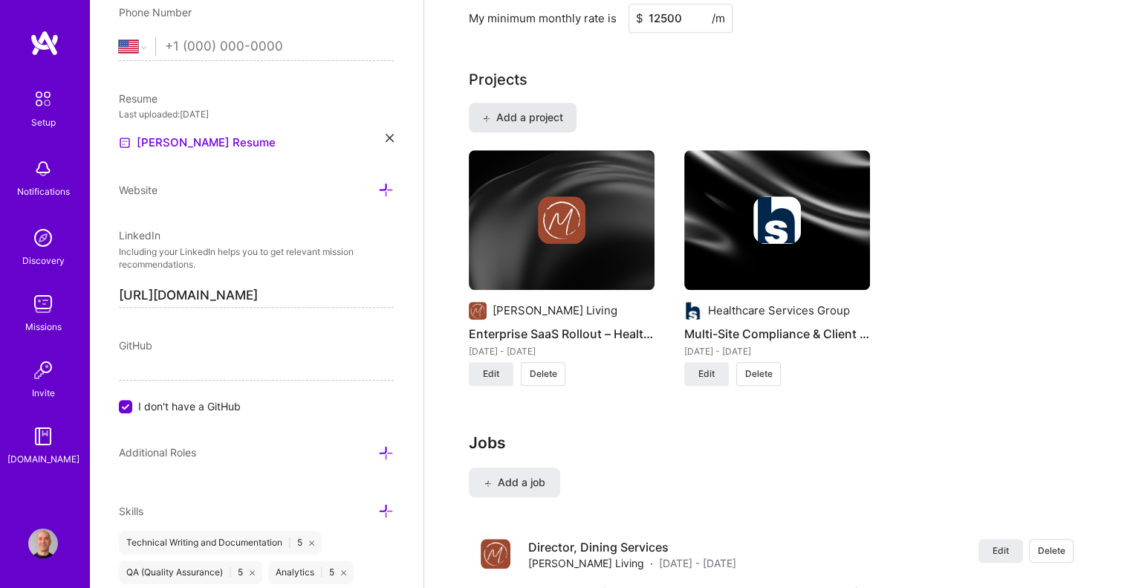
click at [503, 110] on span "Add a project" at bounding box center [522, 117] width 81 height 15
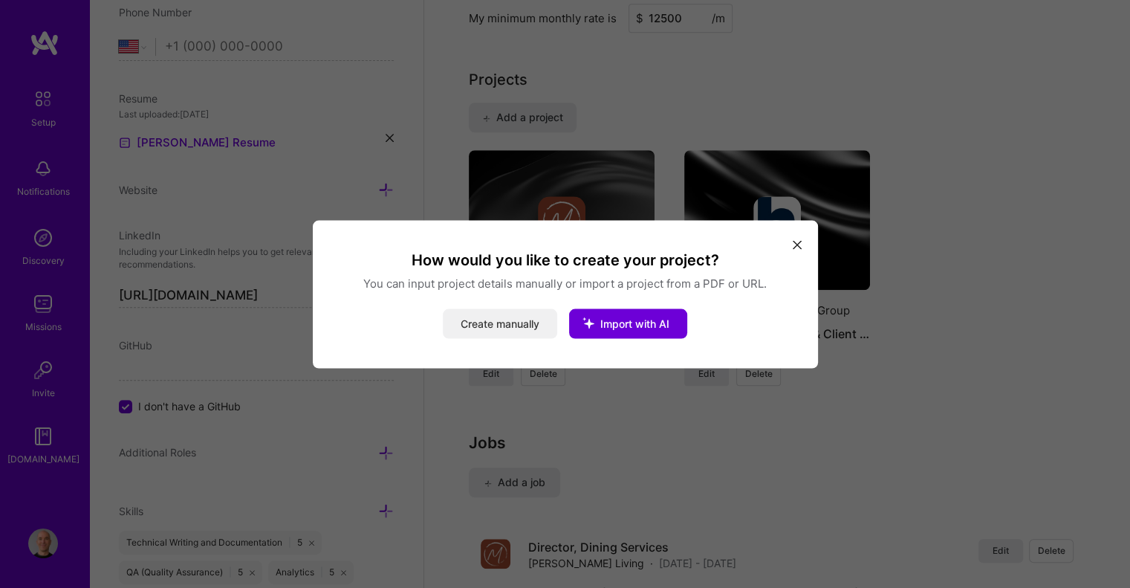
click at [502, 317] on button "Create manually" at bounding box center [500, 323] width 114 height 30
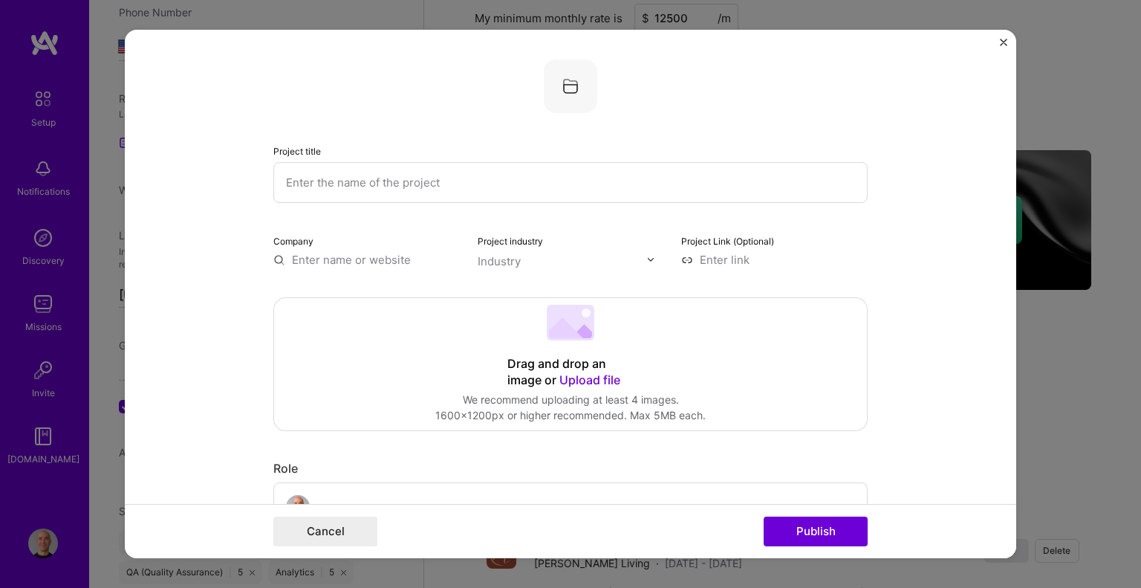
click at [356, 182] on input "text" at bounding box center [570, 182] width 594 height 41
paste input "Enterprise Training & SaaS System Adoption – [PERSON_NAME] Living"
type input "Enterprise Training & SaaS System Adoption – [PERSON_NAME] Living"
click at [318, 253] on input "text" at bounding box center [366, 260] width 186 height 16
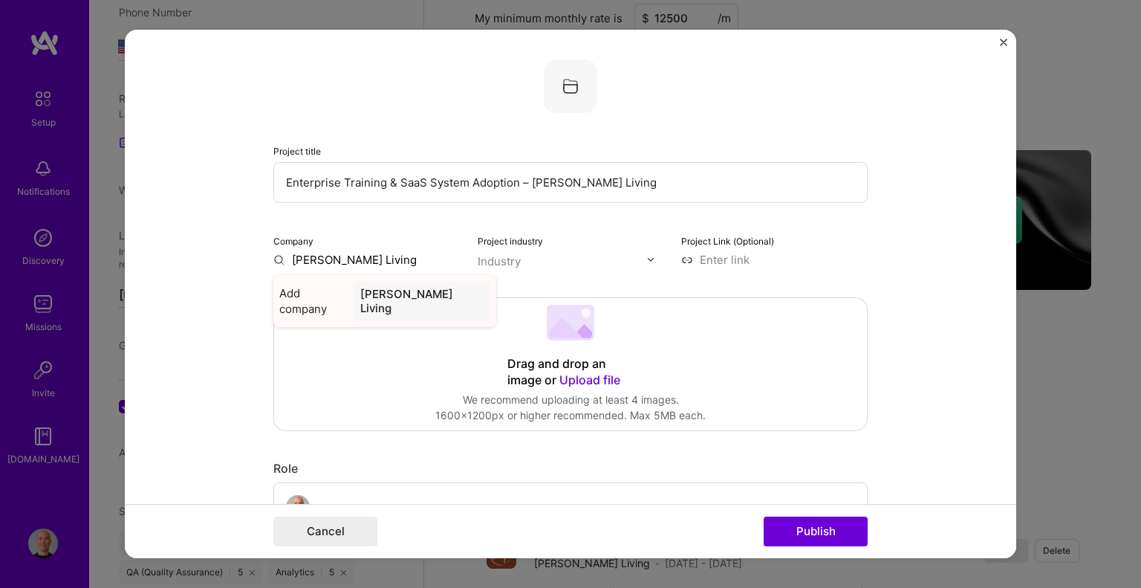
type input "[PERSON_NAME] Living"
click at [316, 288] on span "Add company" at bounding box center [313, 300] width 69 height 31
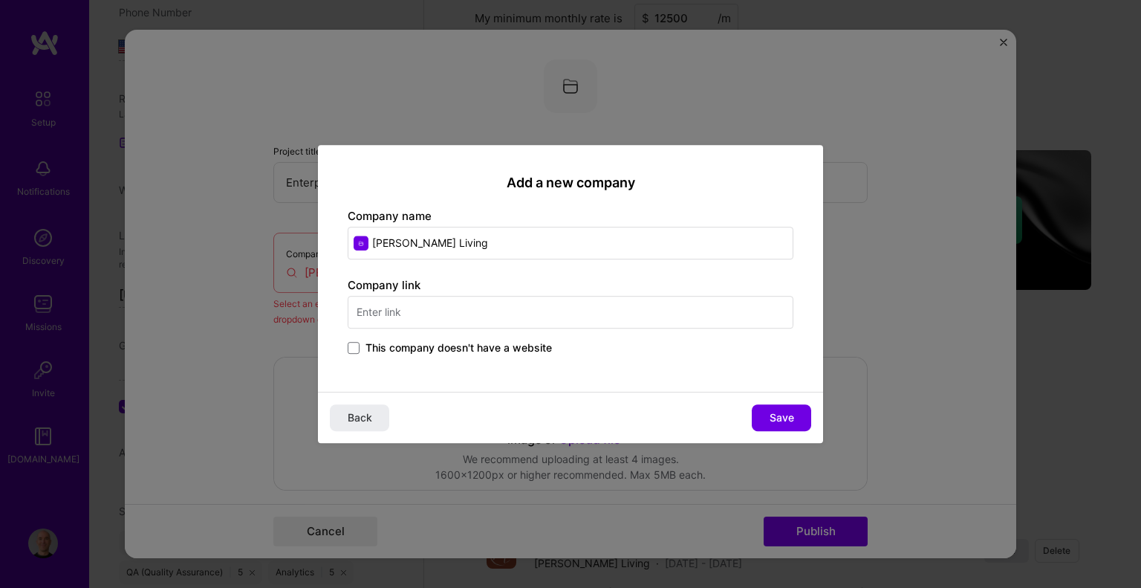
click at [407, 314] on input "text" at bounding box center [571, 312] width 446 height 33
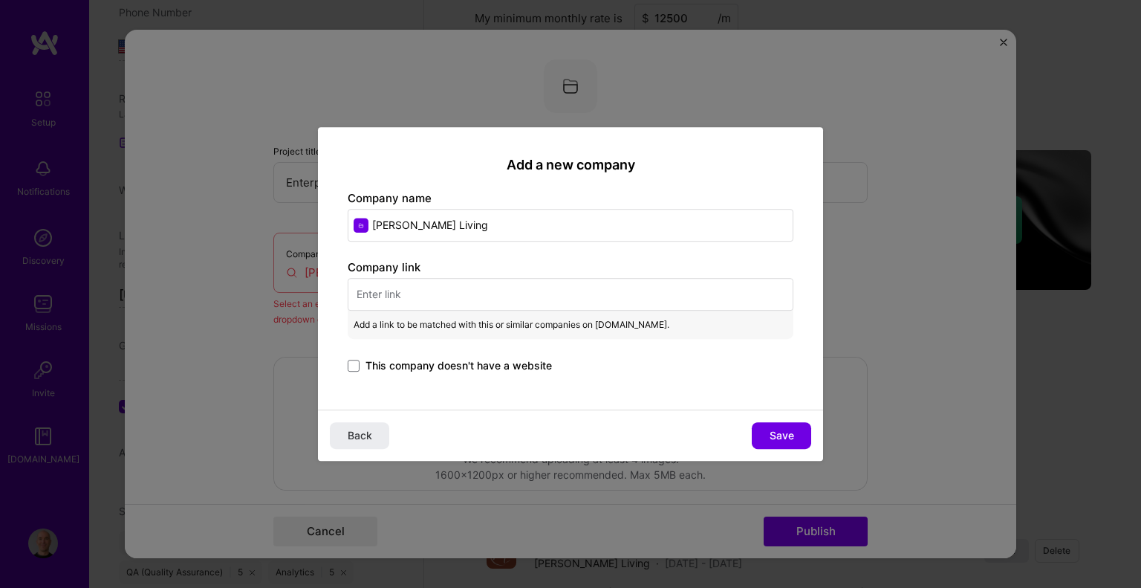
paste input "Enterprise Training & SaaS System Adoption – [PERSON_NAME] Living"
type input "Enterprise Training & SaaS System Adoption – [PERSON_NAME] Living"
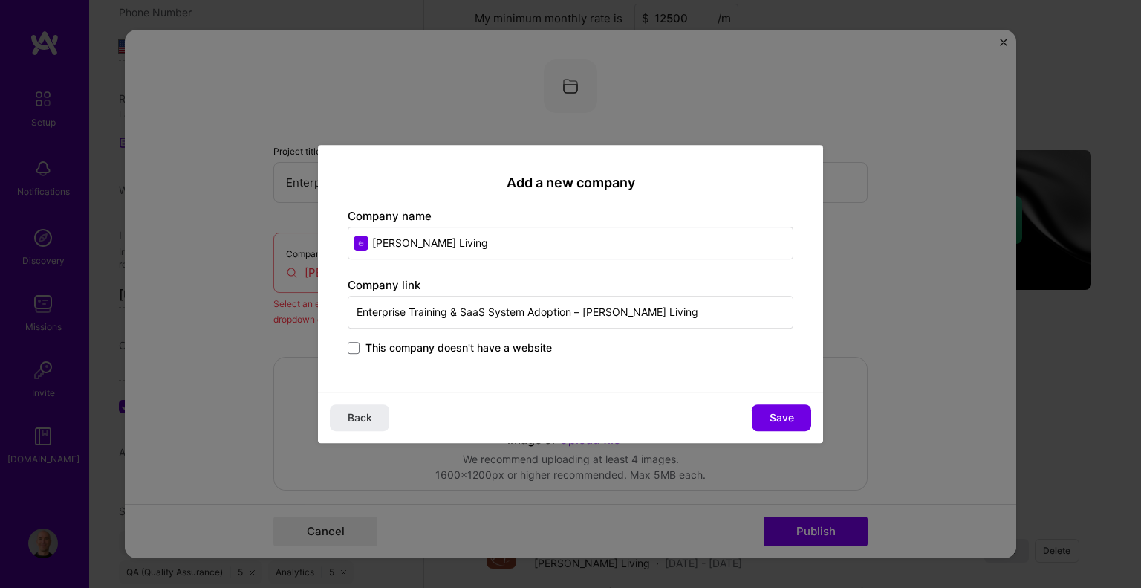
drag, startPoint x: 675, startPoint y: 313, endPoint x: 0, endPoint y: 213, distance: 682.5
click at [0, 215] on div "Add a new company Company name [PERSON_NAME] Living Company link Enterprise Tra…" at bounding box center [570, 294] width 1141 height 588
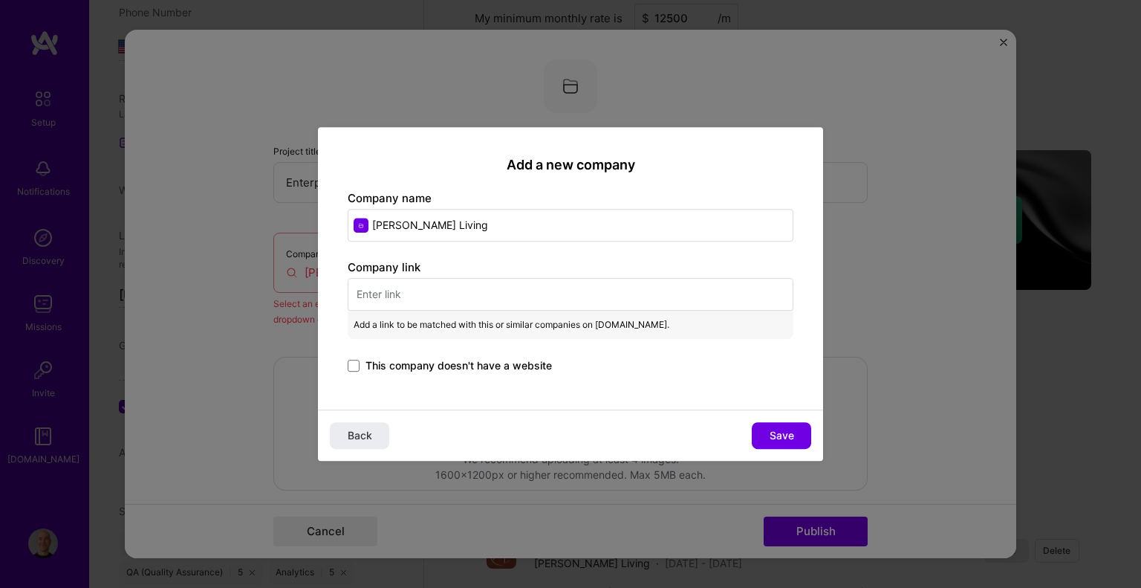
click at [385, 298] on input "text" at bounding box center [571, 294] width 446 height 33
paste input "[URL][DOMAIN_NAME]"
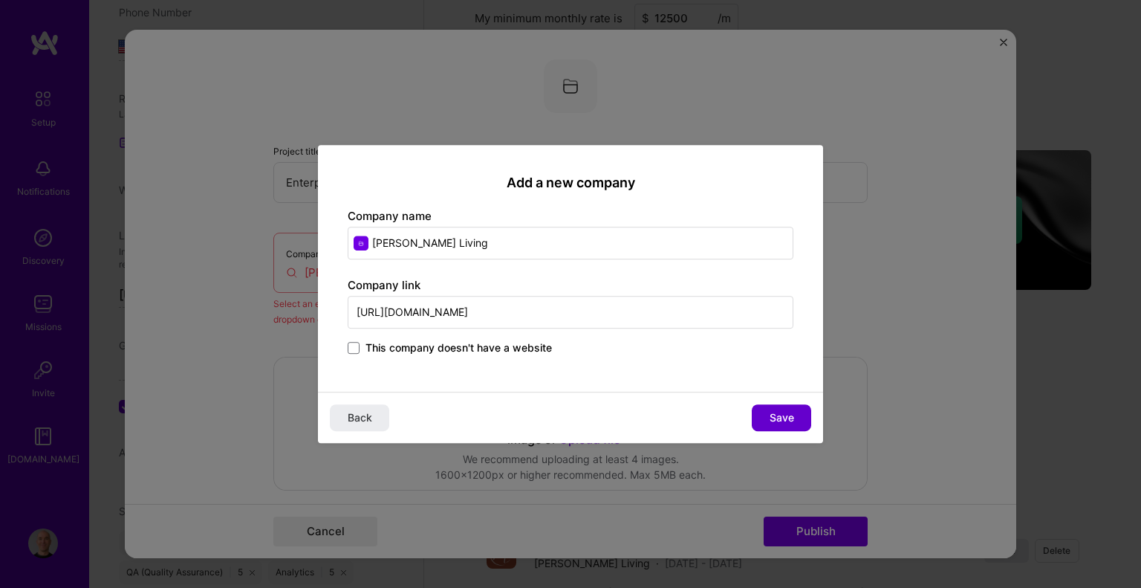
type input "[URL][DOMAIN_NAME]"
click at [782, 413] on span "Save" at bounding box center [782, 417] width 25 height 15
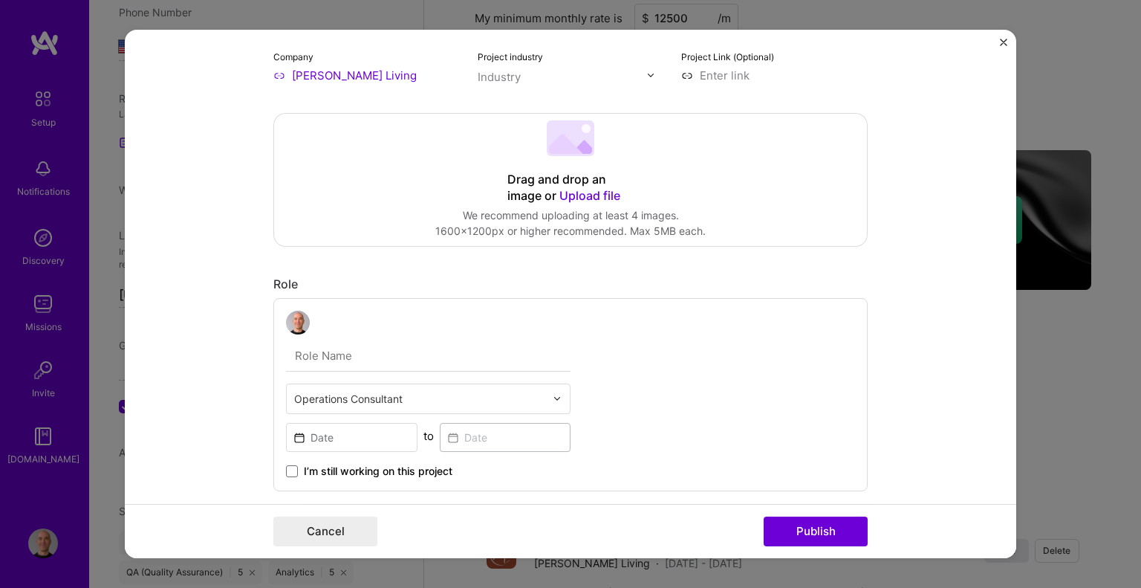
scroll to position [223, 0]
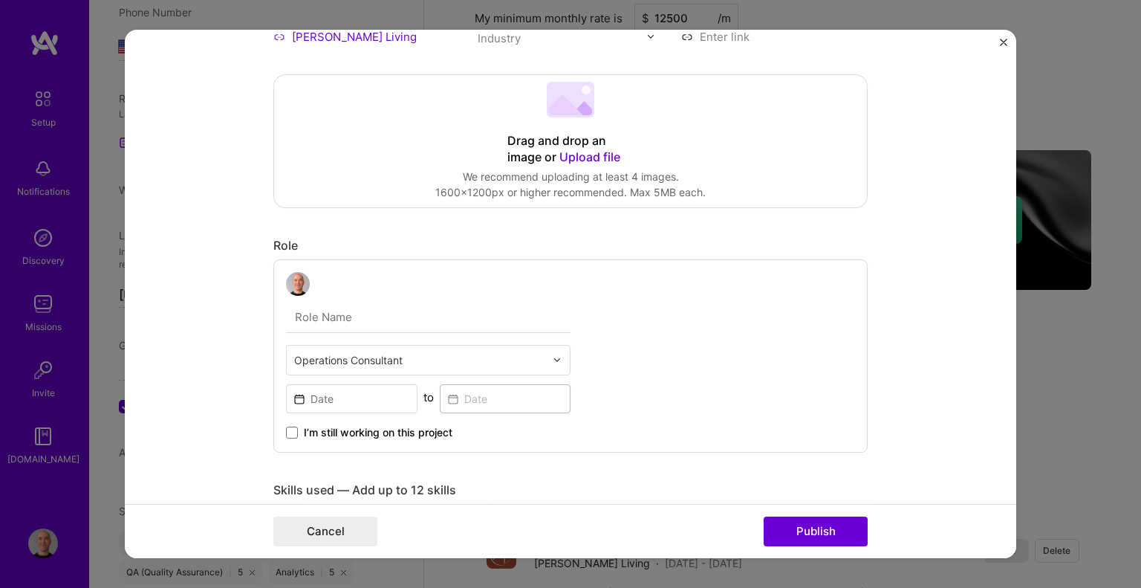
click at [328, 319] on input "text" at bounding box center [428, 317] width 284 height 31
type input "Resident District Manager"
click at [315, 355] on input "text" at bounding box center [419, 360] width 251 height 16
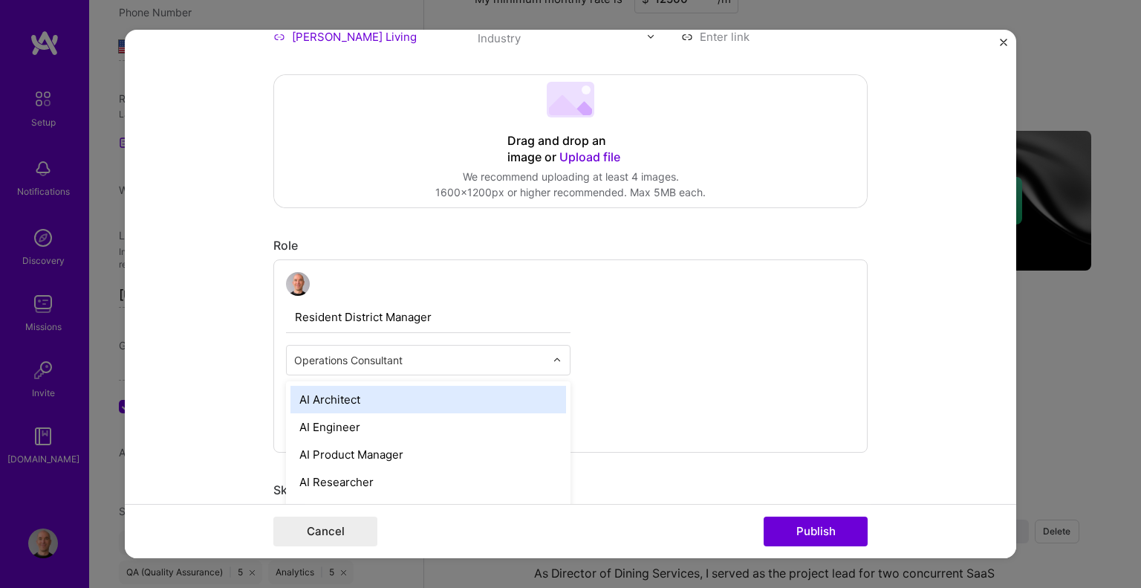
scroll to position [1145, 0]
click at [236, 336] on form "Project title Enterprise Training & SaaS System Adoption – [PERSON_NAME] Living…" at bounding box center [570, 294] width 891 height 529
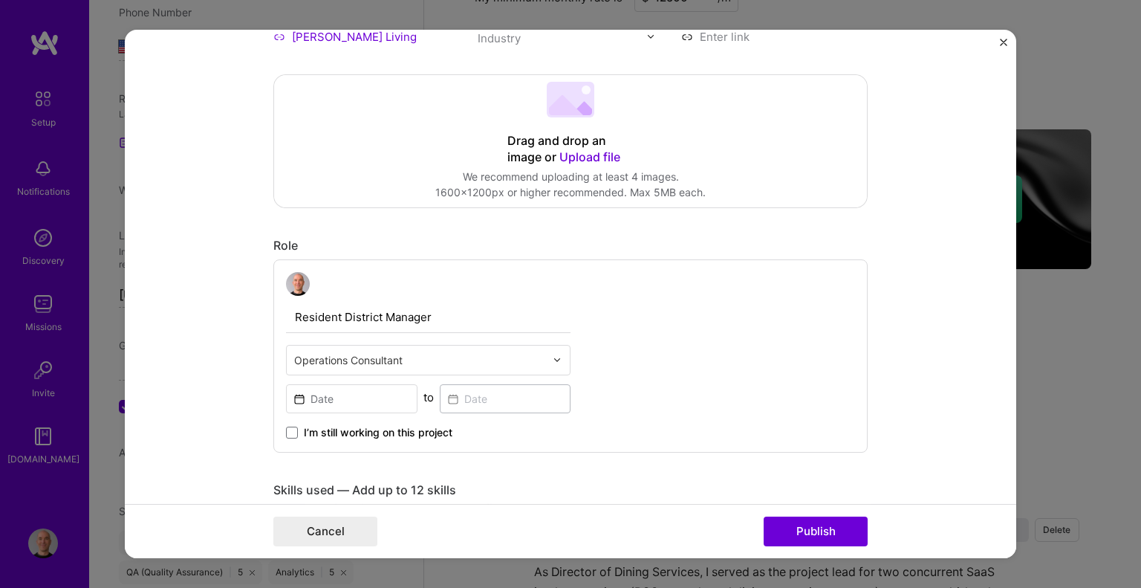
scroll to position [297, 0]
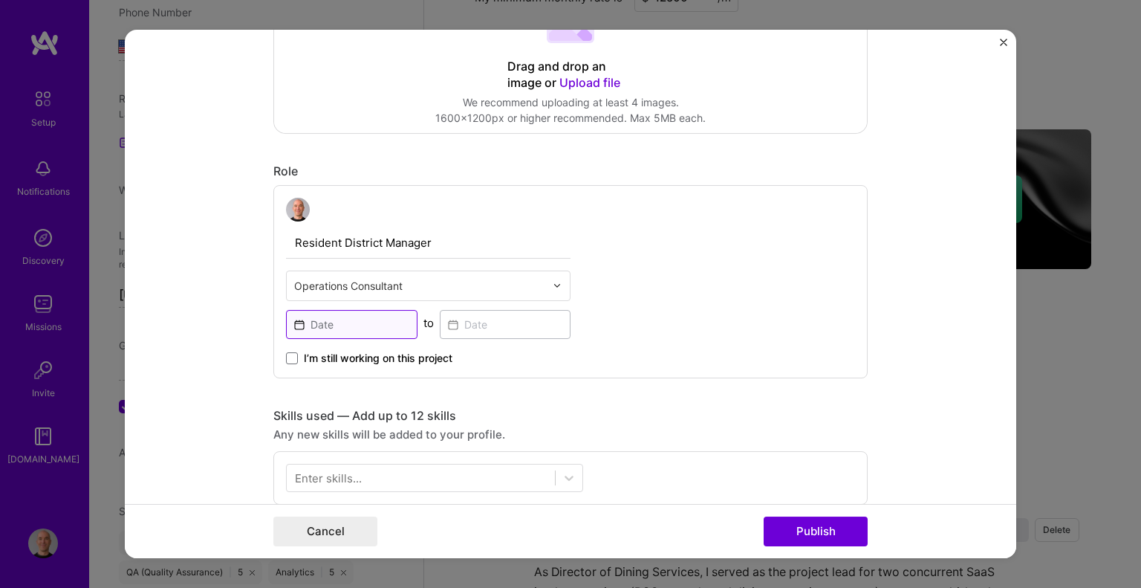
click at [321, 320] on input at bounding box center [351, 324] width 131 height 29
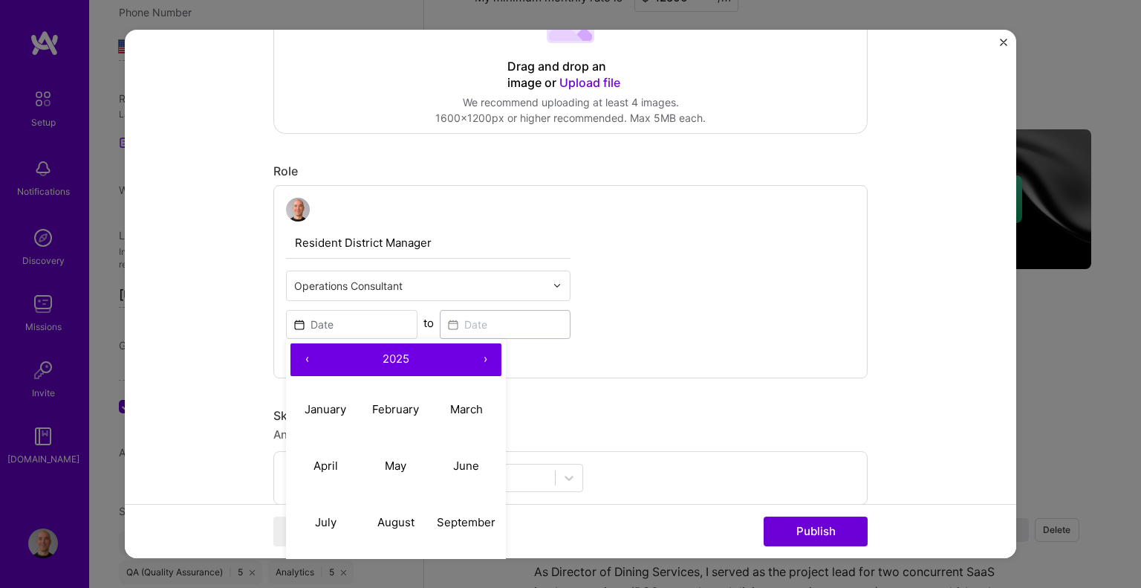
click at [298, 357] on button "‹" at bounding box center [306, 359] width 33 height 33
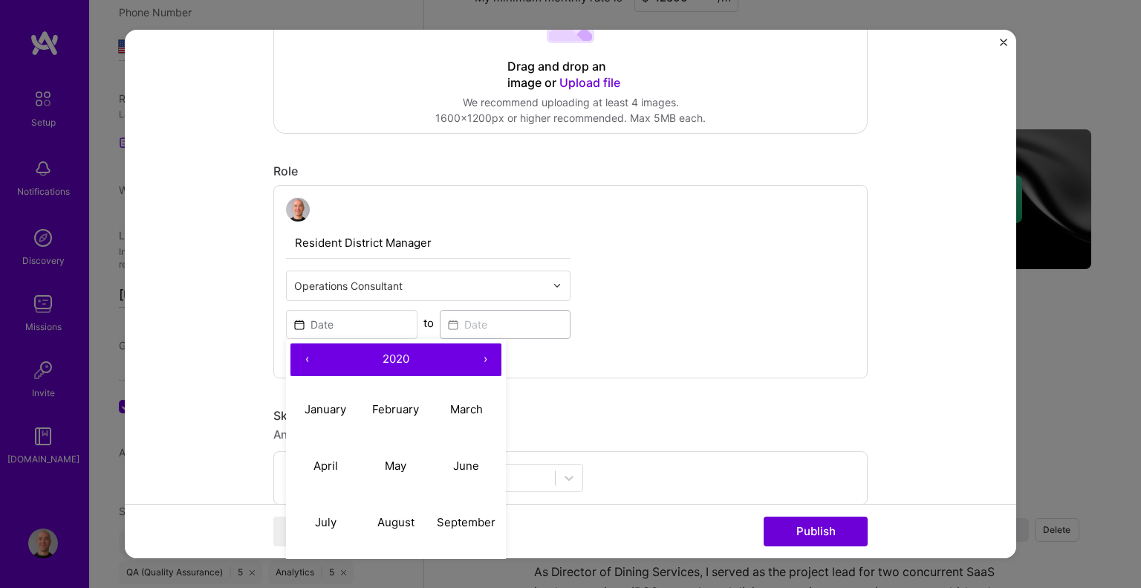
click at [298, 357] on button "‹" at bounding box center [306, 359] width 33 height 33
click at [475, 356] on button "›" at bounding box center [485, 359] width 33 height 33
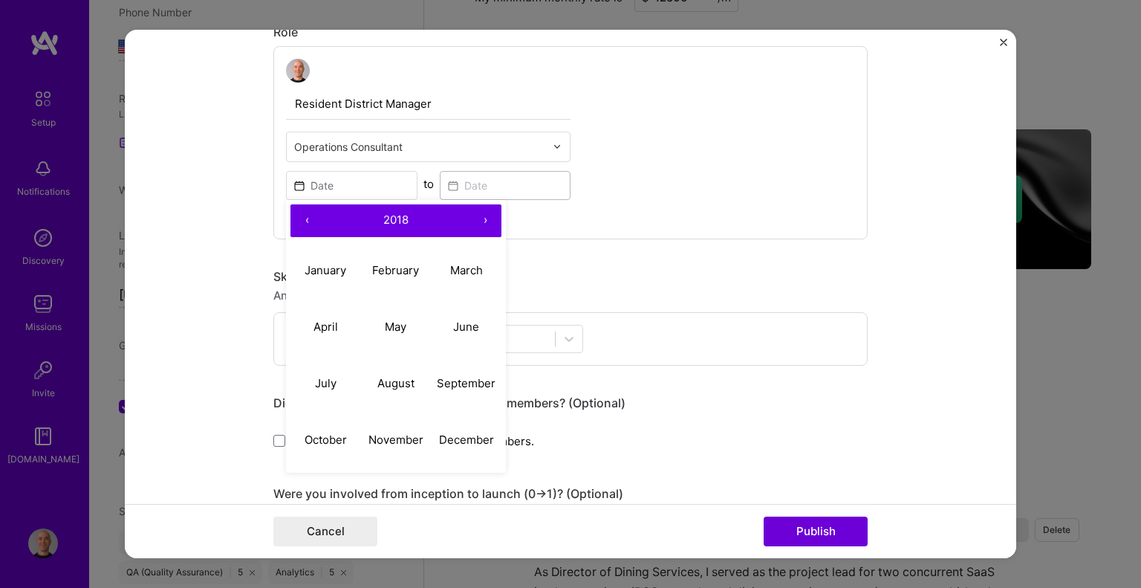
scroll to position [446, 0]
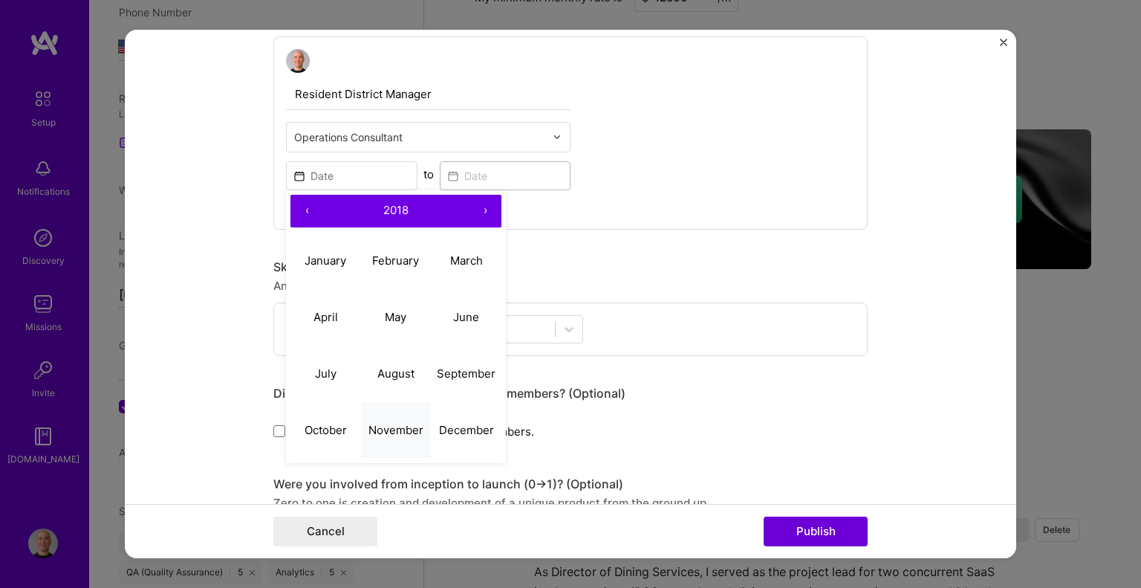
click at [388, 426] on abbr "November" at bounding box center [395, 430] width 55 height 14
type input "[DATE]"
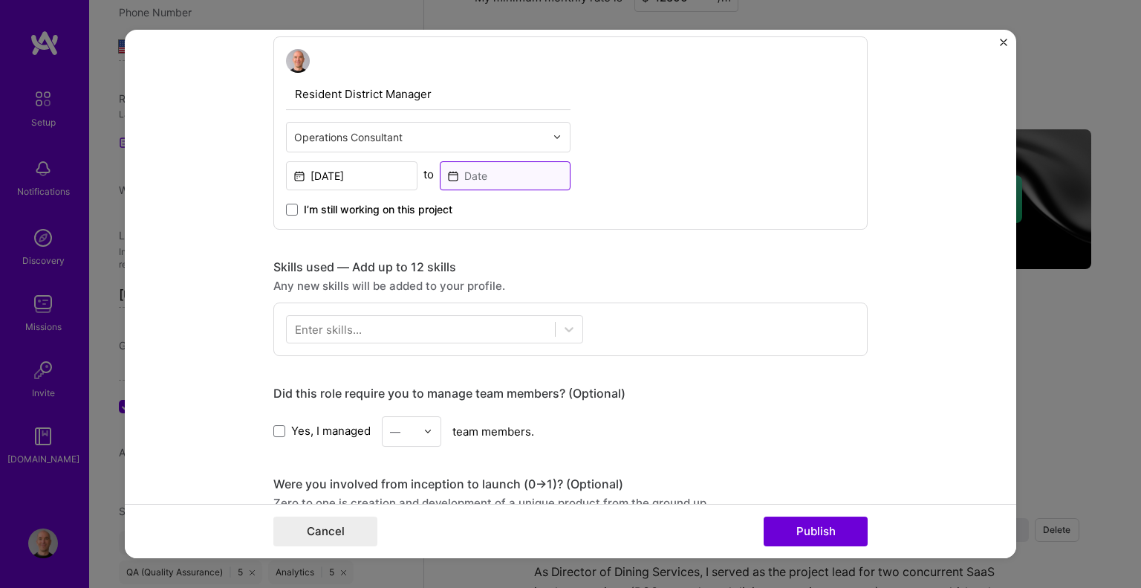
click at [472, 172] on input at bounding box center [505, 175] width 131 height 29
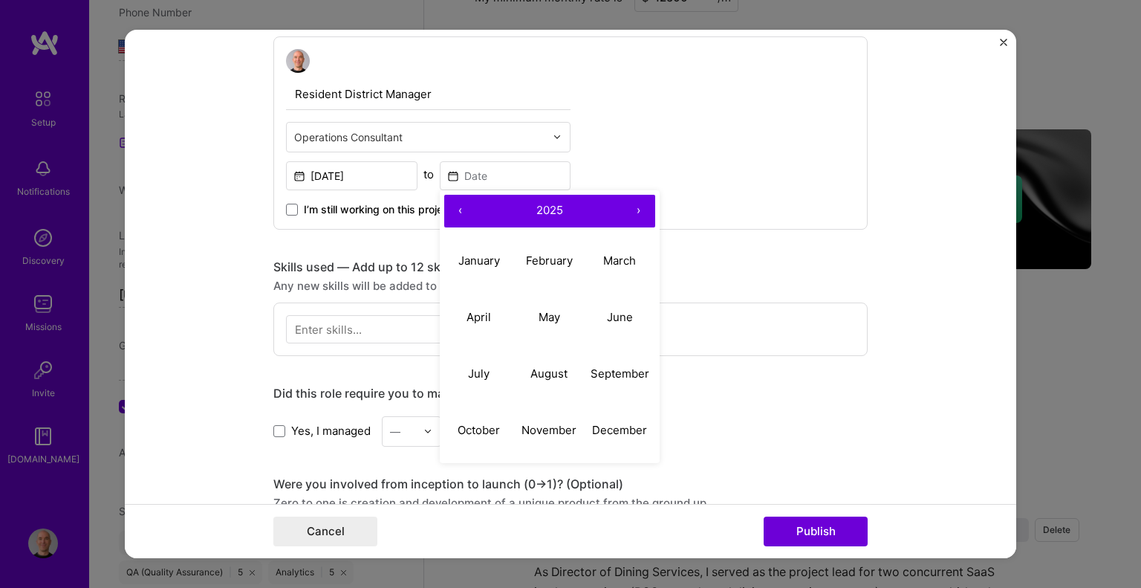
click at [636, 206] on button "›" at bounding box center [638, 211] width 33 height 33
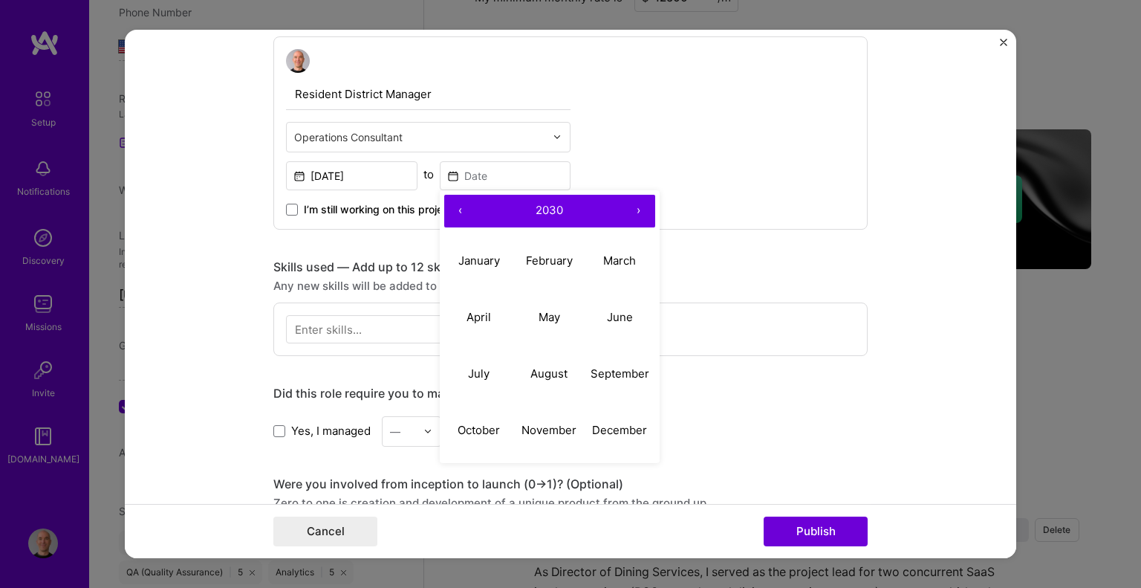
click at [636, 206] on button "›" at bounding box center [638, 211] width 33 height 33
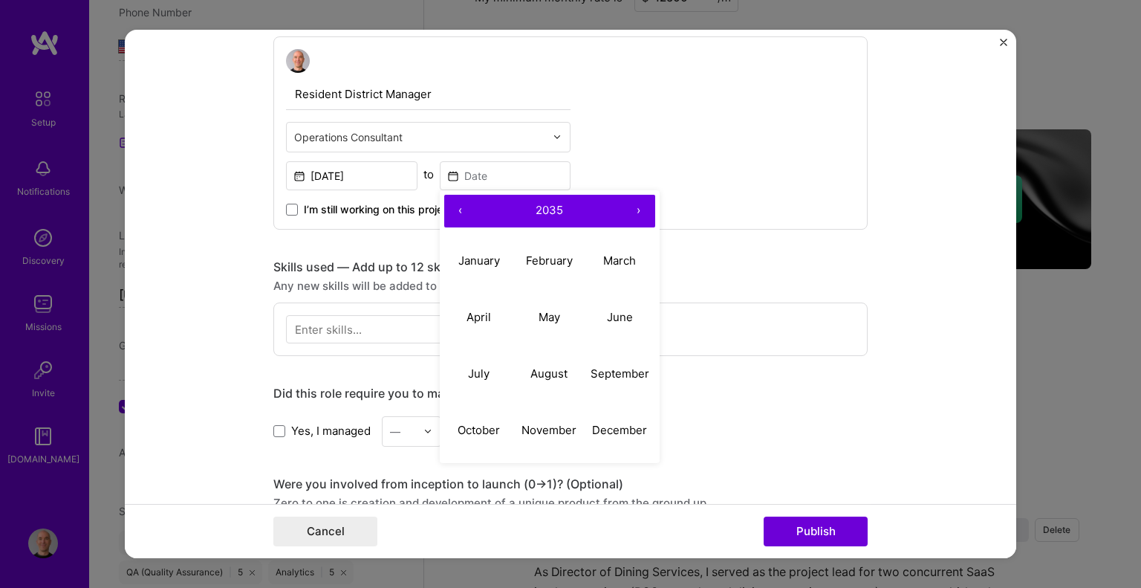
click at [449, 209] on button "‹" at bounding box center [460, 211] width 33 height 33
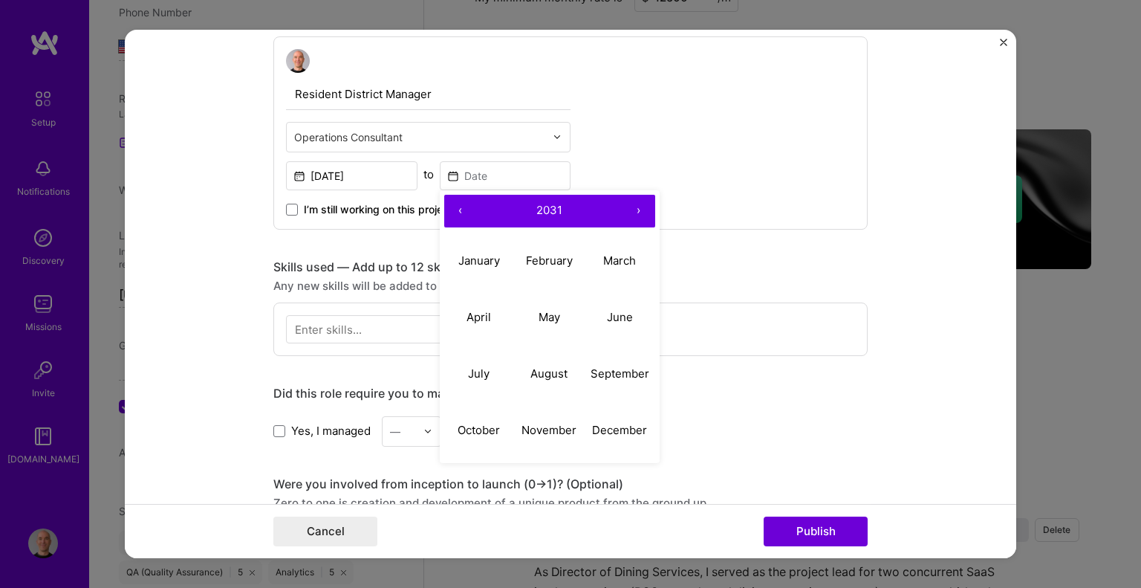
click at [449, 209] on button "‹" at bounding box center [460, 211] width 33 height 33
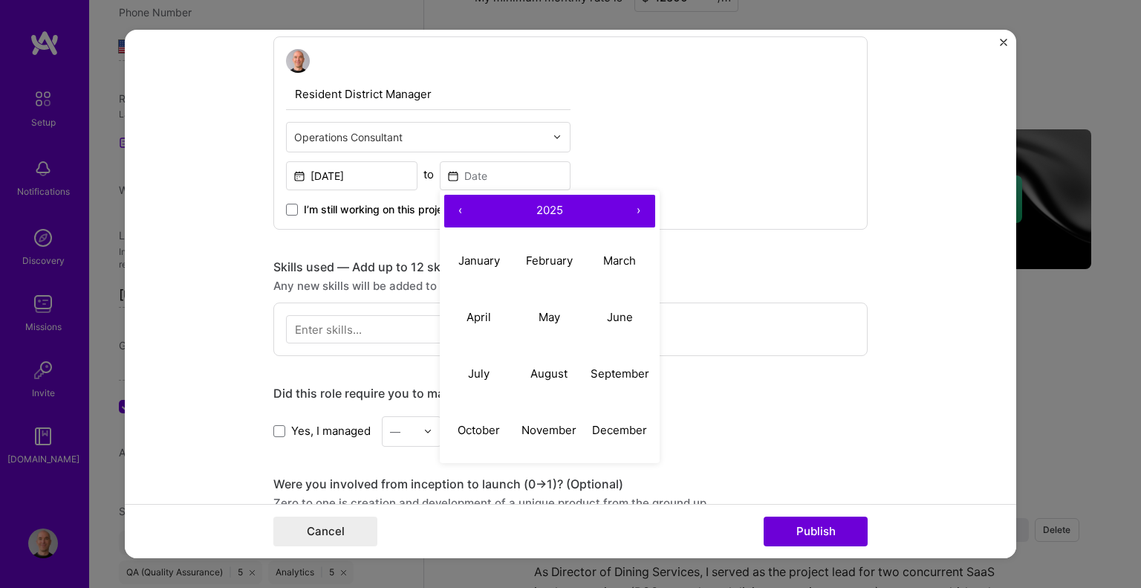
click at [449, 209] on button "‹" at bounding box center [460, 211] width 33 height 33
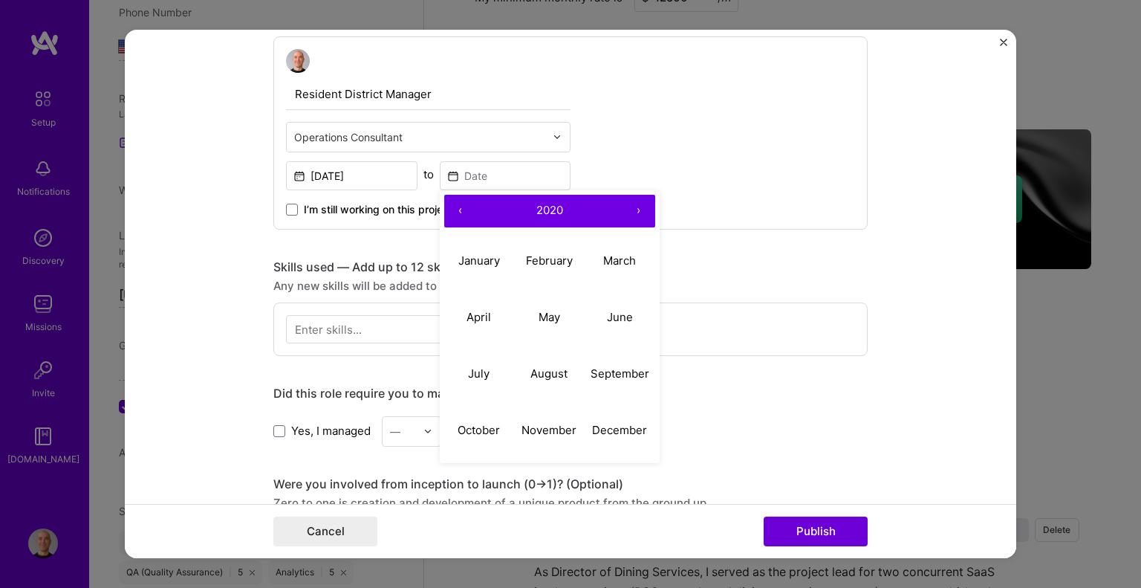
click at [449, 209] on button "‹" at bounding box center [460, 211] width 33 height 33
click at [622, 417] on button "December" at bounding box center [620, 430] width 71 height 56
type input "[DATE]"
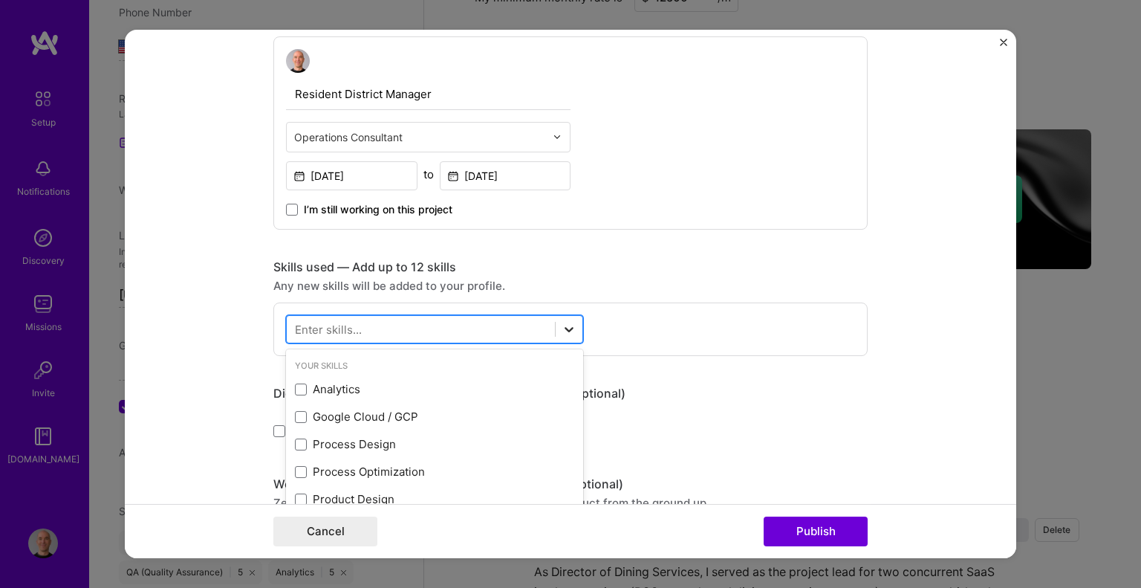
click at [568, 325] on icon at bounding box center [569, 329] width 15 height 15
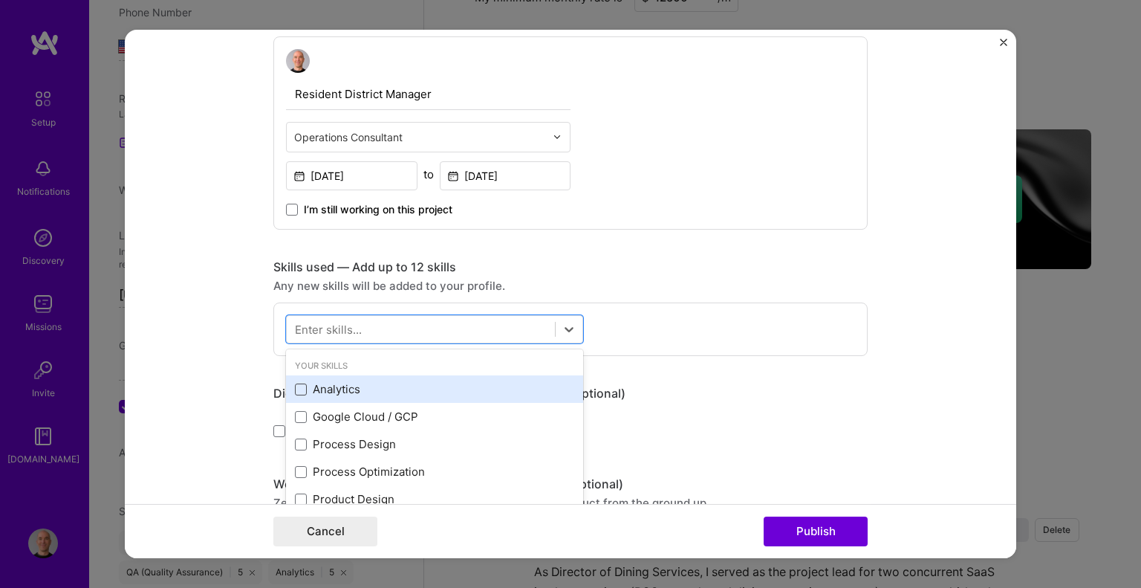
click at [297, 383] on span at bounding box center [301, 389] width 12 height 12
click at [0, 0] on input "checkbox" at bounding box center [0, 0] width 0 height 0
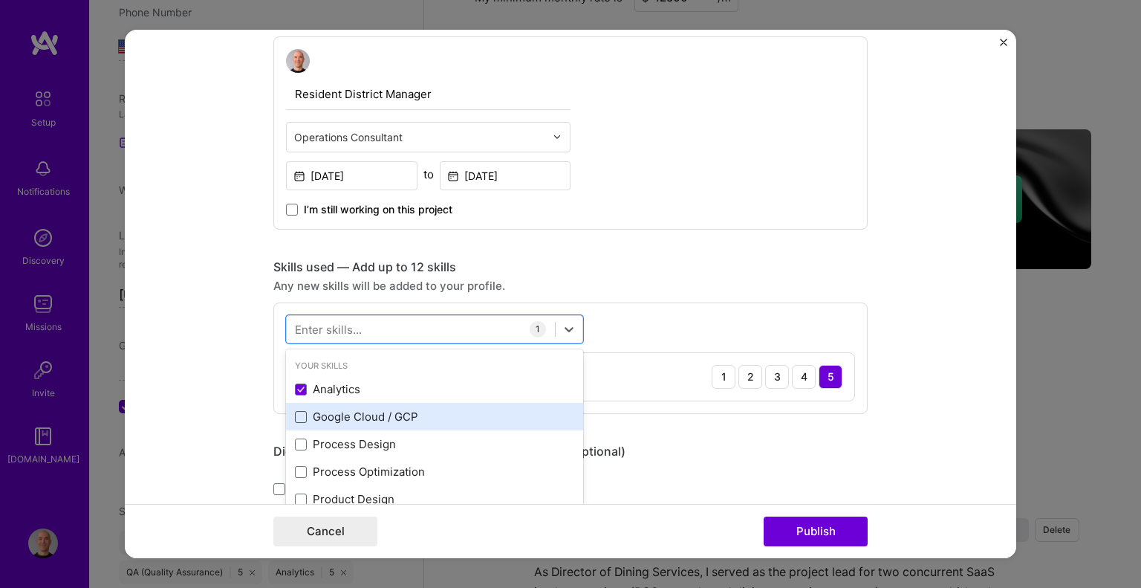
click at [296, 411] on span at bounding box center [301, 417] width 12 height 12
click at [0, 0] on input "checkbox" at bounding box center [0, 0] width 0 height 0
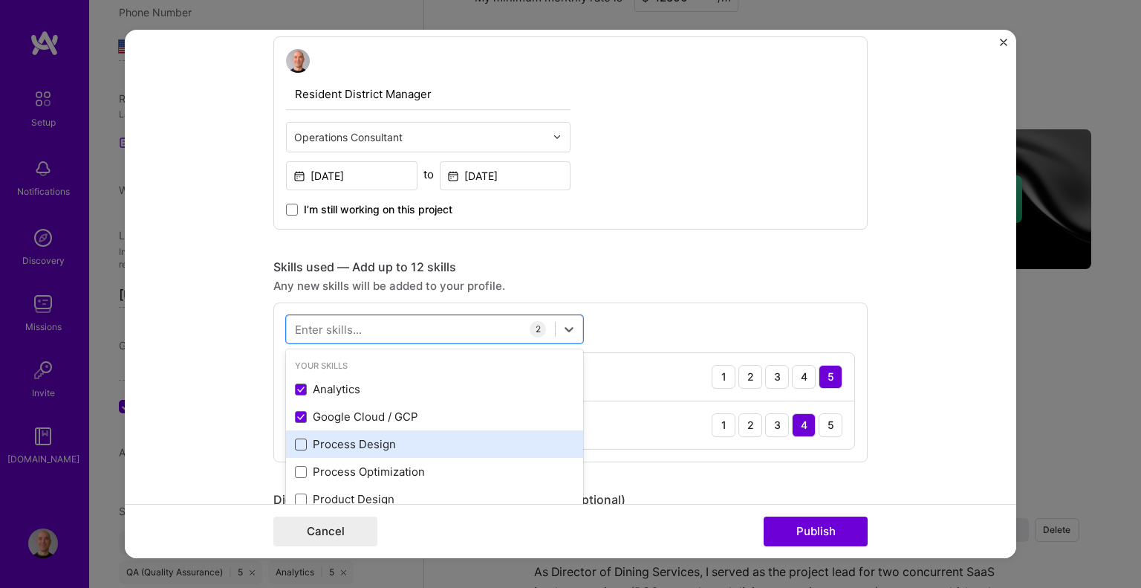
click at [295, 446] on span at bounding box center [301, 444] width 12 height 12
click at [0, 0] on input "checkbox" at bounding box center [0, 0] width 0 height 0
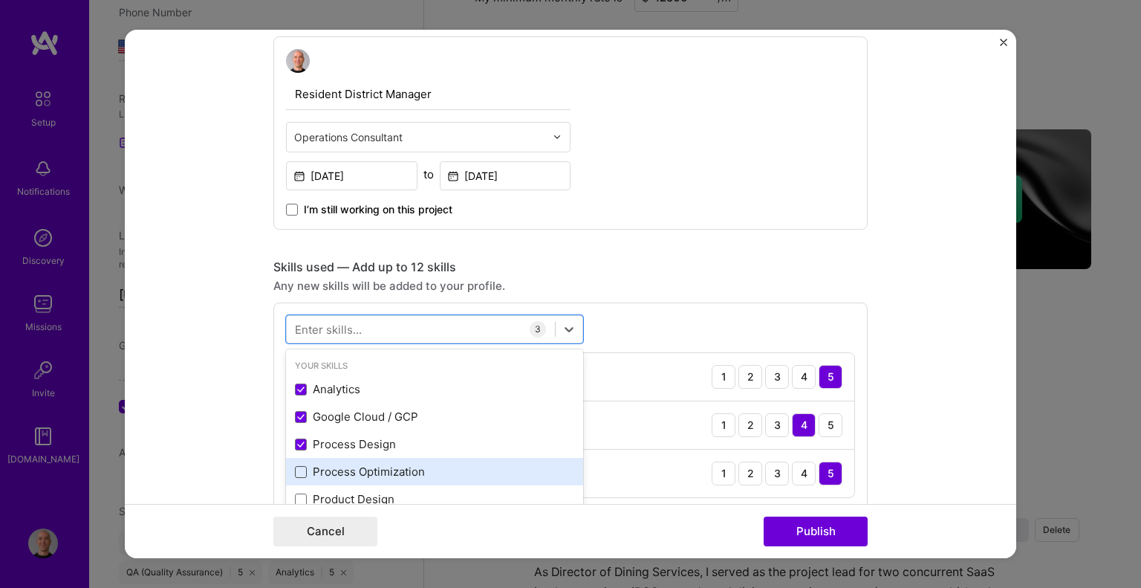
click at [295, 468] on span at bounding box center [301, 472] width 12 height 12
click at [0, 0] on input "checkbox" at bounding box center [0, 0] width 0 height 0
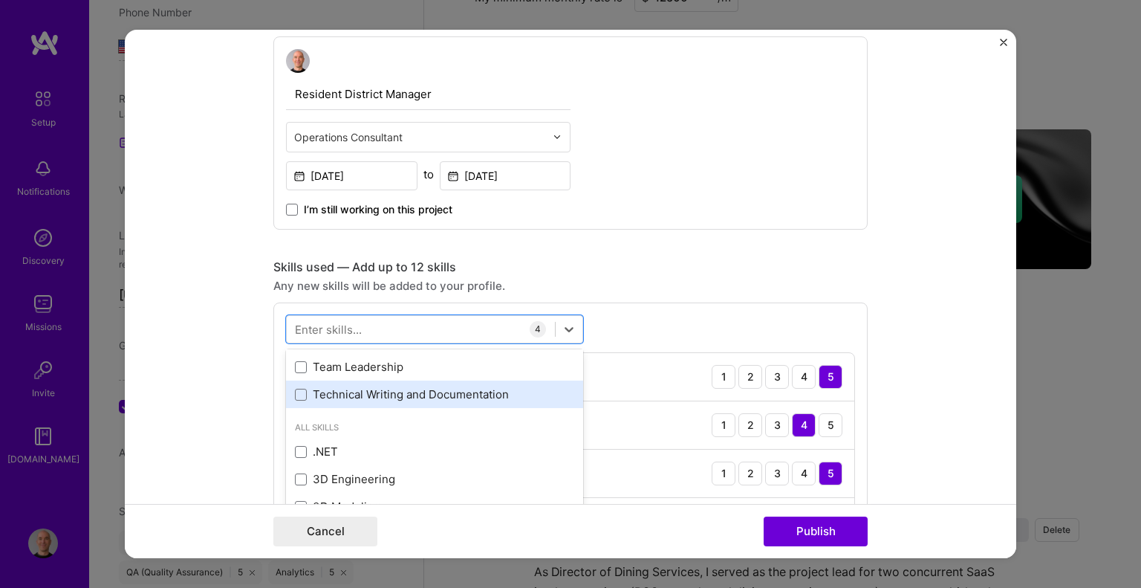
scroll to position [74, 0]
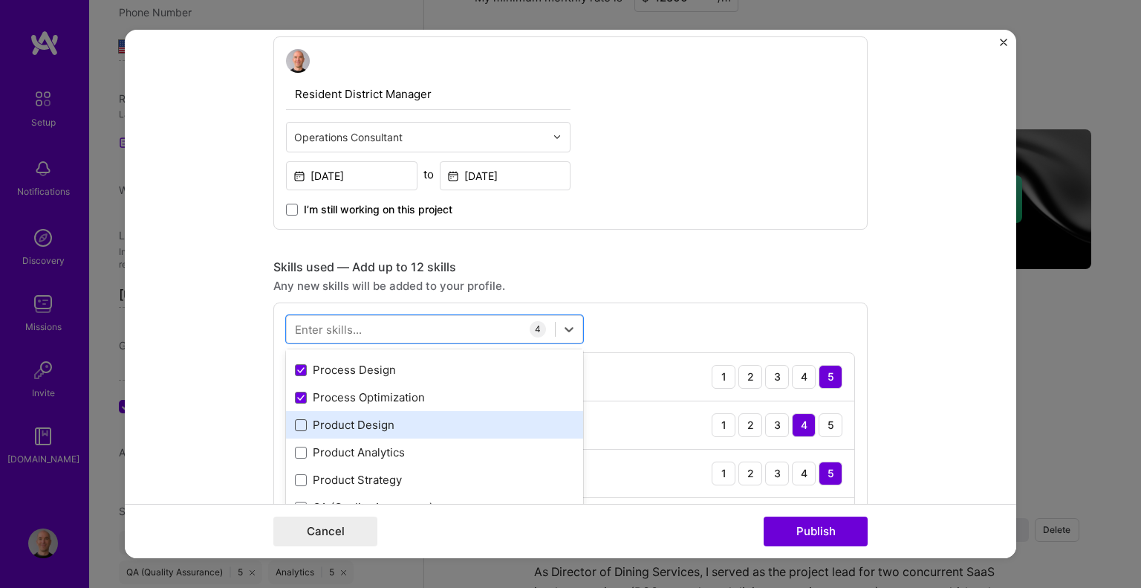
click at [295, 426] on span at bounding box center [301, 425] width 12 height 12
click at [0, 0] on input "checkbox" at bounding box center [0, 0] width 0 height 0
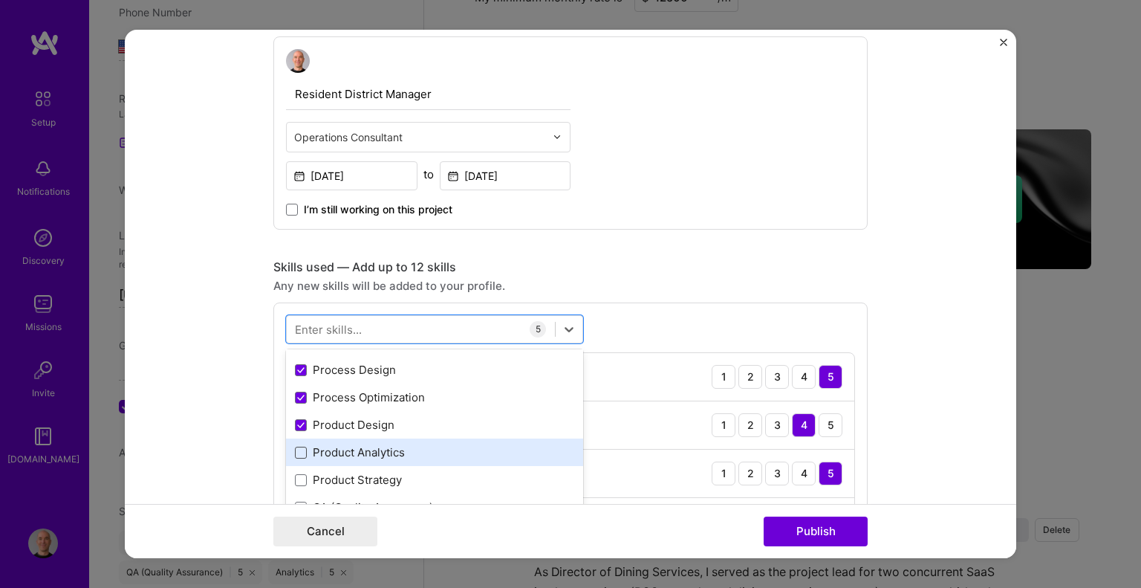
click at [295, 454] on span at bounding box center [301, 452] width 12 height 12
click at [0, 0] on input "checkbox" at bounding box center [0, 0] width 0 height 0
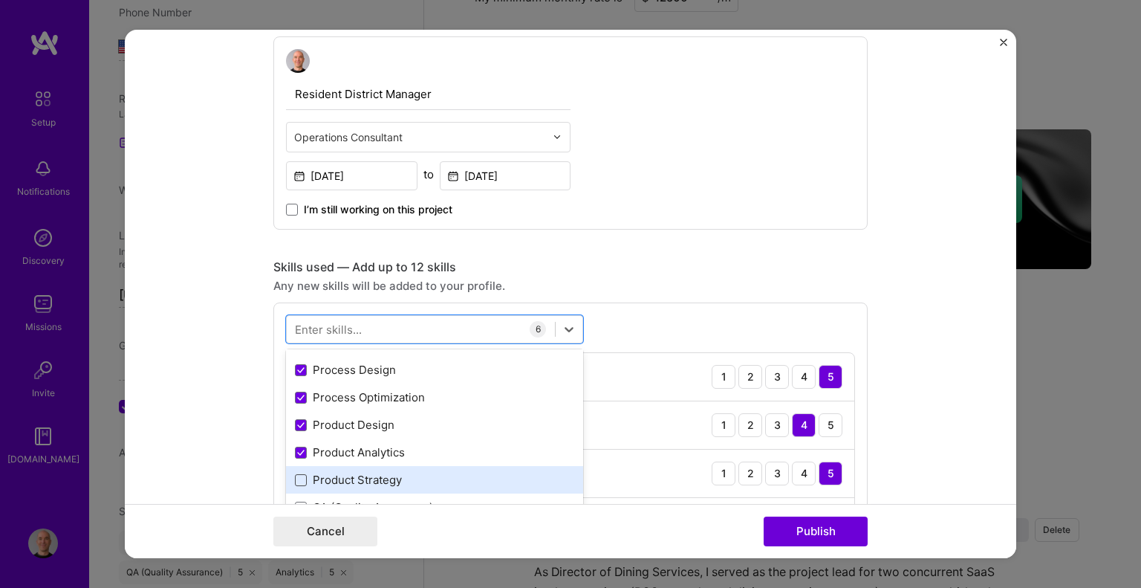
click at [295, 481] on span at bounding box center [301, 480] width 12 height 12
click at [0, 0] on input "checkbox" at bounding box center [0, 0] width 0 height 0
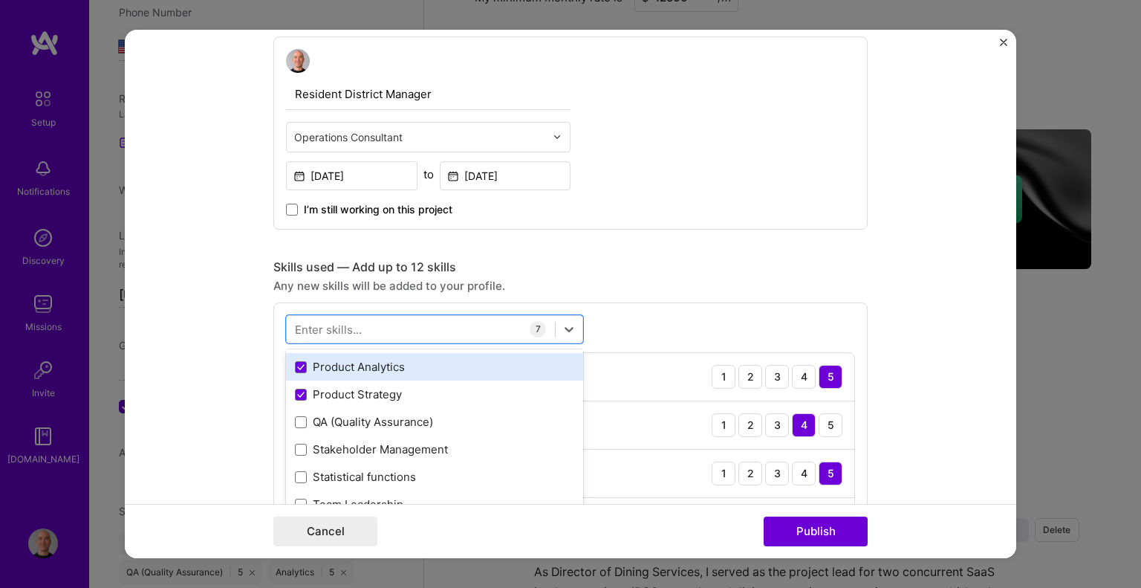
scroll to position [223, 0]
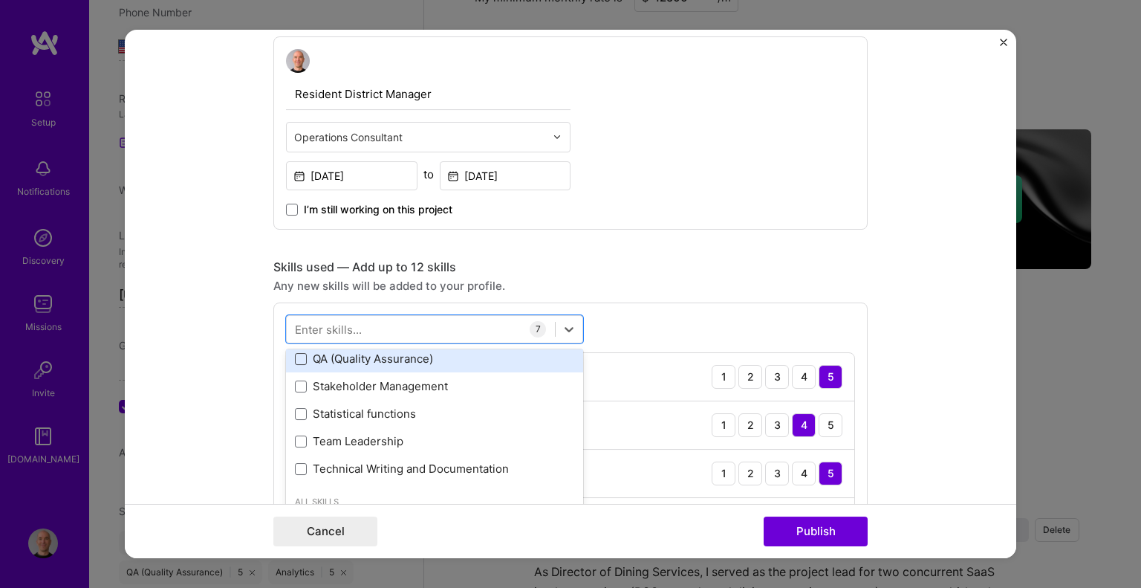
click at [296, 360] on span at bounding box center [301, 359] width 12 height 12
click at [0, 0] on input "checkbox" at bounding box center [0, 0] width 0 height 0
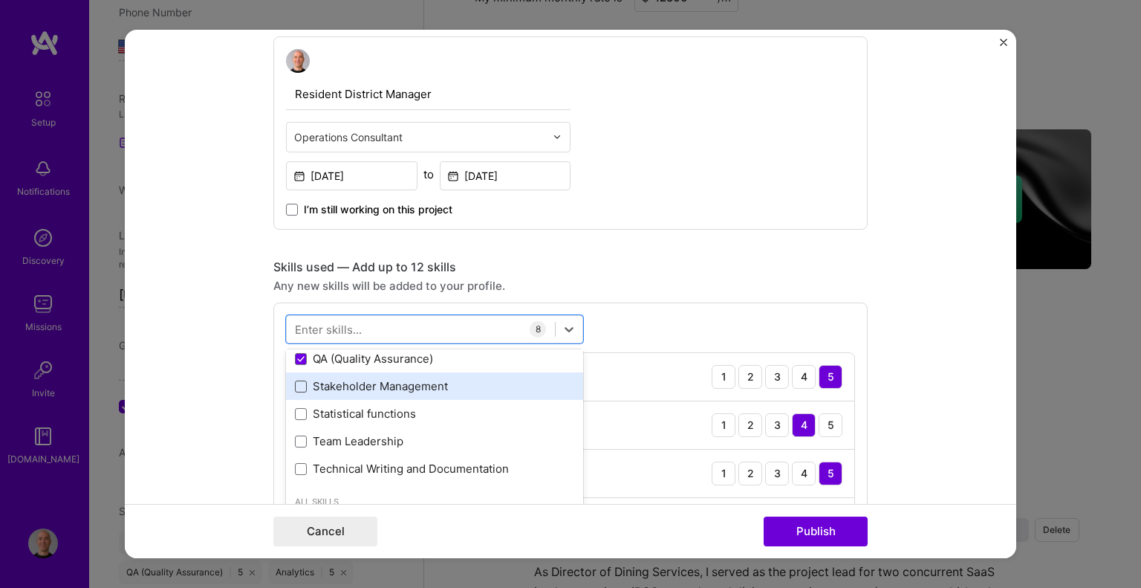
click at [297, 386] on span at bounding box center [301, 386] width 12 height 12
click at [0, 0] on input "checkbox" at bounding box center [0, 0] width 0 height 0
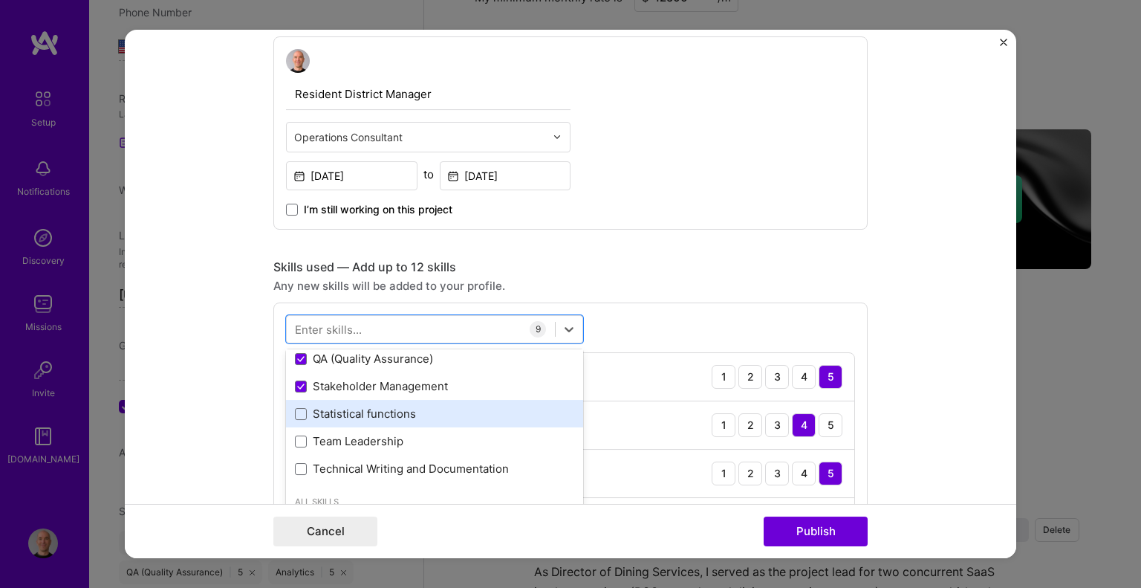
drag, startPoint x: 296, startPoint y: 414, endPoint x: 296, endPoint y: 422, distance: 8.2
click at [296, 414] on span at bounding box center [301, 414] width 12 height 12
click at [0, 0] on input "checkbox" at bounding box center [0, 0] width 0 height 0
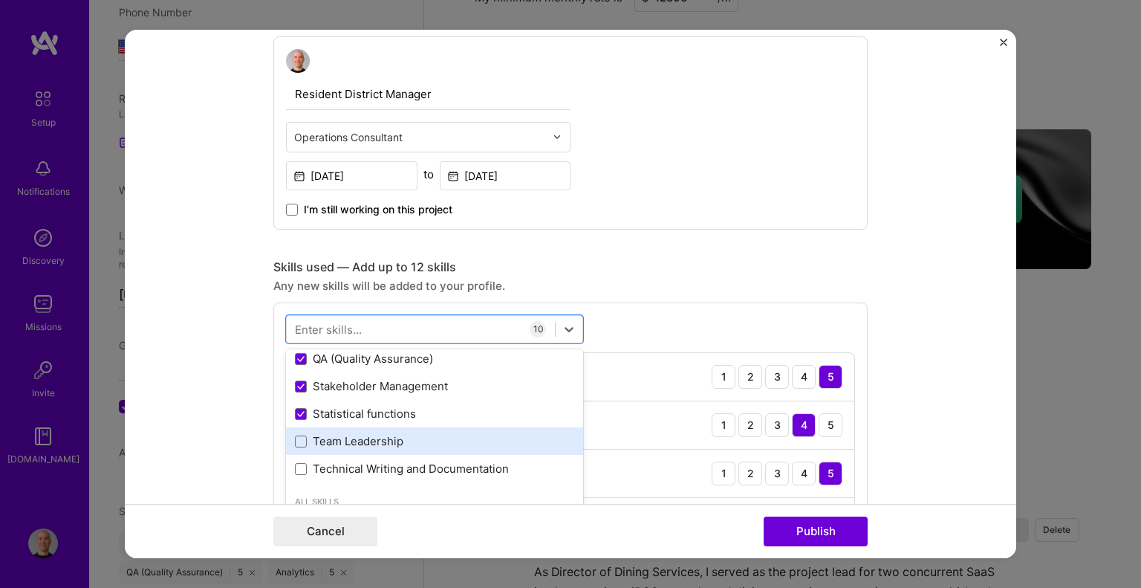
drag, startPoint x: 295, startPoint y: 437, endPoint x: 294, endPoint y: 449, distance: 11.2
click at [295, 438] on span at bounding box center [301, 441] width 12 height 12
click at [0, 0] on input "checkbox" at bounding box center [0, 0] width 0 height 0
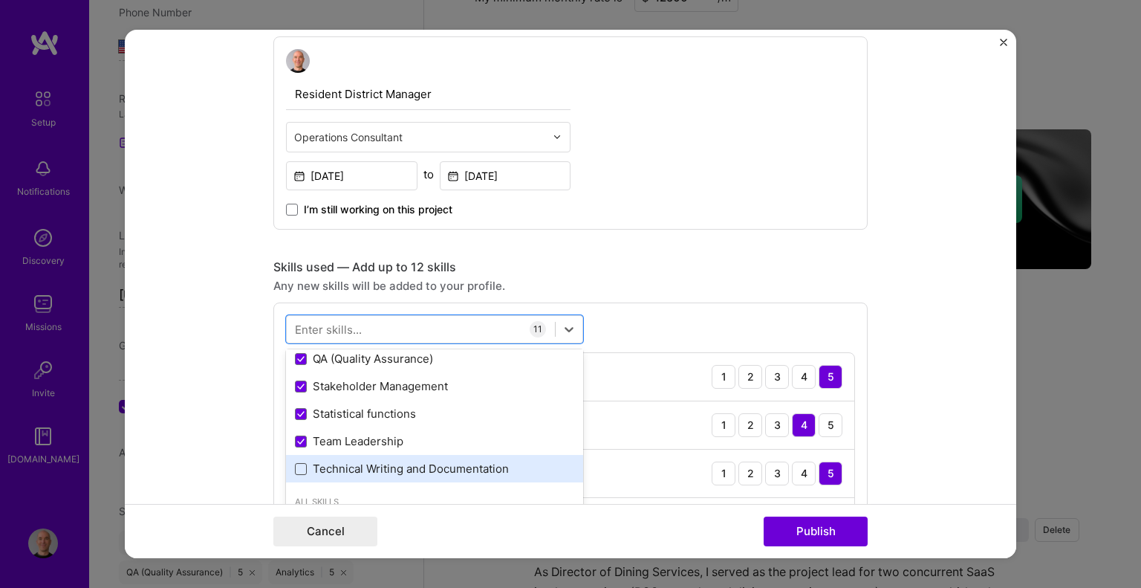
click at [295, 461] on div "Technical Writing and Documentation" at bounding box center [434, 469] width 279 height 16
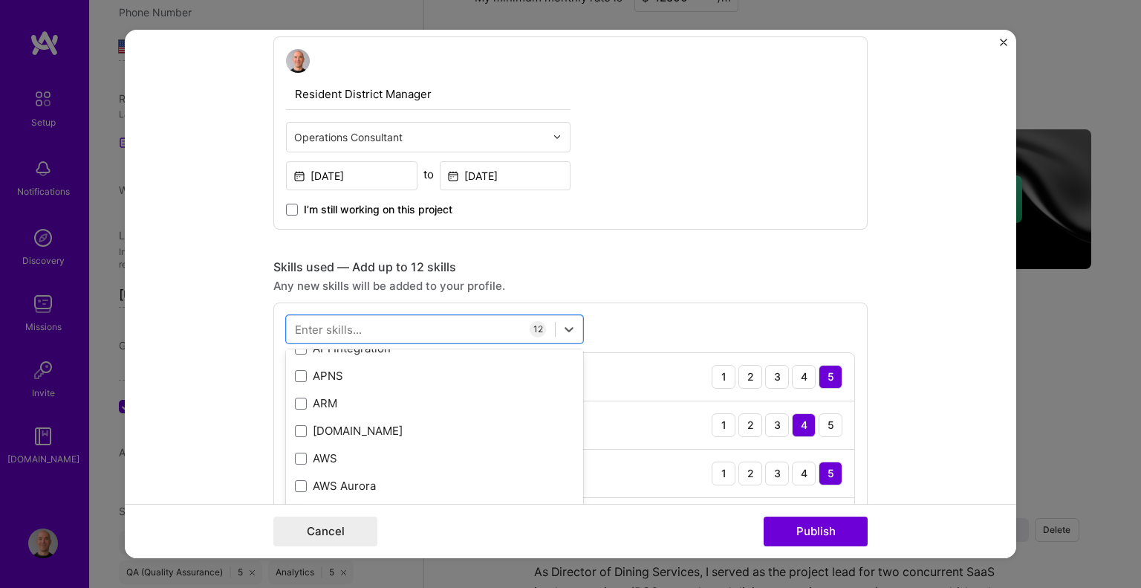
scroll to position [668, 0]
click at [755, 201] on div "Resident District Manager Operations Consultant [DATE] to [DATE] I’m still work…" at bounding box center [570, 132] width 594 height 193
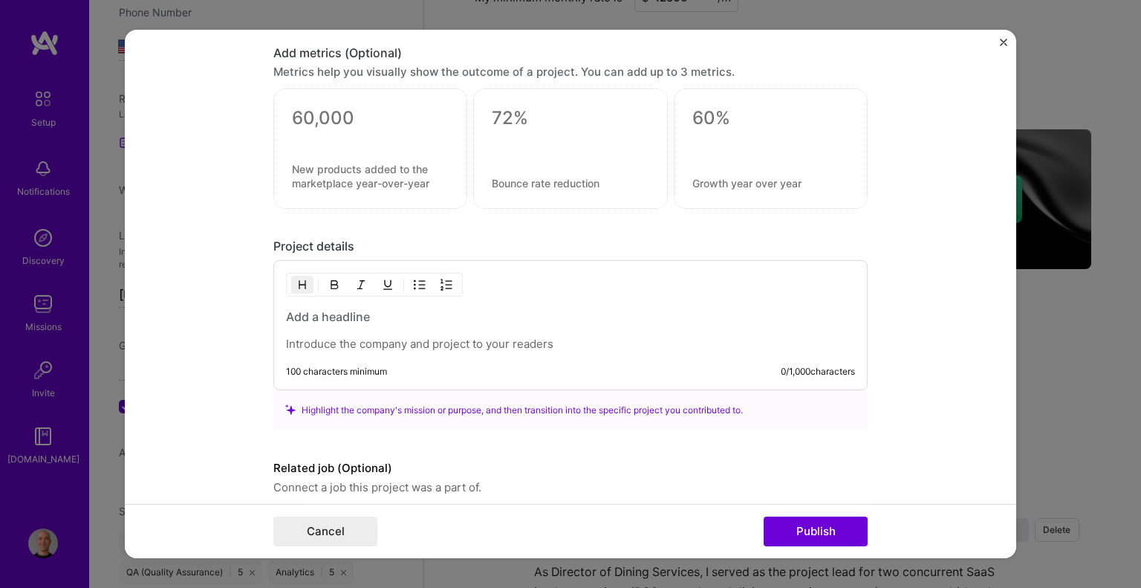
scroll to position [1263, 0]
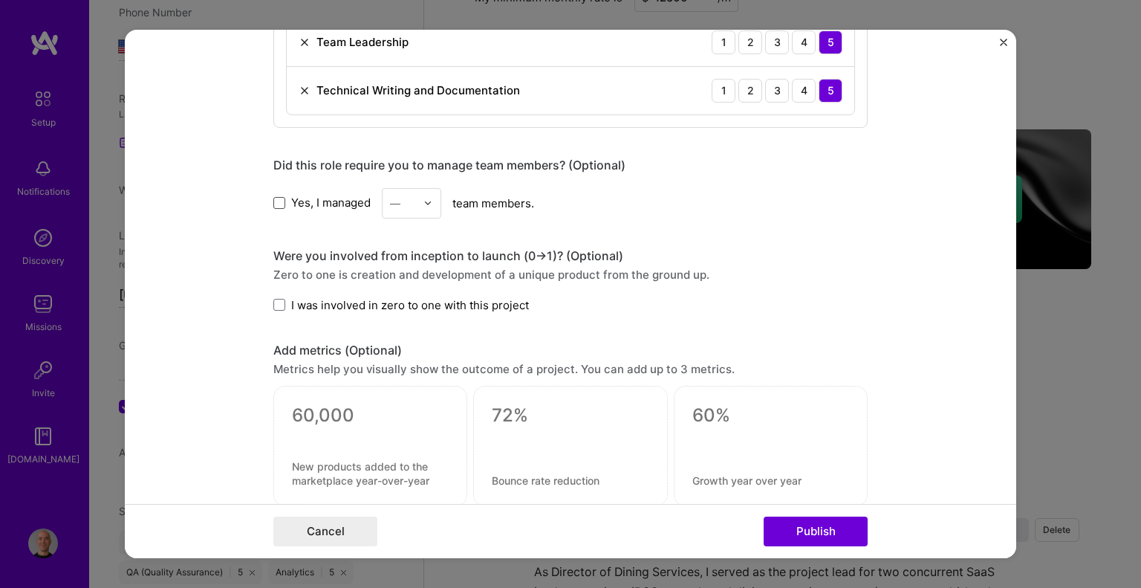
click at [276, 197] on span at bounding box center [279, 203] width 12 height 12
click at [0, 0] on input "Yes, I managed" at bounding box center [0, 0] width 0 height 0
click at [427, 198] on img at bounding box center [427, 202] width 9 height 9
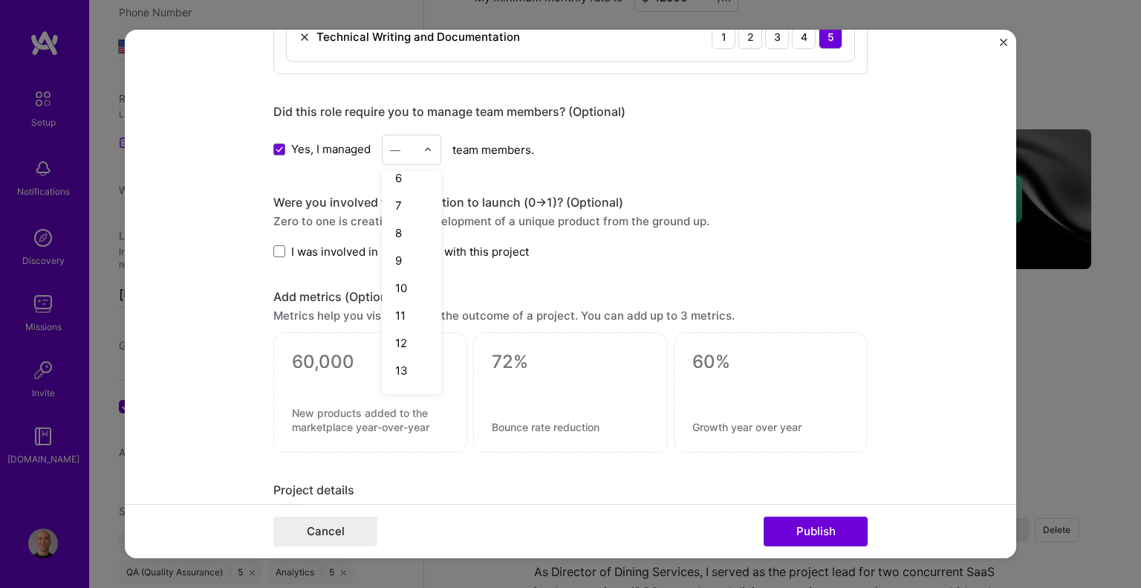
scroll to position [0, 0]
click at [276, 143] on span at bounding box center [279, 149] width 12 height 12
click at [0, 0] on input "Yes, I managed" at bounding box center [0, 0] width 0 height 0
click at [278, 246] on span at bounding box center [279, 251] width 12 height 12
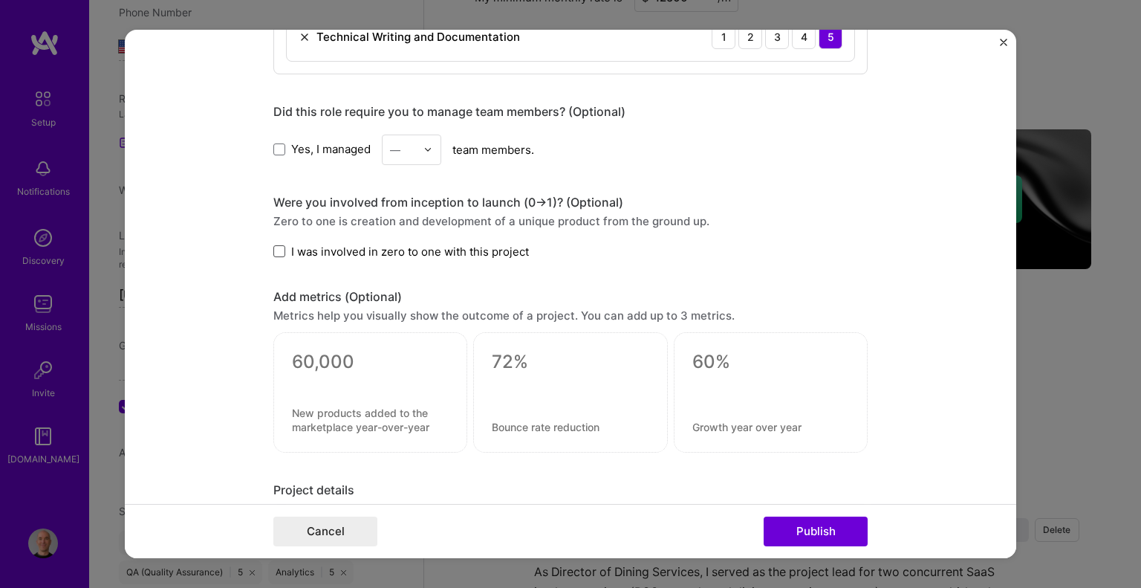
click at [0, 0] on input "I was involved in zero to one with this project" at bounding box center [0, 0] width 0 height 0
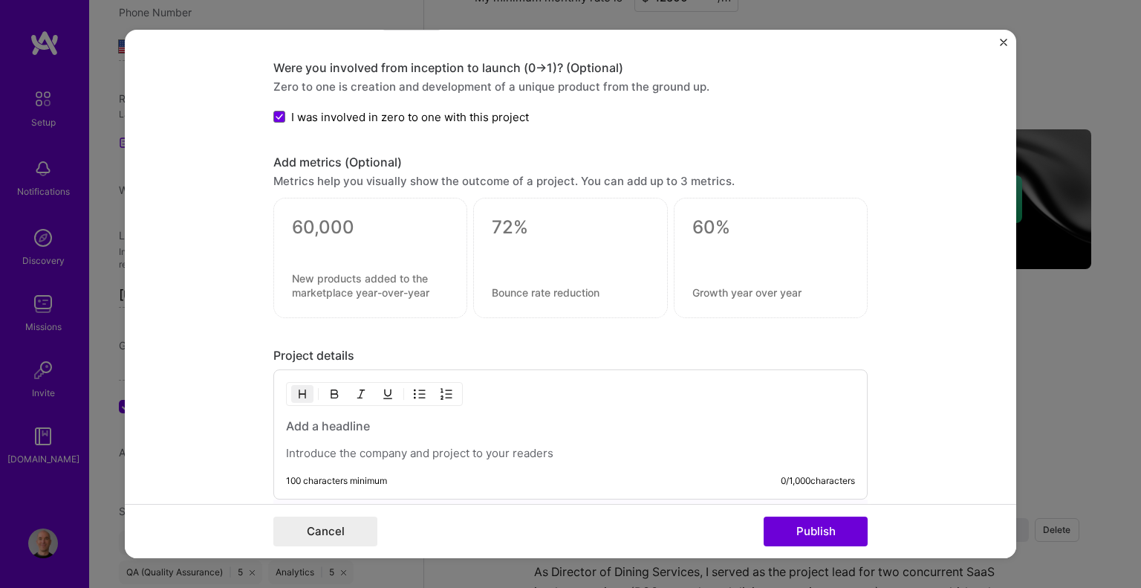
scroll to position [1465, 0]
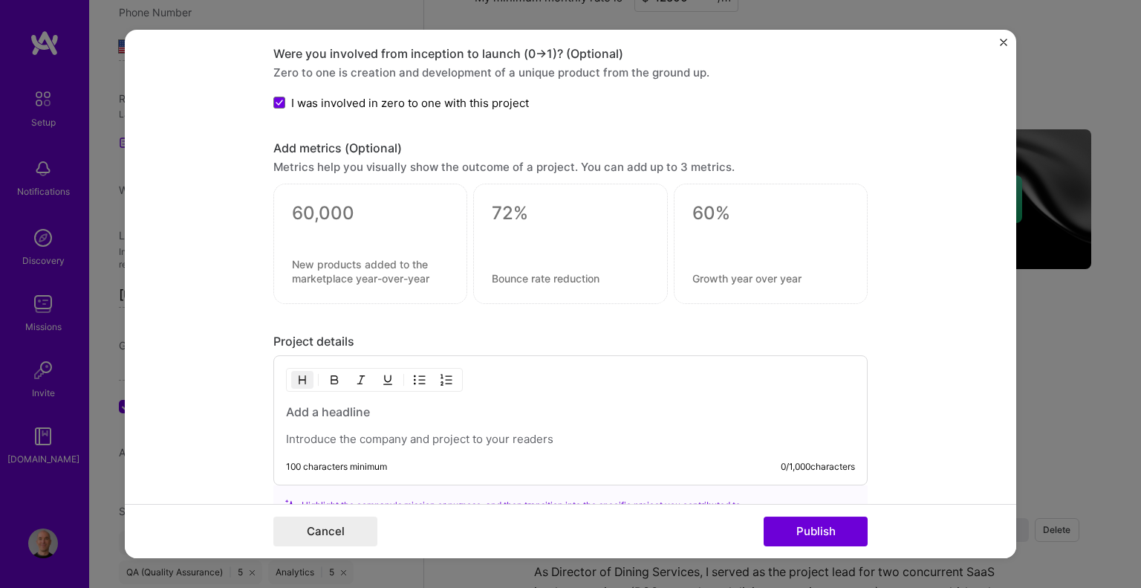
click at [308, 214] on textarea at bounding box center [370, 213] width 157 height 22
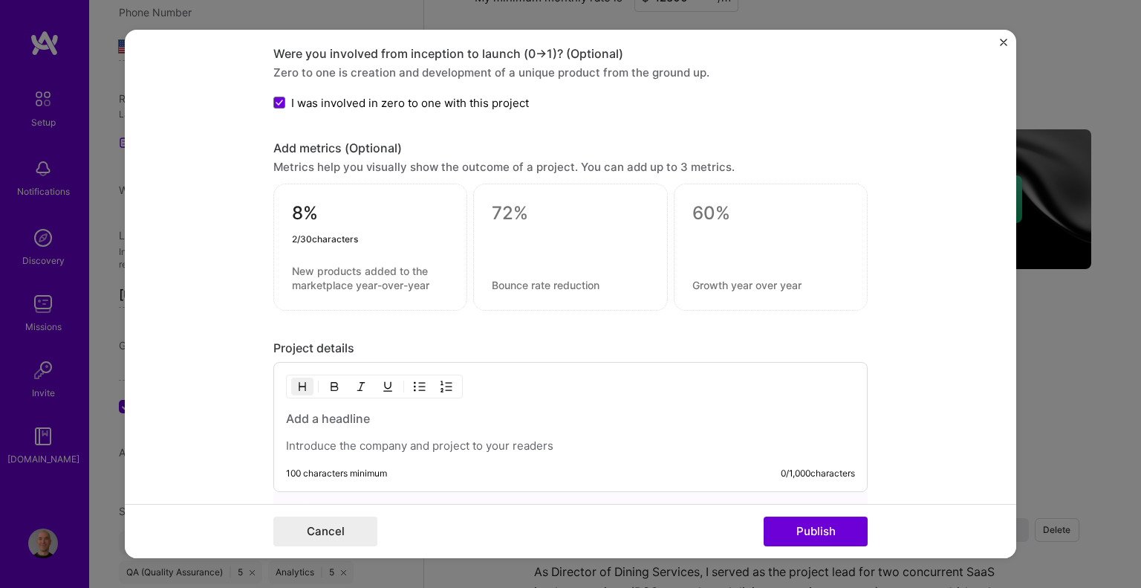
type textarea "8"
type textarea "98%"
click at [295, 264] on textarea at bounding box center [370, 278] width 157 height 28
paste textarea "SaaS system adoption across multi-site rollout"
type textarea "SaaS system adoption across multi-site rollout"
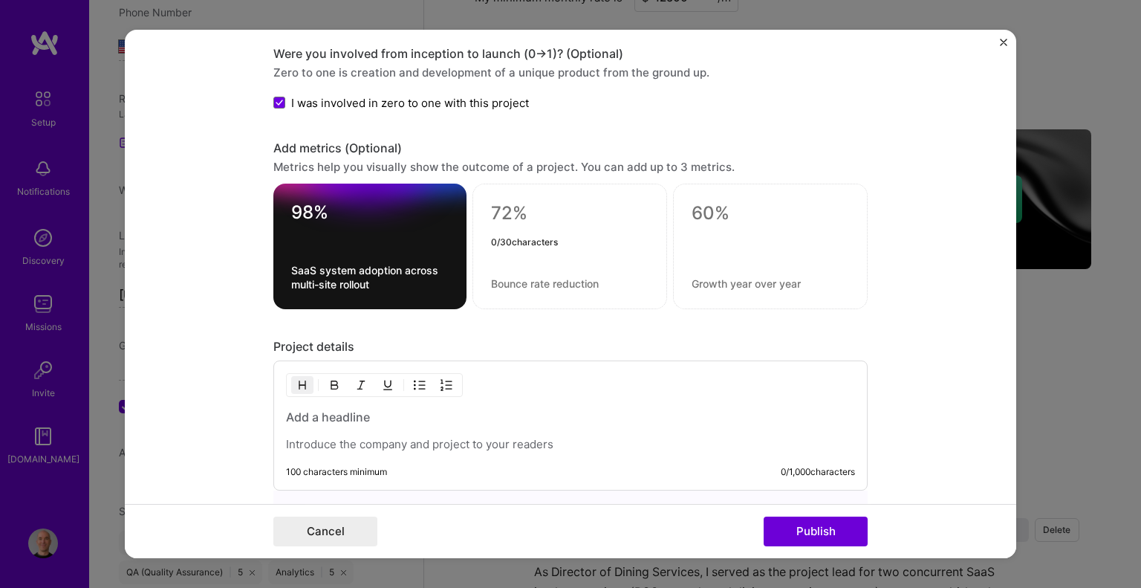
click at [505, 215] on textarea at bounding box center [569, 213] width 157 height 22
type textarea "15%"
click at [500, 278] on textarea at bounding box center [569, 283] width 157 height 14
paste textarea "reduction in churn/turnover"
type textarea "reduction in churn/turnover"
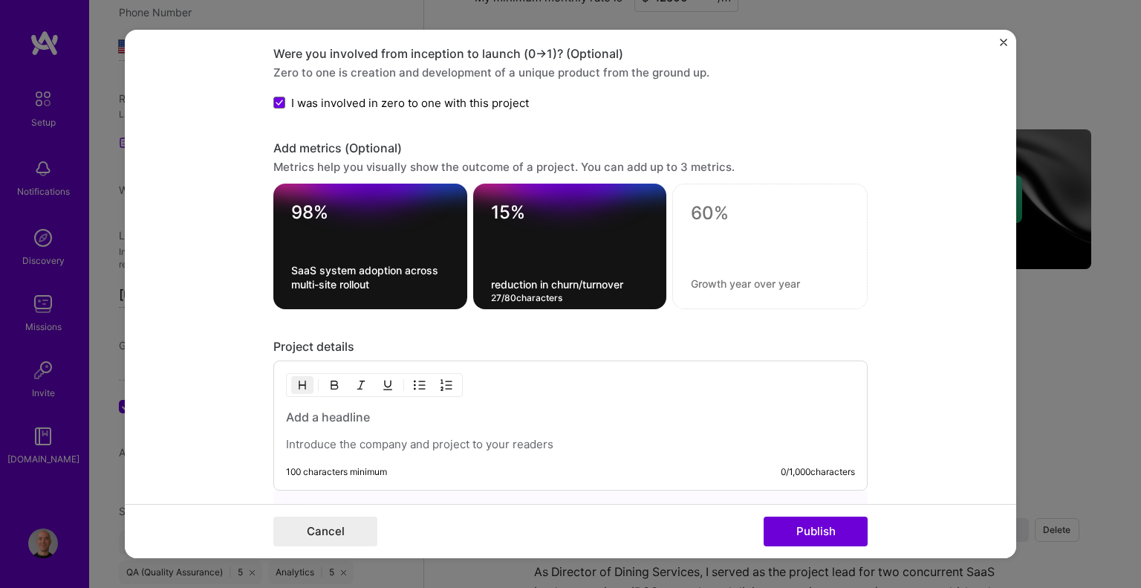
click at [707, 209] on textarea at bounding box center [770, 213] width 158 height 22
type textarea "25%"
click at [723, 276] on textarea at bounding box center [770, 283] width 158 height 14
paste textarea "increase in contract renewals"
type textarea "increase in contract renewals"
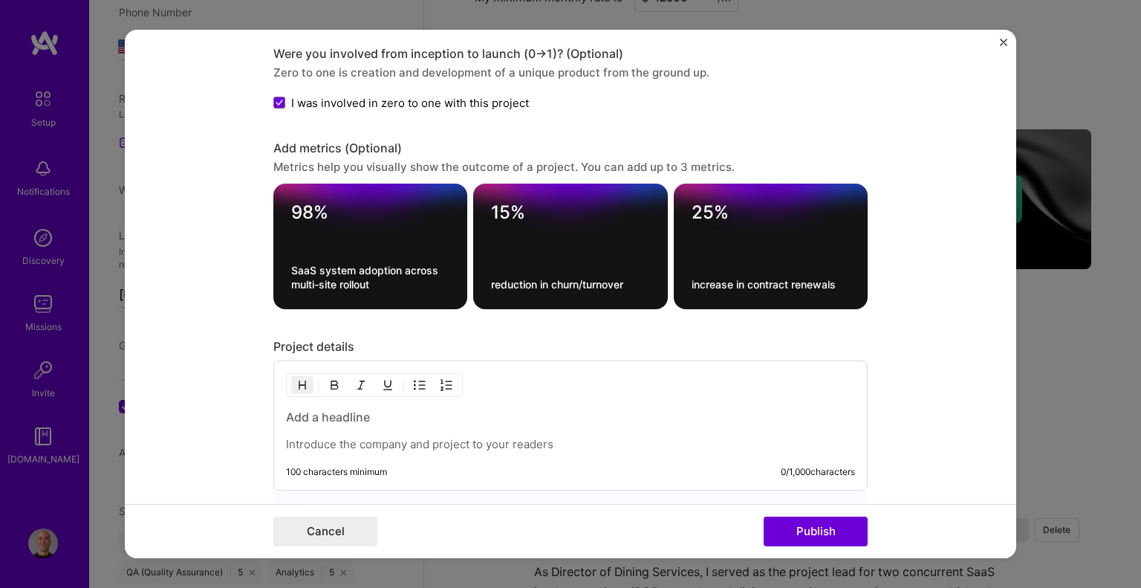
click at [196, 310] on form "Project title Enterprise Training & SaaS System Adoption – [PERSON_NAME] Living…" at bounding box center [570, 294] width 891 height 529
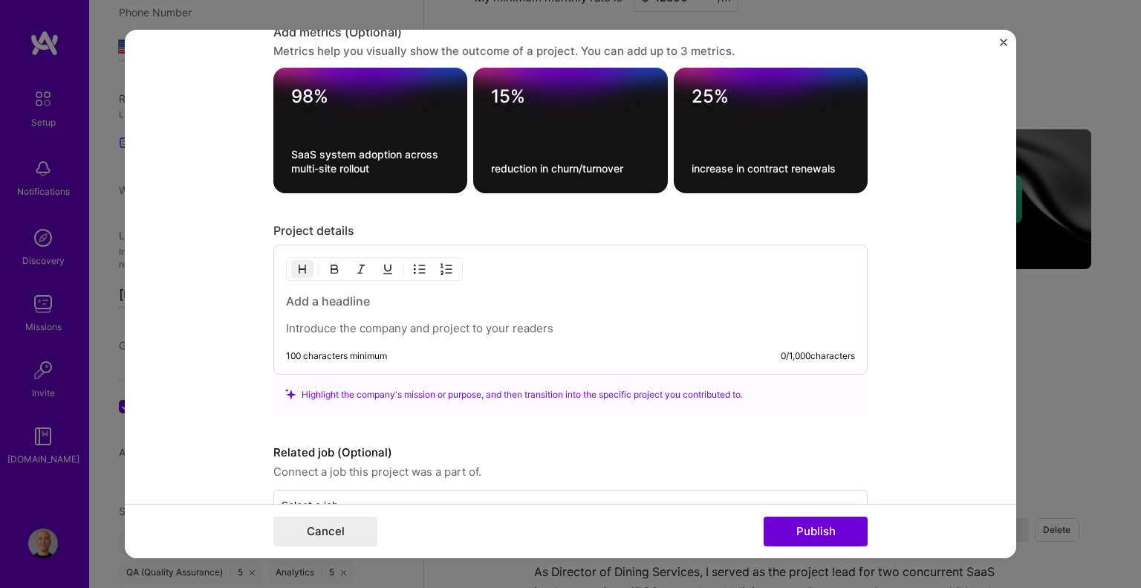
scroll to position [1613, 0]
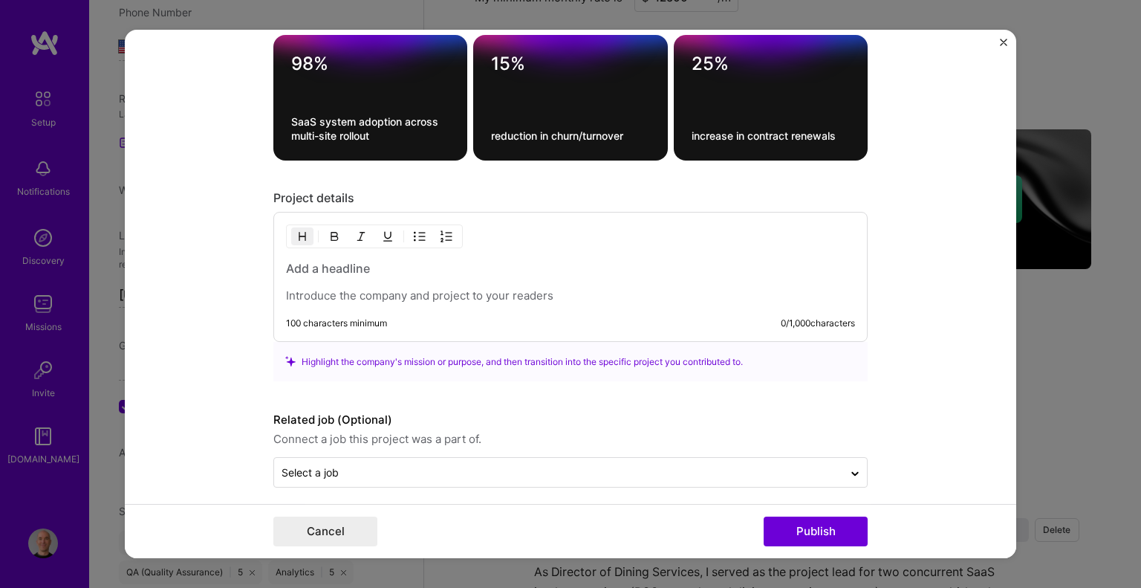
click at [308, 260] on h3 at bounding box center [570, 268] width 569 height 16
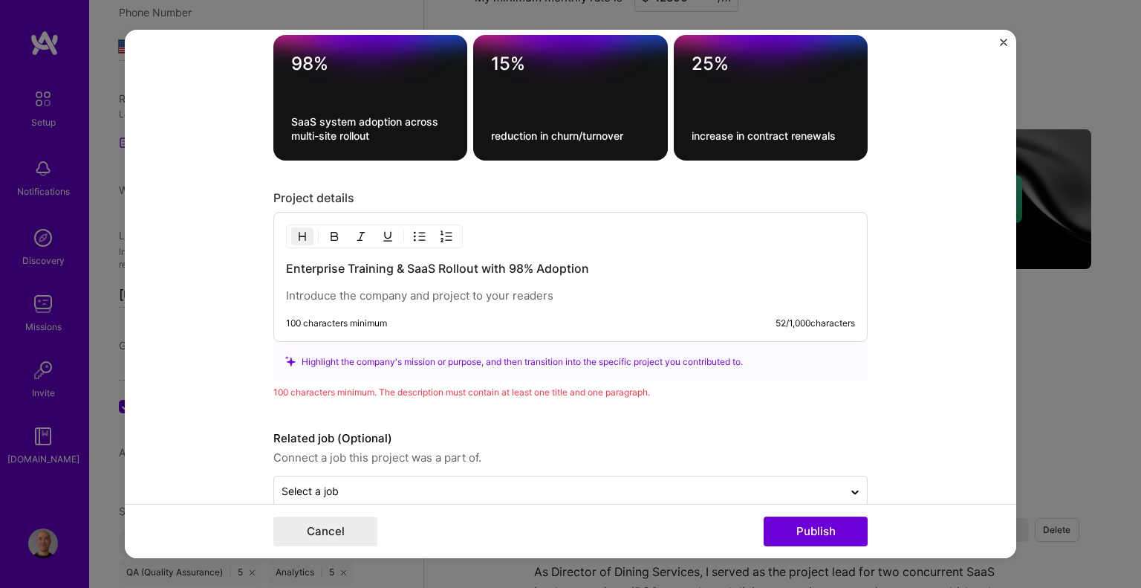
click at [312, 293] on p at bounding box center [570, 295] width 569 height 15
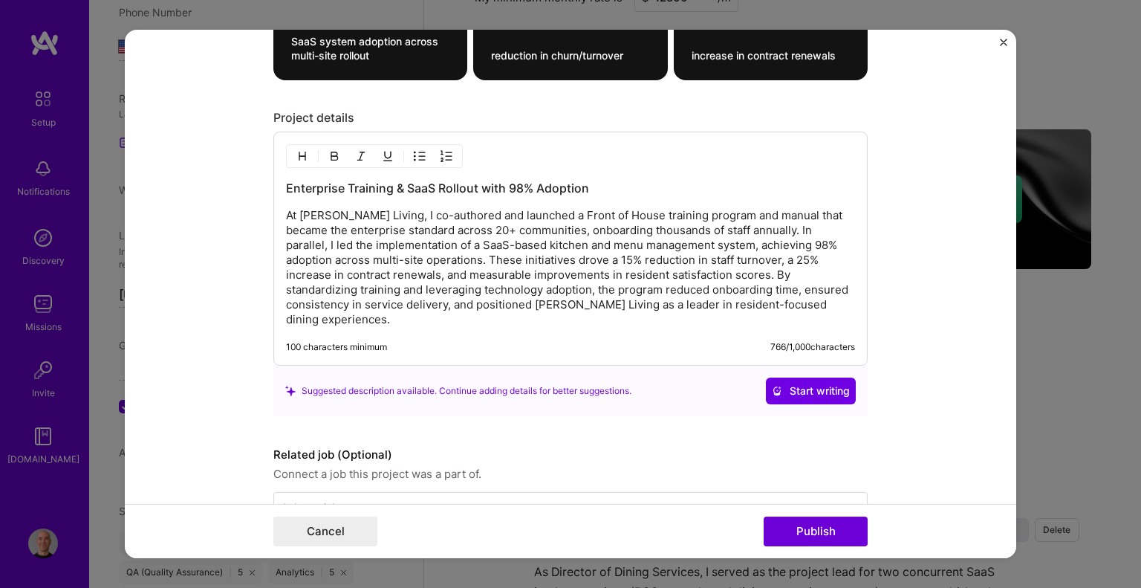
scroll to position [1719, 0]
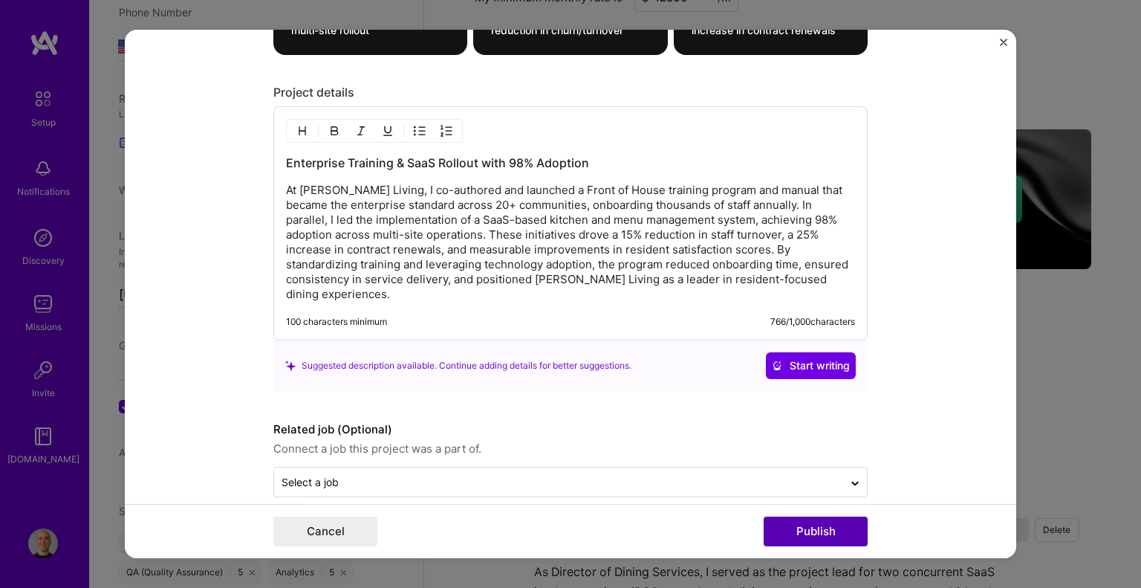
click at [804, 535] on button "Publish" at bounding box center [816, 531] width 104 height 30
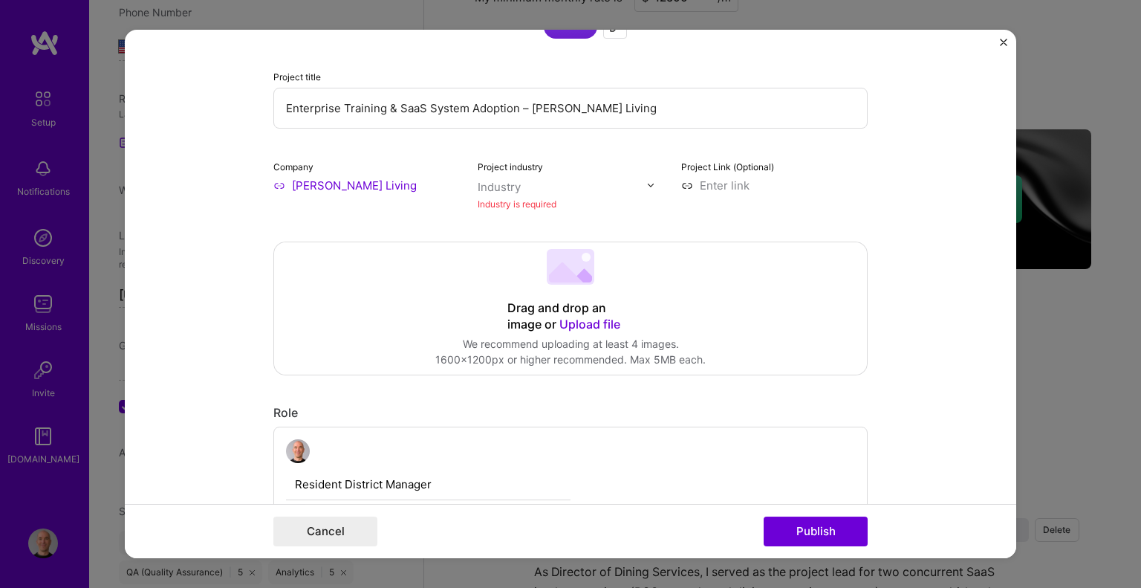
scroll to position [30, 0]
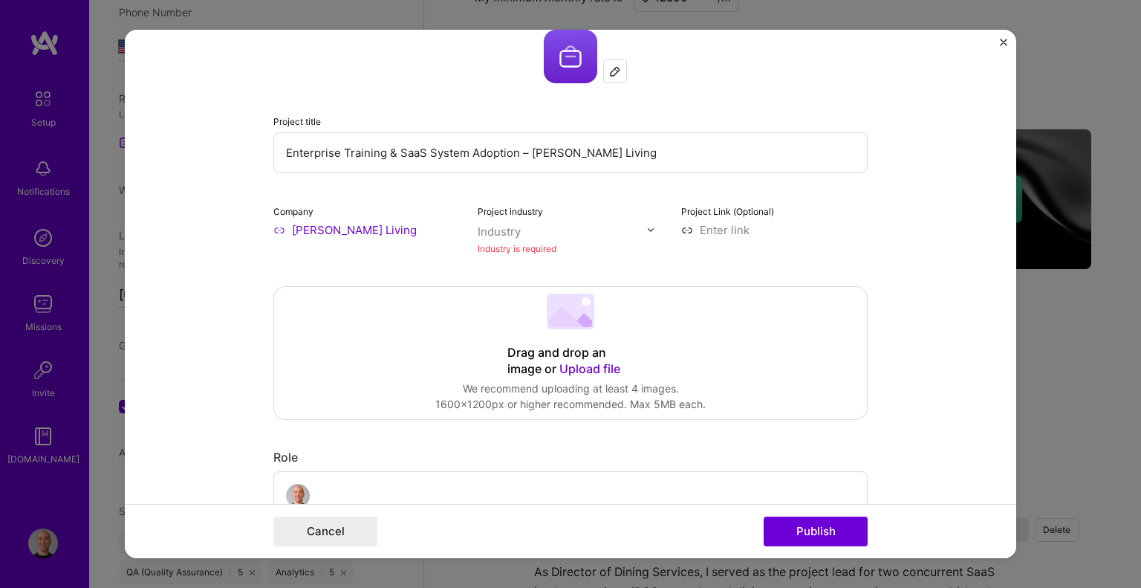
click at [519, 233] on input "text" at bounding box center [562, 232] width 169 height 16
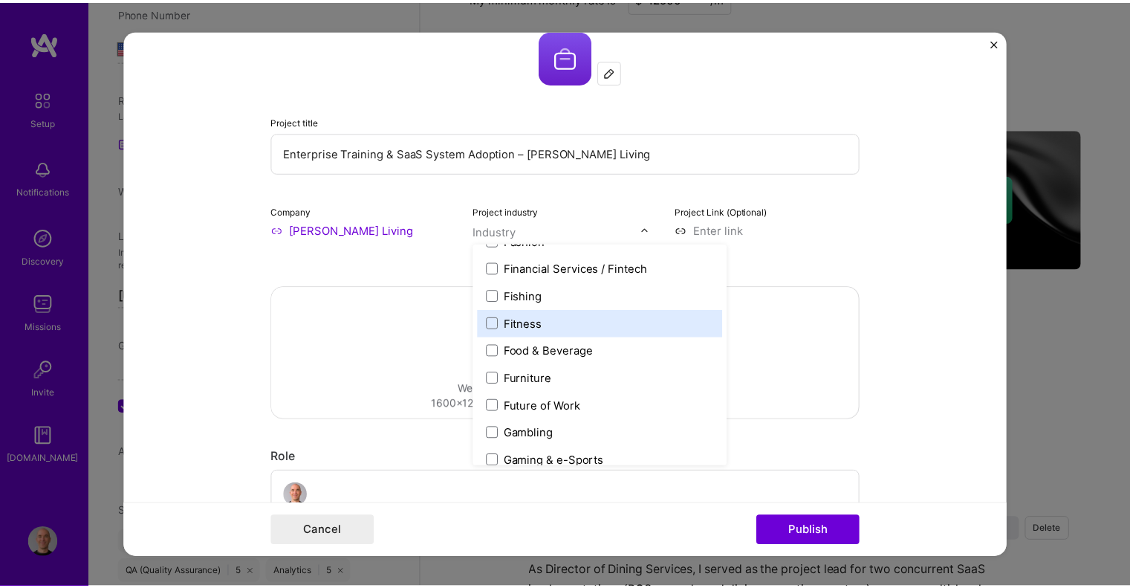
scroll to position [1708, 0]
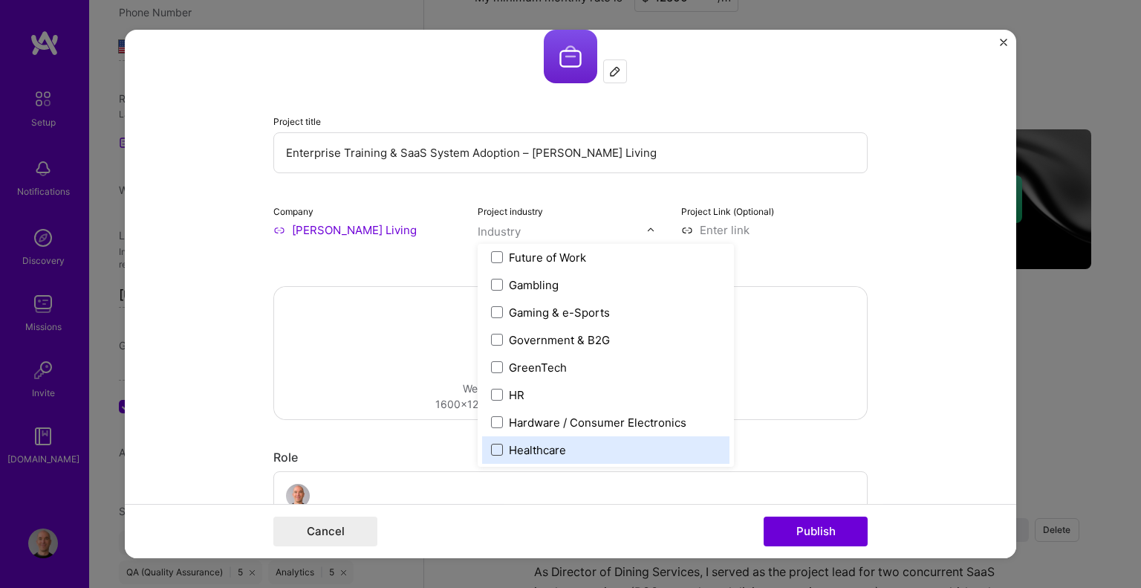
click at [492, 451] on span at bounding box center [497, 449] width 12 height 12
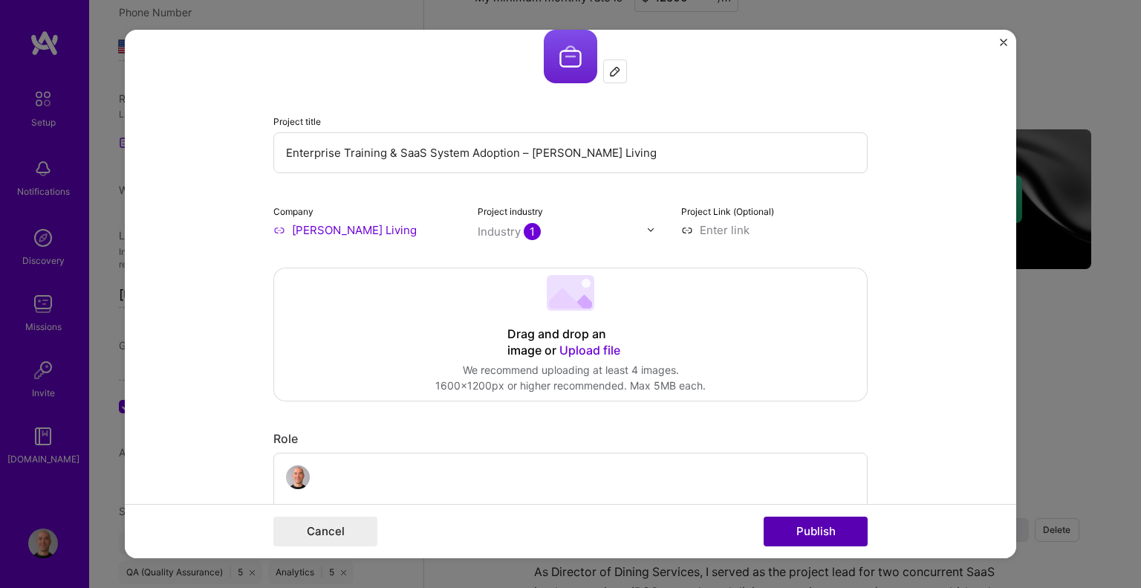
click at [796, 531] on button "Publish" at bounding box center [816, 531] width 104 height 30
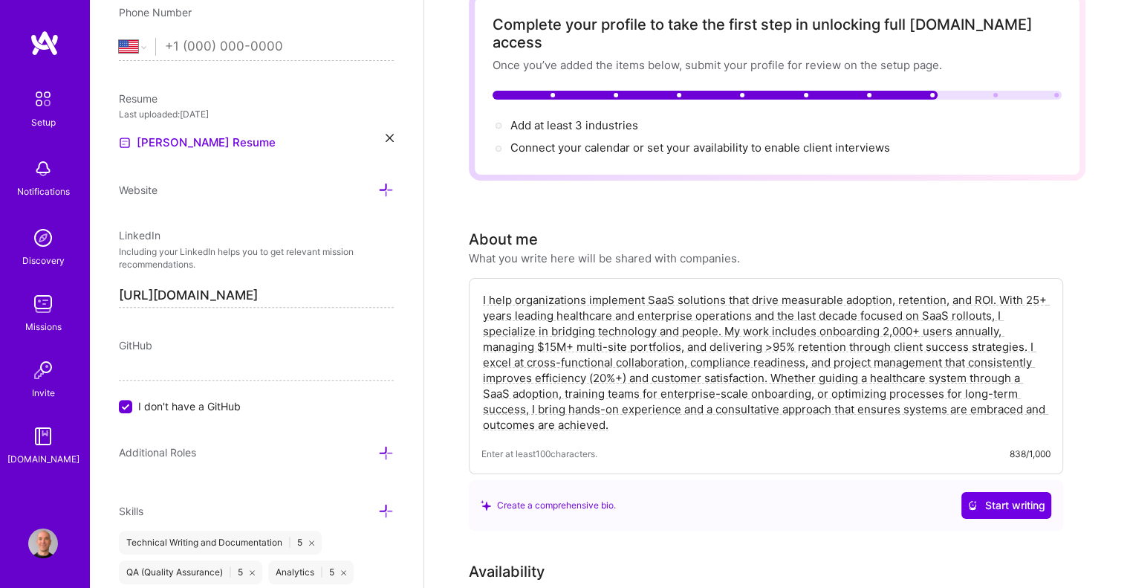
scroll to position [0, 0]
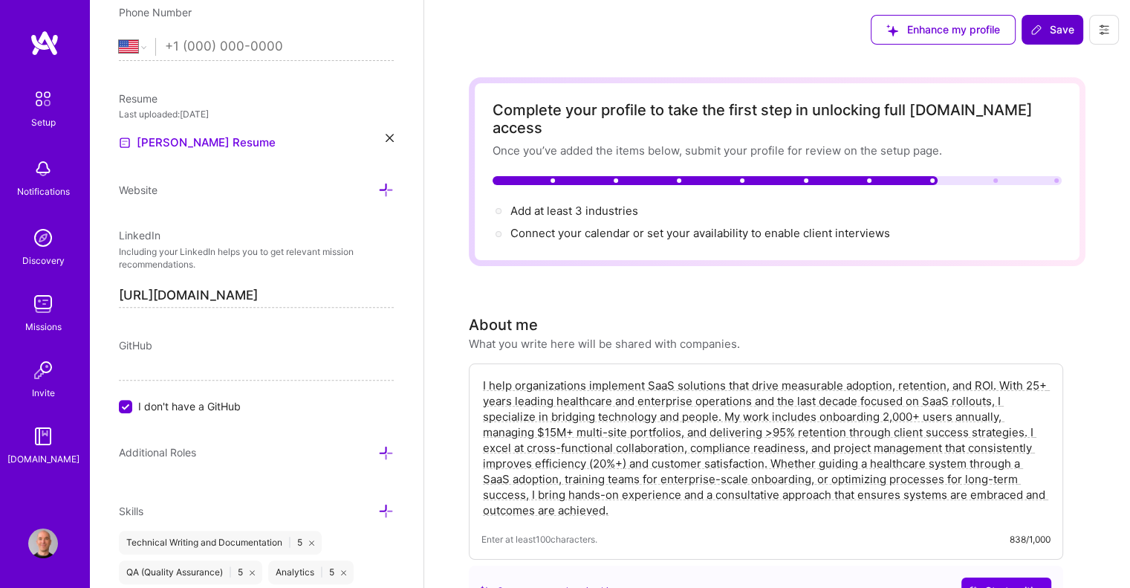
click at [1063, 31] on span "Save" at bounding box center [1052, 29] width 44 height 15
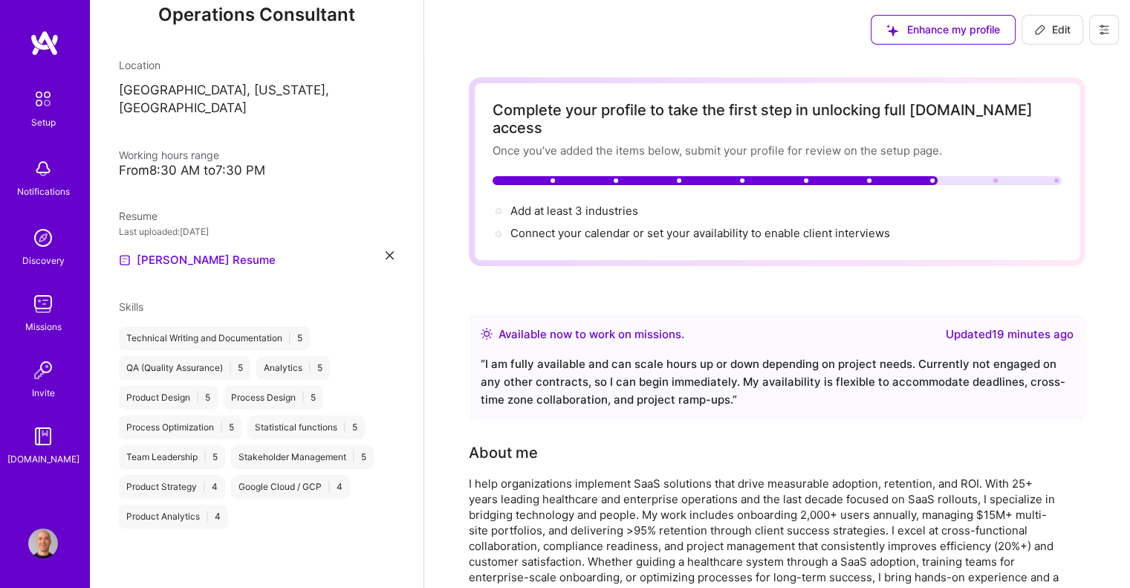
scroll to position [172, 0]
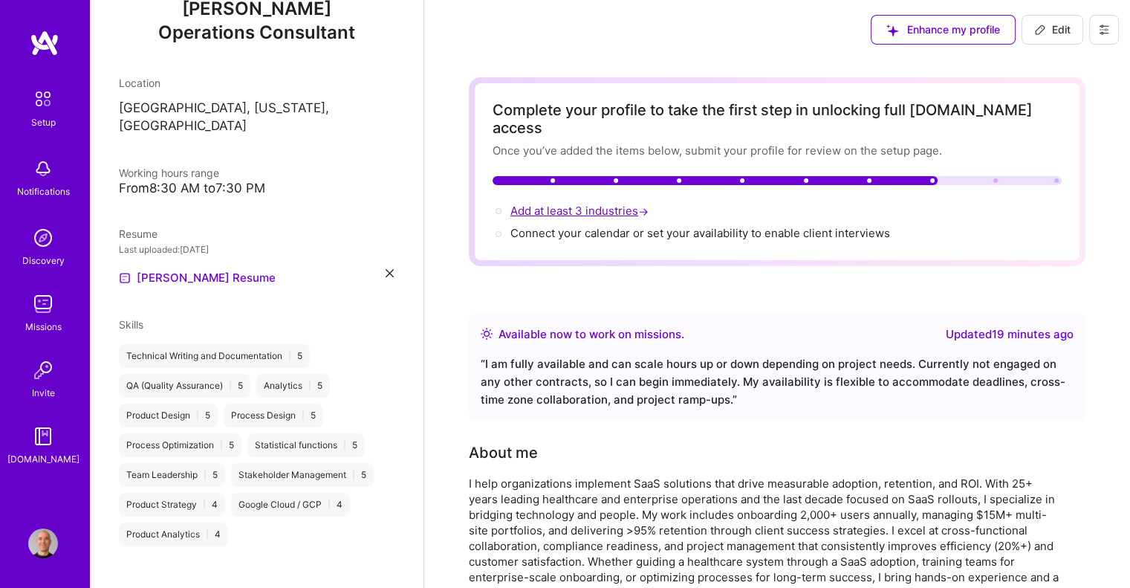
click at [550, 204] on span "Add at least 3 industries →" at bounding box center [580, 211] width 141 height 14
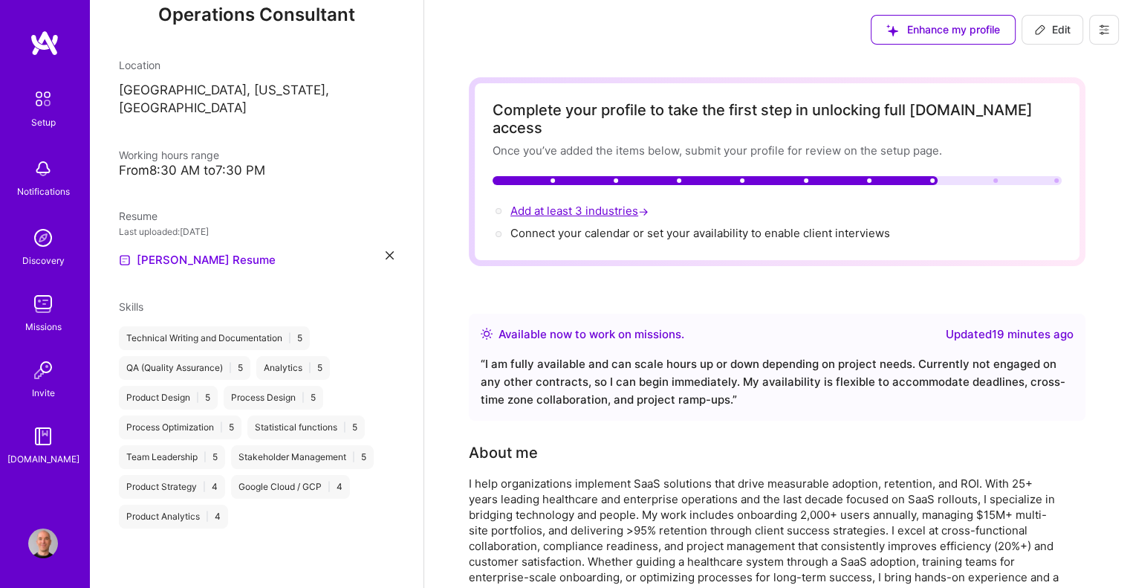
select select "US"
select select "Right Now"
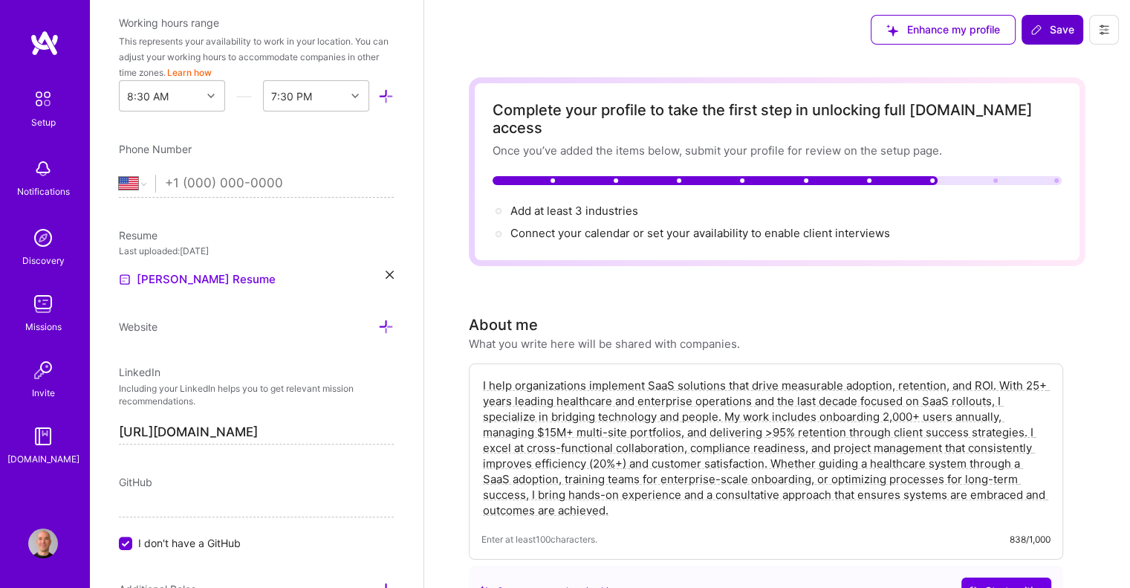
scroll to position [446, 0]
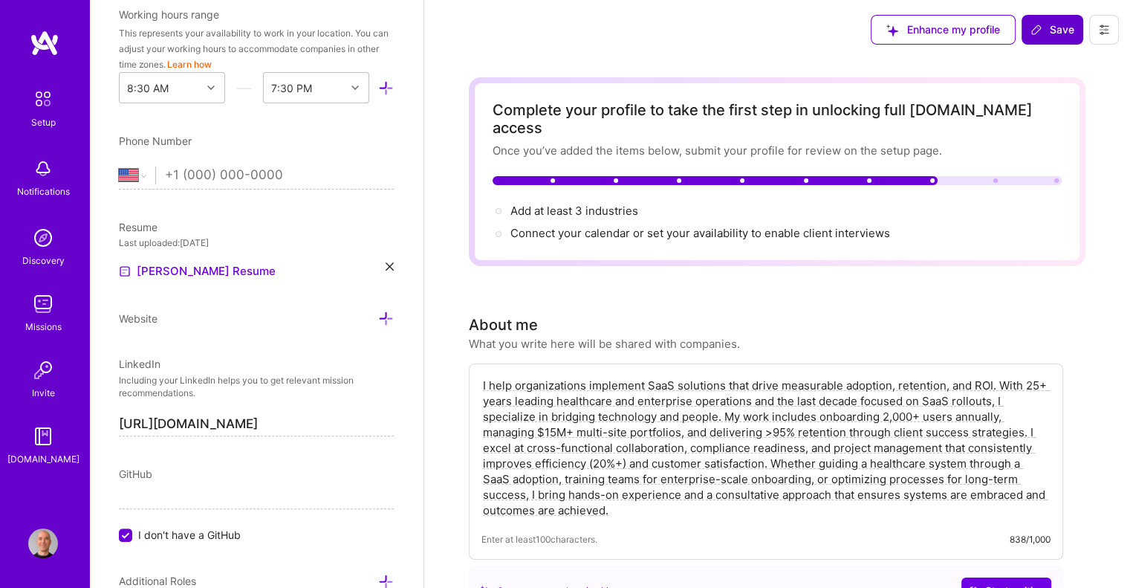
click at [195, 175] on input "tel" at bounding box center [279, 175] width 229 height 43
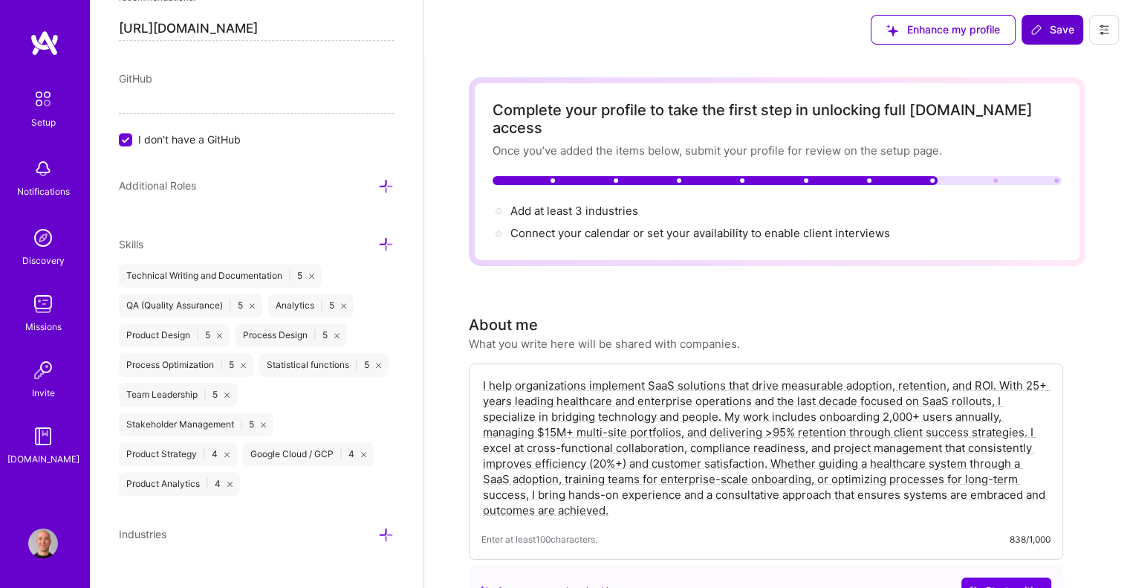
scroll to position [863, 0]
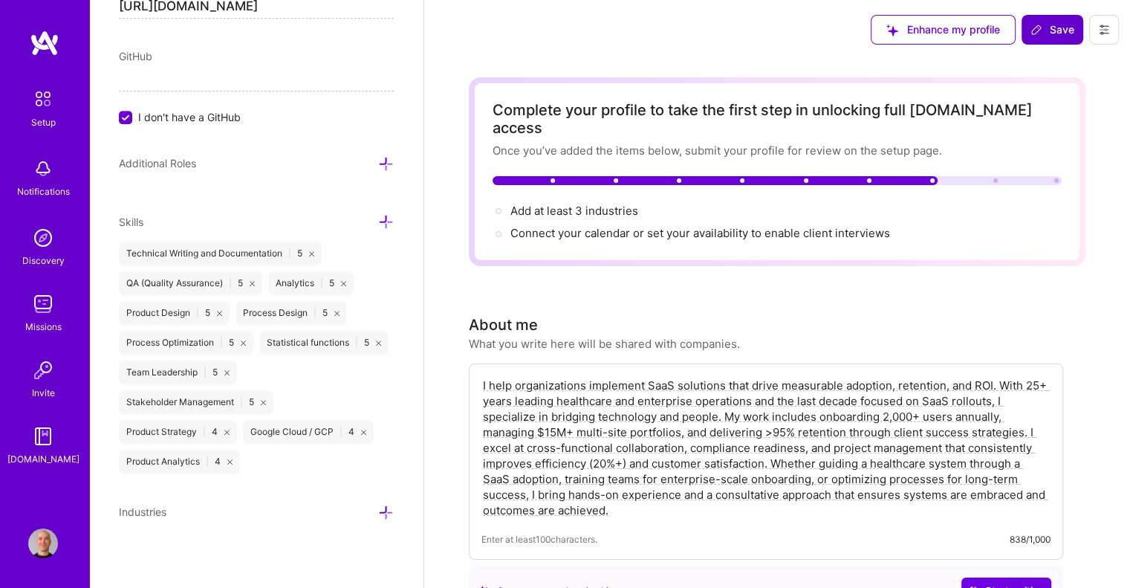
type input "[PHONE_NUMBER]"
click at [378, 507] on icon at bounding box center [386, 512] width 16 height 16
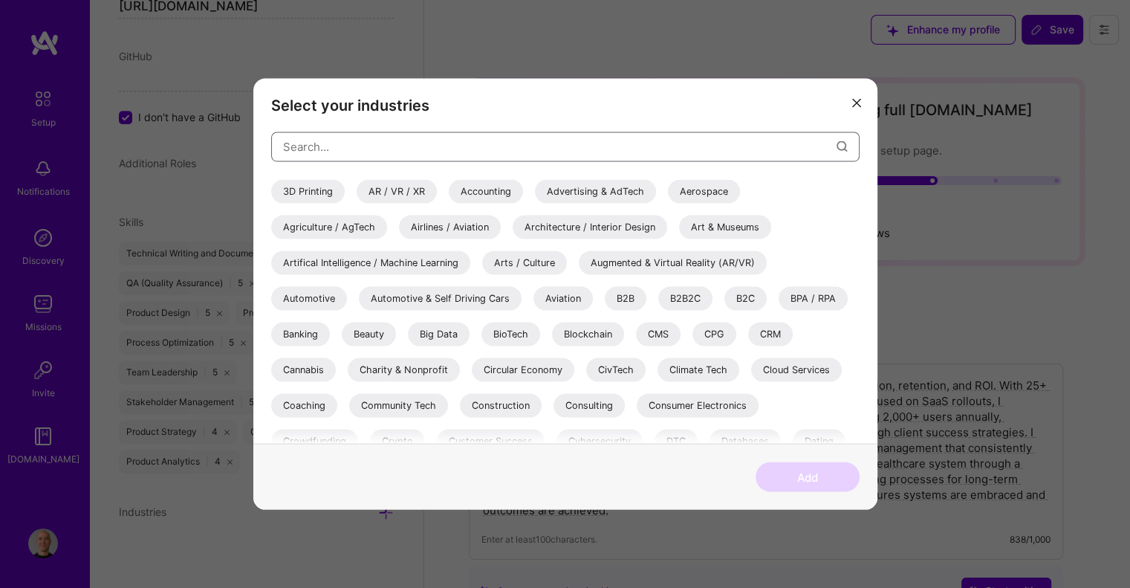
click at [332, 153] on input "modal" at bounding box center [559, 147] width 553 height 38
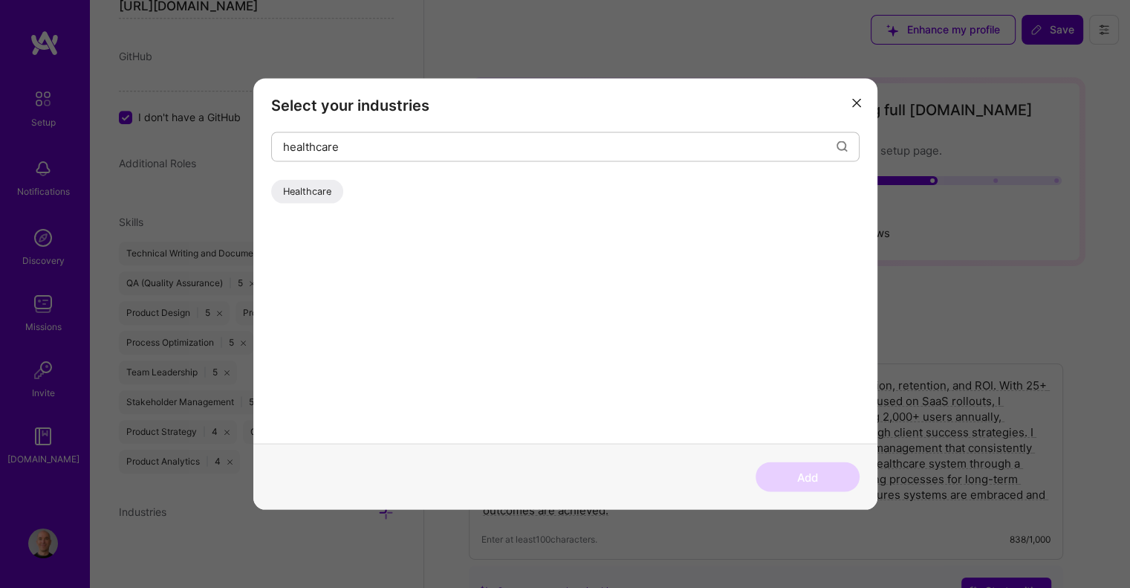
click at [311, 186] on div "Healthcare" at bounding box center [307, 191] width 72 height 24
click at [339, 148] on input "healthcare" at bounding box center [559, 147] width 553 height 38
click at [296, 187] on div "SaaS" at bounding box center [294, 191] width 46 height 24
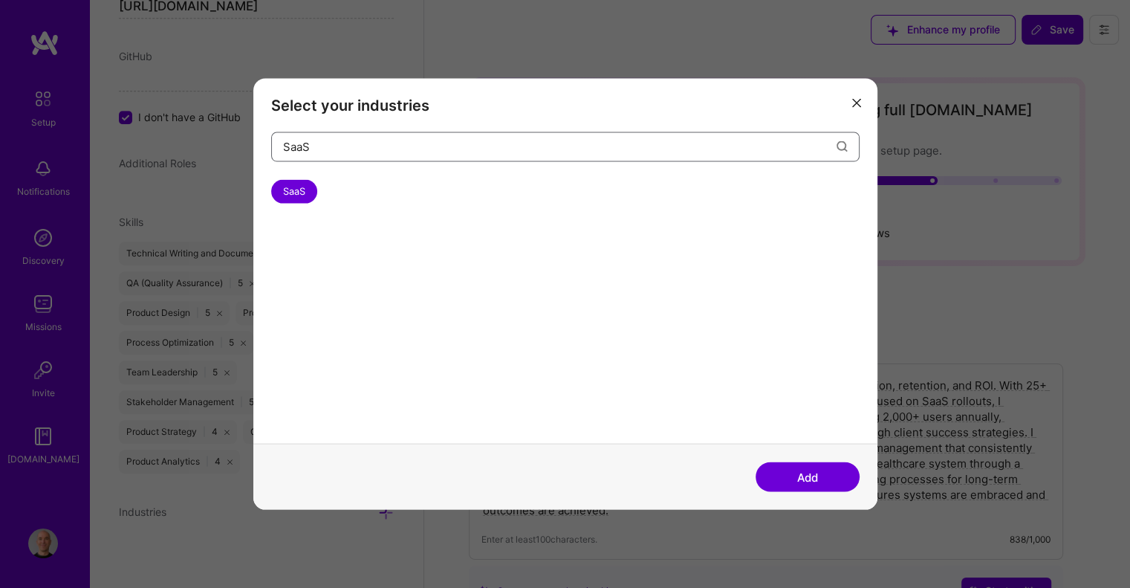
click at [323, 147] on input "SaaS" at bounding box center [559, 147] width 553 height 38
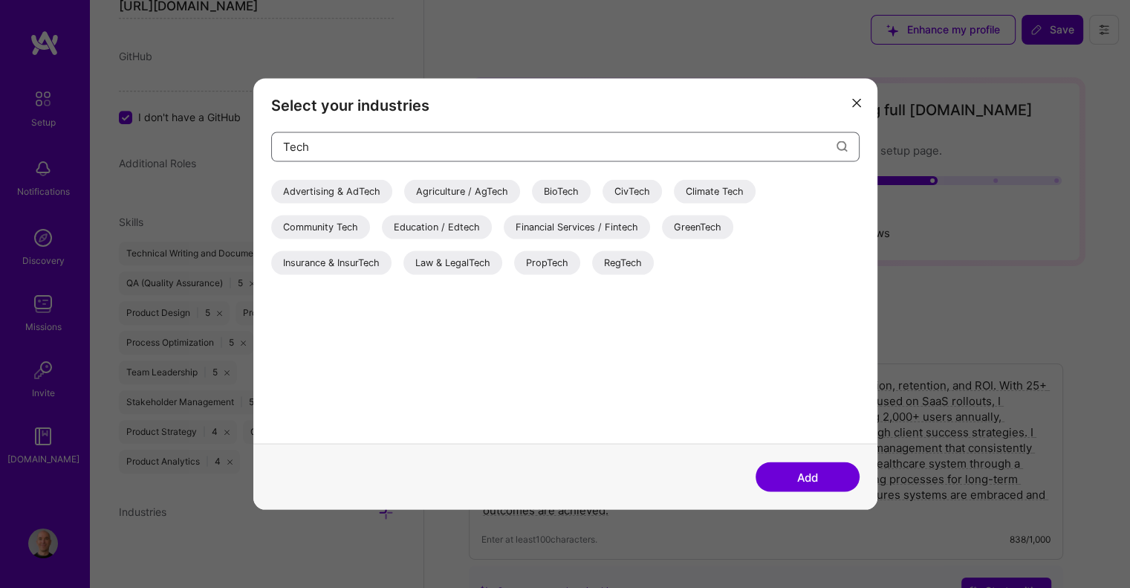
click at [341, 149] on input "Tech" at bounding box center [559, 147] width 553 height 38
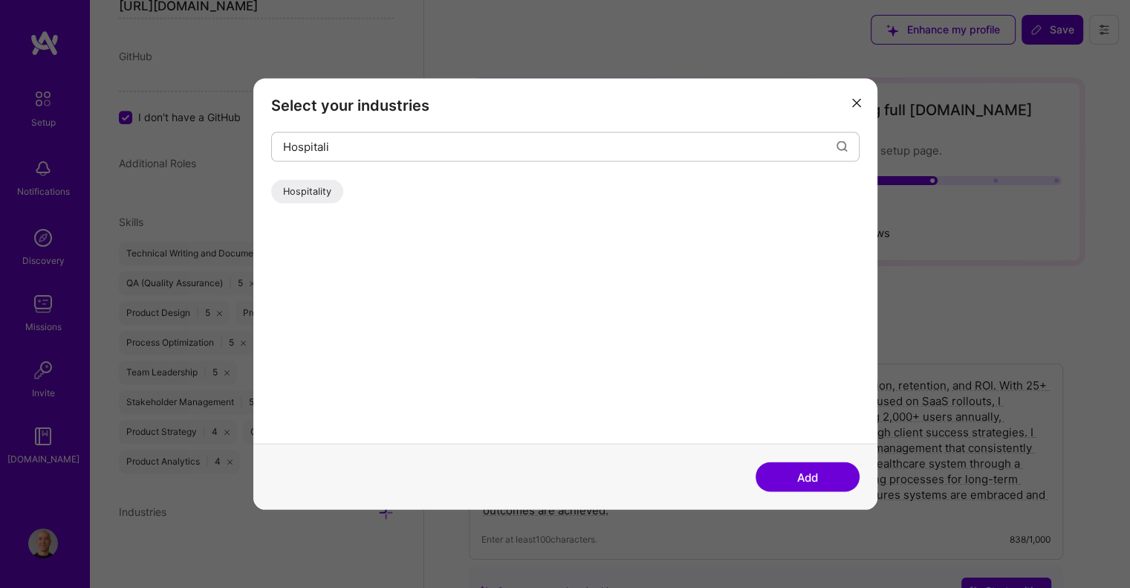
click at [320, 191] on div "Hospitality" at bounding box center [307, 191] width 72 height 24
click at [348, 151] on input "Hospitali" at bounding box center [559, 147] width 553 height 38
click at [336, 198] on div "Customer Success" at bounding box center [325, 191] width 108 height 24
click at [354, 142] on input "Customer" at bounding box center [559, 147] width 553 height 38
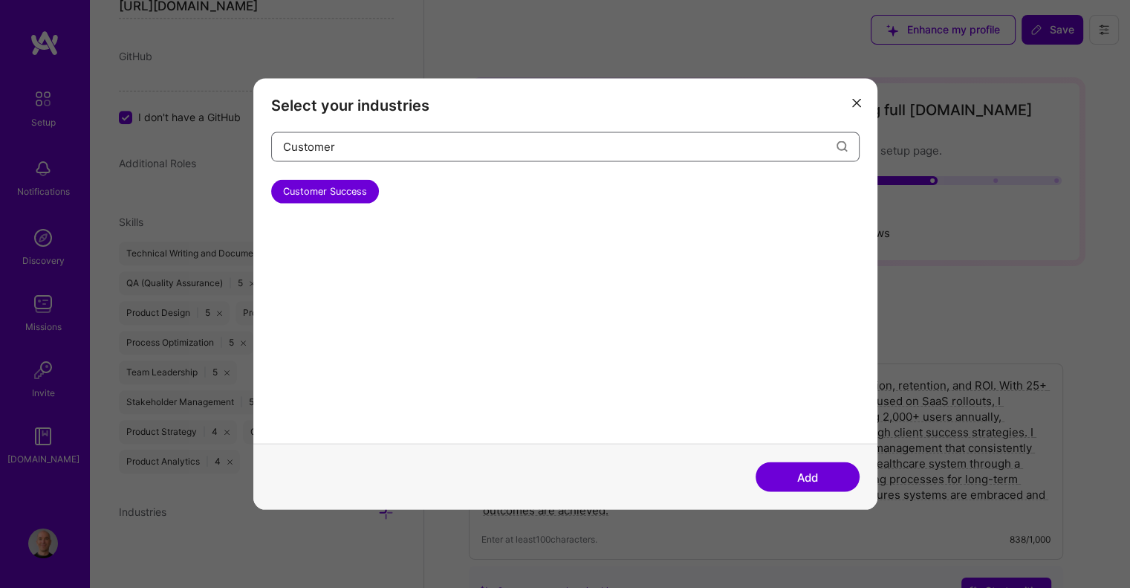
click at [354, 142] on input "Customer" at bounding box center [559, 147] width 553 height 38
type input "A"
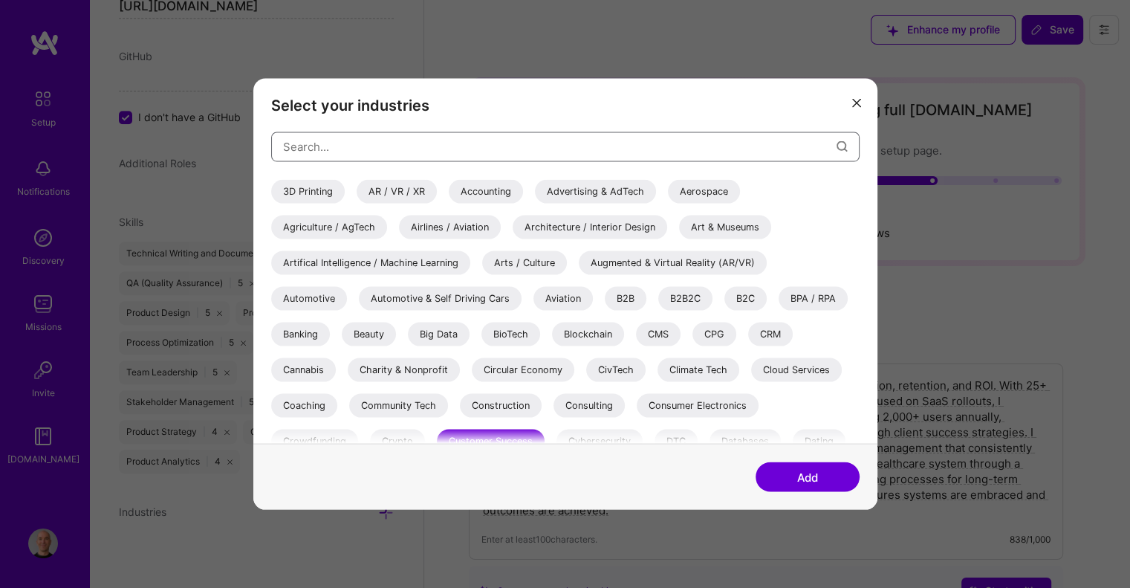
scroll to position [74, 0]
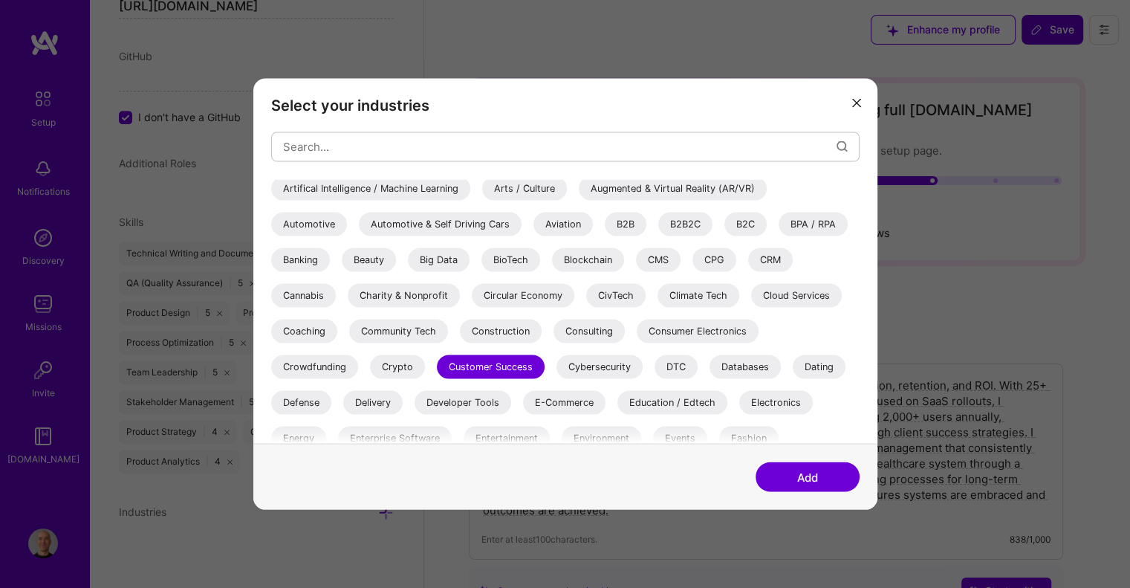
click at [316, 320] on div "Coaching" at bounding box center [304, 331] width 66 height 24
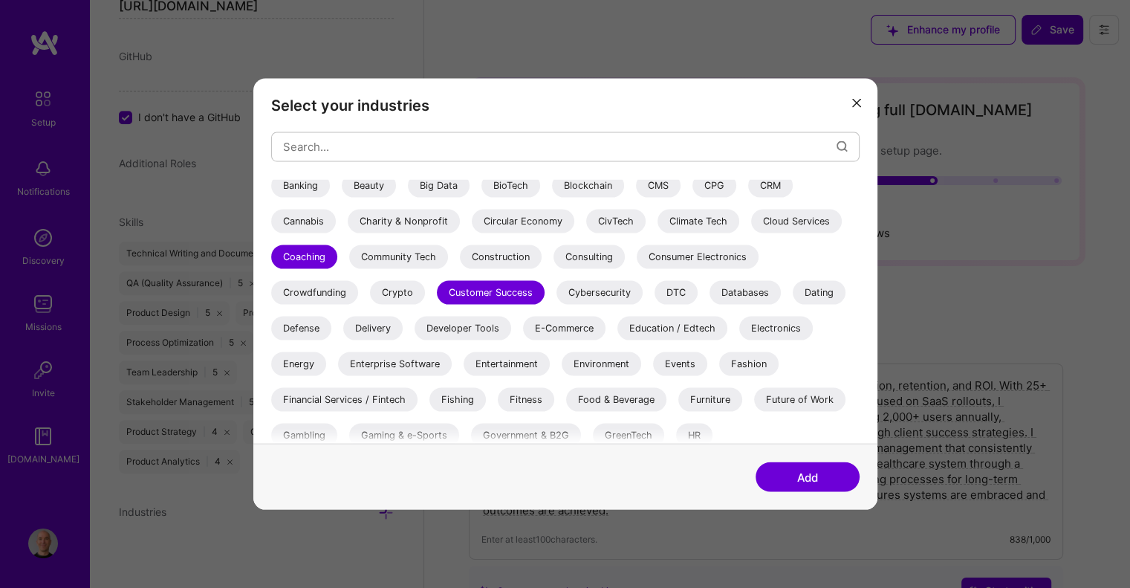
click at [591, 264] on div "Consulting" at bounding box center [588, 256] width 71 height 24
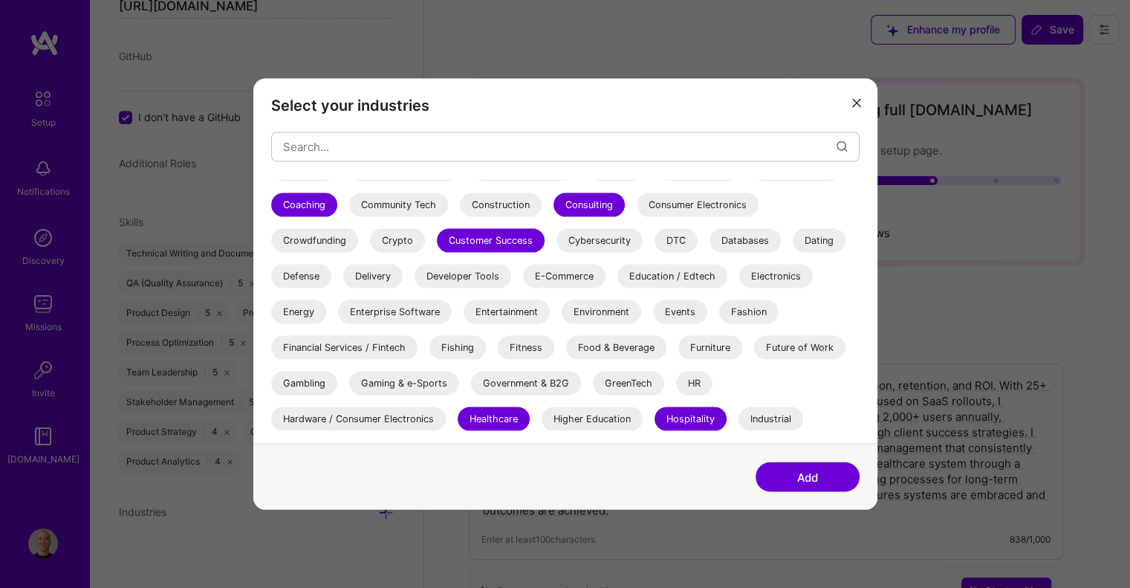
scroll to position [223, 0]
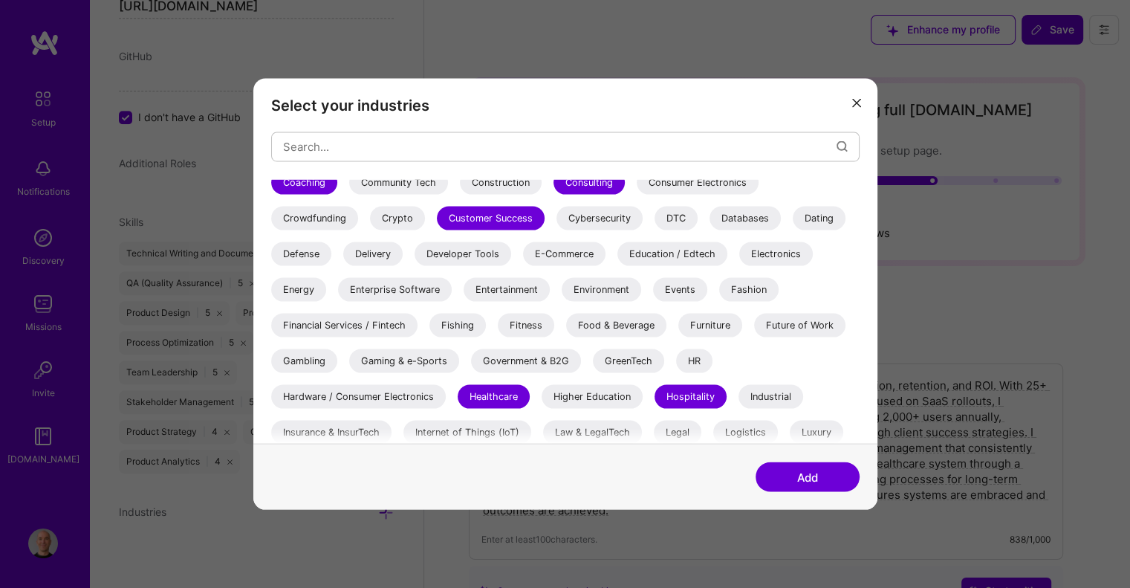
click at [612, 324] on div "Food & Beverage" at bounding box center [616, 325] width 100 height 24
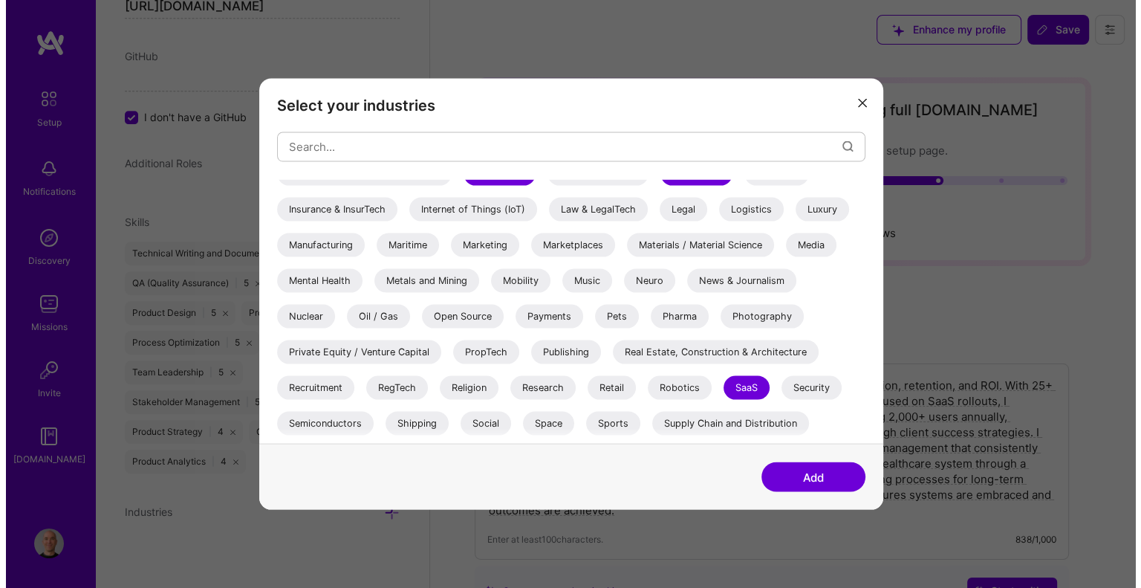
scroll to position [478, 0]
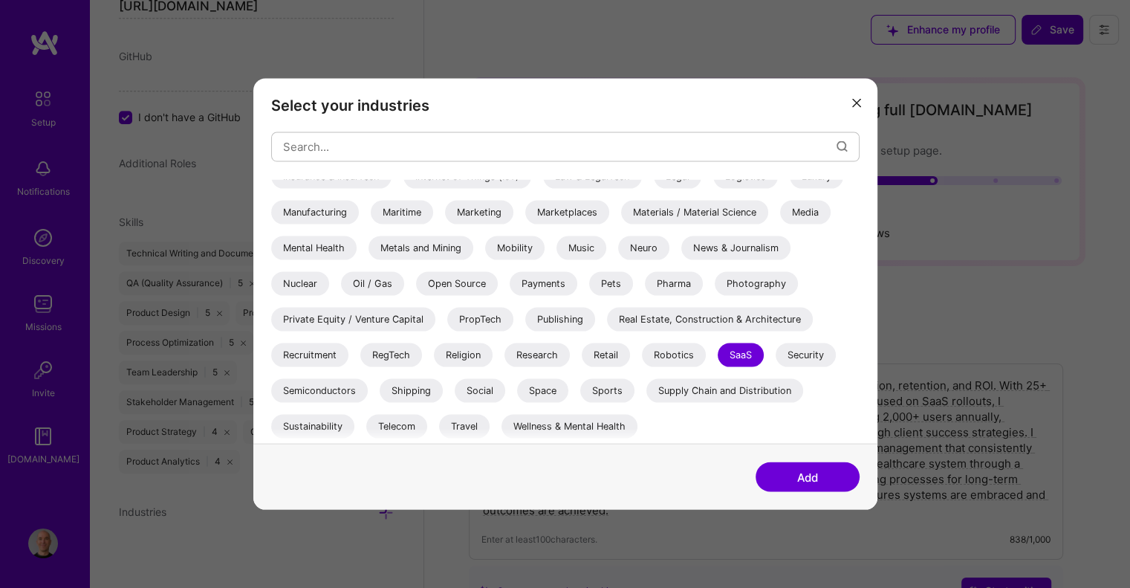
click at [787, 479] on button "Add" at bounding box center [807, 477] width 104 height 30
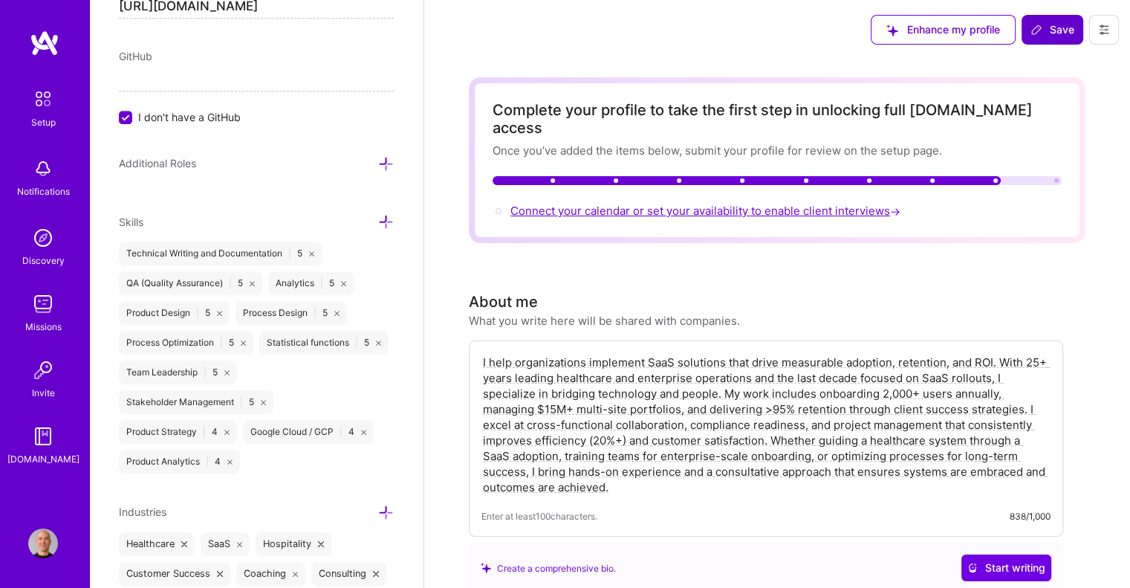
click at [629, 204] on span "Connect your calendar or set your availability to enable client interviews →" at bounding box center [706, 211] width 393 height 14
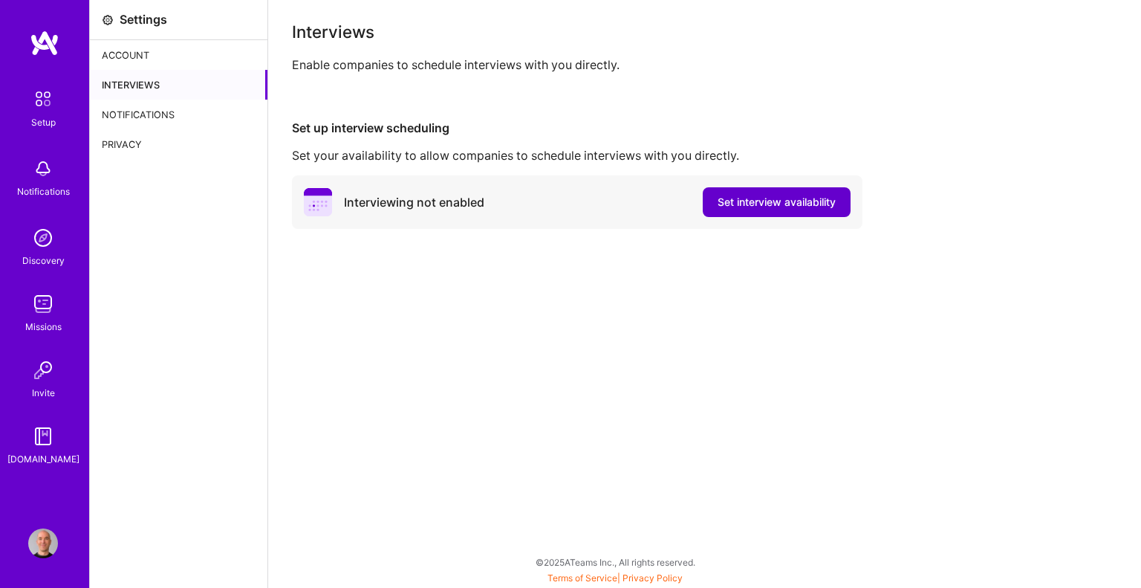
click at [736, 198] on span "Set interview availability" at bounding box center [777, 202] width 118 height 15
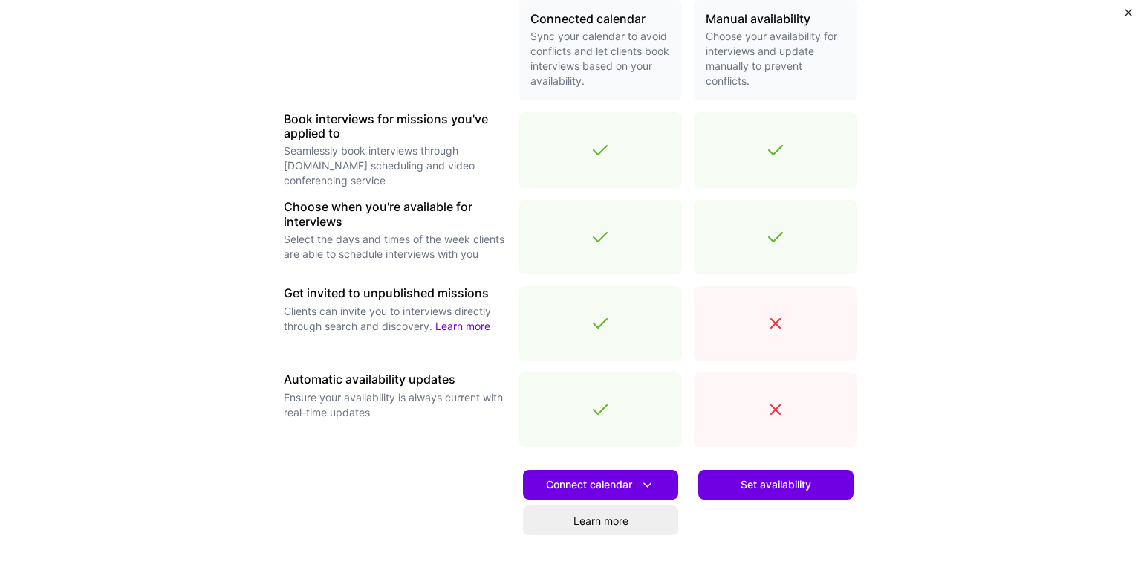
scroll to position [371, 0]
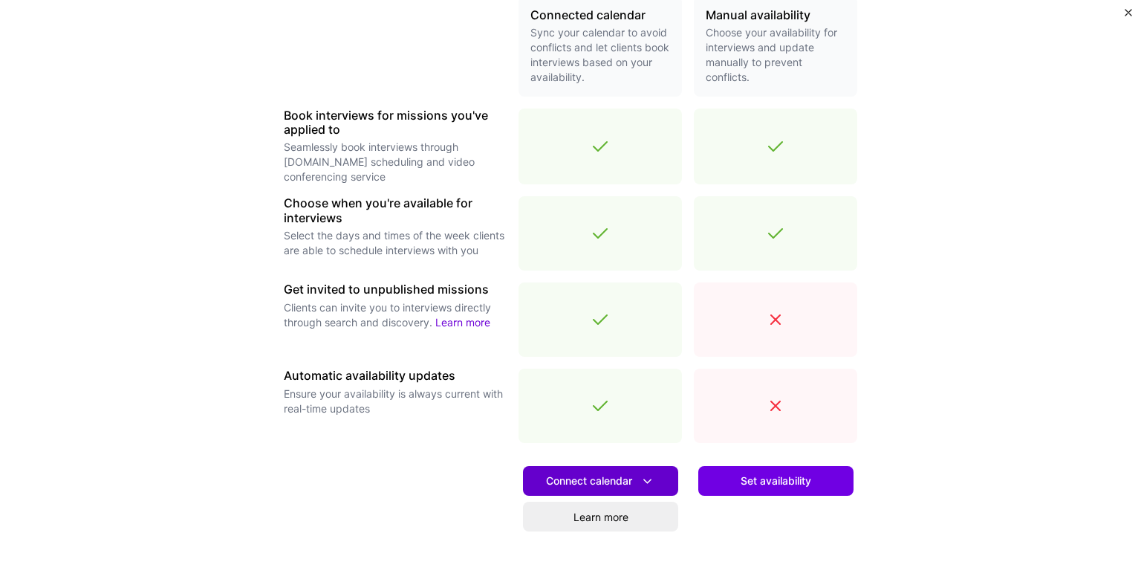
click at [592, 484] on span "Connect calendar" at bounding box center [600, 481] width 109 height 16
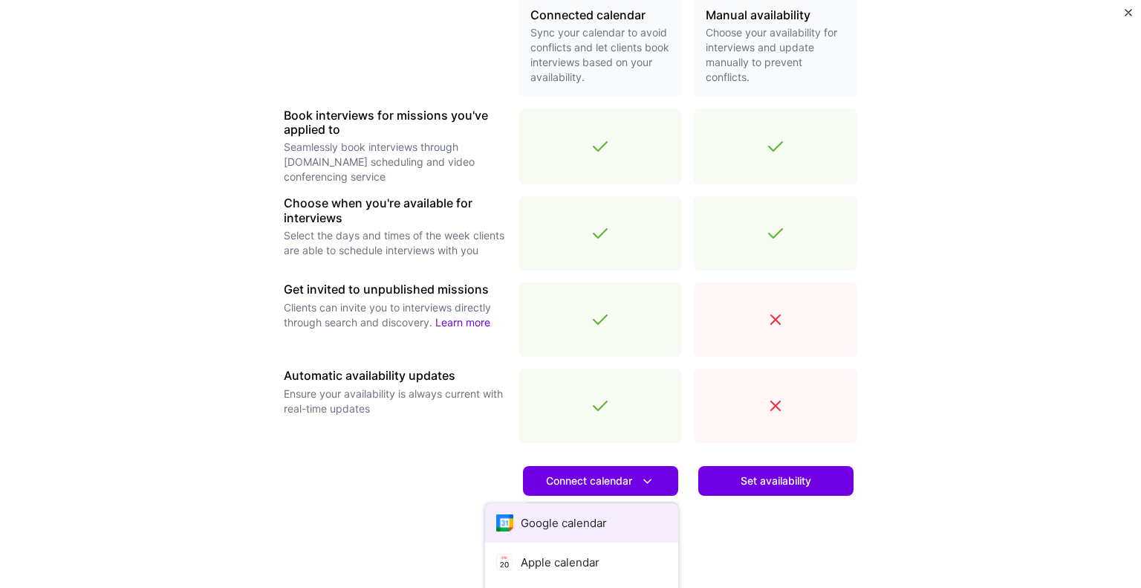
click at [563, 515] on button "Google calendar" at bounding box center [581, 522] width 193 height 39
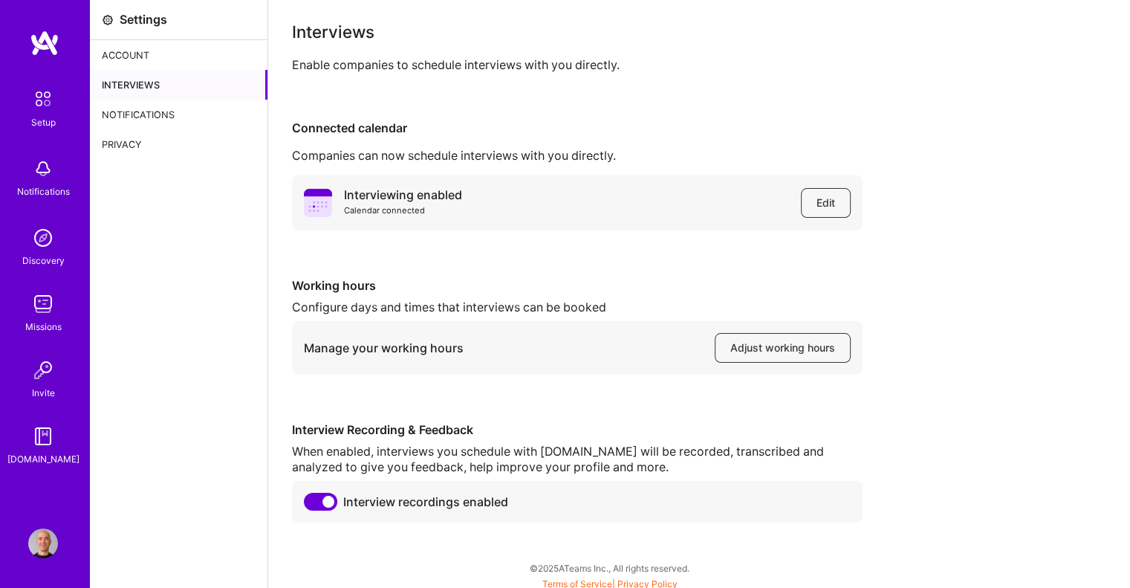
click at [39, 108] on img at bounding box center [42, 98] width 31 height 31
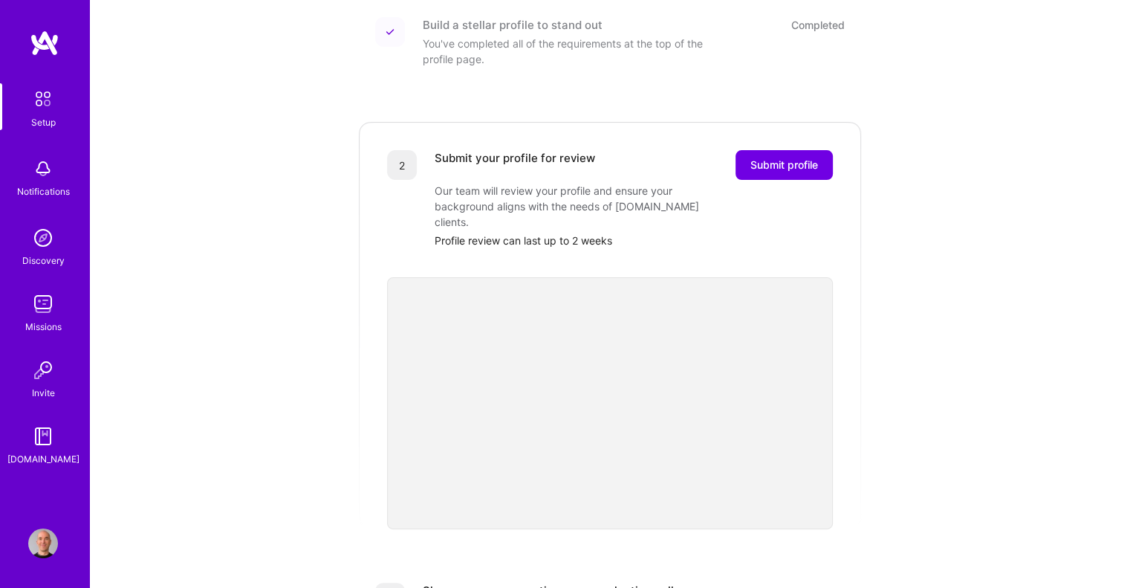
scroll to position [297, 0]
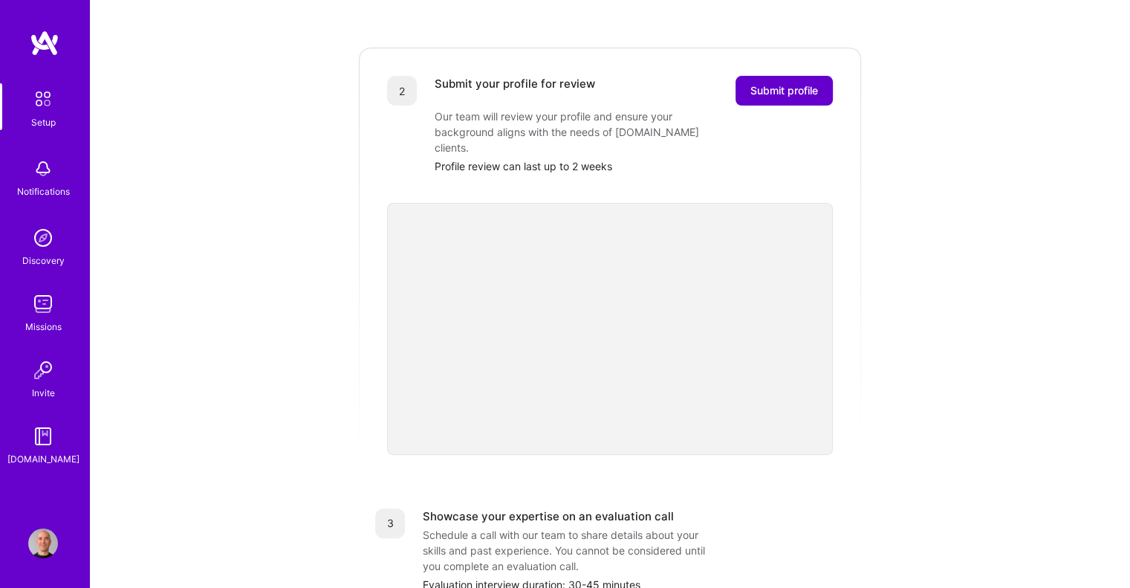
click at [794, 83] on span "Submit profile" at bounding box center [784, 90] width 68 height 15
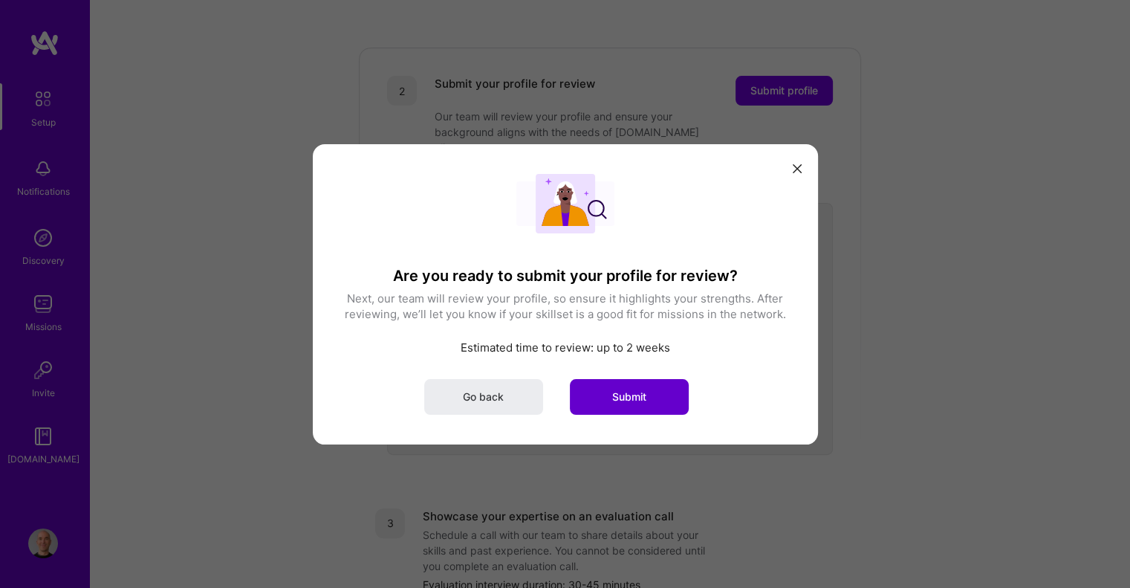
click at [623, 400] on span "Submit" at bounding box center [629, 395] width 34 height 15
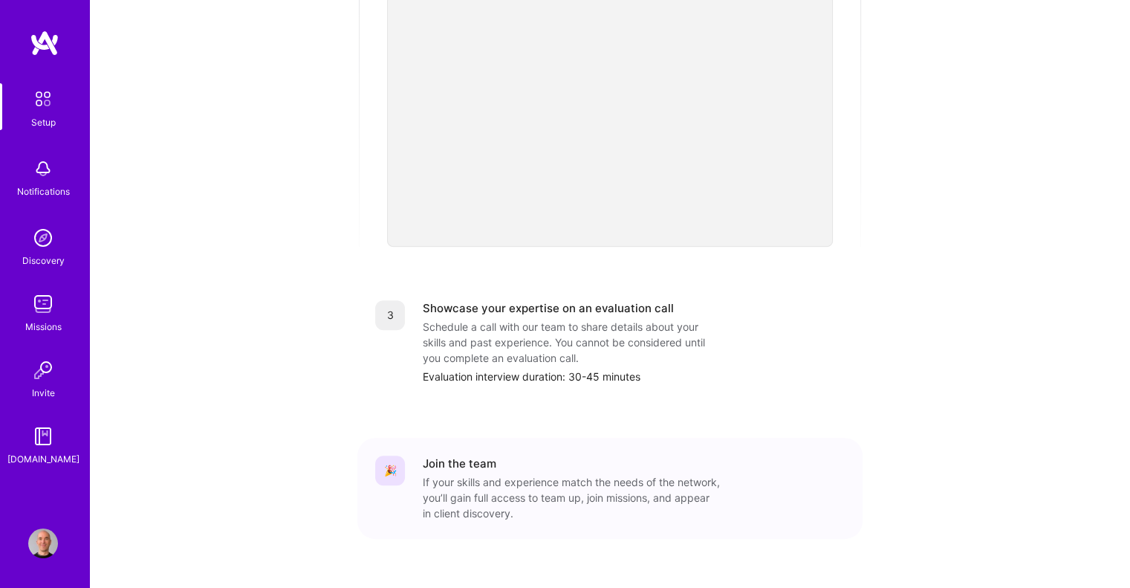
scroll to position [492, 0]
